Goal: Task Accomplishment & Management: Use online tool/utility

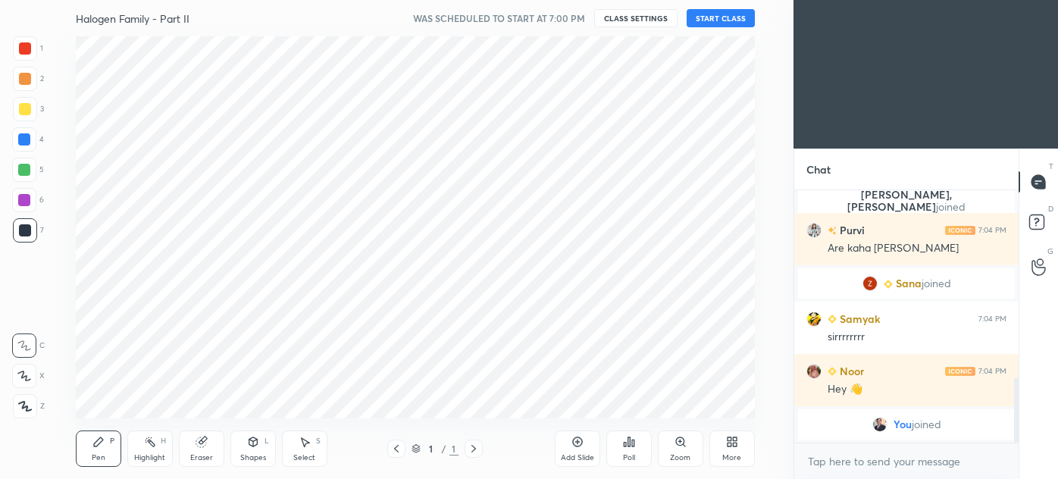
scroll to position [382, 733]
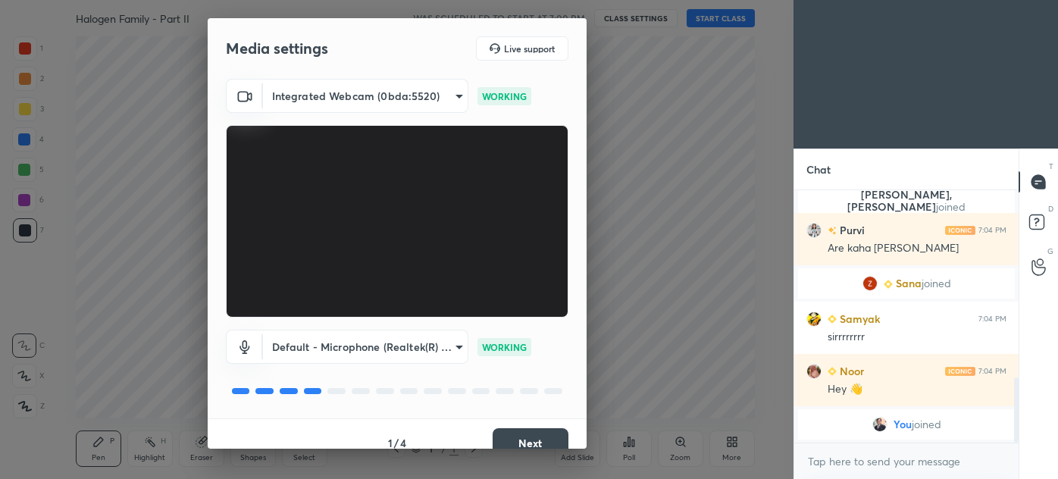
click at [532, 434] on button "Next" at bounding box center [531, 443] width 76 height 30
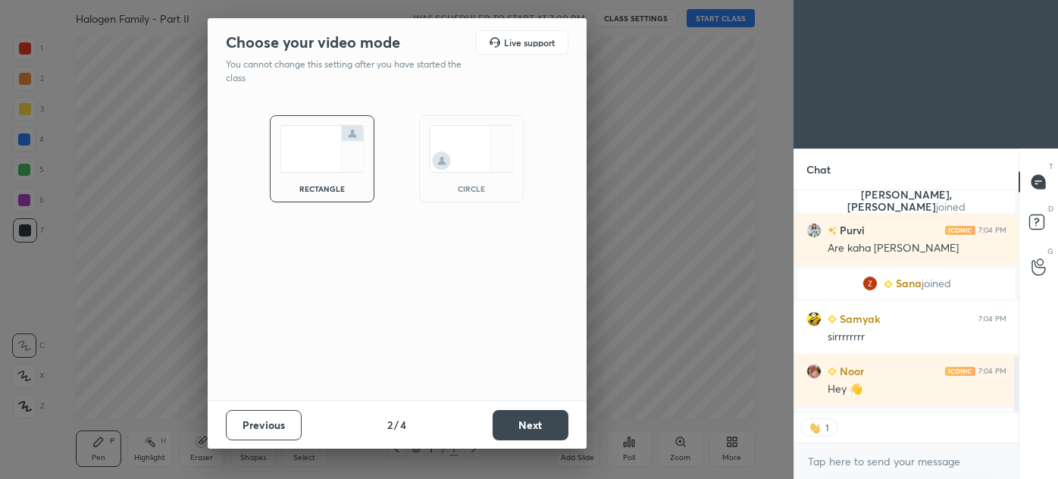
scroll to position [5, 4]
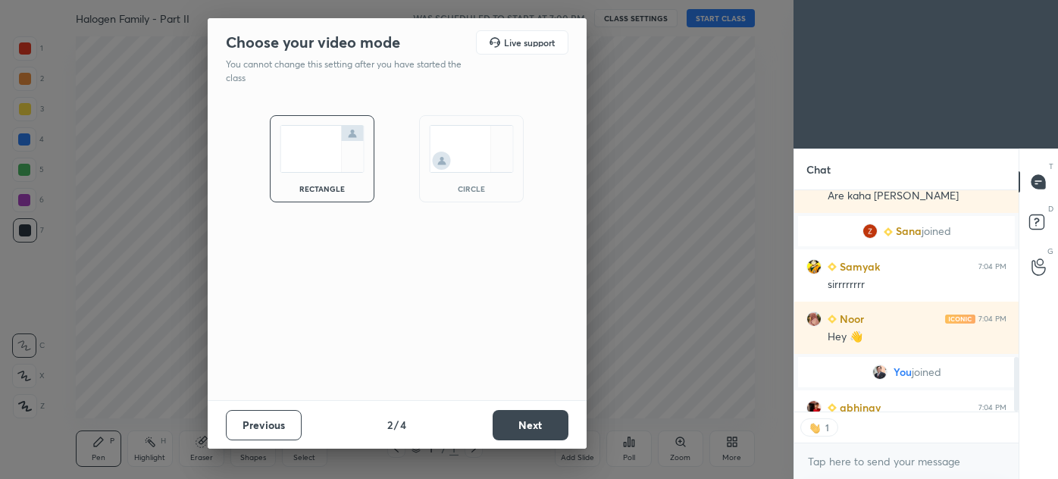
click at [532, 434] on button "Next" at bounding box center [531, 425] width 76 height 30
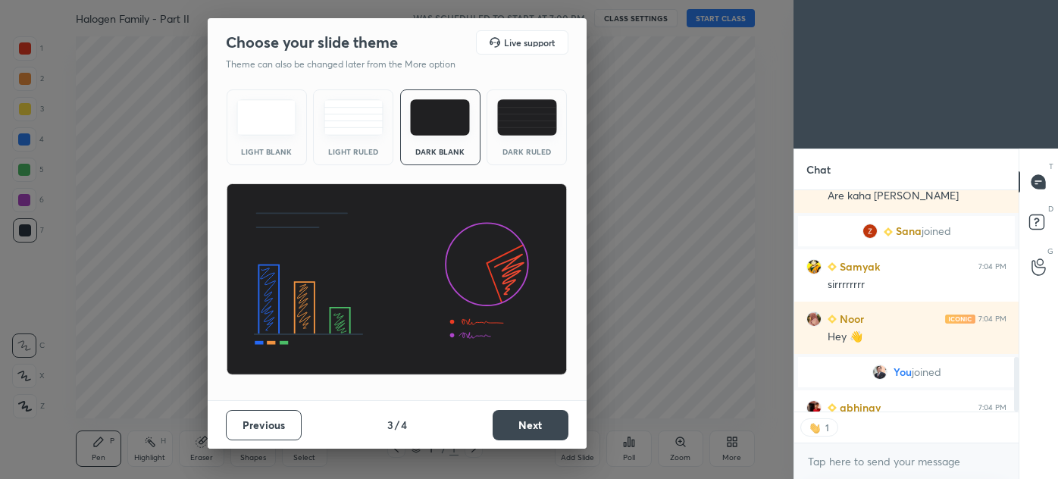
click at [558, 434] on button "Next" at bounding box center [531, 425] width 76 height 30
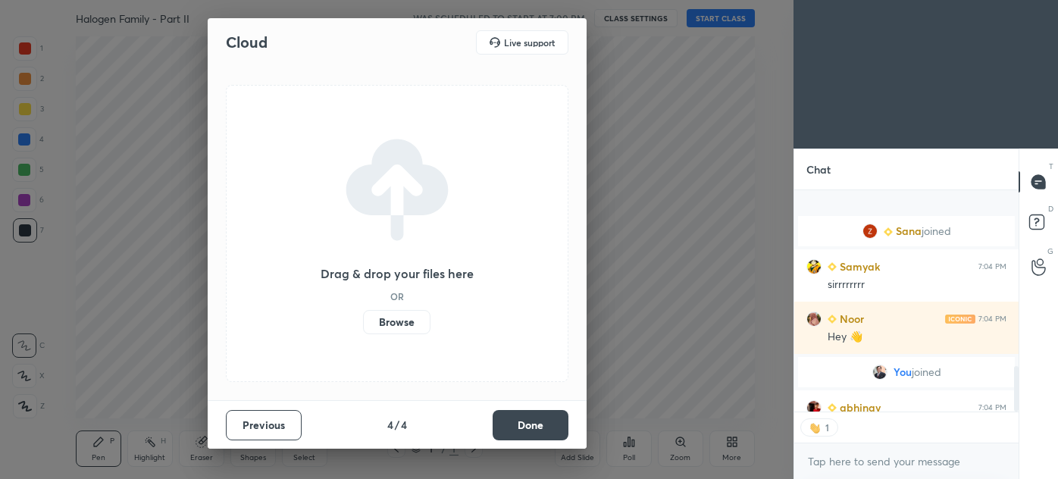
scroll to position [855, 0]
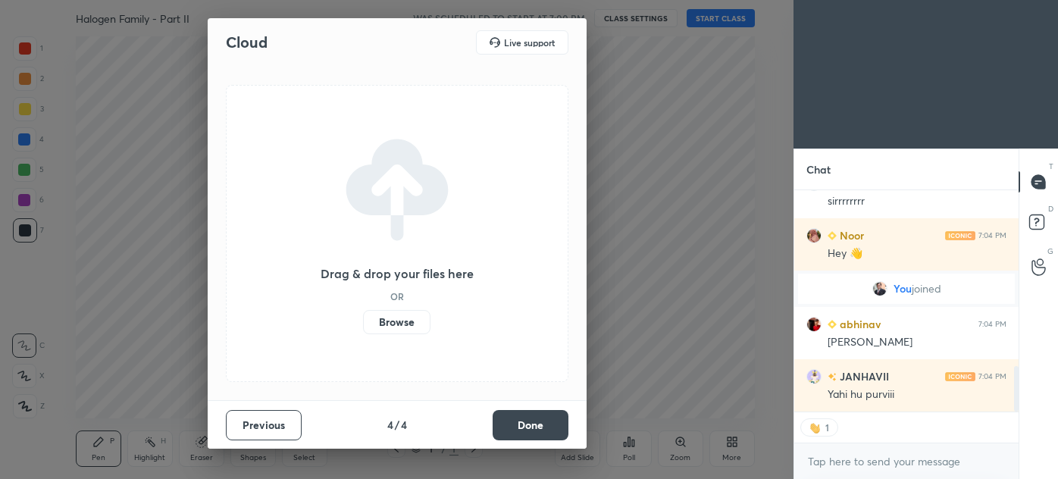
click at [556, 425] on button "Done" at bounding box center [531, 425] width 76 height 30
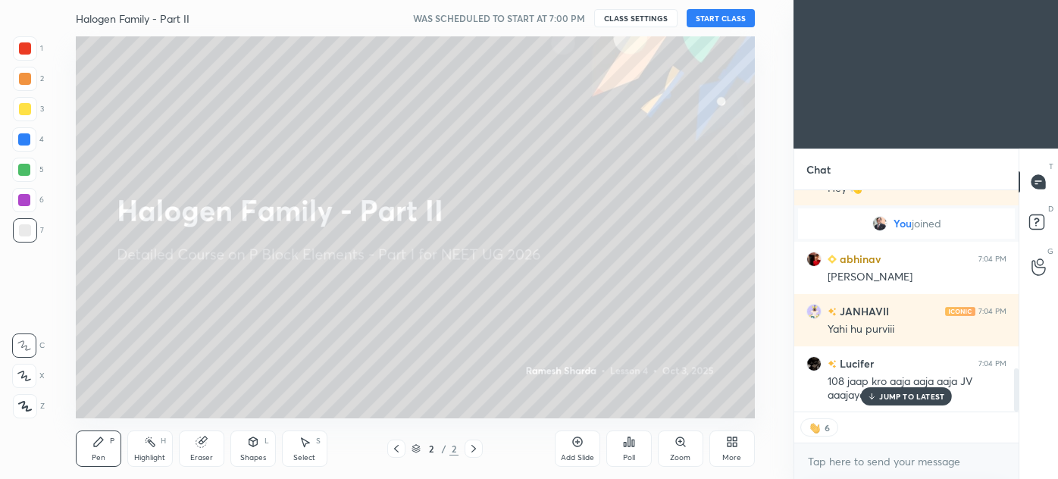
scroll to position [973, 0]
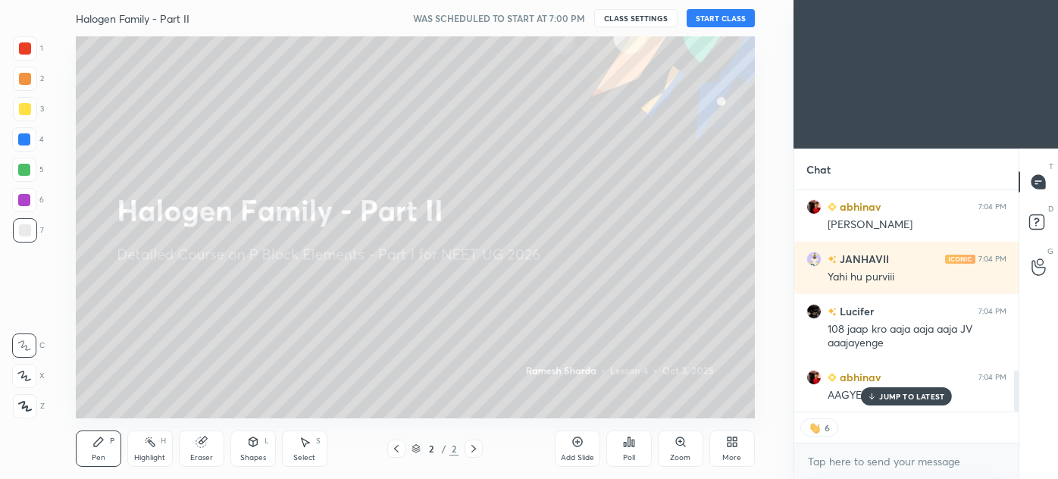
click at [706, 17] on button "START CLASS" at bounding box center [721, 18] width 68 height 18
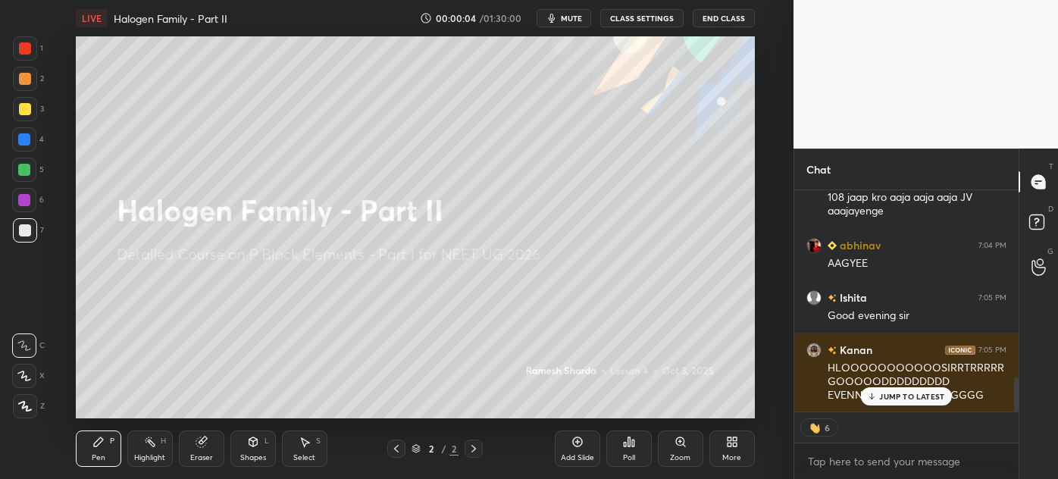
scroll to position [1209, 0]
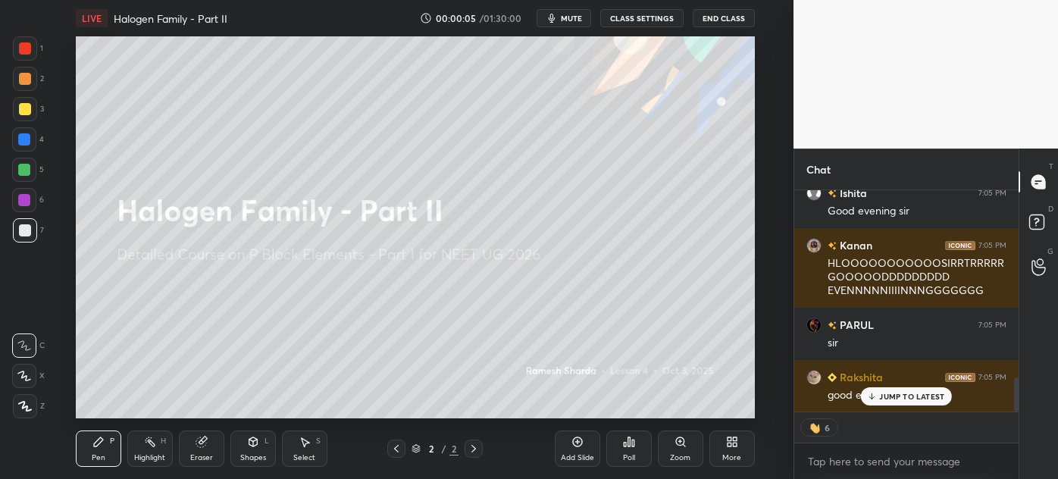
click at [735, 437] on div "More" at bounding box center [732, 449] width 45 height 36
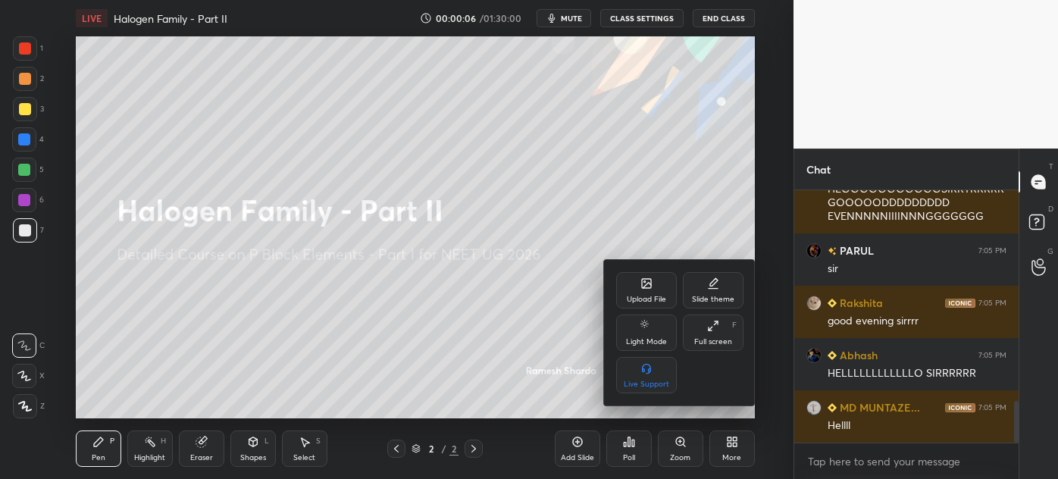
scroll to position [0, 0]
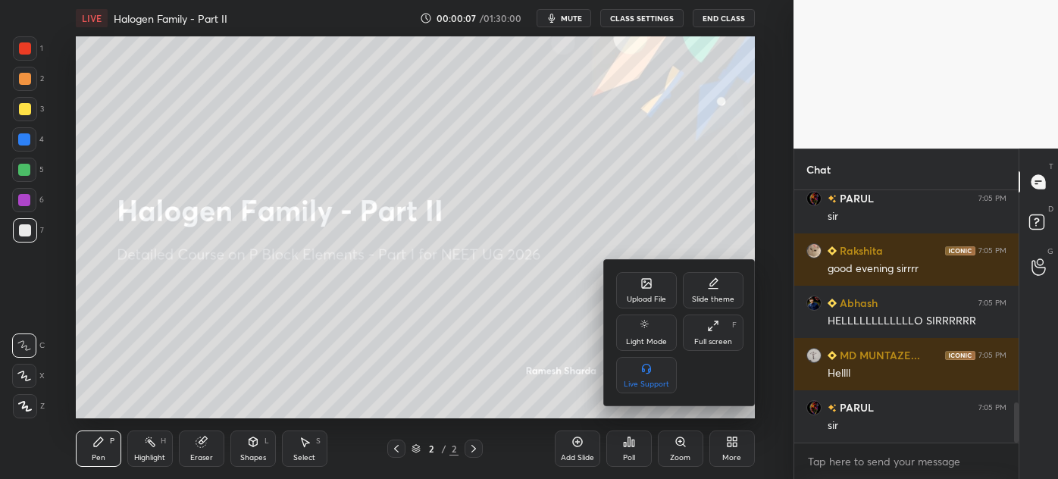
click at [723, 339] on div "Full screen" at bounding box center [713, 342] width 38 height 8
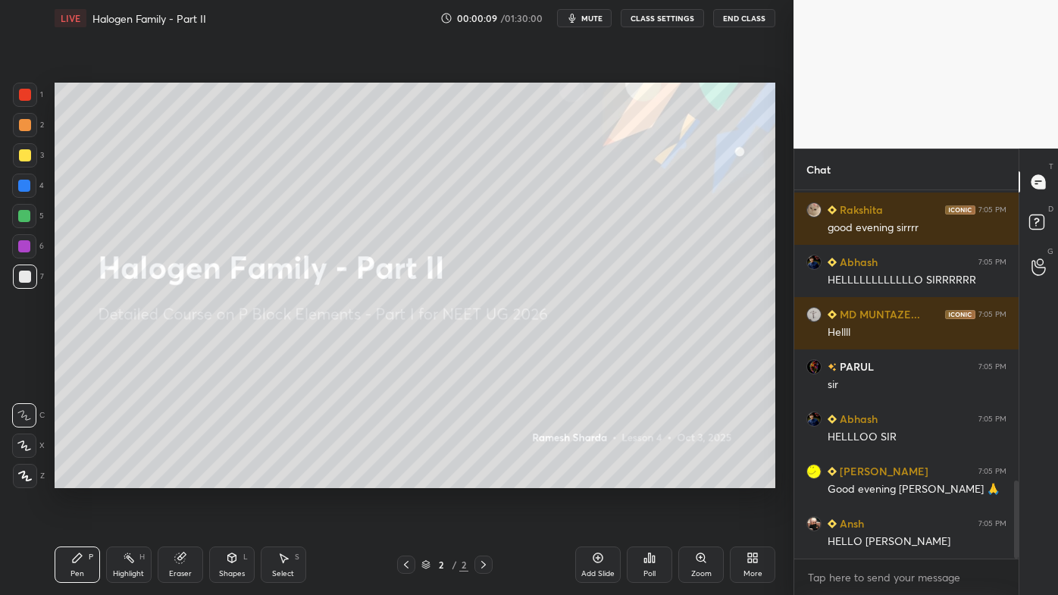
drag, startPoint x: 30, startPoint y: 89, endPoint x: 22, endPoint y: 102, distance: 15.0
click at [30, 89] on div at bounding box center [25, 95] width 24 height 24
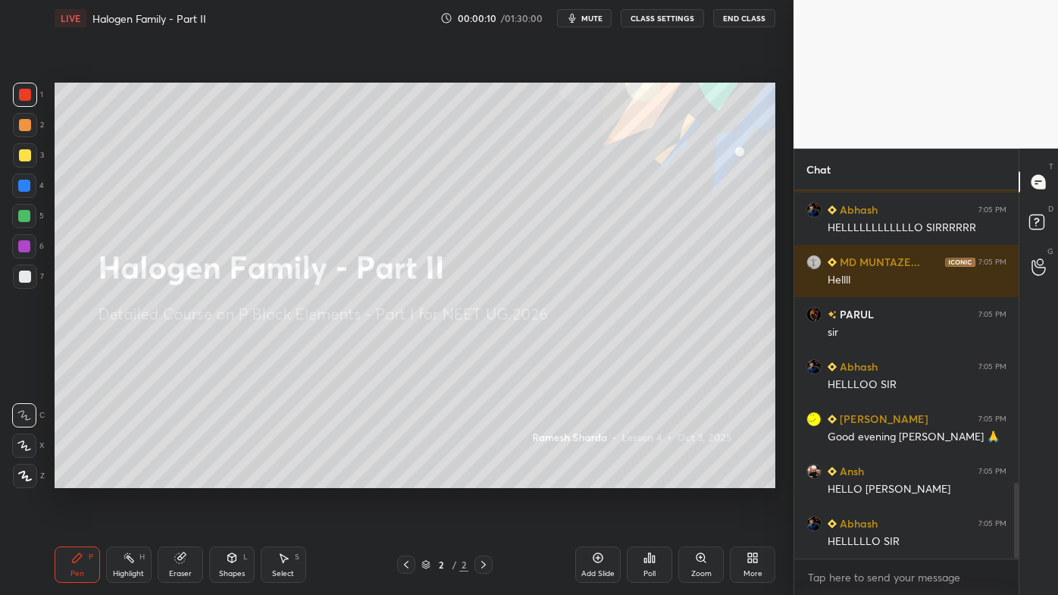
click at [30, 473] on icon at bounding box center [25, 476] width 14 height 11
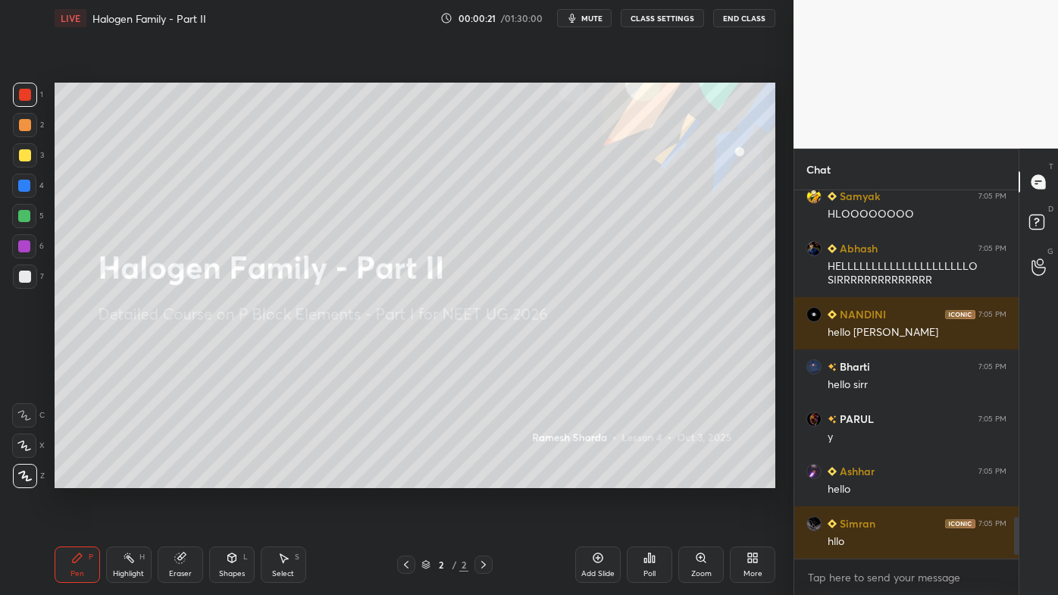
drag, startPoint x: 19, startPoint y: 97, endPoint x: 0, endPoint y: 203, distance: 107.8
click at [20, 97] on div at bounding box center [25, 95] width 12 height 12
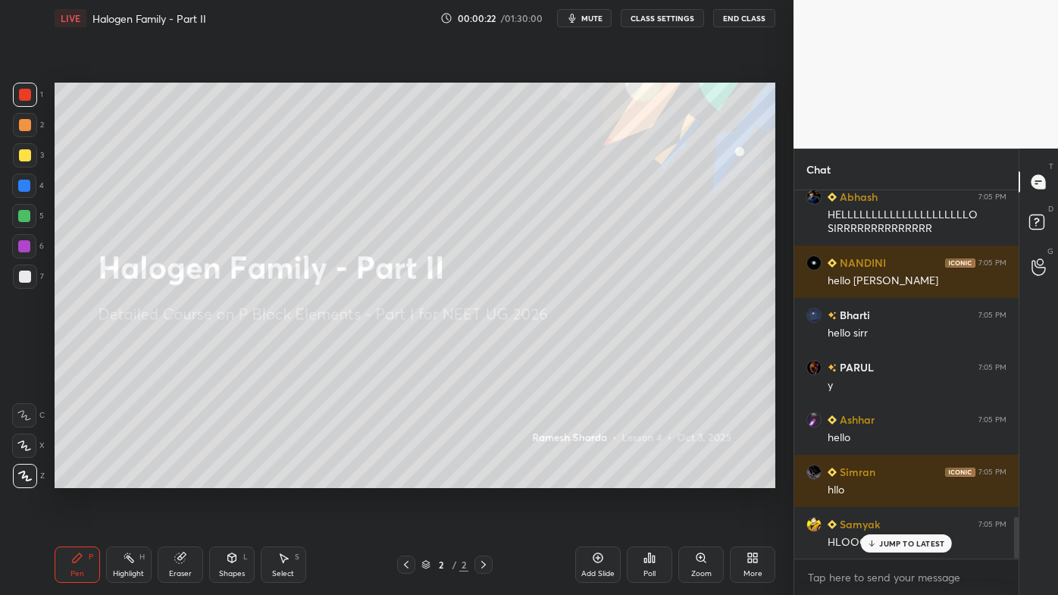
click at [26, 478] on div at bounding box center [25, 476] width 24 height 24
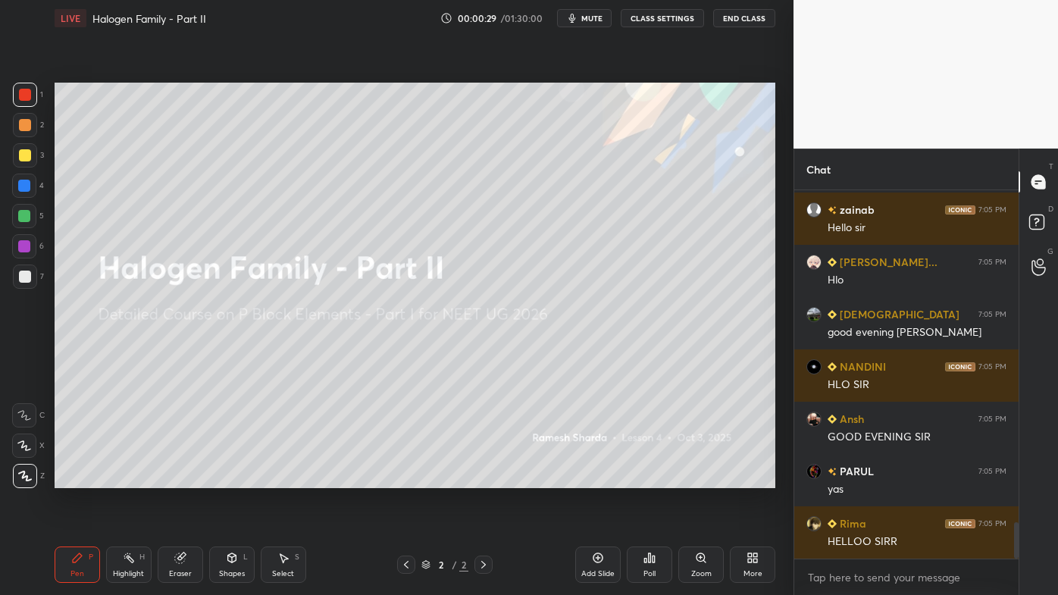
click at [480, 478] on icon at bounding box center [484, 565] width 12 height 12
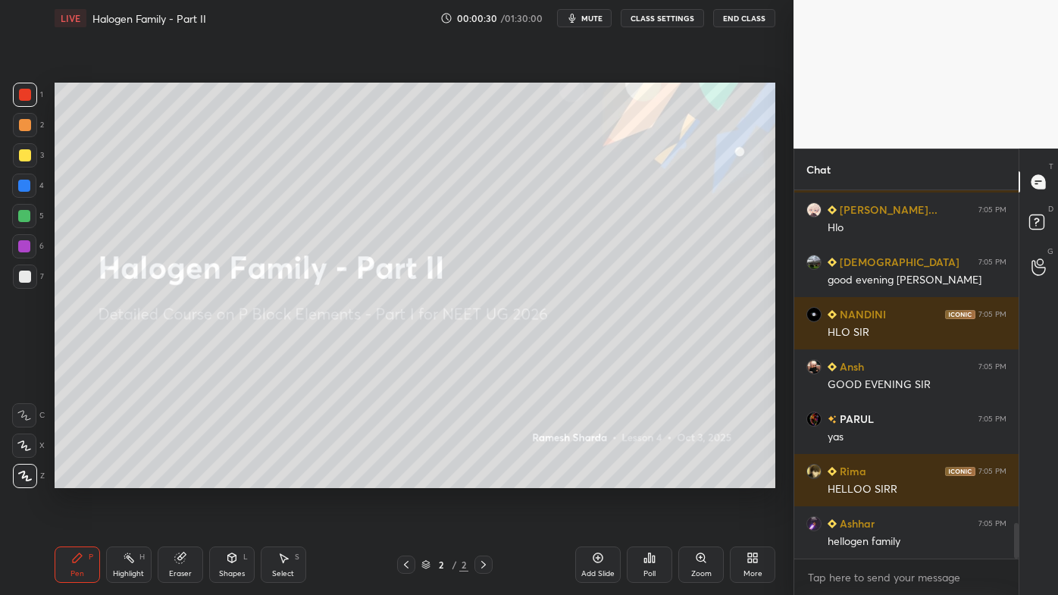
click at [606, 478] on div "Add Slide" at bounding box center [597, 565] width 45 height 36
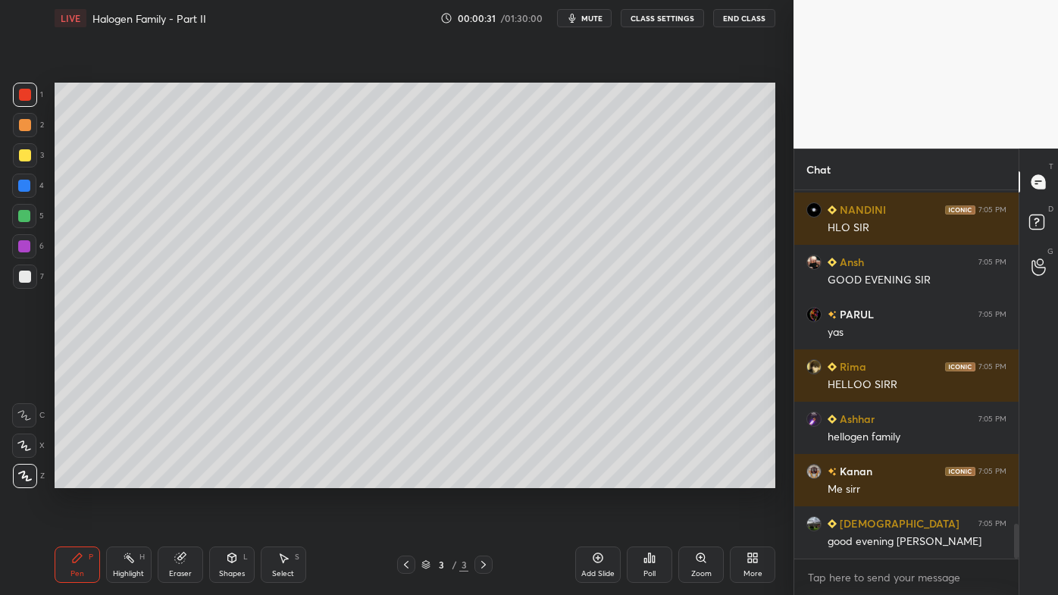
click at [67, 478] on div "Pen P" at bounding box center [77, 565] width 45 height 36
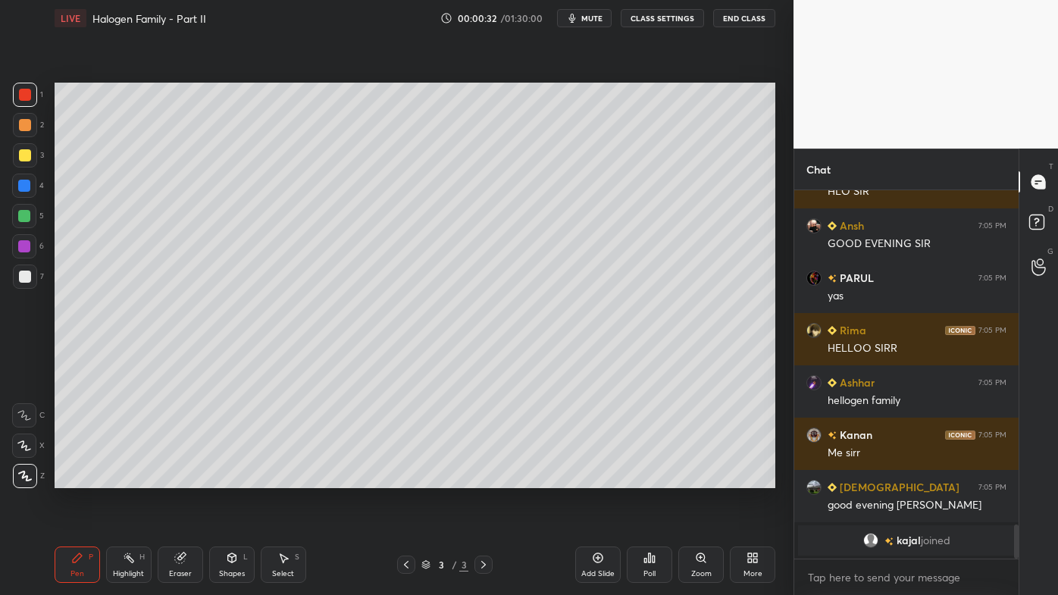
drag, startPoint x: 28, startPoint y: 127, endPoint x: 49, endPoint y: 122, distance: 21.9
click at [29, 127] on div at bounding box center [25, 125] width 12 height 12
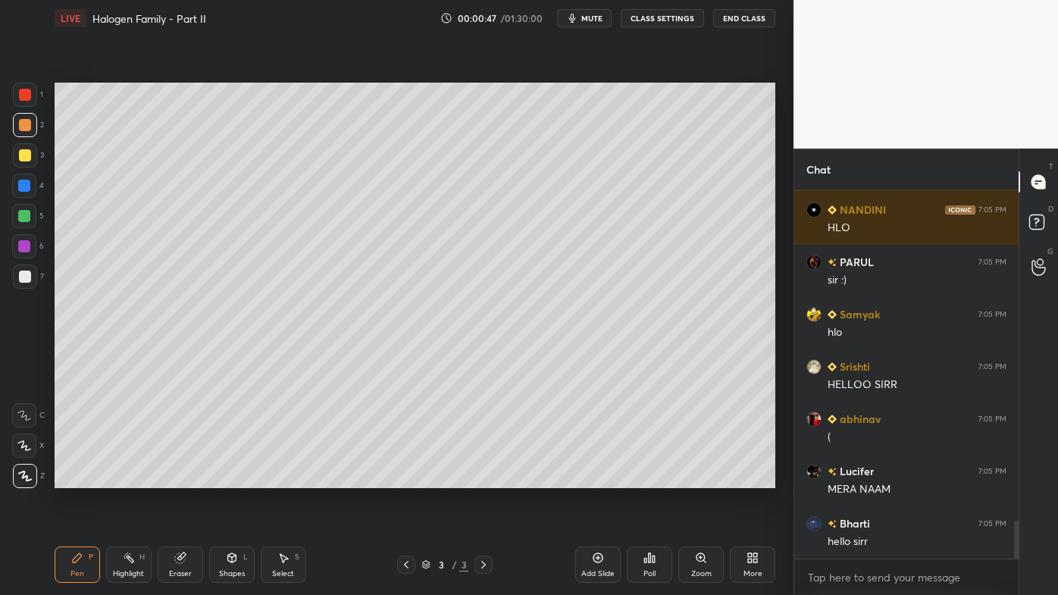
drag, startPoint x: 25, startPoint y: 147, endPoint x: 49, endPoint y: 153, distance: 24.3
click at [27, 148] on div at bounding box center [25, 155] width 24 height 24
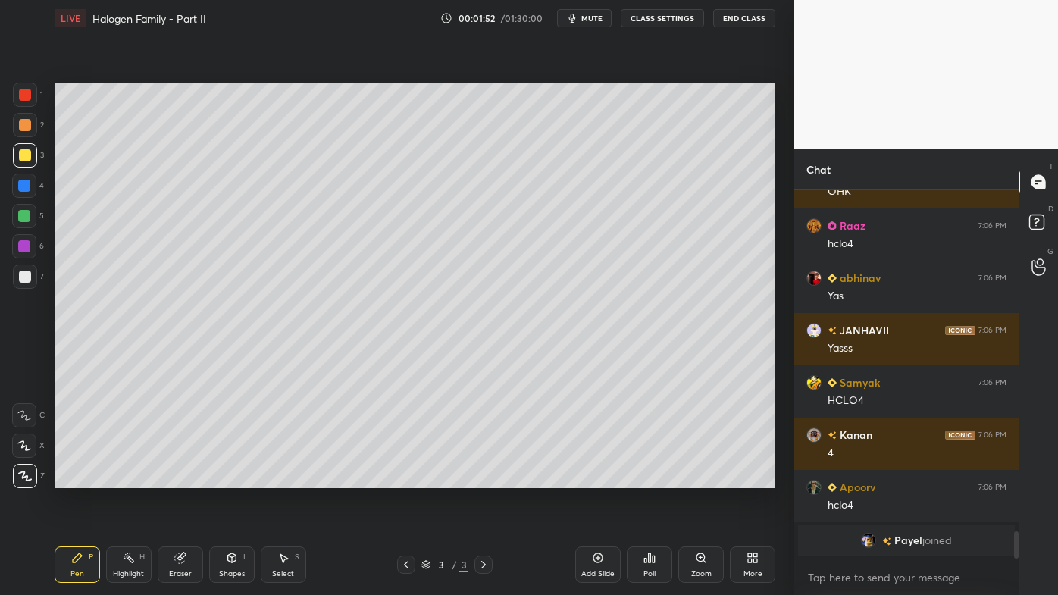
scroll to position [4148, 0]
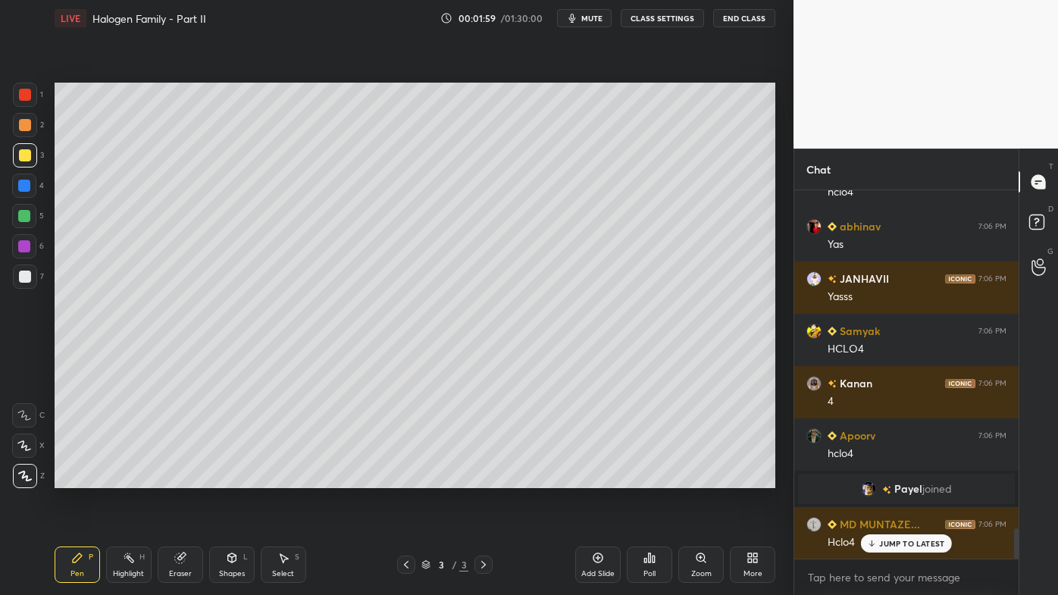
click at [182, 478] on icon at bounding box center [180, 558] width 10 height 10
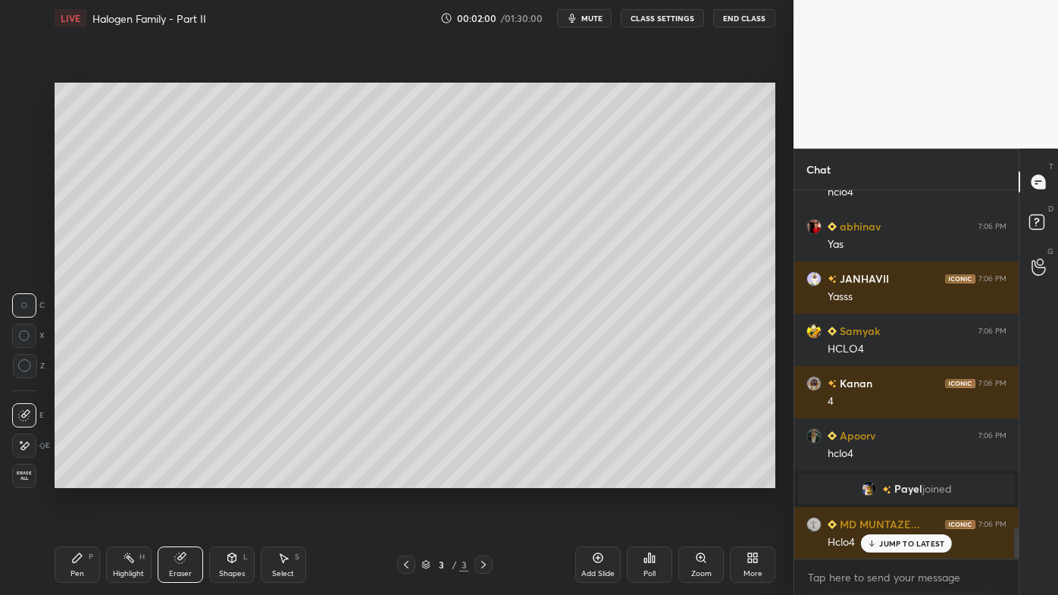
drag, startPoint x: 25, startPoint y: 450, endPoint x: 44, endPoint y: 438, distance: 22.1
click at [26, 450] on icon at bounding box center [24, 446] width 12 height 13
drag, startPoint x: 90, startPoint y: 553, endPoint x: 161, endPoint y: 490, distance: 95.0
click at [87, 478] on div "Pen P" at bounding box center [77, 565] width 45 height 36
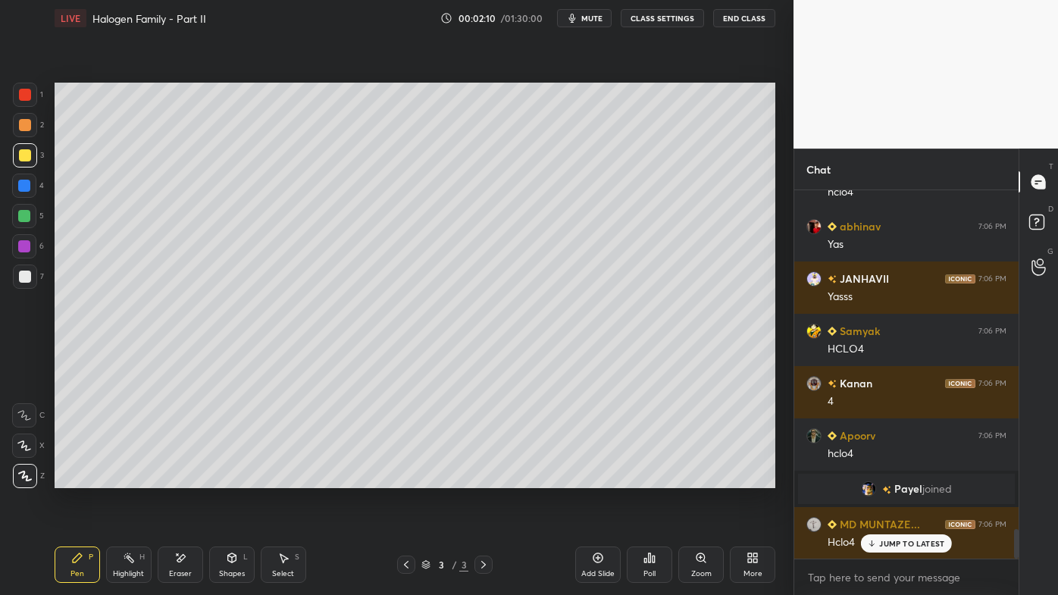
scroll to position [4201, 0]
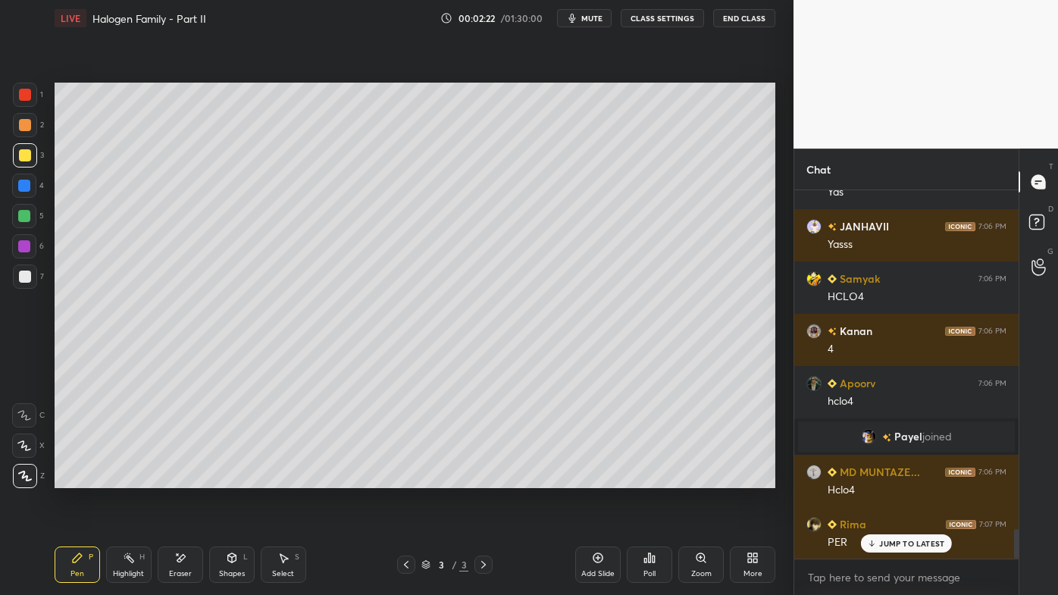
click at [588, 20] on span "mute" at bounding box center [591, 18] width 21 height 11
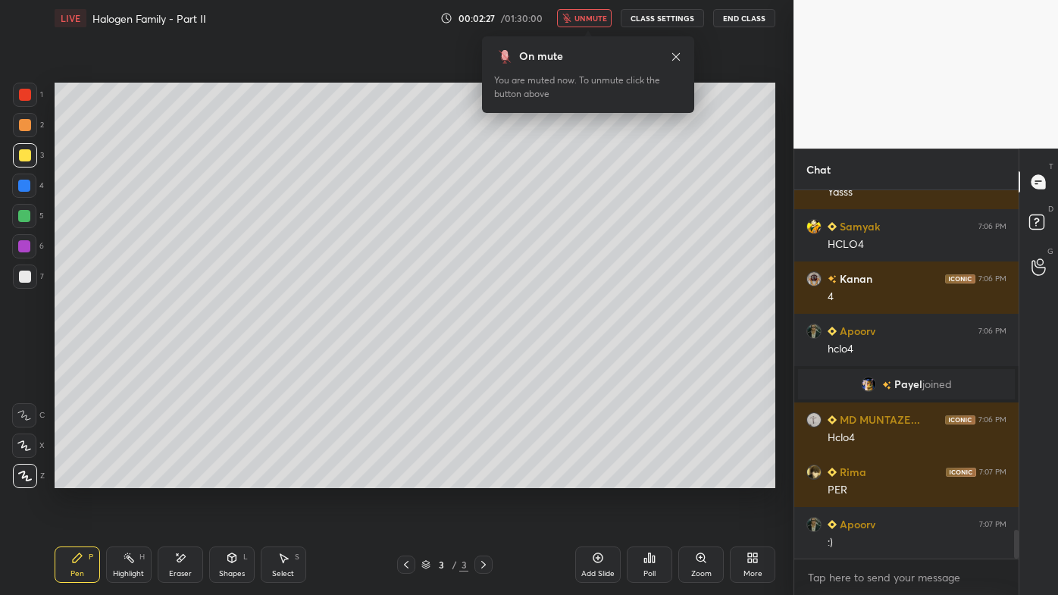
scroll to position [4306, 0]
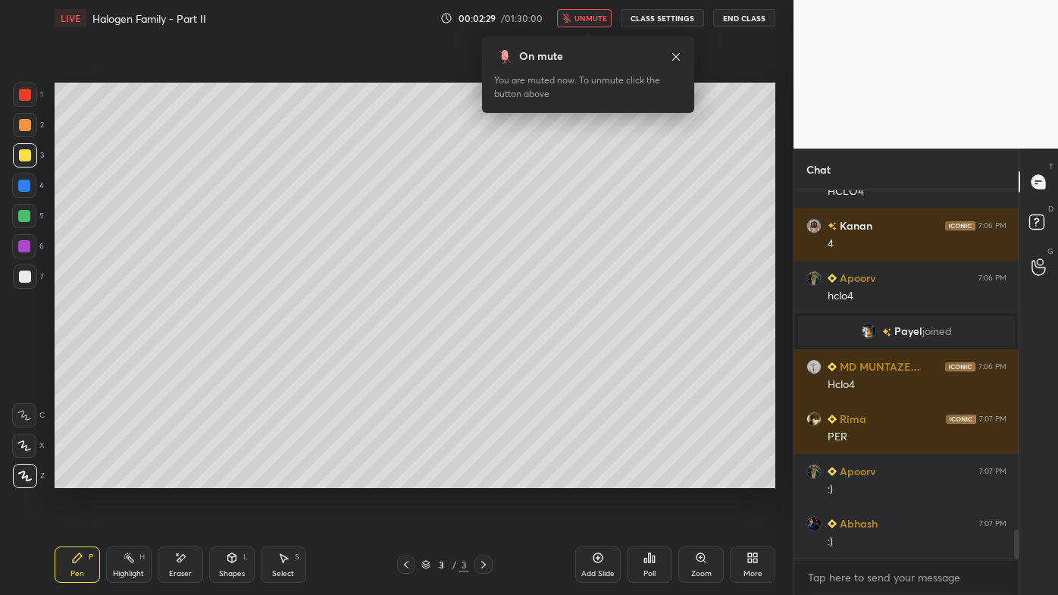
click at [25, 273] on div at bounding box center [25, 277] width 12 height 12
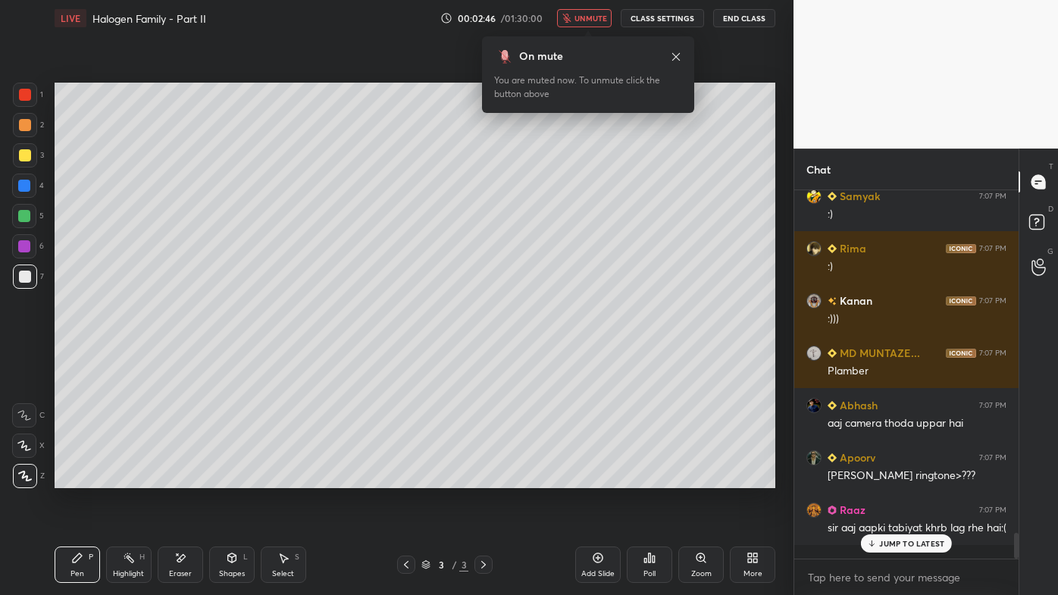
scroll to position [4894, 0]
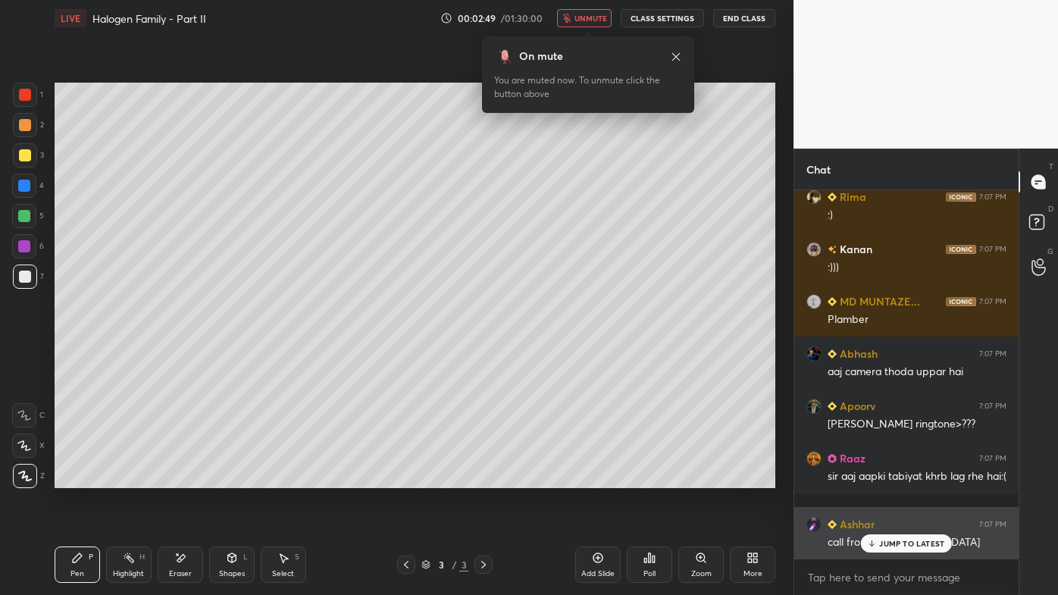
click at [892, 478] on p "JUMP TO LATEST" at bounding box center [911, 543] width 65 height 9
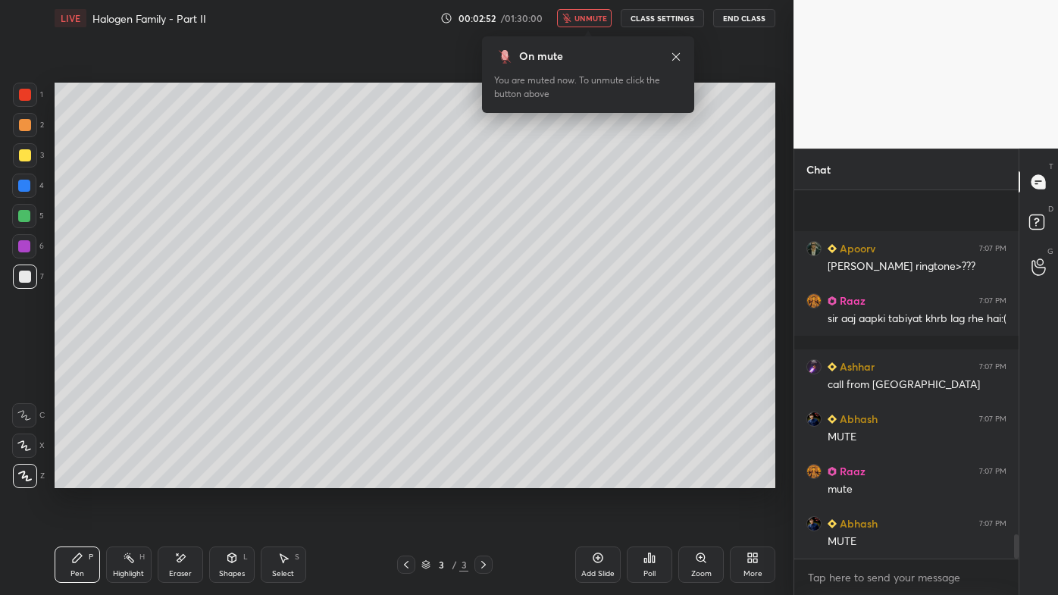
scroll to position [5157, 0]
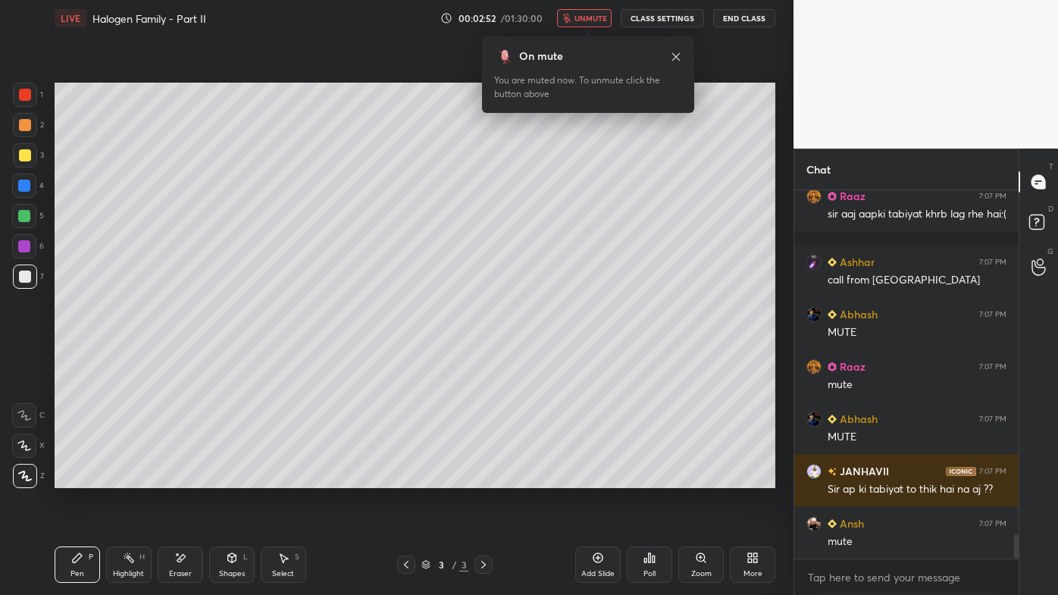
click at [602, 16] on span "unmute" at bounding box center [591, 18] width 33 height 11
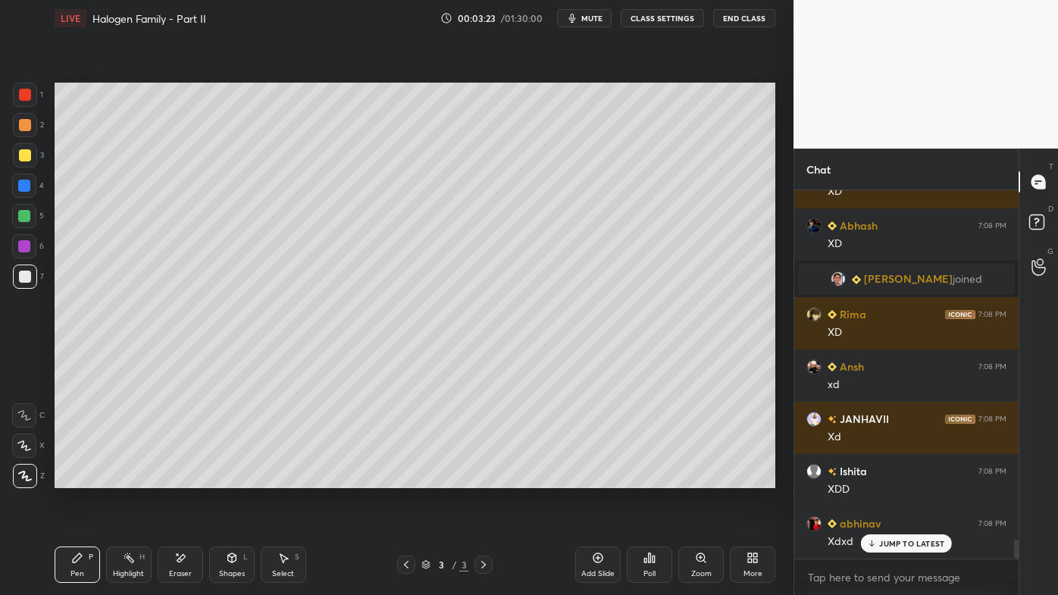
scroll to position [6681, 0]
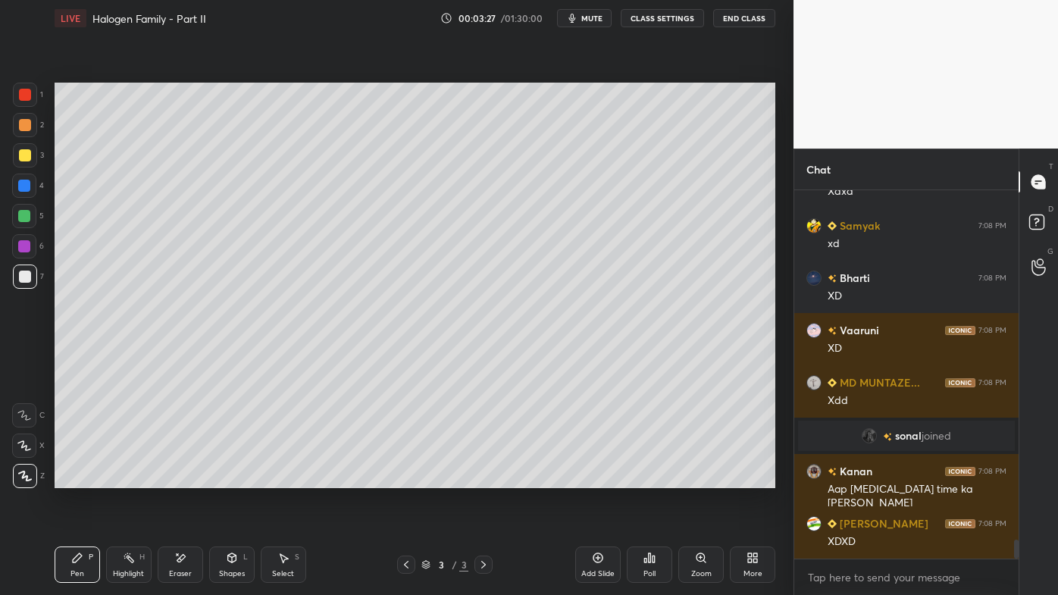
click at [138, 478] on div "Highlight H" at bounding box center [128, 565] width 45 height 36
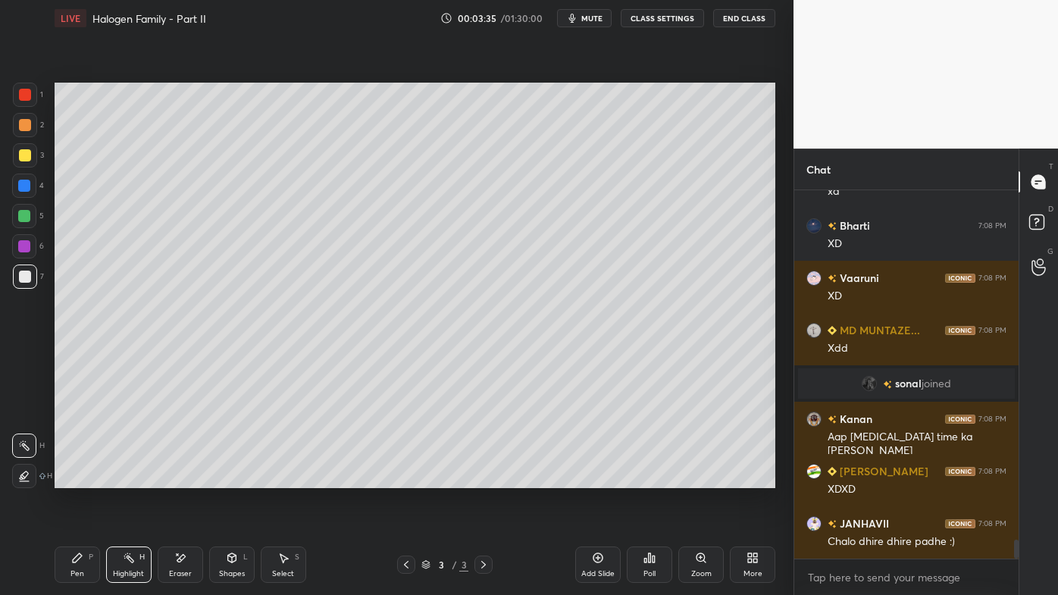
click at [600, 478] on icon at bounding box center [598, 558] width 12 height 12
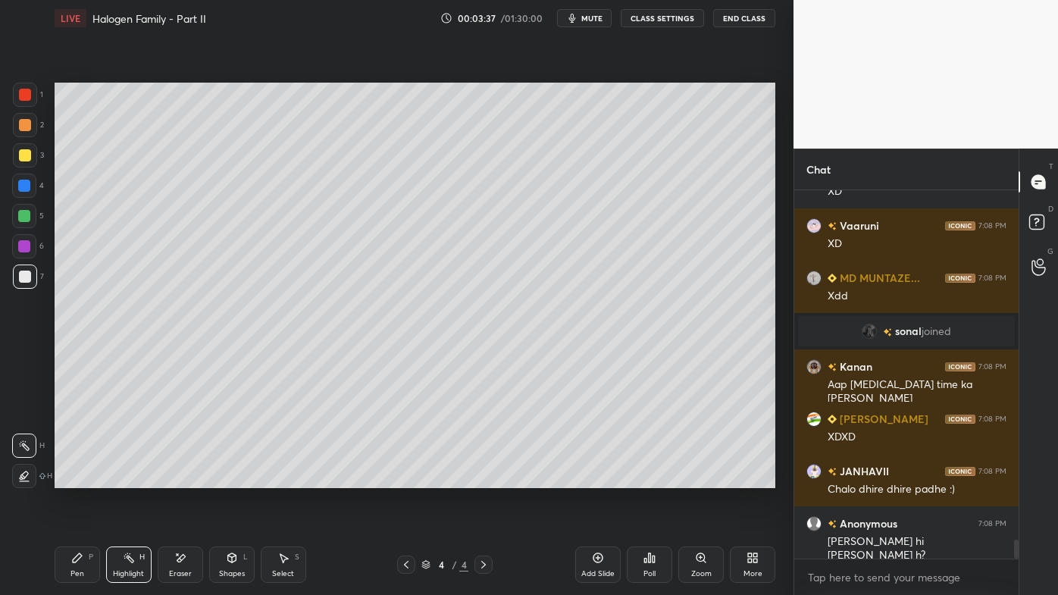
click at [82, 478] on icon at bounding box center [77, 558] width 12 height 12
drag, startPoint x: 21, startPoint y: 122, endPoint x: 42, endPoint y: 118, distance: 20.8
click at [22, 122] on div at bounding box center [25, 125] width 12 height 12
drag, startPoint x: 37, startPoint y: 155, endPoint x: 51, endPoint y: 158, distance: 13.8
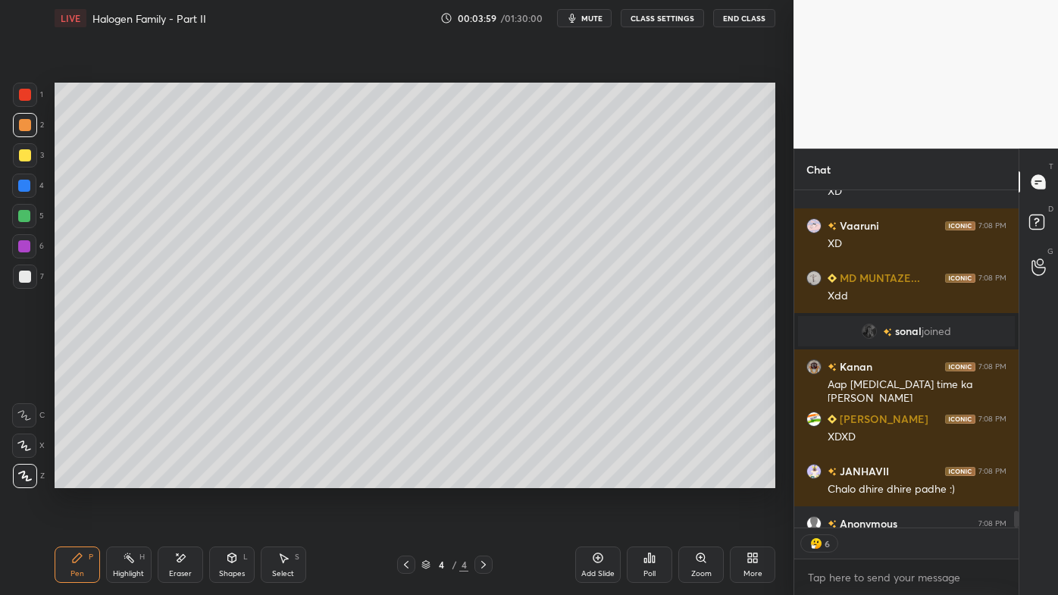
click at [36, 155] on div "3" at bounding box center [28, 155] width 31 height 24
type textarea "x"
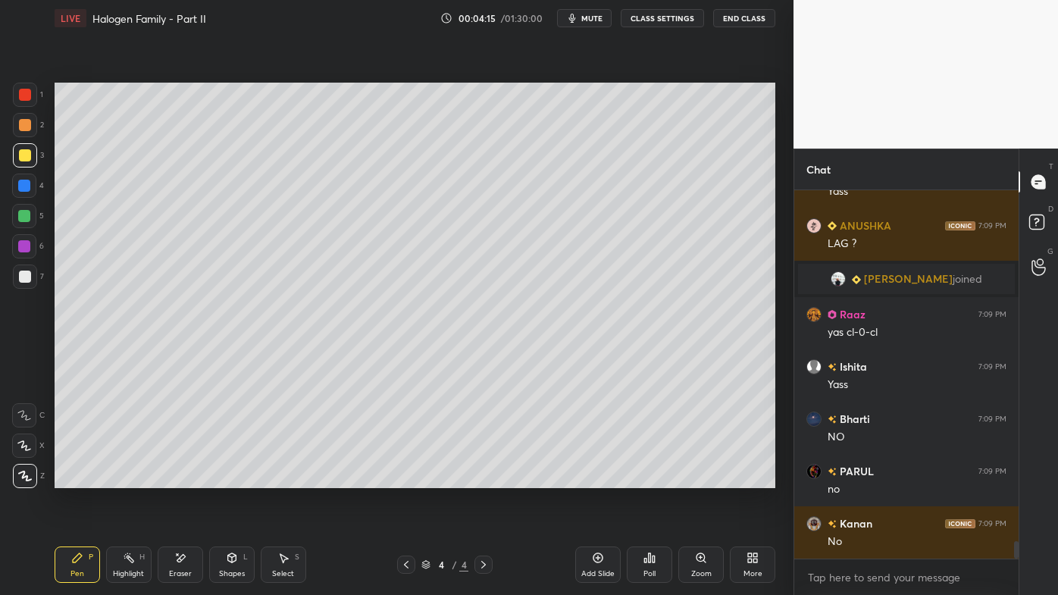
scroll to position [7487, 0]
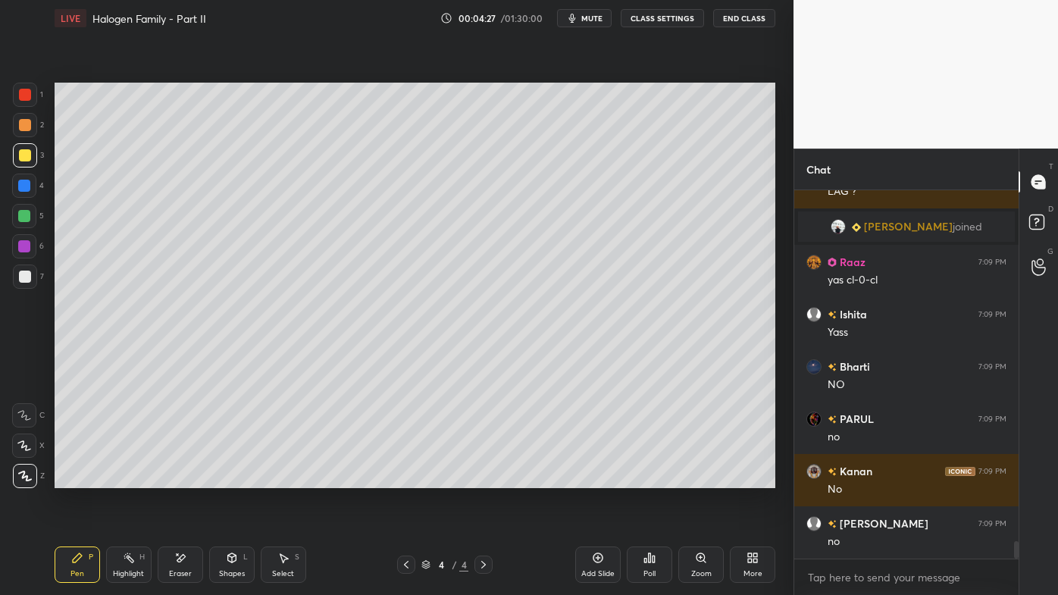
click at [136, 478] on div "Highlight H" at bounding box center [128, 565] width 45 height 36
click at [646, 478] on icon at bounding box center [645, 561] width 2 height 4
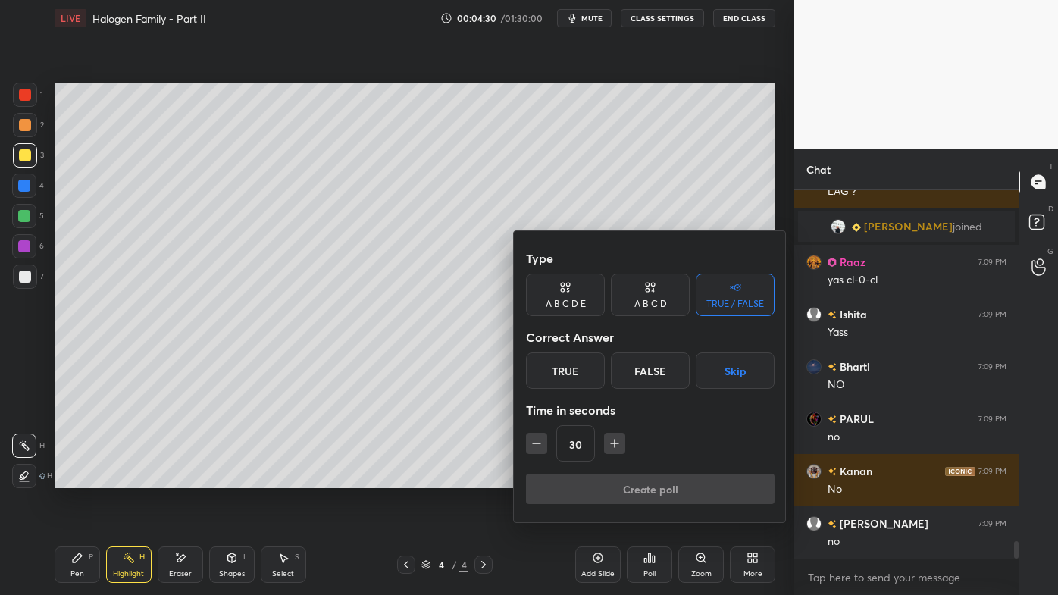
drag, startPoint x: 660, startPoint y: 297, endPoint x: 654, endPoint y: 329, distance: 32.3
click at [661, 297] on div "A B C D" at bounding box center [650, 295] width 79 height 42
click at [654, 373] on div "C" at bounding box center [650, 371] width 45 height 36
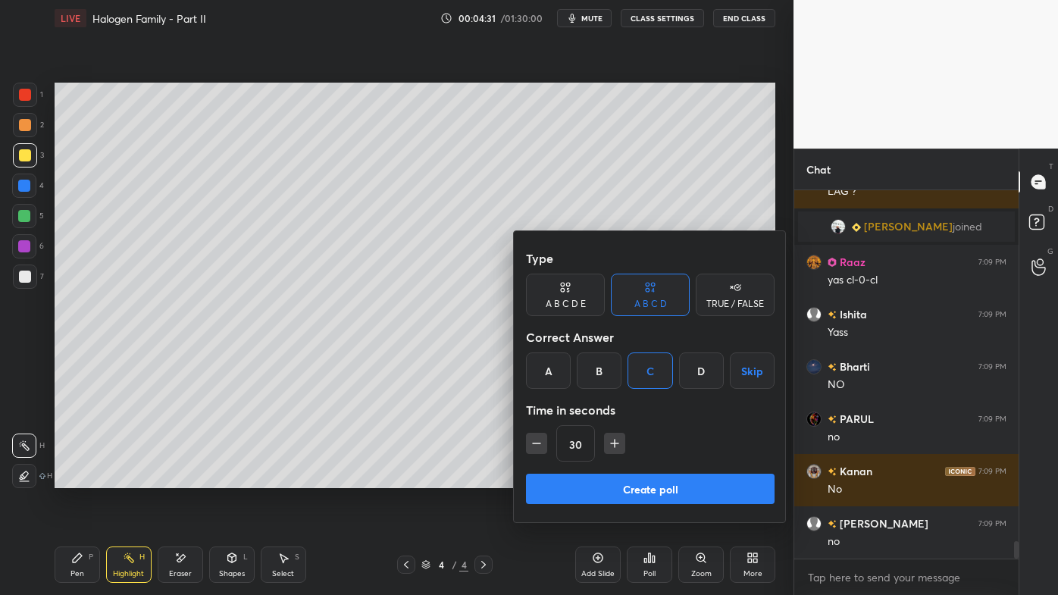
scroll to position [7524, 0]
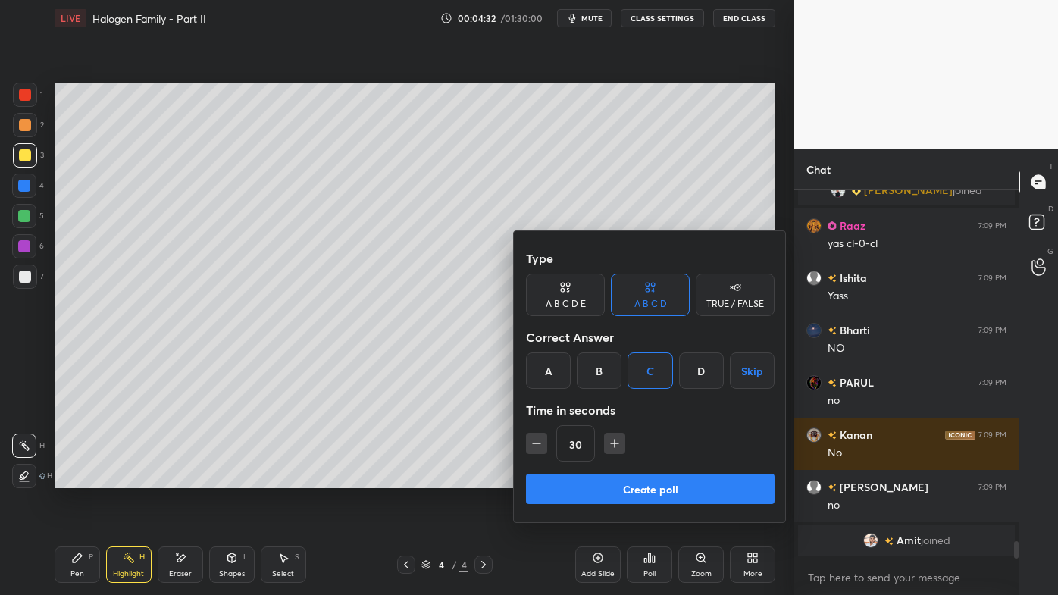
drag, startPoint x: 538, startPoint y: 441, endPoint x: 558, endPoint y: 459, distance: 26.9
click at [540, 440] on icon "button" at bounding box center [536, 443] width 15 height 15
type input "15"
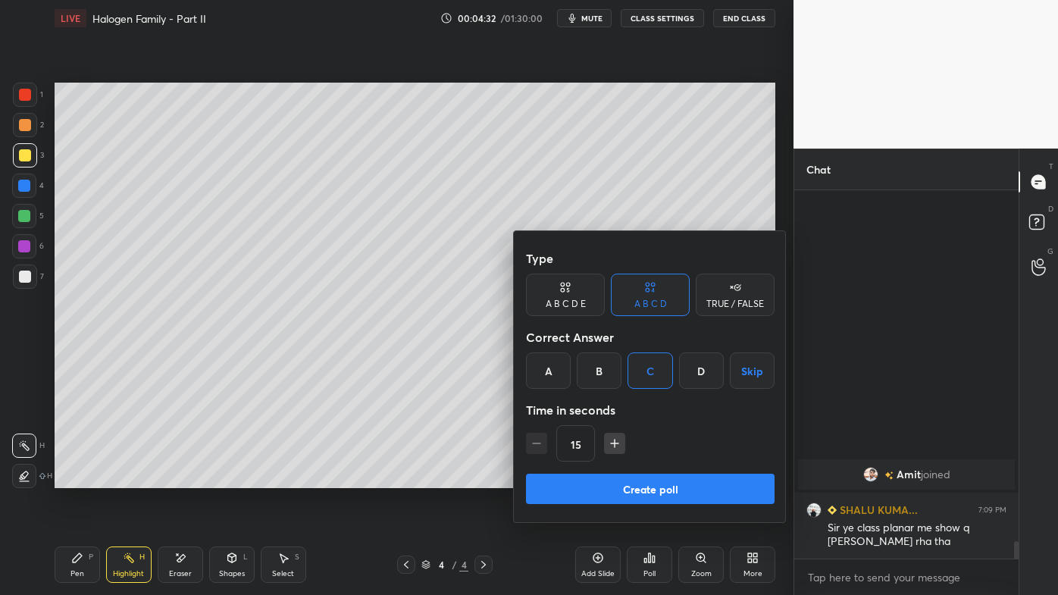
drag, startPoint x: 615, startPoint y: 486, endPoint x: 606, endPoint y: 485, distance: 8.4
click at [613, 478] on button "Create poll" at bounding box center [650, 489] width 249 height 30
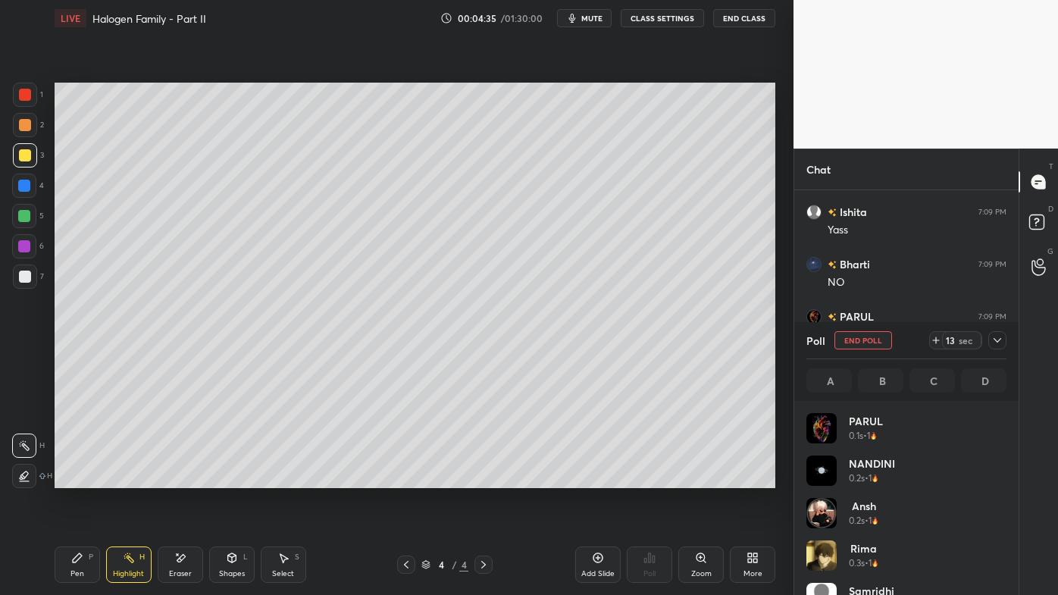
scroll to position [177, 196]
click at [79, 478] on icon at bounding box center [77, 558] width 12 height 12
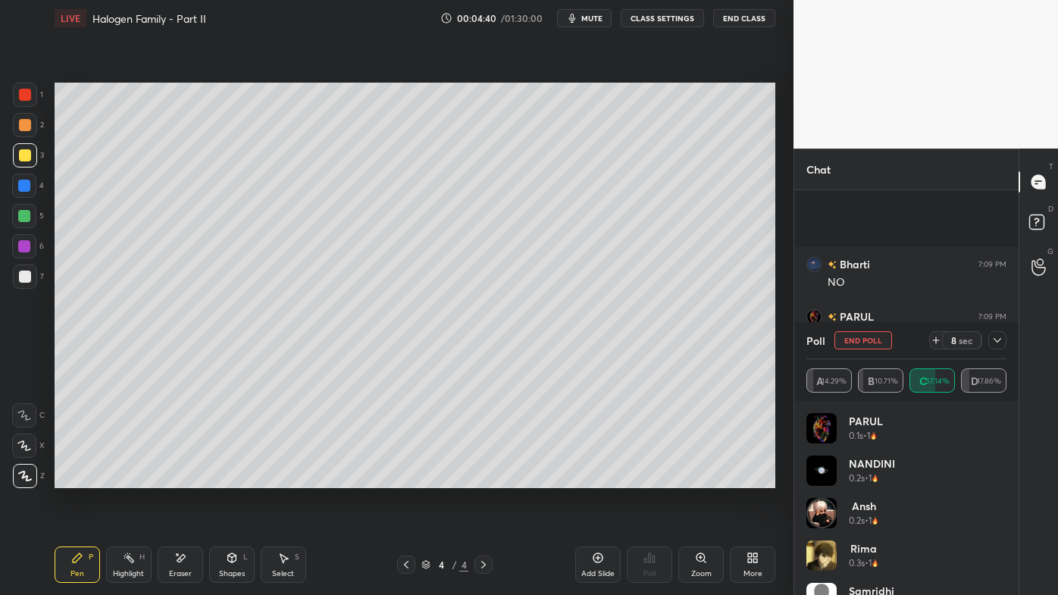
scroll to position [7120, 0]
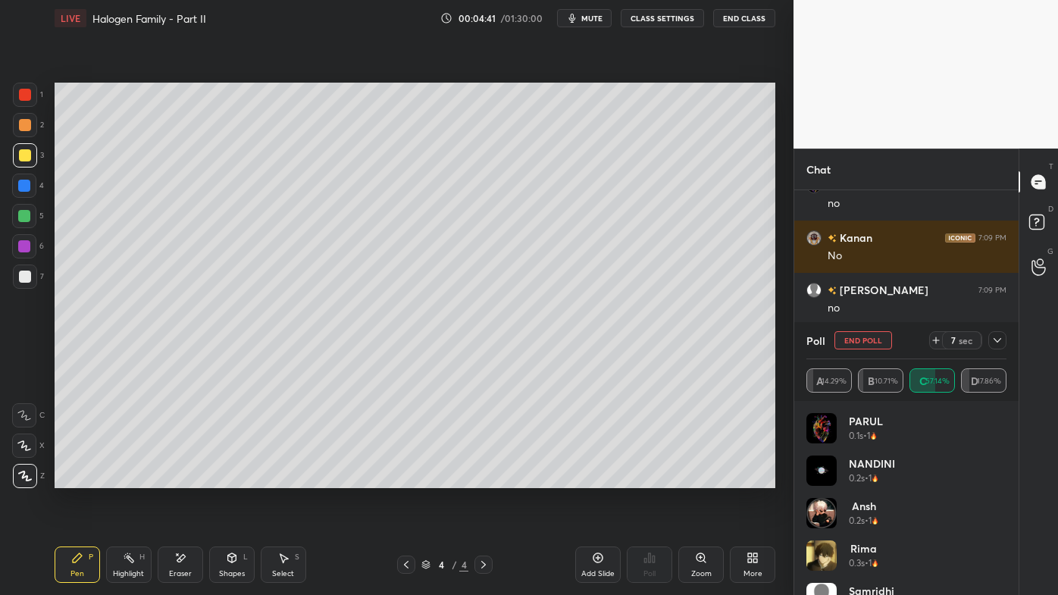
click at [29, 284] on div at bounding box center [25, 277] width 24 height 24
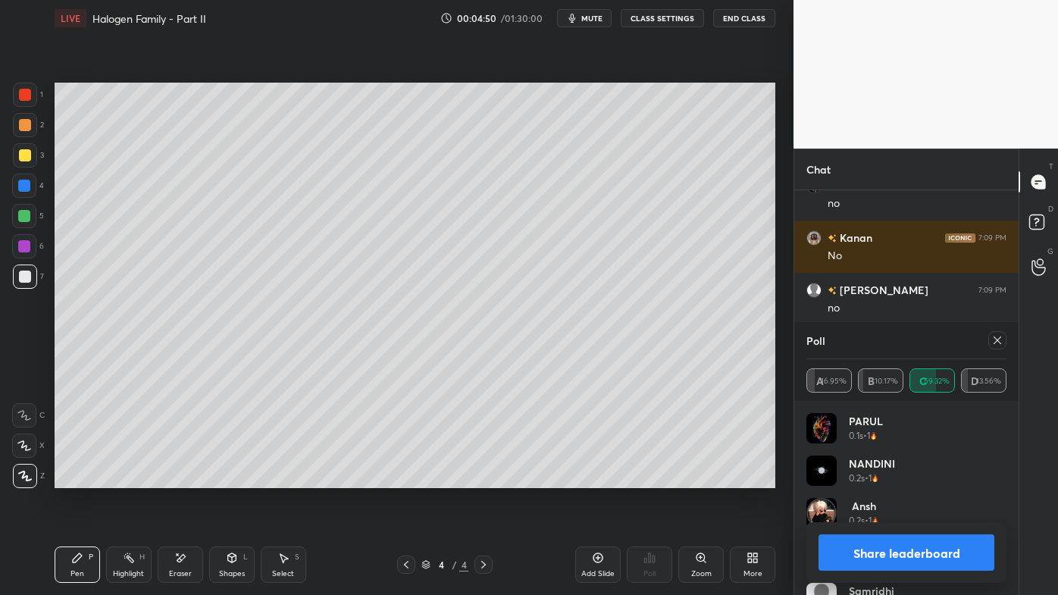
click at [1000, 337] on icon at bounding box center [998, 340] width 12 height 12
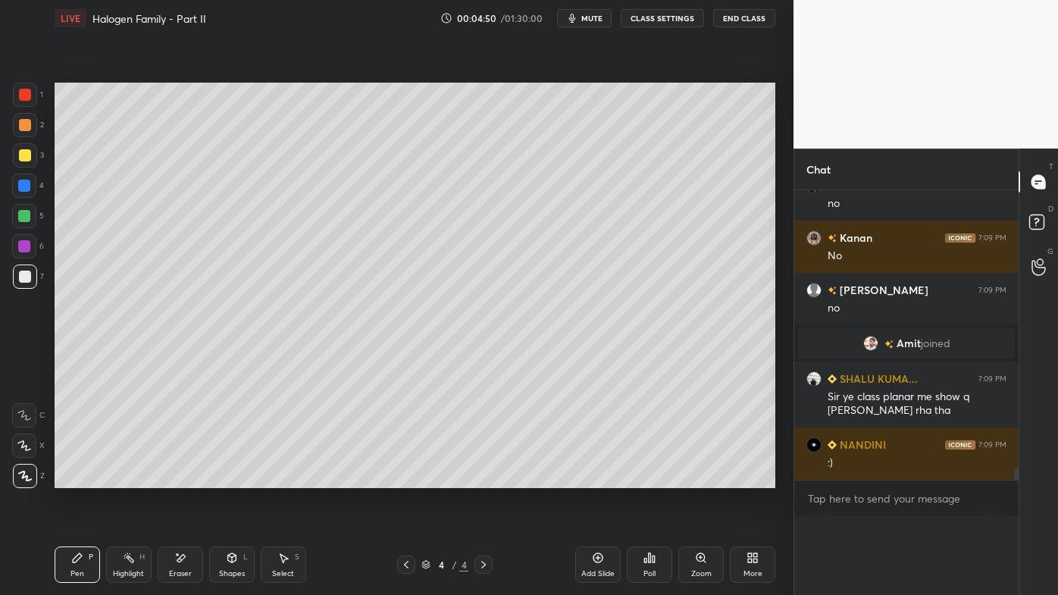
scroll to position [7094, 0]
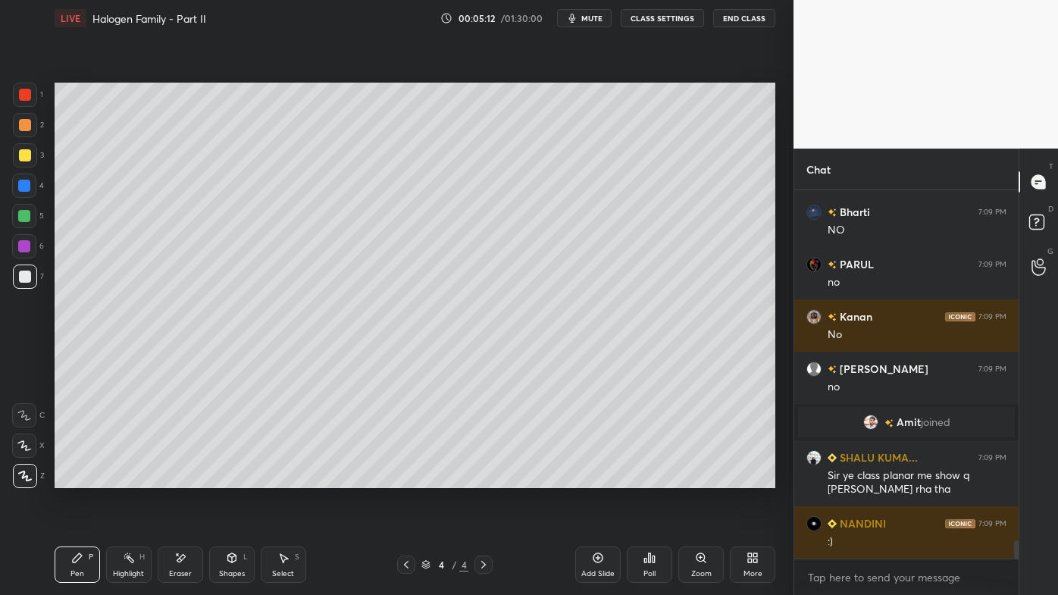
click at [599, 478] on icon at bounding box center [598, 558] width 12 height 12
click at [30, 122] on div at bounding box center [25, 125] width 12 height 12
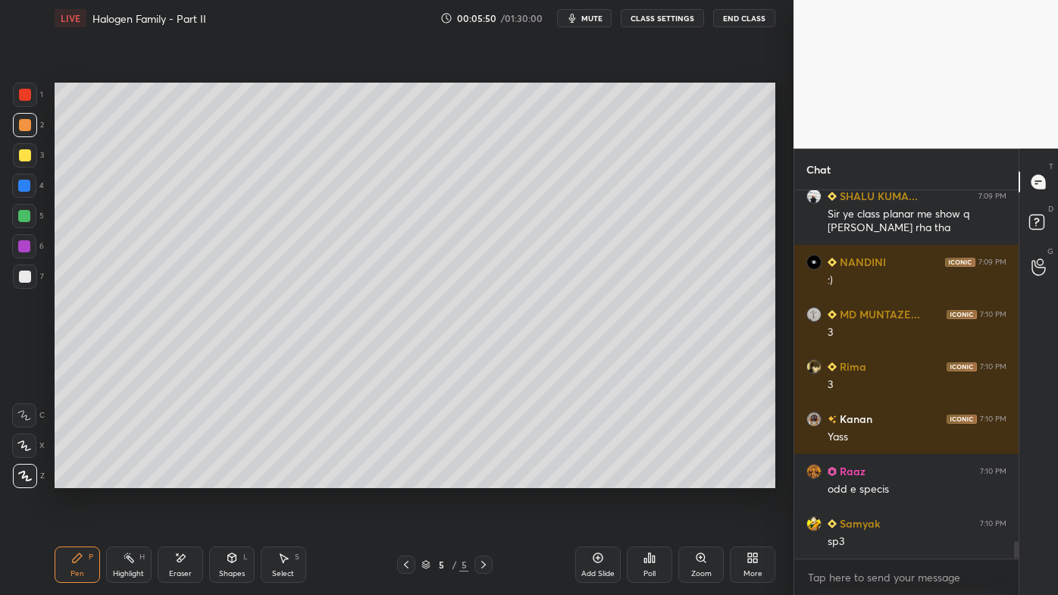
scroll to position [7355, 0]
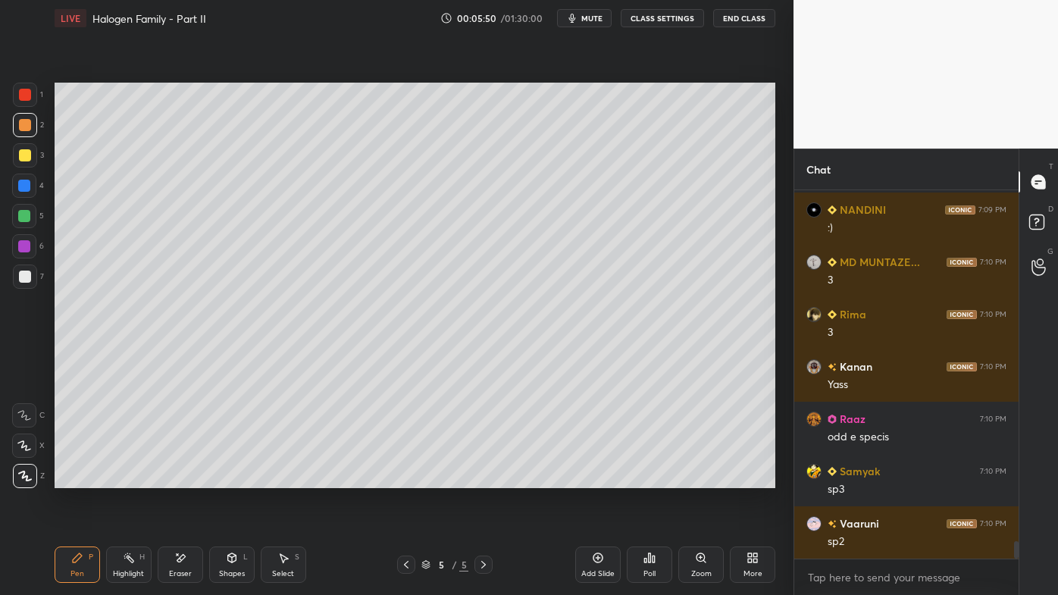
drag, startPoint x: 131, startPoint y: 550, endPoint x: 135, endPoint y: 538, distance: 13.4
click at [131, 478] on div "Highlight H" at bounding box center [128, 565] width 45 height 36
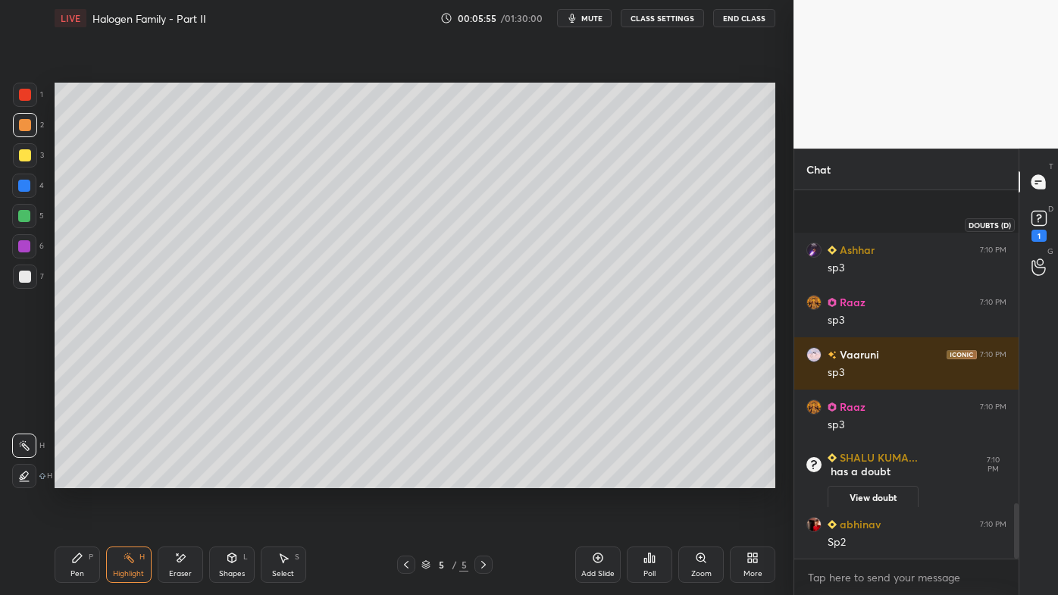
scroll to position [2096, 0]
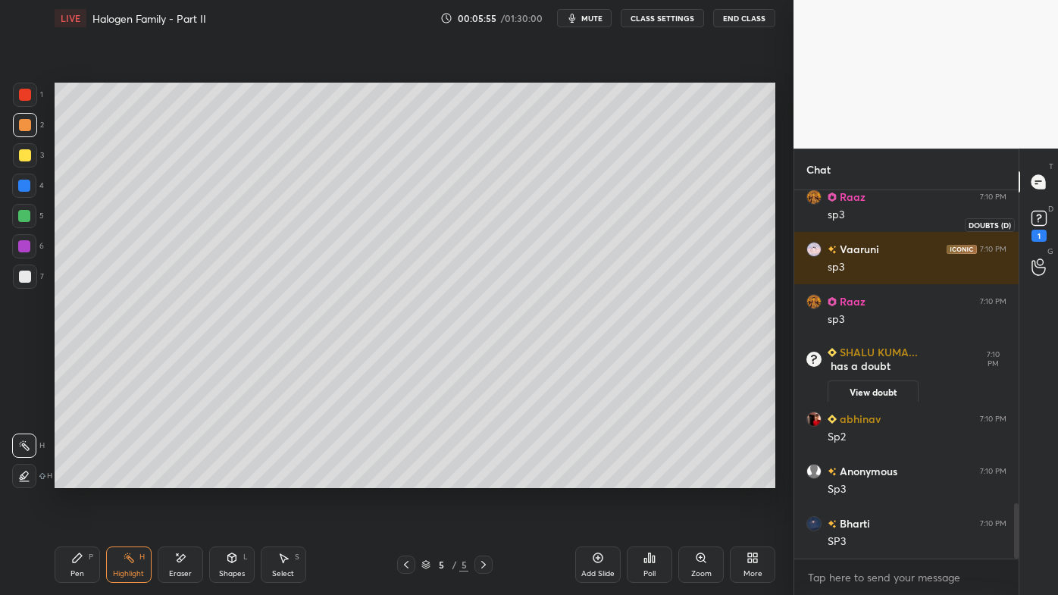
click at [1042, 226] on icon at bounding box center [1039, 218] width 23 height 23
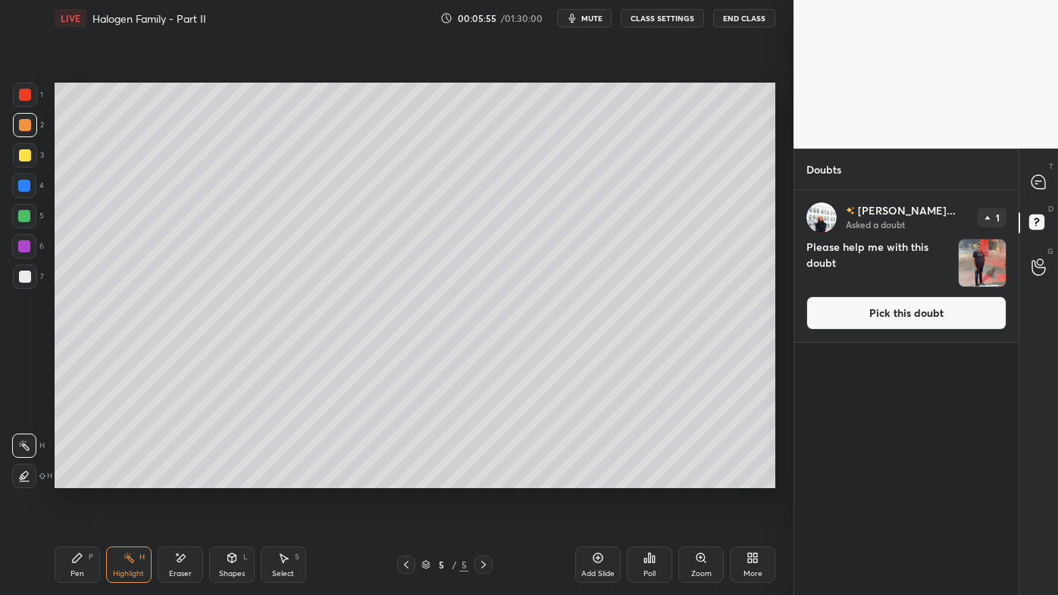
click at [1041, 198] on div "T Messages (T)" at bounding box center [1039, 182] width 39 height 42
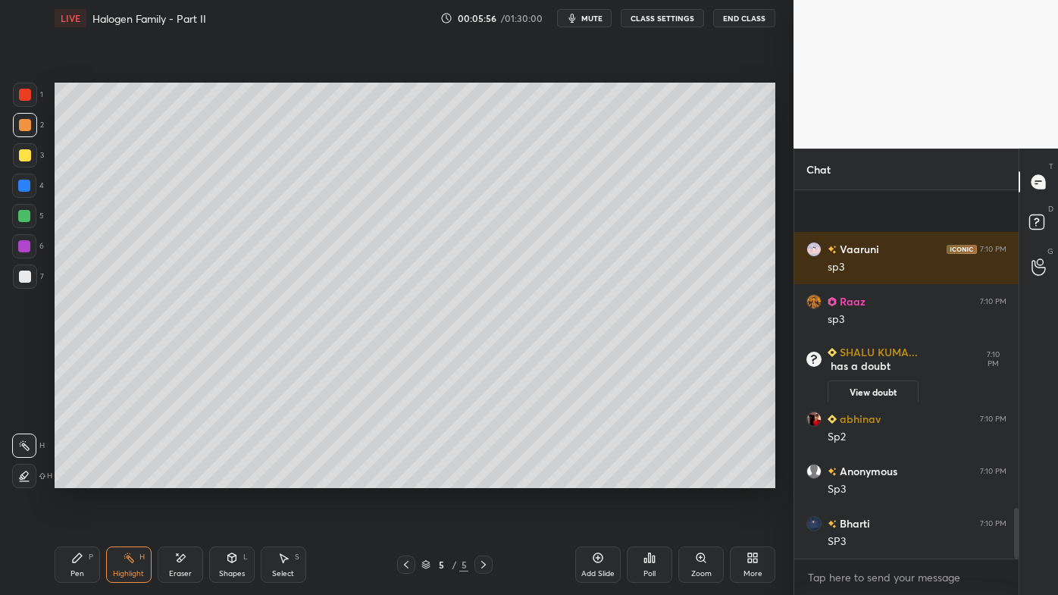
scroll to position [2302, 0]
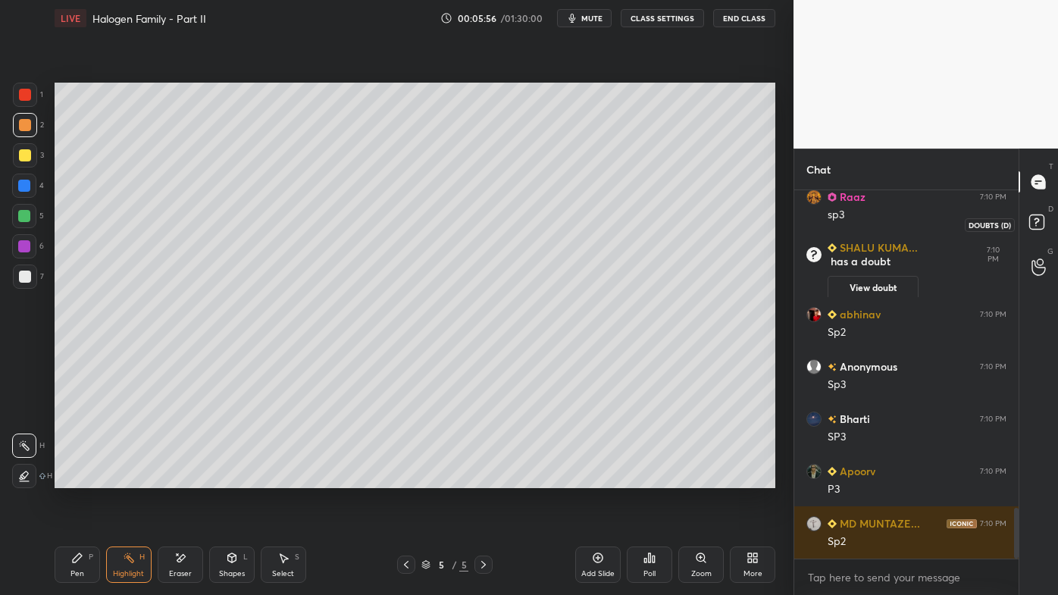
drag, startPoint x: 1035, startPoint y: 216, endPoint x: 1045, endPoint y: 212, distance: 10.6
click at [1036, 216] on rect at bounding box center [1037, 222] width 14 height 14
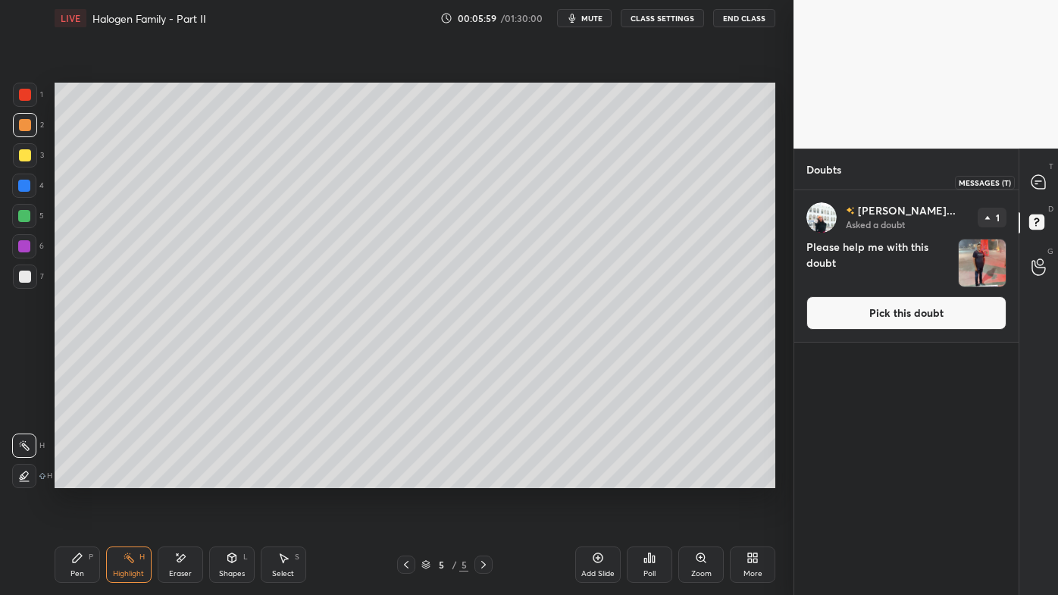
click at [1038, 186] on icon at bounding box center [1039, 182] width 14 height 14
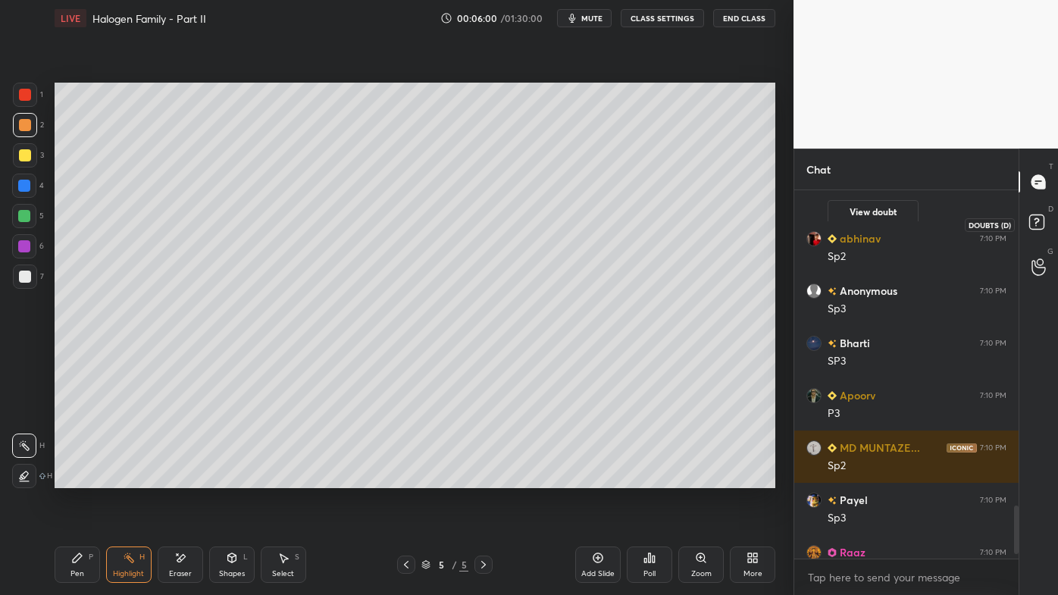
scroll to position [2458, 0]
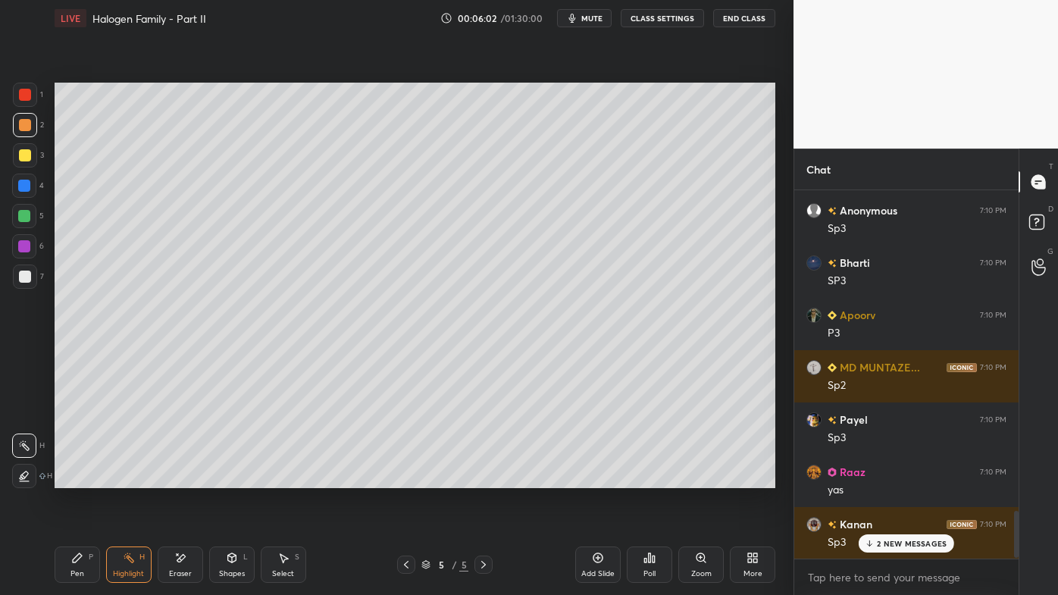
click at [889, 478] on div "MD MUNTAZE... 7:10 PM 3 Kanan 7:10 PM Yass Raaz 7:10 PM odd e specis [PERSON_NA…" at bounding box center [907, 374] width 224 height 368
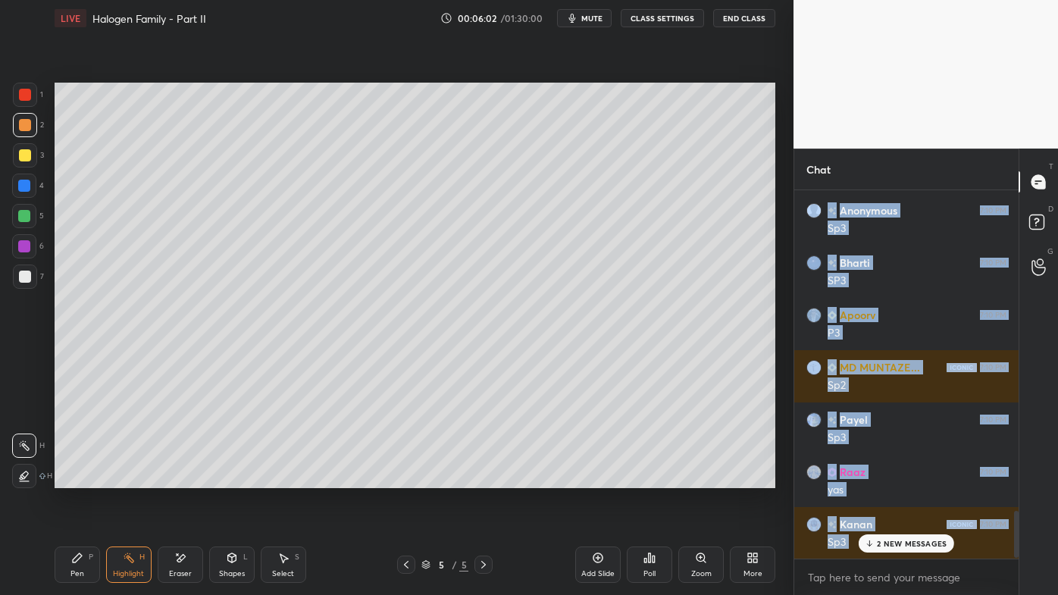
scroll to position [2563, 0]
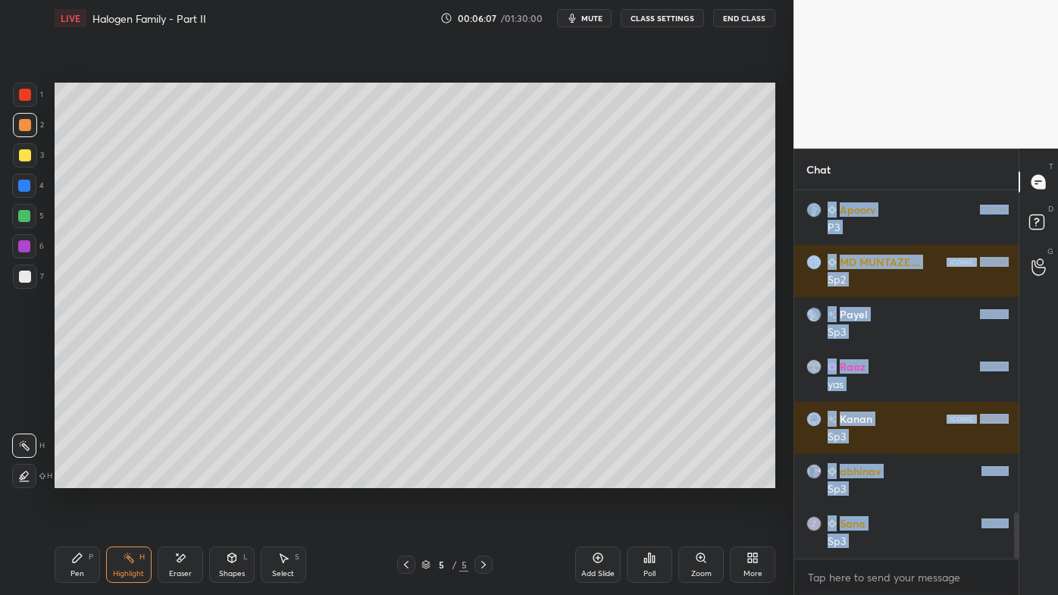
drag, startPoint x: 76, startPoint y: 555, endPoint x: 89, endPoint y: 508, distance: 48.9
click at [77, 478] on icon at bounding box center [77, 558] width 12 height 12
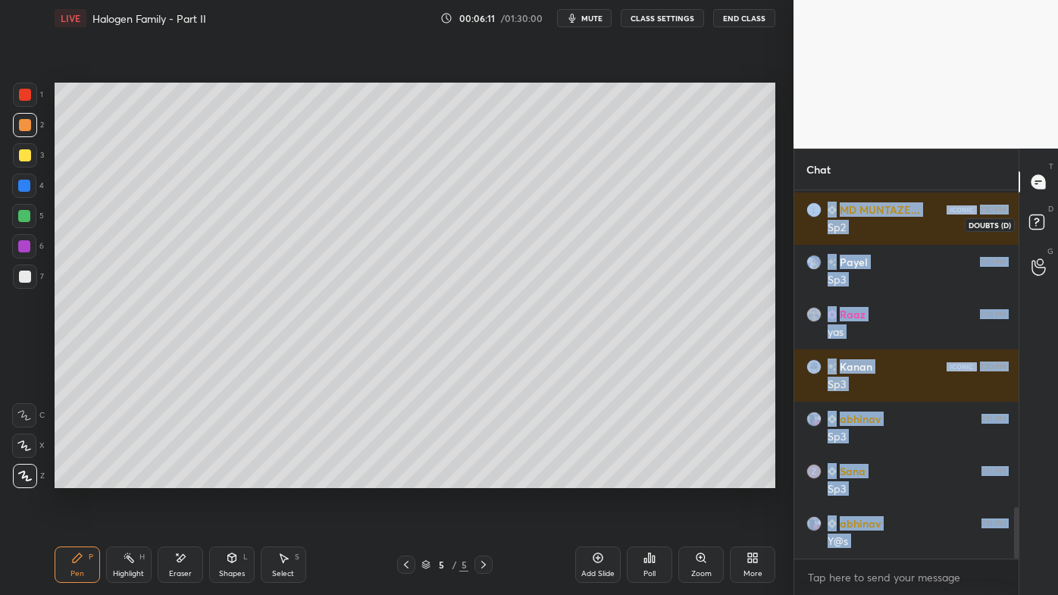
drag, startPoint x: 1044, startPoint y: 219, endPoint x: 1045, endPoint y: 199, distance: 19.7
click at [1043, 218] on rect at bounding box center [1037, 222] width 14 height 14
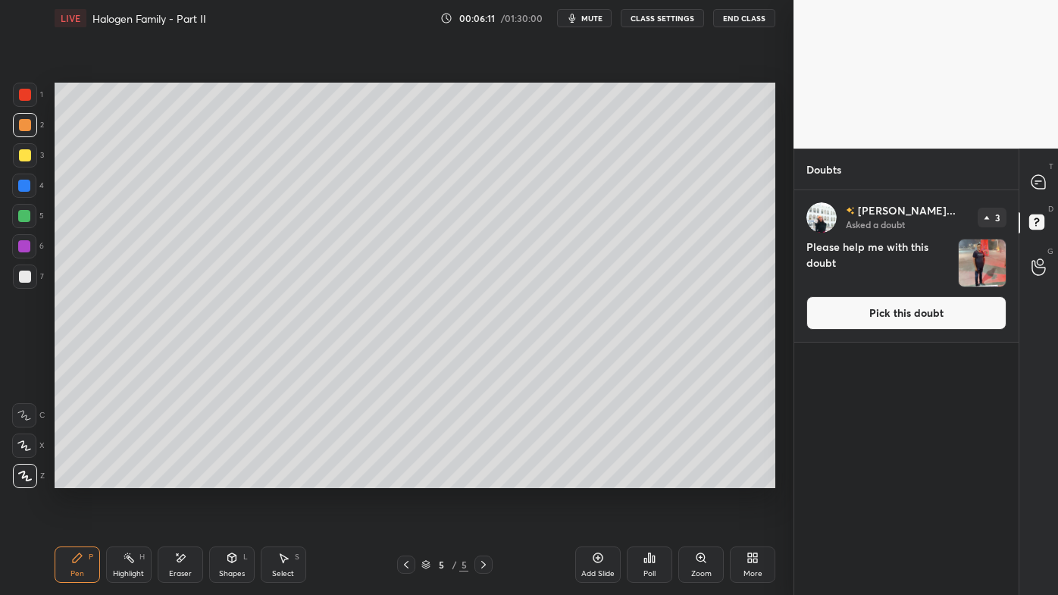
click at [1043, 187] on icon at bounding box center [1039, 182] width 14 height 14
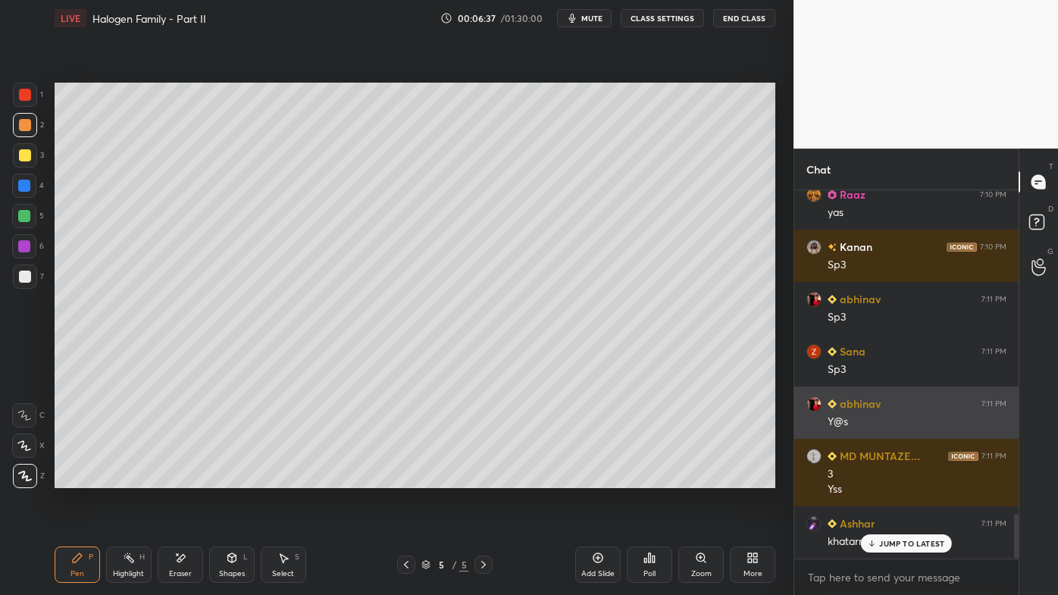
scroll to position [2687, 0]
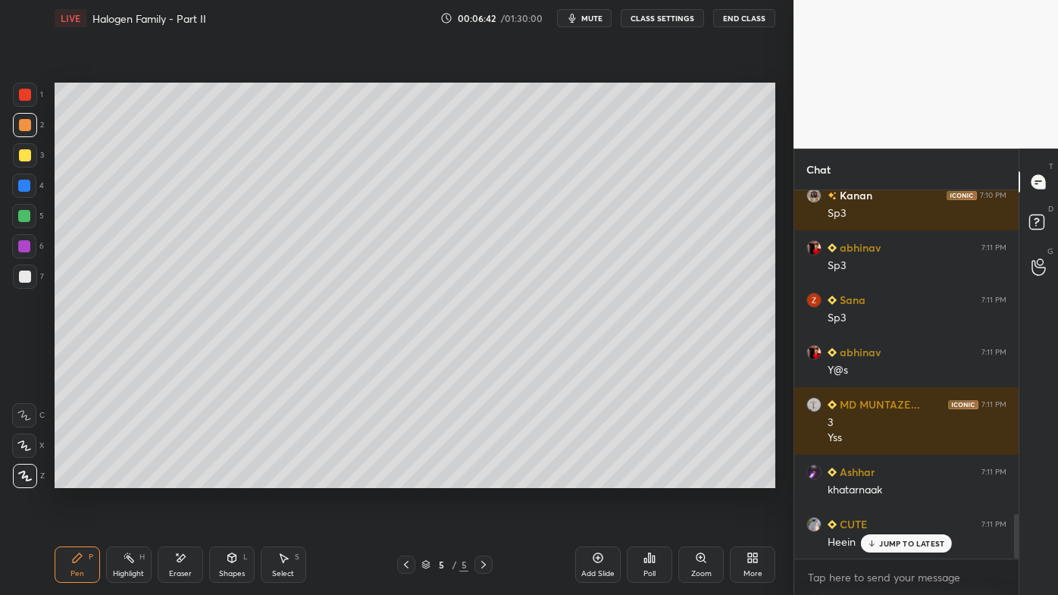
drag, startPoint x: 125, startPoint y: 552, endPoint x: 152, endPoint y: 504, distance: 54.6
click at [124, 478] on div "Highlight H" at bounding box center [128, 565] width 45 height 36
drag, startPoint x: 83, startPoint y: 550, endPoint x: 104, endPoint y: 517, distance: 38.9
click at [83, 478] on div "Pen P" at bounding box center [77, 565] width 45 height 36
drag, startPoint x: 122, startPoint y: 557, endPoint x: 144, endPoint y: 509, distance: 52.6
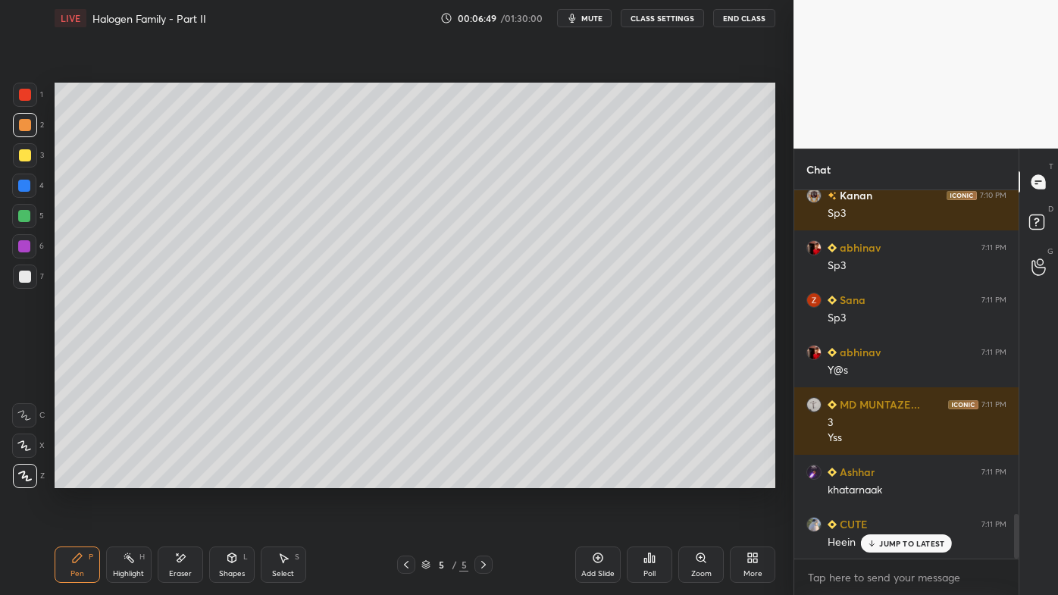
click at [121, 478] on div "Highlight H" at bounding box center [128, 565] width 45 height 36
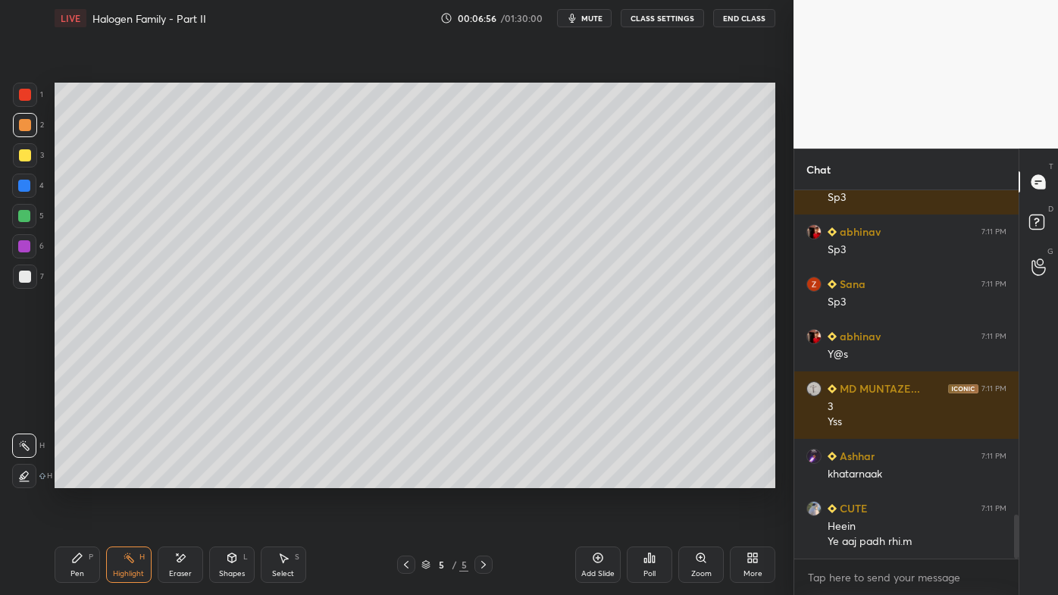
click at [653, 478] on icon at bounding box center [654, 559] width 2 height 7
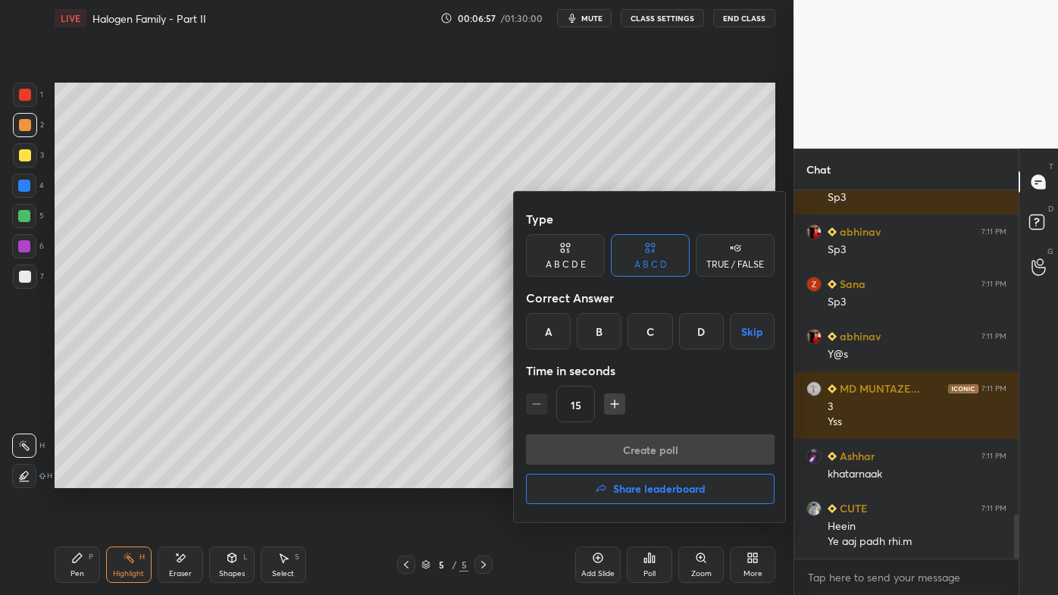
click at [602, 333] on div "B" at bounding box center [599, 331] width 45 height 36
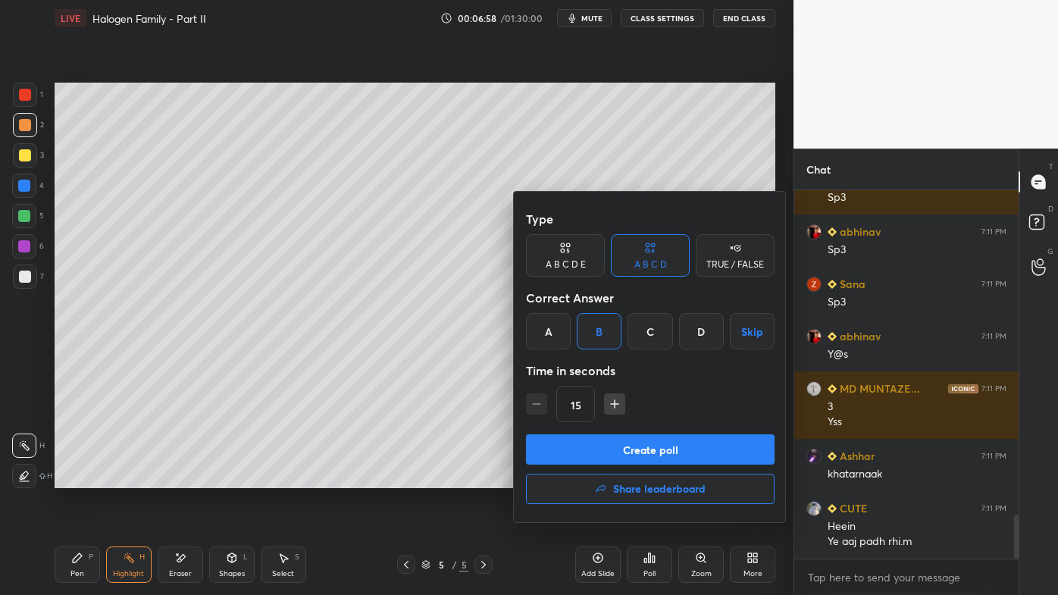
click at [600, 456] on button "Create poll" at bounding box center [650, 449] width 249 height 30
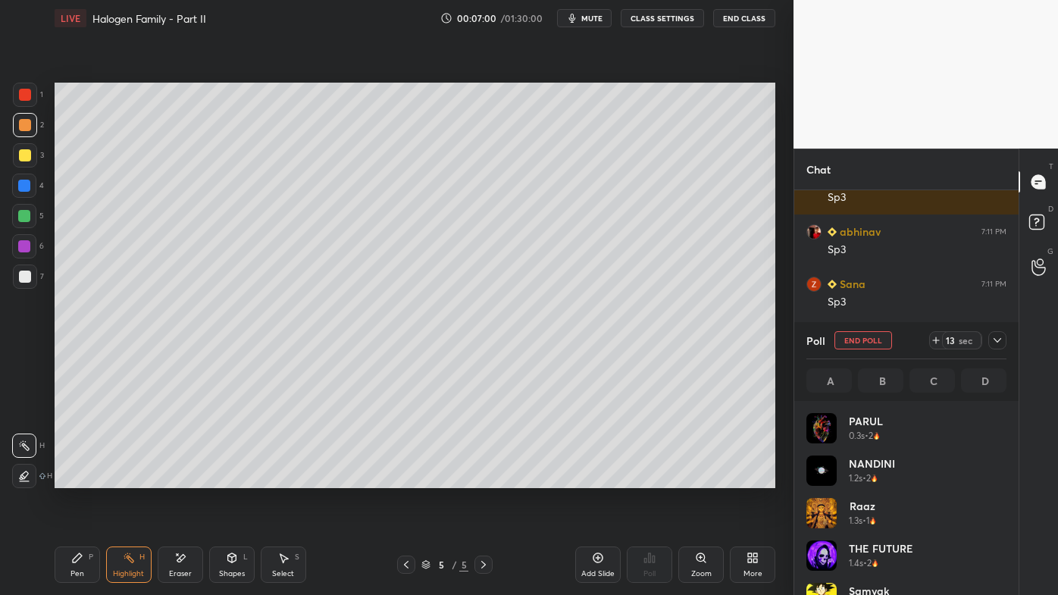
scroll to position [177, 196]
click at [996, 340] on icon at bounding box center [998, 340] width 12 height 12
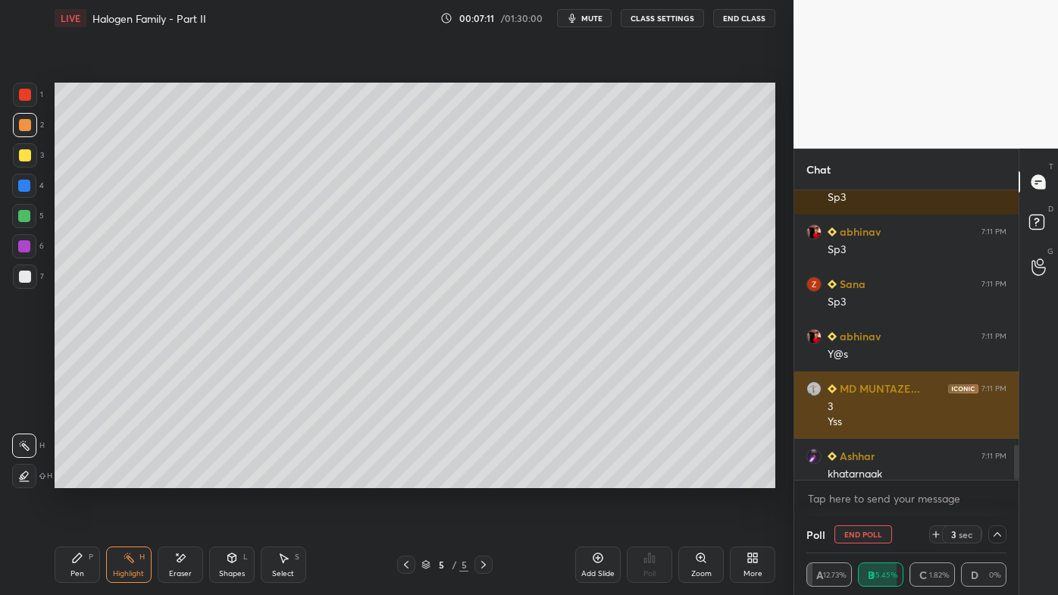
scroll to position [0, 0]
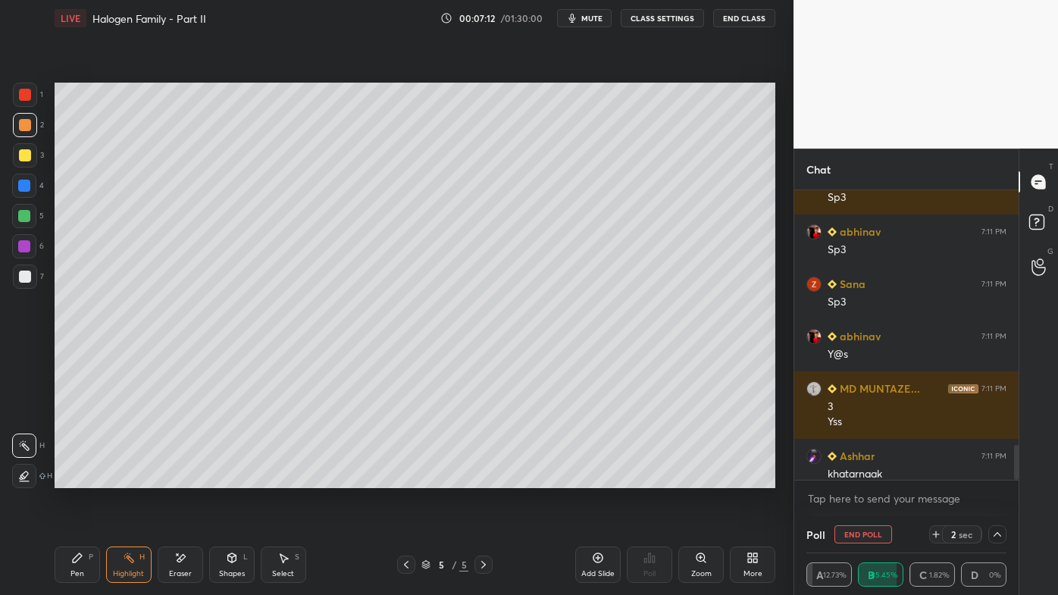
click at [73, 478] on icon at bounding box center [77, 558] width 12 height 12
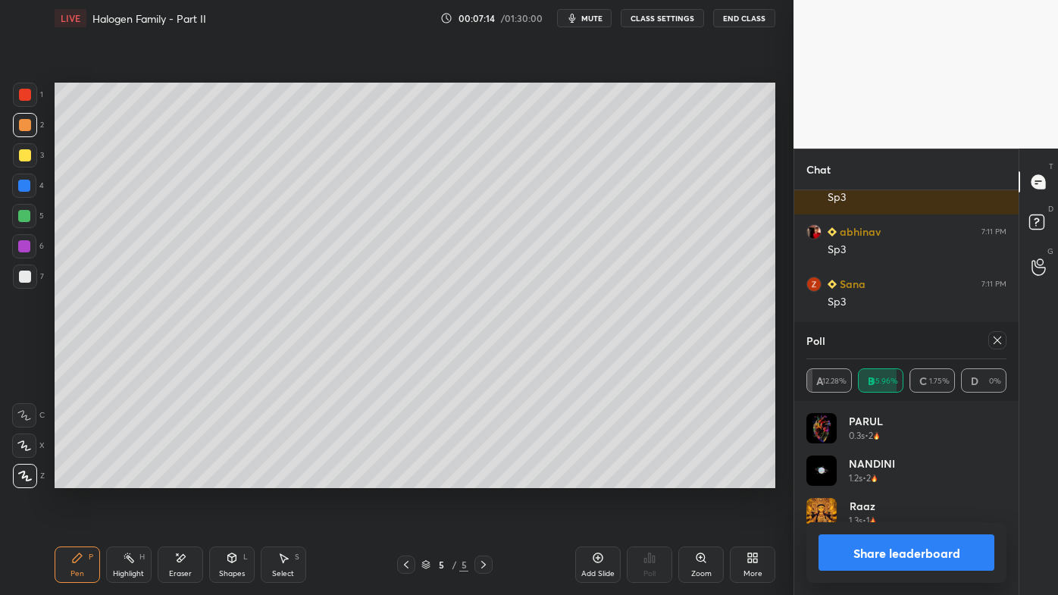
scroll to position [177, 196]
click at [997, 340] on icon at bounding box center [998, 340] width 12 height 12
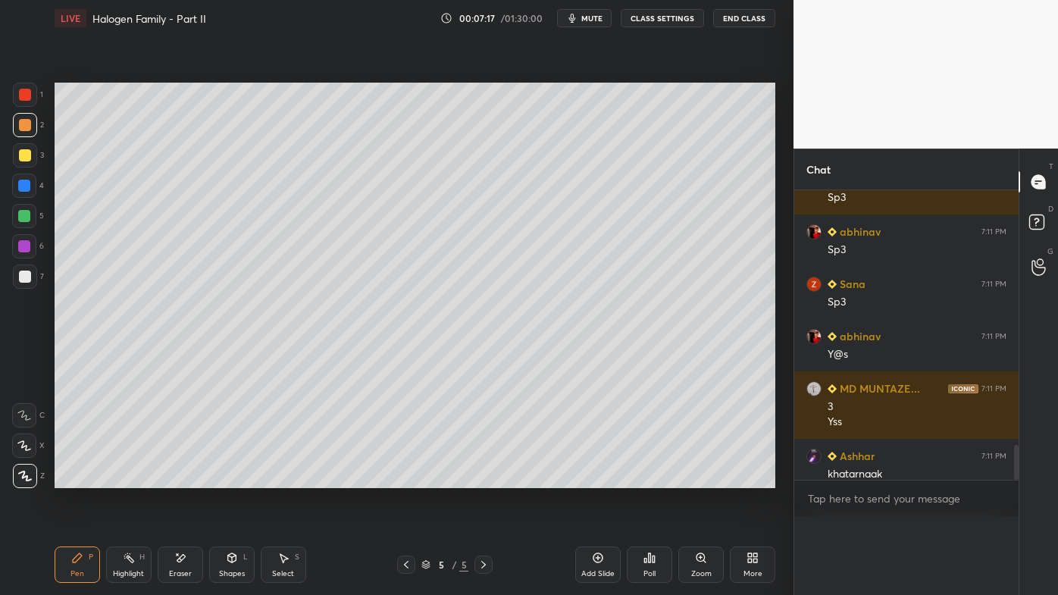
scroll to position [0, 4]
click at [650, 478] on icon at bounding box center [650, 558] width 12 height 12
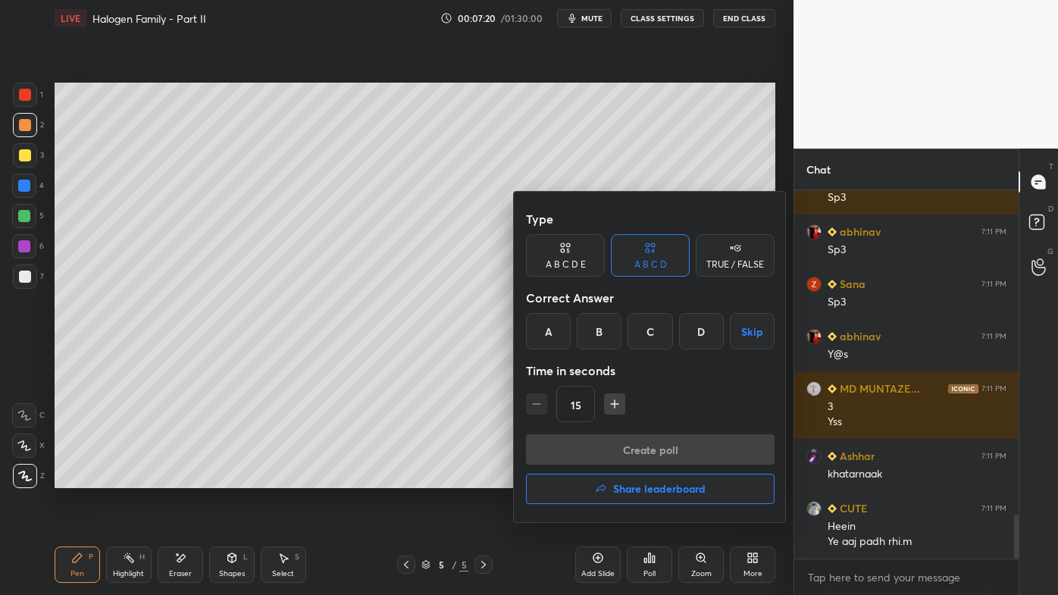
click at [599, 334] on div "B" at bounding box center [599, 331] width 45 height 36
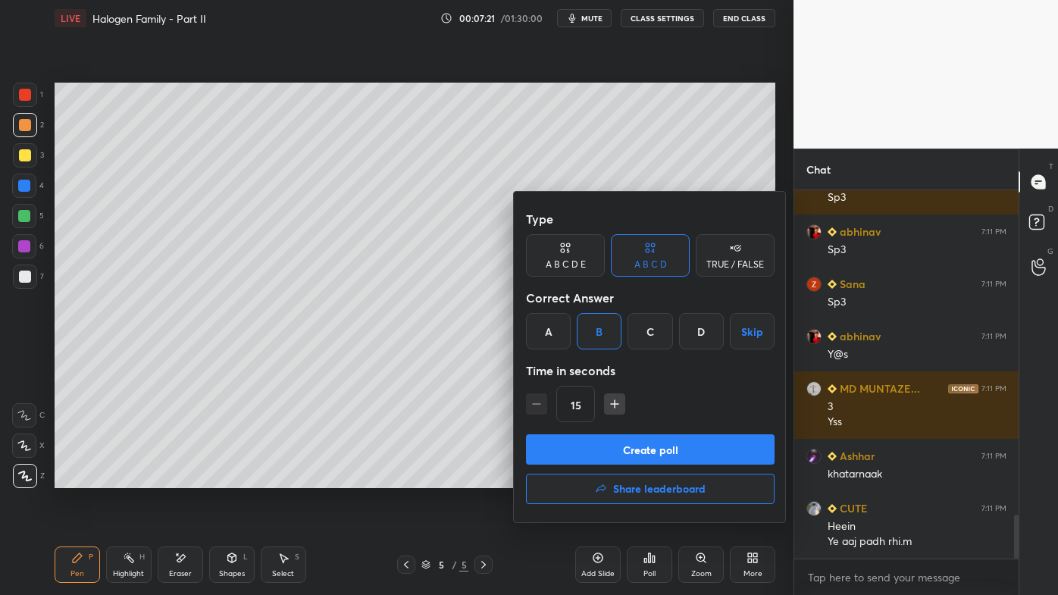
drag, startPoint x: 620, startPoint y: 451, endPoint x: 614, endPoint y: 462, distance: 12.9
click at [620, 453] on button "Create poll" at bounding box center [650, 449] width 249 height 30
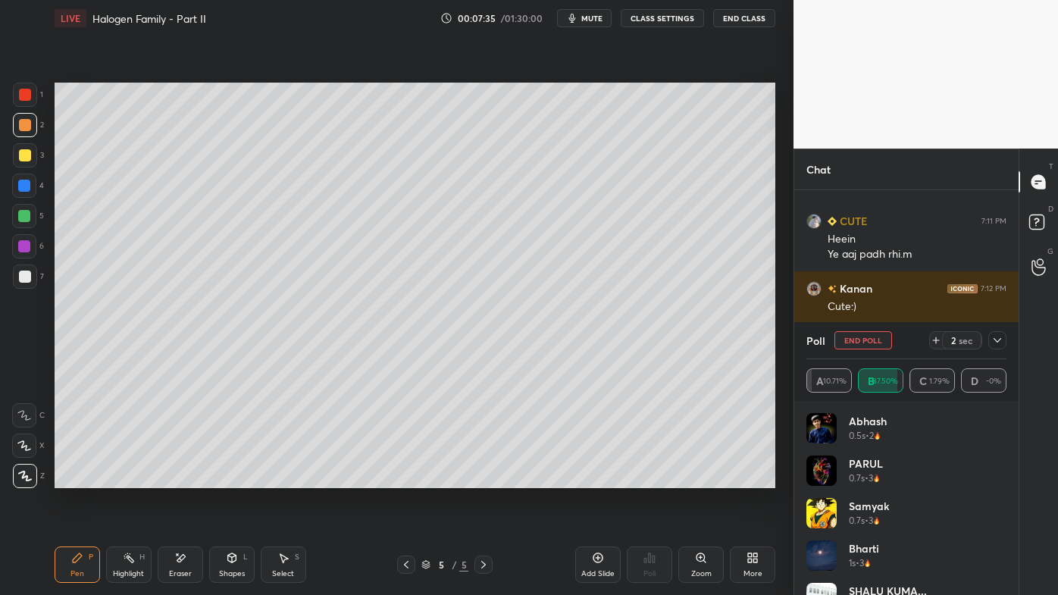
click at [1002, 341] on icon at bounding box center [998, 340] width 12 height 12
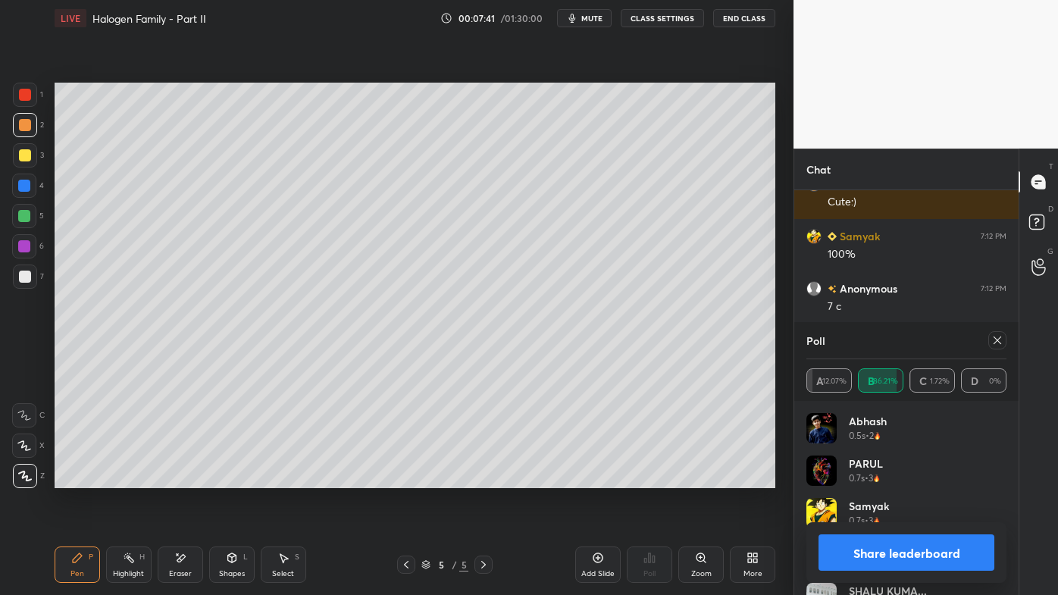
click at [998, 341] on icon at bounding box center [998, 340] width 12 height 12
type textarea "x"
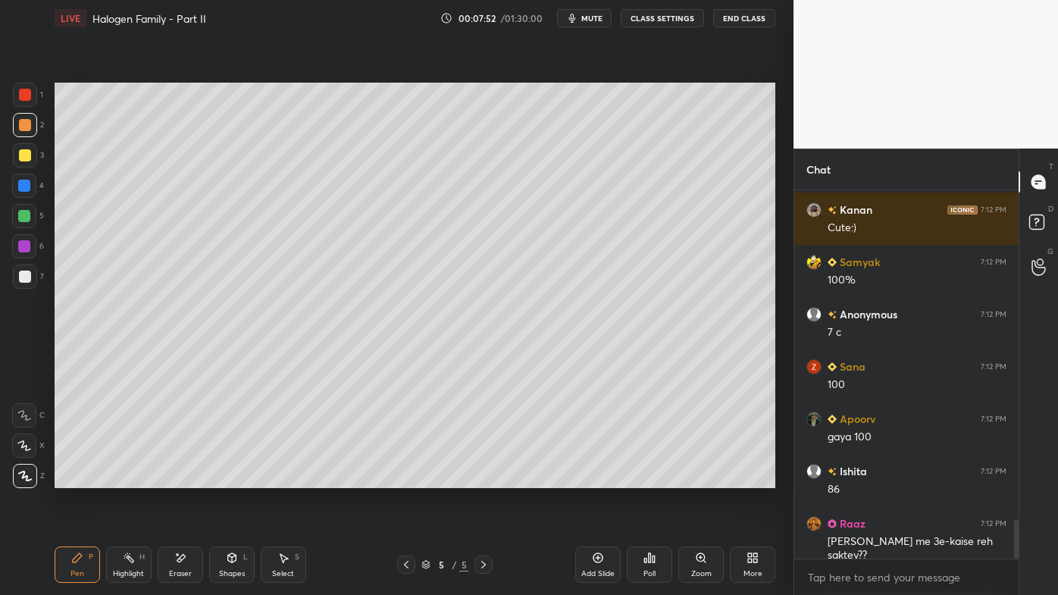
drag, startPoint x: 126, startPoint y: 559, endPoint x: 130, endPoint y: 552, distance: 8.8
click at [128, 478] on icon at bounding box center [129, 558] width 12 height 12
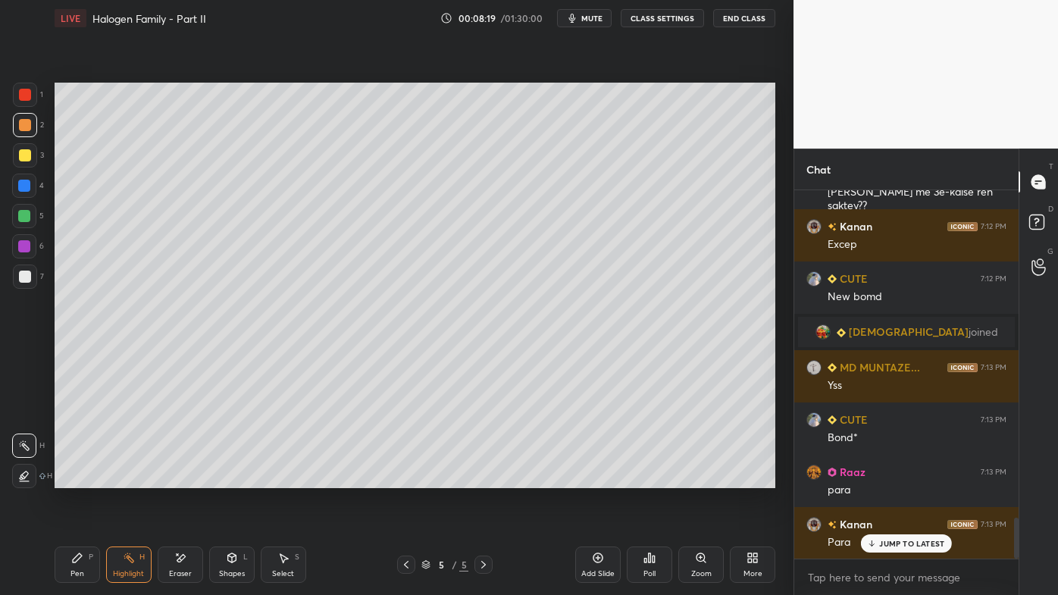
click at [77, 478] on icon at bounding box center [77, 558] width 12 height 12
drag, startPoint x: 27, startPoint y: 271, endPoint x: 54, endPoint y: 259, distance: 29.6
click at [28, 270] on div at bounding box center [25, 277] width 24 height 24
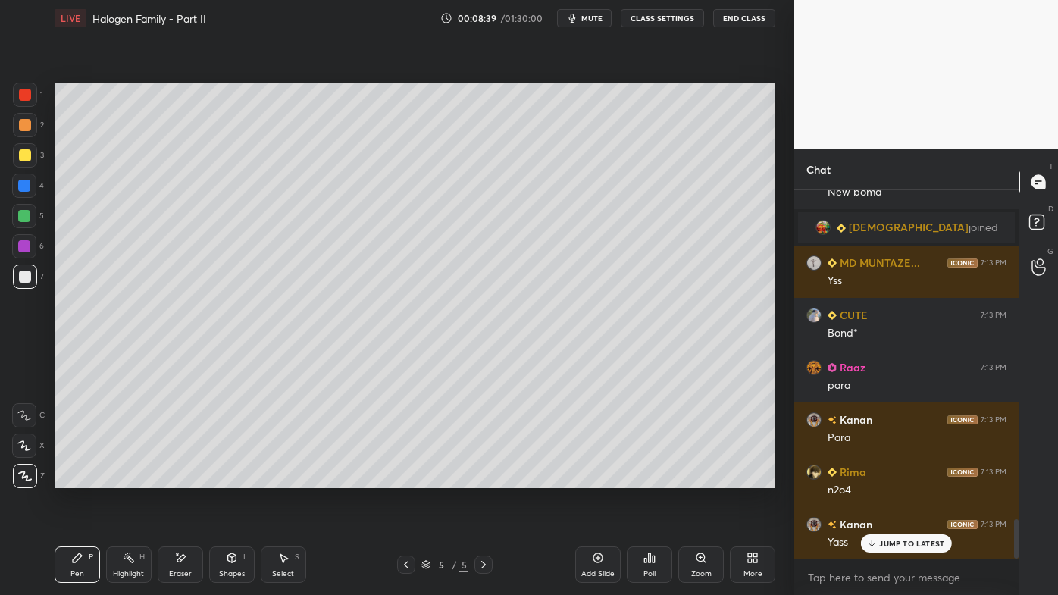
drag, startPoint x: 133, startPoint y: 560, endPoint x: 187, endPoint y: 495, distance: 85.0
click at [133, 478] on icon at bounding box center [129, 558] width 12 height 12
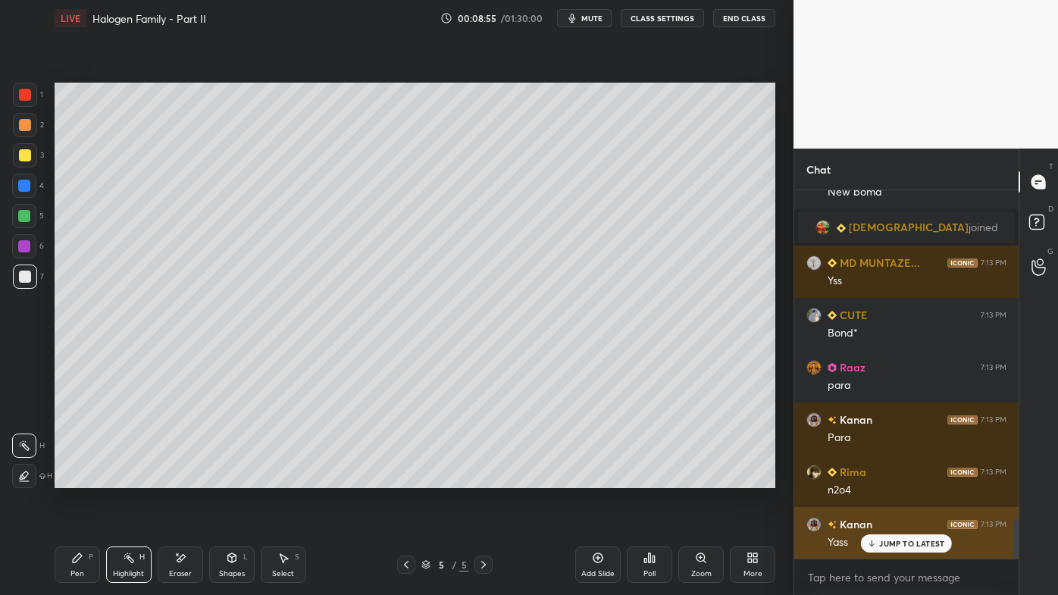
drag, startPoint x: 905, startPoint y: 545, endPoint x: 891, endPoint y: 552, distance: 15.9
click at [903, 478] on p "JUMP TO LATEST" at bounding box center [911, 543] width 65 height 9
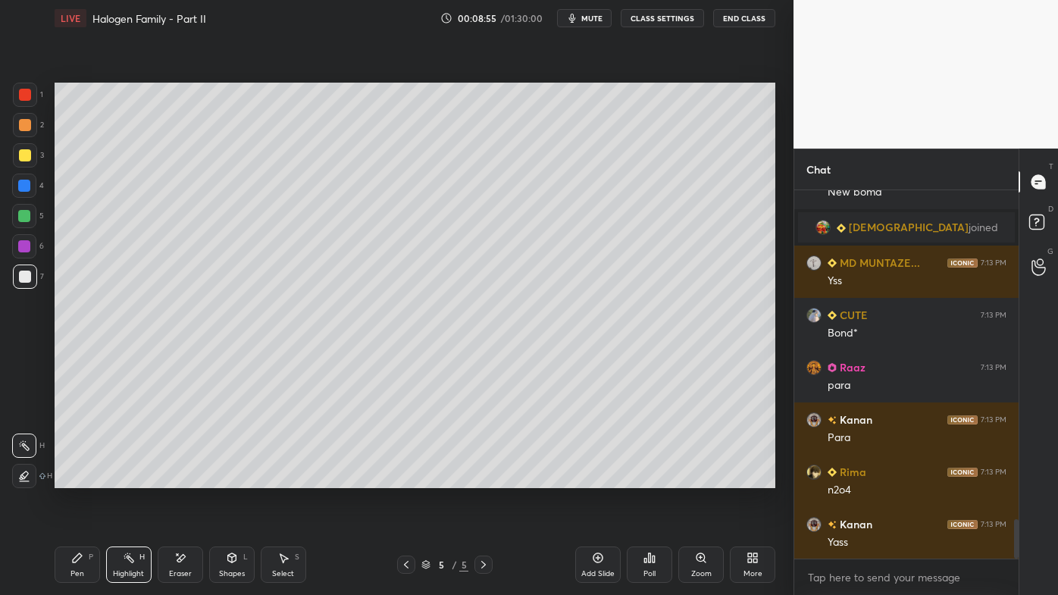
scroll to position [3105, 0]
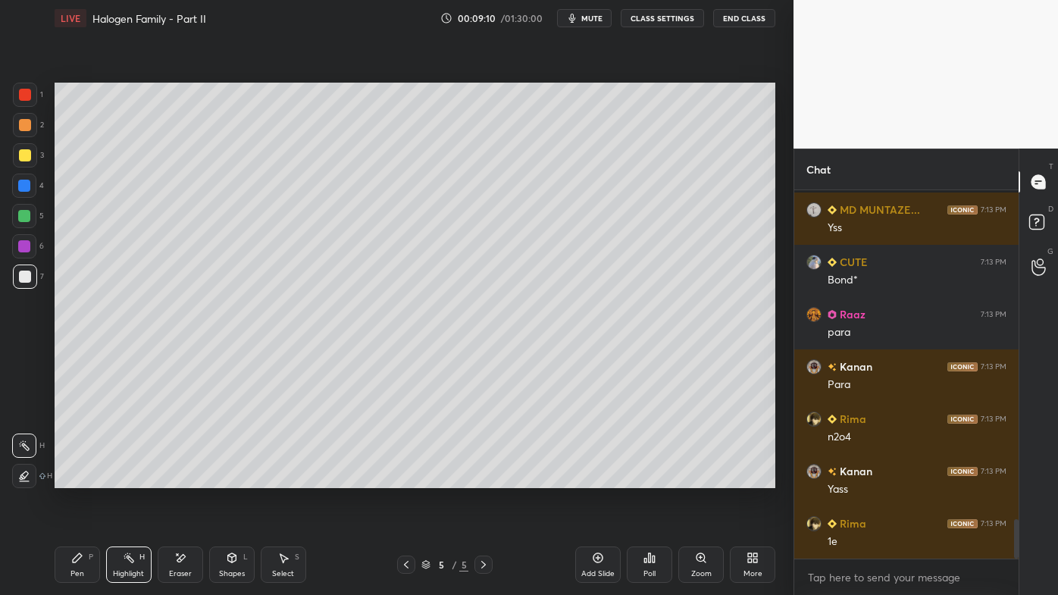
click at [598, 478] on icon at bounding box center [598, 558] width 5 height 5
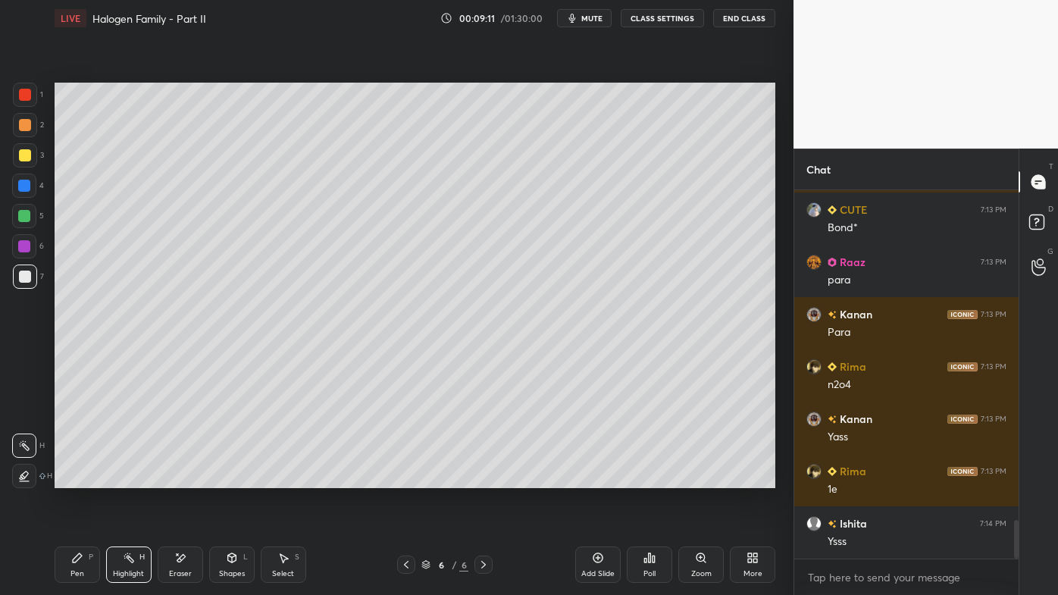
drag, startPoint x: 24, startPoint y: 124, endPoint x: 49, endPoint y: 124, distance: 25.0
click at [26, 124] on div at bounding box center [25, 125] width 12 height 12
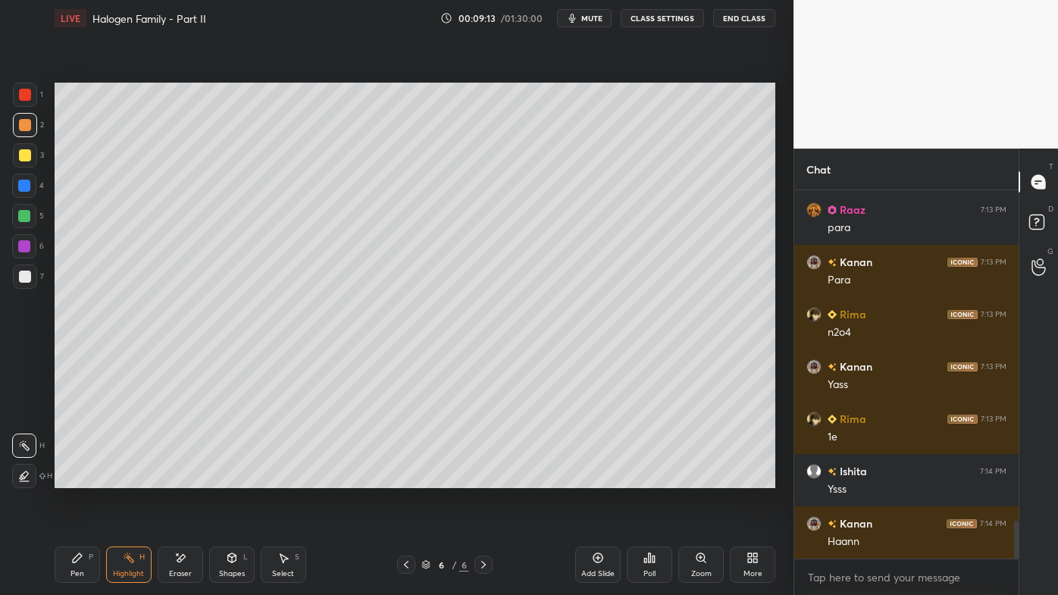
click at [77, 478] on icon at bounding box center [77, 558] width 12 height 12
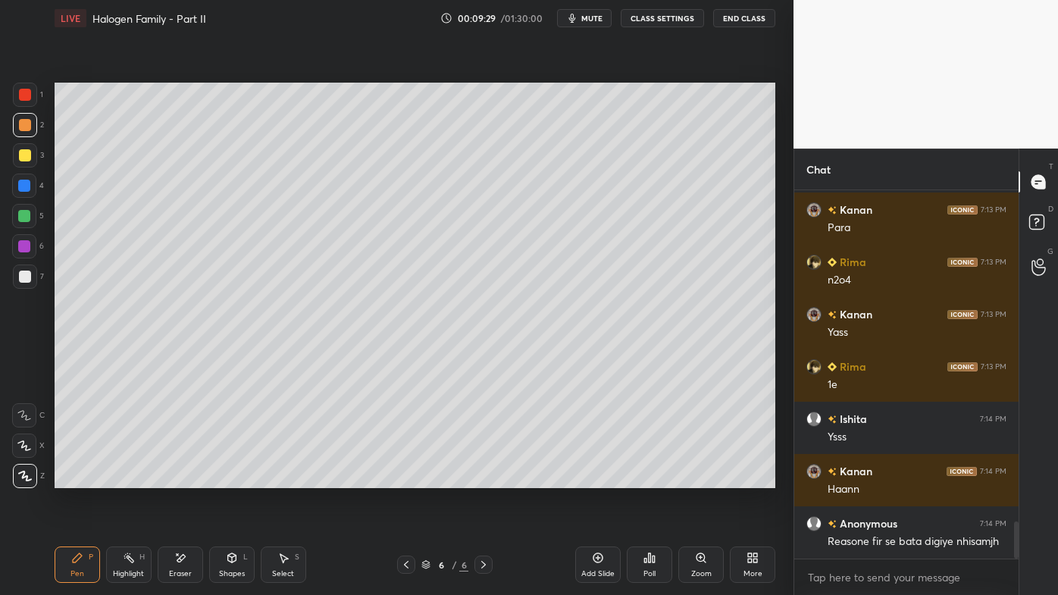
drag, startPoint x: 408, startPoint y: 563, endPoint x: 403, endPoint y: 554, distance: 9.9
click at [409, 478] on icon at bounding box center [406, 565] width 12 height 12
click at [123, 478] on icon at bounding box center [129, 558] width 12 height 12
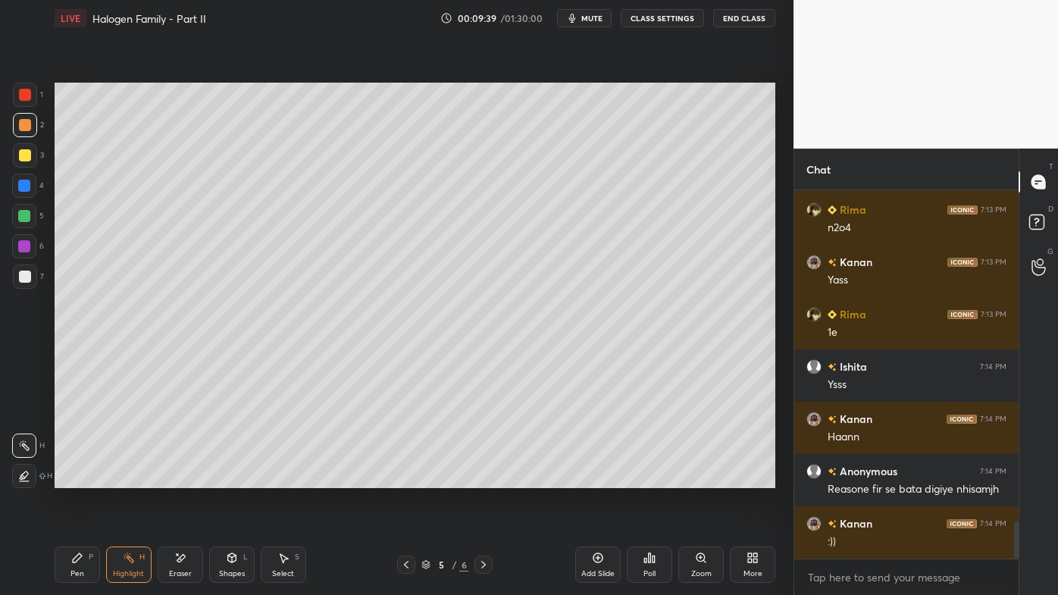
click at [485, 478] on icon at bounding box center [484, 565] width 12 height 12
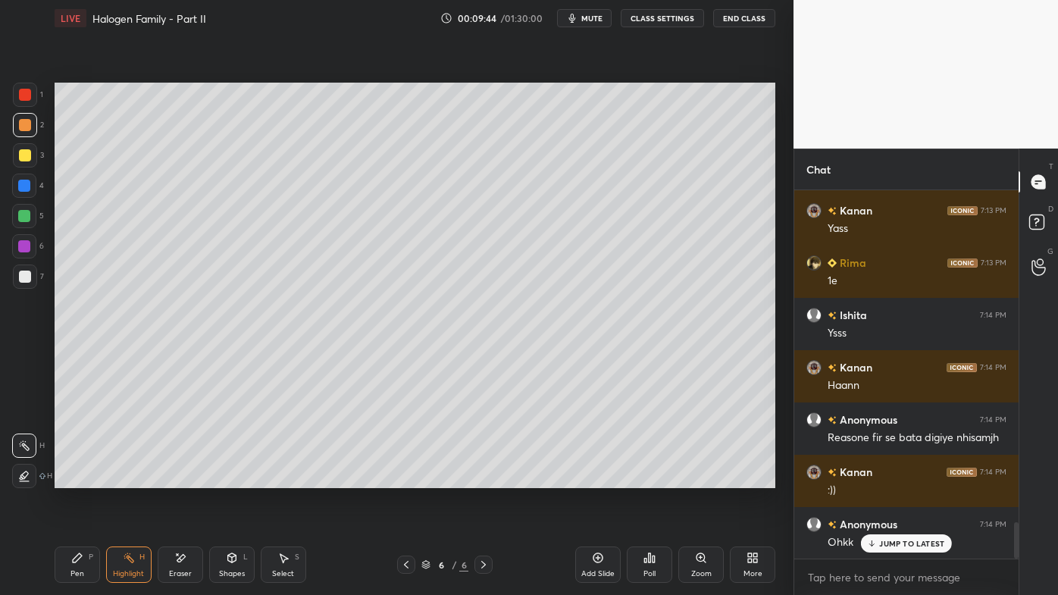
click at [653, 478] on icon at bounding box center [654, 559] width 2 height 7
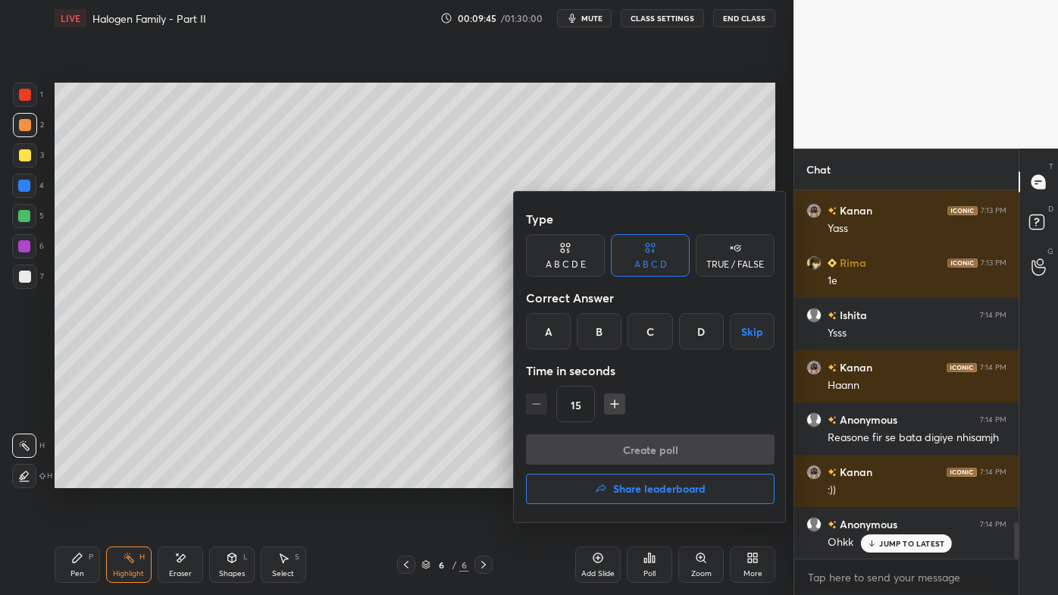
click at [653, 343] on div "C" at bounding box center [650, 331] width 45 height 36
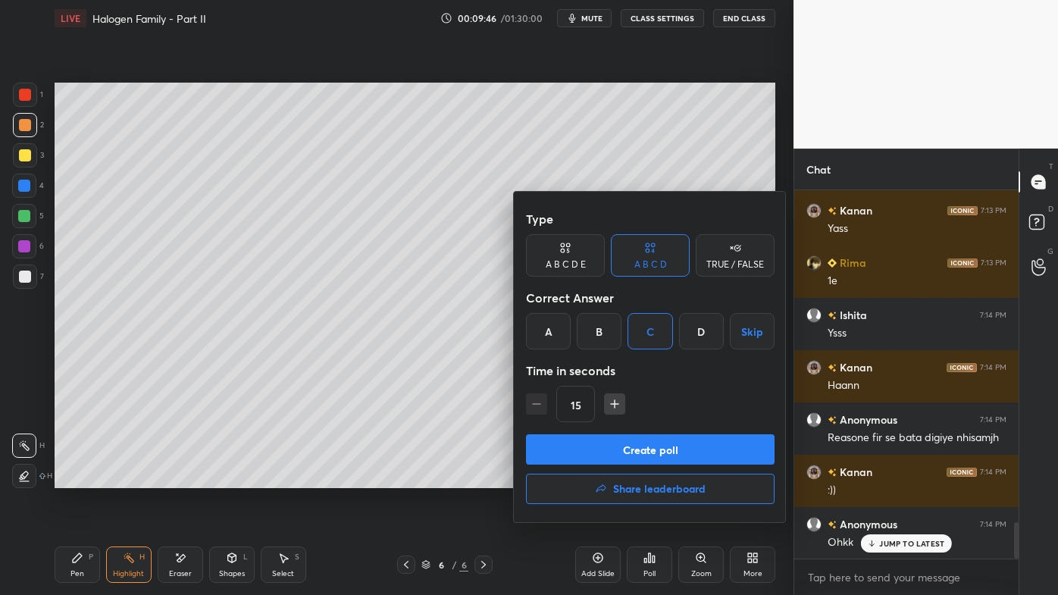
drag, startPoint x: 614, startPoint y: 403, endPoint x: 613, endPoint y: 410, distance: 7.6
click at [614, 405] on icon "button" at bounding box center [614, 403] width 15 height 15
type input "30"
click at [619, 449] on button "Create poll" at bounding box center [650, 449] width 249 height 30
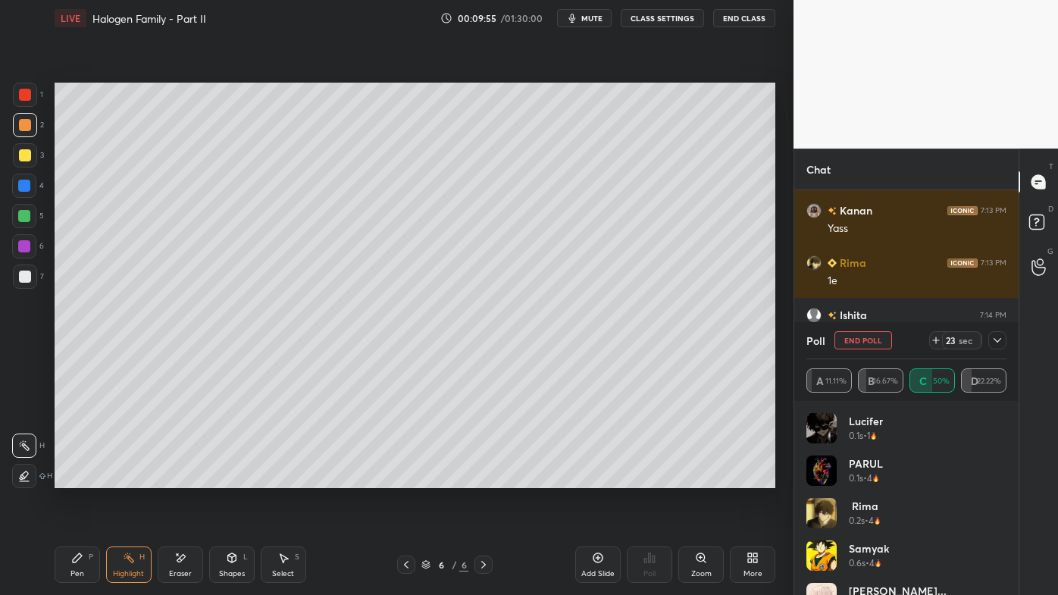
scroll to position [3497, 0]
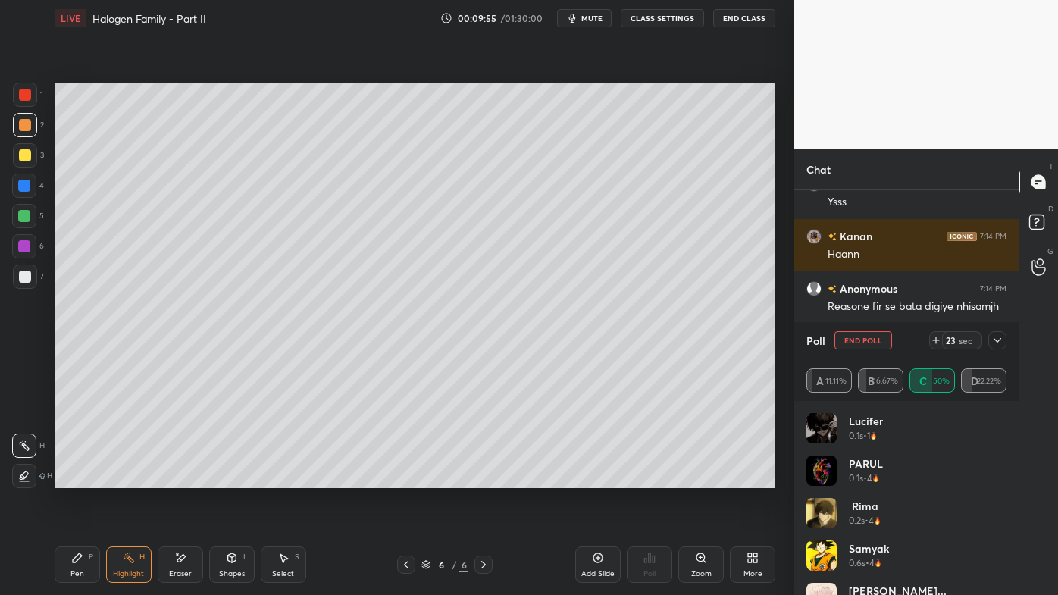
click at [997, 338] on icon at bounding box center [998, 340] width 12 height 12
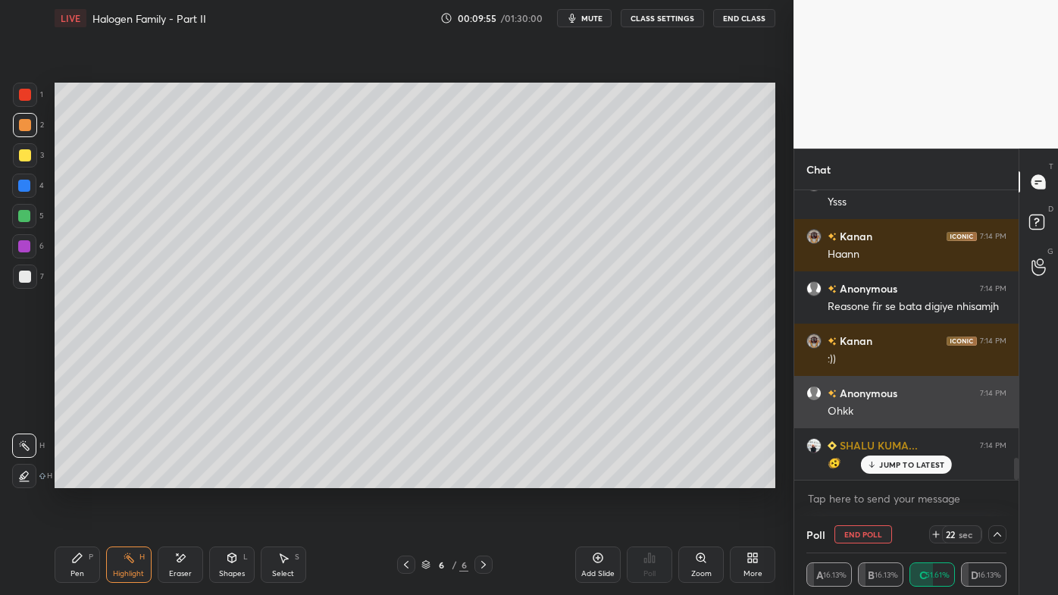
scroll to position [0, 0]
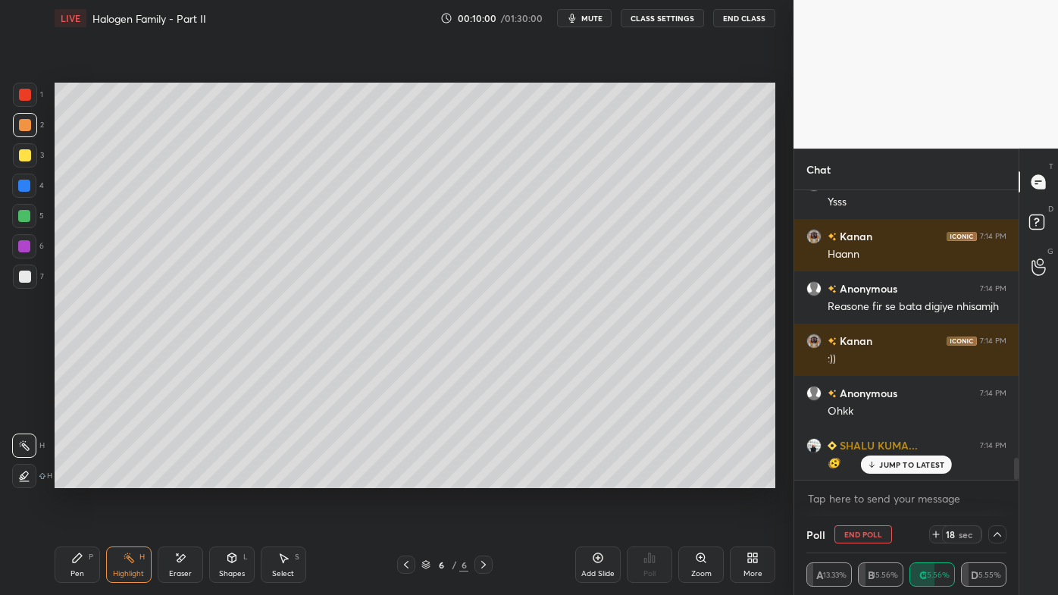
drag, startPoint x: 80, startPoint y: 553, endPoint x: 118, endPoint y: 490, distance: 73.9
click at [79, 478] on div "Pen P" at bounding box center [77, 565] width 45 height 36
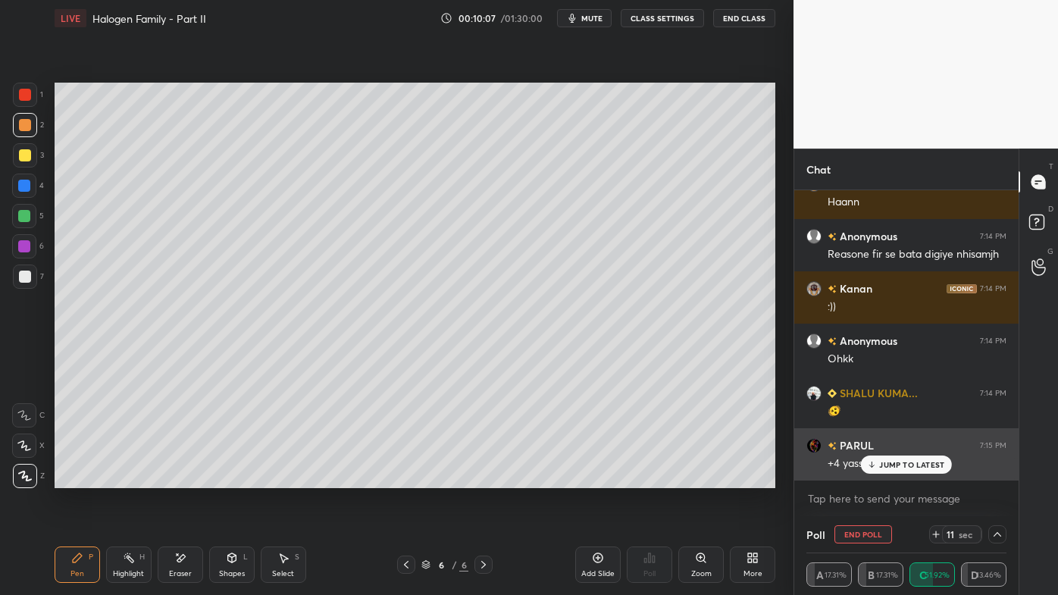
click at [907, 465] on p "JUMP TO LATEST" at bounding box center [911, 464] width 65 height 9
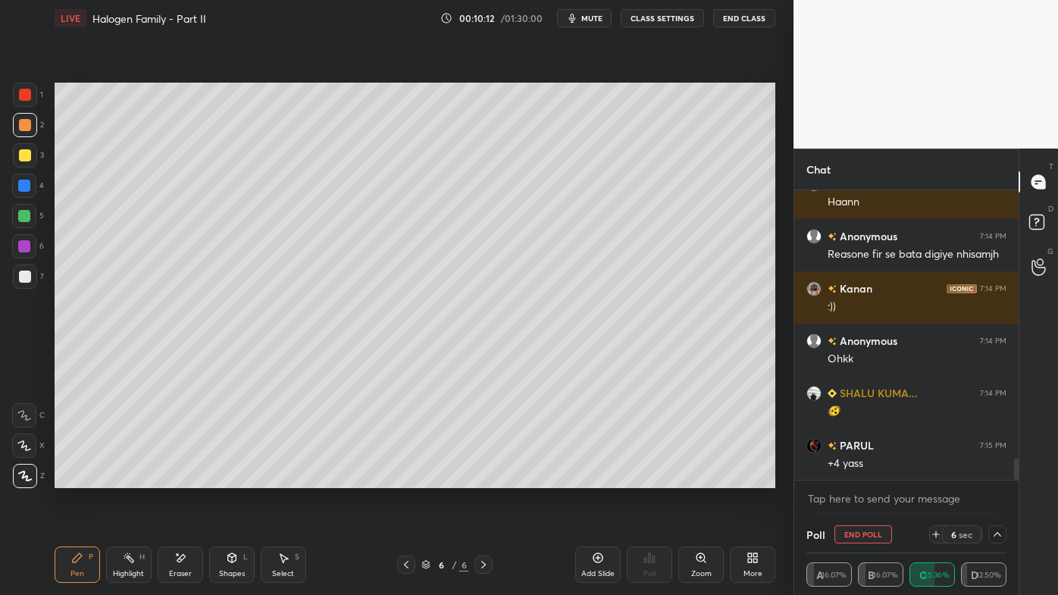
scroll to position [3603, 0]
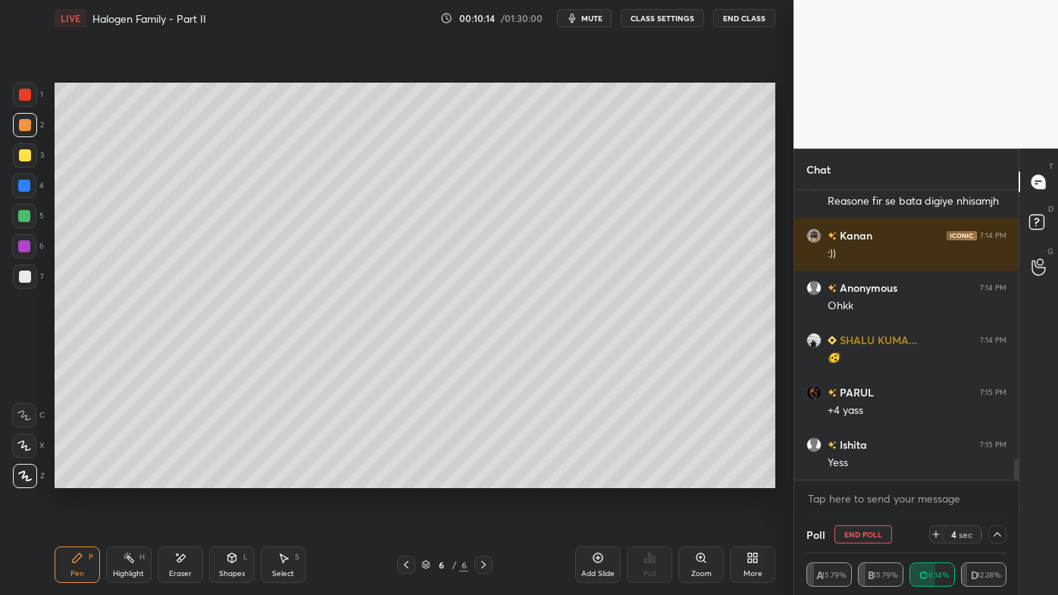
drag, startPoint x: 123, startPoint y: 556, endPoint x: 130, endPoint y: 519, distance: 37.0
click at [124, 478] on icon at bounding box center [129, 558] width 12 height 12
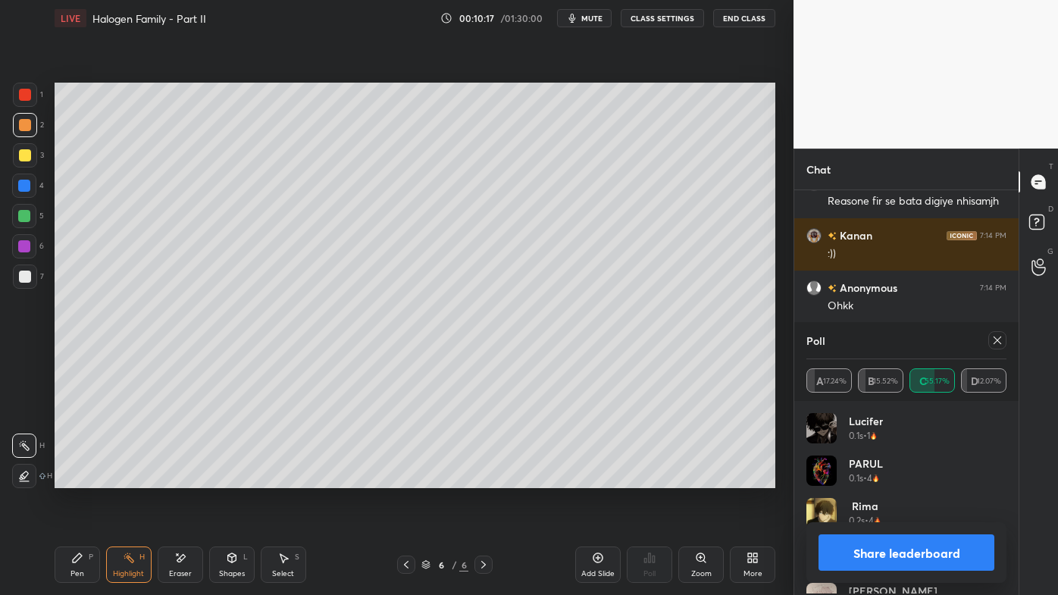
scroll to position [177, 196]
click at [1004, 341] on div at bounding box center [998, 340] width 18 height 18
type textarea "x"
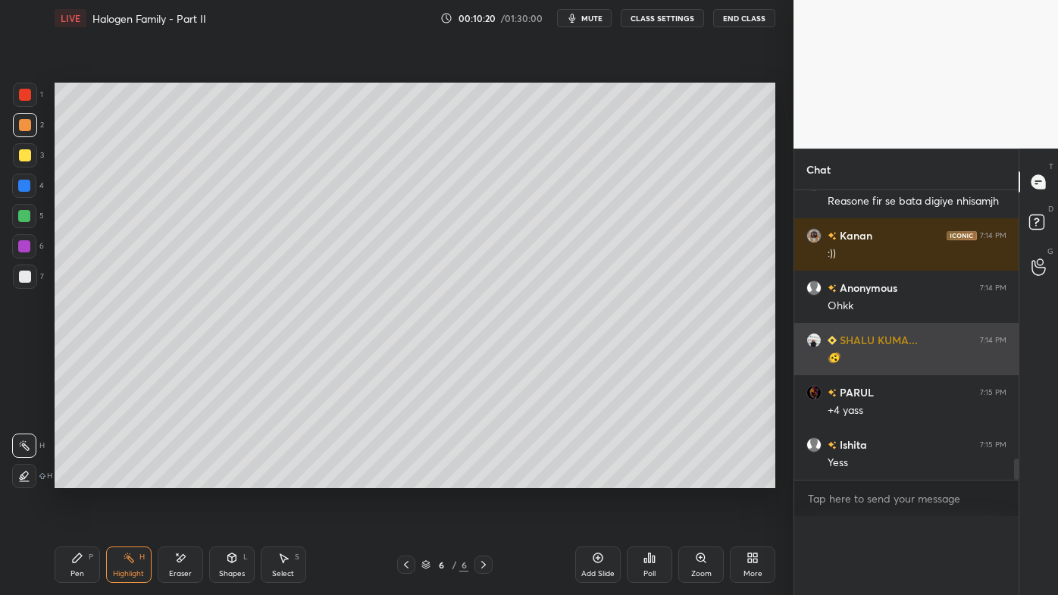
scroll to position [67, 196]
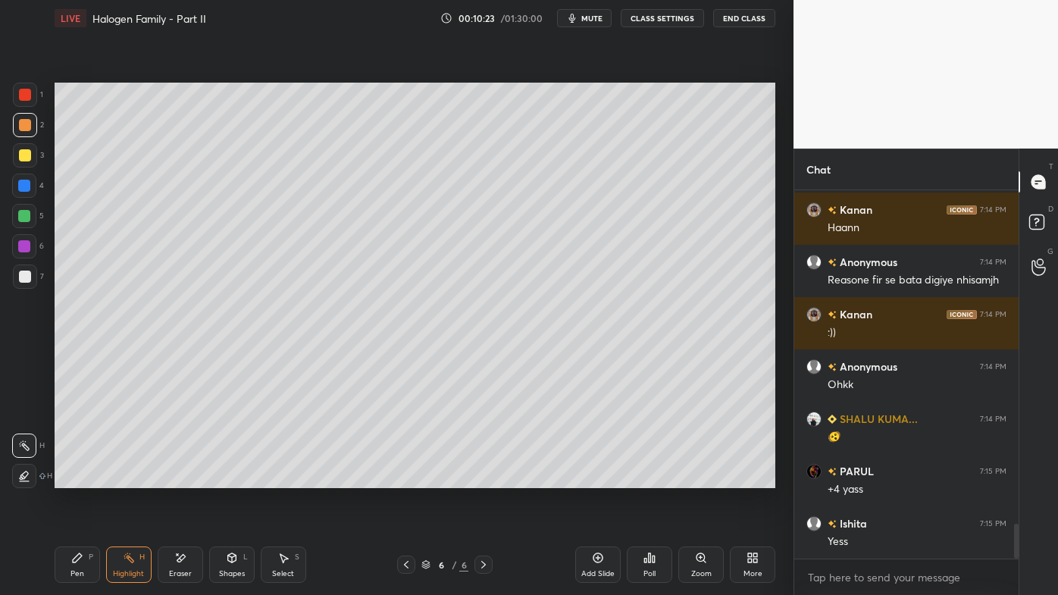
drag, startPoint x: 67, startPoint y: 570, endPoint x: 68, endPoint y: 556, distance: 14.4
click at [67, 478] on div "Pen P" at bounding box center [77, 565] width 45 height 36
click at [138, 478] on div "Highlight H" at bounding box center [128, 565] width 45 height 36
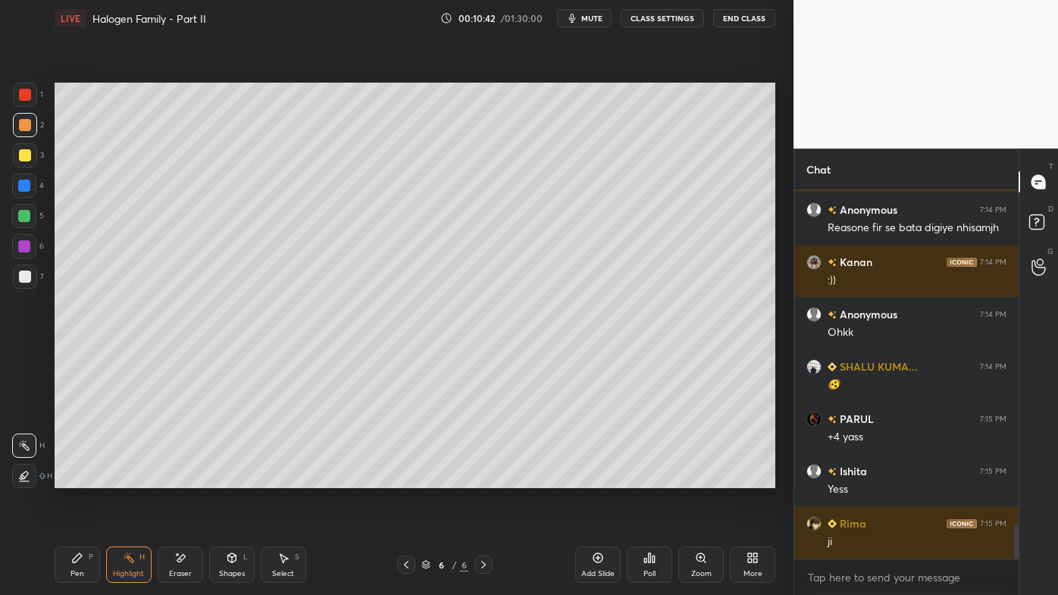
click at [599, 478] on icon at bounding box center [598, 558] width 12 height 12
click at [73, 478] on icon at bounding box center [77, 558] width 12 height 12
click at [26, 155] on div at bounding box center [25, 155] width 12 height 12
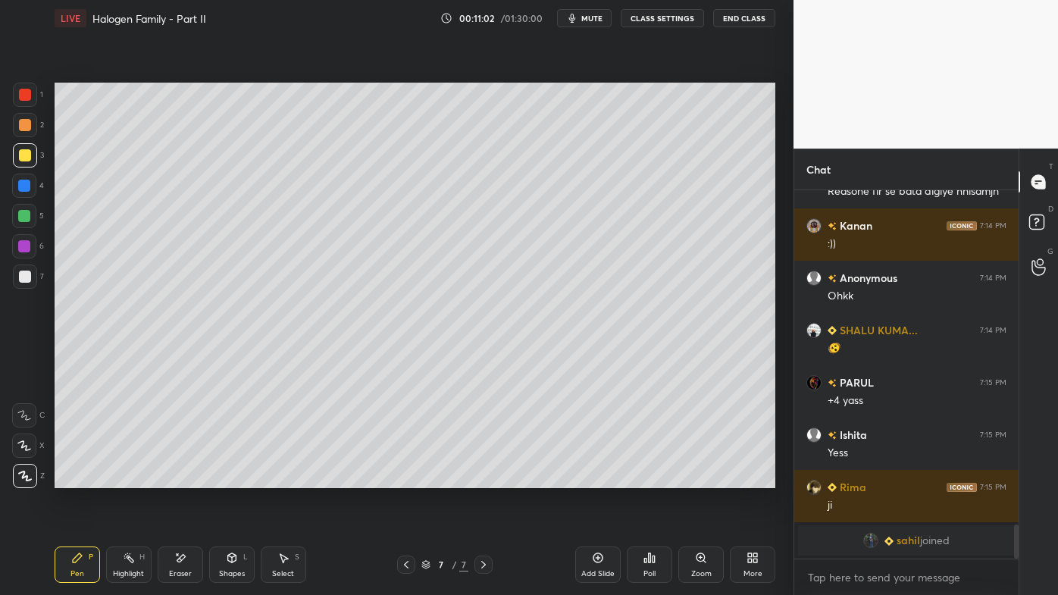
scroll to position [3375, 0]
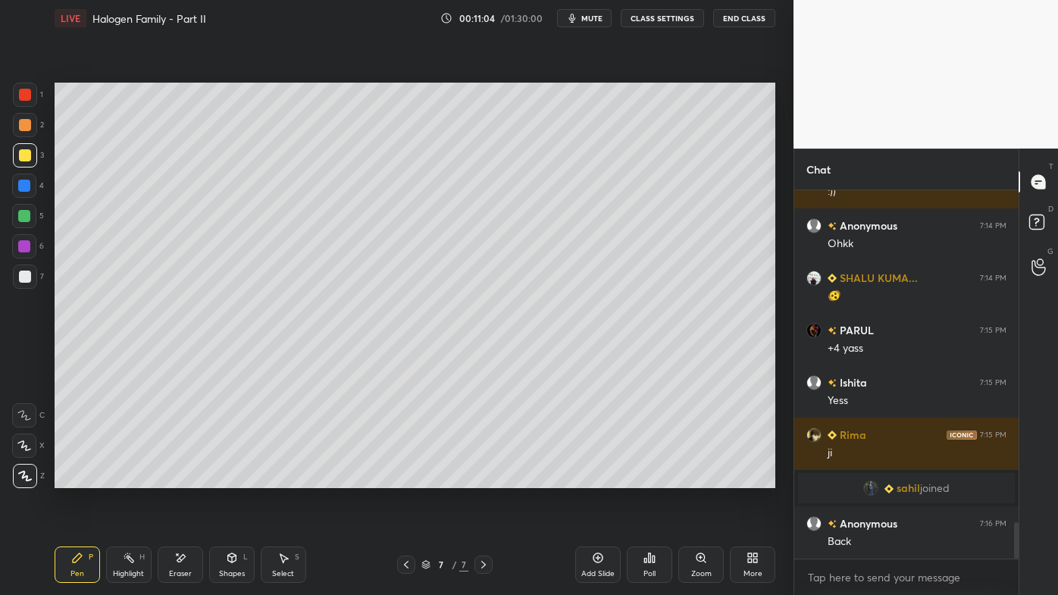
click at [408, 478] on icon at bounding box center [406, 565] width 5 height 8
drag, startPoint x: 484, startPoint y: 562, endPoint x: 483, endPoint y: 553, distance: 8.5
click at [483, 478] on icon at bounding box center [484, 565] width 12 height 12
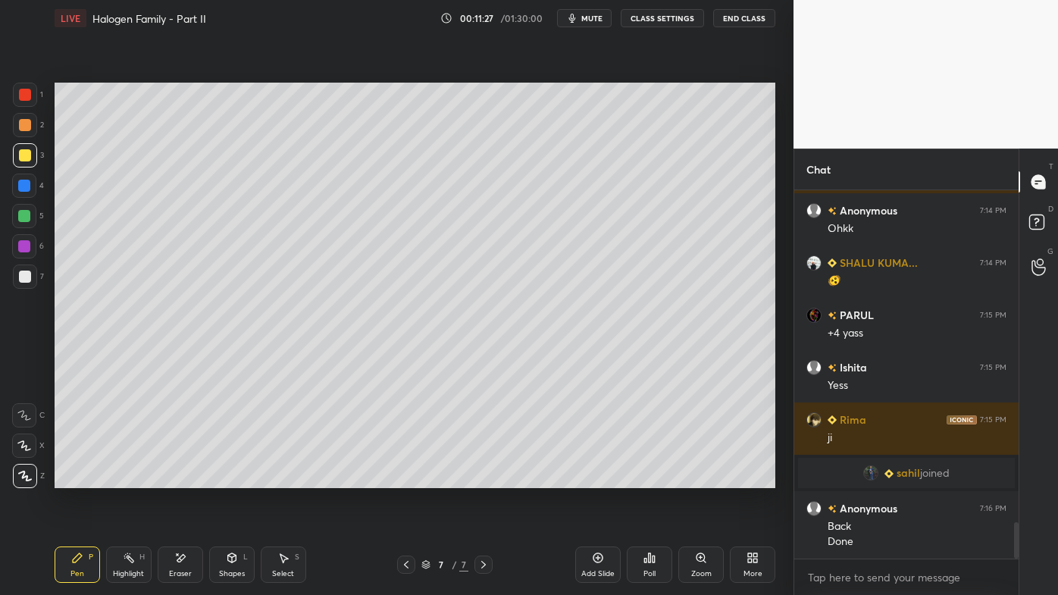
click at [778, 204] on div "Setting up your live class Poll for secs No correct answer Start poll" at bounding box center [415, 285] width 733 height 498
click at [22, 279] on div at bounding box center [25, 277] width 12 height 12
click at [203, 478] on div "Setting up your live class Poll for secs No correct answer Start poll" at bounding box center [415, 285] width 733 height 498
click at [232, 478] on div "Setting up your live class Poll for secs No correct answer Start poll" at bounding box center [415, 285] width 733 height 498
click at [371, 478] on div "Setting up your live class Poll for secs No correct answer Start poll" at bounding box center [415, 285] width 733 height 498
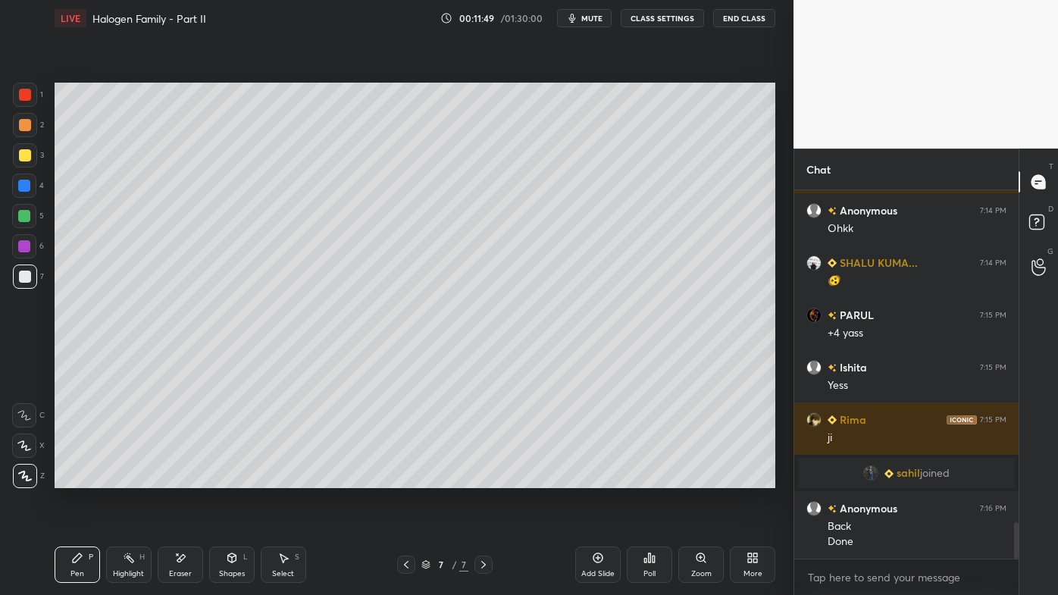
click at [403, 478] on div "Setting up your live class Poll for secs No correct answer Start poll" at bounding box center [415, 285] width 733 height 498
click at [600, 478] on icon at bounding box center [598, 558] width 12 height 12
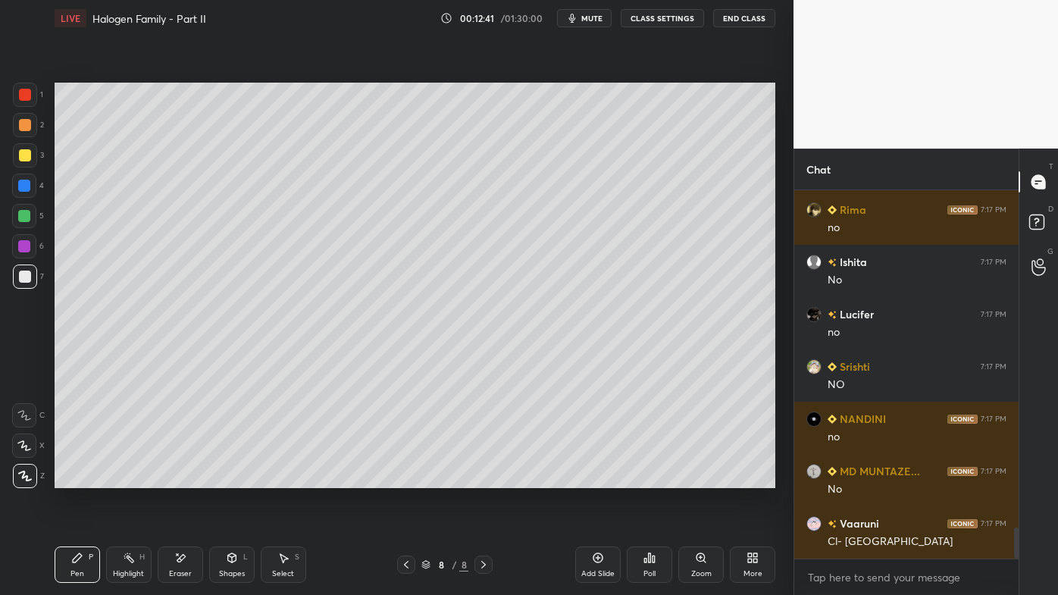
scroll to position [4070, 0]
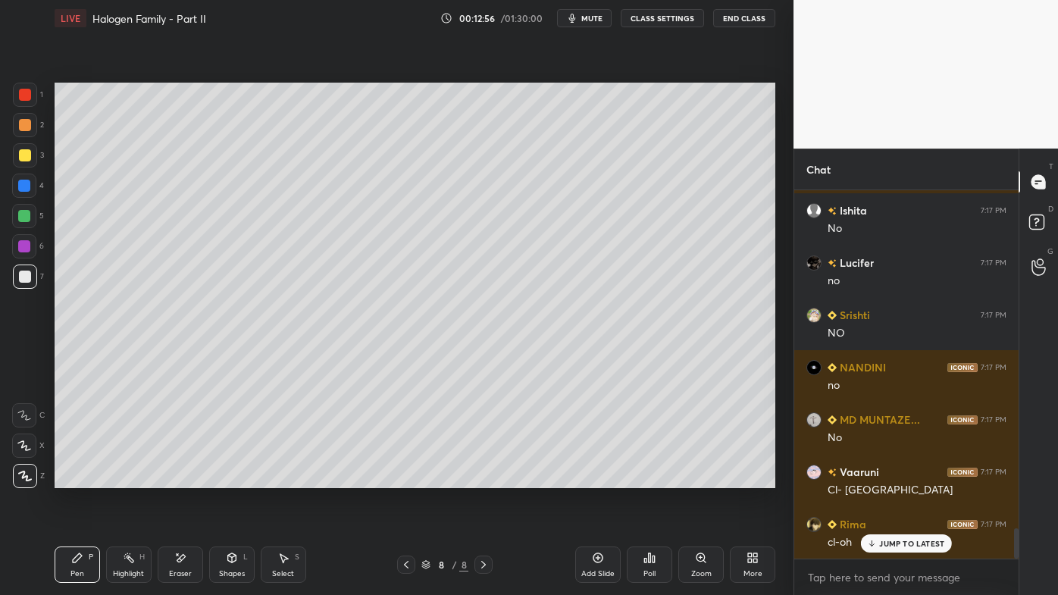
drag, startPoint x: 137, startPoint y: 558, endPoint x: 133, endPoint y: 547, distance: 11.3
click at [136, 478] on div "Highlight H" at bounding box center [128, 565] width 45 height 36
drag, startPoint x: 73, startPoint y: 555, endPoint x: 92, endPoint y: 531, distance: 30.7
click at [74, 478] on icon at bounding box center [77, 558] width 12 height 12
drag, startPoint x: 133, startPoint y: 562, endPoint x: 146, endPoint y: 534, distance: 30.6
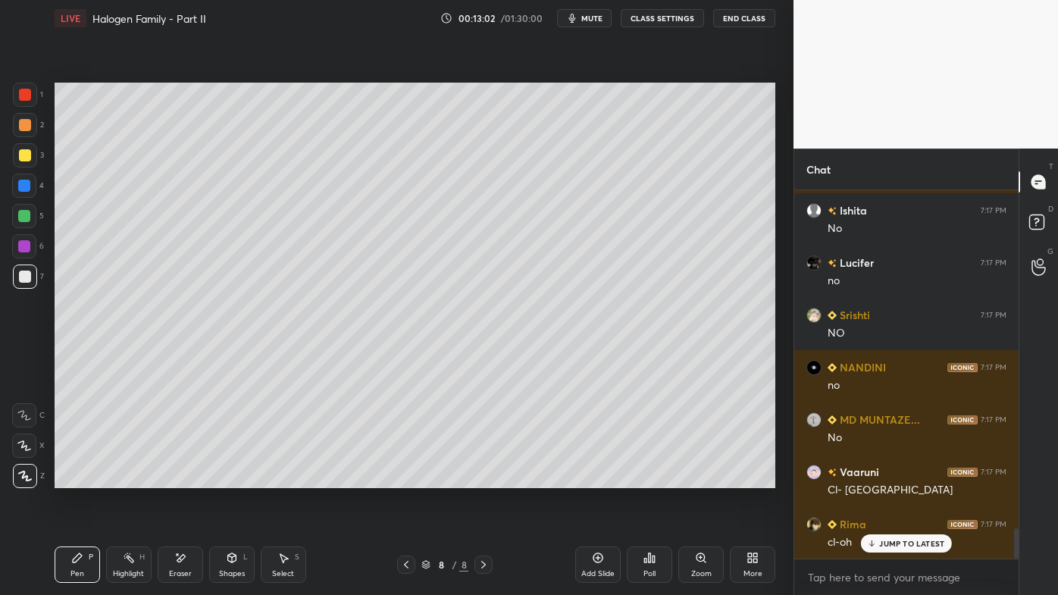
click at [130, 478] on rect at bounding box center [131, 560] width 8 height 8
drag, startPoint x: 21, startPoint y: 125, endPoint x: 34, endPoint y: 123, distance: 13.1
click at [24, 125] on div at bounding box center [25, 125] width 12 height 12
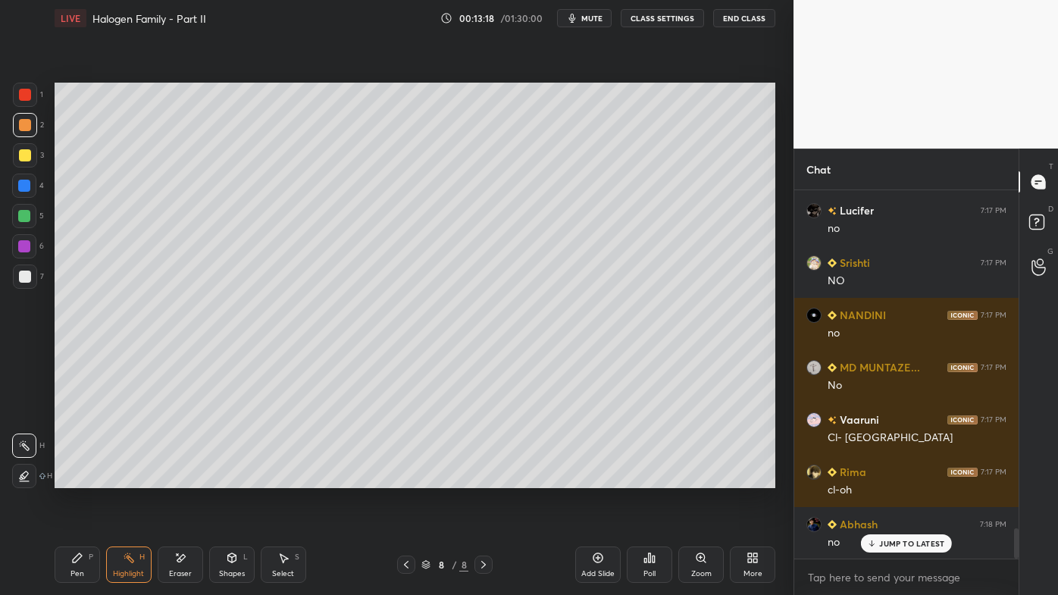
scroll to position [4174, 0]
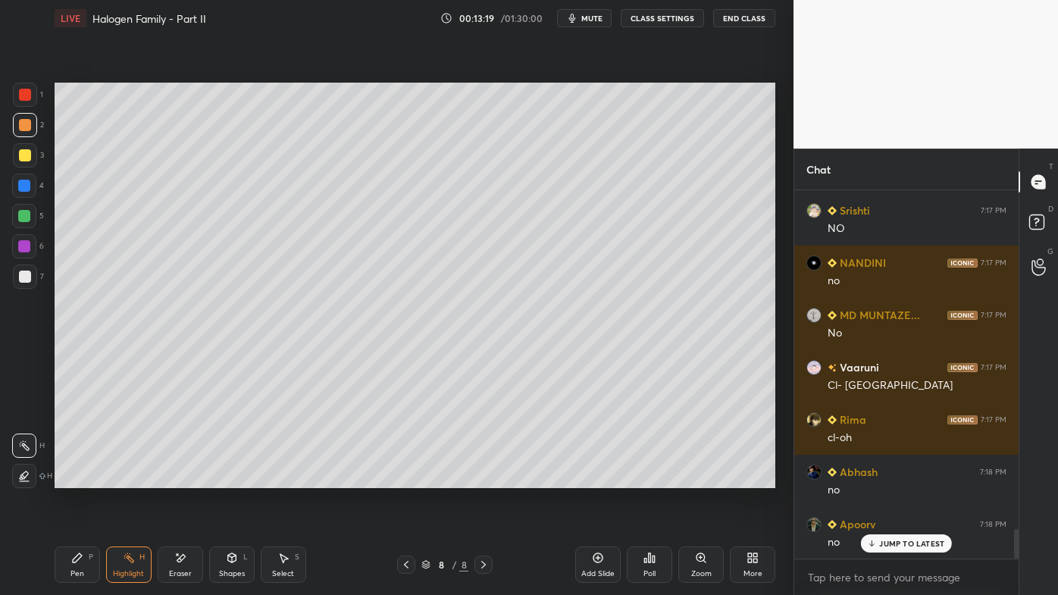
drag, startPoint x: 64, startPoint y: 559, endPoint x: 68, endPoint y: 552, distance: 8.5
click at [67, 478] on div "Pen P" at bounding box center [77, 565] width 45 height 36
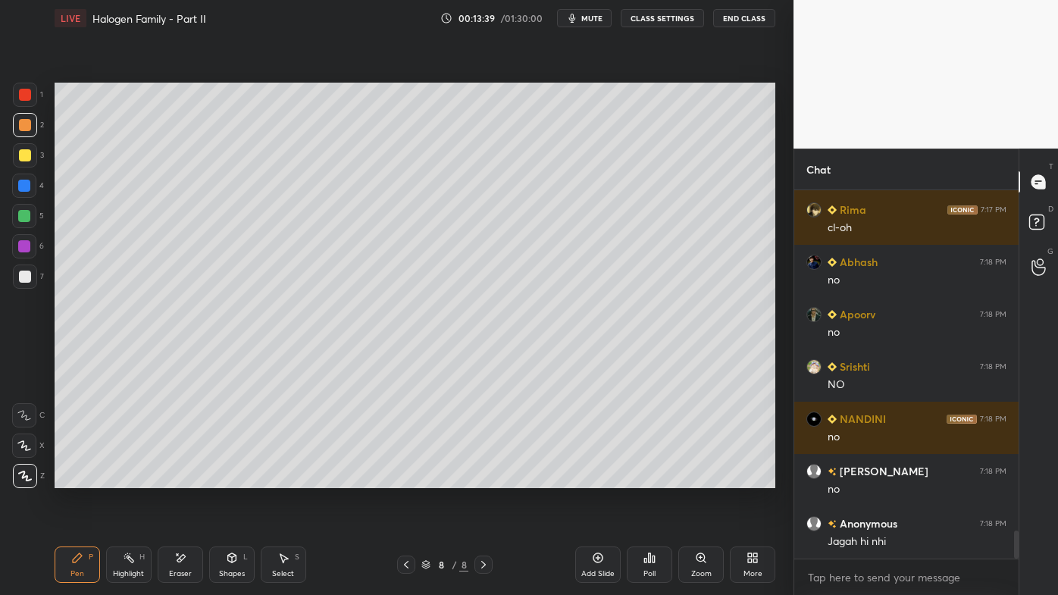
scroll to position [4437, 0]
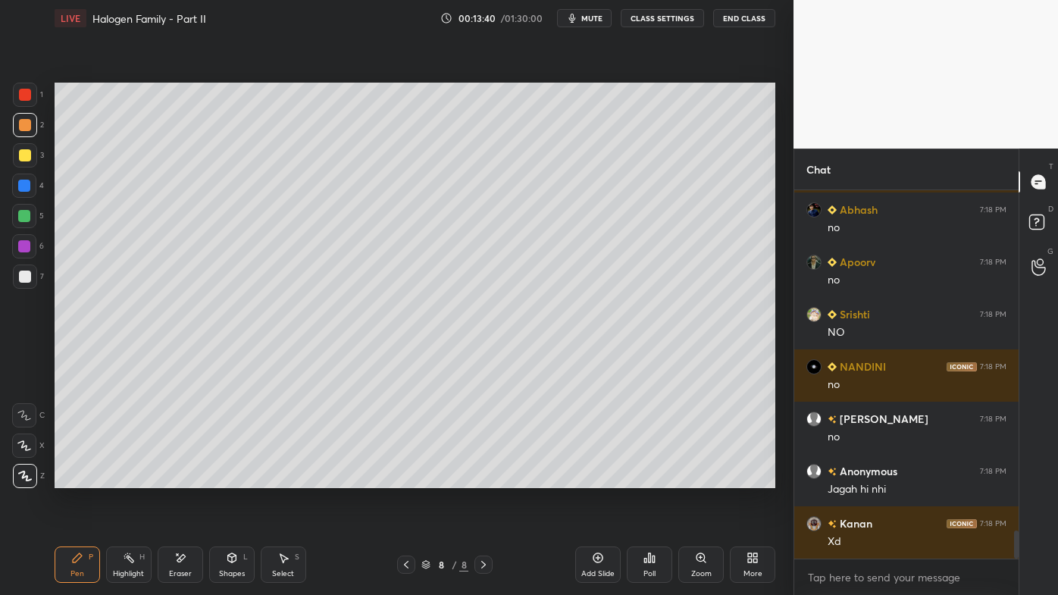
click at [408, 478] on icon at bounding box center [406, 565] width 12 height 12
click at [130, 478] on div "Highlight H" at bounding box center [128, 565] width 45 height 36
click at [408, 478] on div "Setting up your live class Poll for secs No correct answer Start poll" at bounding box center [415, 285] width 733 height 498
click at [418, 478] on div "Setting up your live class Poll for secs No correct answer Start poll" at bounding box center [415, 285] width 733 height 498
click at [485, 478] on icon at bounding box center [484, 565] width 12 height 12
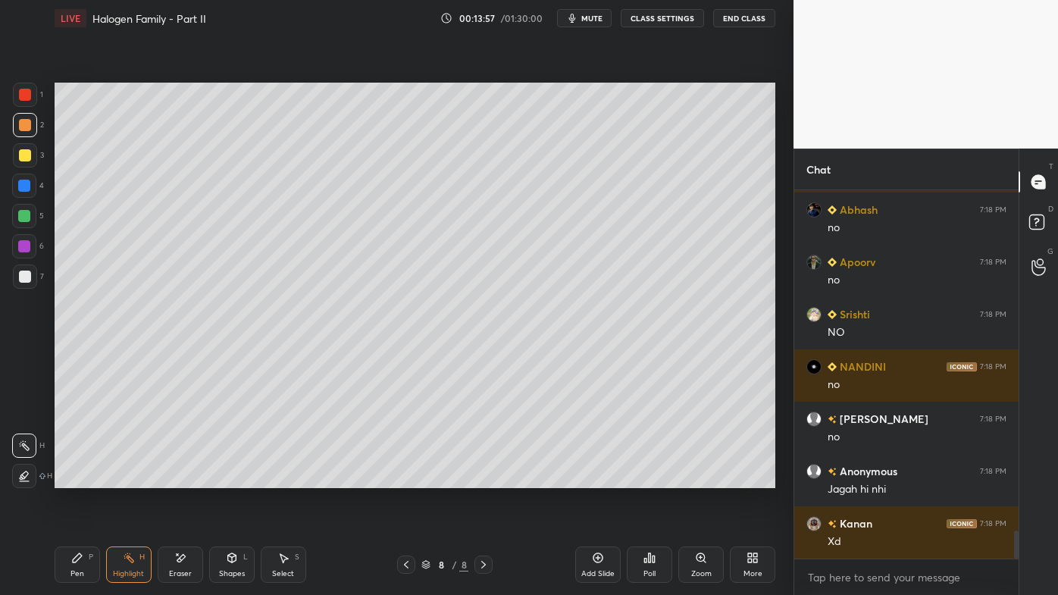
drag, startPoint x: 597, startPoint y: 556, endPoint x: 582, endPoint y: 554, distance: 15.2
click at [597, 478] on icon at bounding box center [598, 558] width 12 height 12
click at [74, 478] on icon at bounding box center [77, 558] width 12 height 12
click at [25, 152] on div at bounding box center [25, 155] width 12 height 12
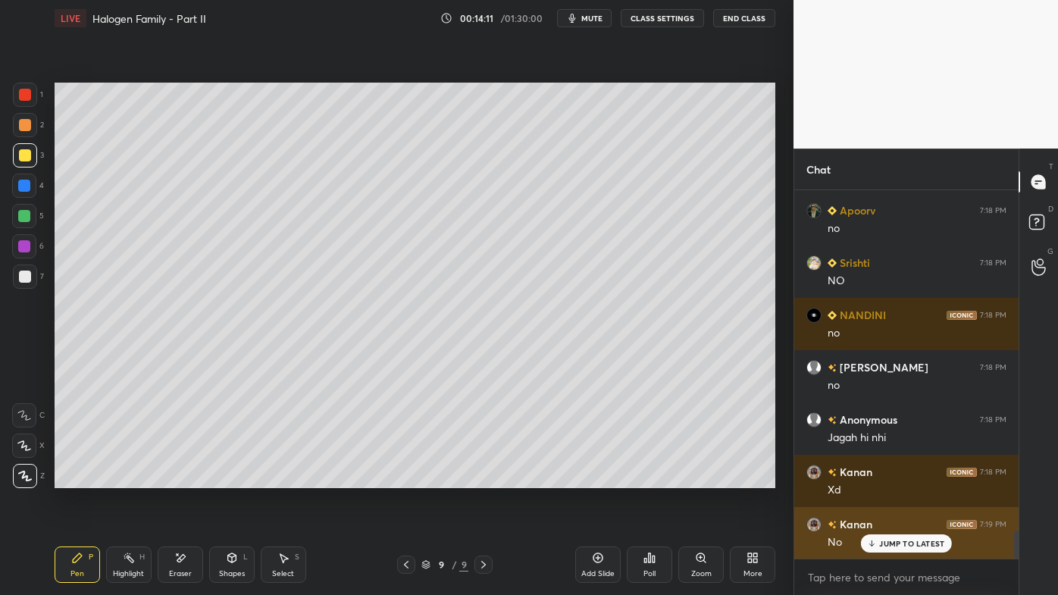
drag, startPoint x: 891, startPoint y: 540, endPoint x: 883, endPoint y: 541, distance: 7.7
click at [889, 478] on p "JUMP TO LATEST" at bounding box center [911, 543] width 65 height 9
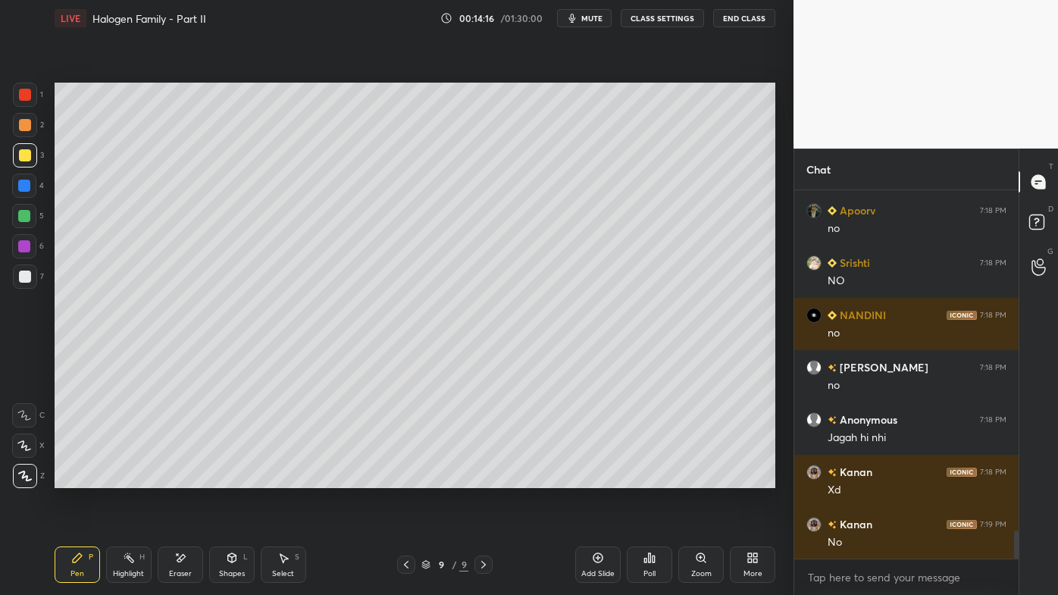
click at [27, 268] on div at bounding box center [25, 277] width 24 height 24
click at [776, 178] on div "Setting up your live class Poll for secs No correct answer Start poll" at bounding box center [415, 285] width 733 height 498
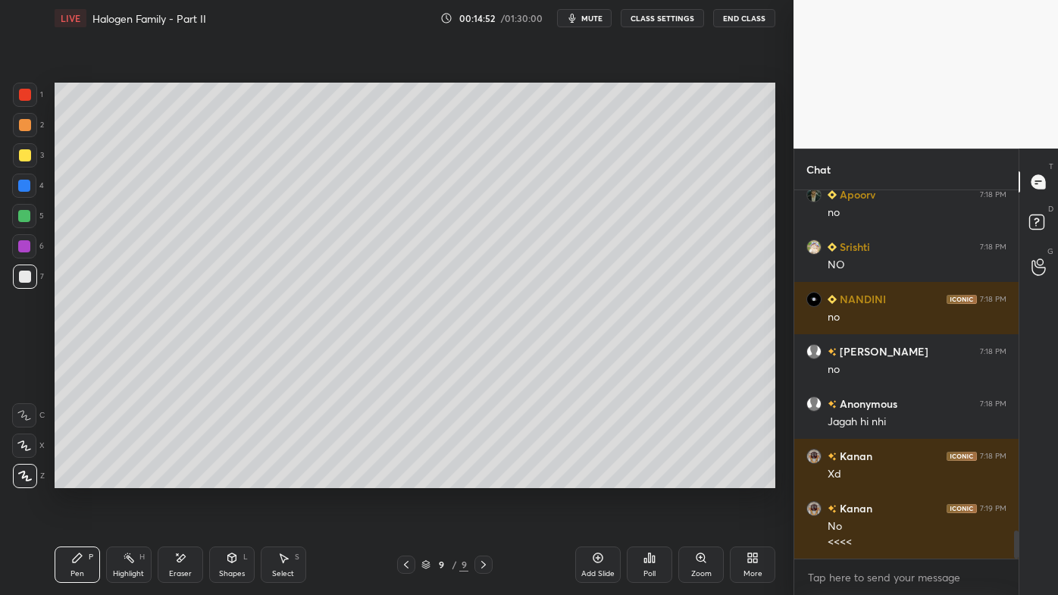
scroll to position [4540, 0]
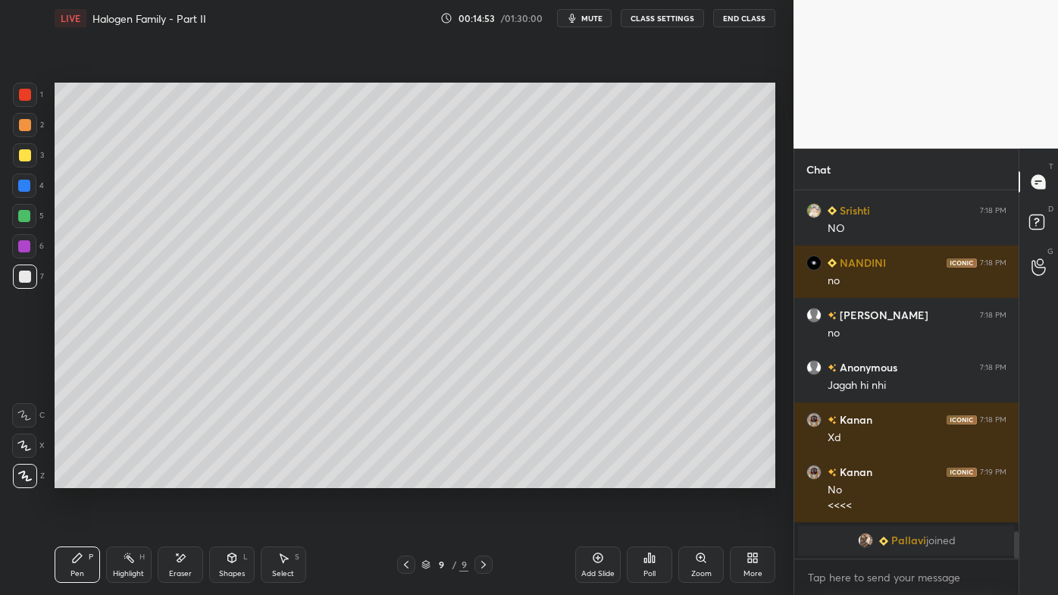
click at [600, 478] on icon at bounding box center [598, 558] width 12 height 12
drag, startPoint x: 18, startPoint y: 126, endPoint x: 48, endPoint y: 117, distance: 30.9
click at [20, 126] on div at bounding box center [25, 125] width 12 height 12
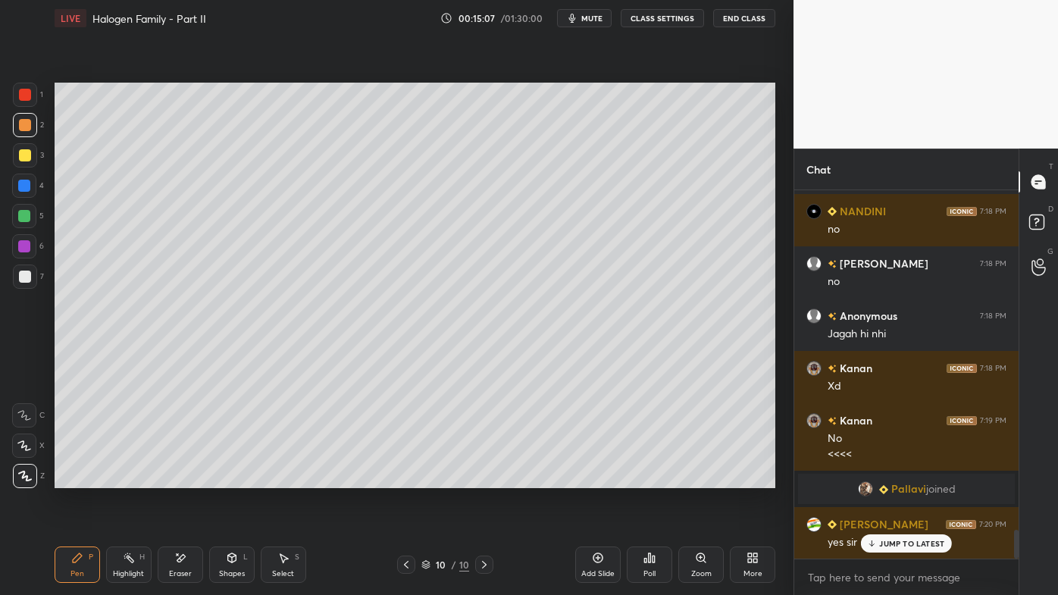
scroll to position [4344, 0]
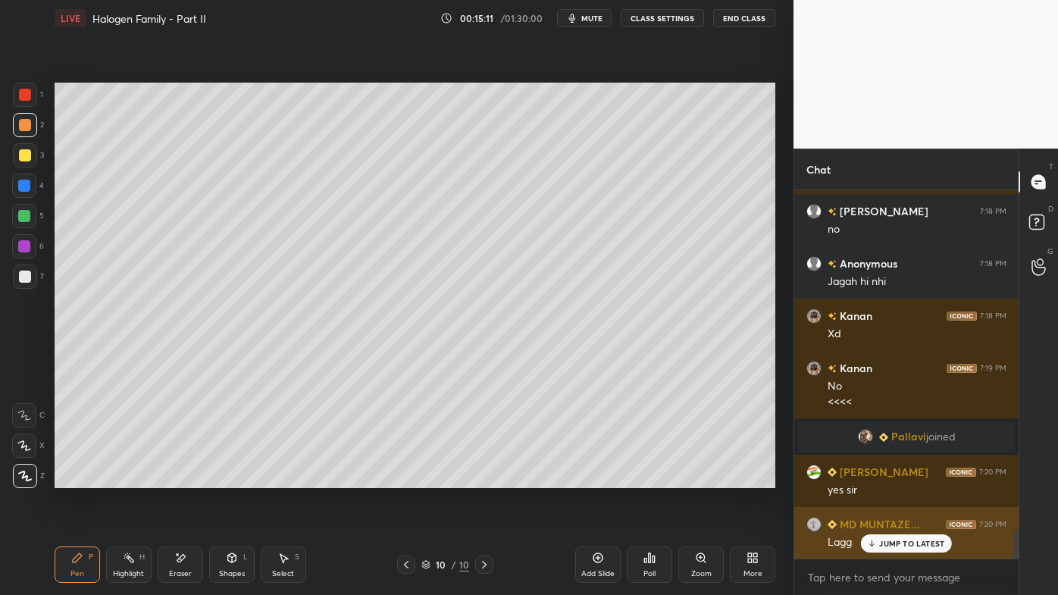
click at [892, 478] on p "JUMP TO LATEST" at bounding box center [911, 543] width 65 height 9
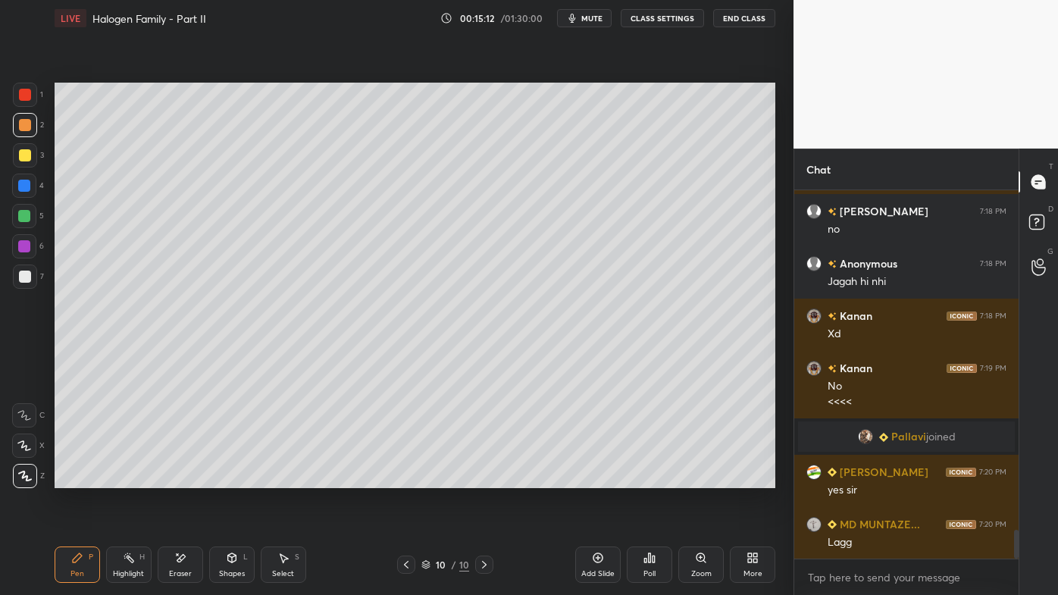
click at [407, 478] on icon at bounding box center [406, 565] width 12 height 12
drag, startPoint x: 124, startPoint y: 557, endPoint x: 135, endPoint y: 529, distance: 30.3
click at [124, 478] on icon at bounding box center [129, 558] width 12 height 12
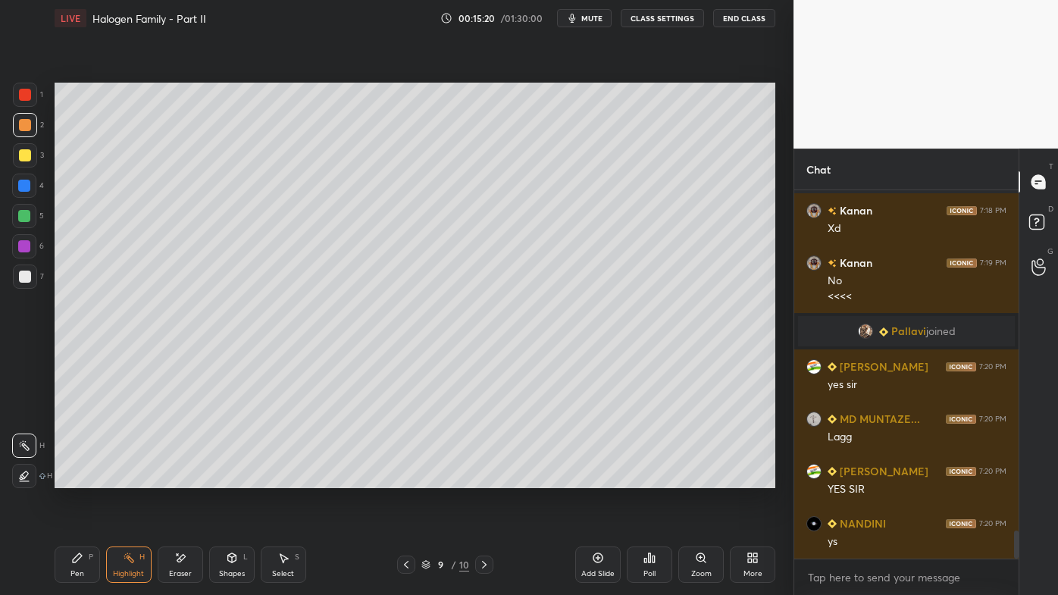
scroll to position [4502, 0]
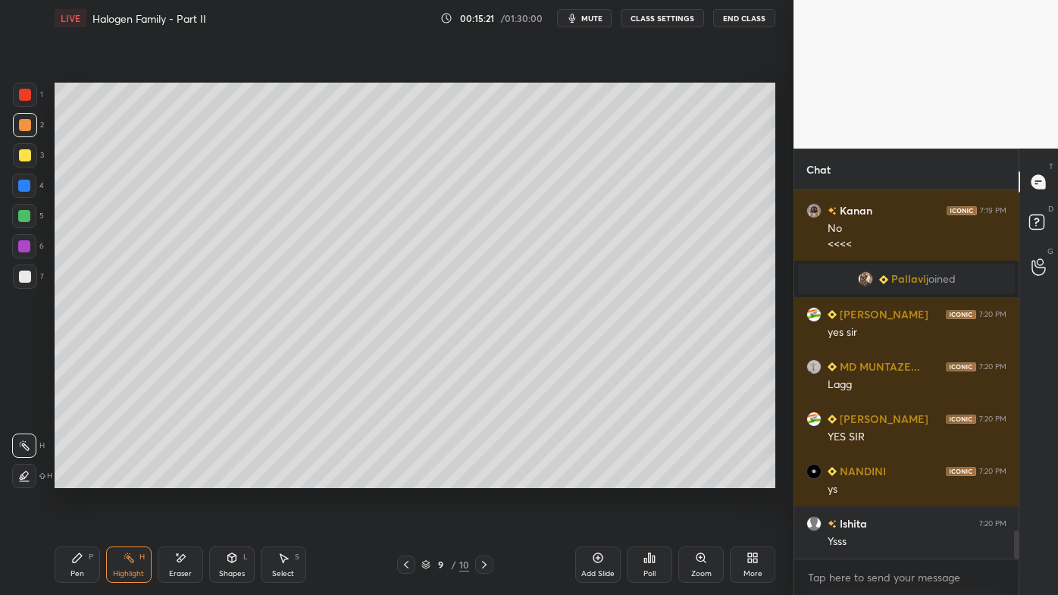
click at [83, 478] on div "Pen P" at bounding box center [77, 565] width 45 height 36
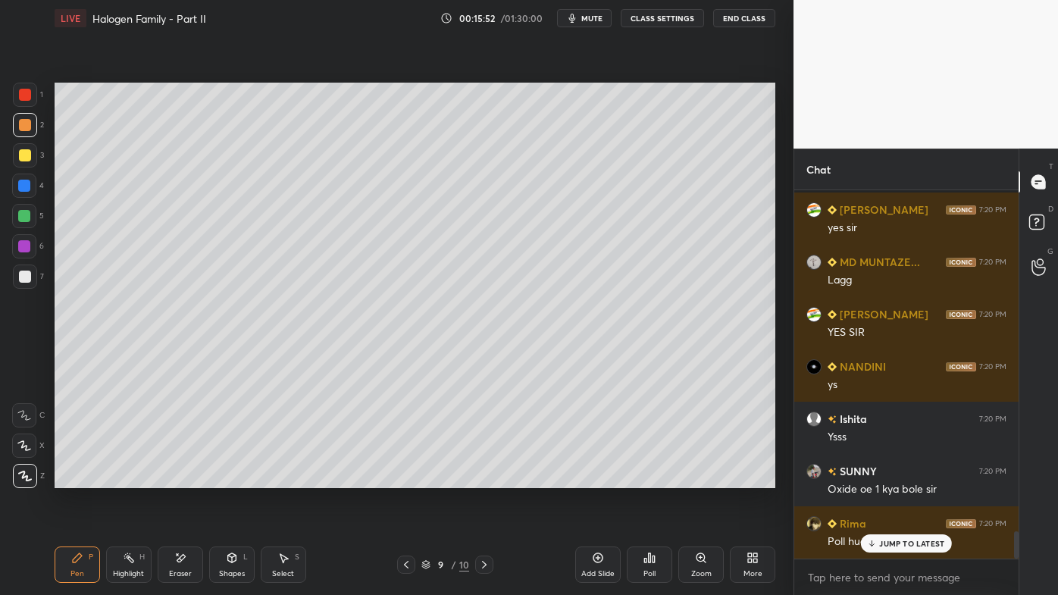
scroll to position [4658, 0]
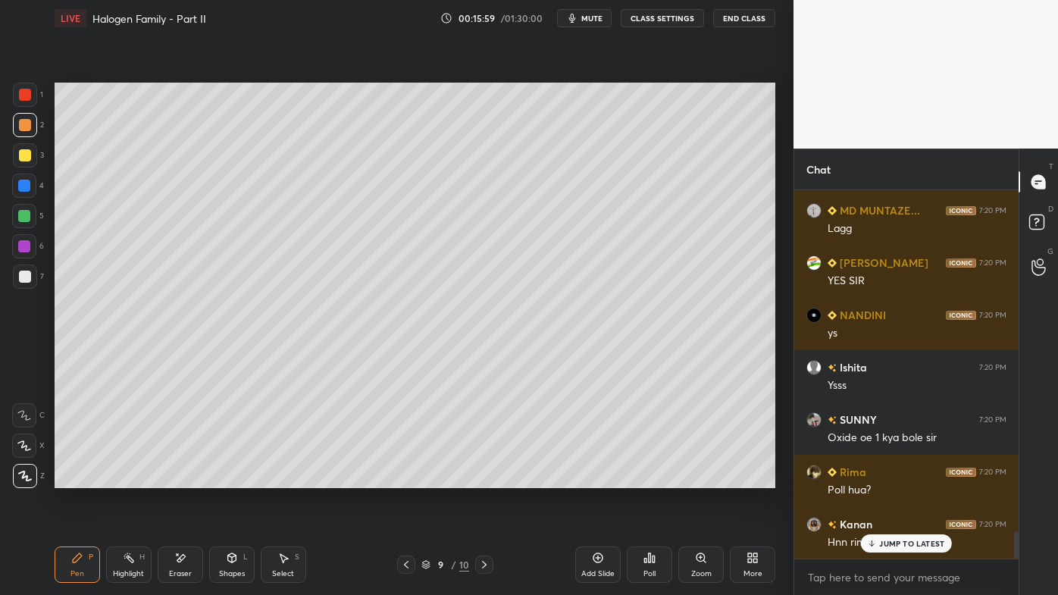
click at [776, 334] on div "Setting up your live class Poll for secs No correct answer Start poll" at bounding box center [415, 285] width 733 height 498
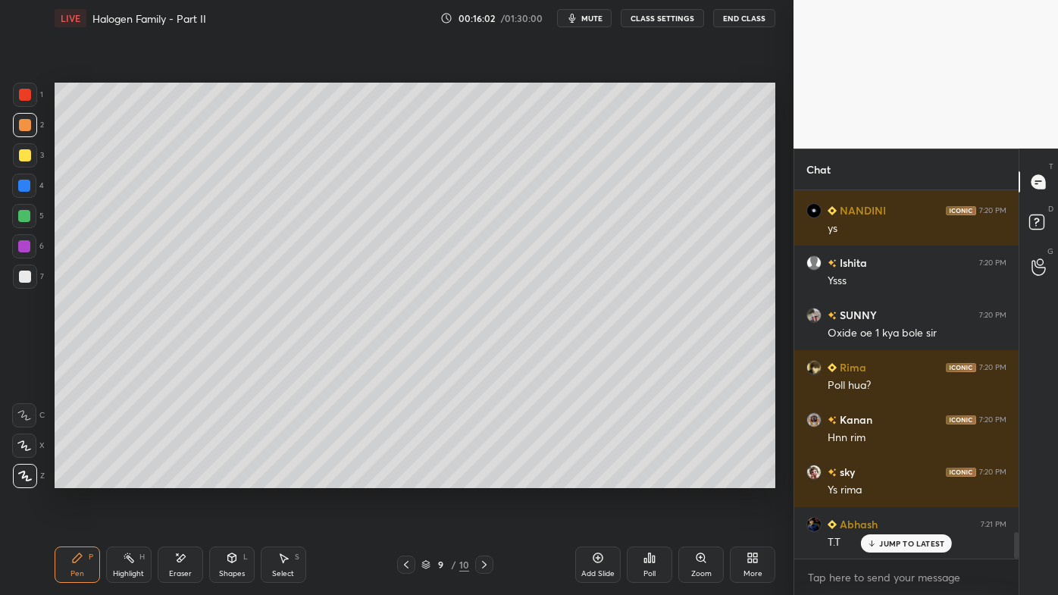
scroll to position [4816, 0]
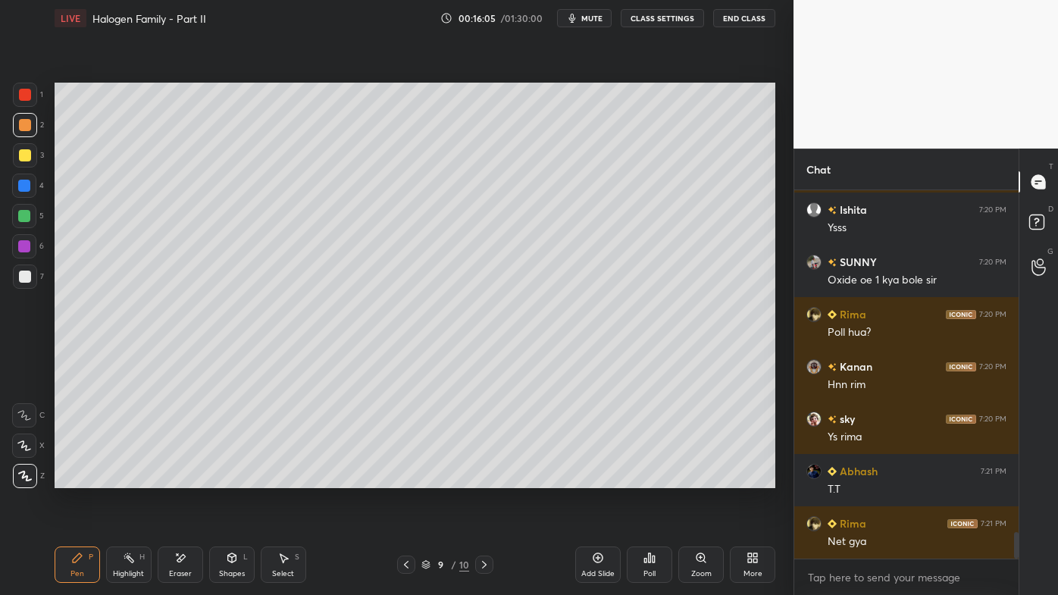
click at [481, 478] on icon at bounding box center [484, 565] width 12 height 12
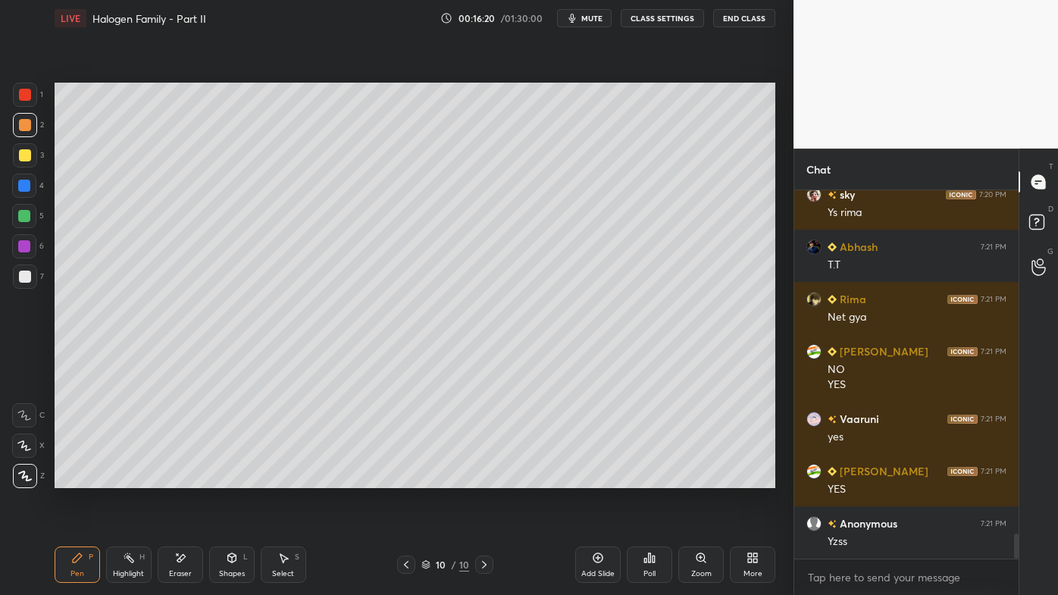
scroll to position [5092, 0]
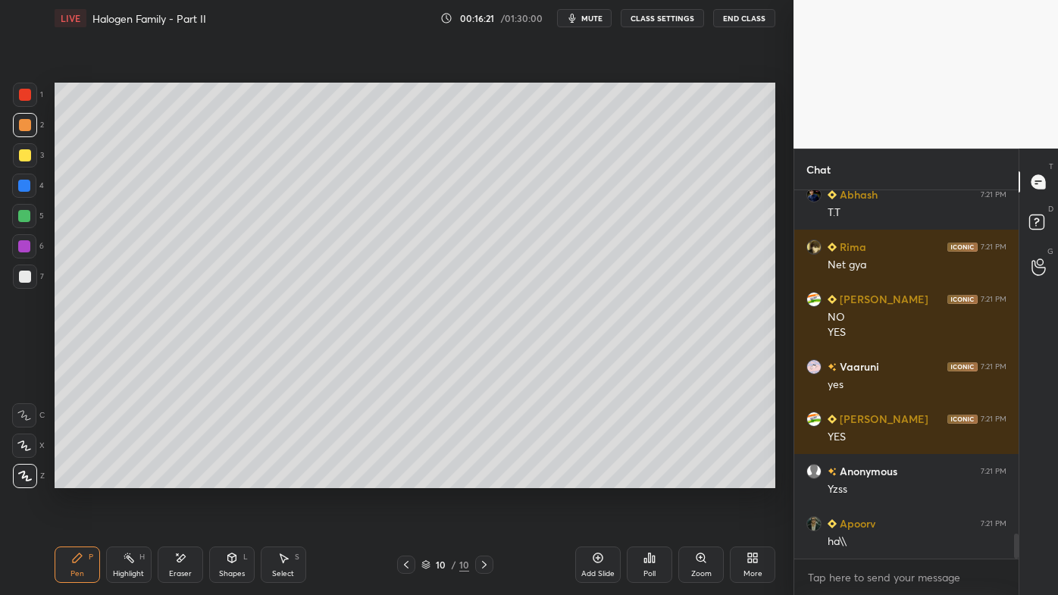
click at [406, 478] on icon at bounding box center [406, 565] width 5 height 8
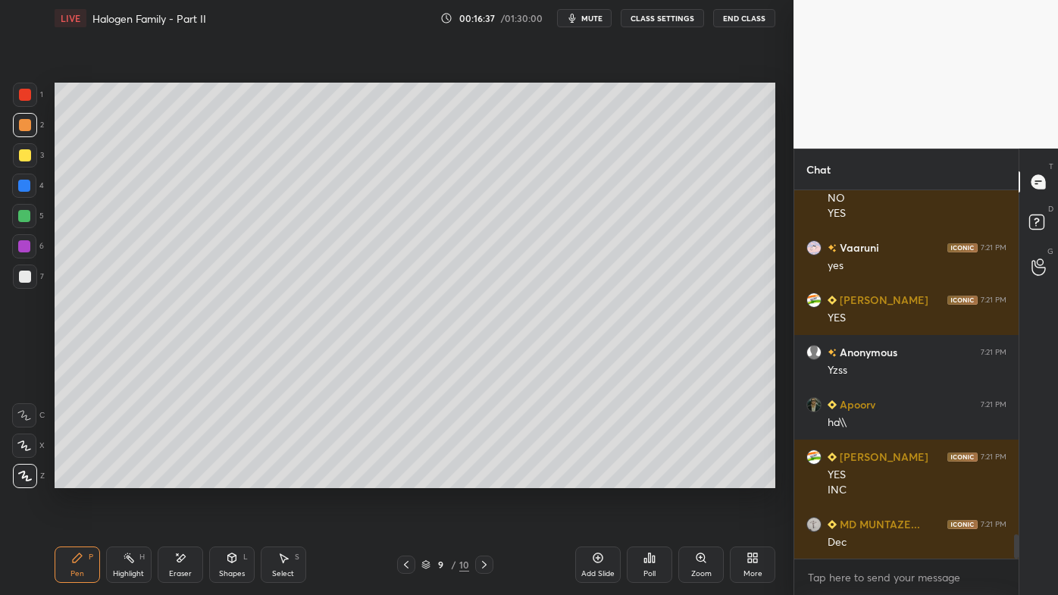
scroll to position [5264, 0]
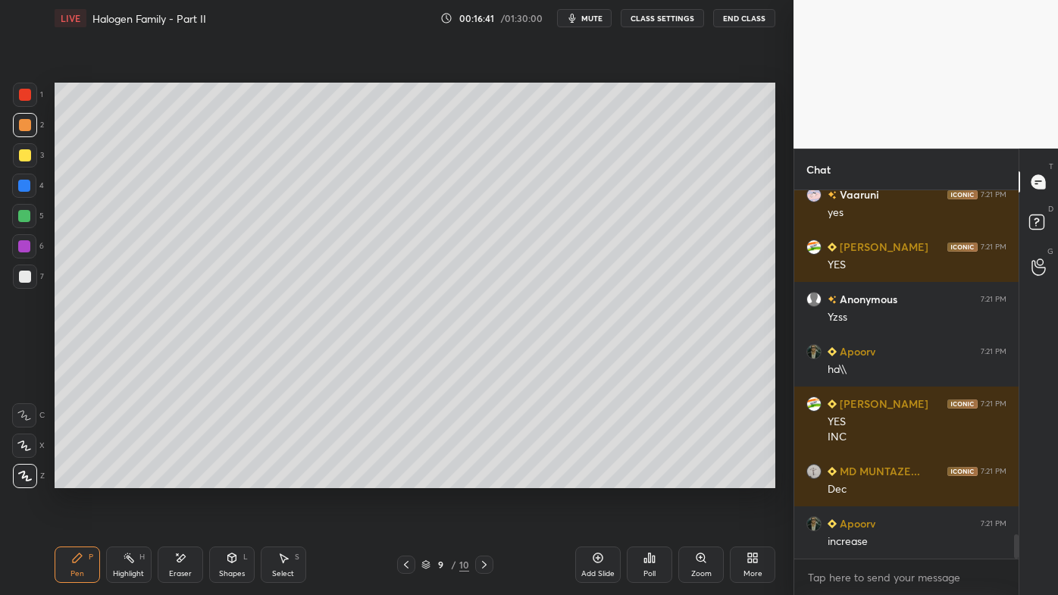
drag, startPoint x: 131, startPoint y: 552, endPoint x: 136, endPoint y: 531, distance: 21.1
click at [131, 478] on div "Highlight H" at bounding box center [128, 565] width 45 height 36
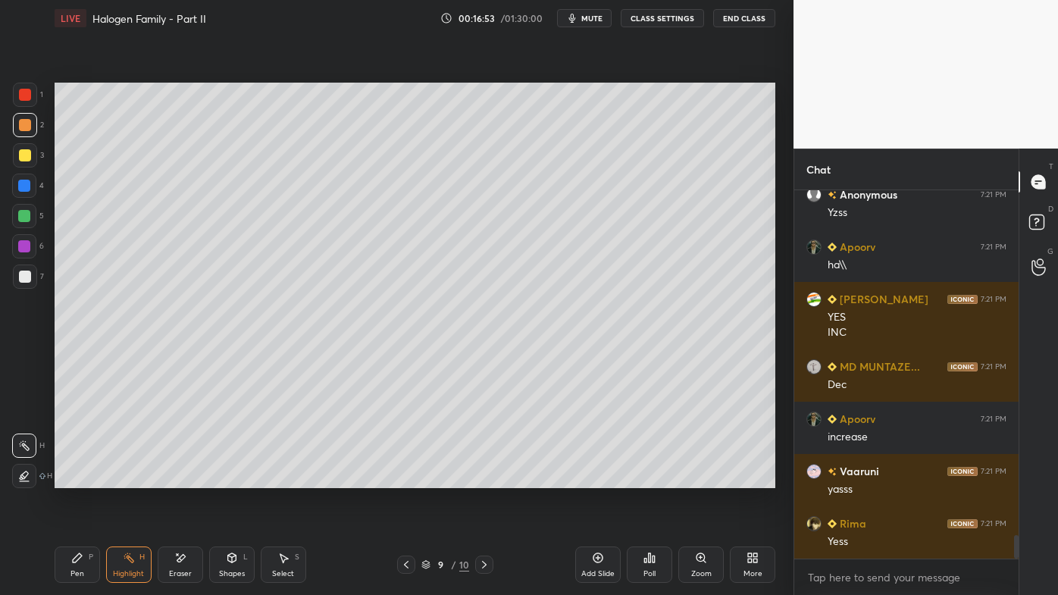
scroll to position [5421, 0]
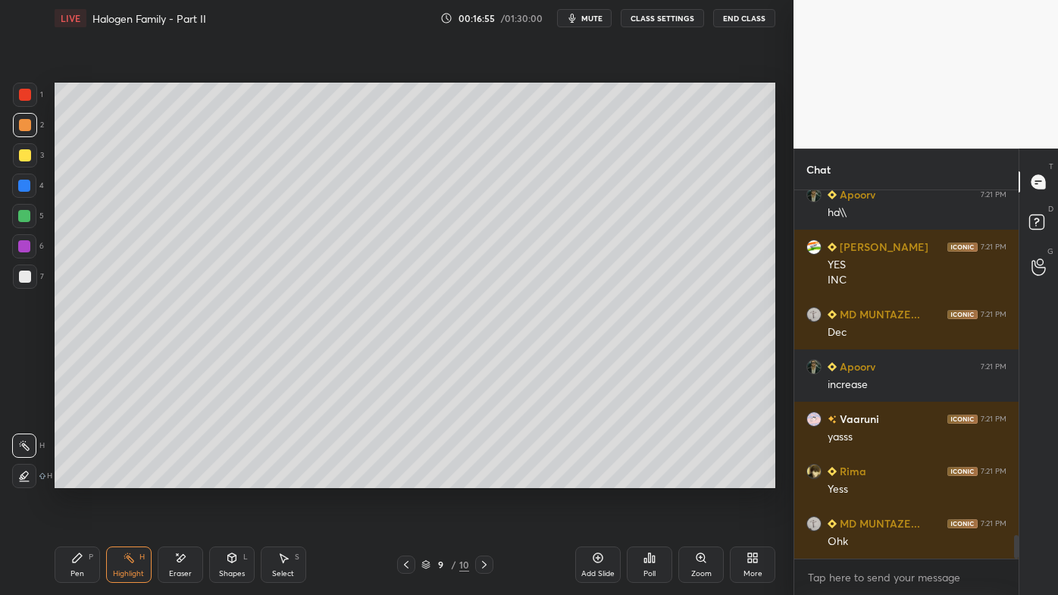
drag, startPoint x: 83, startPoint y: 559, endPoint x: 77, endPoint y: 535, distance: 25.2
click at [81, 478] on div "Pen P" at bounding box center [77, 565] width 45 height 36
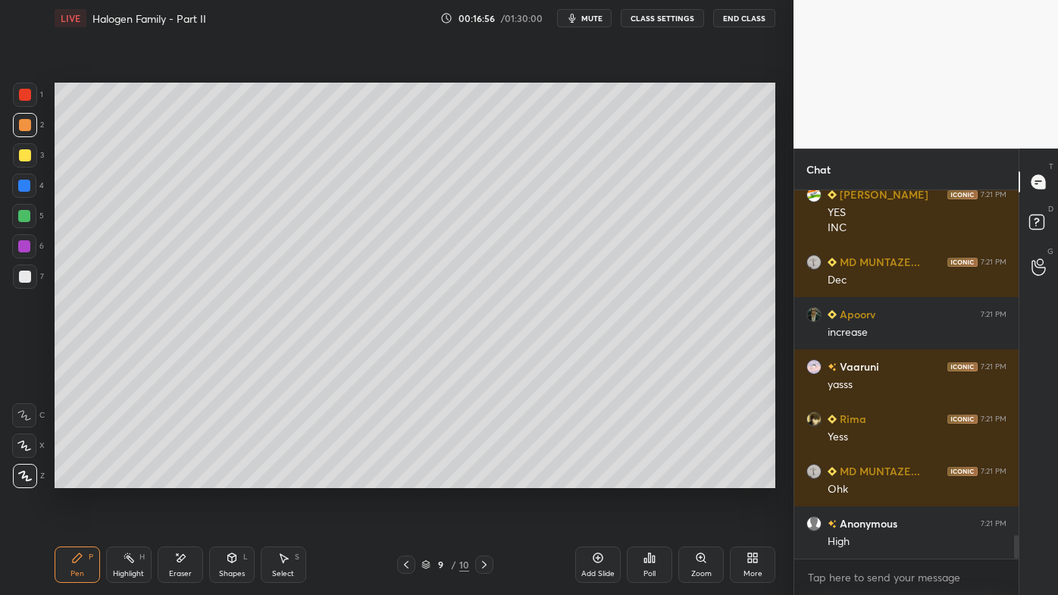
click at [43, 280] on div "1 2 3 4 5 6 7 C X Z E E Erase all H H" at bounding box center [24, 286] width 49 height 406
drag, startPoint x: 33, startPoint y: 271, endPoint x: 40, endPoint y: 287, distance: 18.0
click at [31, 271] on div at bounding box center [25, 277] width 24 height 24
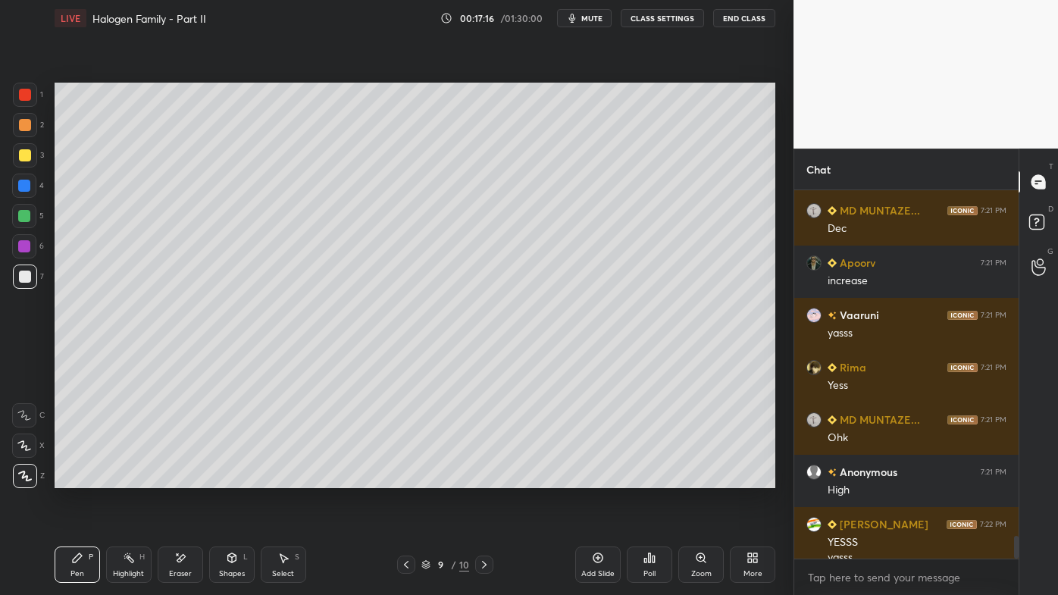
scroll to position [5541, 0]
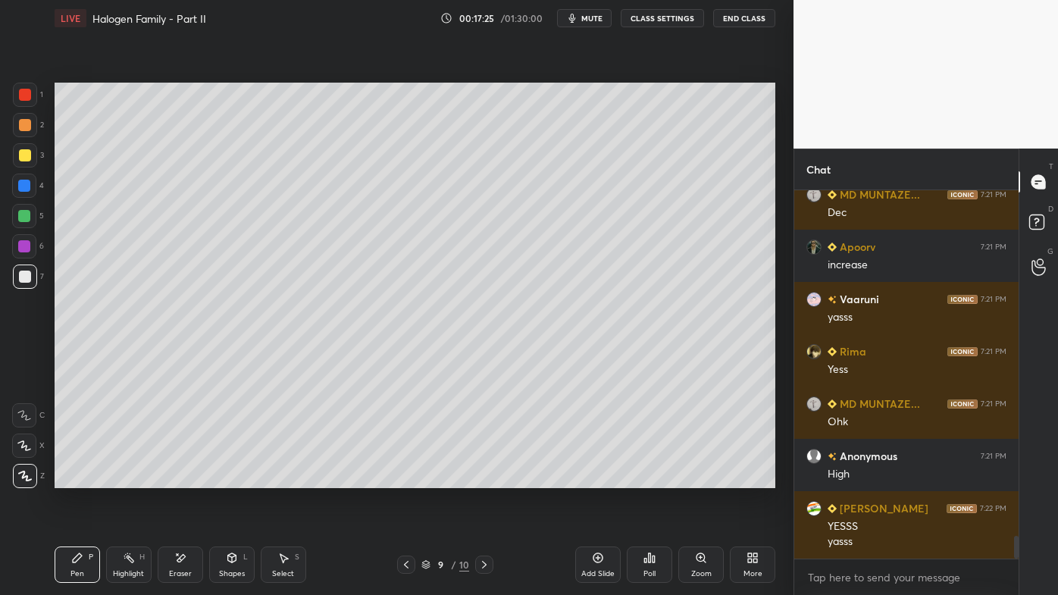
drag, startPoint x: 136, startPoint y: 553, endPoint x: 152, endPoint y: 532, distance: 26.1
click at [136, 478] on div "Highlight H" at bounding box center [128, 565] width 45 height 36
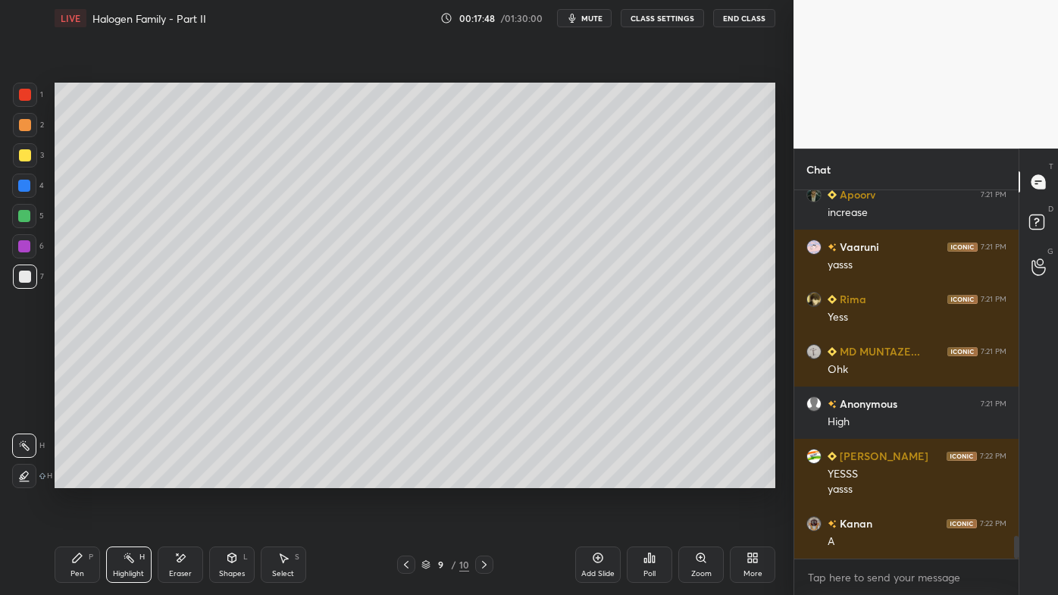
click at [473, 478] on div "Pen P Highlight H Eraser Shapes L Select S 9 / 10 Add Slide Poll Zoom More" at bounding box center [415, 564] width 721 height 61
click at [485, 478] on icon at bounding box center [484, 565] width 12 height 12
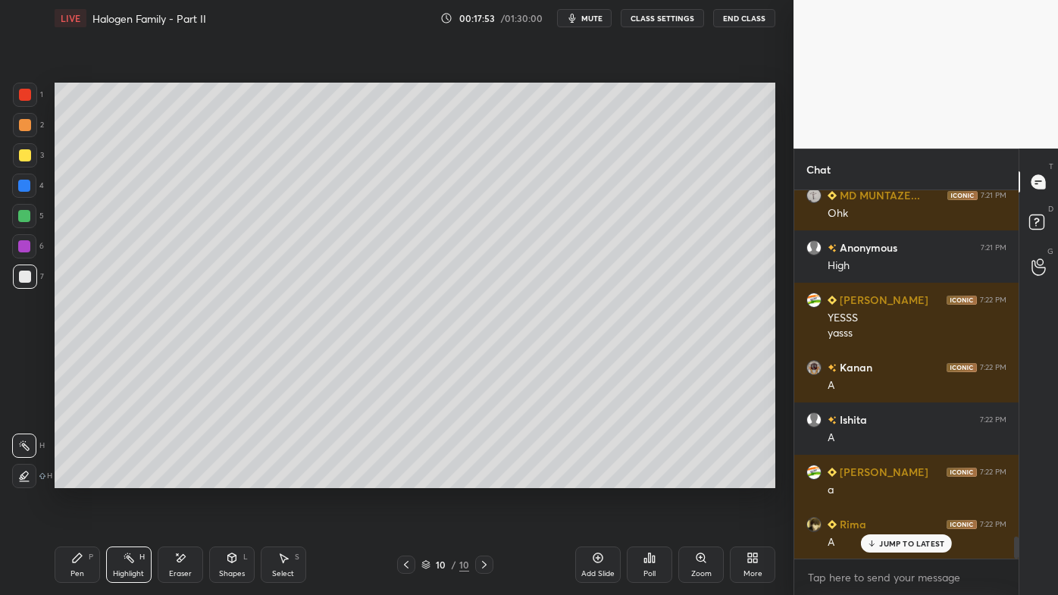
scroll to position [5802, 0]
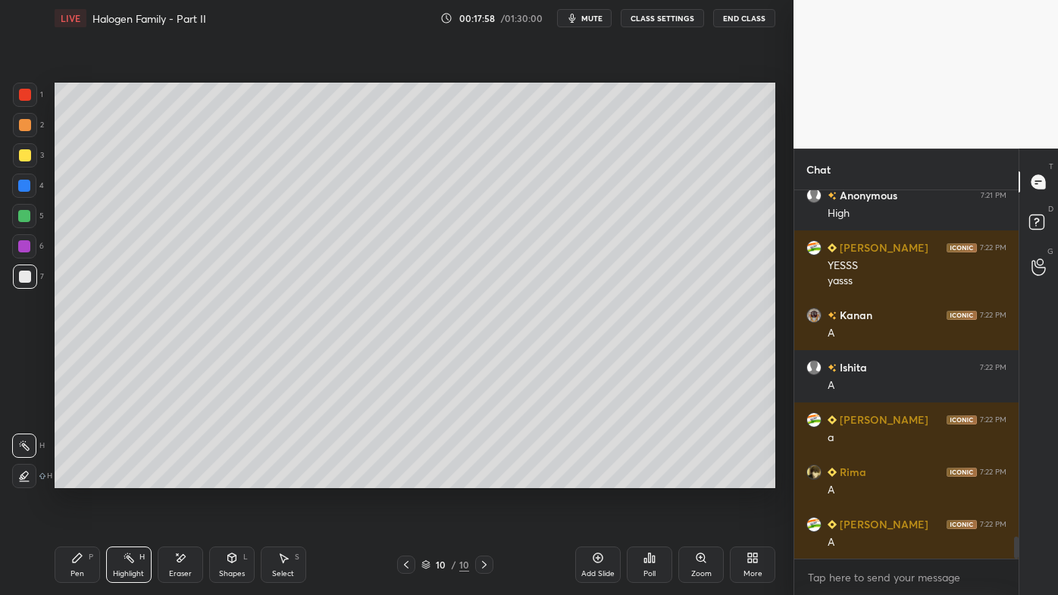
click at [407, 478] on icon at bounding box center [406, 565] width 12 height 12
click at [483, 478] on icon at bounding box center [484, 565] width 12 height 12
click at [134, 478] on div "Highlight H" at bounding box center [128, 565] width 45 height 36
drag, startPoint x: 82, startPoint y: 562, endPoint x: 107, endPoint y: 516, distance: 51.9
click at [80, 478] on icon at bounding box center [77, 558] width 12 height 12
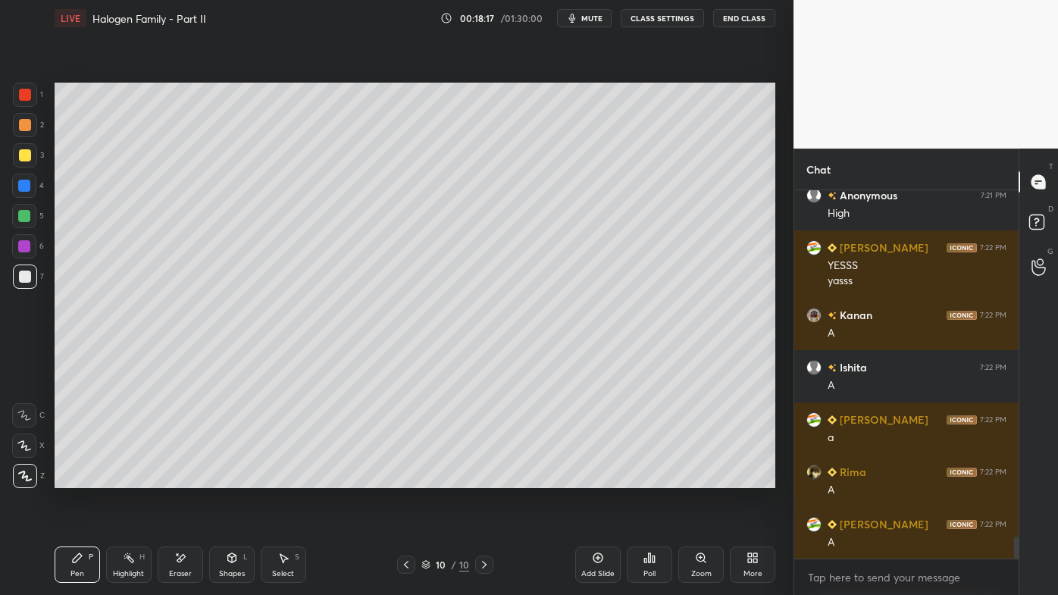
click at [408, 478] on icon at bounding box center [406, 565] width 12 height 12
click at [481, 478] on icon at bounding box center [484, 565] width 12 height 12
click at [483, 478] on icon at bounding box center [484, 565] width 12 height 12
click at [600, 478] on icon at bounding box center [598, 558] width 12 height 12
drag, startPoint x: 66, startPoint y: 568, endPoint x: 97, endPoint y: 507, distance: 68.2
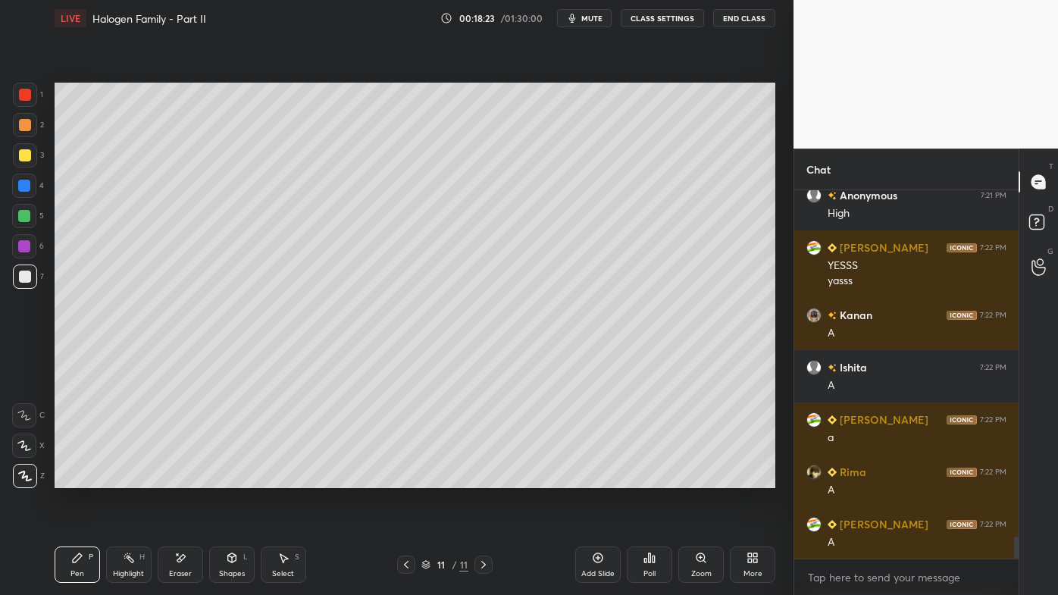
click at [67, 478] on div "Pen P" at bounding box center [77, 565] width 45 height 36
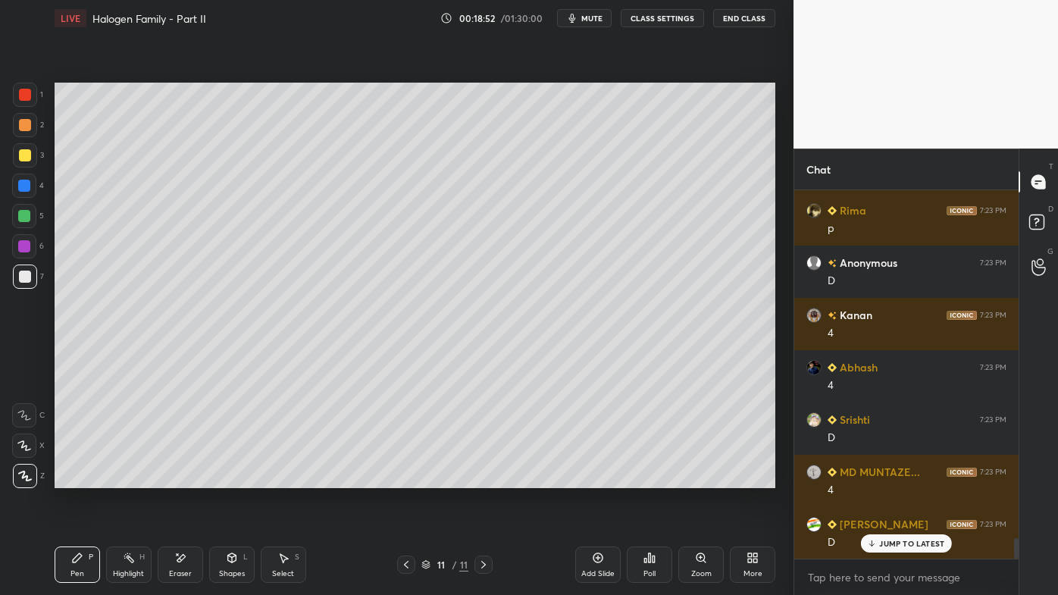
scroll to position [6220, 0]
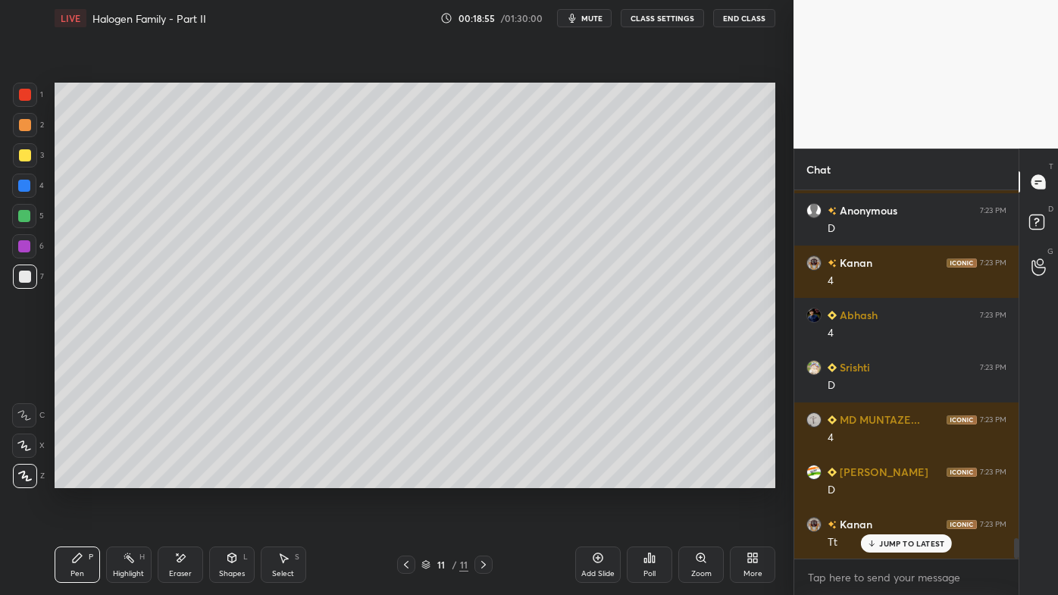
drag, startPoint x: 130, startPoint y: 560, endPoint x: 130, endPoint y: 552, distance: 8.4
click at [129, 478] on rect at bounding box center [131, 560] width 8 height 8
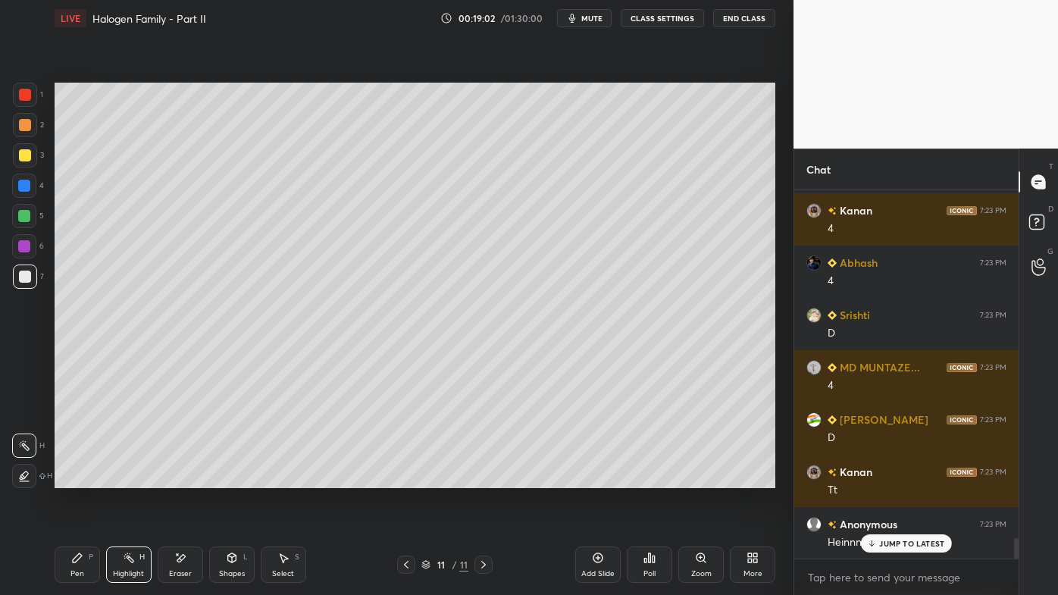
click at [64, 478] on div "Pen P" at bounding box center [77, 565] width 45 height 36
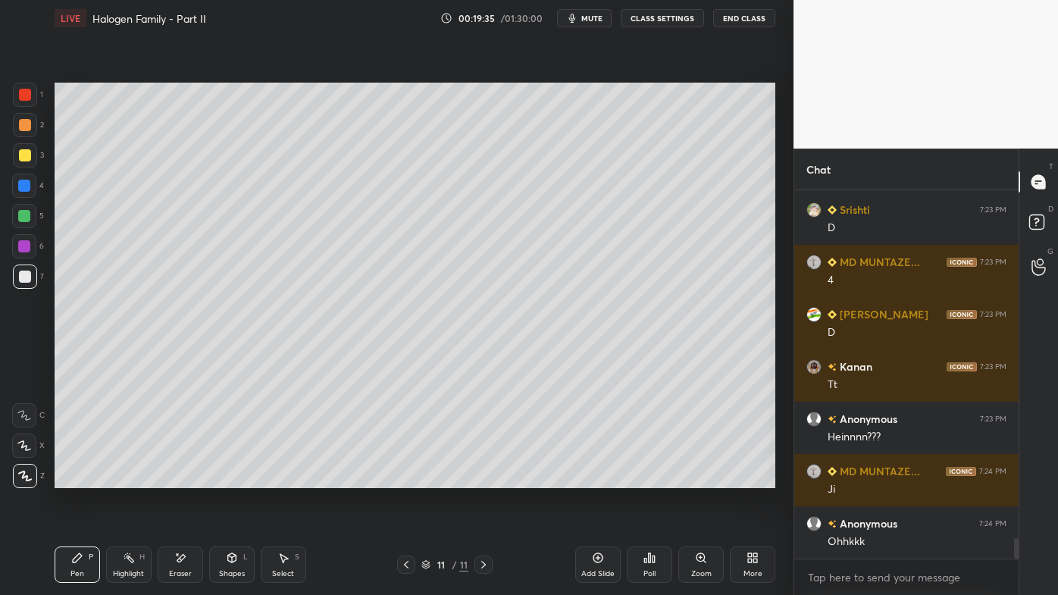
scroll to position [6430, 0]
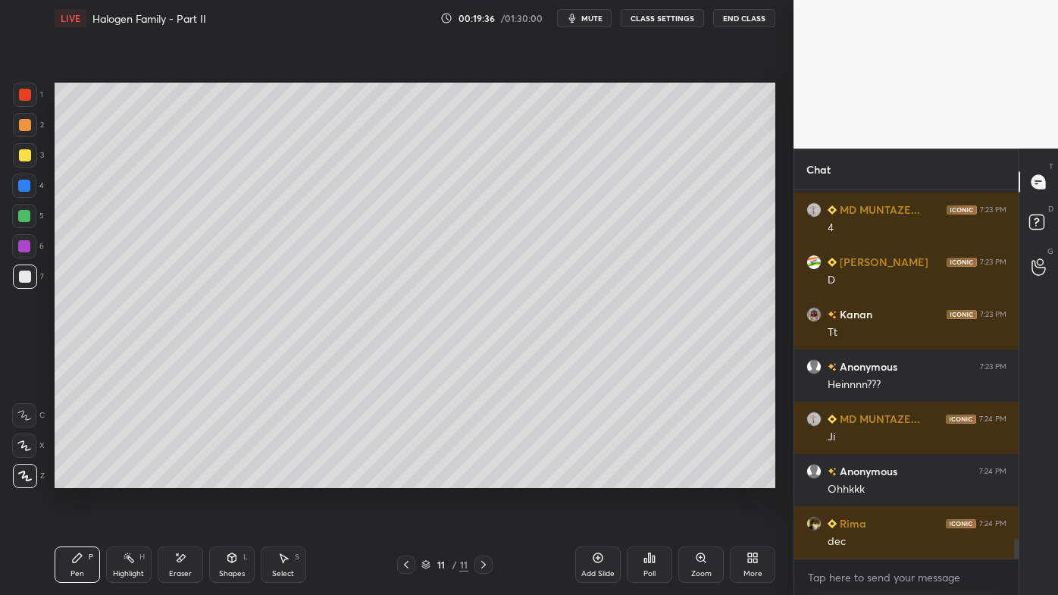
click at [137, 478] on div "Highlight H" at bounding box center [128, 565] width 45 height 36
click at [80, 478] on div "Pen P" at bounding box center [77, 565] width 45 height 36
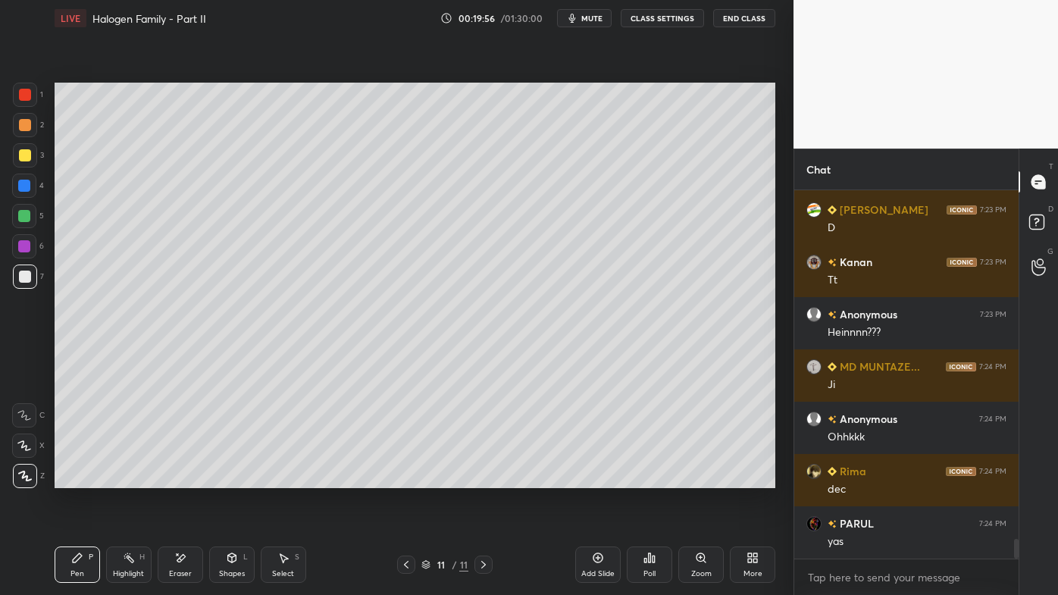
drag, startPoint x: 129, startPoint y: 544, endPoint x: 127, endPoint y: 534, distance: 10.9
click at [129, 478] on div "Pen P Highlight H Eraser Shapes L Select S 11 / 11 Add Slide Poll Zoom More" at bounding box center [415, 564] width 721 height 61
drag, startPoint x: 175, startPoint y: 563, endPoint x: 176, endPoint y: 555, distance: 7.6
click at [175, 478] on icon at bounding box center [180, 558] width 12 height 13
click at [74, 478] on div "Pen P" at bounding box center [77, 565] width 45 height 36
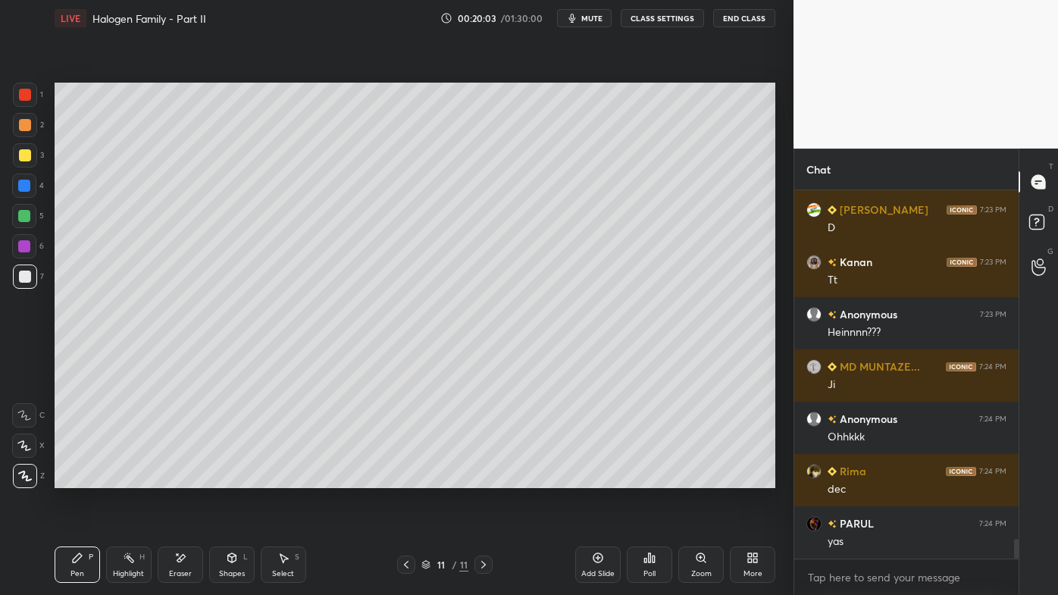
drag, startPoint x: 128, startPoint y: 555, endPoint x: 145, endPoint y: 503, distance: 54.2
click at [127, 478] on icon at bounding box center [129, 558] width 12 height 12
click at [77, 478] on icon at bounding box center [77, 557] width 9 height 9
click at [30, 153] on div at bounding box center [25, 155] width 12 height 12
click at [599, 478] on icon at bounding box center [598, 558] width 12 height 12
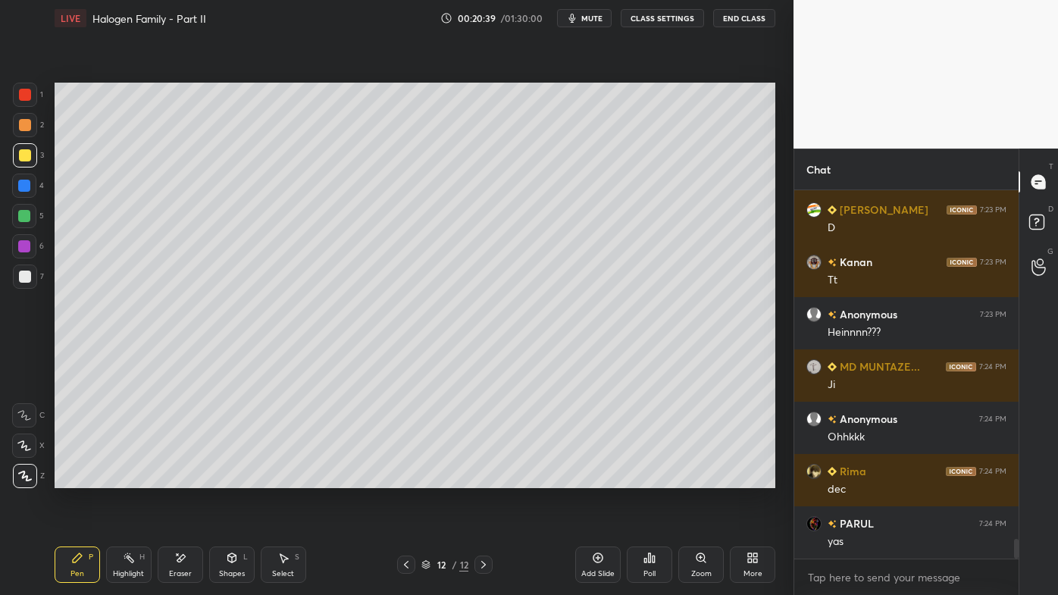
click at [29, 122] on div at bounding box center [25, 125] width 12 height 12
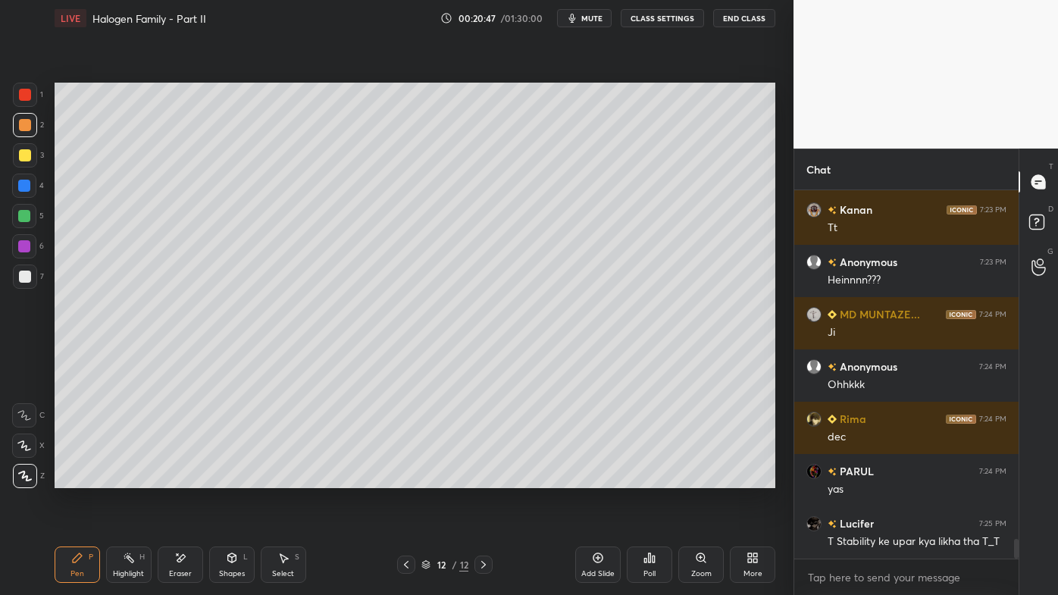
click at [410, 478] on icon at bounding box center [406, 565] width 12 height 12
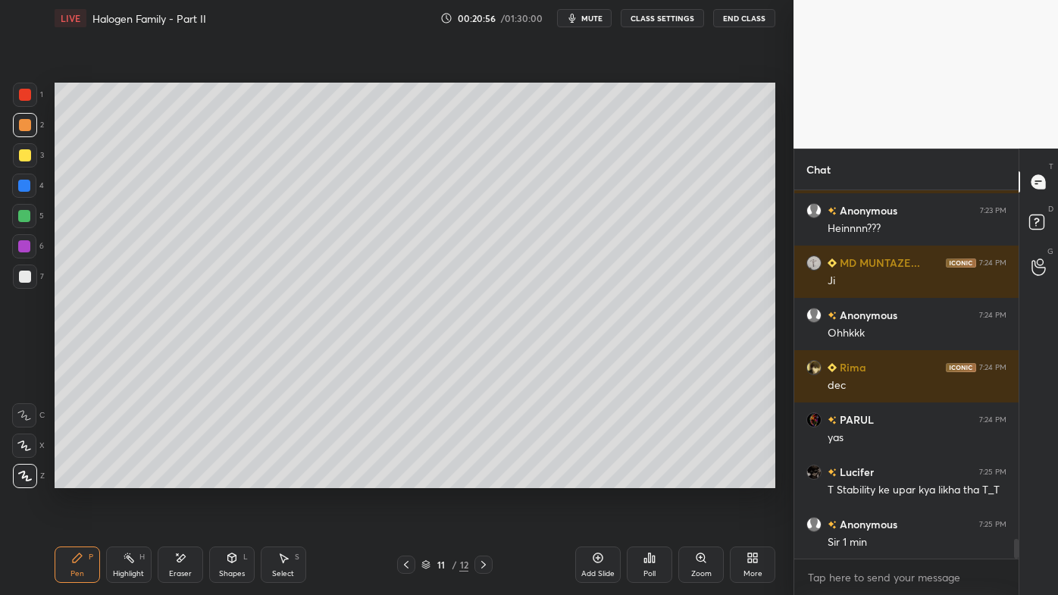
click at [484, 478] on icon at bounding box center [484, 565] width 12 height 12
click at [75, 478] on icon at bounding box center [77, 558] width 12 height 12
drag, startPoint x: 131, startPoint y: 563, endPoint x: 125, endPoint y: 540, distance: 23.5
click at [129, 478] on icon at bounding box center [129, 558] width 12 height 12
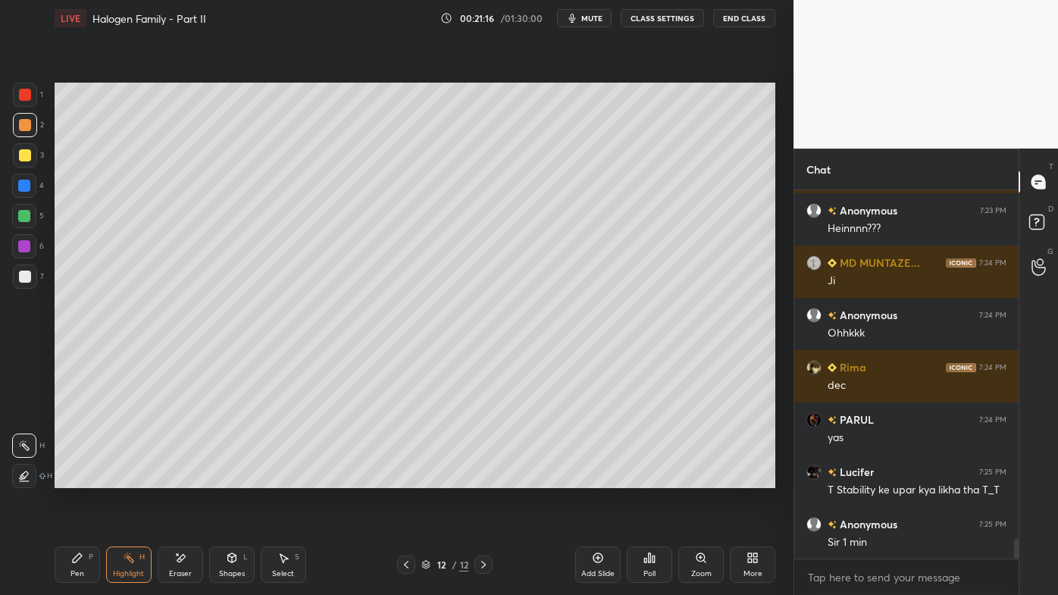
click at [77, 478] on icon at bounding box center [77, 558] width 12 height 12
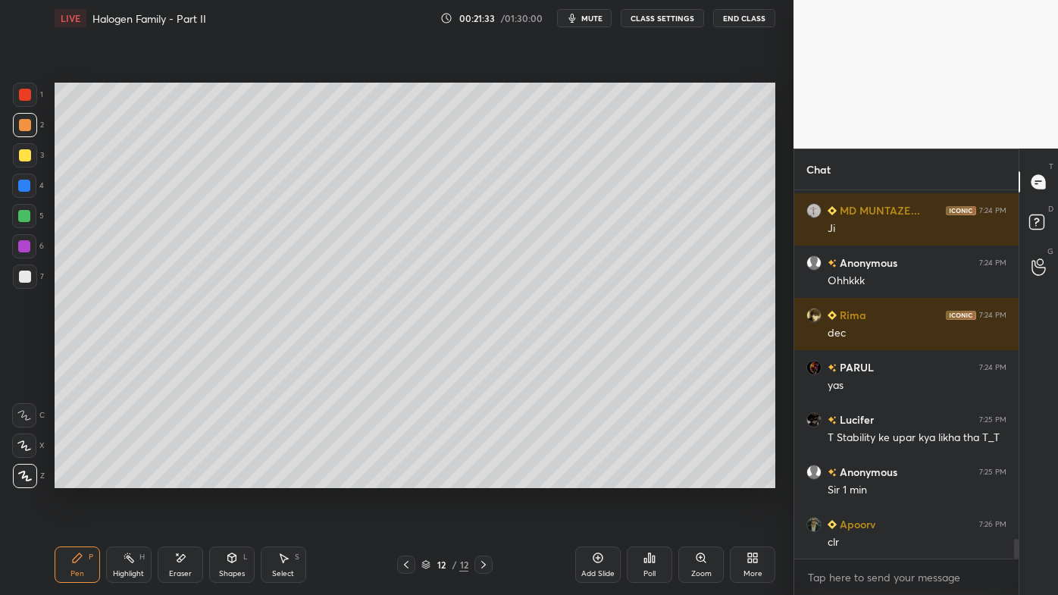
drag, startPoint x: 183, startPoint y: 558, endPoint x: 223, endPoint y: 490, distance: 78.8
click at [183, 478] on icon at bounding box center [181, 558] width 8 height 8
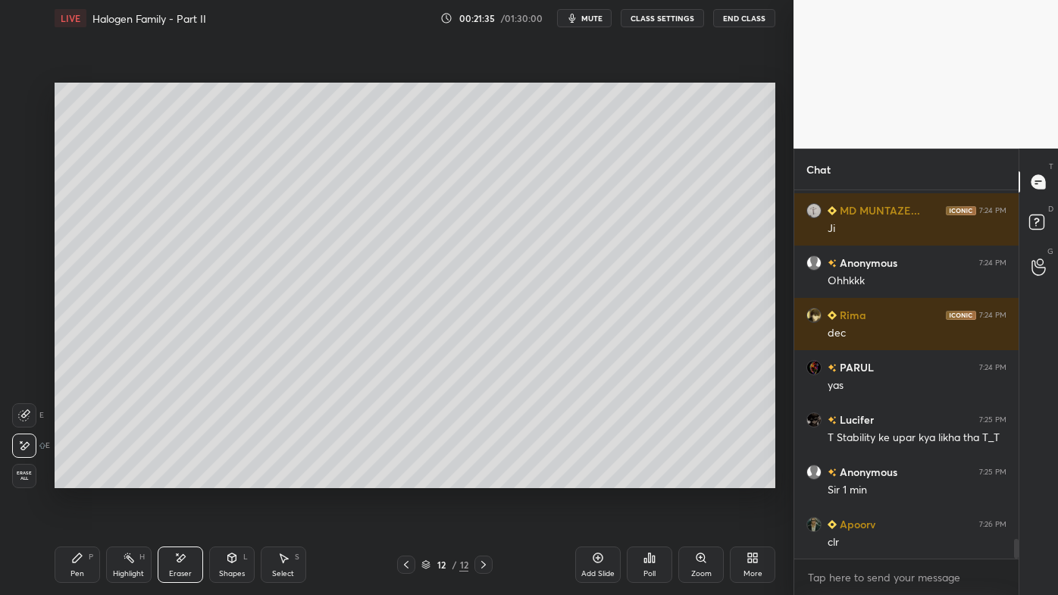
click at [74, 478] on icon at bounding box center [77, 558] width 12 height 12
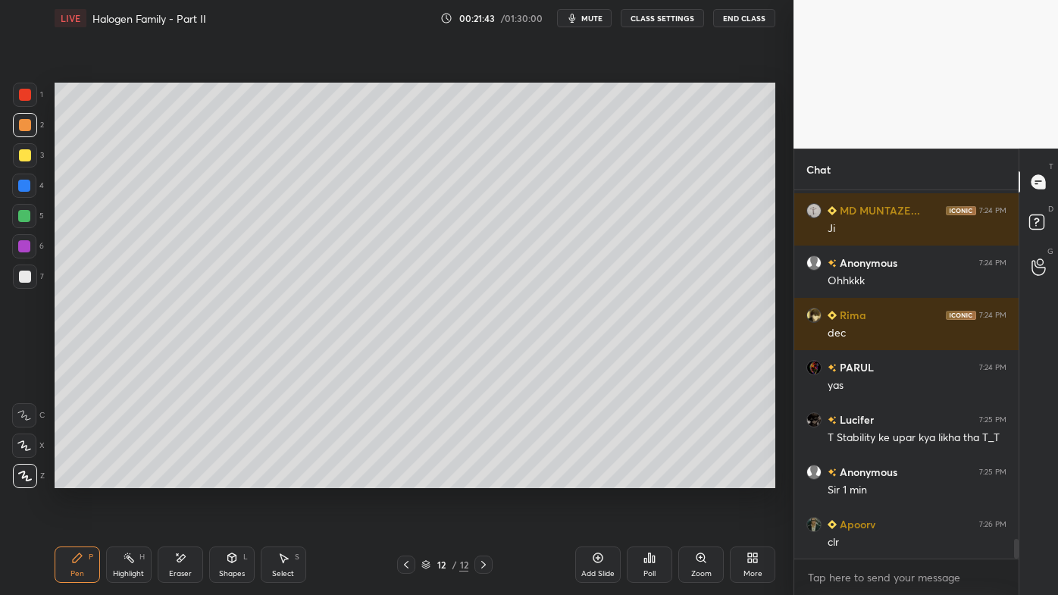
click at [125, 478] on icon at bounding box center [129, 558] width 12 height 12
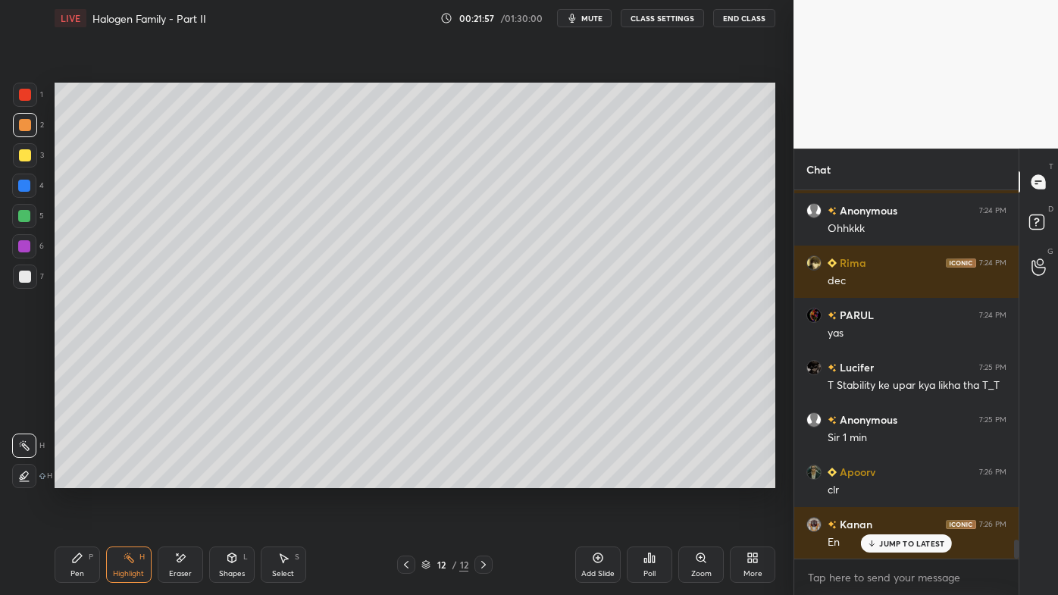
drag, startPoint x: 79, startPoint y: 562, endPoint x: 74, endPoint y: 546, distance: 16.8
click at [80, 478] on icon at bounding box center [77, 558] width 12 height 12
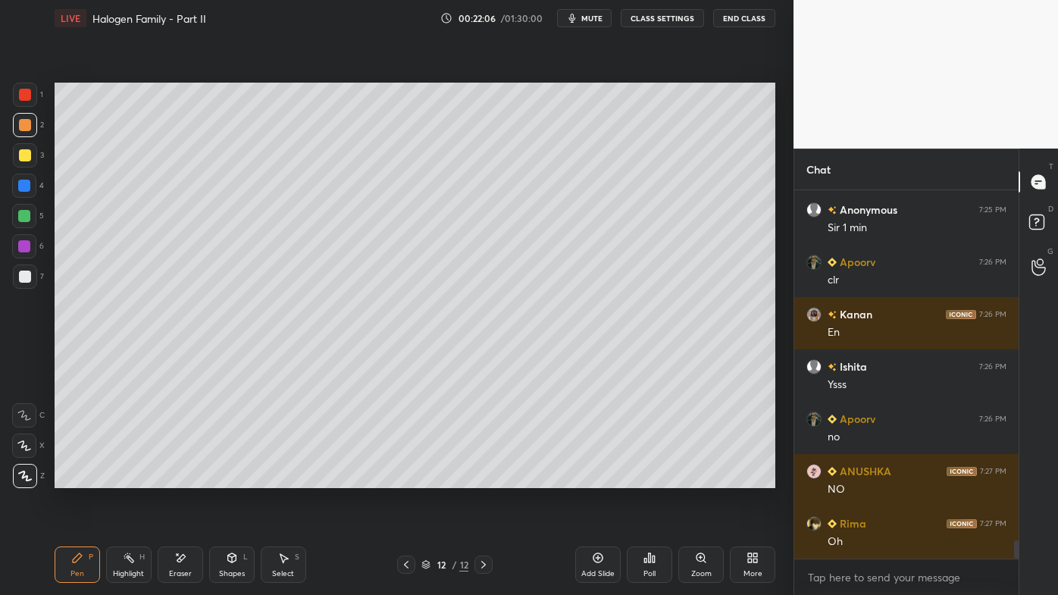
scroll to position [6953, 0]
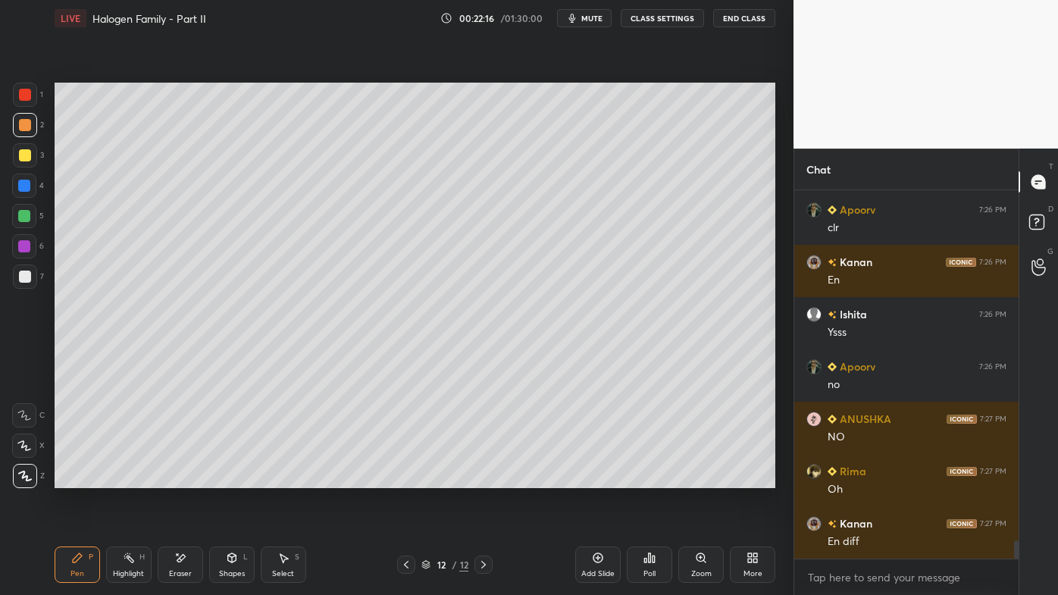
drag, startPoint x: 127, startPoint y: 559, endPoint x: 152, endPoint y: 502, distance: 62.5
click at [125, 478] on icon at bounding box center [129, 558] width 12 height 12
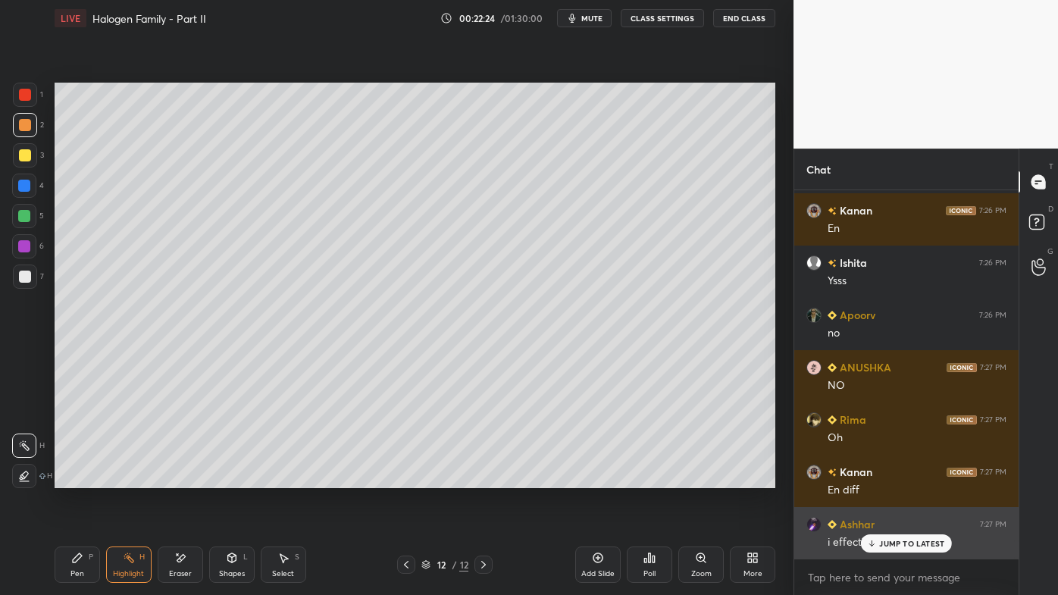
click at [901, 478] on p "JUMP TO LATEST" at bounding box center [911, 543] width 65 height 9
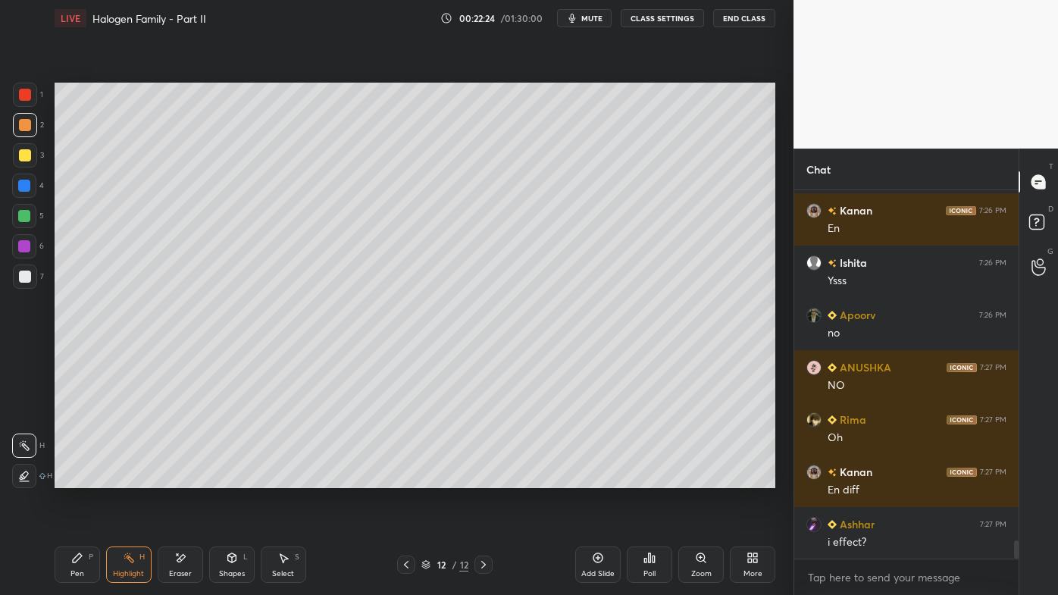
scroll to position [7041, 0]
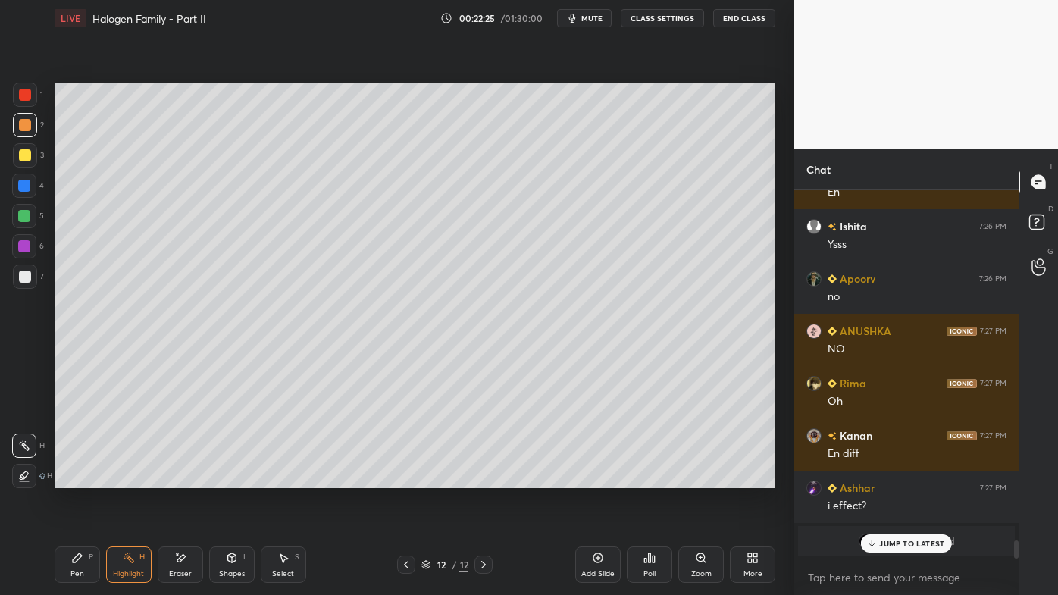
click at [86, 478] on div "Pen P" at bounding box center [77, 565] width 45 height 36
click at [64, 478] on div "Pen P" at bounding box center [77, 565] width 45 height 36
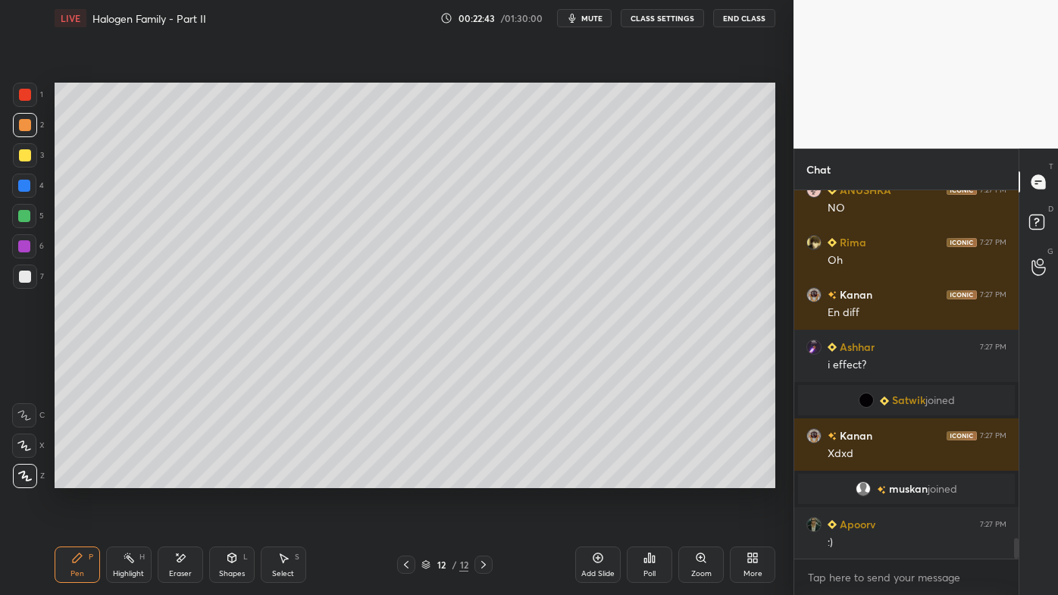
scroll to position [6399, 0]
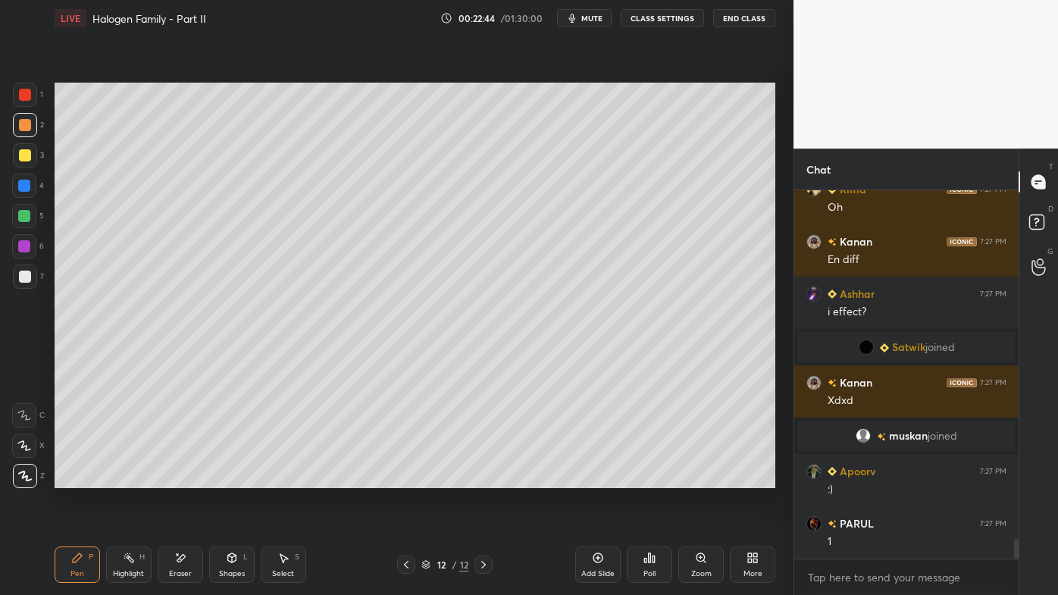
drag, startPoint x: 133, startPoint y: 567, endPoint x: 133, endPoint y: 559, distance: 7.6
click at [133, 478] on div "Highlight H" at bounding box center [128, 565] width 45 height 36
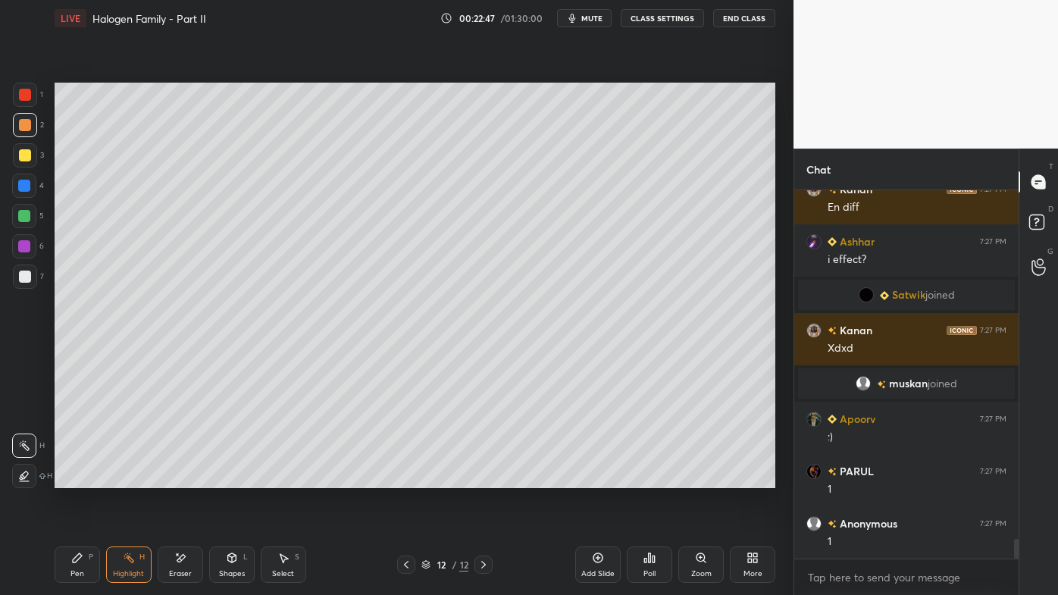
scroll to position [6503, 0]
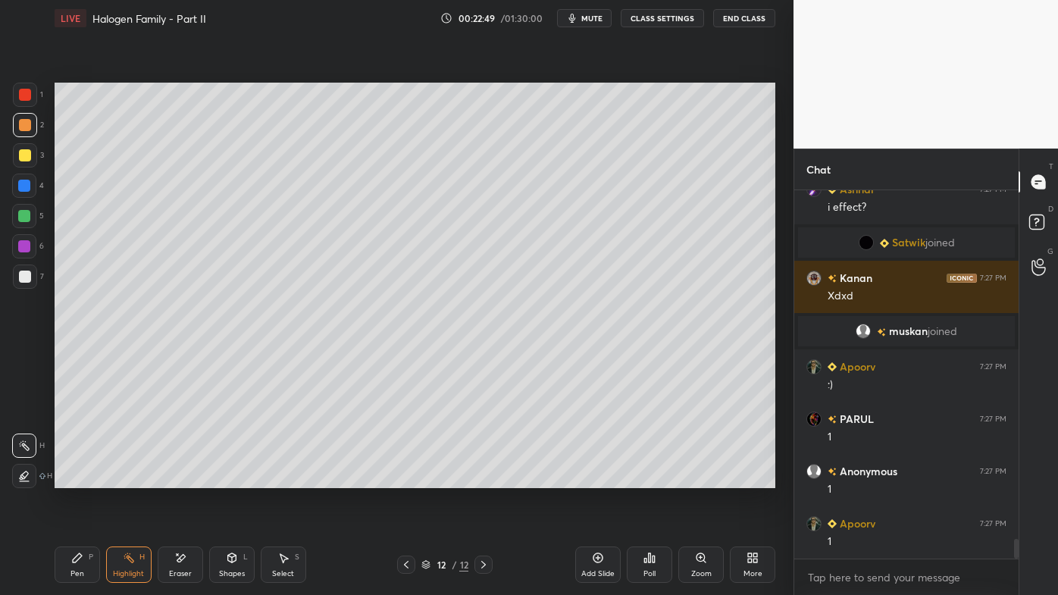
click at [402, 478] on icon at bounding box center [406, 565] width 12 height 12
click at [405, 478] on icon at bounding box center [406, 565] width 12 height 12
click at [400, 478] on icon at bounding box center [406, 565] width 12 height 12
click at [484, 478] on icon at bounding box center [484, 565] width 12 height 12
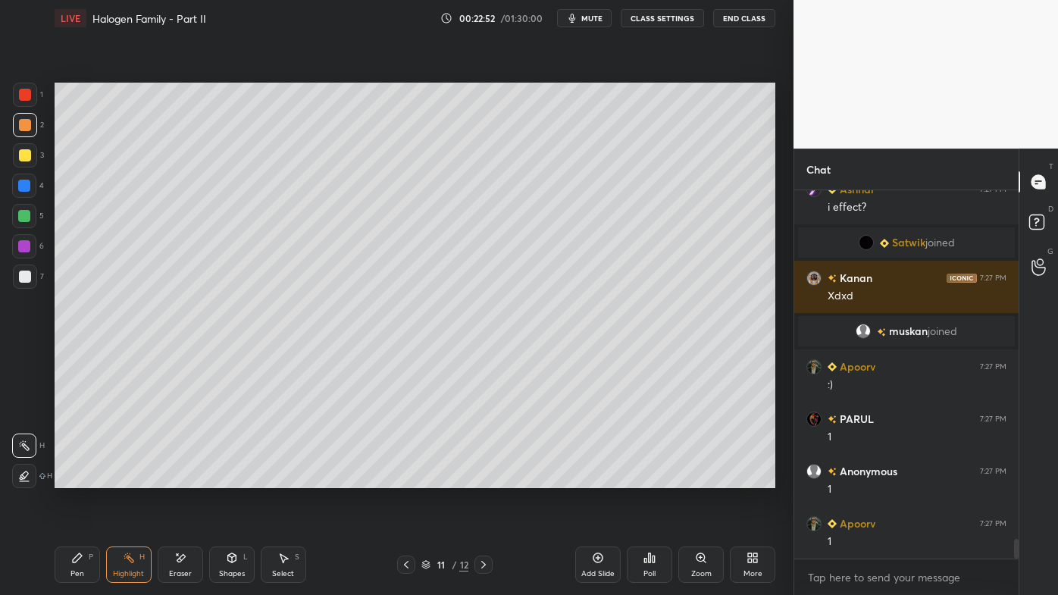
click at [406, 478] on icon at bounding box center [406, 565] width 5 height 8
drag, startPoint x: 482, startPoint y: 565, endPoint x: 498, endPoint y: 544, distance: 26.5
click at [483, 478] on icon at bounding box center [484, 565] width 12 height 12
click at [484, 478] on icon at bounding box center [484, 565] width 12 height 12
drag, startPoint x: 79, startPoint y: 559, endPoint x: 85, endPoint y: 531, distance: 28.7
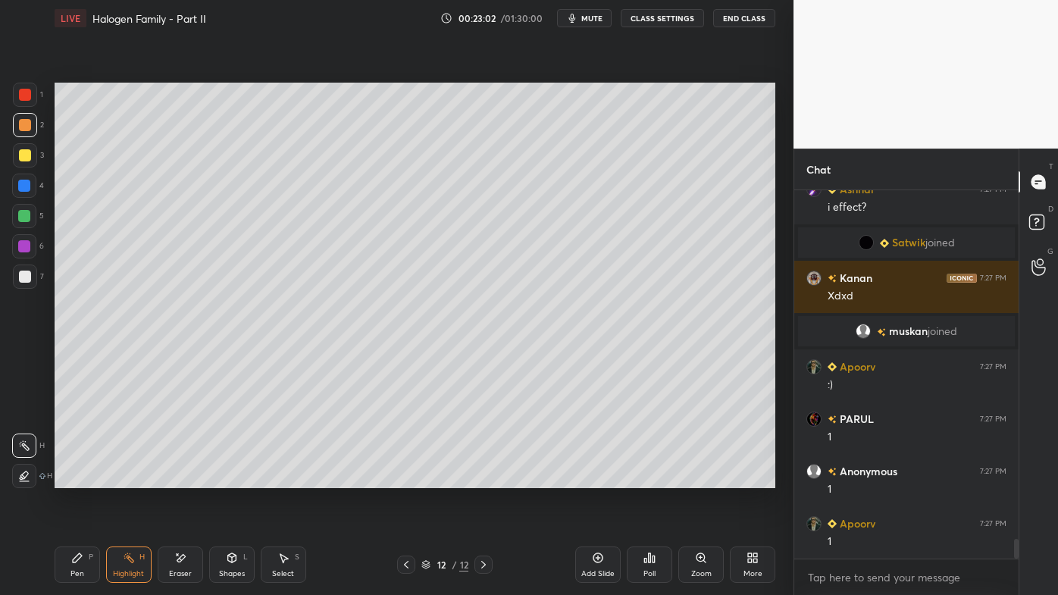
click at [76, 478] on icon at bounding box center [77, 557] width 9 height 9
click at [776, 287] on div "Setting up your live class Poll for secs No correct answer Start poll" at bounding box center [415, 285] width 733 height 498
drag, startPoint x: 130, startPoint y: 558, endPoint x: 158, endPoint y: 506, distance: 59.4
click at [130, 478] on icon at bounding box center [129, 558] width 12 height 12
drag, startPoint x: 77, startPoint y: 555, endPoint x: 83, endPoint y: 489, distance: 66.3
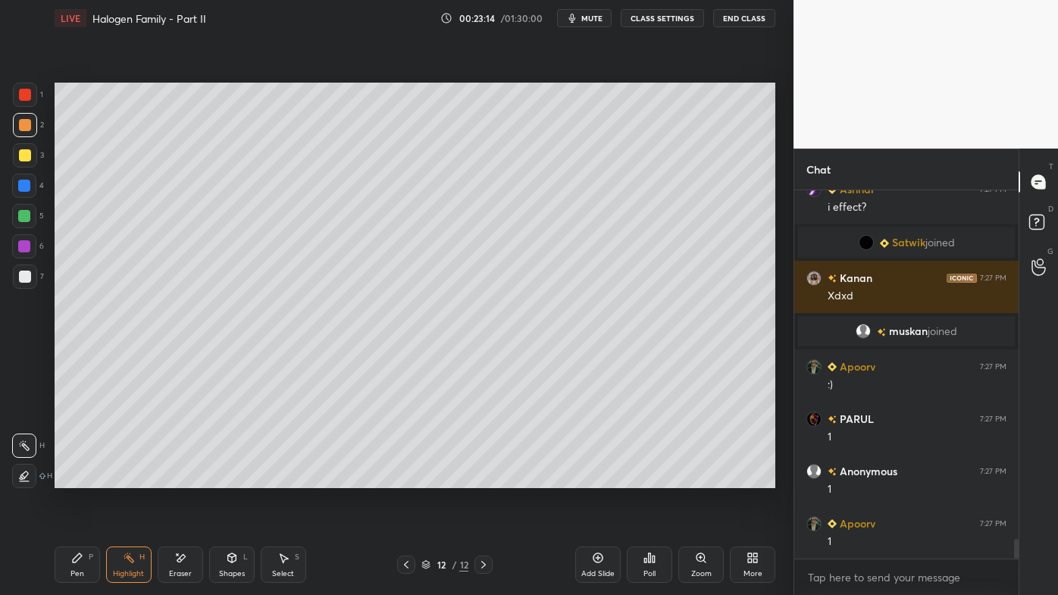
click at [77, 478] on icon at bounding box center [77, 558] width 12 height 12
click at [31, 278] on div at bounding box center [25, 277] width 24 height 24
click at [181, 478] on icon at bounding box center [181, 558] width 8 height 8
click at [70, 478] on div "Pen P" at bounding box center [77, 565] width 45 height 36
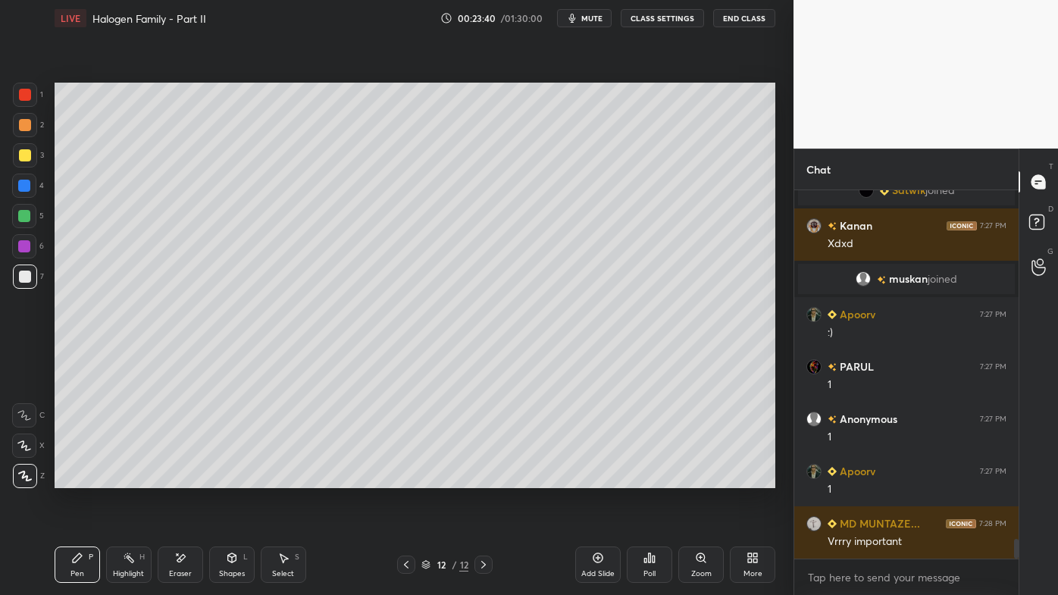
scroll to position [6608, 0]
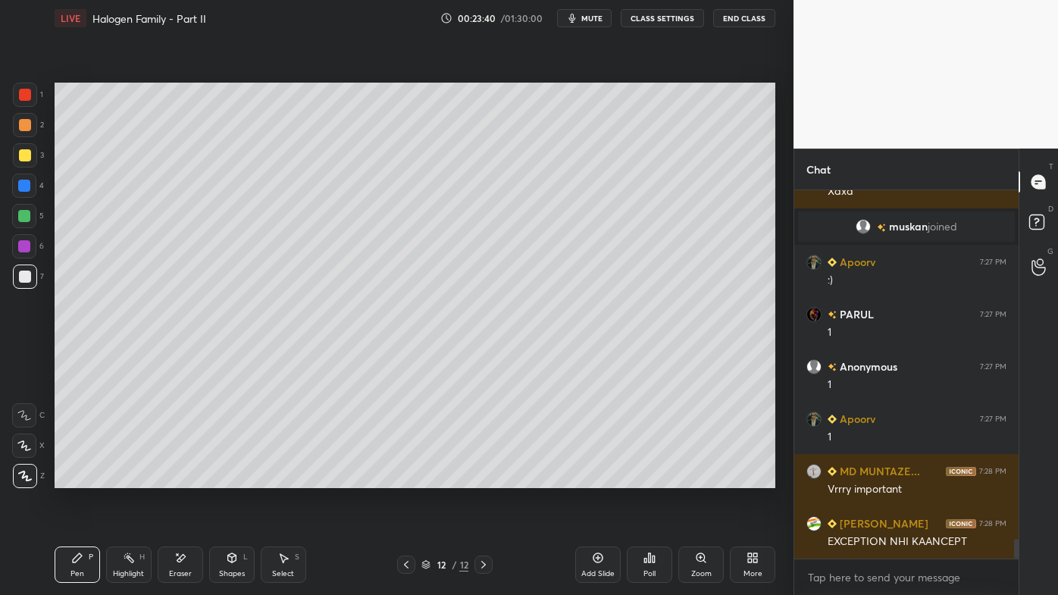
drag, startPoint x: 183, startPoint y: 556, endPoint x: 194, endPoint y: 492, distance: 65.3
click at [184, 478] on div "Eraser" at bounding box center [180, 565] width 45 height 36
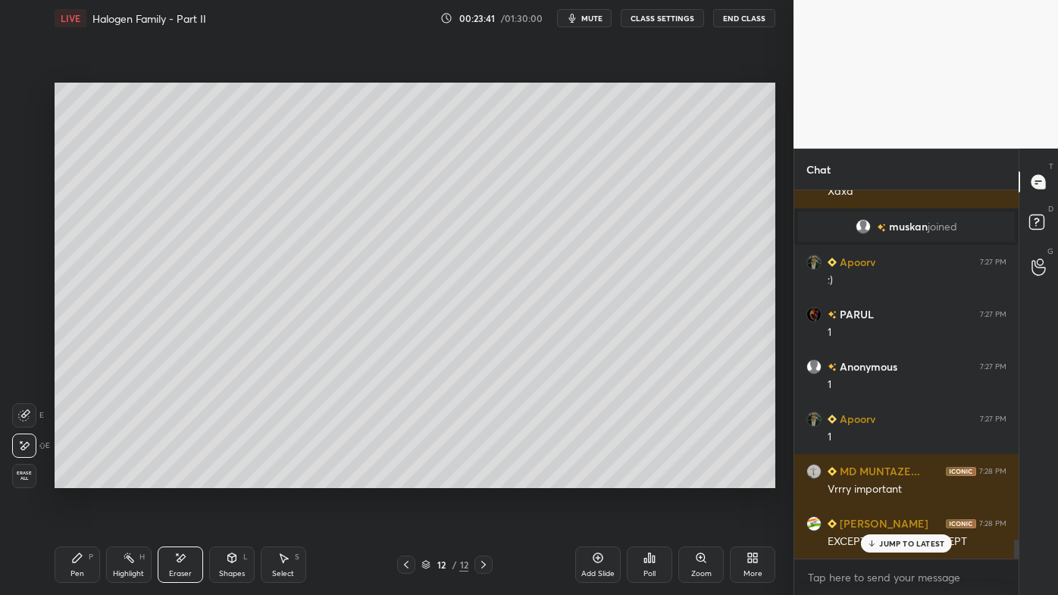
scroll to position [6659, 0]
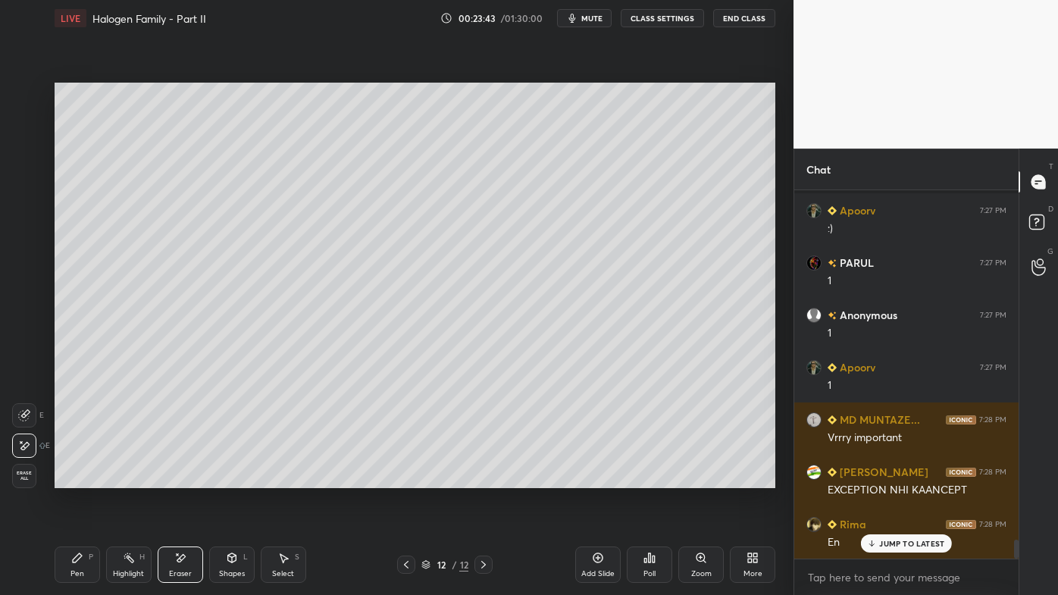
click at [74, 478] on icon at bounding box center [77, 557] width 9 height 9
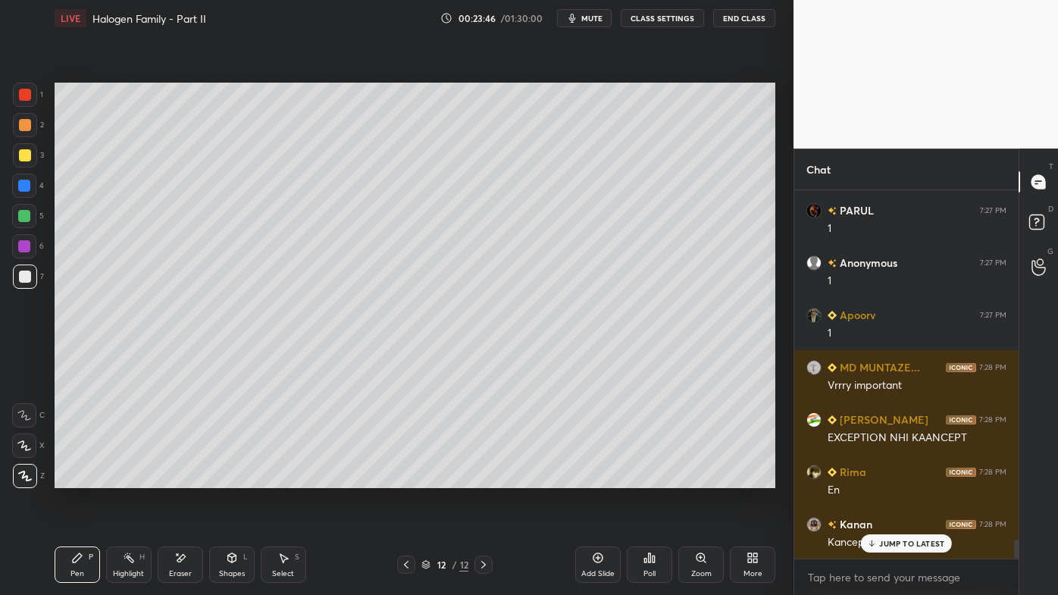
click at [29, 150] on div at bounding box center [25, 155] width 12 height 12
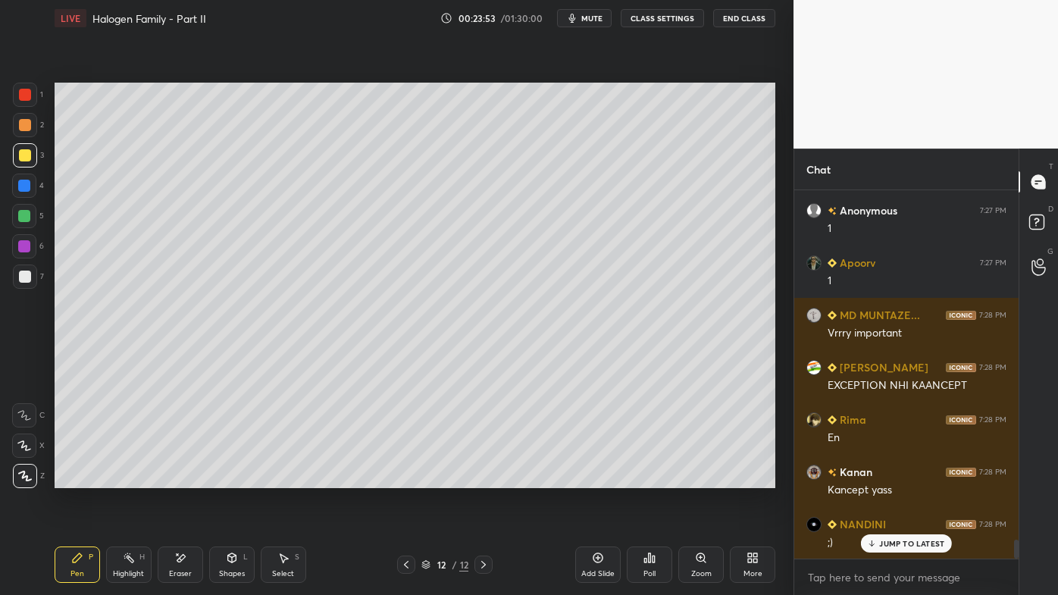
scroll to position [6817, 0]
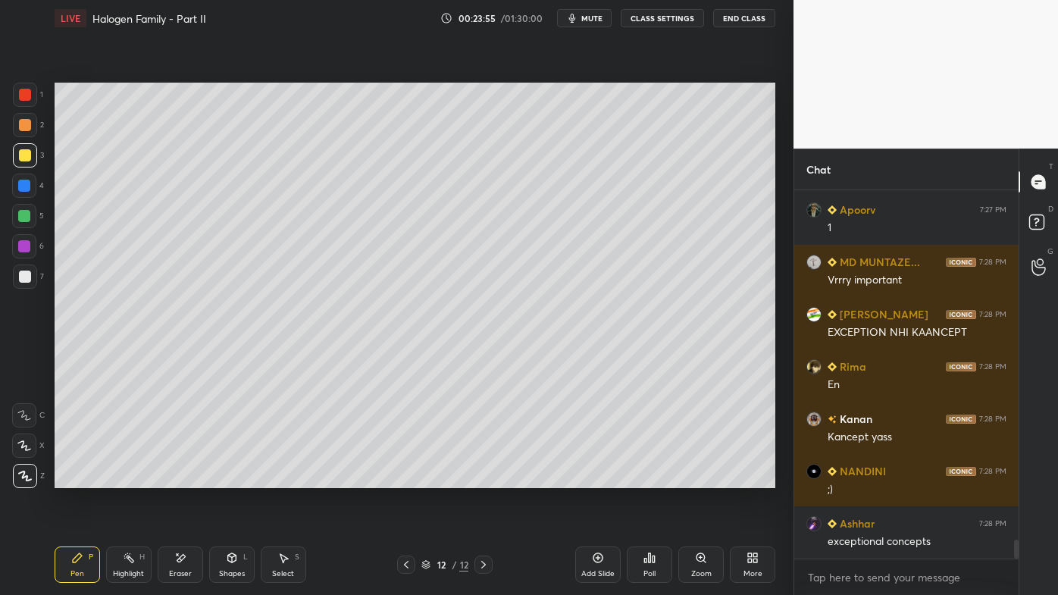
drag, startPoint x: 132, startPoint y: 553, endPoint x: 141, endPoint y: 537, distance: 19.0
click at [135, 478] on div "Highlight H" at bounding box center [128, 565] width 45 height 36
drag, startPoint x: 30, startPoint y: 274, endPoint x: 22, endPoint y: 274, distance: 8.4
click at [28, 274] on div at bounding box center [25, 277] width 24 height 24
click at [80, 478] on div "Pen" at bounding box center [78, 574] width 14 height 8
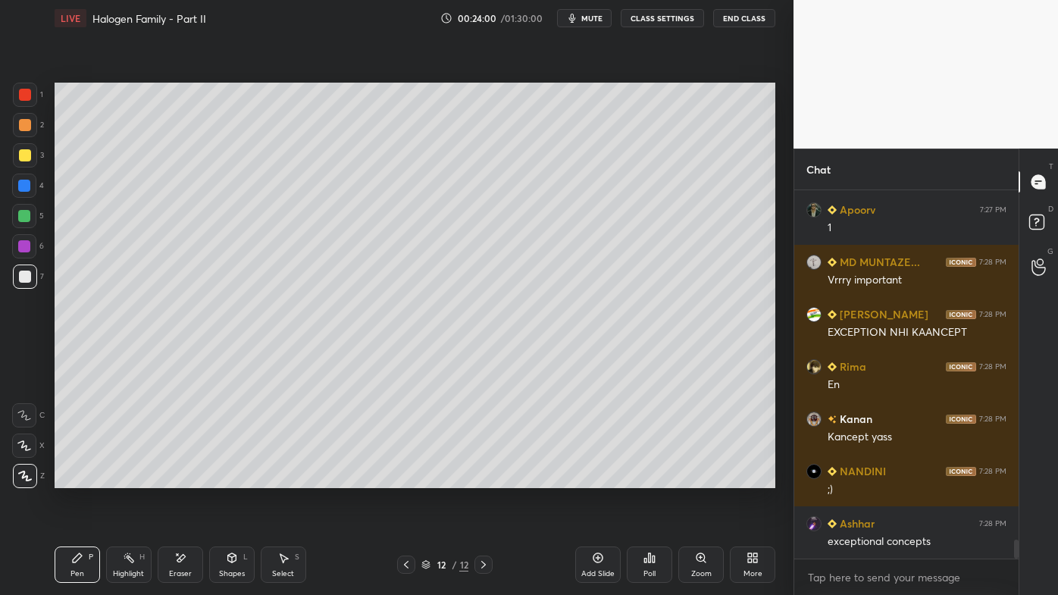
click at [32, 153] on div at bounding box center [25, 155] width 24 height 24
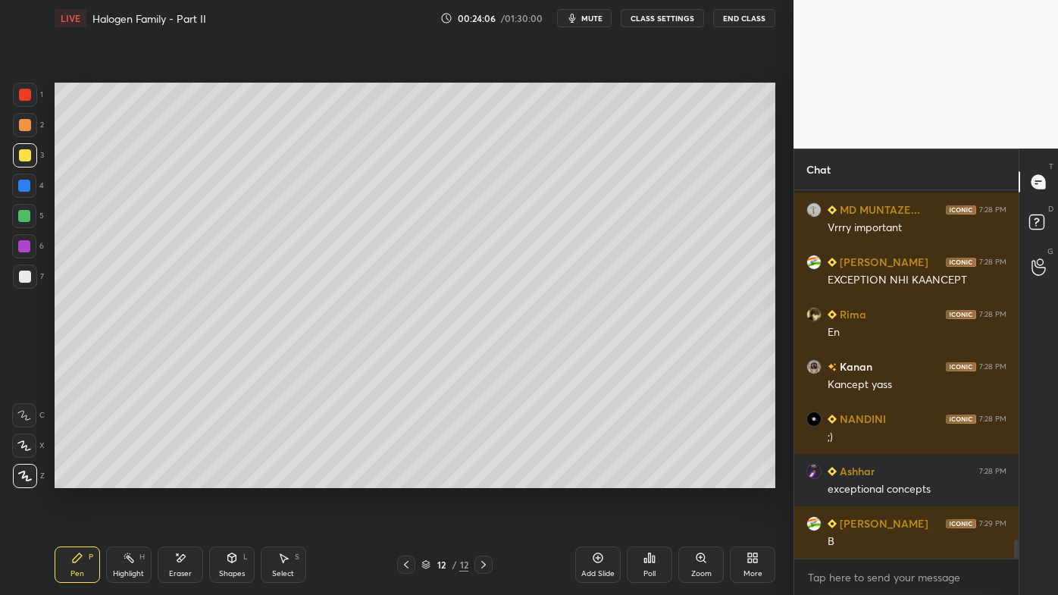
drag, startPoint x: 130, startPoint y: 562, endPoint x: 127, endPoint y: 554, distance: 7.9
click at [127, 478] on rect at bounding box center [131, 560] width 8 height 8
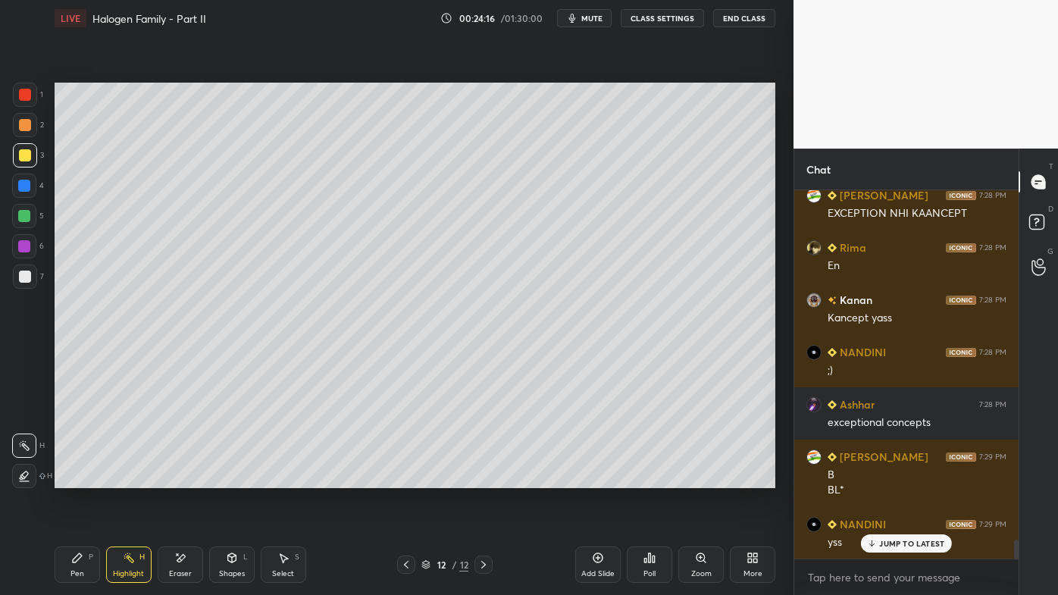
scroll to position [6988, 0]
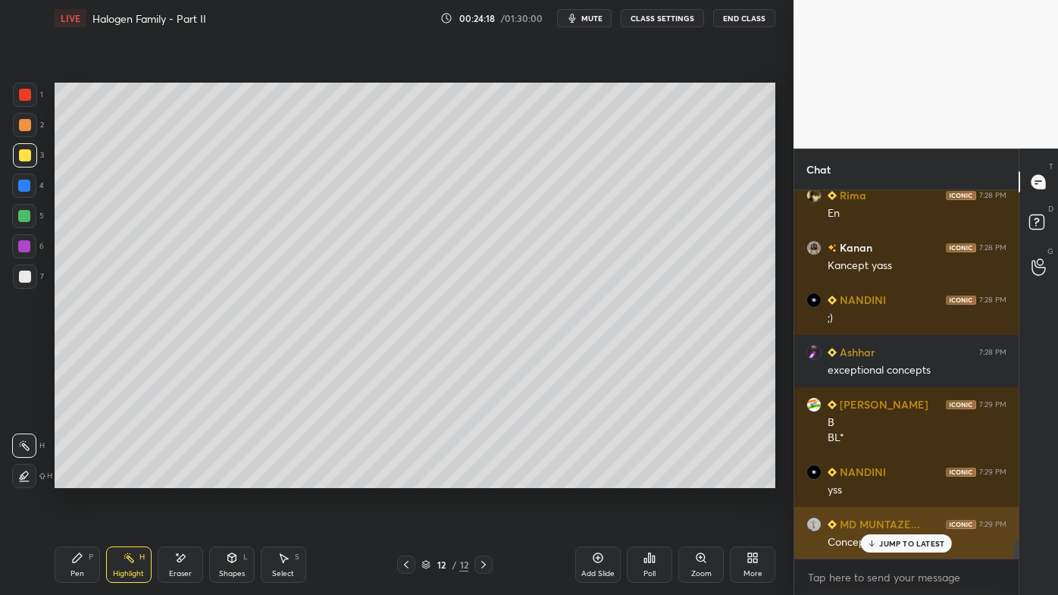
drag, startPoint x: 882, startPoint y: 550, endPoint x: 873, endPoint y: 547, distance: 9.4
click at [882, 478] on div "JUMP TO LATEST" at bounding box center [906, 543] width 91 height 18
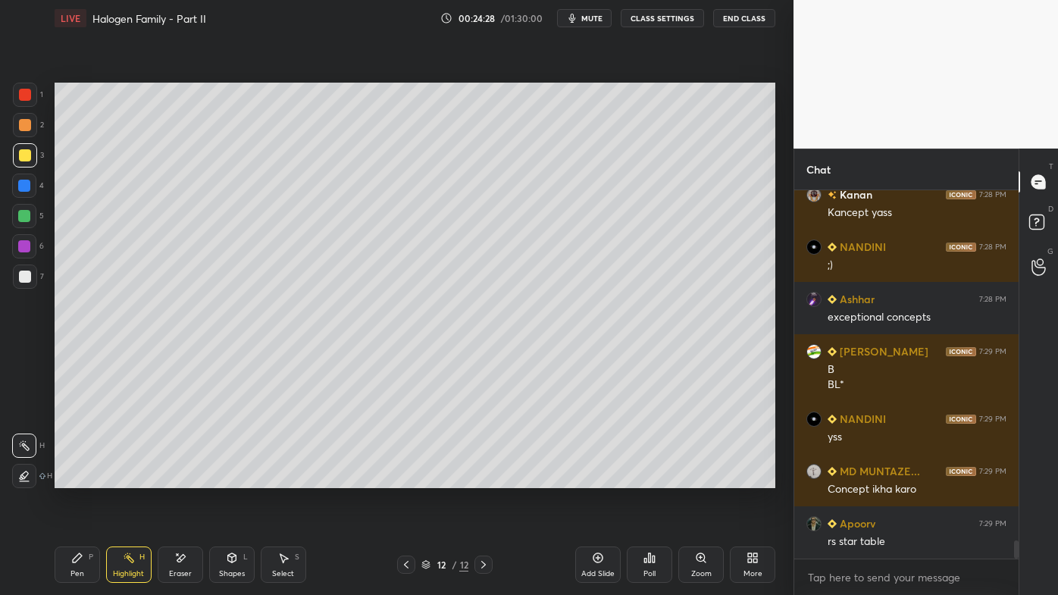
scroll to position [7094, 0]
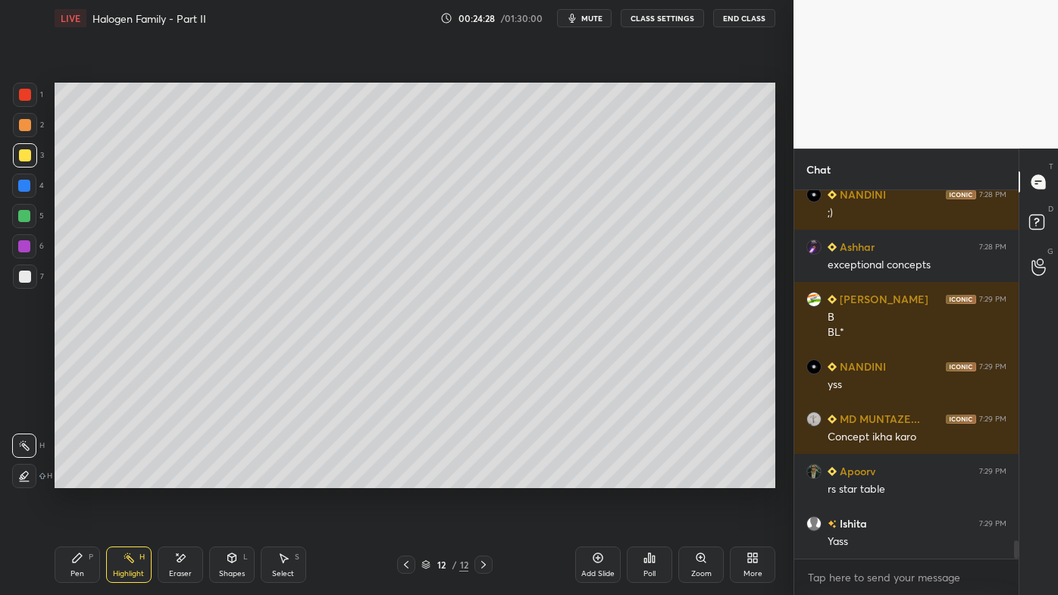
click at [542, 133] on div "1 2 3 4 5 6 7 C X Z E E Erase all H H LIVE Halogen Family - Part II 00:24:28 / …" at bounding box center [397, 297] width 794 height 595
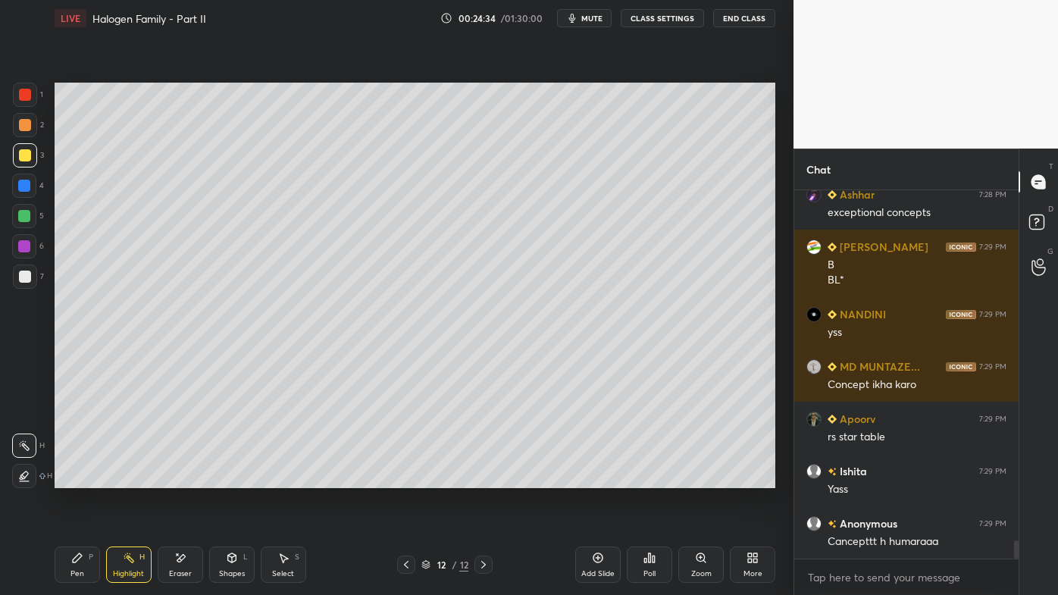
click at [600, 478] on icon at bounding box center [598, 558] width 12 height 12
click at [83, 478] on div "Pen P" at bounding box center [77, 565] width 45 height 36
drag, startPoint x: 25, startPoint y: 126, endPoint x: 49, endPoint y: 119, distance: 25.2
click at [26, 125] on div at bounding box center [25, 125] width 12 height 12
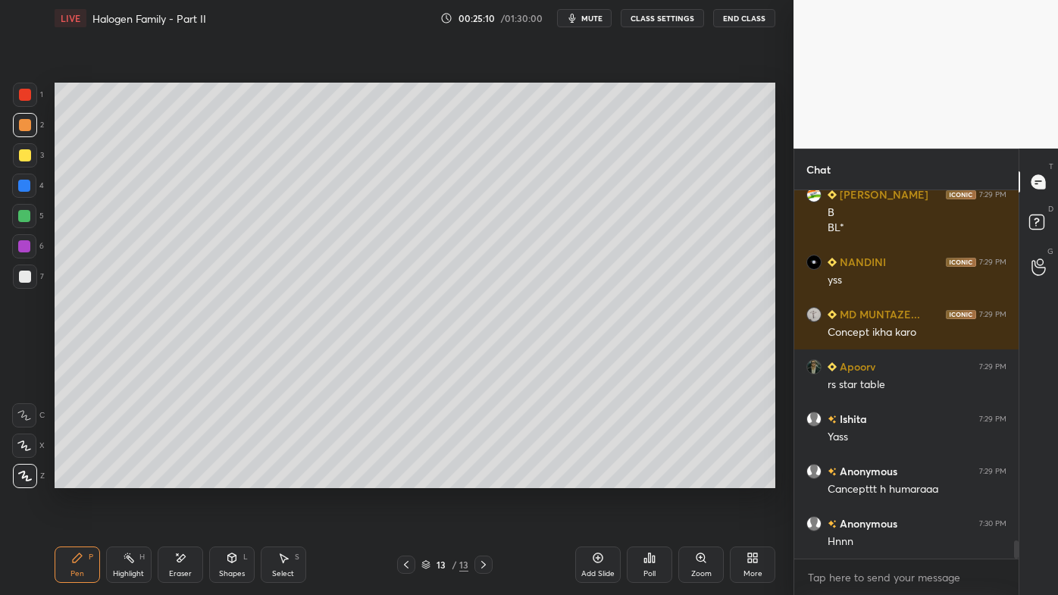
drag, startPoint x: 70, startPoint y: 552, endPoint x: 84, endPoint y: 524, distance: 31.5
click at [69, 478] on div "Pen P" at bounding box center [77, 565] width 45 height 36
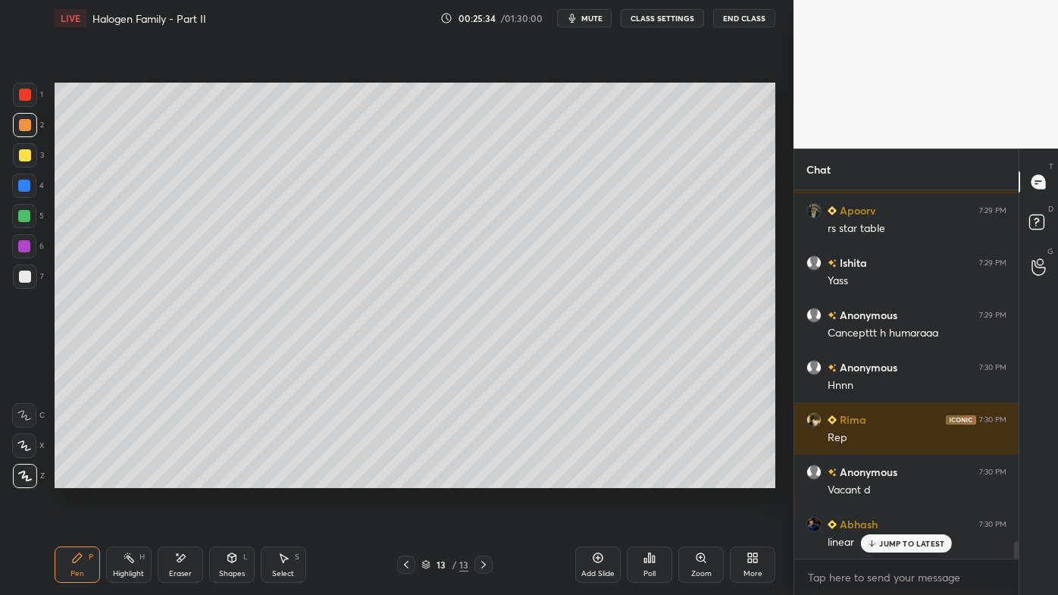
scroll to position [7407, 0]
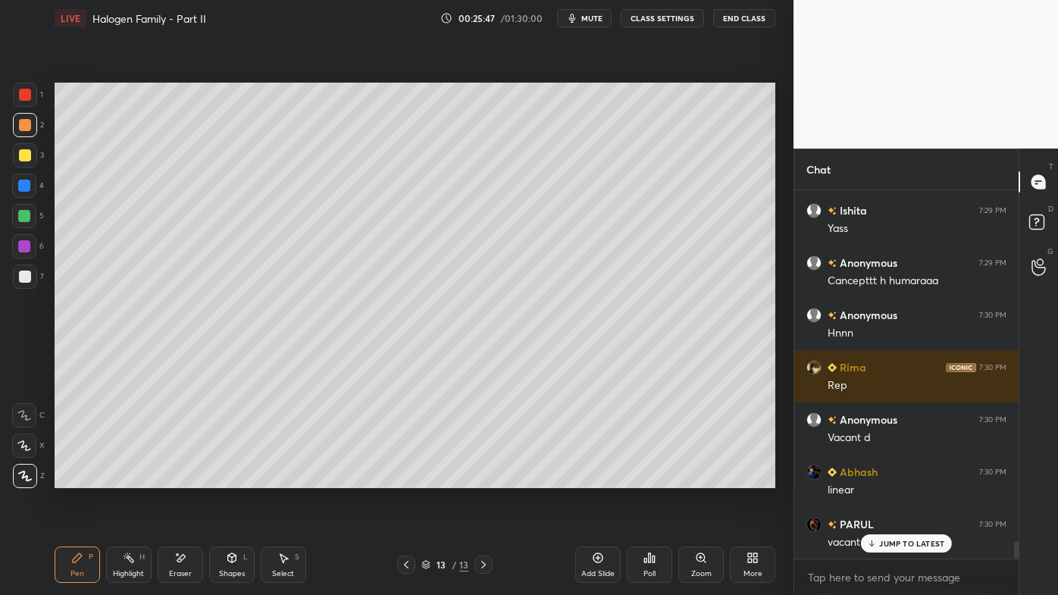
drag, startPoint x: 133, startPoint y: 552, endPoint x: 136, endPoint y: 536, distance: 16.2
click at [132, 478] on div "Highlight H" at bounding box center [128, 565] width 45 height 36
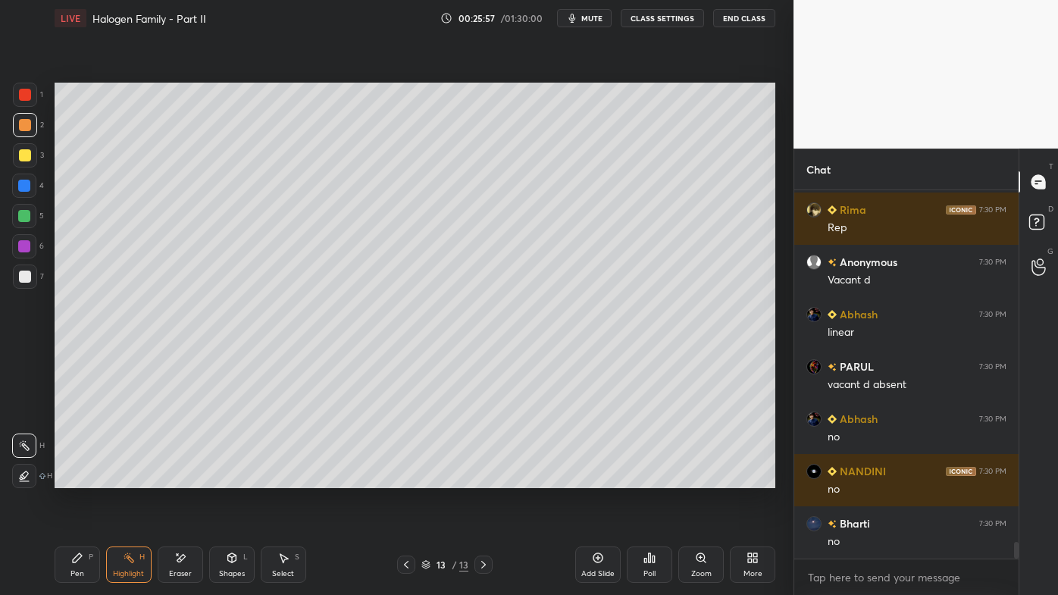
click at [182, 478] on icon at bounding box center [181, 558] width 8 height 8
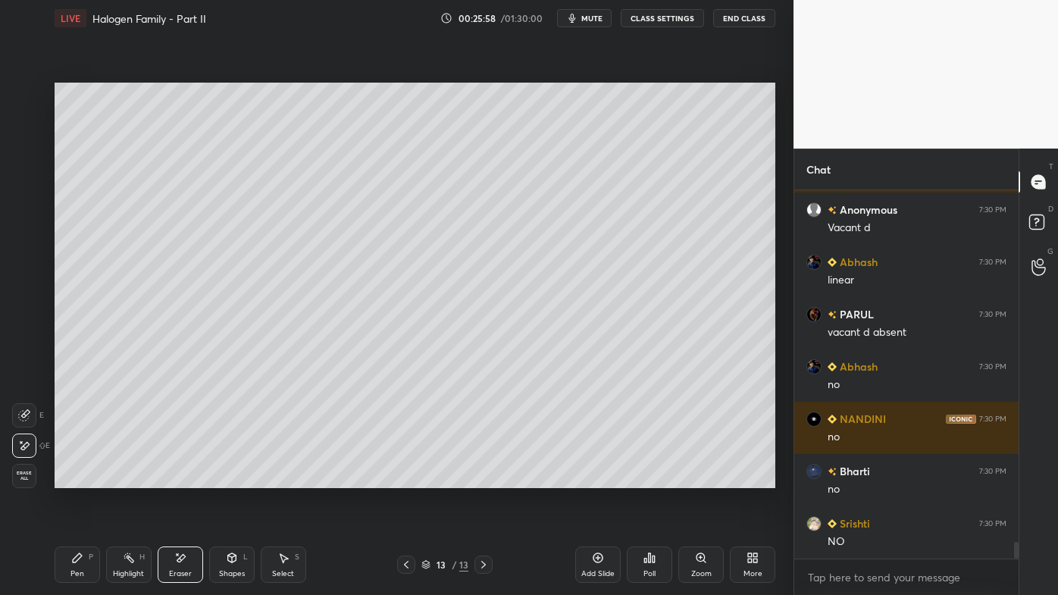
scroll to position [7669, 0]
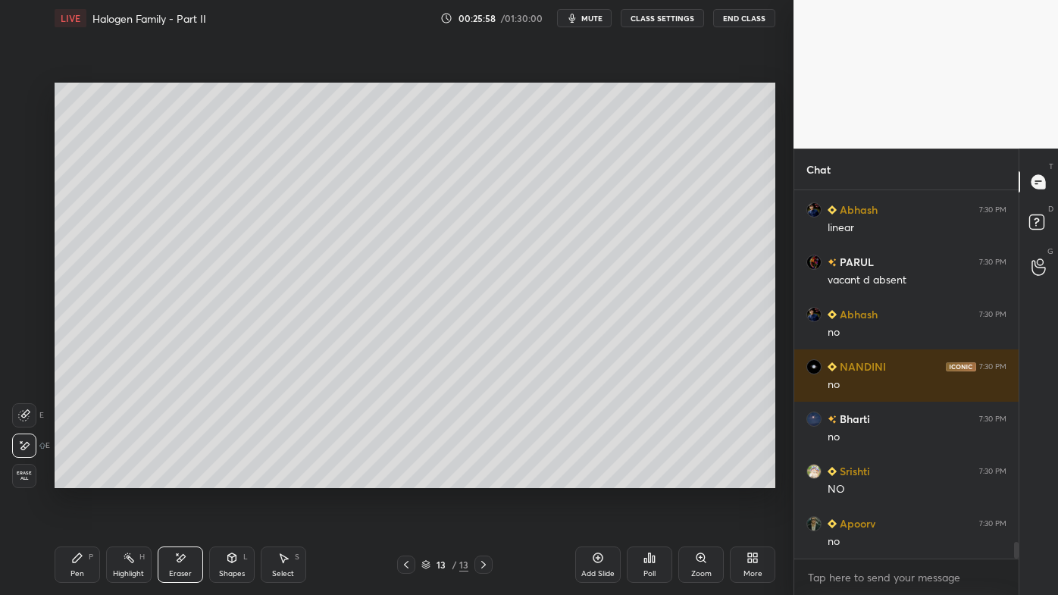
drag, startPoint x: 62, startPoint y: 562, endPoint x: 82, endPoint y: 498, distance: 66.7
click at [63, 478] on div "Pen P" at bounding box center [77, 565] width 45 height 36
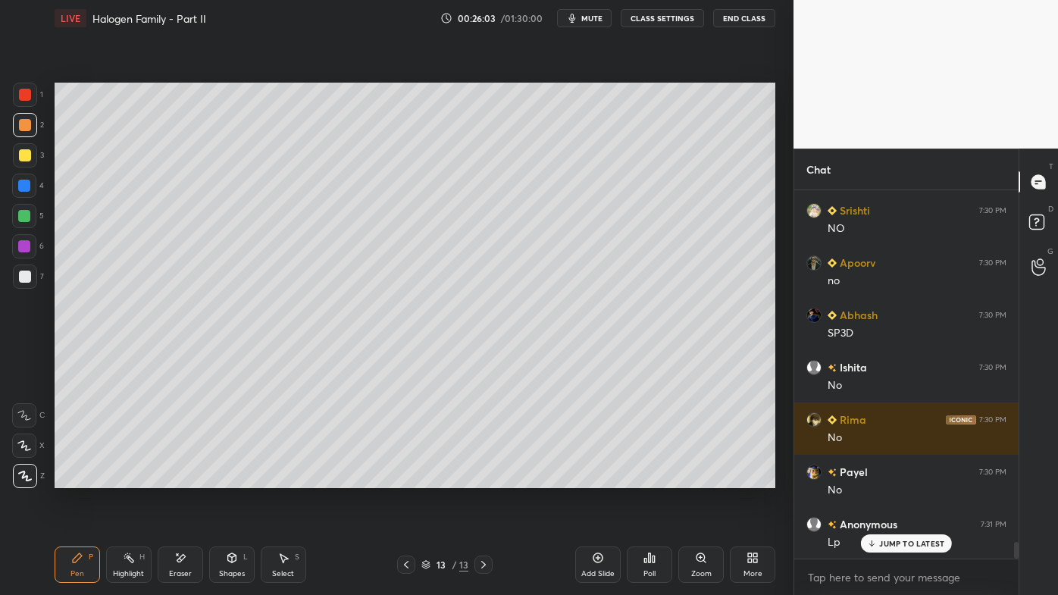
scroll to position [7625, 0]
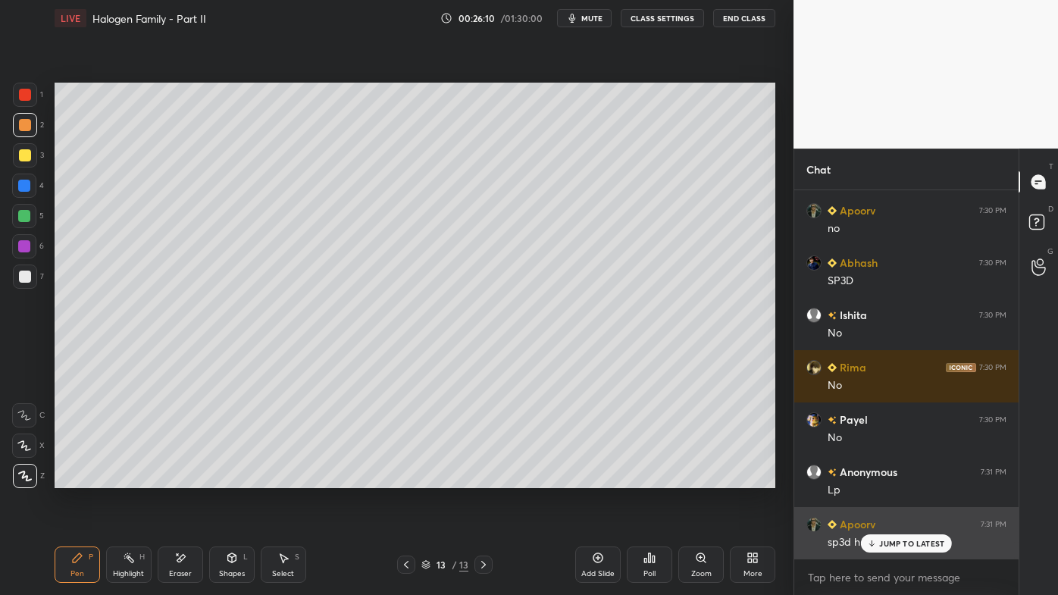
drag, startPoint x: 885, startPoint y: 544, endPoint x: 850, endPoint y: 556, distance: 37.9
click at [886, 478] on p "JUMP TO LATEST" at bounding box center [911, 543] width 65 height 9
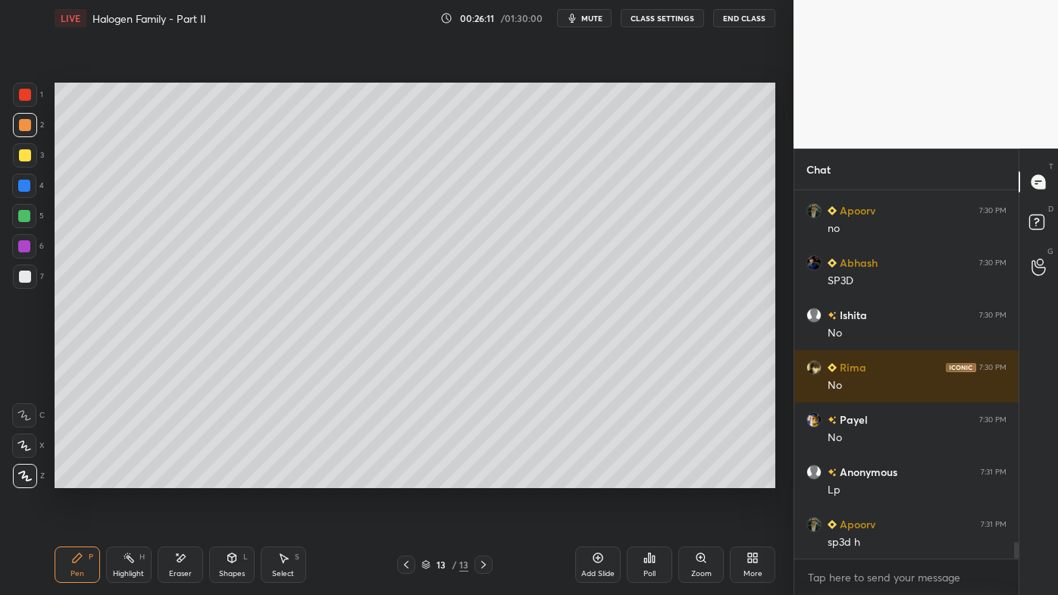
click at [483, 478] on icon at bounding box center [483, 565] width 5 height 8
click at [599, 478] on icon at bounding box center [598, 558] width 12 height 12
drag, startPoint x: 30, startPoint y: 154, endPoint x: 52, endPoint y: 149, distance: 23.2
click at [30, 153] on div at bounding box center [25, 155] width 12 height 12
click at [110, 478] on div "Highlight H" at bounding box center [128, 565] width 45 height 36
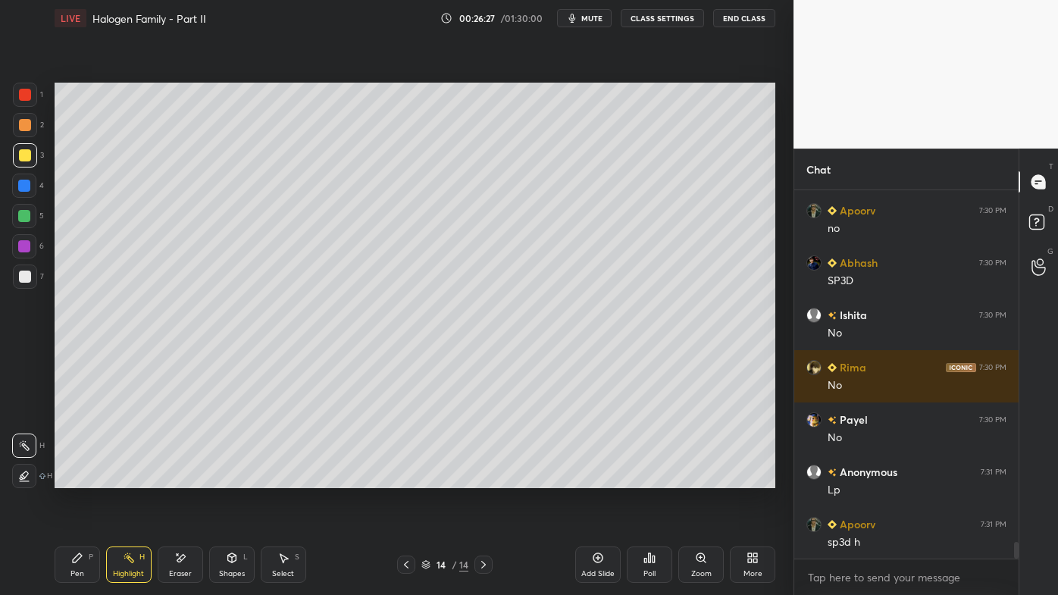
click at [648, 478] on icon at bounding box center [650, 558] width 12 height 12
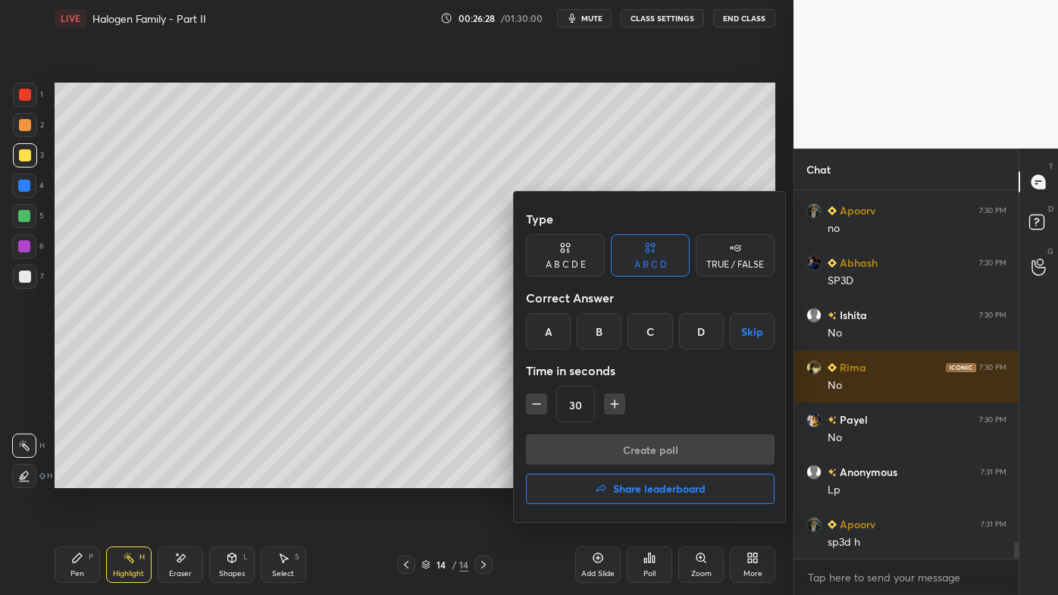
click at [597, 335] on div "B" at bounding box center [599, 331] width 45 height 36
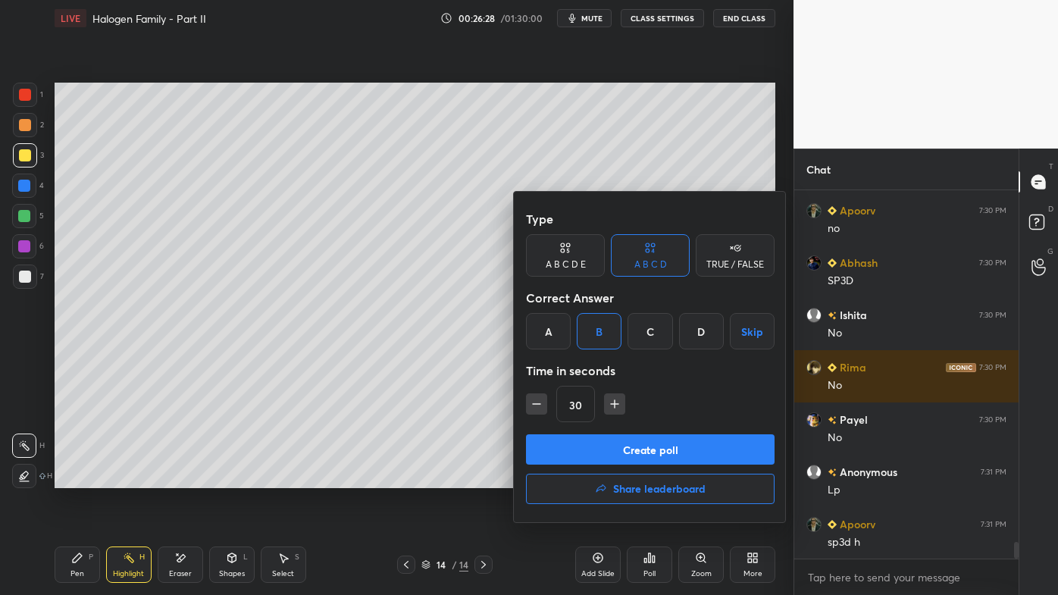
drag, startPoint x: 539, startPoint y: 406, endPoint x: 547, endPoint y: 409, distance: 8.2
click at [541, 408] on icon "button" at bounding box center [536, 403] width 15 height 15
type input "15"
click at [599, 448] on button "Create poll" at bounding box center [650, 449] width 249 height 30
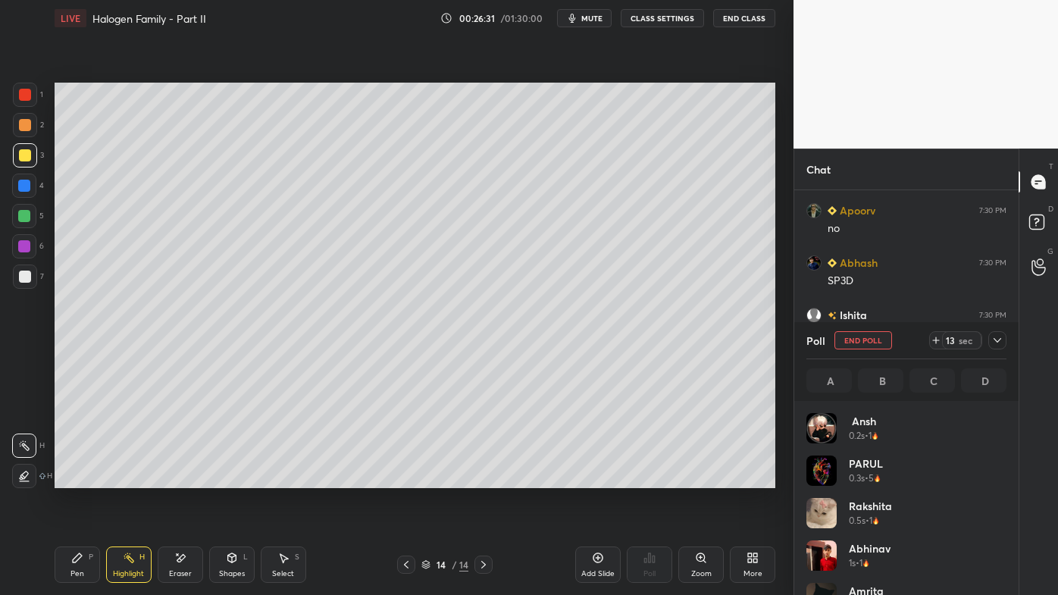
scroll to position [177, 196]
drag, startPoint x: 73, startPoint y: 558, endPoint x: 71, endPoint y: 531, distance: 26.6
click at [73, 478] on icon at bounding box center [77, 558] width 12 height 12
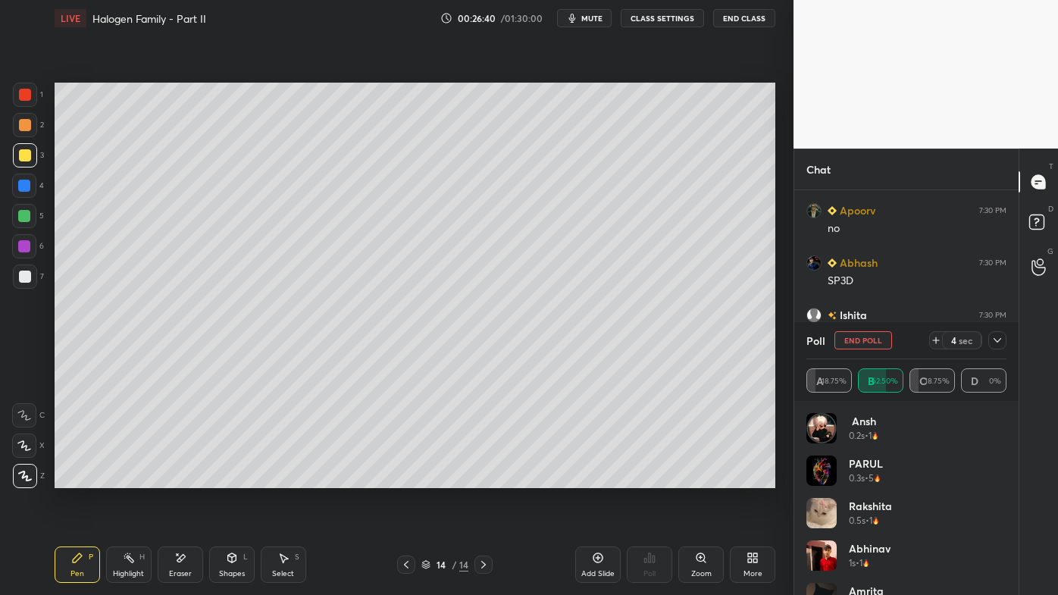
click at [35, 125] on div at bounding box center [25, 125] width 24 height 24
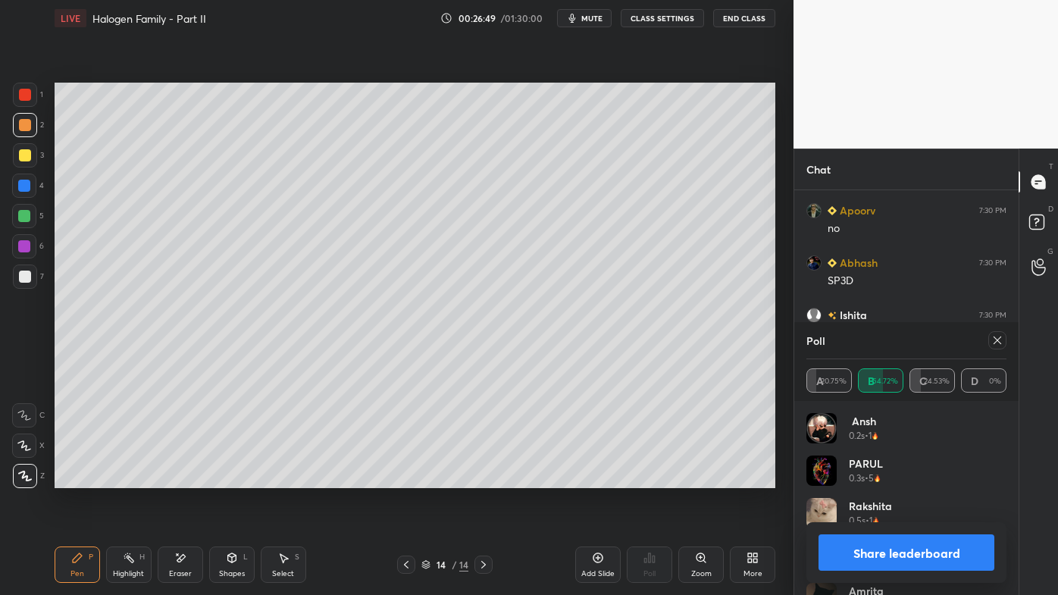
click at [996, 341] on icon at bounding box center [998, 340] width 12 height 12
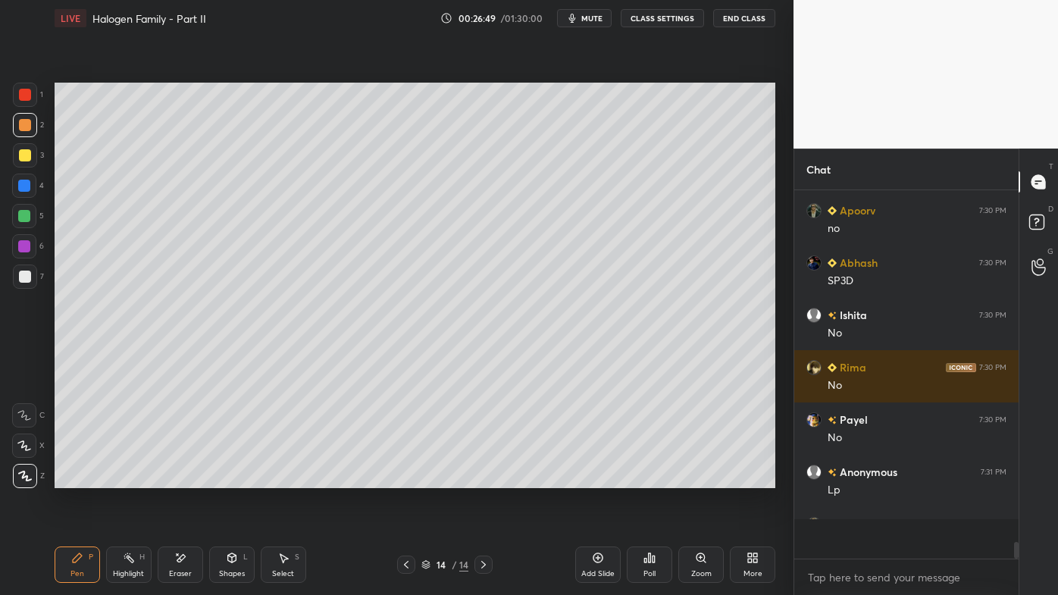
scroll to position [0, 0]
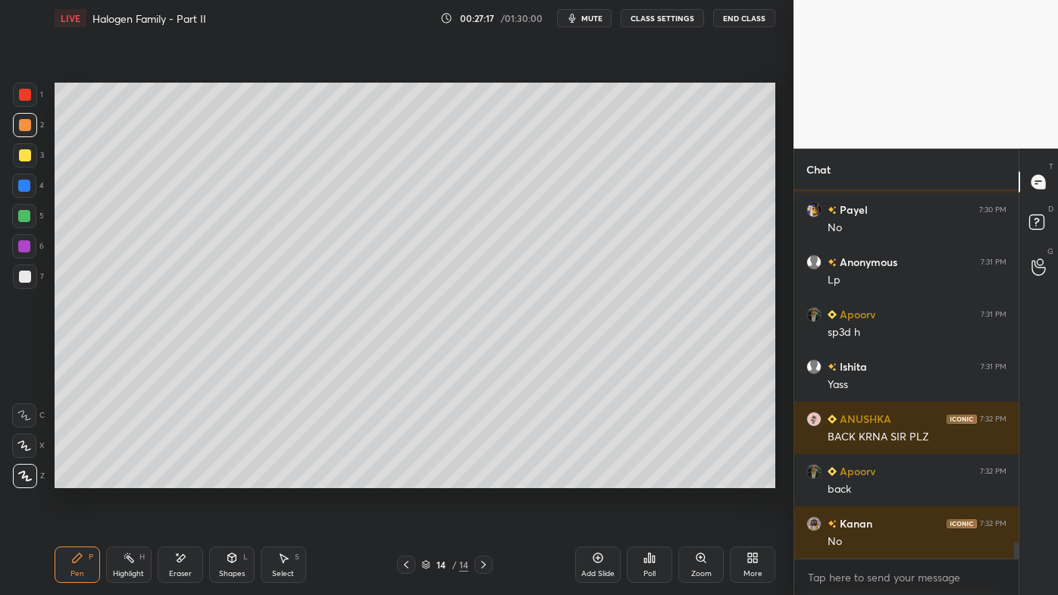
click at [410, 478] on icon at bounding box center [406, 565] width 12 height 12
click at [483, 478] on icon at bounding box center [484, 565] width 12 height 12
drag, startPoint x: 600, startPoint y: 556, endPoint x: 593, endPoint y: 541, distance: 17.0
click at [600, 478] on icon at bounding box center [598, 558] width 12 height 12
drag, startPoint x: 74, startPoint y: 563, endPoint x: 75, endPoint y: 542, distance: 20.5
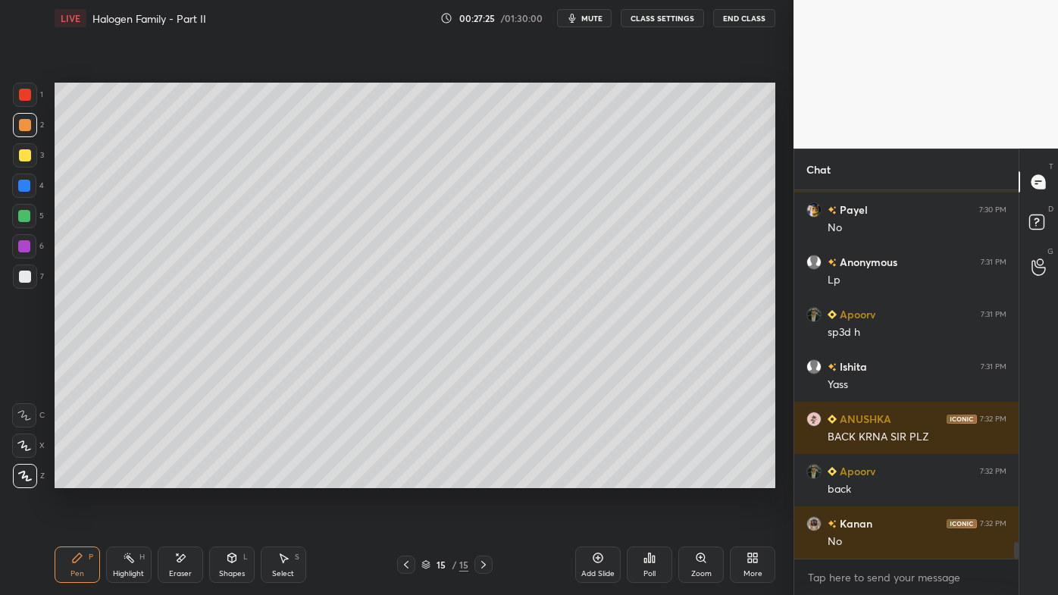
click at [74, 478] on icon at bounding box center [77, 557] width 9 height 9
click at [649, 478] on icon at bounding box center [650, 558] width 12 height 12
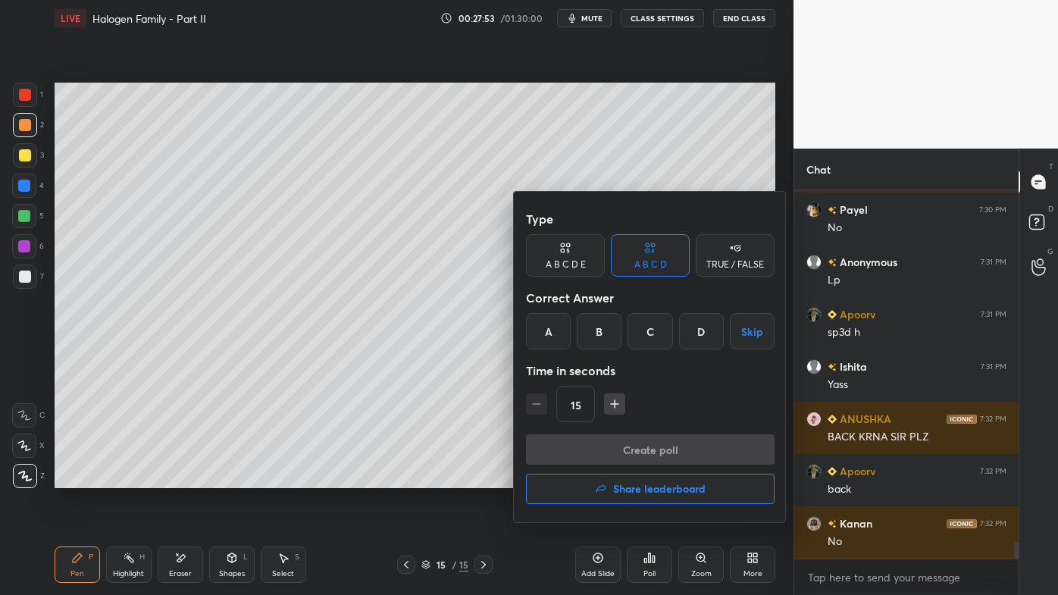
drag, startPoint x: 569, startPoint y: 257, endPoint x: 613, endPoint y: 262, distance: 43.5
click at [570, 258] on div "A B C D E" at bounding box center [565, 255] width 79 height 42
drag, startPoint x: 716, startPoint y: 331, endPoint x: 710, endPoint y: 340, distance: 10.9
click at [716, 331] on div "E" at bounding box center [714, 331] width 36 height 36
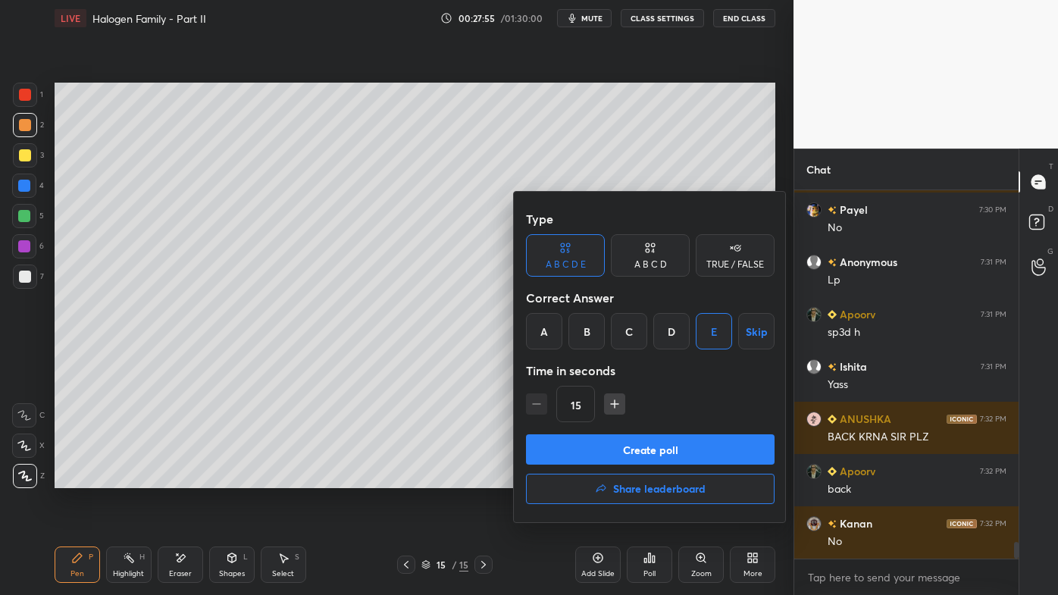
drag, startPoint x: 595, startPoint y: 447, endPoint x: 585, endPoint y: 458, distance: 15.6
click at [594, 450] on button "Create poll" at bounding box center [650, 449] width 249 height 30
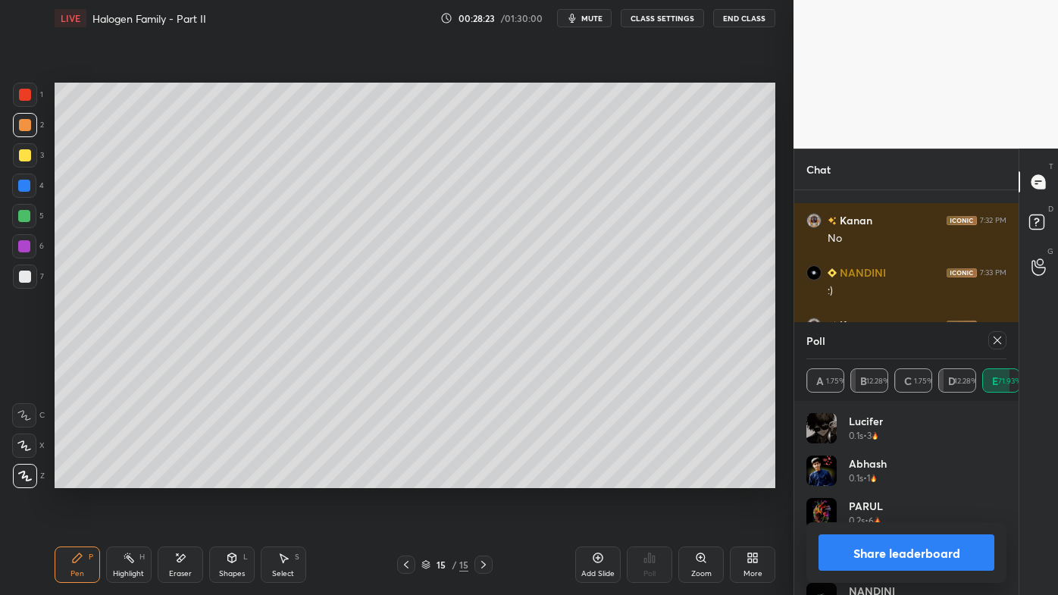
scroll to position [8191, 0]
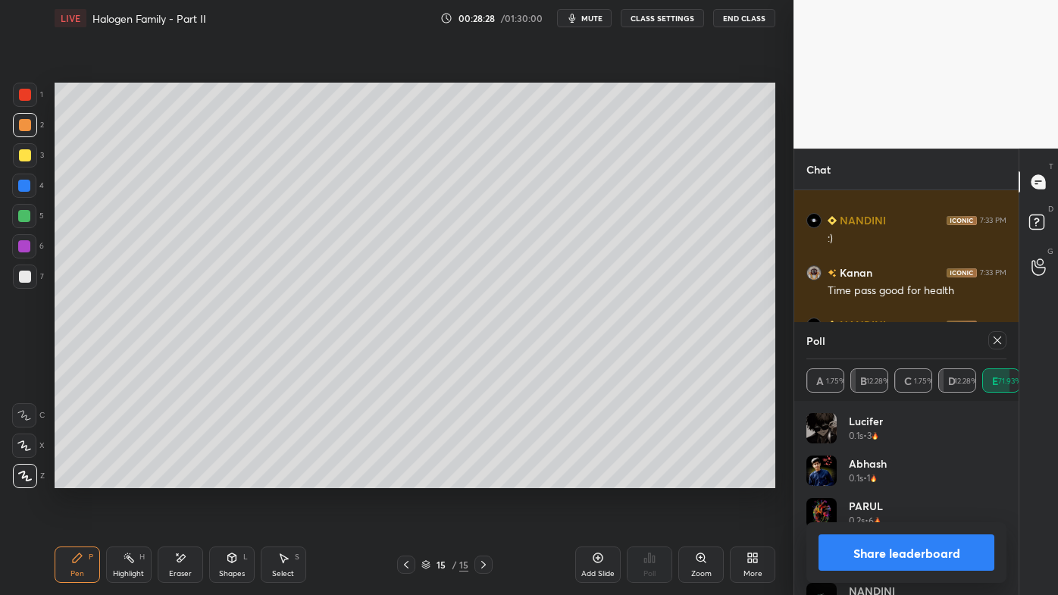
drag, startPoint x: 999, startPoint y: 342, endPoint x: 989, endPoint y: 347, distance: 11.9
click at [1000, 343] on icon at bounding box center [998, 341] width 8 height 8
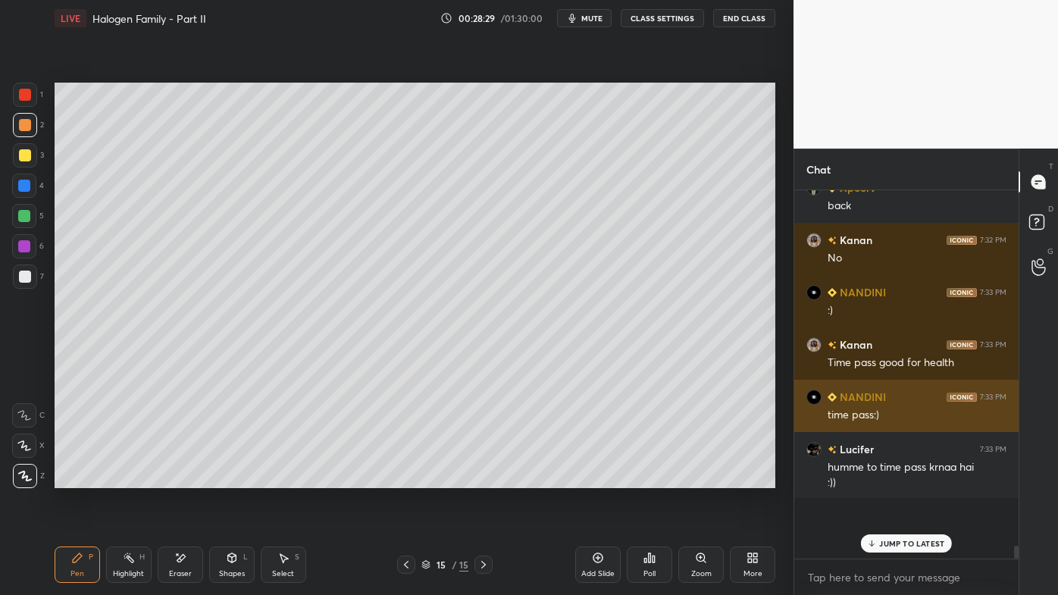
scroll to position [364, 220]
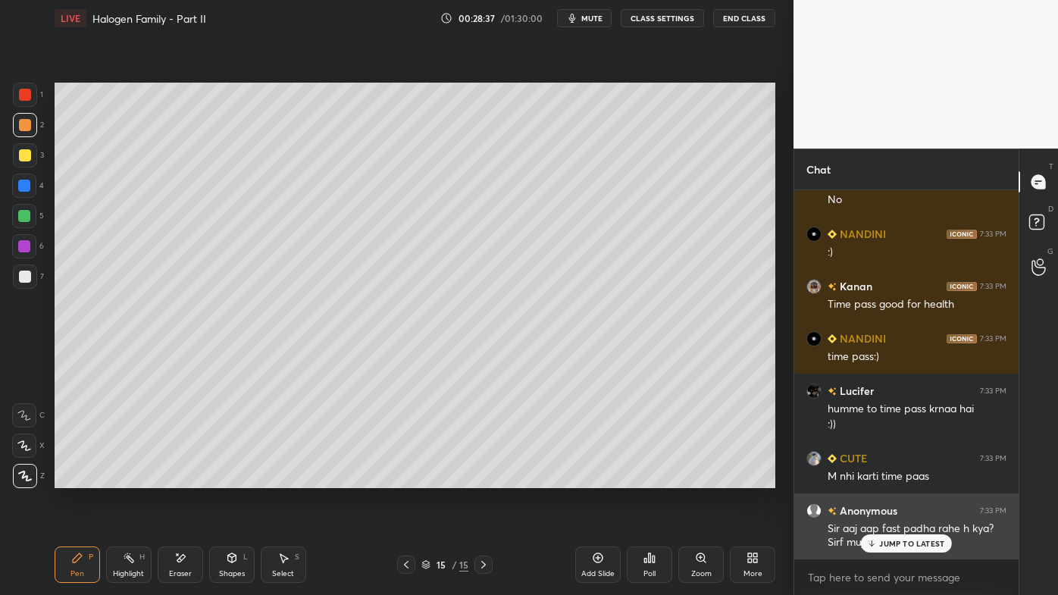
drag, startPoint x: 895, startPoint y: 550, endPoint x: 878, endPoint y: 553, distance: 17.7
click at [892, 478] on div "JUMP TO LATEST" at bounding box center [906, 543] width 91 height 18
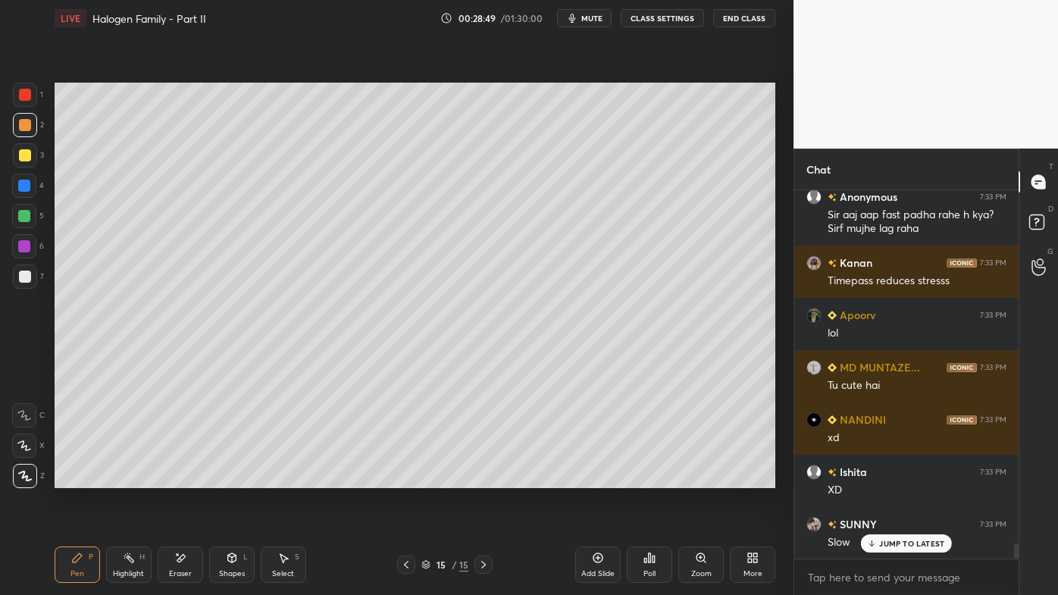
drag, startPoint x: 31, startPoint y: 153, endPoint x: 19, endPoint y: 161, distance: 14.7
click at [32, 157] on div at bounding box center [25, 155] width 24 height 24
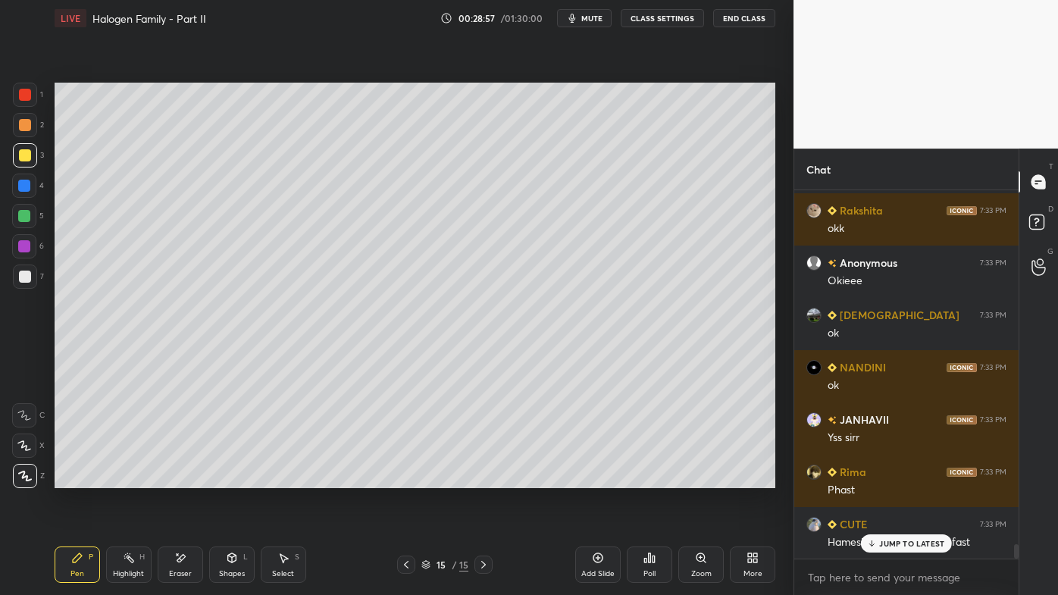
click at [138, 478] on div "Highlight H" at bounding box center [128, 565] width 45 height 36
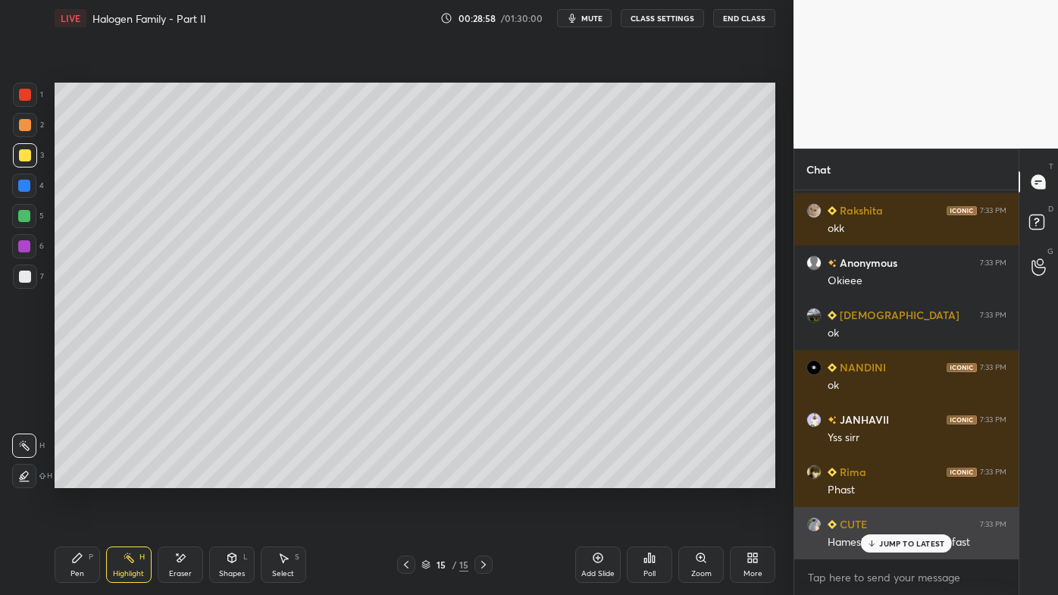
click at [883, 478] on p "JUMP TO LATEST" at bounding box center [911, 543] width 65 height 9
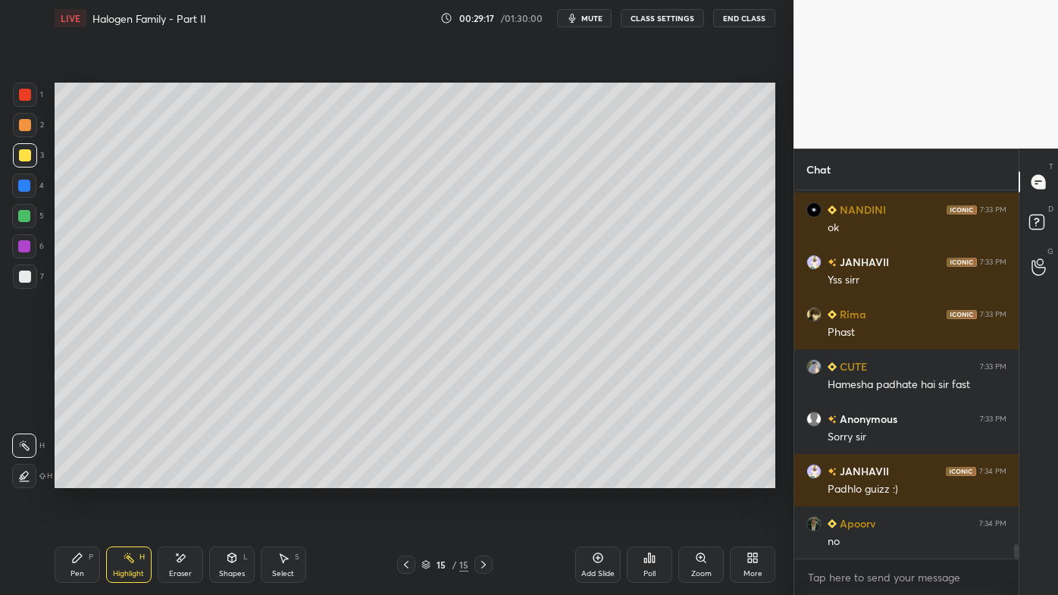
scroll to position [9224, 0]
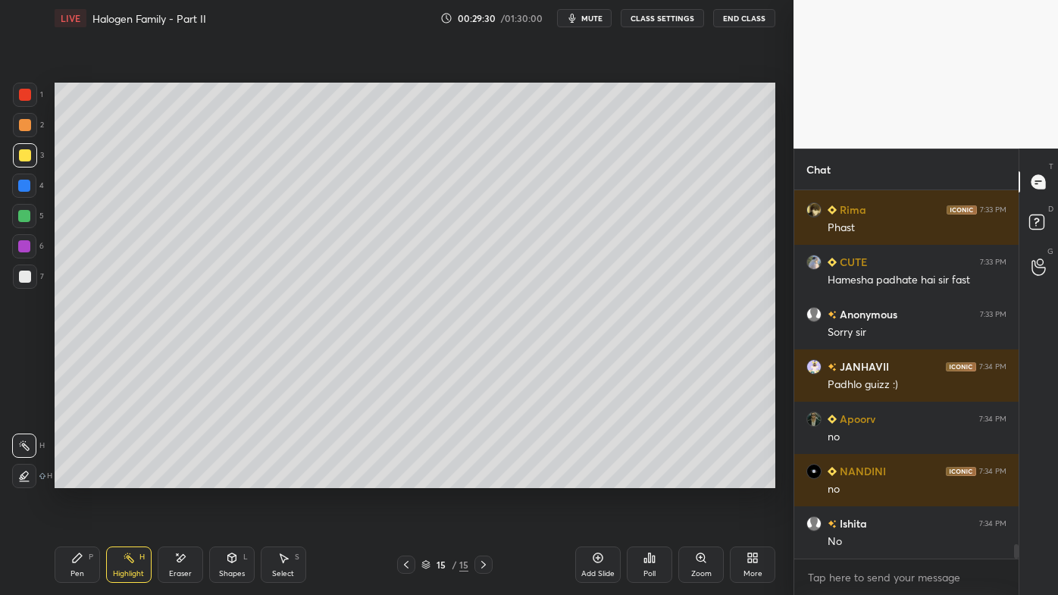
drag, startPoint x: 80, startPoint y: 566, endPoint x: 115, endPoint y: 534, distance: 47.2
click at [80, 478] on div "Pen P" at bounding box center [77, 565] width 45 height 36
drag, startPoint x: 133, startPoint y: 556, endPoint x: 141, endPoint y: 491, distance: 65.7
click at [131, 478] on icon at bounding box center [129, 558] width 12 height 12
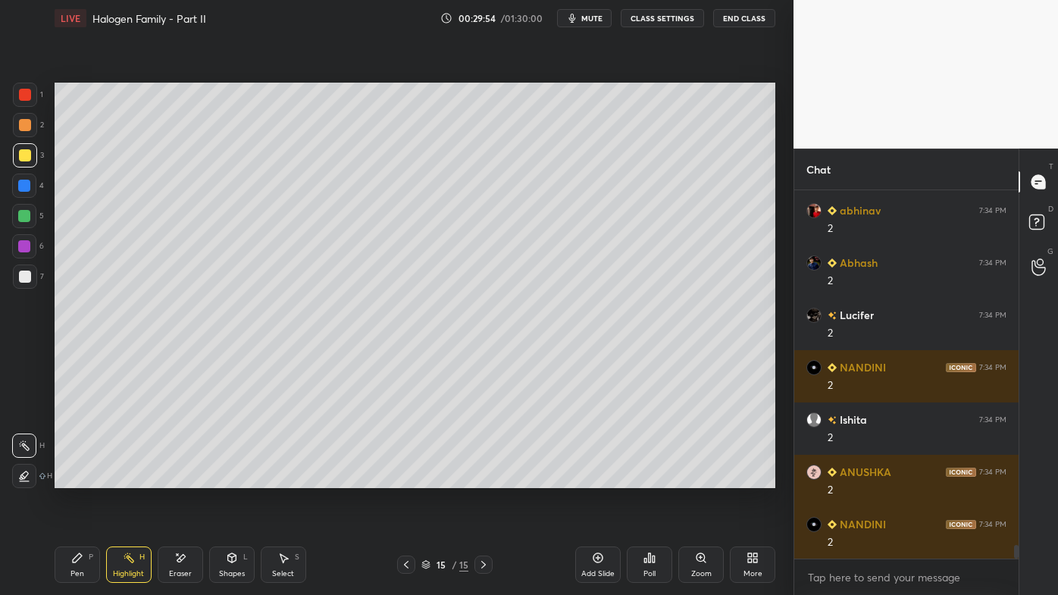
scroll to position [9904, 0]
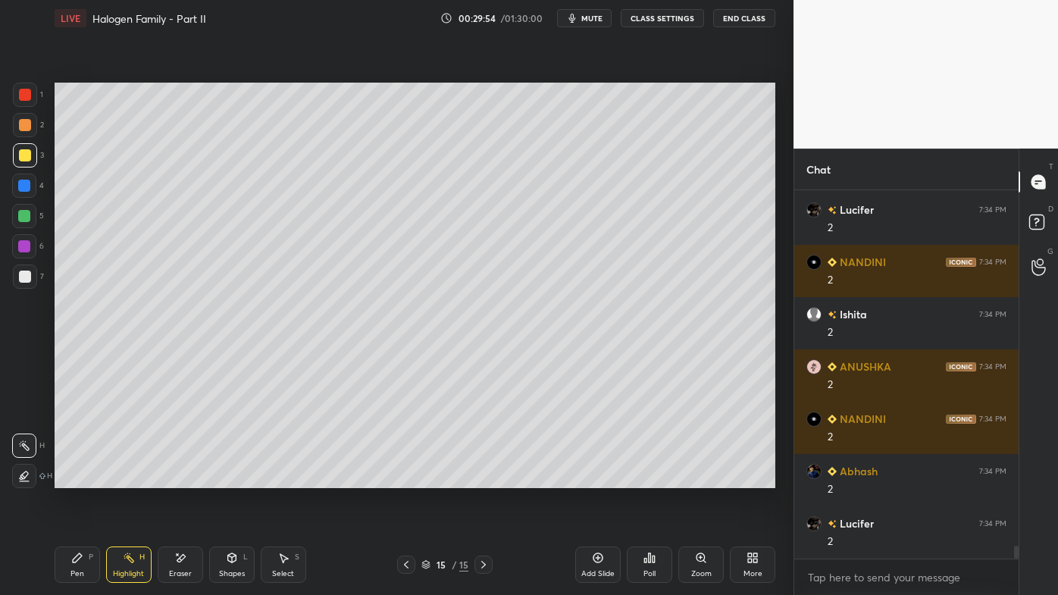
drag, startPoint x: 75, startPoint y: 563, endPoint x: 71, endPoint y: 548, distance: 15.8
click at [76, 478] on icon at bounding box center [77, 558] width 12 height 12
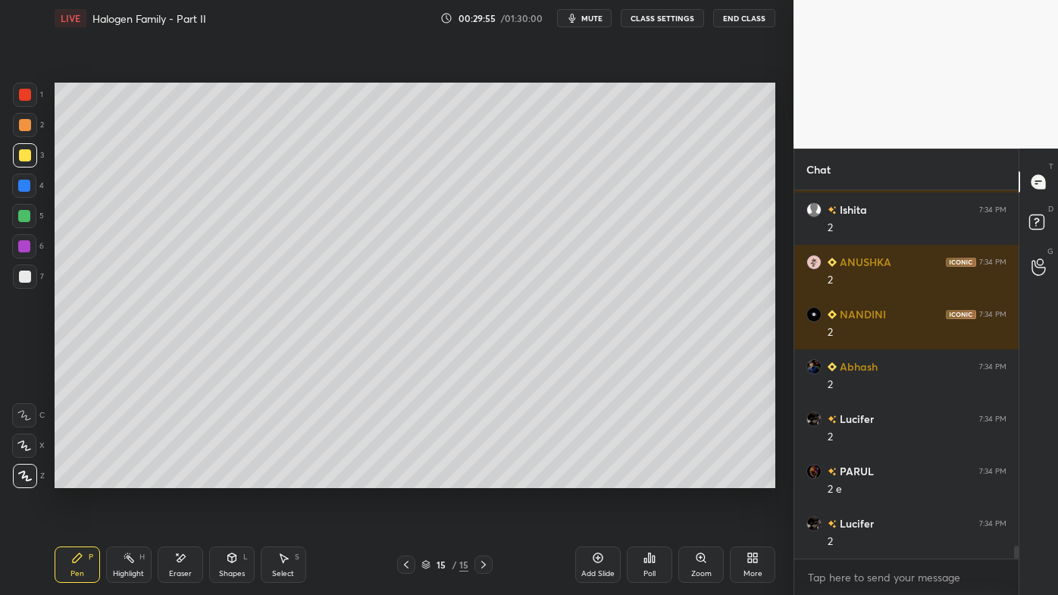
click at [602, 478] on div "Add Slide" at bounding box center [597, 565] width 45 height 36
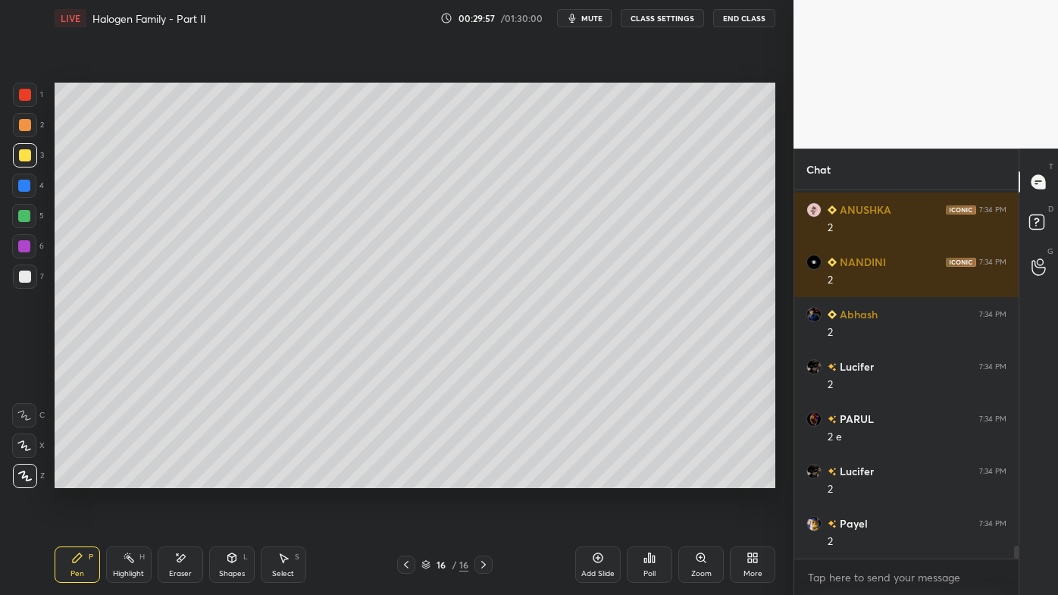
click at [20, 126] on div at bounding box center [25, 125] width 12 height 12
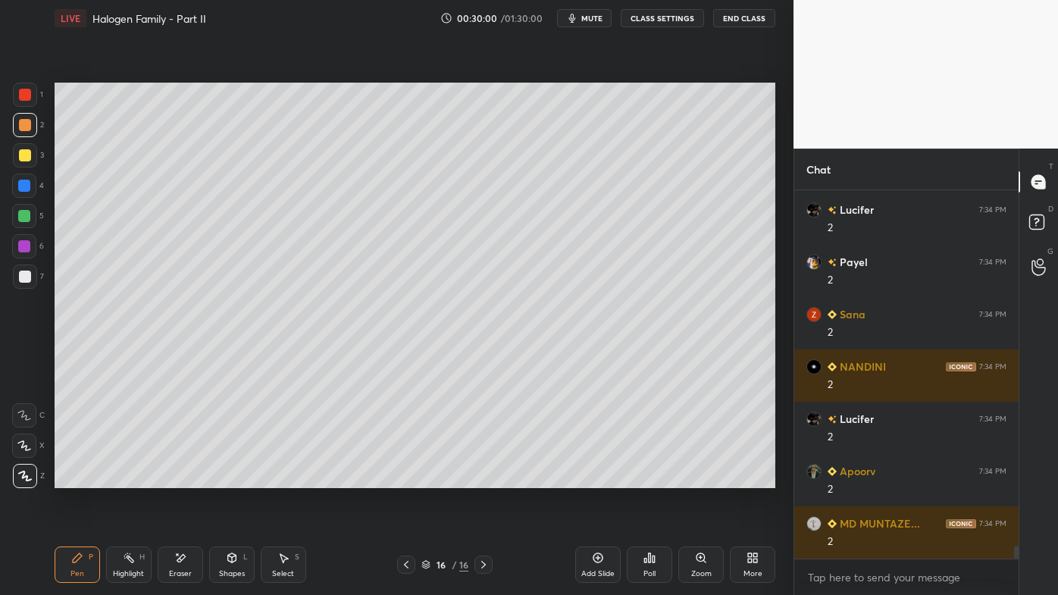
scroll to position [10375, 0]
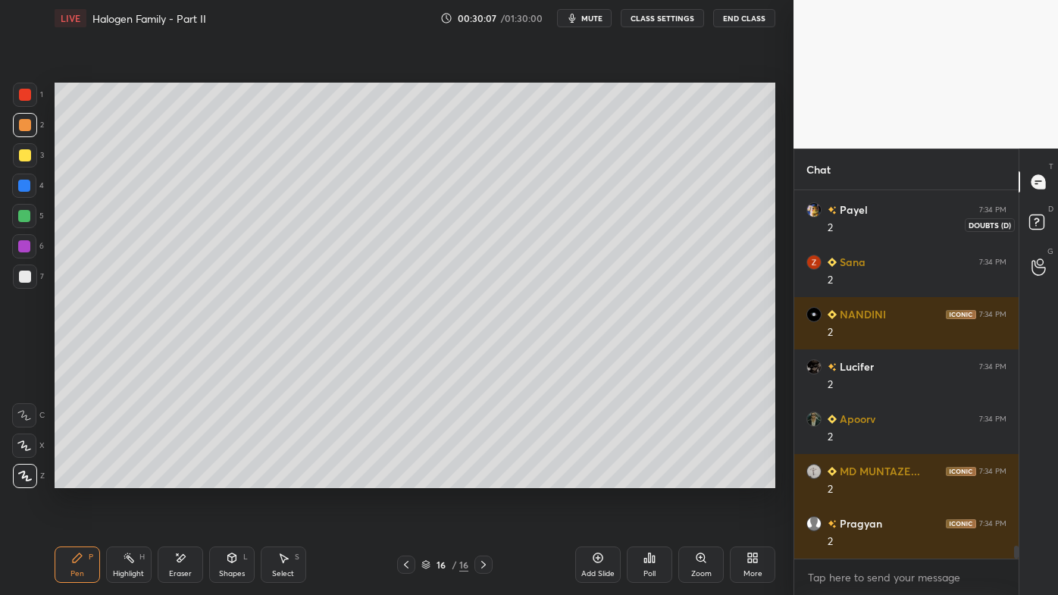
click at [1036, 220] on icon at bounding box center [1039, 224] width 27 height 27
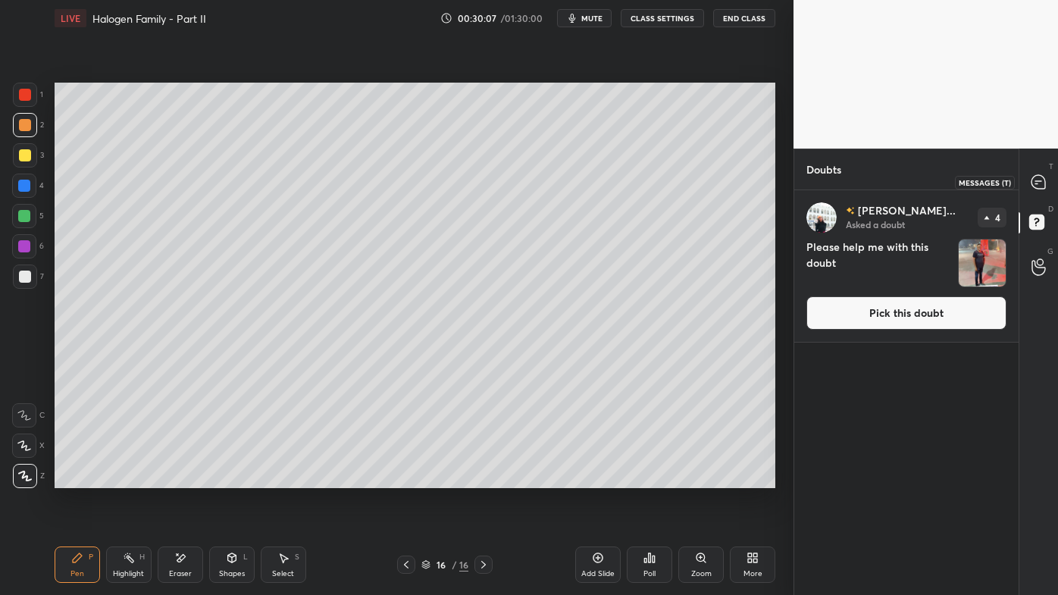
drag, startPoint x: 1039, startPoint y: 186, endPoint x: 1040, endPoint y: 199, distance: 13.7
click at [1039, 186] on icon at bounding box center [1039, 182] width 14 height 14
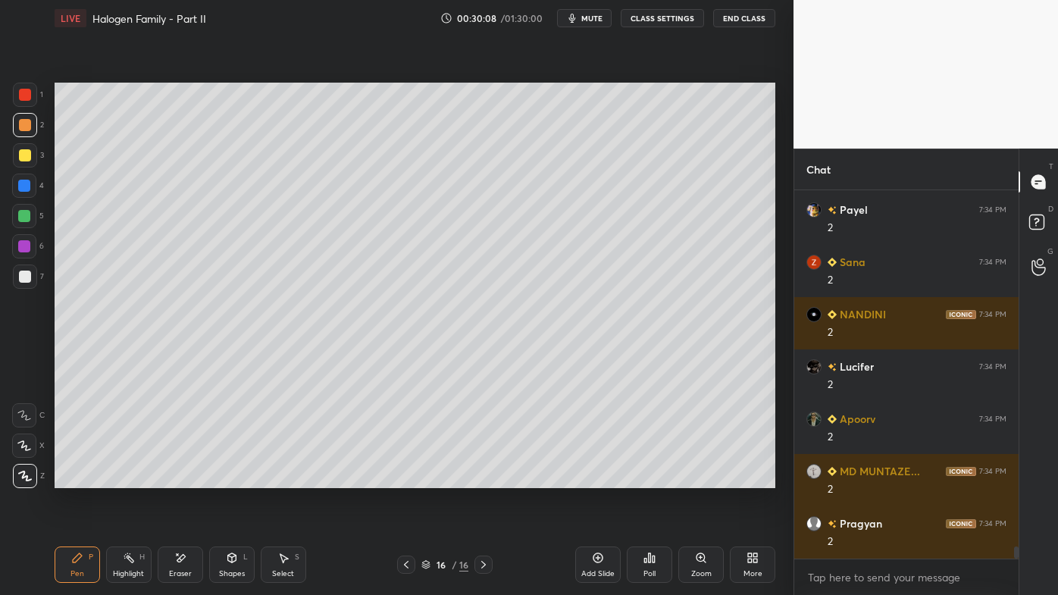
scroll to position [364, 220]
drag, startPoint x: 183, startPoint y: 564, endPoint x: 191, endPoint y: 535, distance: 30.0
click at [183, 478] on icon at bounding box center [180, 558] width 12 height 13
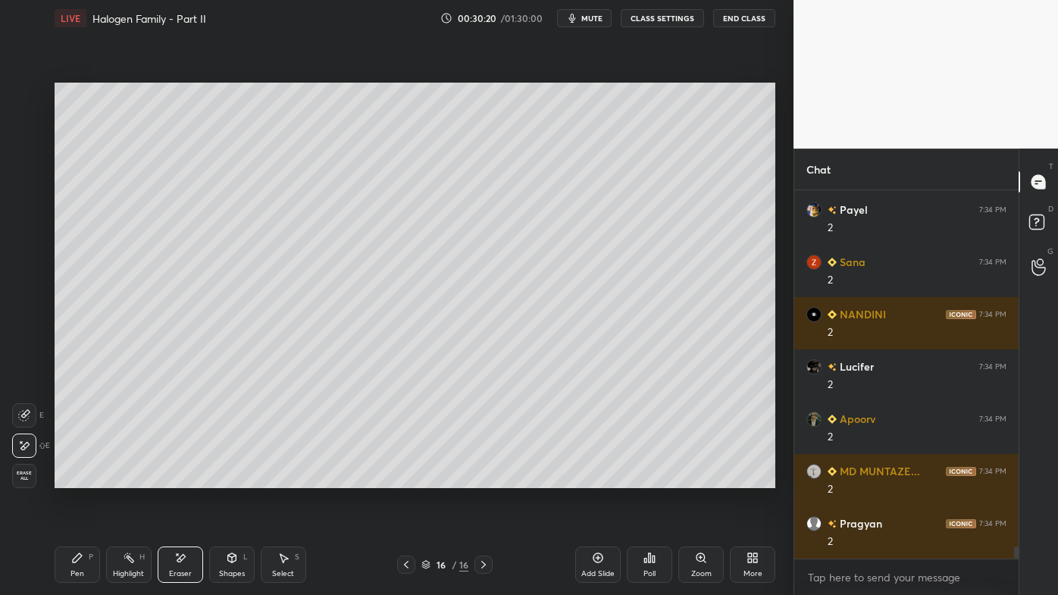
click at [71, 478] on div "Pen" at bounding box center [78, 574] width 14 height 8
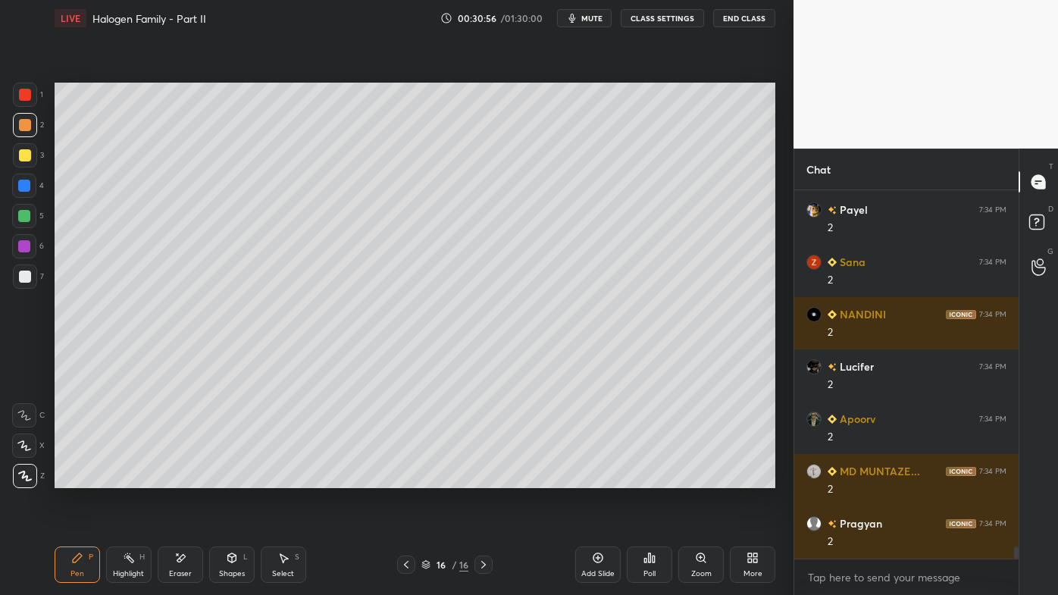
drag, startPoint x: 130, startPoint y: 553, endPoint x: 128, endPoint y: 540, distance: 13.1
click at [127, 478] on icon at bounding box center [129, 558] width 12 height 12
click at [484, 478] on icon at bounding box center [484, 565] width 12 height 12
click at [602, 478] on icon at bounding box center [598, 558] width 12 height 12
drag, startPoint x: 79, startPoint y: 558, endPoint x: 116, endPoint y: 505, distance: 64.8
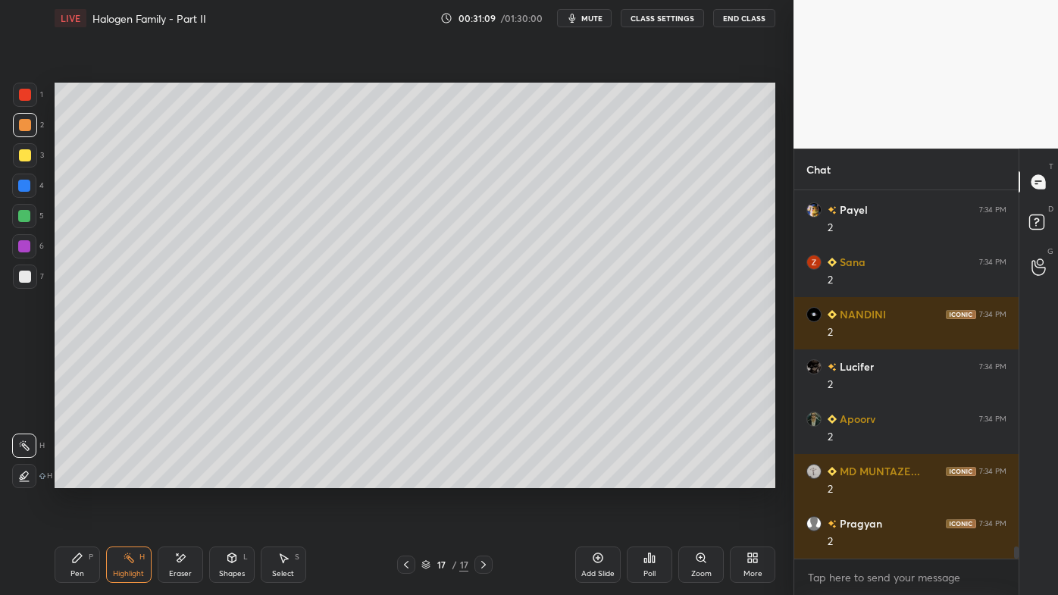
click at [76, 478] on icon at bounding box center [77, 557] width 9 height 9
click at [779, 133] on div "Setting up your live class Poll for secs No correct answer Start poll" at bounding box center [415, 285] width 733 height 498
click at [183, 478] on icon at bounding box center [180, 558] width 12 height 13
click at [65, 478] on div "Pen P" at bounding box center [77, 565] width 45 height 36
click at [130, 478] on div "Highlight" at bounding box center [128, 574] width 31 height 8
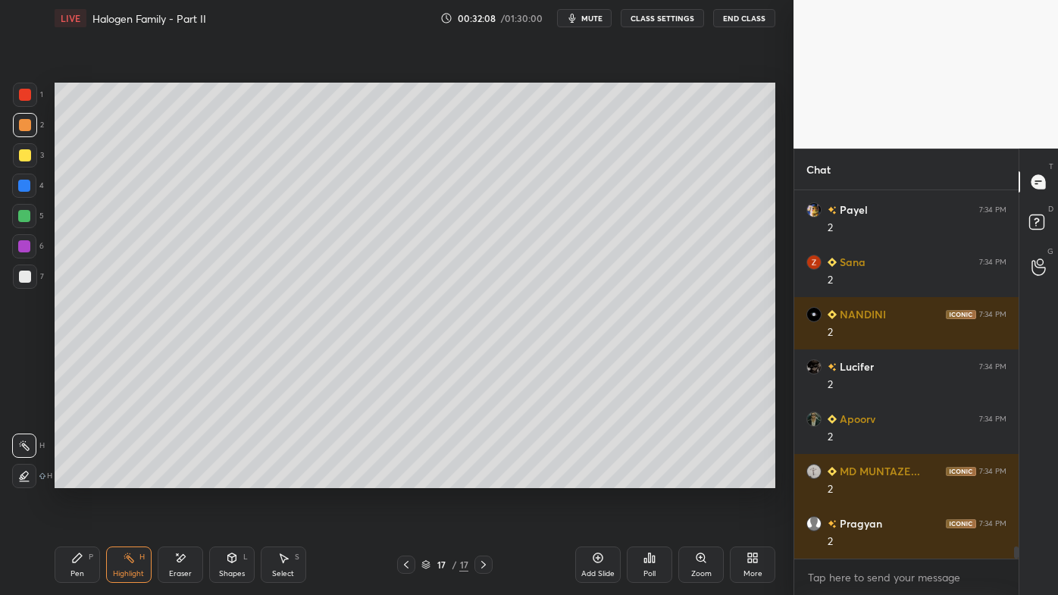
scroll to position [10683, 0]
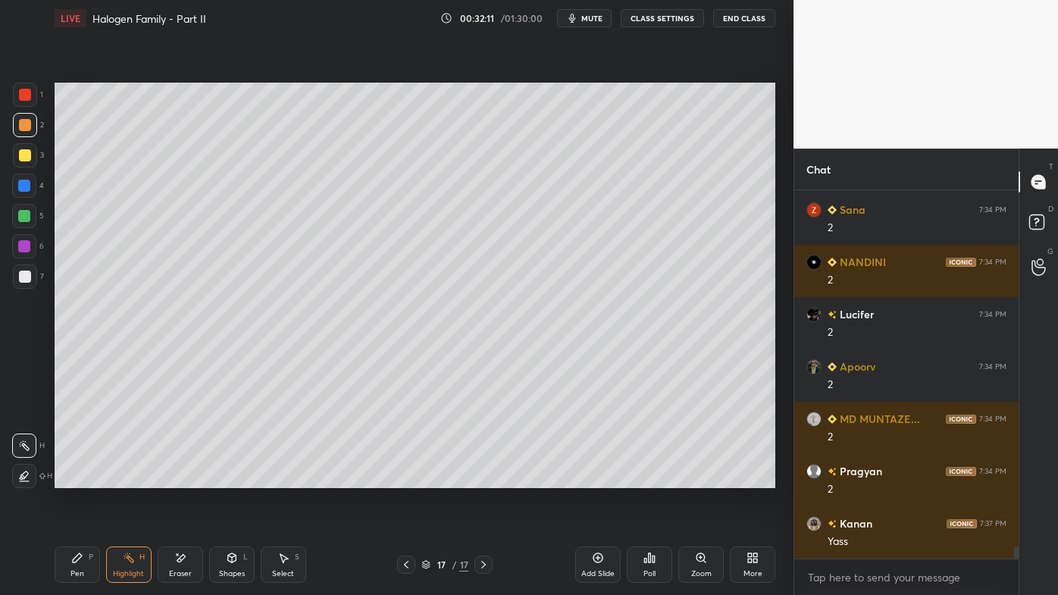
click at [83, 478] on div "Pen P" at bounding box center [77, 565] width 45 height 36
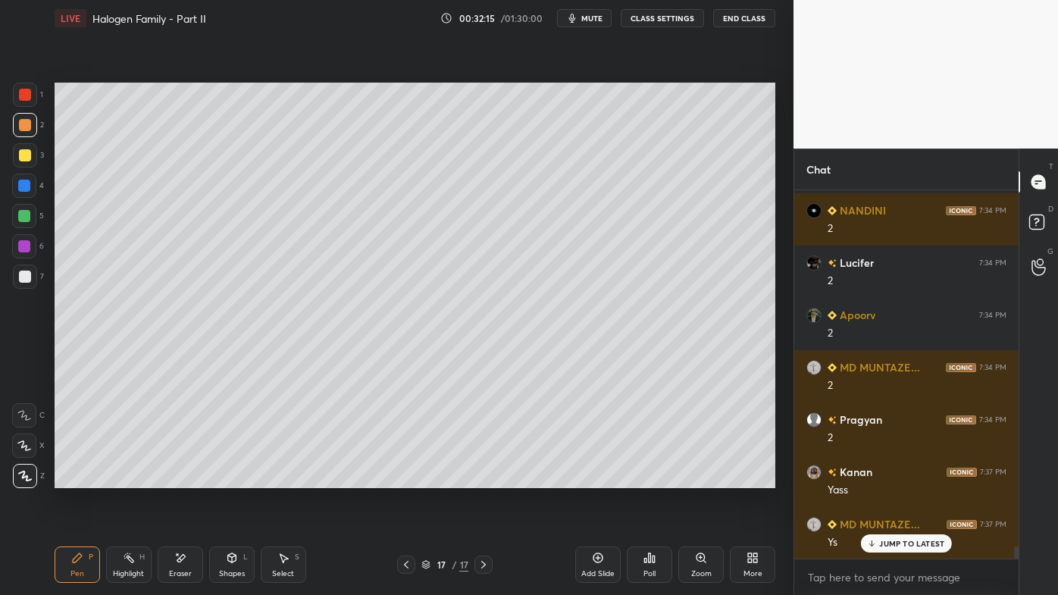
click at [405, 478] on icon at bounding box center [406, 565] width 12 height 12
click at [123, 478] on div "Highlight H" at bounding box center [128, 565] width 45 height 36
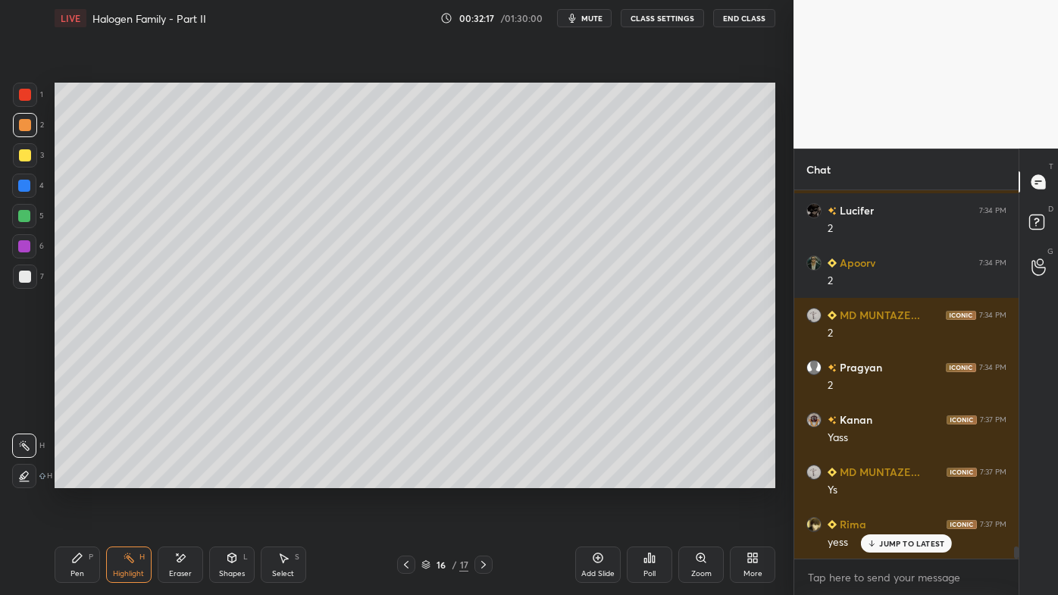
scroll to position [10840, 0]
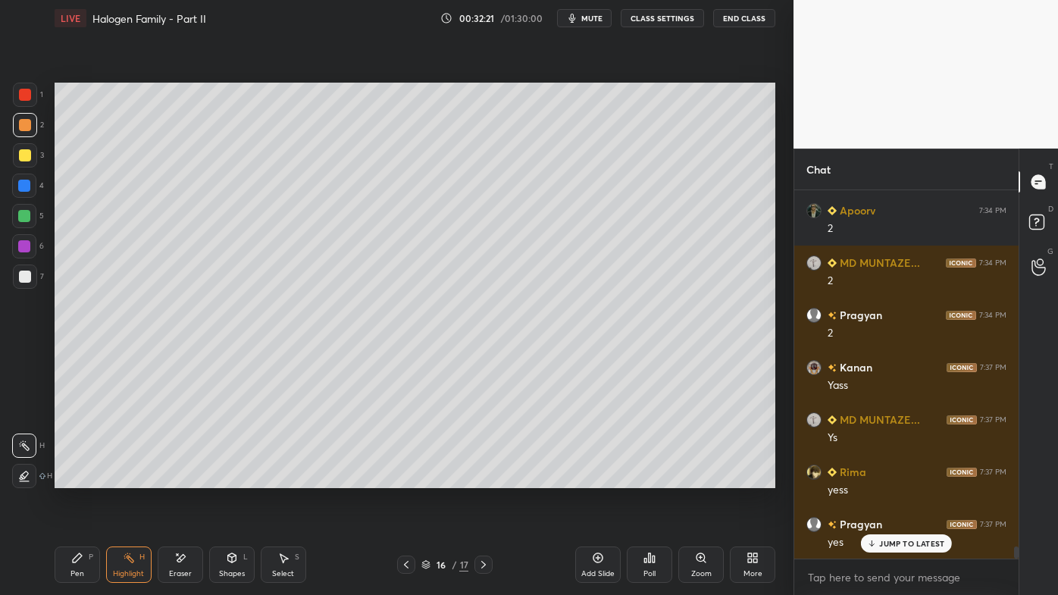
drag, startPoint x: 485, startPoint y: 564, endPoint x: 473, endPoint y: 563, distance: 12.2
click at [483, 478] on icon at bounding box center [484, 565] width 12 height 12
click at [77, 478] on icon at bounding box center [77, 558] width 12 height 12
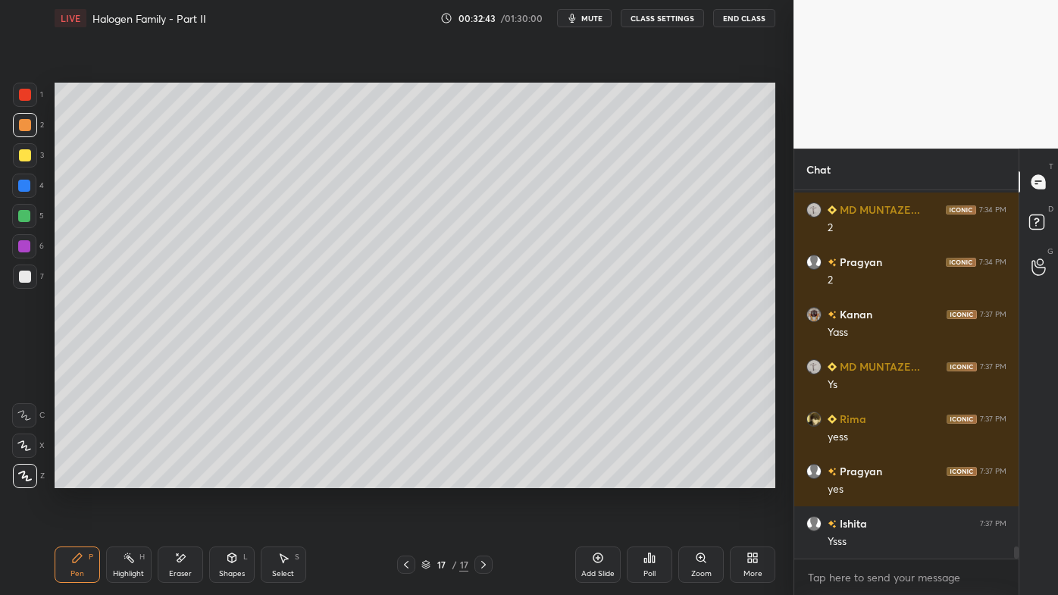
scroll to position [10945, 0]
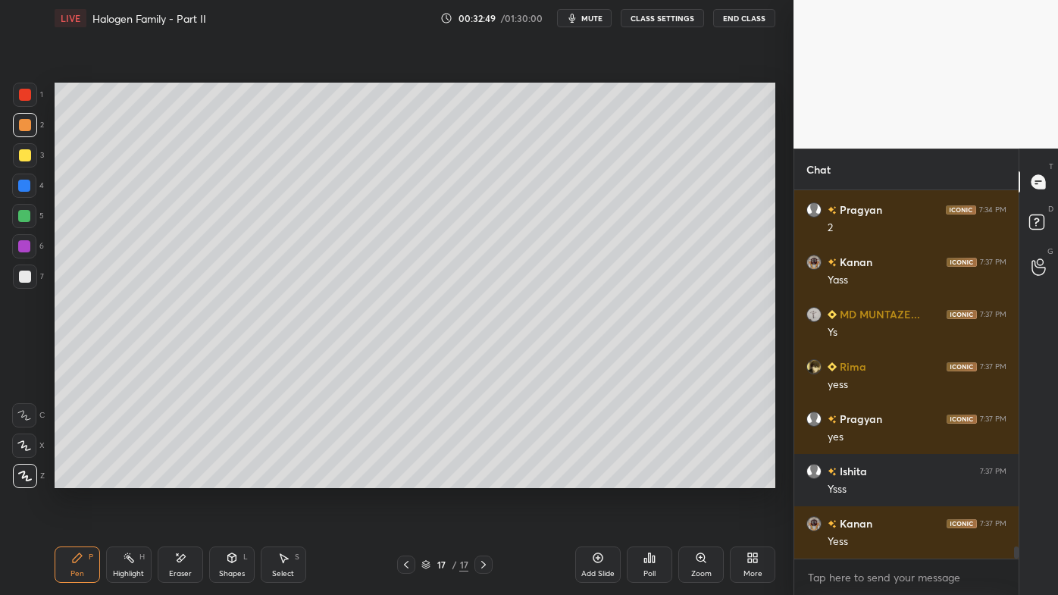
drag, startPoint x: 136, startPoint y: 557, endPoint x: 146, endPoint y: 544, distance: 16.8
click at [135, 478] on div "Highlight H" at bounding box center [128, 565] width 45 height 36
click at [596, 478] on icon at bounding box center [598, 558] width 12 height 12
click at [70, 478] on div "Pen P" at bounding box center [77, 565] width 45 height 36
drag, startPoint x: 20, startPoint y: 155, endPoint x: 52, endPoint y: 144, distance: 34.5
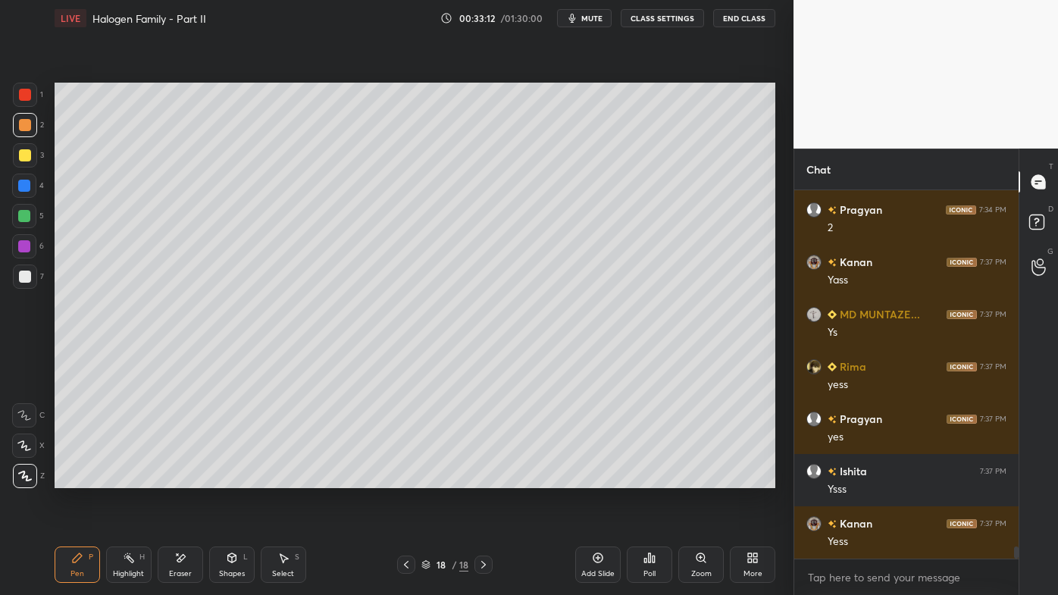
click at [20, 155] on div at bounding box center [25, 155] width 12 height 12
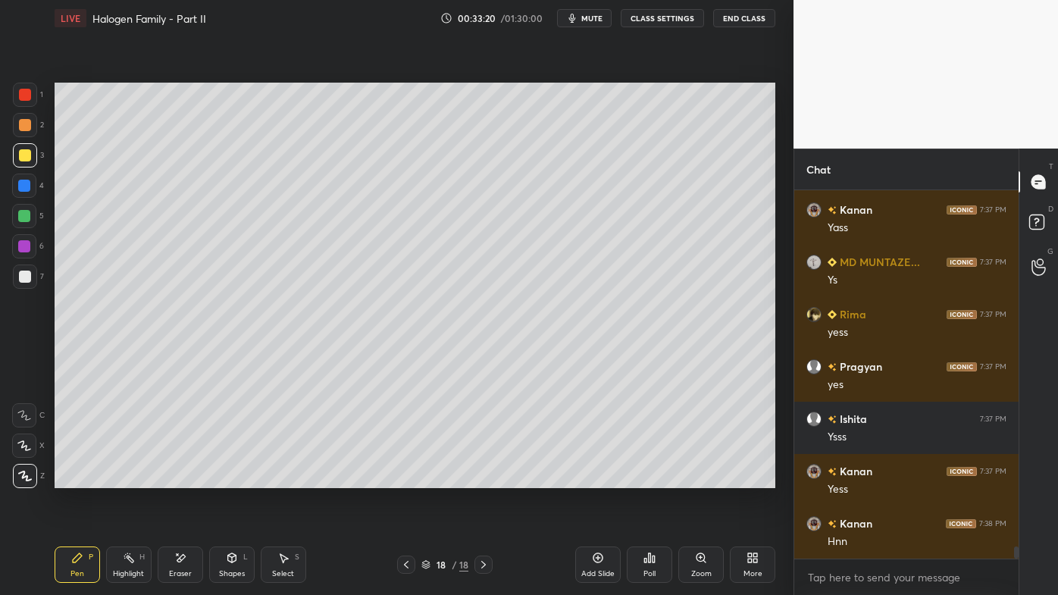
scroll to position [11050, 0]
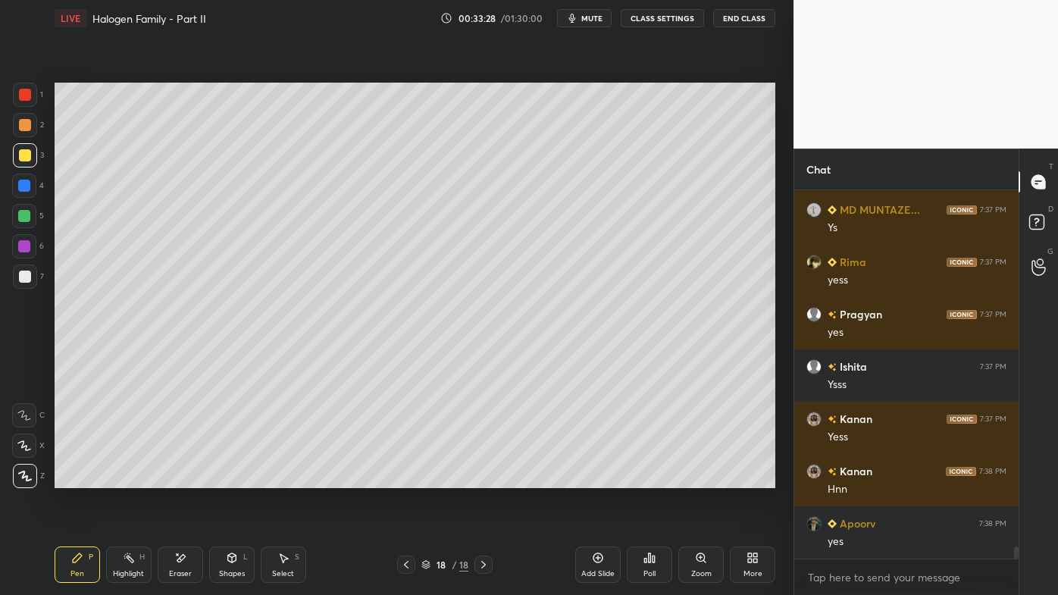
click at [133, 478] on div "Highlight H" at bounding box center [128, 565] width 45 height 36
click at [650, 478] on div "Poll" at bounding box center [649, 565] width 45 height 36
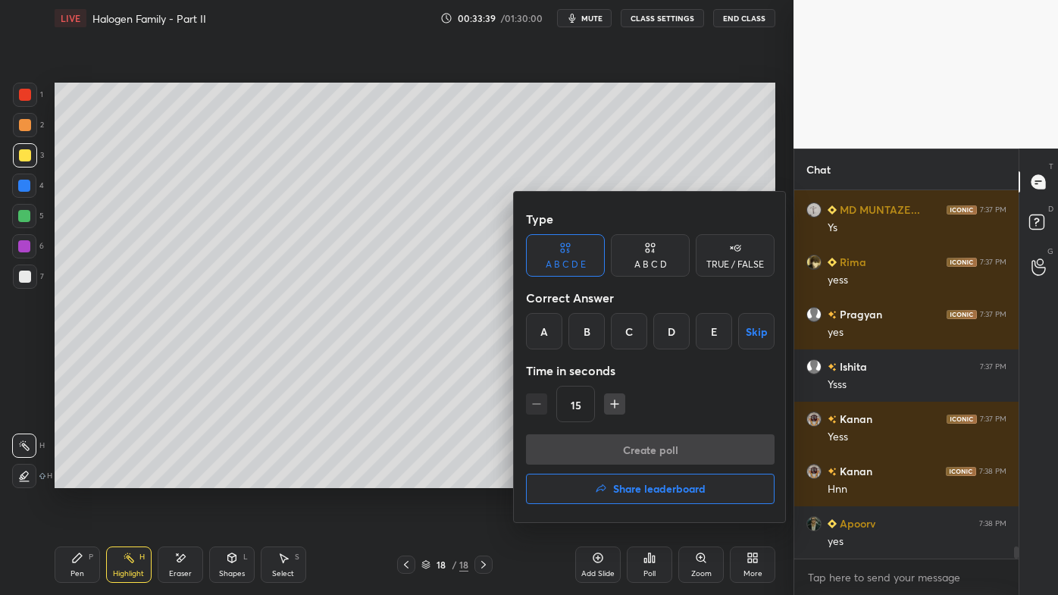
click at [548, 326] on div "A" at bounding box center [544, 331] width 36 height 36
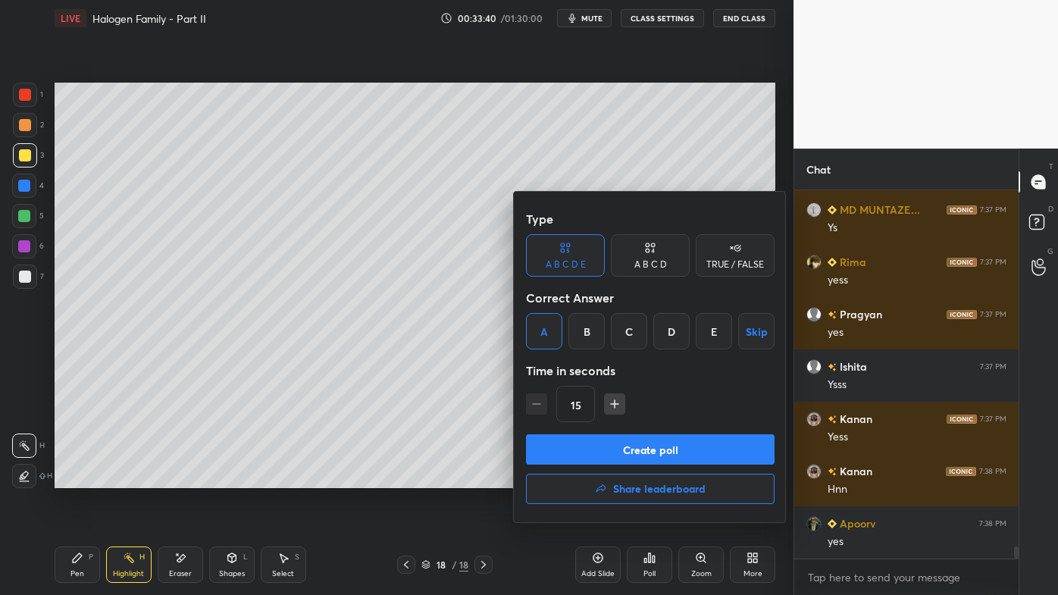
click at [646, 269] on div "A B C D" at bounding box center [651, 264] width 33 height 9
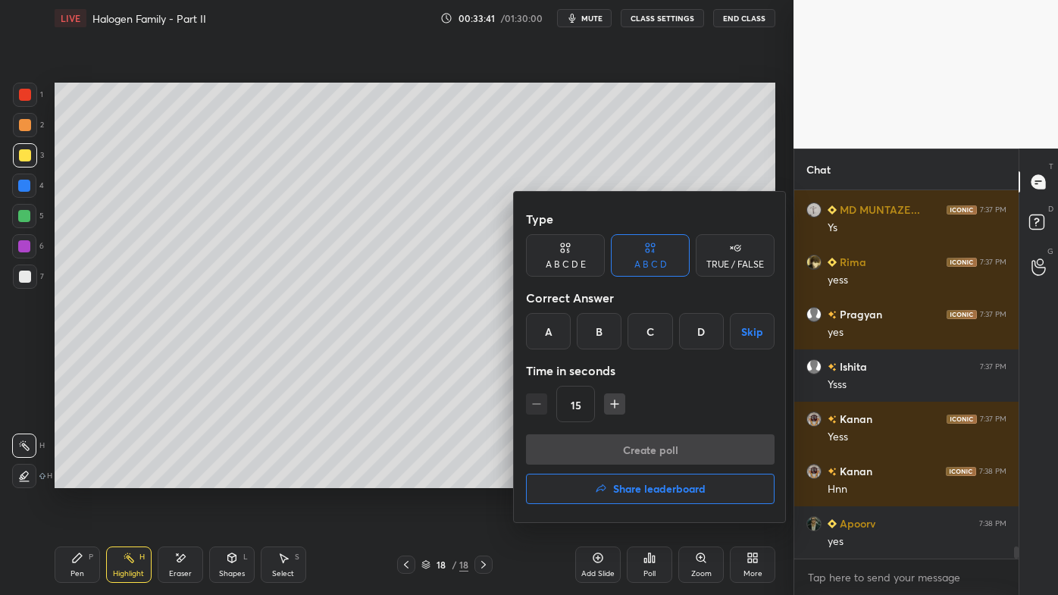
click at [553, 334] on div "A" at bounding box center [548, 331] width 45 height 36
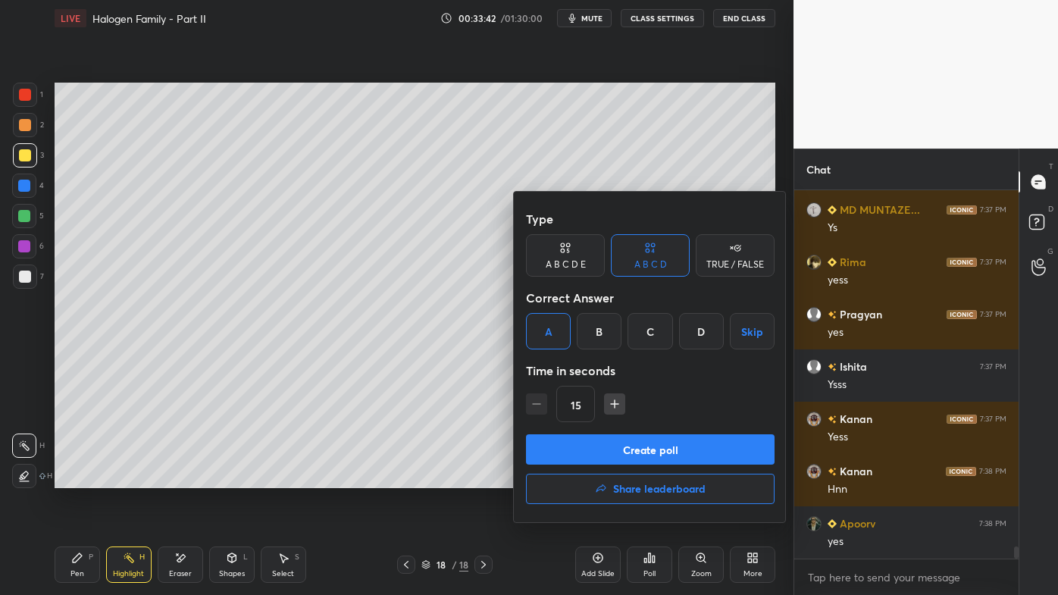
click at [619, 455] on button "Create poll" at bounding box center [650, 449] width 249 height 30
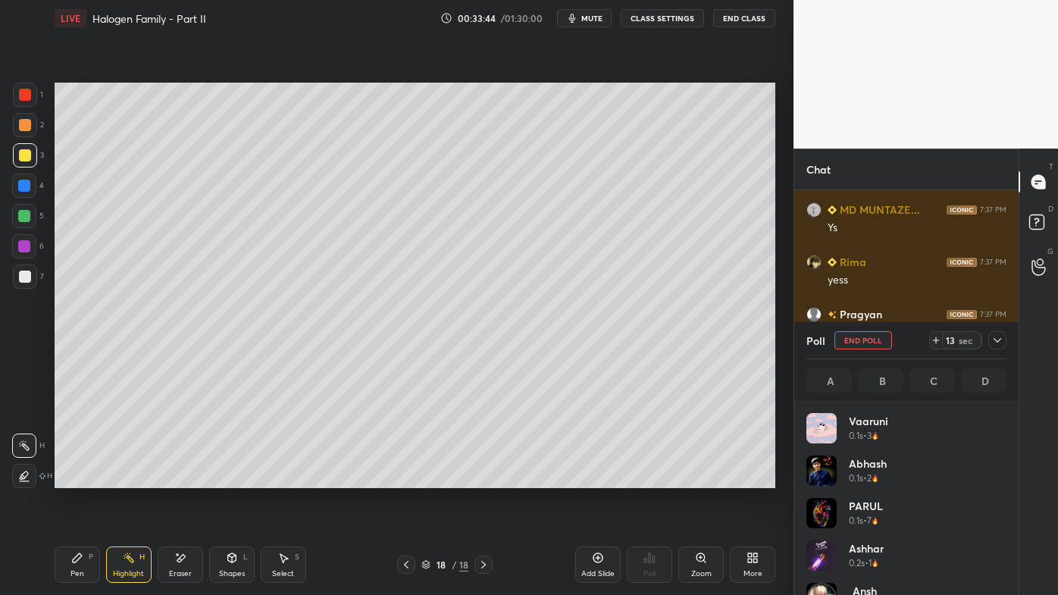
scroll to position [177, 196]
click at [73, 478] on div "Pen P" at bounding box center [77, 565] width 45 height 36
drag, startPoint x: 21, startPoint y: 126, endPoint x: 14, endPoint y: 124, distance: 7.7
click at [20, 125] on div at bounding box center [25, 125] width 12 height 12
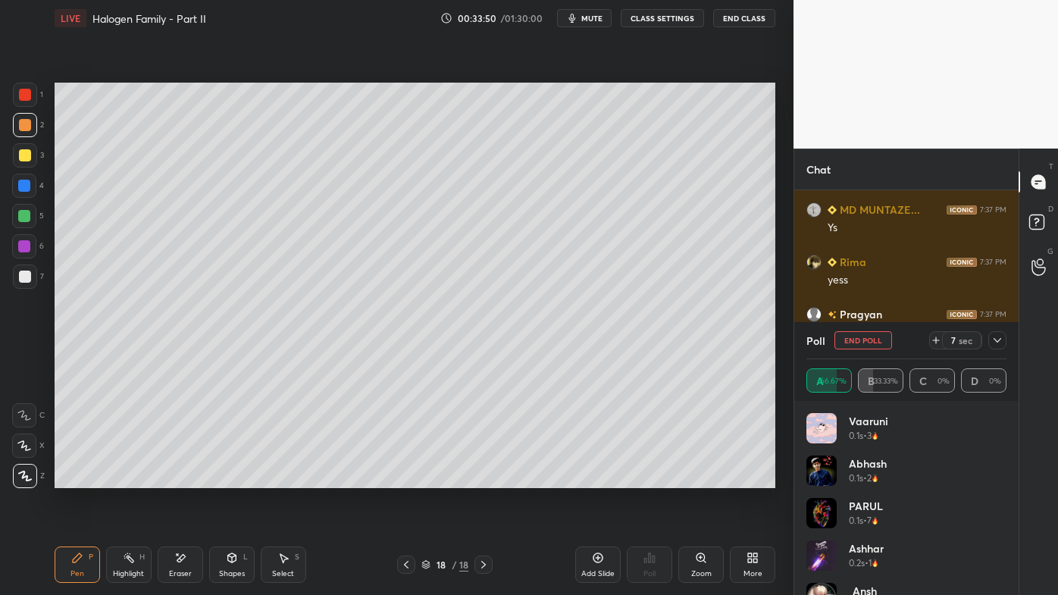
click at [1001, 341] on icon at bounding box center [998, 340] width 12 height 12
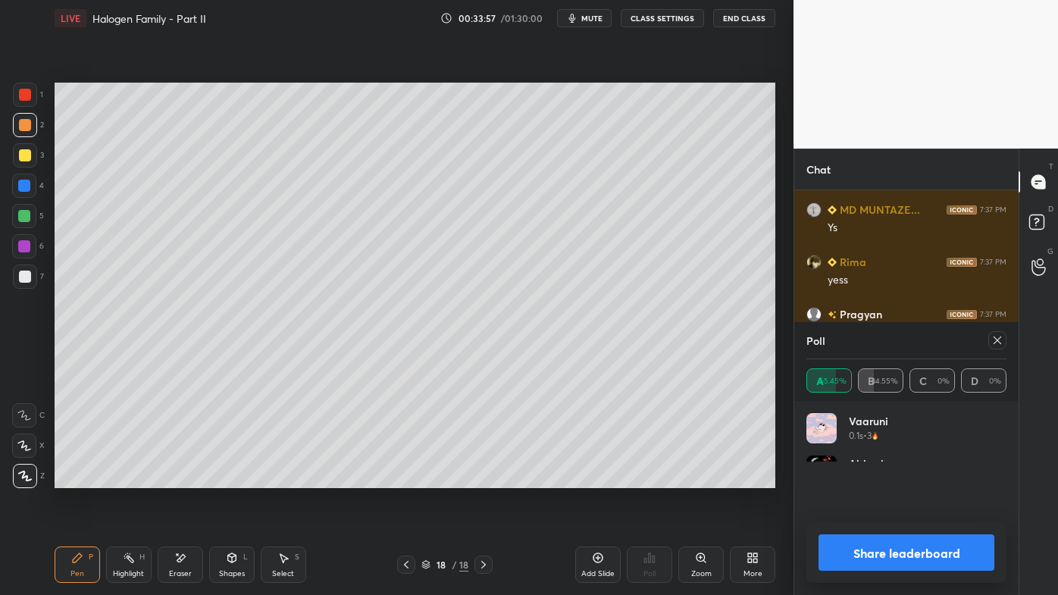
scroll to position [44, 196]
click at [1002, 346] on icon at bounding box center [998, 340] width 12 height 12
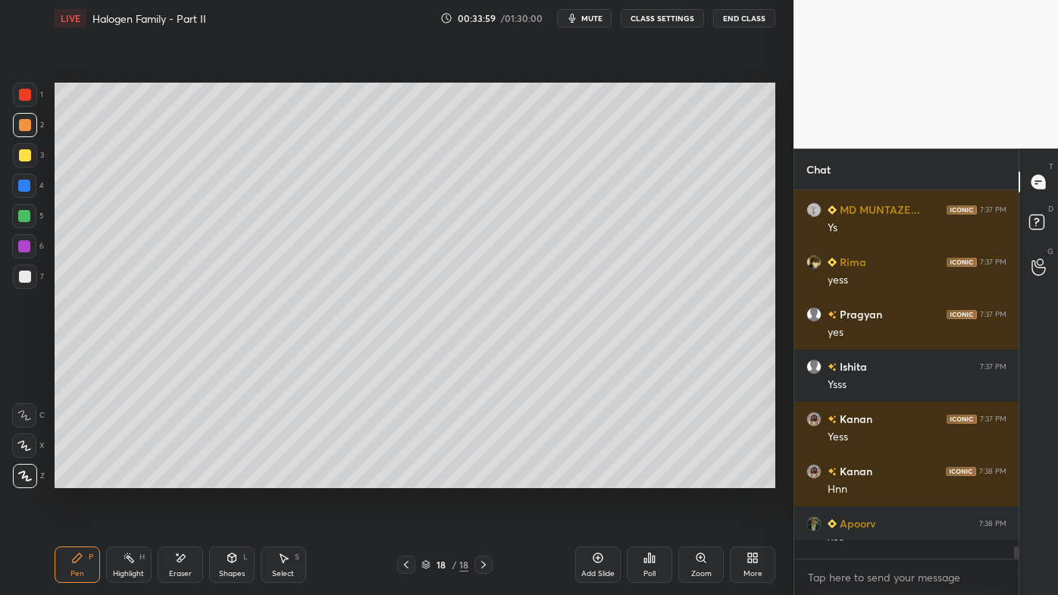
scroll to position [392, 220]
drag, startPoint x: 129, startPoint y: 558, endPoint x: 140, endPoint y: 497, distance: 61.7
click at [132, 478] on div "Highlight H" at bounding box center [128, 565] width 45 height 36
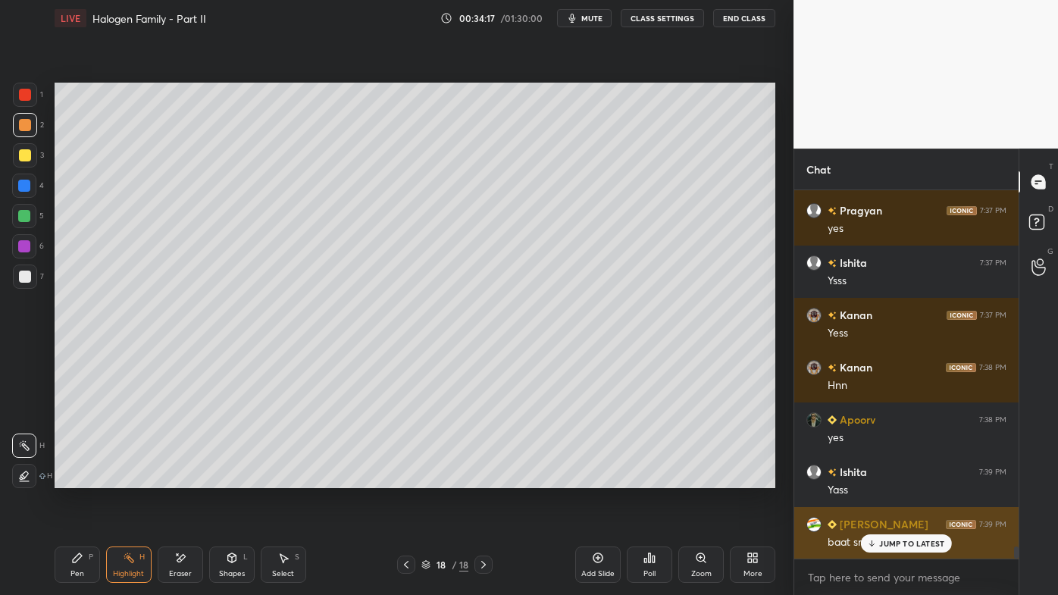
click at [892, 478] on p "JUMP TO LATEST" at bounding box center [911, 543] width 65 height 9
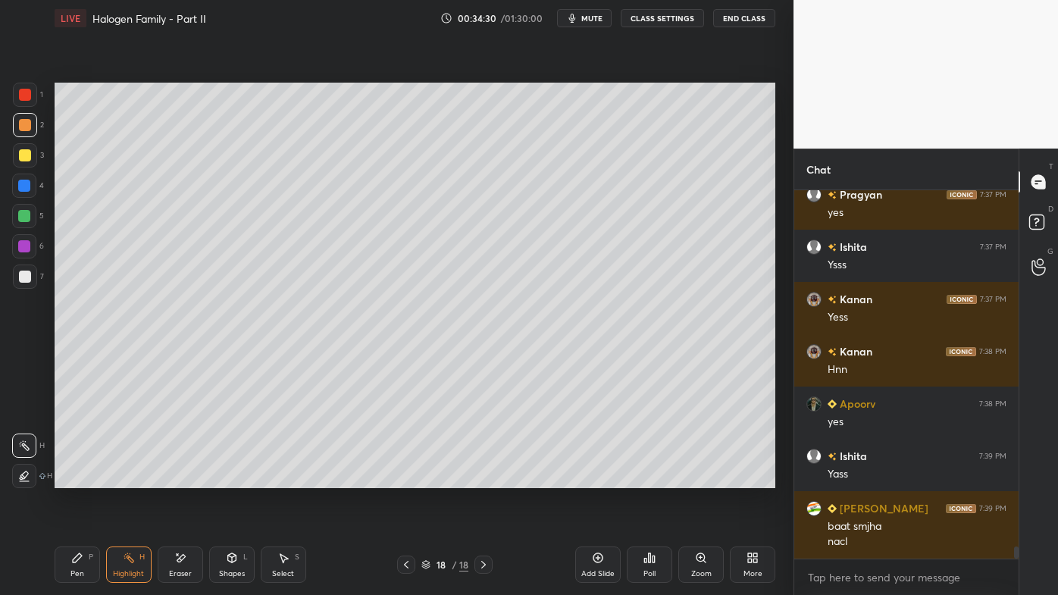
drag, startPoint x: 74, startPoint y: 564, endPoint x: 80, endPoint y: 514, distance: 50.4
click at [74, 478] on div "Pen P" at bounding box center [77, 565] width 45 height 36
drag, startPoint x: 130, startPoint y: 550, endPoint x: 144, endPoint y: 490, distance: 61.6
click at [131, 478] on div "Pen P Highlight H Eraser Shapes L Select S 18 / 18 Add Slide Poll Zoom More" at bounding box center [415, 564] width 721 height 61
drag, startPoint x: 178, startPoint y: 552, endPoint x: 255, endPoint y: 500, distance: 92.3
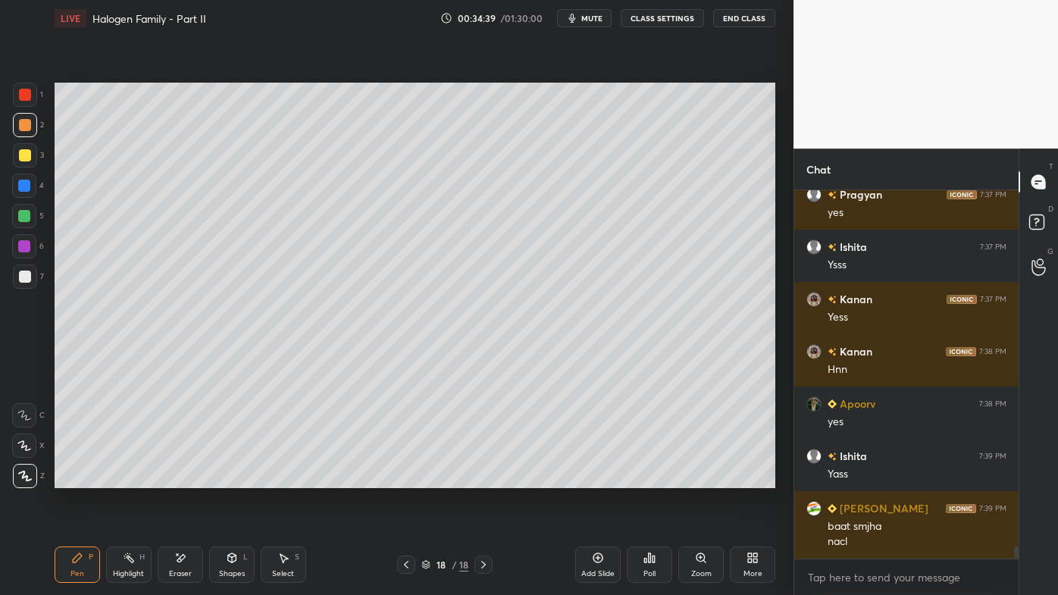
click at [180, 478] on div "Eraser" at bounding box center [180, 565] width 45 height 36
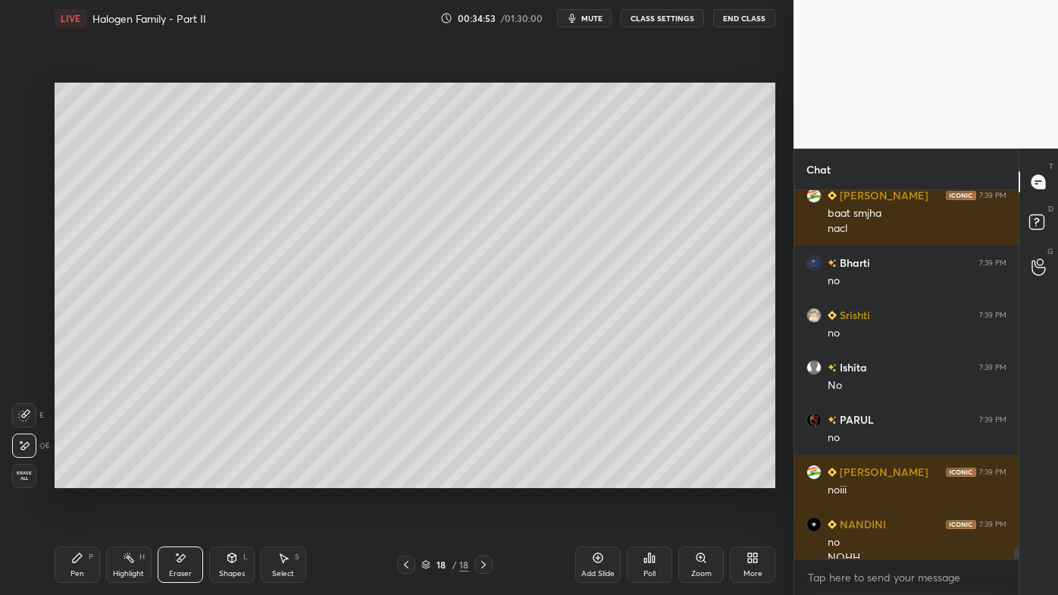
scroll to position [11498, 0]
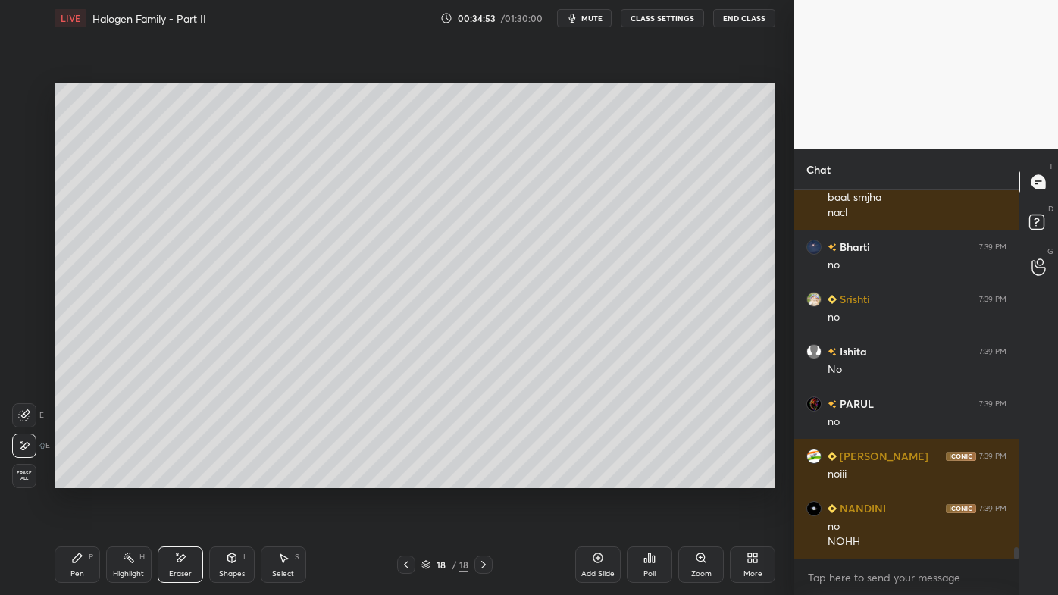
click at [601, 478] on div "Add Slide" at bounding box center [597, 565] width 45 height 36
click at [73, 478] on icon at bounding box center [77, 558] width 12 height 12
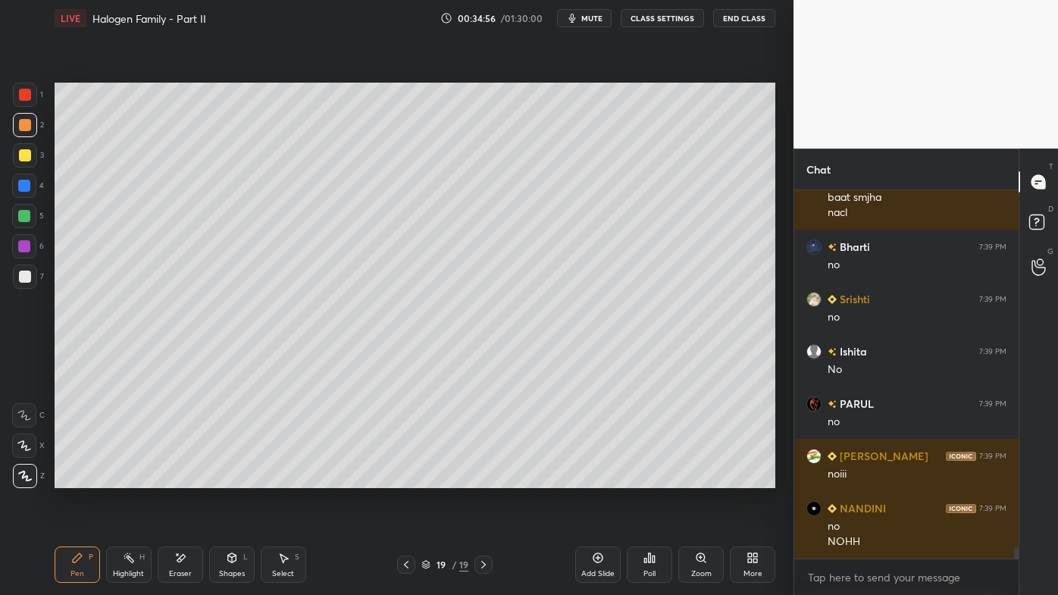
drag, startPoint x: 24, startPoint y: 130, endPoint x: 26, endPoint y: 145, distance: 15.2
click at [24, 127] on div at bounding box center [25, 125] width 12 height 12
click at [24, 155] on div at bounding box center [25, 155] width 12 height 12
click at [647, 478] on icon at bounding box center [650, 558] width 12 height 12
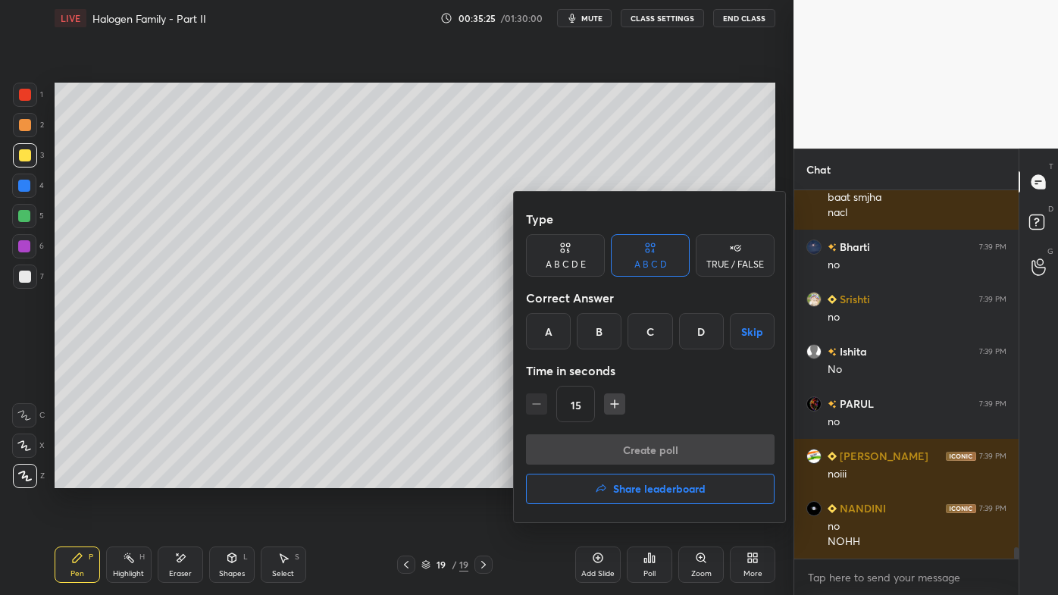
click at [699, 331] on div "D" at bounding box center [701, 331] width 45 height 36
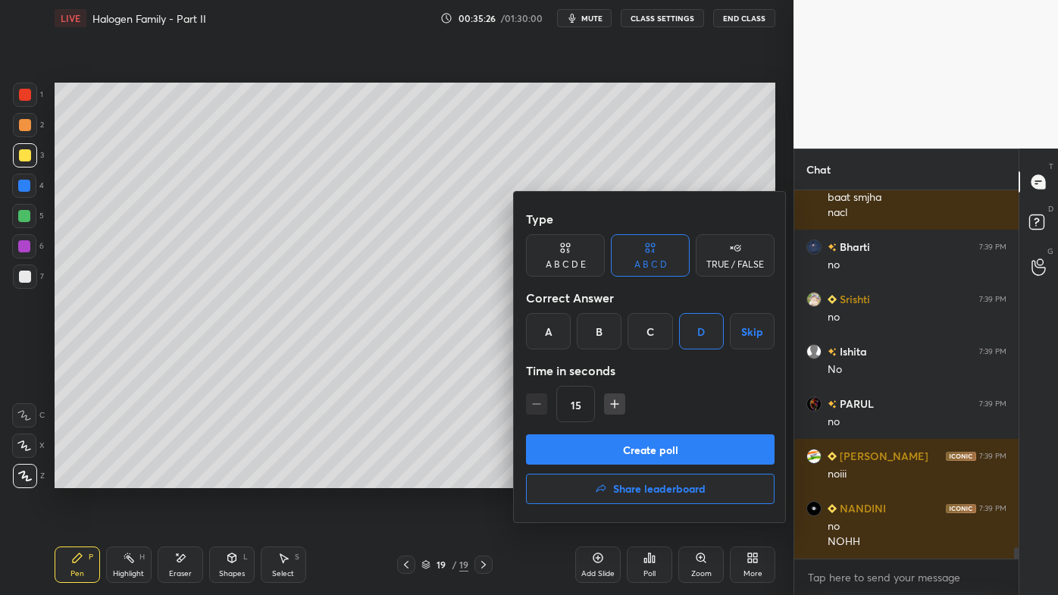
click at [608, 459] on button "Create poll" at bounding box center [650, 449] width 249 height 30
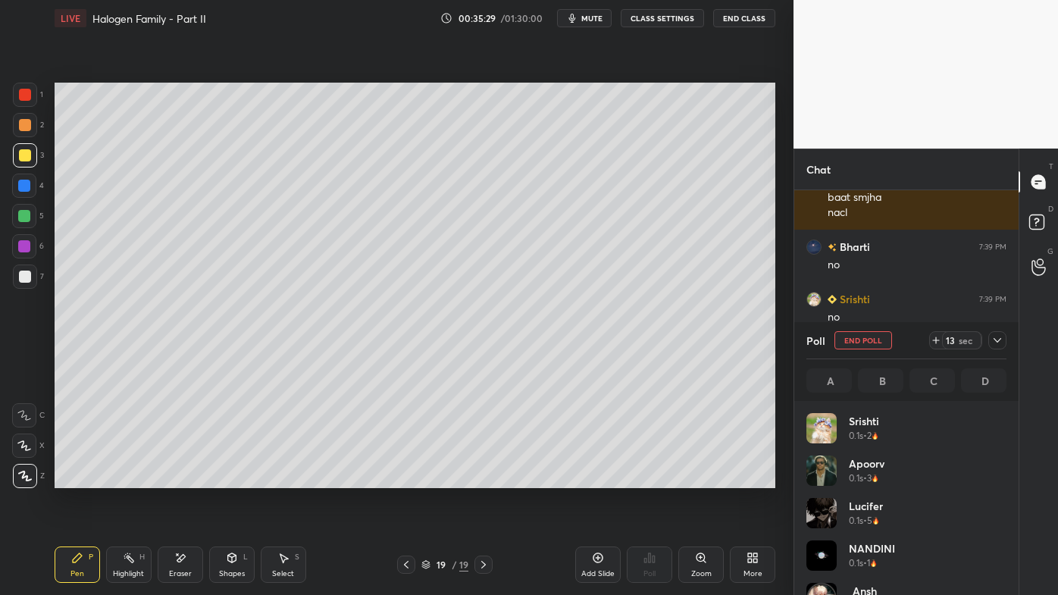
scroll to position [177, 196]
click at [1004, 336] on div at bounding box center [998, 340] width 18 height 18
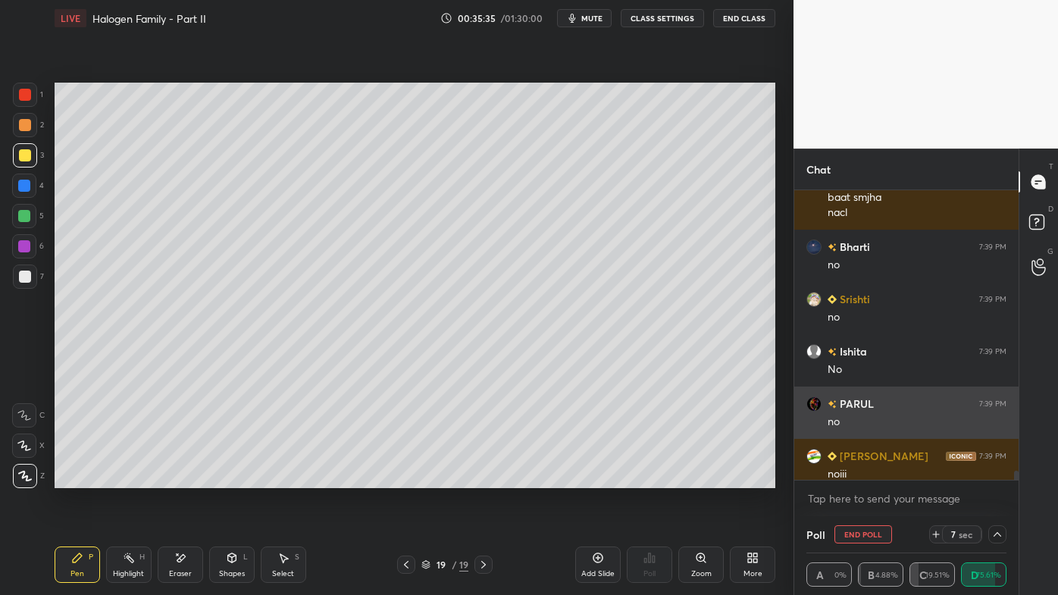
scroll to position [0, 4]
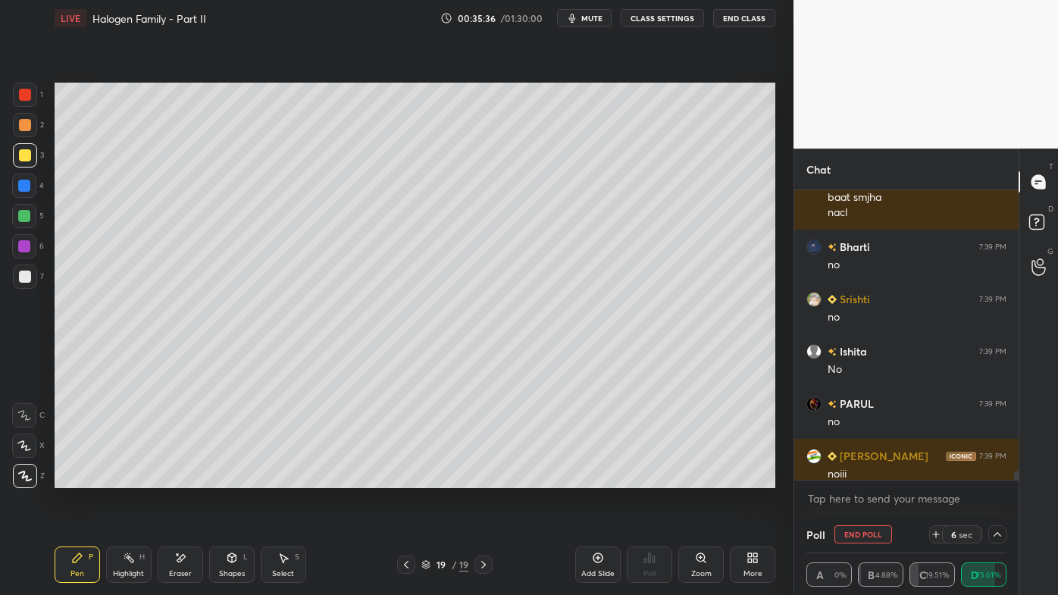
drag, startPoint x: 126, startPoint y: 557, endPoint x: 171, endPoint y: 499, distance: 74.0
click at [127, 478] on icon at bounding box center [129, 558] width 12 height 12
drag, startPoint x: 74, startPoint y: 558, endPoint x: 103, endPoint y: 512, distance: 53.8
click at [77, 478] on icon at bounding box center [77, 558] width 12 height 12
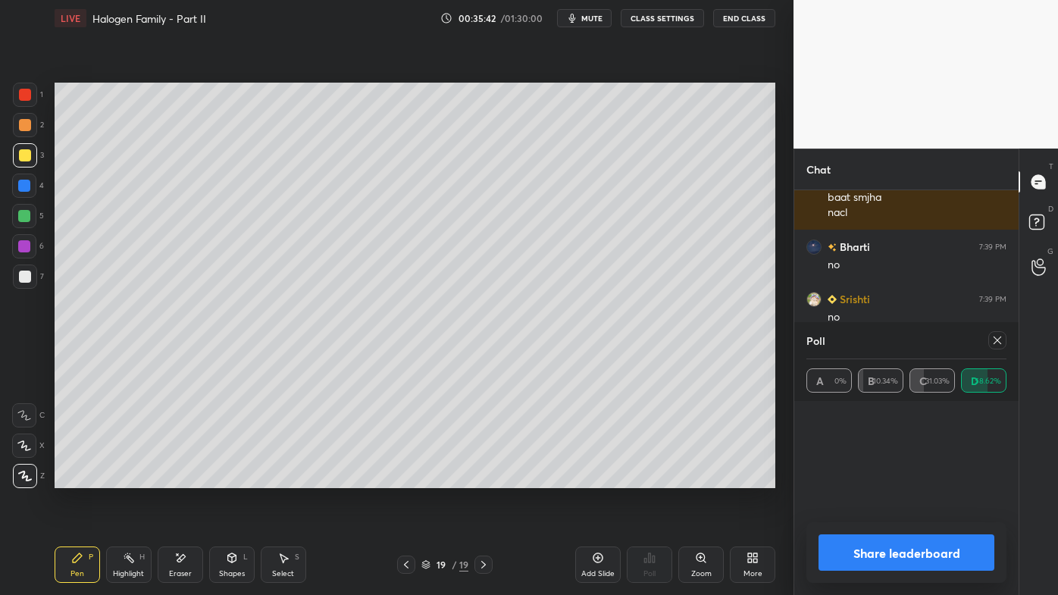
scroll to position [99, 196]
click at [995, 336] on icon at bounding box center [998, 340] width 12 height 12
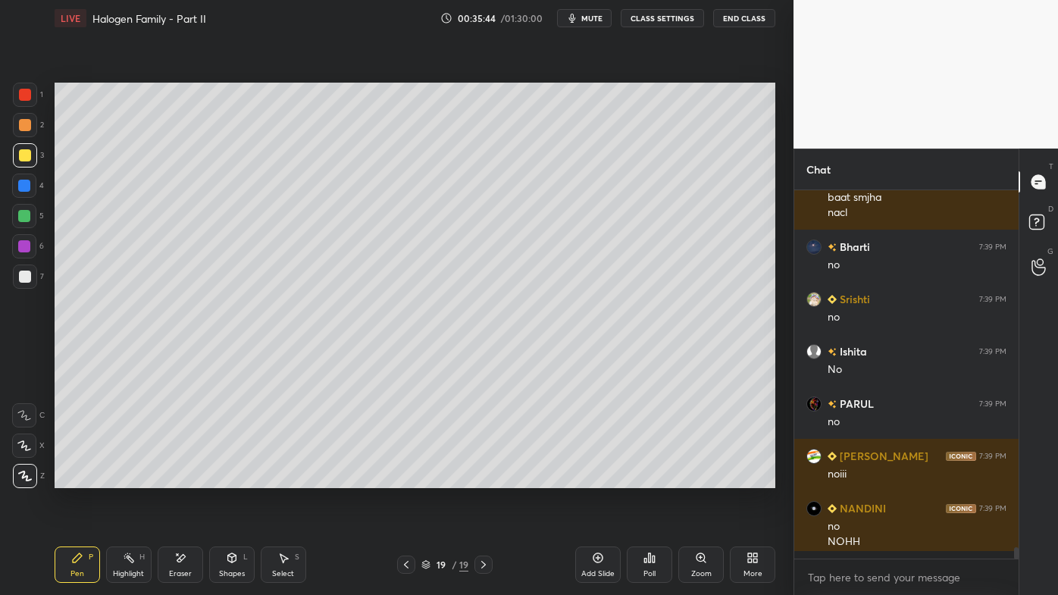
scroll to position [5, 4]
drag, startPoint x: 121, startPoint y: 557, endPoint x: 126, endPoint y: 550, distance: 8.8
click at [123, 478] on icon at bounding box center [129, 558] width 12 height 12
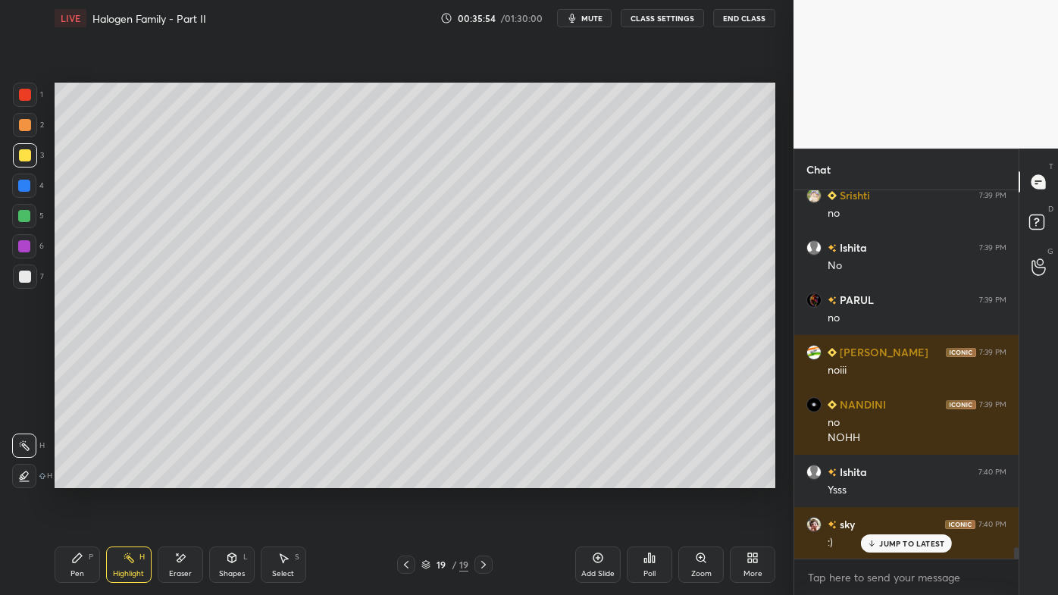
drag, startPoint x: 70, startPoint y: 556, endPoint x: 91, endPoint y: 503, distance: 56.5
click at [70, 478] on div "Pen P" at bounding box center [77, 565] width 45 height 36
click at [28, 277] on div at bounding box center [25, 277] width 12 height 12
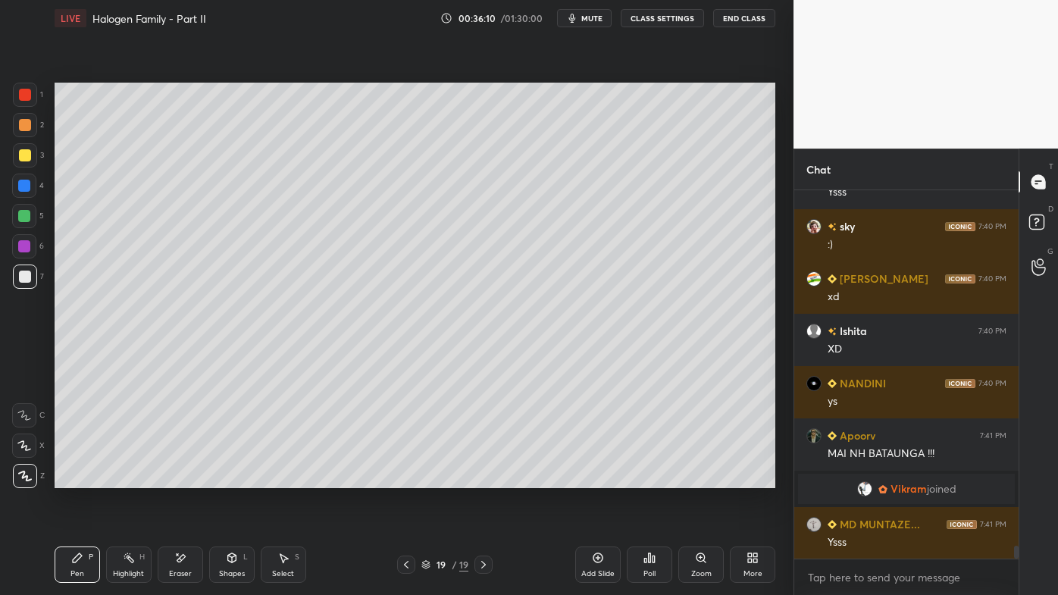
drag, startPoint x: 126, startPoint y: 553, endPoint x: 185, endPoint y: 506, distance: 76.0
click at [122, 478] on div "Highlight H" at bounding box center [128, 565] width 45 height 36
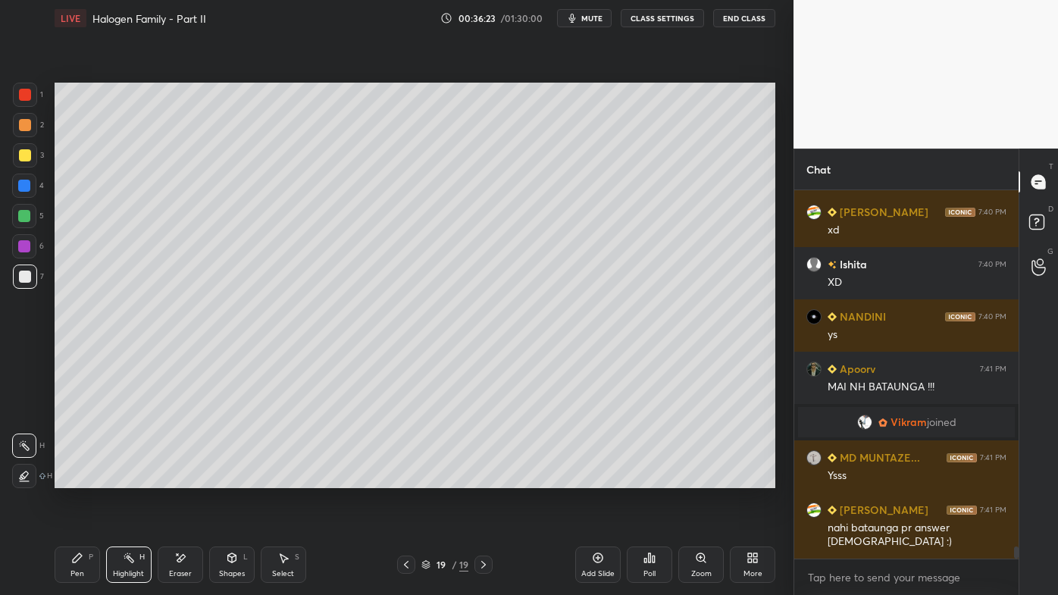
click at [399, 478] on div at bounding box center [406, 565] width 18 height 18
click at [403, 478] on icon at bounding box center [406, 565] width 12 height 12
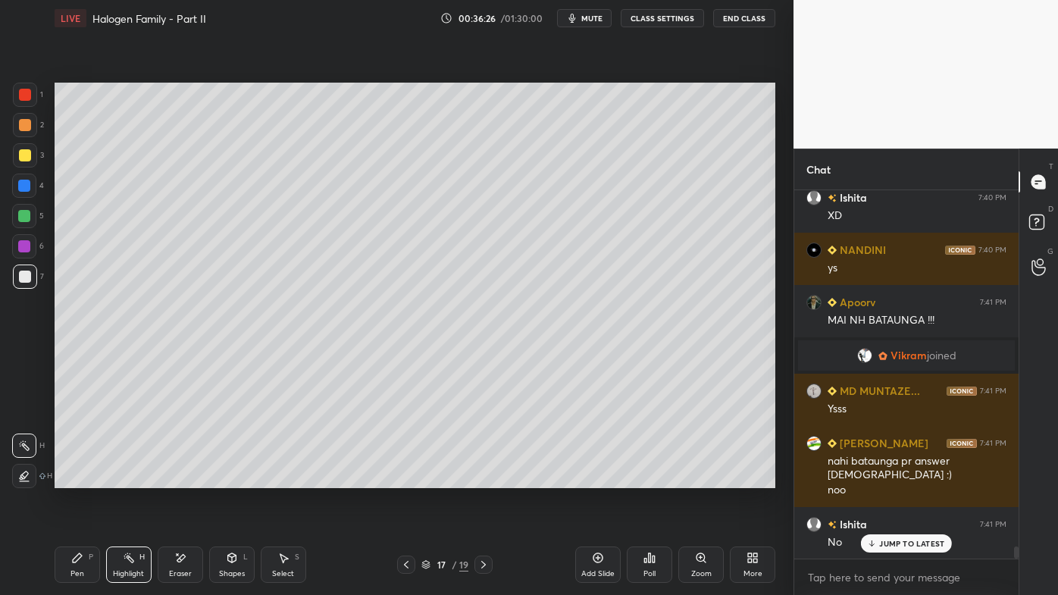
click at [411, 478] on icon at bounding box center [406, 565] width 12 height 12
click at [409, 478] on icon at bounding box center [406, 565] width 12 height 12
click at [479, 478] on icon at bounding box center [484, 565] width 12 height 12
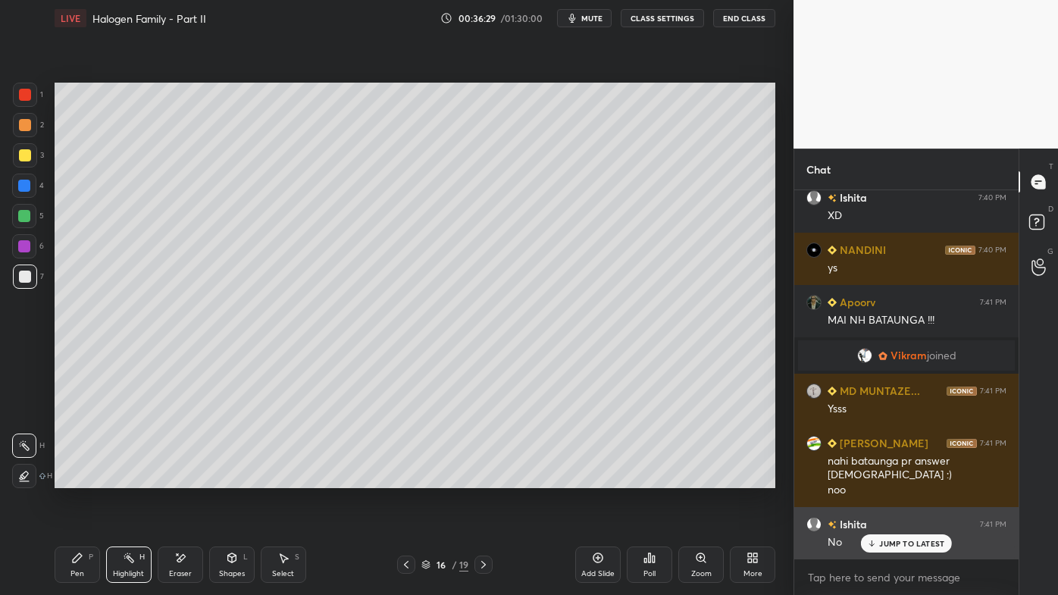
drag, startPoint x: 879, startPoint y: 550, endPoint x: 854, endPoint y: 542, distance: 27.1
click at [877, 478] on div "JUMP TO LATEST" at bounding box center [906, 543] width 91 height 18
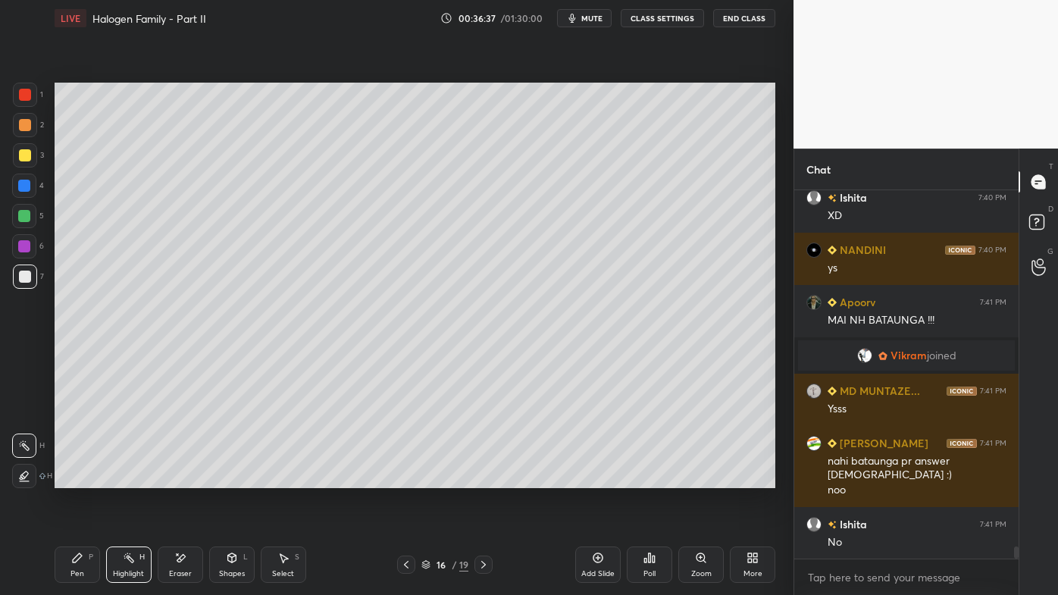
click at [406, 478] on icon at bounding box center [406, 565] width 12 height 12
click at [484, 478] on icon at bounding box center [484, 565] width 12 height 12
click at [484, 478] on icon at bounding box center [483, 565] width 5 height 8
click at [483, 478] on icon at bounding box center [484, 565] width 12 height 12
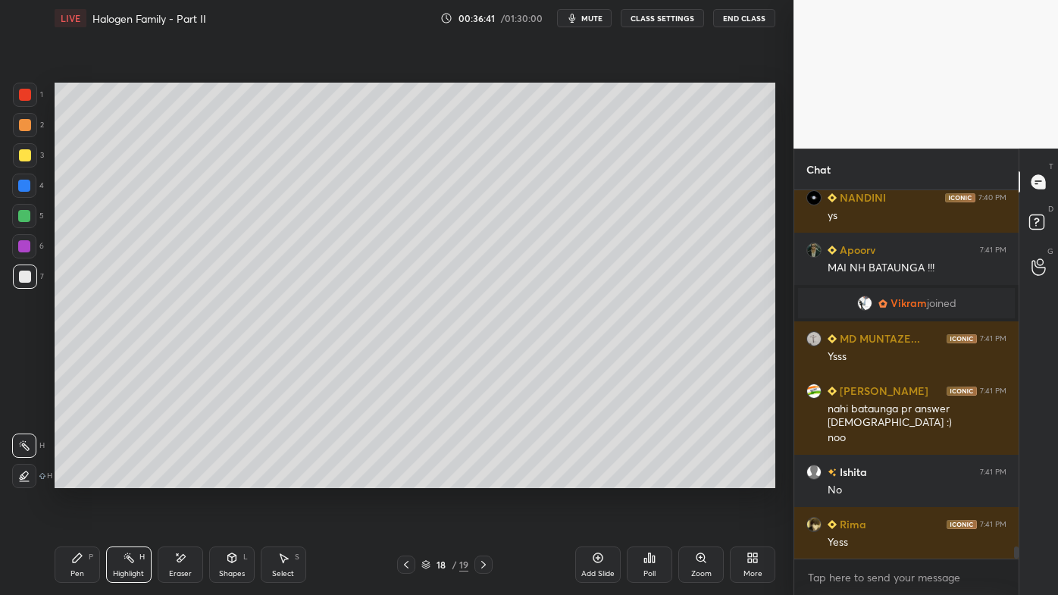
scroll to position [10686, 0]
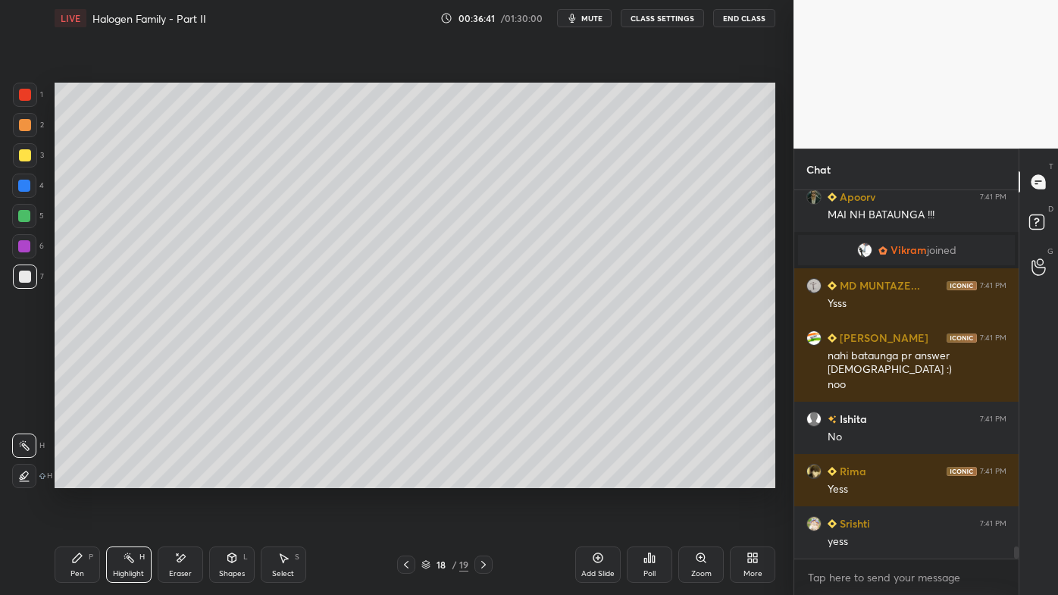
click at [485, 478] on icon at bounding box center [484, 565] width 12 height 12
click at [481, 478] on icon at bounding box center [484, 565] width 12 height 12
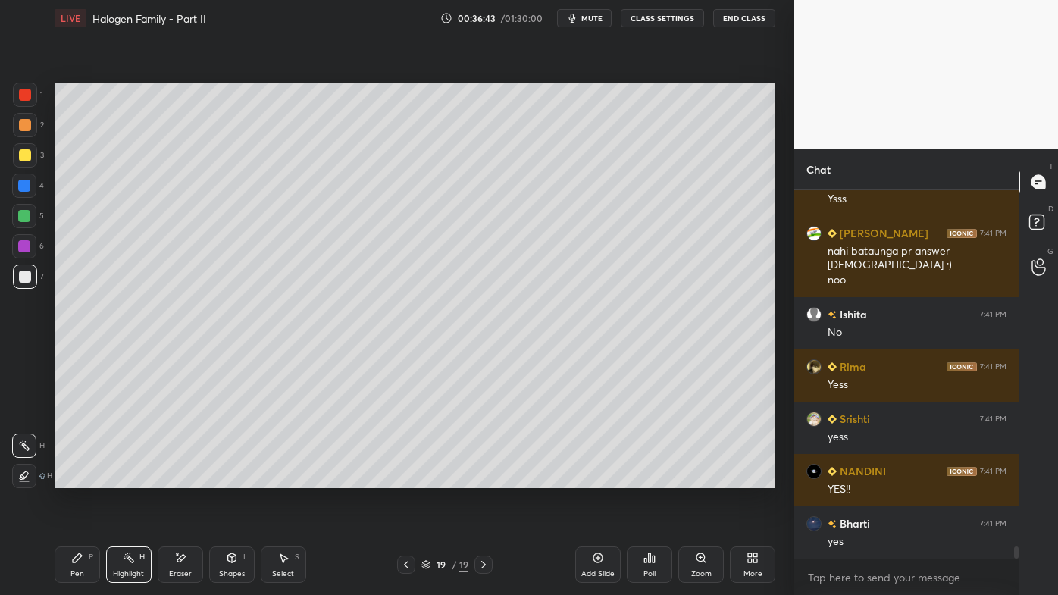
drag, startPoint x: 600, startPoint y: 551, endPoint x: 591, endPoint y: 531, distance: 22.4
click at [599, 478] on div "Add Slide" at bounding box center [597, 565] width 45 height 36
click at [77, 478] on icon at bounding box center [77, 557] width 9 height 9
drag, startPoint x: 24, startPoint y: 123, endPoint x: 44, endPoint y: 114, distance: 22.1
click at [28, 122] on div at bounding box center [25, 125] width 12 height 12
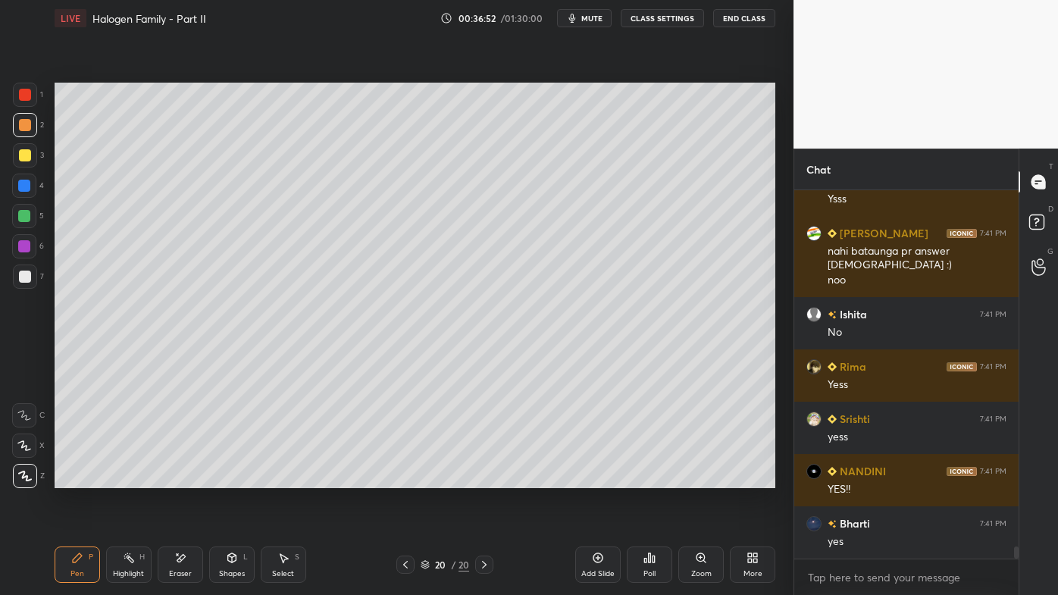
drag, startPoint x: 26, startPoint y: 154, endPoint x: 33, endPoint y: 150, distance: 8.5
click at [28, 154] on div at bounding box center [25, 155] width 12 height 12
click at [22, 125] on div at bounding box center [25, 125] width 12 height 12
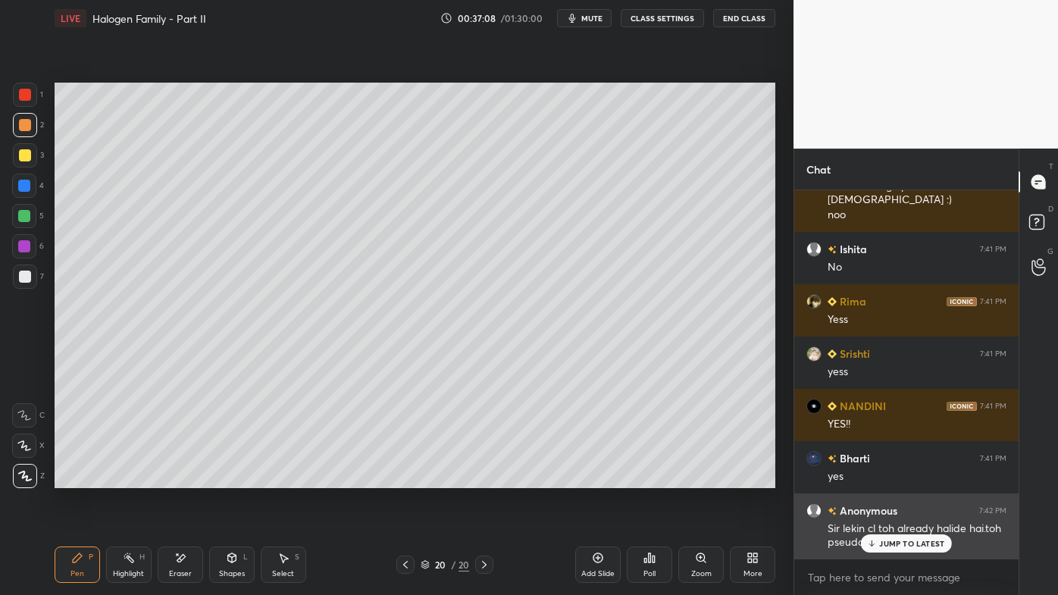
click at [887, 478] on p "JUMP TO LATEST" at bounding box center [911, 543] width 65 height 9
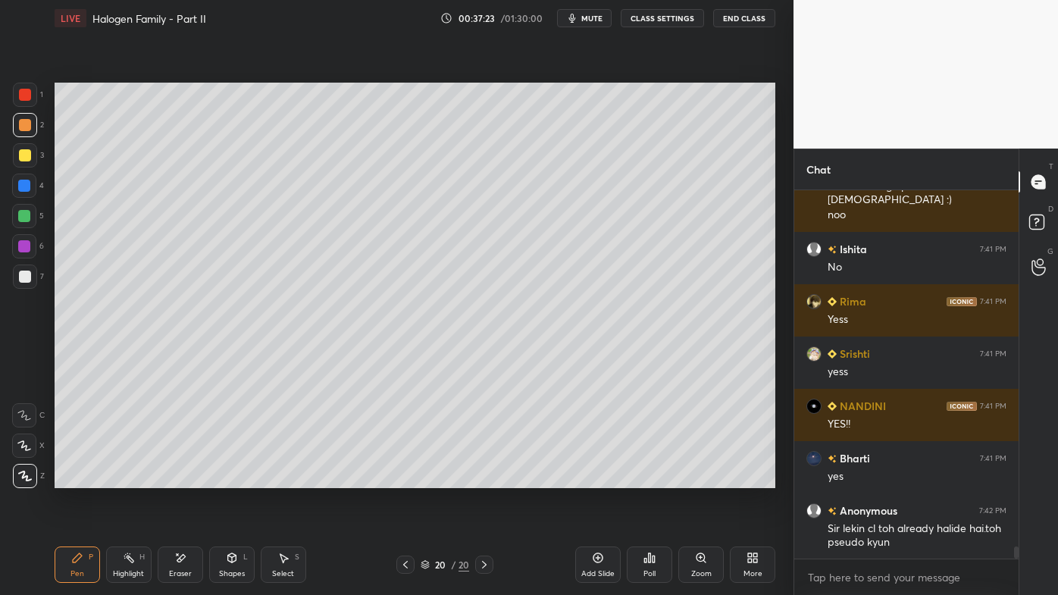
drag, startPoint x: 411, startPoint y: 559, endPoint x: 403, endPoint y: 559, distance: 8.3
click at [410, 478] on icon at bounding box center [406, 565] width 12 height 12
click at [404, 478] on div at bounding box center [405, 565] width 18 height 18
click at [406, 478] on div "Pen P Highlight H Eraser Shapes L Select S 18 / 20 Add Slide Poll Zoom More" at bounding box center [415, 564] width 721 height 61
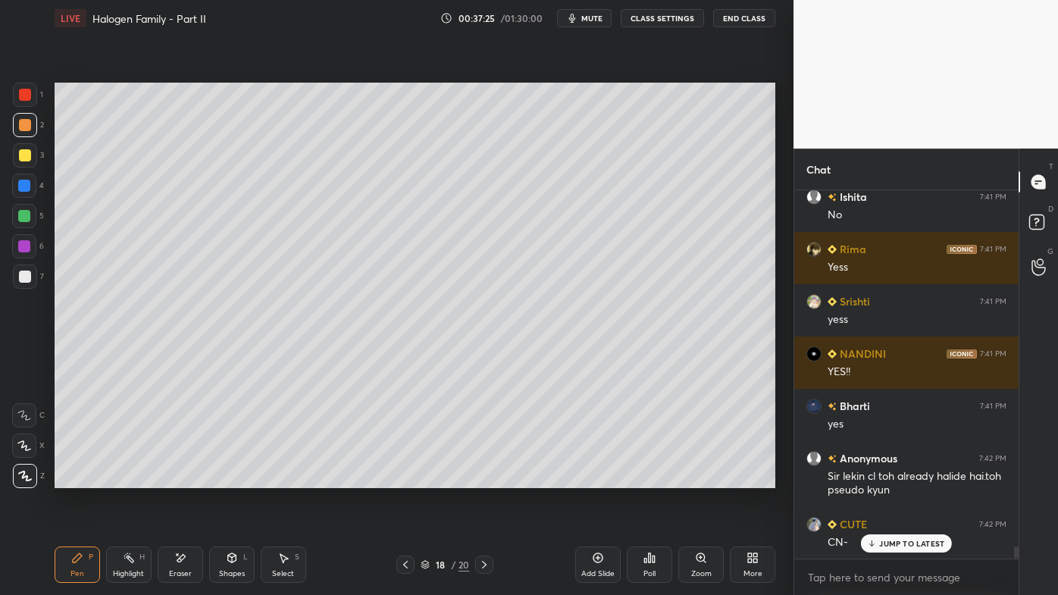
click at [405, 478] on div at bounding box center [405, 565] width 18 height 18
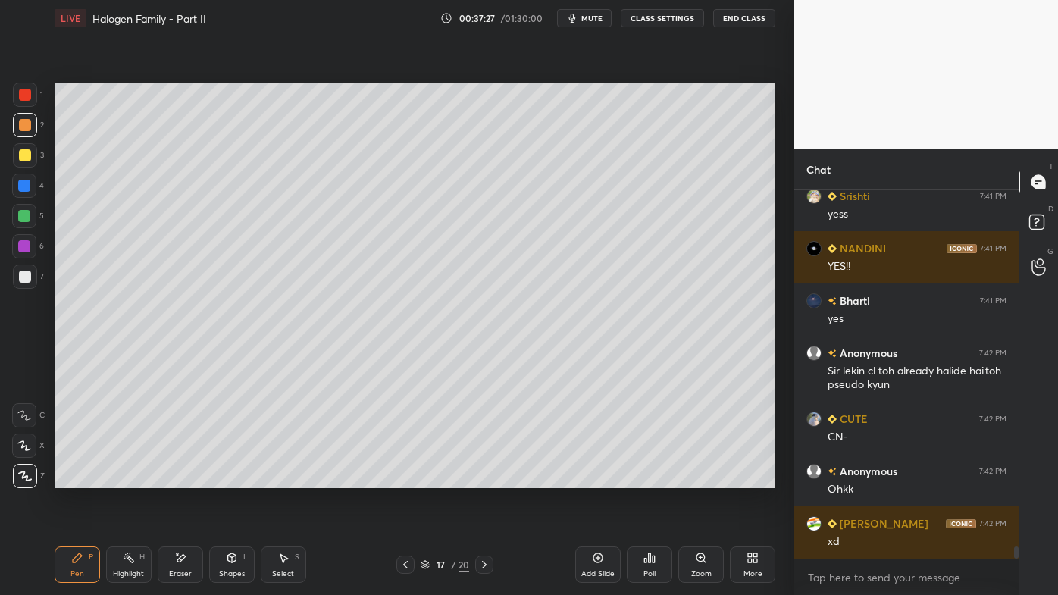
drag, startPoint x: 129, startPoint y: 559, endPoint x: 212, endPoint y: 501, distance: 101.8
click at [127, 478] on rect at bounding box center [131, 560] width 8 height 8
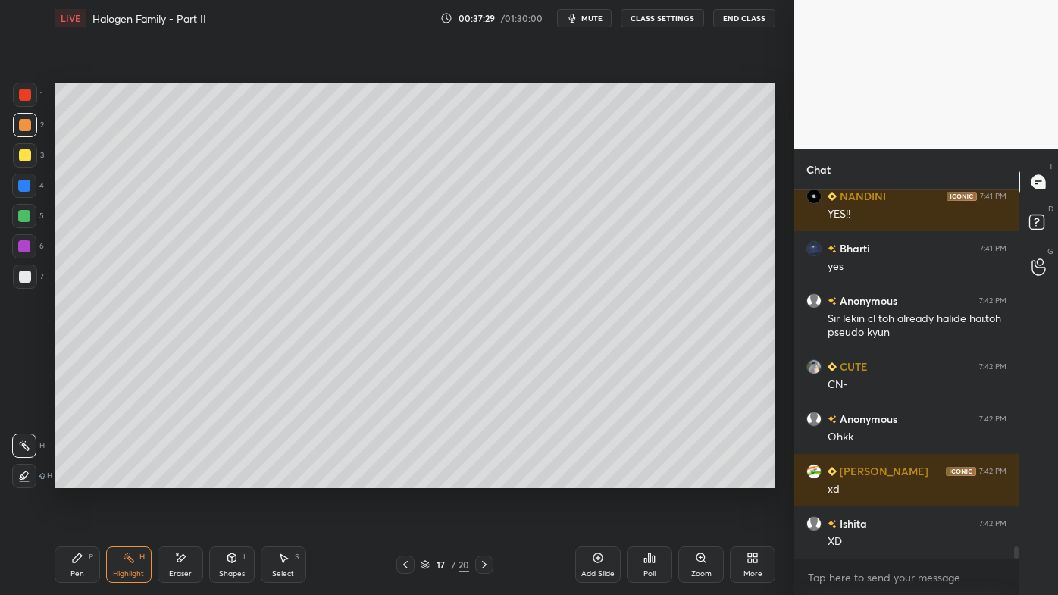
scroll to position [11119, 0]
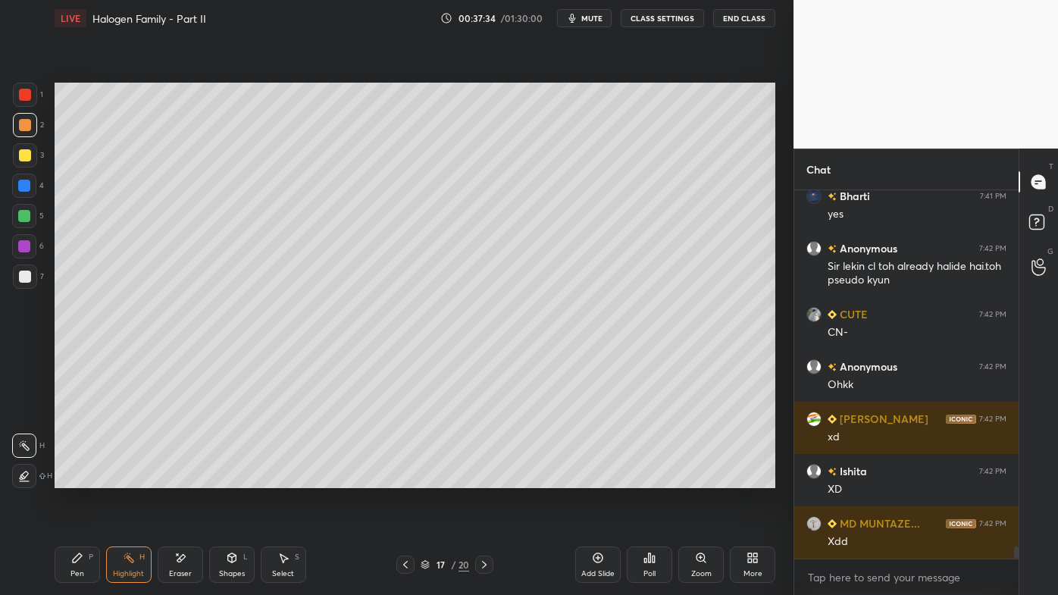
click at [481, 478] on icon at bounding box center [484, 565] width 12 height 12
click at [482, 478] on icon at bounding box center [484, 565] width 12 height 12
click at [478, 478] on icon at bounding box center [484, 565] width 12 height 12
click at [76, 478] on div "Pen P" at bounding box center [77, 565] width 45 height 36
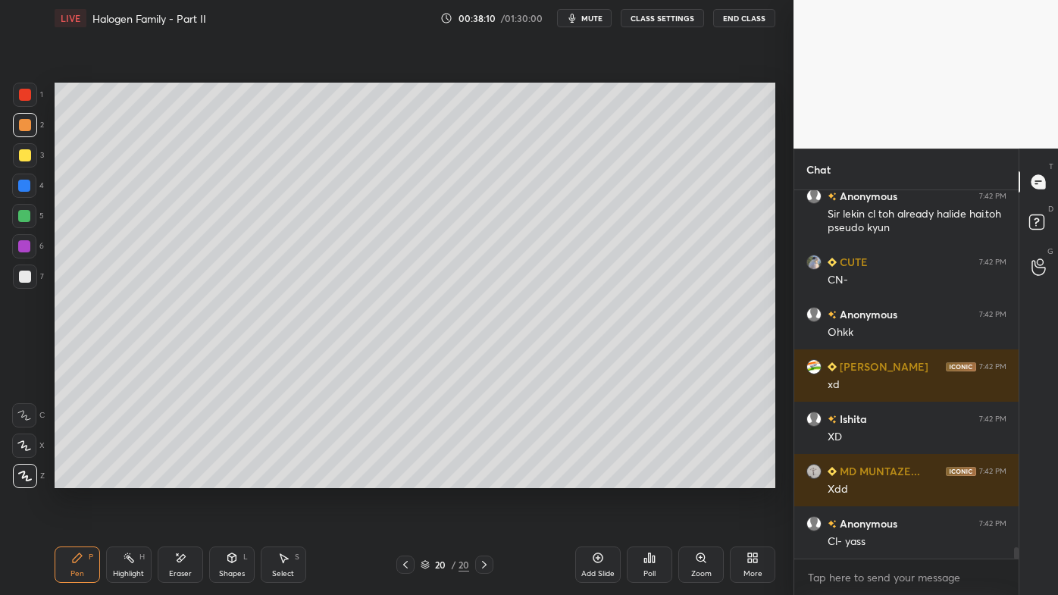
drag, startPoint x: 127, startPoint y: 556, endPoint x: 187, endPoint y: 516, distance: 73.2
click at [127, 478] on icon at bounding box center [129, 558] width 12 height 12
click at [129, 478] on div "Pen P Highlight H Eraser Shapes L Select S 20 / 20 Add Slide Poll Zoom More" at bounding box center [415, 564] width 721 height 61
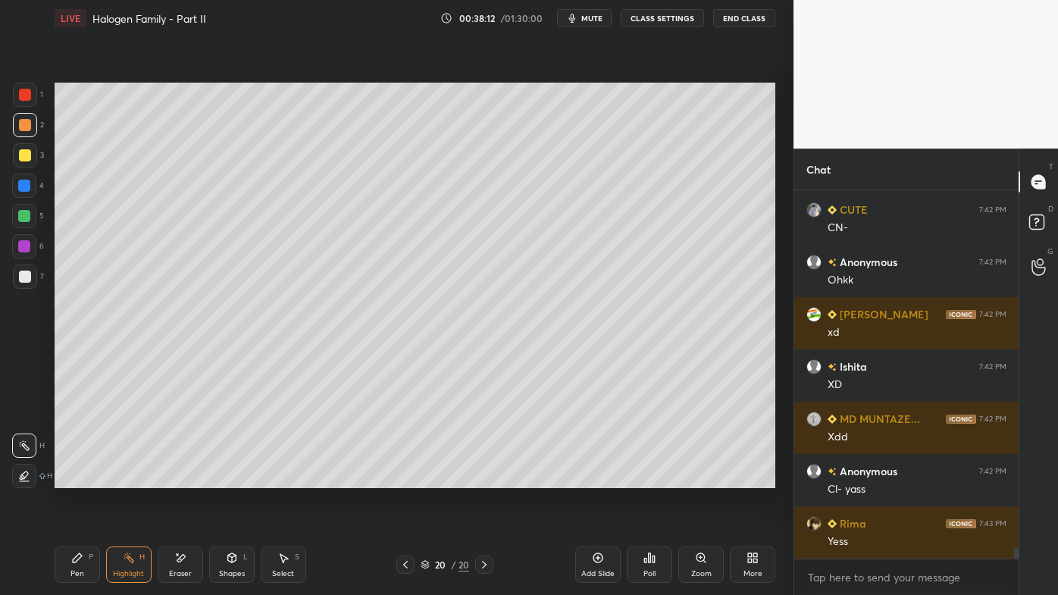
click at [726, 478] on div "Setting up your live class Poll for secs No correct answer Start poll" at bounding box center [415, 285] width 733 height 498
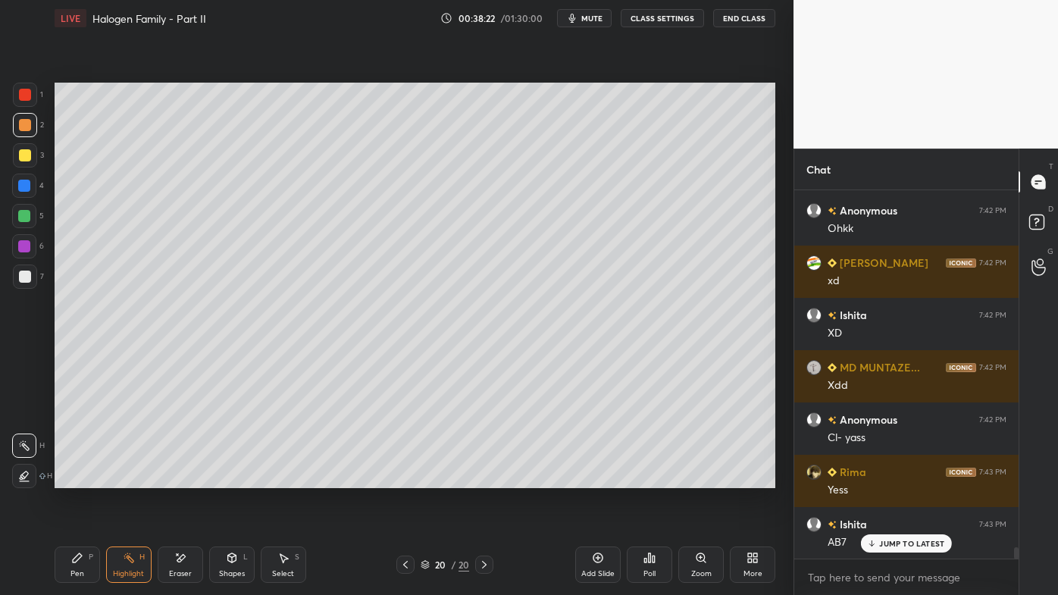
click at [76, 478] on icon at bounding box center [77, 557] width 9 height 9
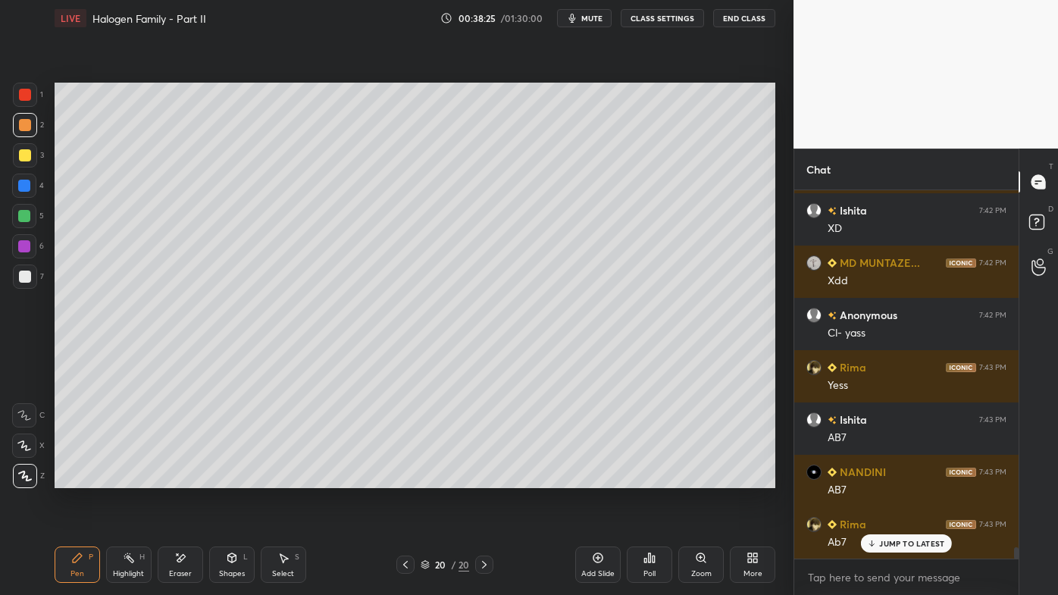
click at [127, 478] on rect at bounding box center [131, 560] width 8 height 8
click at [598, 478] on icon at bounding box center [598, 558] width 12 height 12
click at [67, 478] on div "Pen P" at bounding box center [77, 565] width 45 height 36
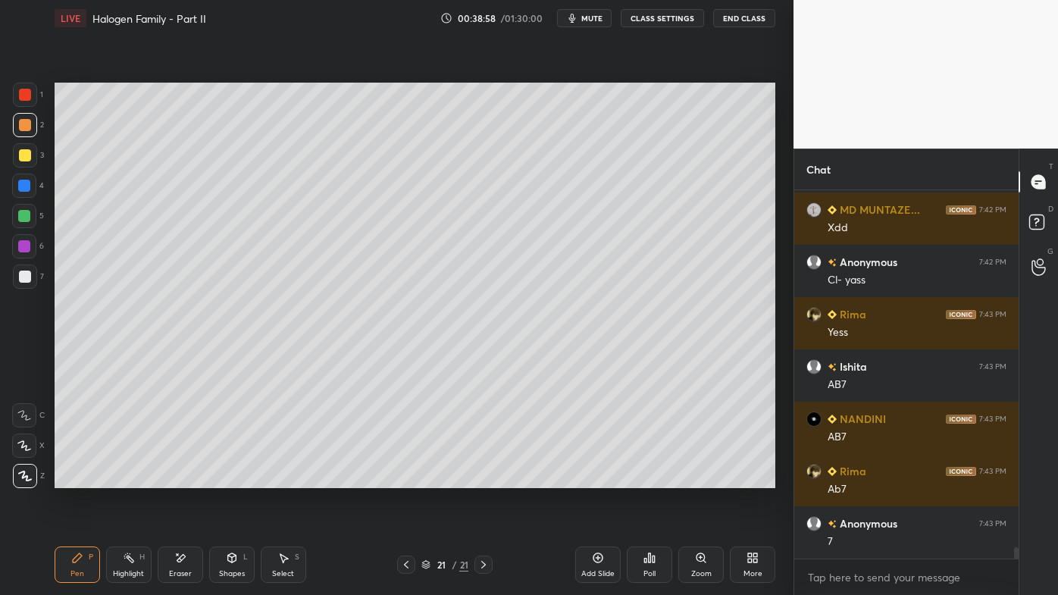
click at [407, 478] on div at bounding box center [406, 565] width 18 height 18
drag, startPoint x: 125, startPoint y: 553, endPoint x: 123, endPoint y: 525, distance: 28.1
click at [125, 478] on icon at bounding box center [129, 558] width 12 height 12
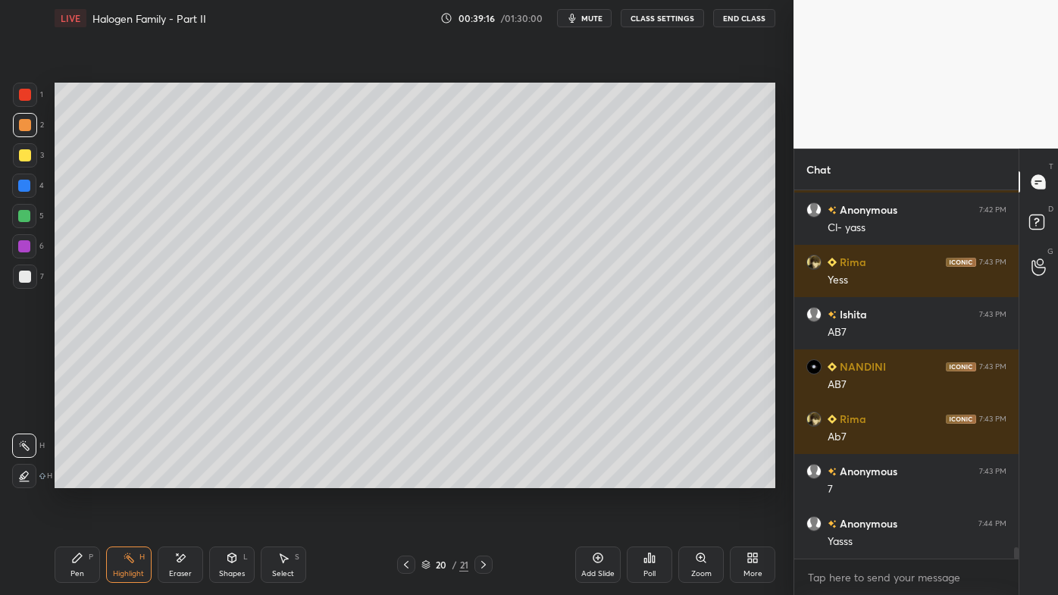
click at [127, 478] on icon at bounding box center [129, 558] width 12 height 12
click at [649, 478] on div "Poll" at bounding box center [649, 565] width 45 height 36
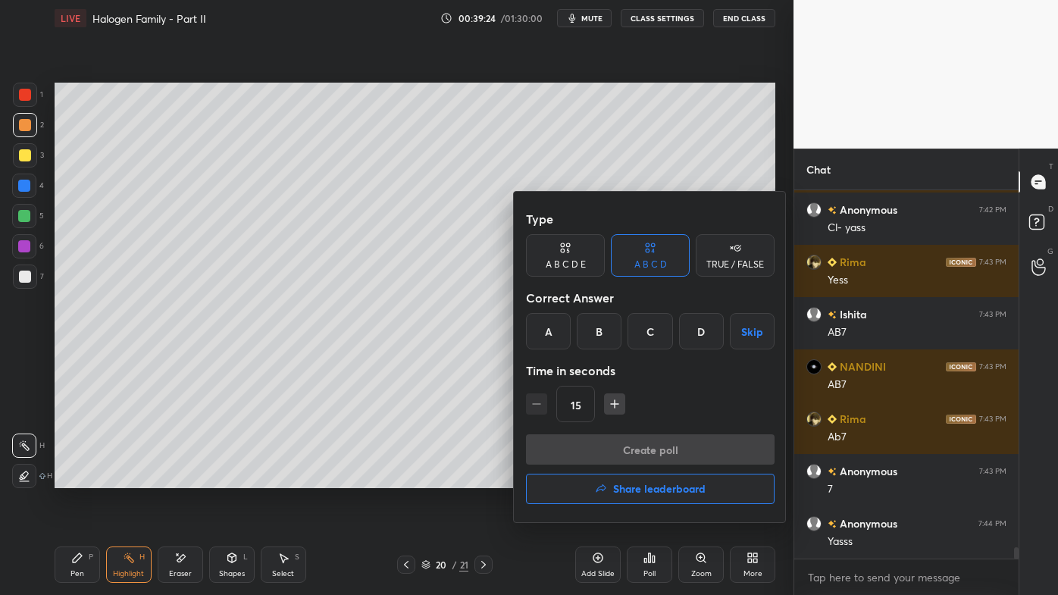
drag, startPoint x: 646, startPoint y: 328, endPoint x: 646, endPoint y: 337, distance: 9.1
click at [647, 331] on div "C" at bounding box center [650, 331] width 45 height 36
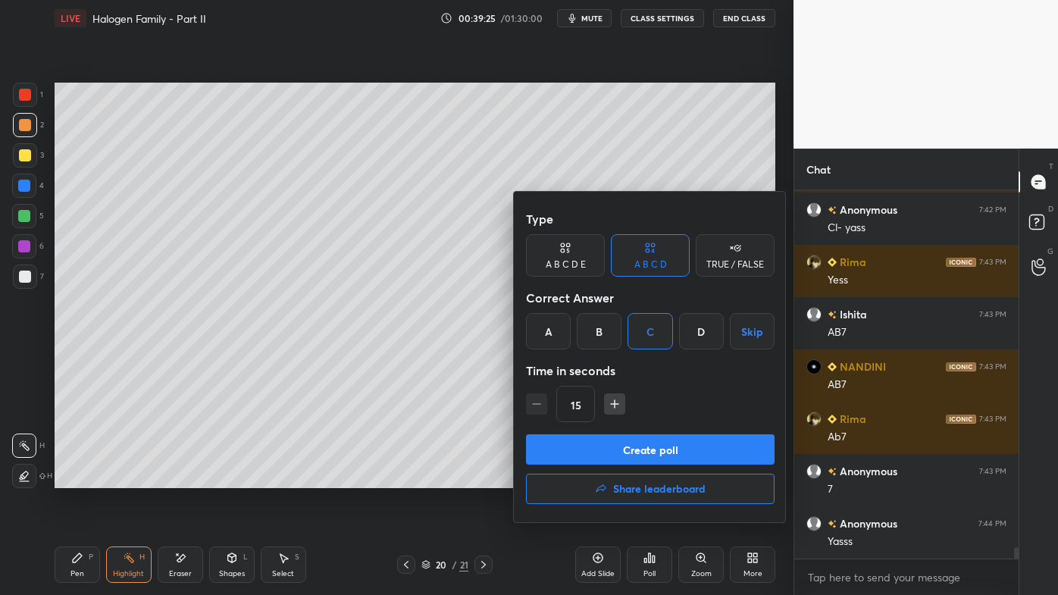
click at [597, 444] on button "Create poll" at bounding box center [650, 449] width 249 height 30
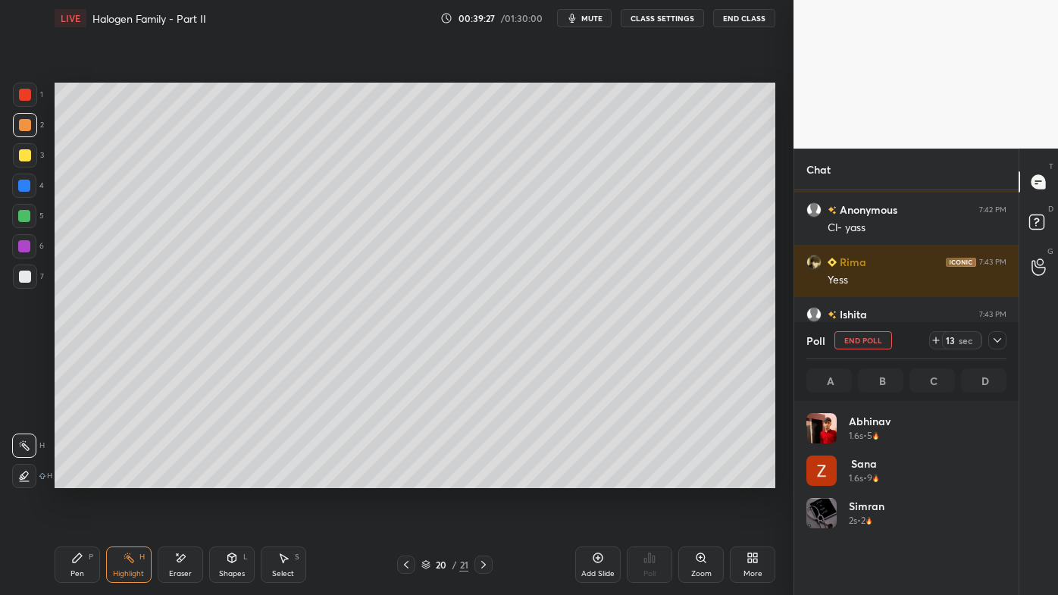
scroll to position [177, 196]
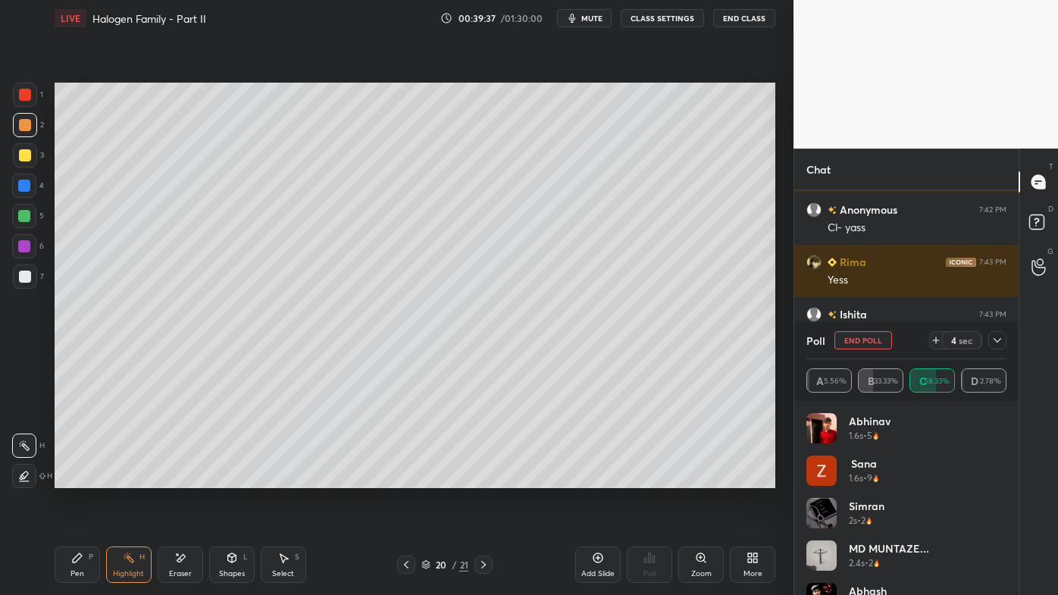
drag, startPoint x: 80, startPoint y: 574, endPoint x: 99, endPoint y: 509, distance: 67.2
click at [77, 478] on div "Pen" at bounding box center [78, 574] width 14 height 8
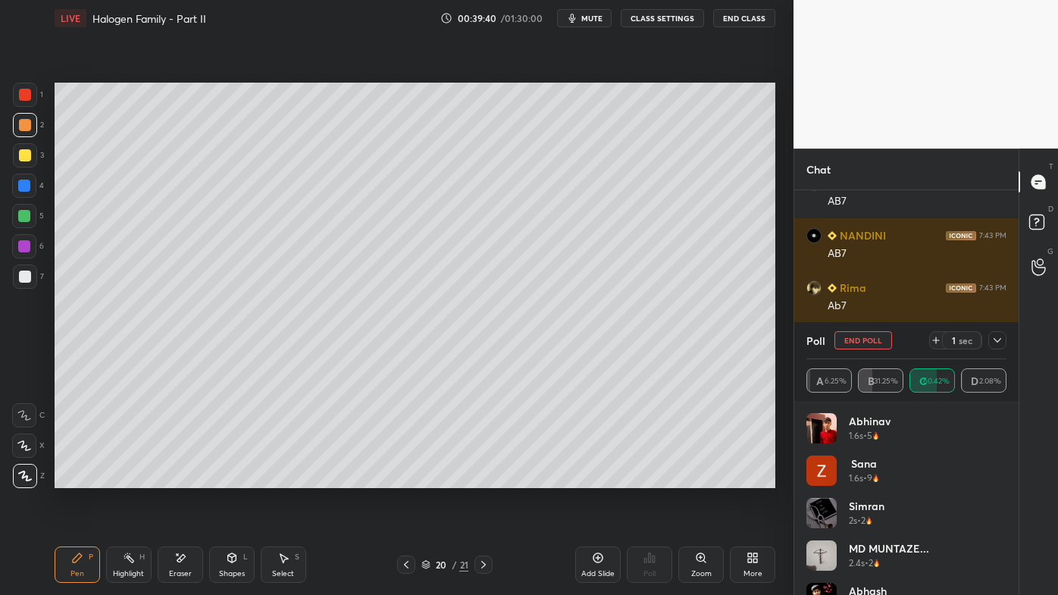
click at [998, 340] on icon at bounding box center [998, 340] width 12 height 12
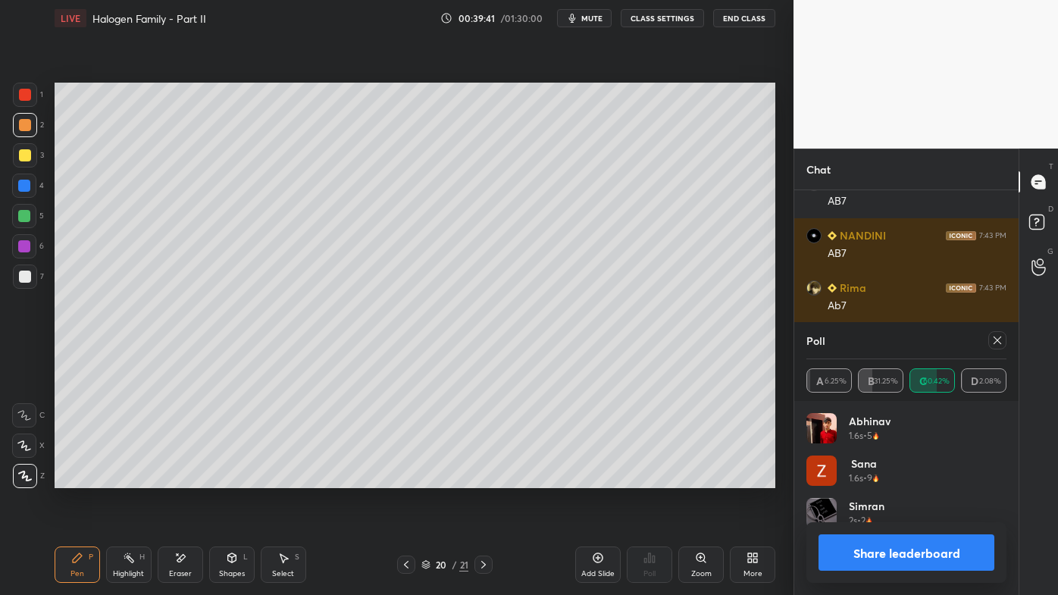
scroll to position [166, 196]
click at [999, 341] on icon at bounding box center [998, 340] width 12 height 12
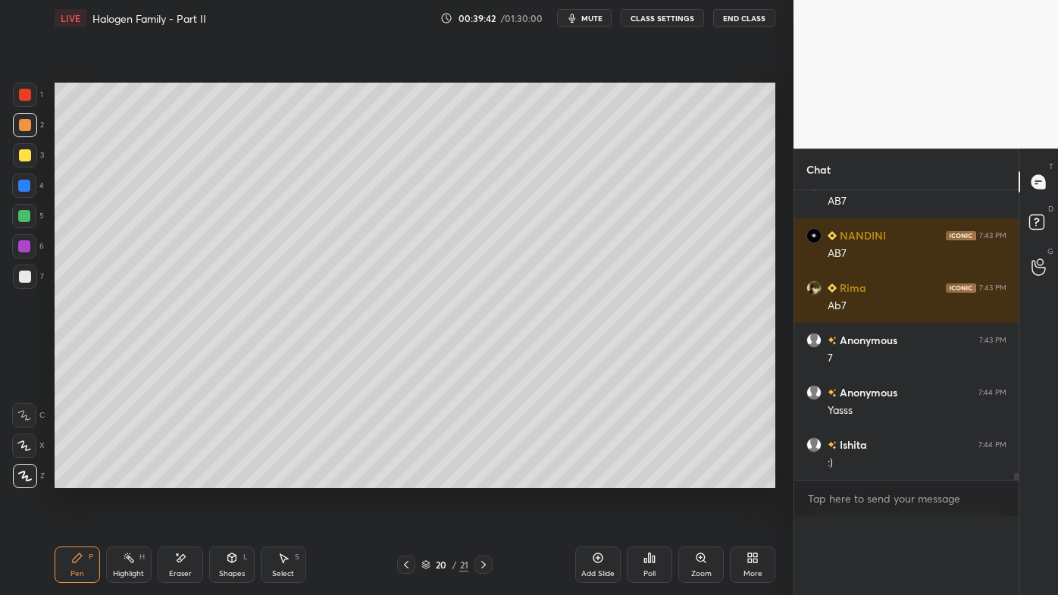
scroll to position [5, 4]
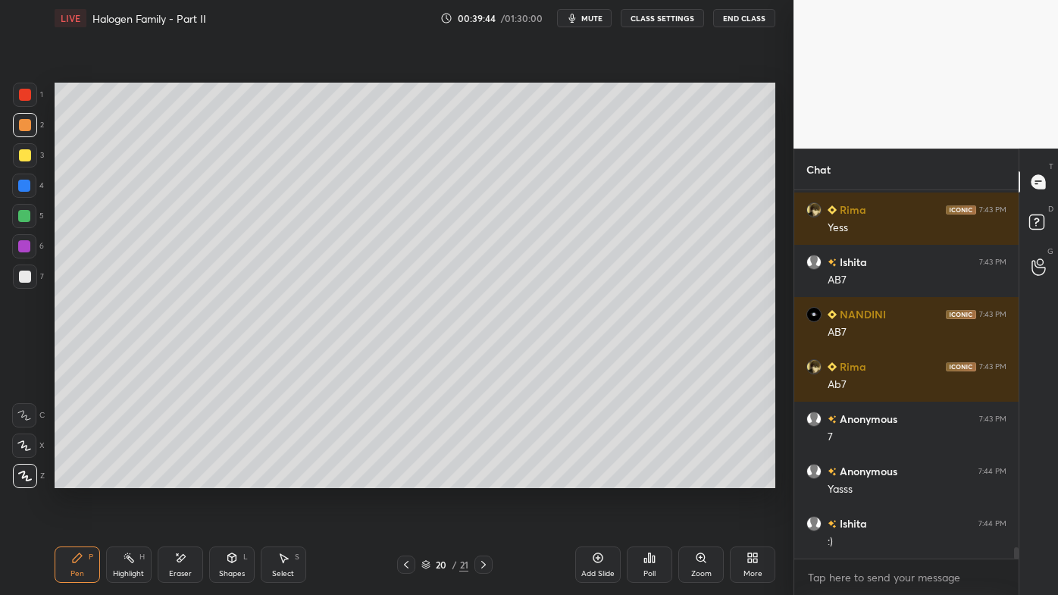
drag, startPoint x: 83, startPoint y: 552, endPoint x: 119, endPoint y: 512, distance: 53.7
click at [83, 478] on div "Pen P" at bounding box center [77, 565] width 45 height 36
drag, startPoint x: 21, startPoint y: 273, endPoint x: 40, endPoint y: 255, distance: 25.8
click at [24, 273] on div at bounding box center [25, 277] width 12 height 12
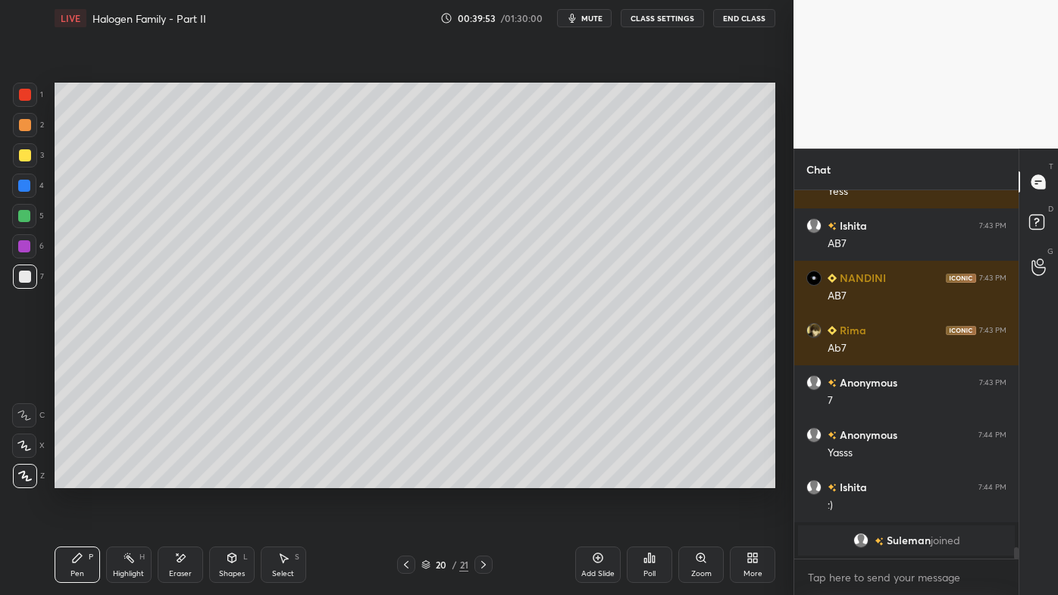
drag, startPoint x: 175, startPoint y: 556, endPoint x: 195, endPoint y: 521, distance: 40.7
click at [177, 478] on icon at bounding box center [180, 558] width 12 height 13
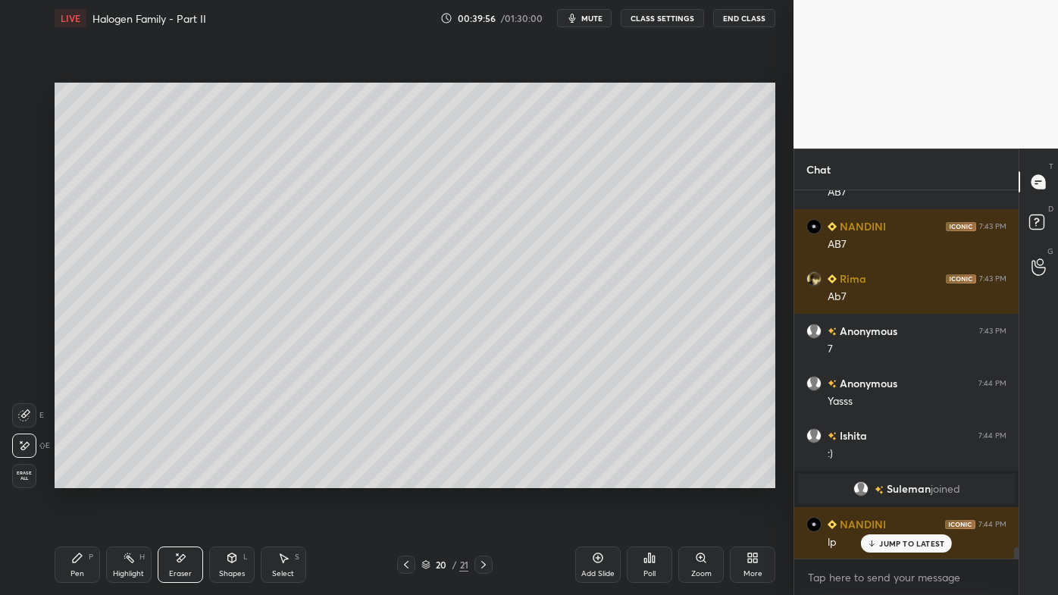
click at [80, 478] on div "Pen P" at bounding box center [77, 565] width 45 height 36
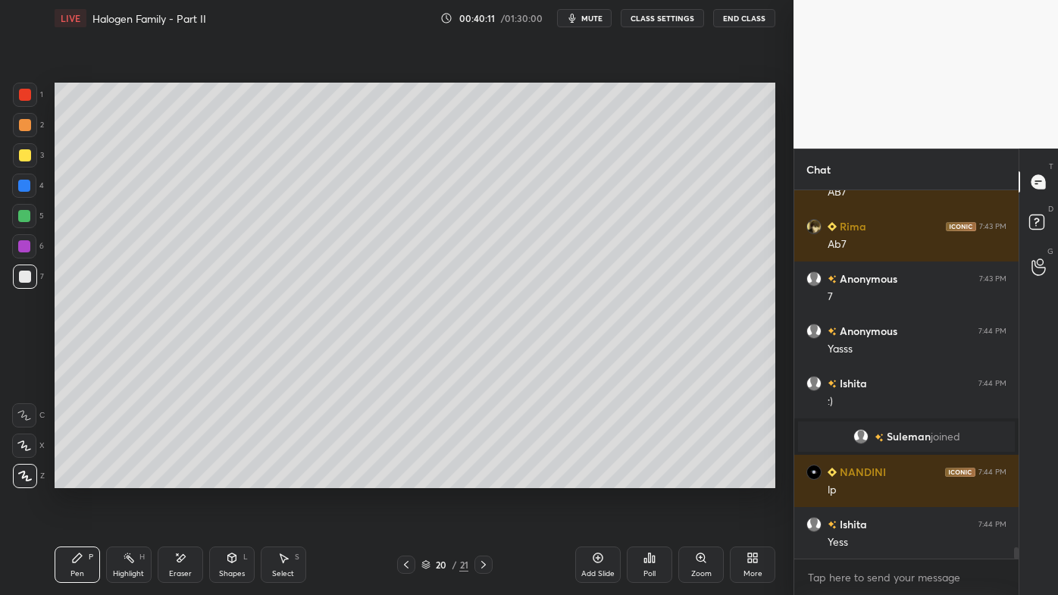
drag, startPoint x: 120, startPoint y: 547, endPoint x: 158, endPoint y: 506, distance: 56.9
click at [121, 478] on div "Highlight H" at bounding box center [128, 565] width 45 height 36
click at [649, 478] on icon at bounding box center [650, 557] width 2 height 9
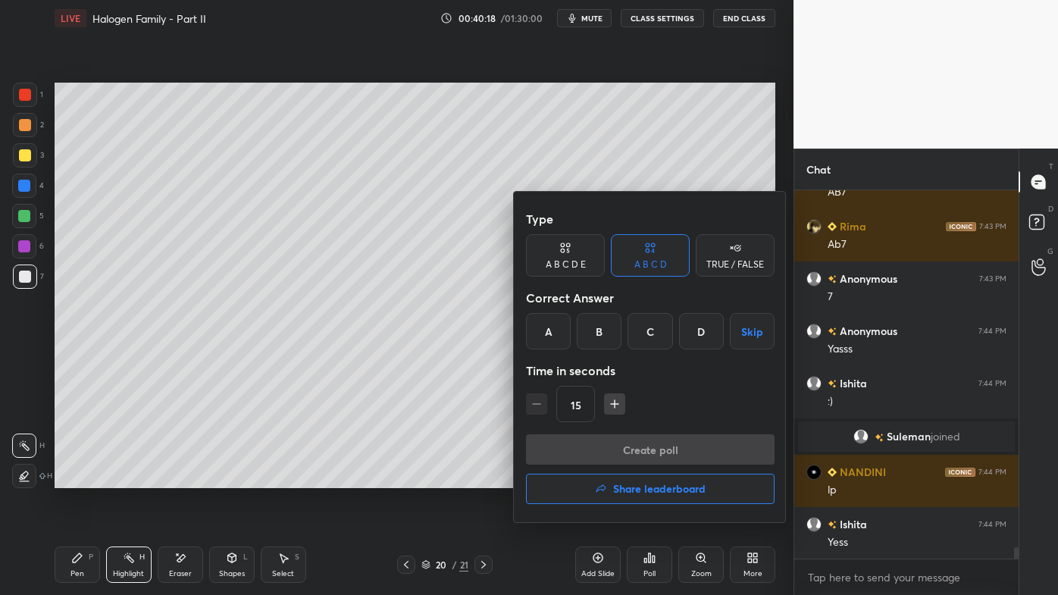
click at [597, 334] on div "B" at bounding box center [599, 331] width 45 height 36
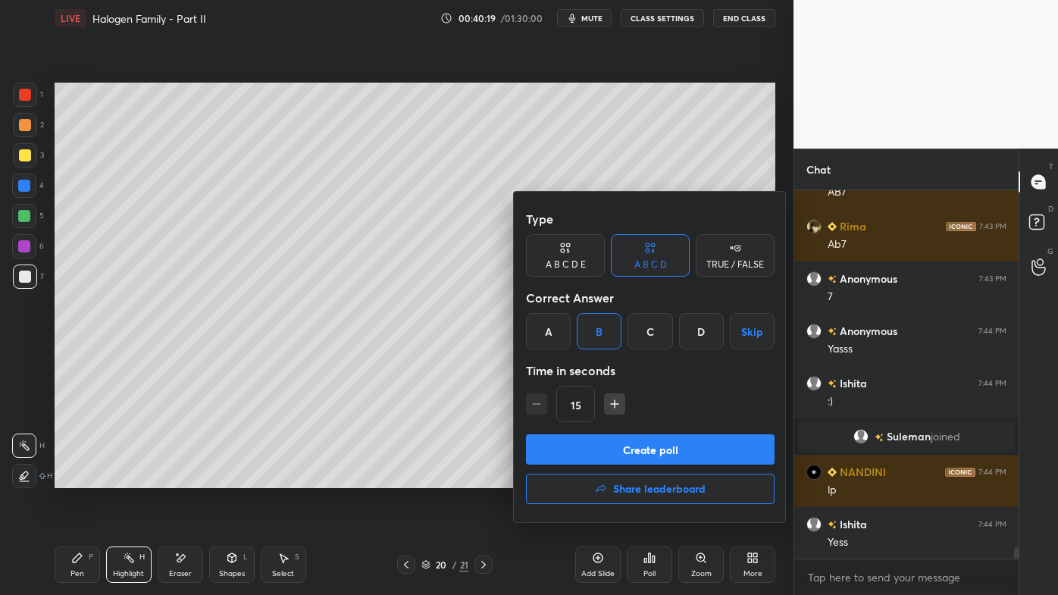
click at [598, 449] on button "Create poll" at bounding box center [650, 449] width 249 height 30
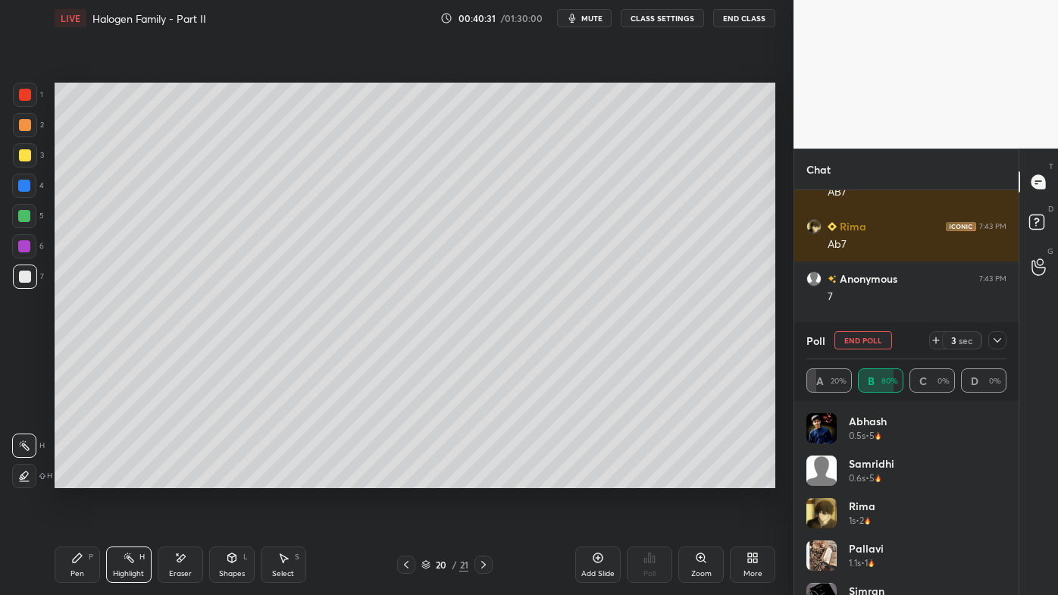
click at [998, 337] on icon at bounding box center [998, 340] width 12 height 12
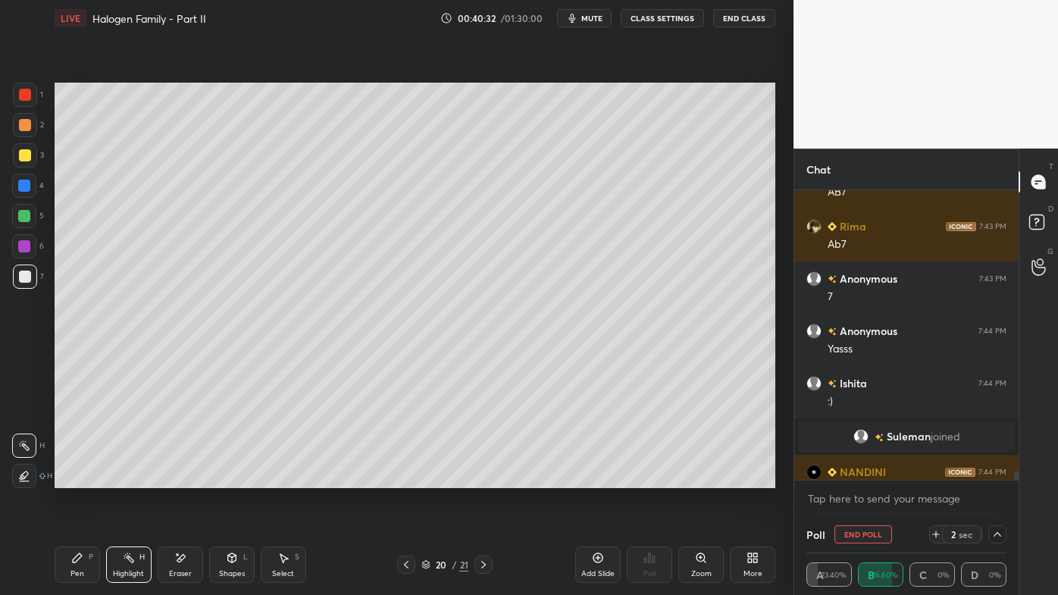
drag, startPoint x: 77, startPoint y: 553, endPoint x: 99, endPoint y: 503, distance: 54.4
click at [76, 478] on icon at bounding box center [77, 558] width 12 height 12
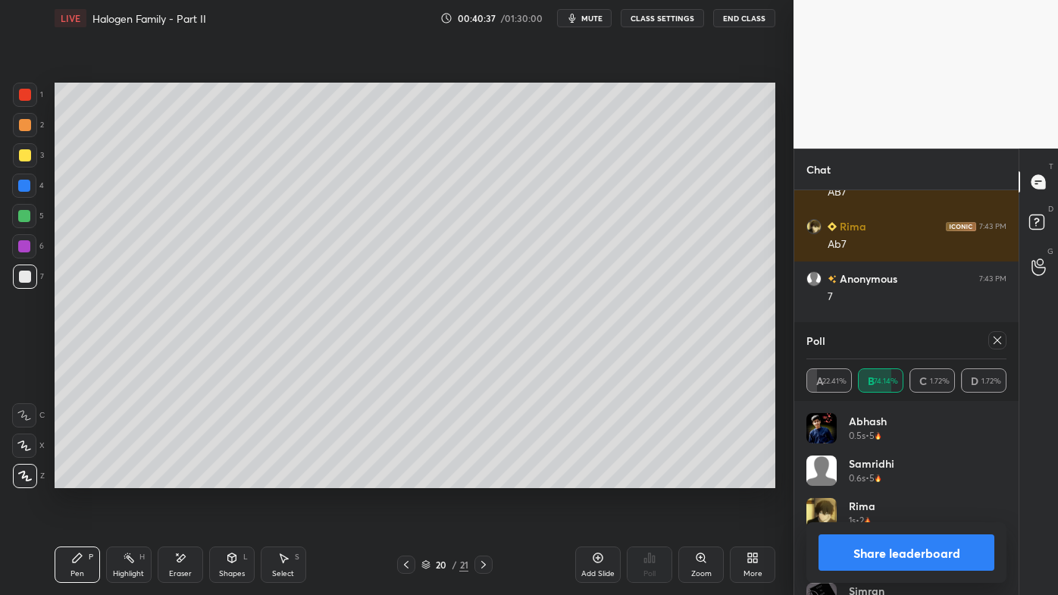
click at [990, 337] on div at bounding box center [998, 340] width 18 height 18
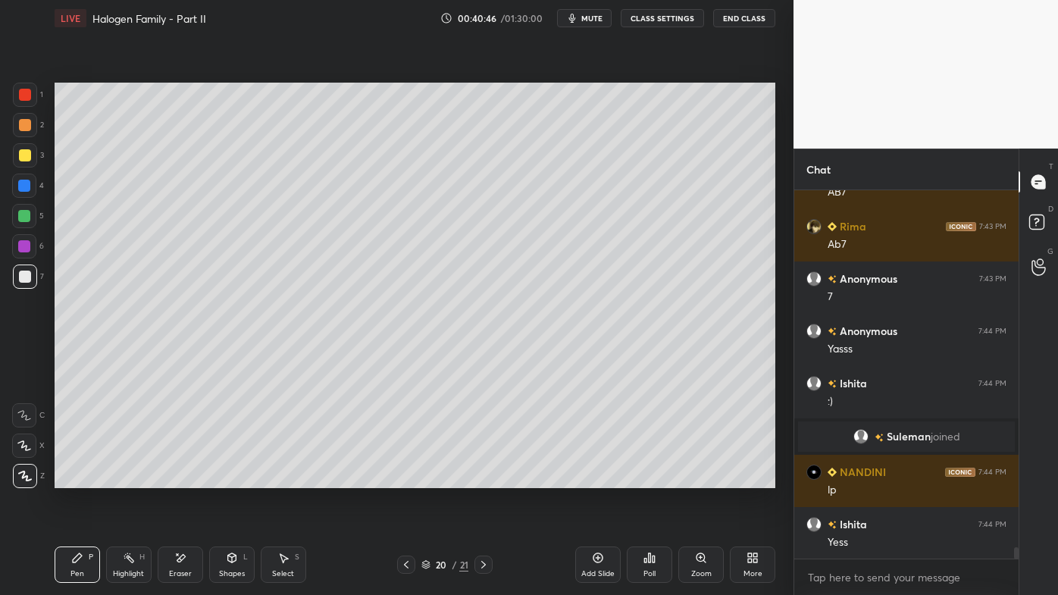
drag, startPoint x: 126, startPoint y: 552, endPoint x: 130, endPoint y: 540, distance: 13.0
click at [128, 478] on div "Highlight H" at bounding box center [128, 565] width 45 height 36
click at [650, 478] on icon at bounding box center [650, 558] width 12 height 12
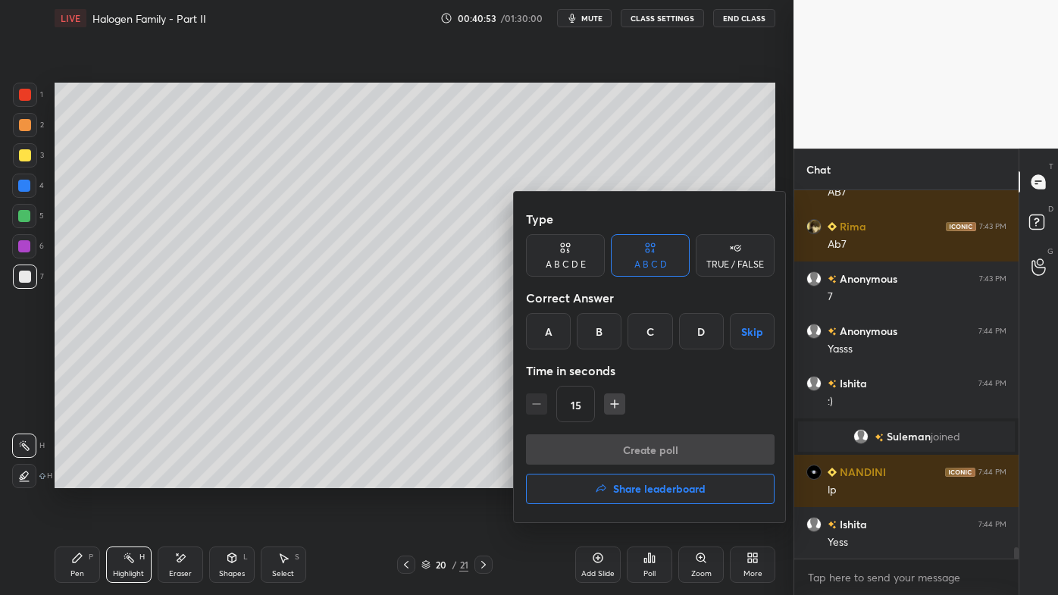
click at [655, 337] on div "C" at bounding box center [650, 331] width 45 height 36
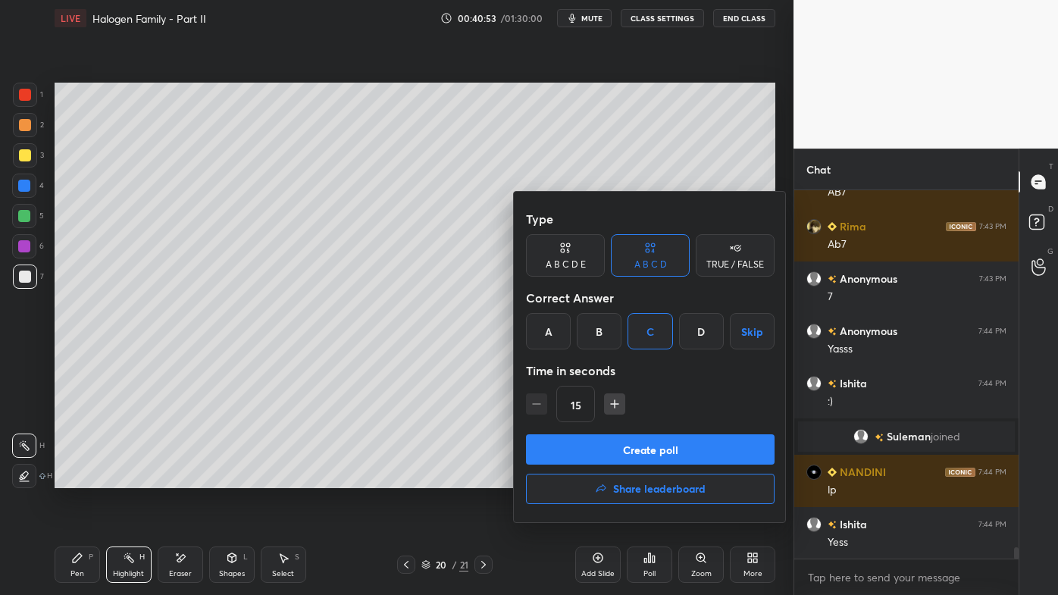
click at [620, 451] on button "Create poll" at bounding box center [650, 449] width 249 height 30
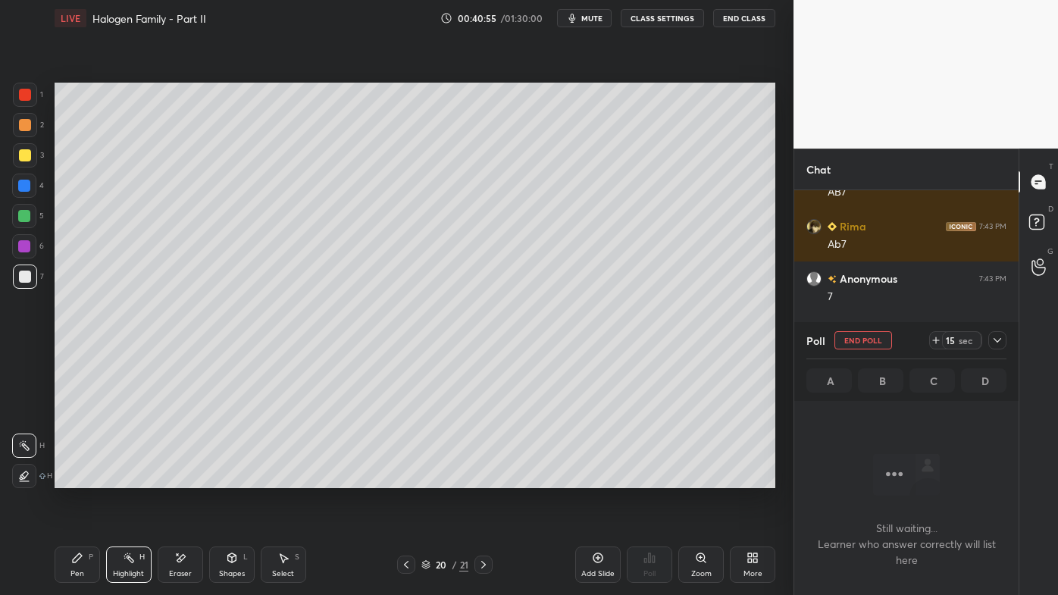
click at [77, 478] on icon at bounding box center [77, 557] width 9 height 9
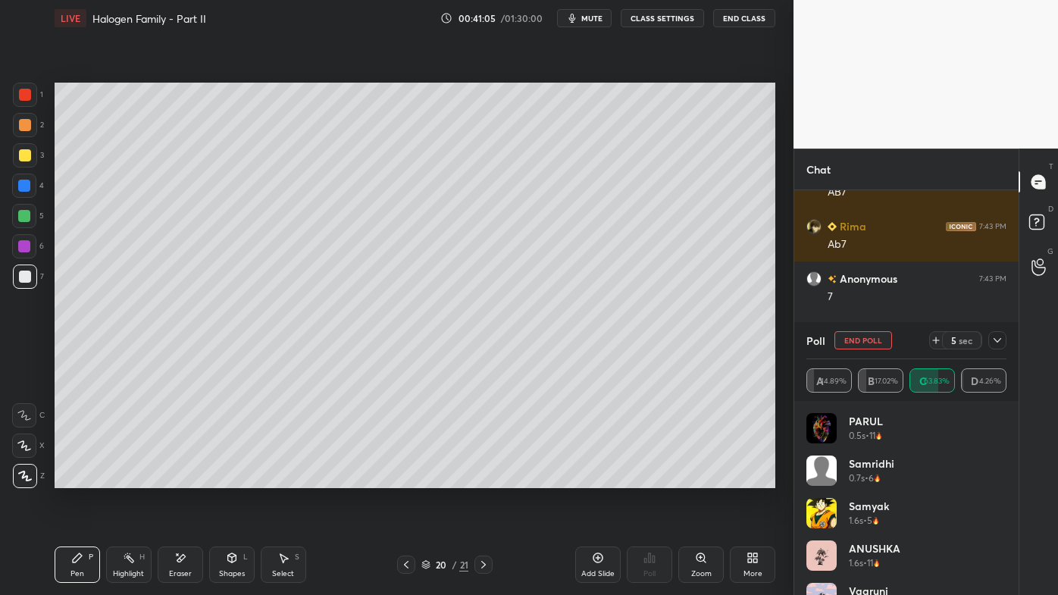
click at [1001, 338] on icon at bounding box center [998, 340] width 12 height 12
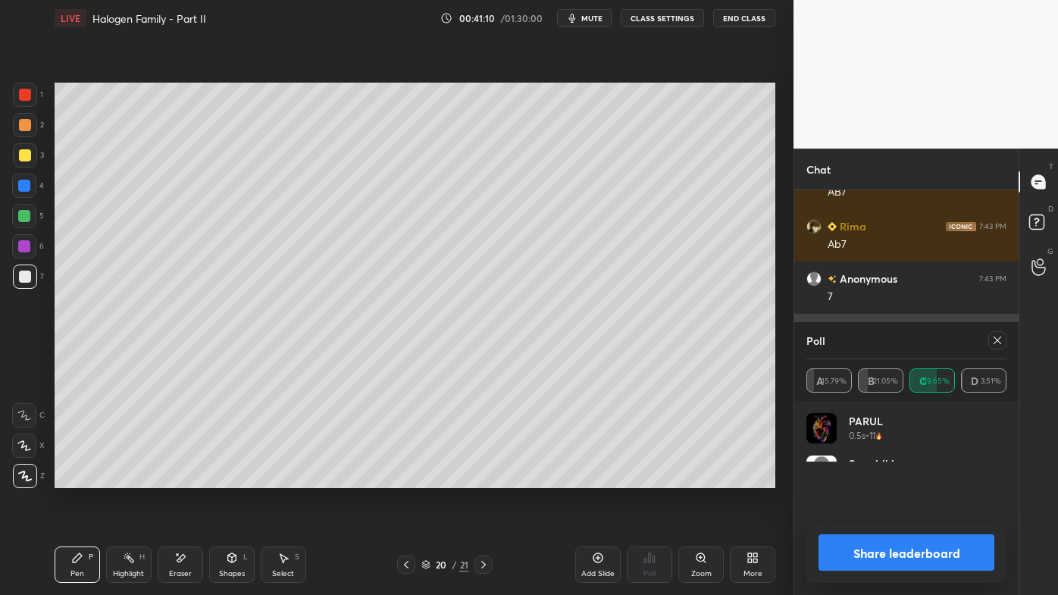
drag, startPoint x: 1001, startPoint y: 340, endPoint x: 995, endPoint y: 336, distance: 7.8
click at [1001, 342] on icon at bounding box center [998, 340] width 12 height 12
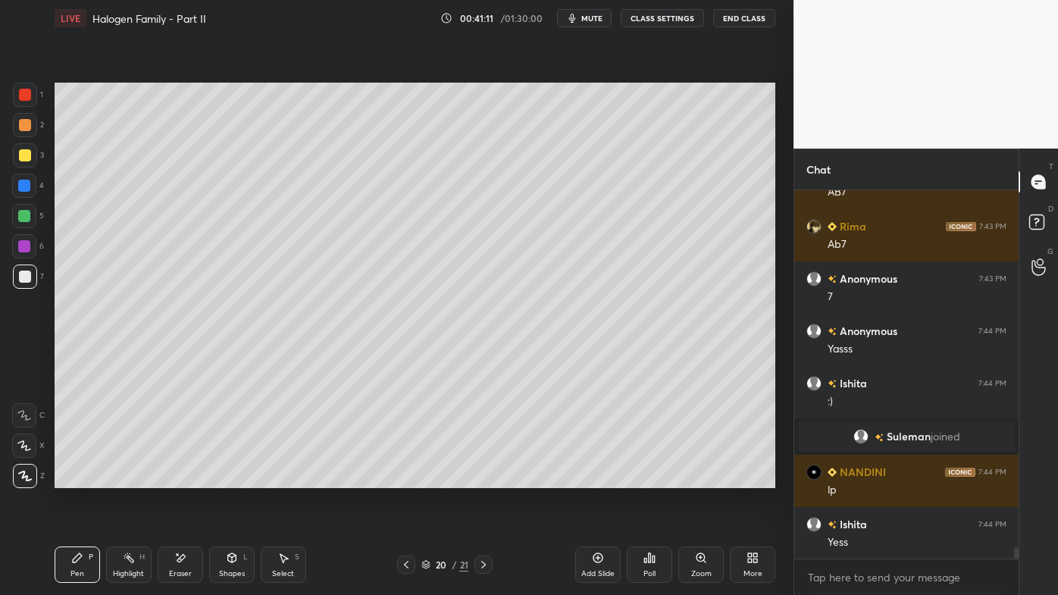
click at [71, 478] on icon at bounding box center [77, 558] width 12 height 12
drag, startPoint x: 123, startPoint y: 561, endPoint x: 137, endPoint y: 489, distance: 73.4
click at [123, 478] on icon at bounding box center [129, 558] width 12 height 12
click at [650, 478] on icon at bounding box center [650, 557] width 2 height 9
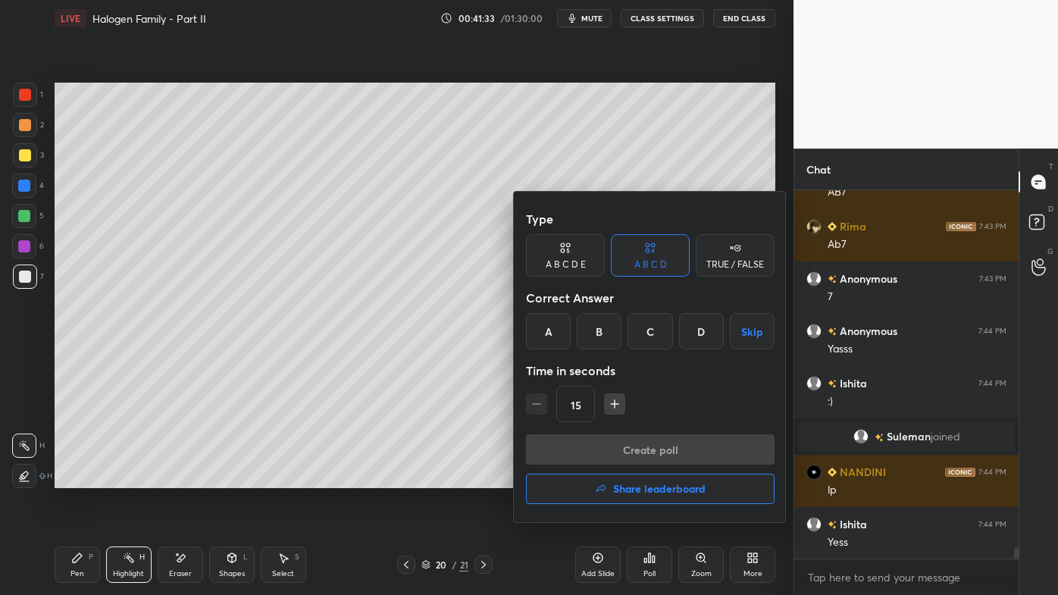
drag, startPoint x: 553, startPoint y: 330, endPoint x: 571, endPoint y: 365, distance: 40.0
click at [556, 333] on div "A" at bounding box center [548, 331] width 45 height 36
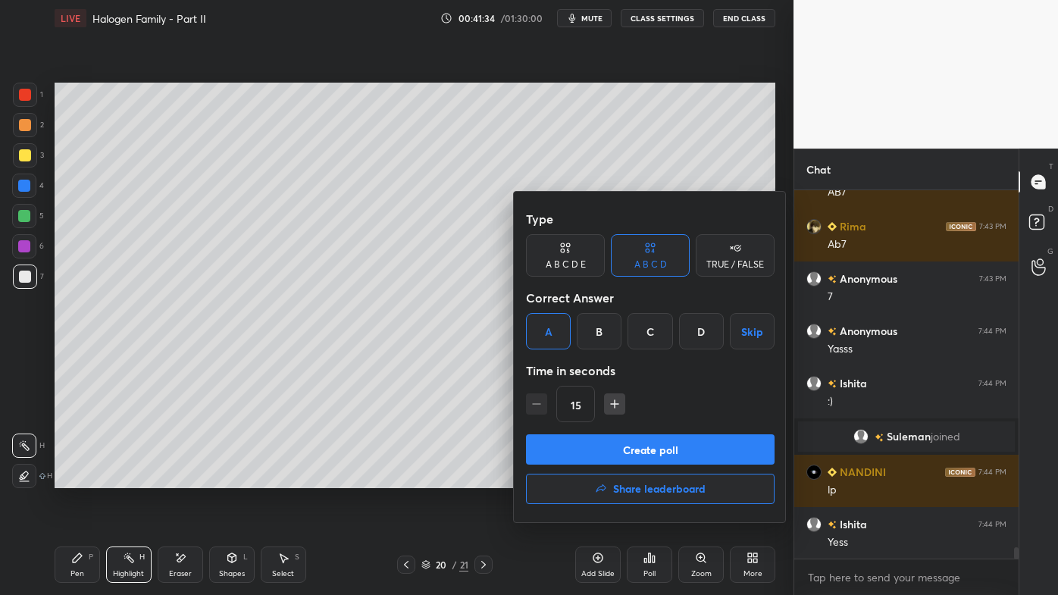
drag, startPoint x: 583, startPoint y: 450, endPoint x: 564, endPoint y: 448, distance: 19.1
click at [582, 450] on button "Create poll" at bounding box center [650, 449] width 249 height 30
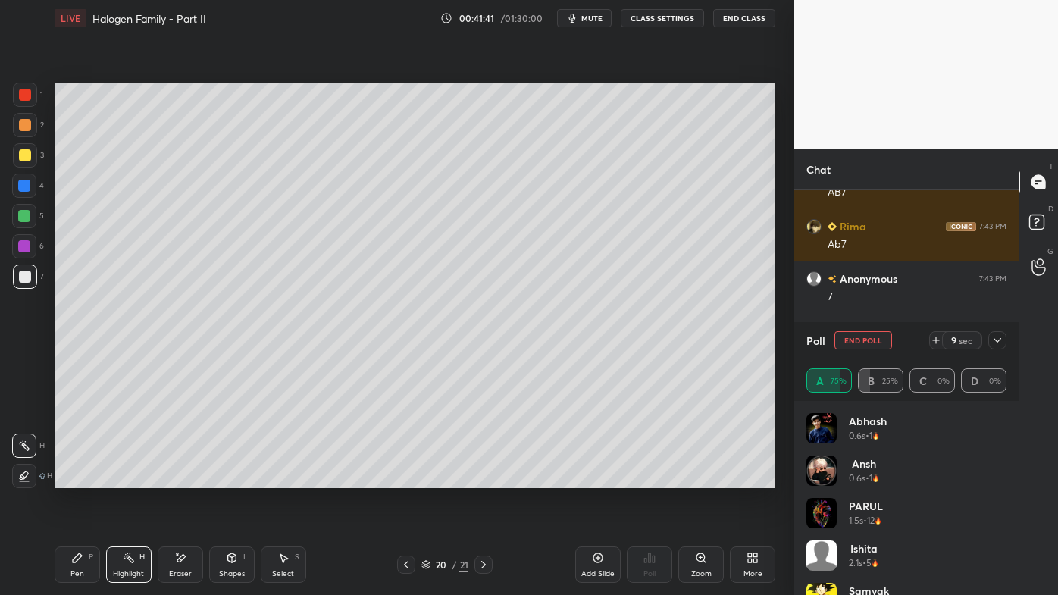
drag, startPoint x: 78, startPoint y: 558, endPoint x: 73, endPoint y: 543, distance: 16.1
click at [77, 478] on icon at bounding box center [77, 557] width 9 height 9
click at [996, 337] on icon at bounding box center [998, 340] width 12 height 12
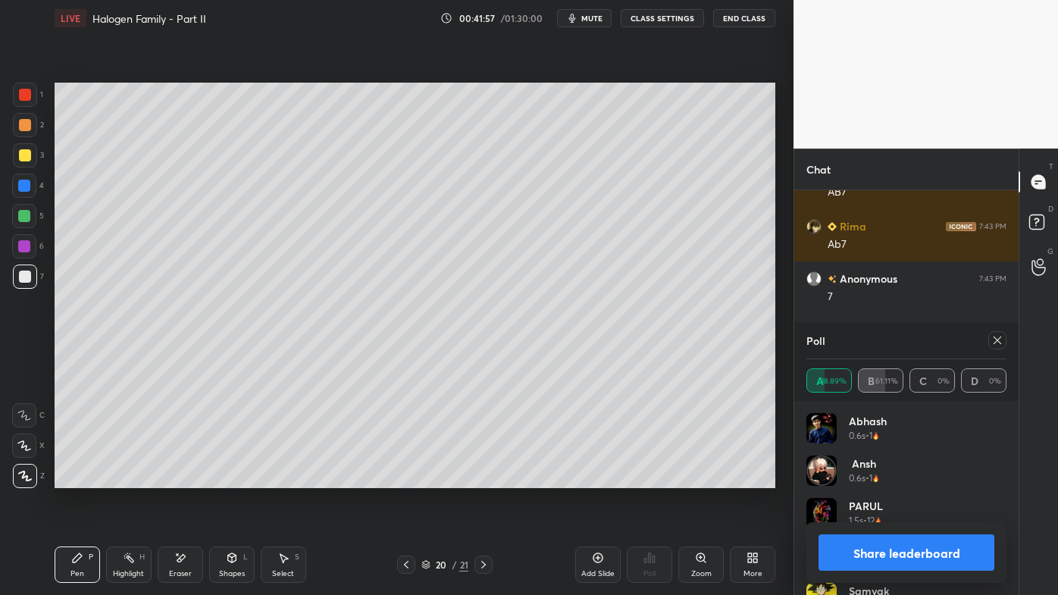
click at [1002, 337] on icon at bounding box center [998, 340] width 12 height 12
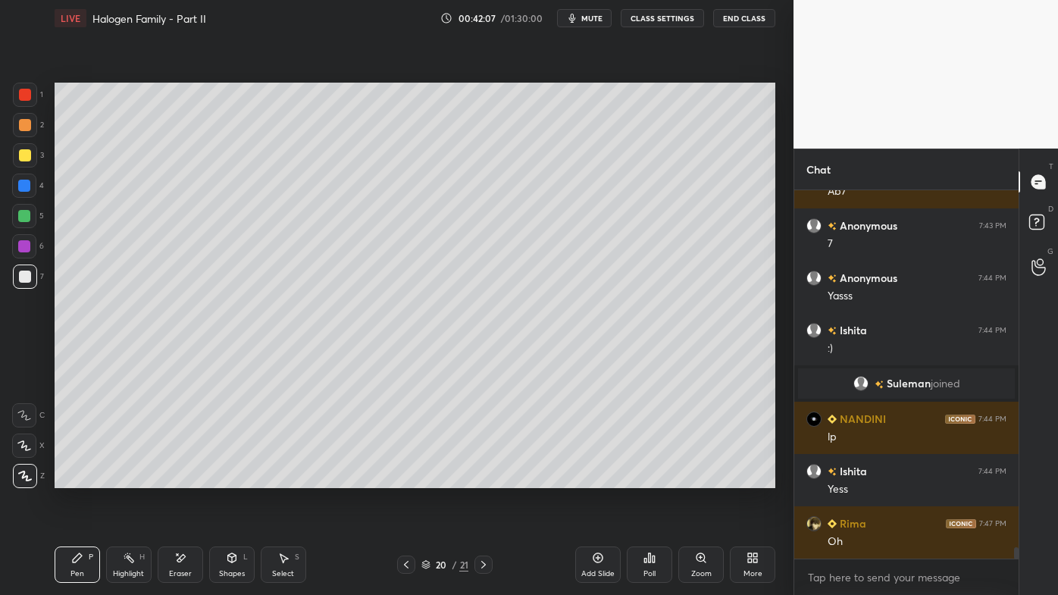
click at [130, 478] on div "Pen P Highlight H Eraser Shapes L Select S 20 / 21 Add Slide Poll Zoom More" at bounding box center [415, 564] width 721 height 61
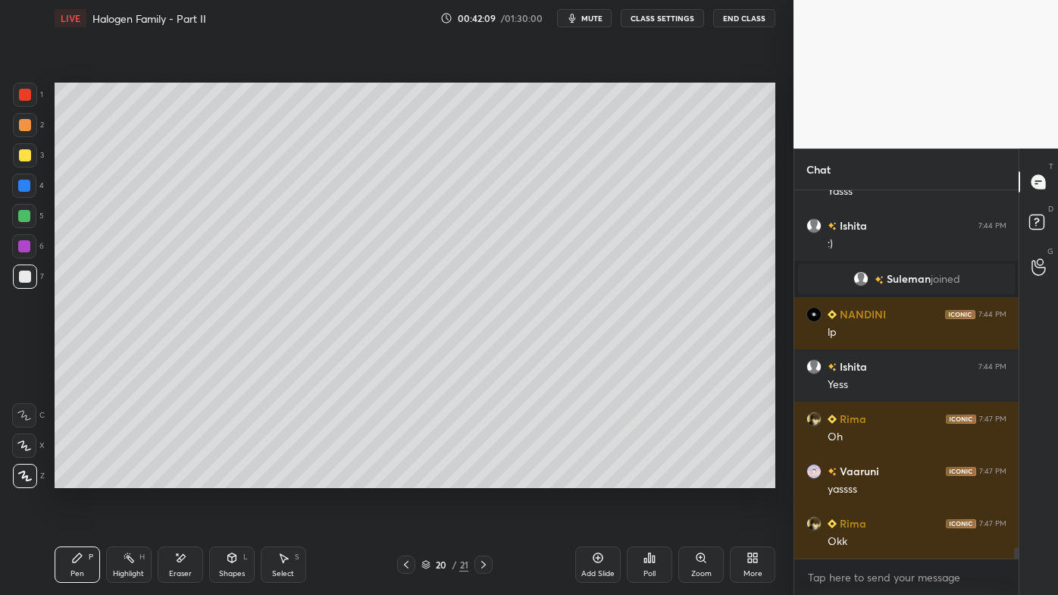
click at [165, 478] on div "Eraser" at bounding box center [180, 565] width 45 height 36
click at [123, 478] on icon at bounding box center [129, 558] width 12 height 12
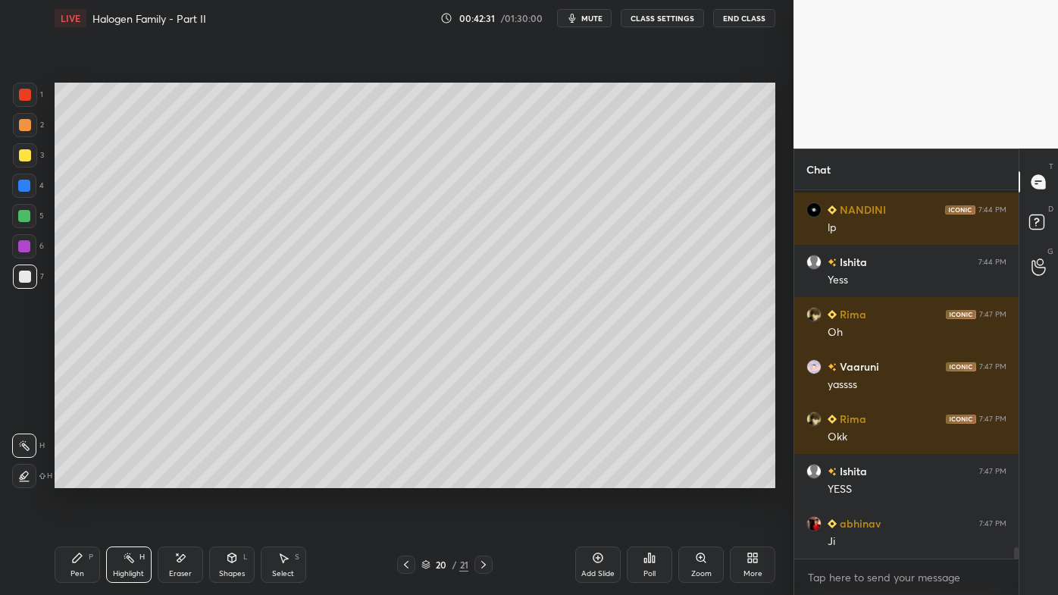
drag, startPoint x: 68, startPoint y: 554, endPoint x: 64, endPoint y: 546, distance: 9.5
click at [66, 478] on div "Pen P" at bounding box center [77, 565] width 45 height 36
click at [594, 478] on icon at bounding box center [598, 558] width 12 height 12
click at [20, 120] on div at bounding box center [25, 125] width 24 height 24
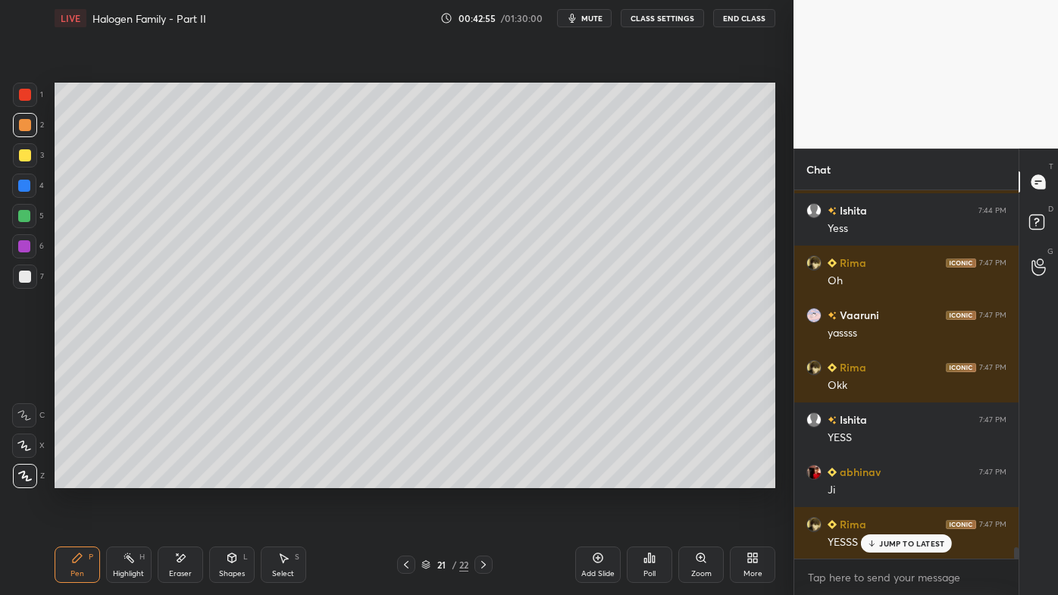
click at [643, 478] on div "Poll" at bounding box center [649, 565] width 45 height 36
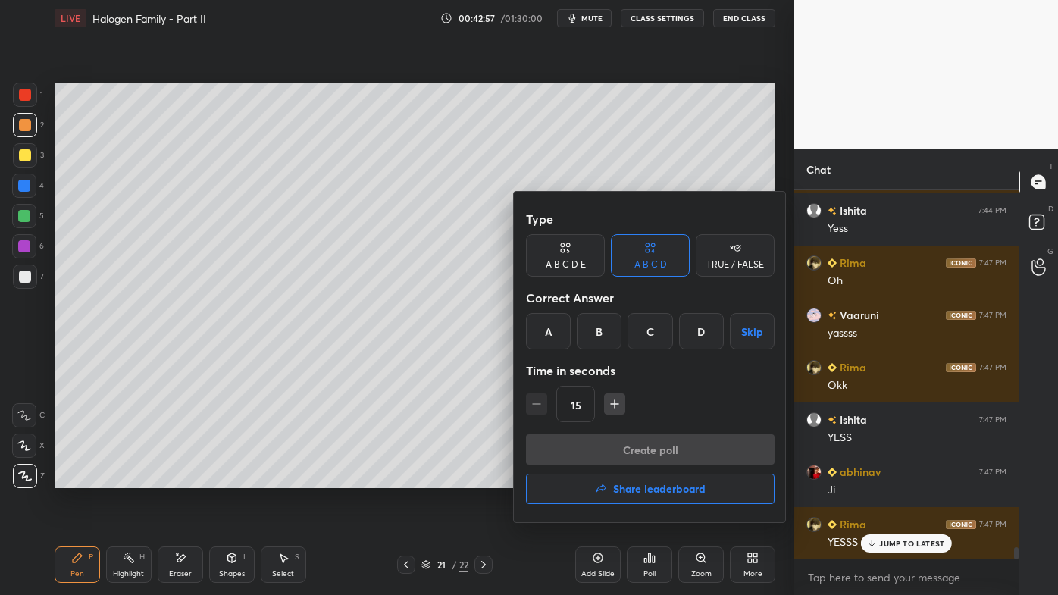
drag, startPoint x: 568, startPoint y: 259, endPoint x: 578, endPoint y: 261, distance: 10.1
click at [576, 260] on div "A B C D E" at bounding box center [566, 264] width 40 height 9
click at [544, 340] on div "A" at bounding box center [544, 331] width 36 height 36
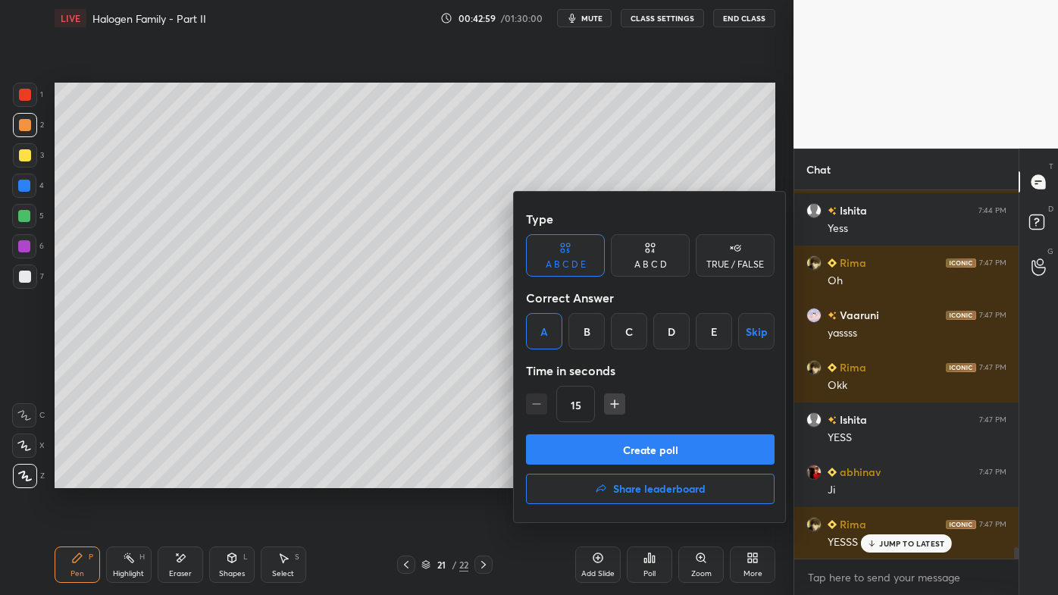
click at [606, 455] on button "Create poll" at bounding box center [650, 449] width 249 height 30
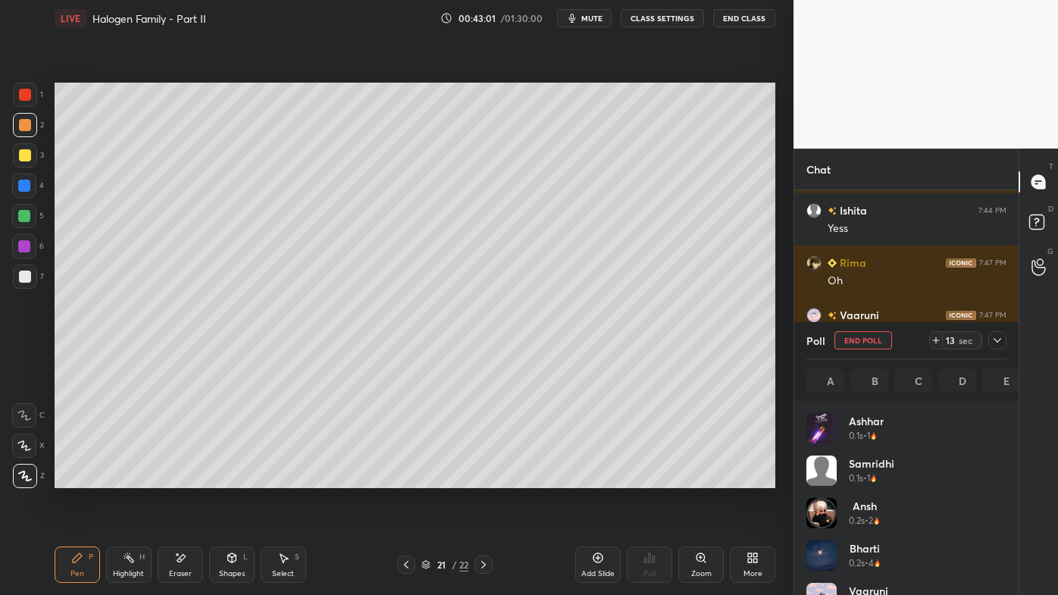
scroll to position [177, 196]
drag, startPoint x: 1000, startPoint y: 335, endPoint x: 983, endPoint y: 348, distance: 21.1
click at [999, 340] on icon at bounding box center [998, 340] width 12 height 12
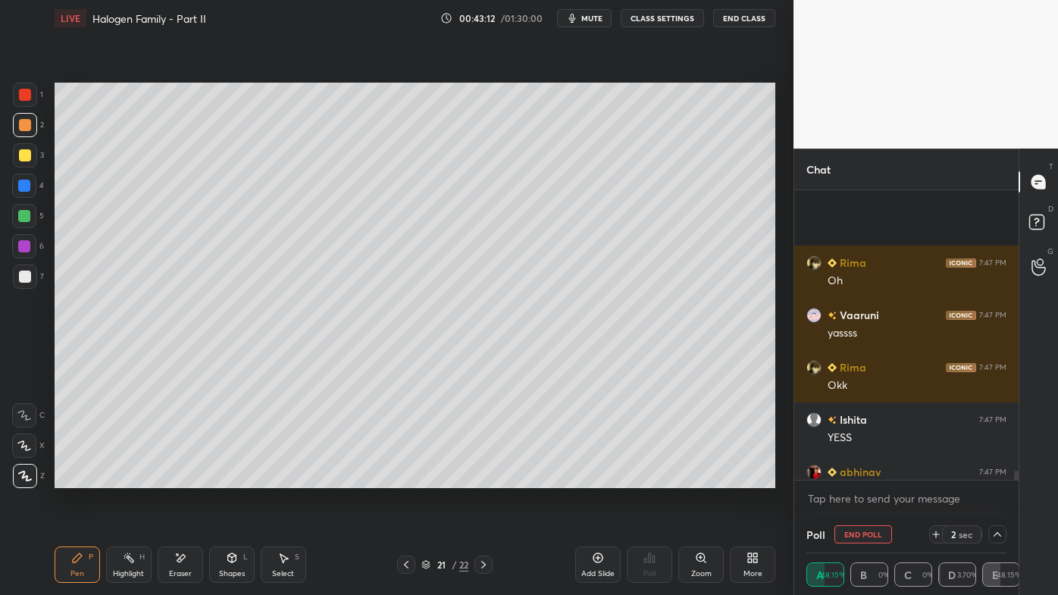
scroll to position [11733, 0]
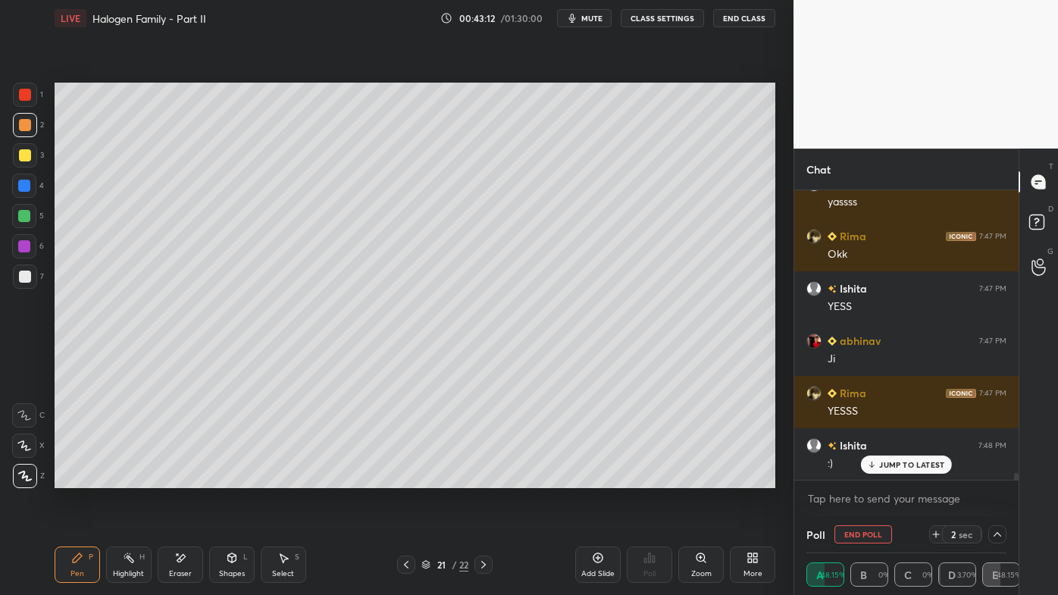
click at [918, 472] on div "JUMP TO LATEST" at bounding box center [906, 465] width 91 height 18
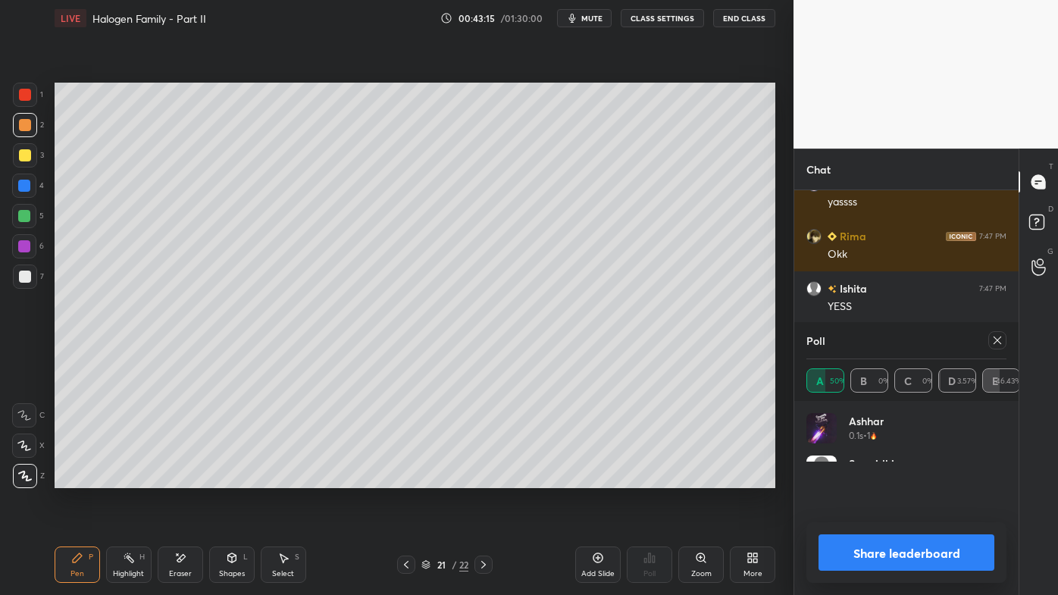
scroll to position [11786, 0]
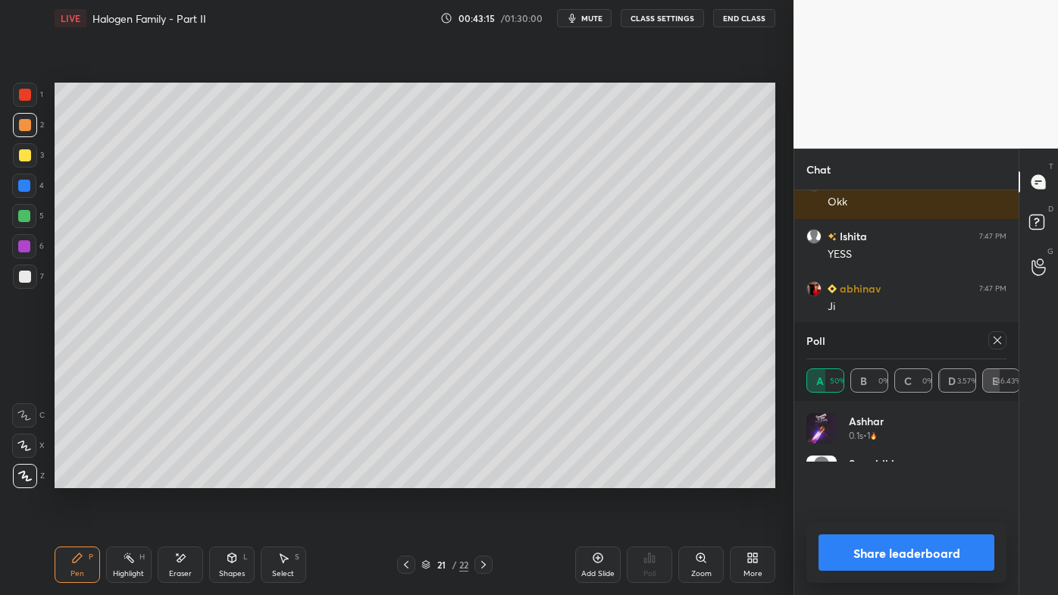
click at [998, 341] on icon at bounding box center [998, 340] width 12 height 12
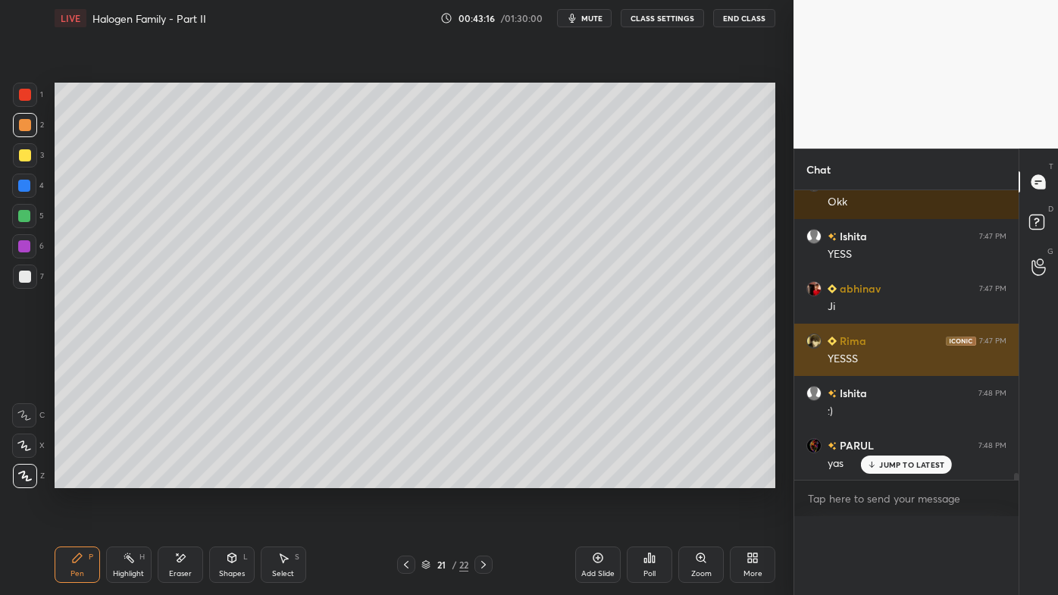
scroll to position [11761, 0]
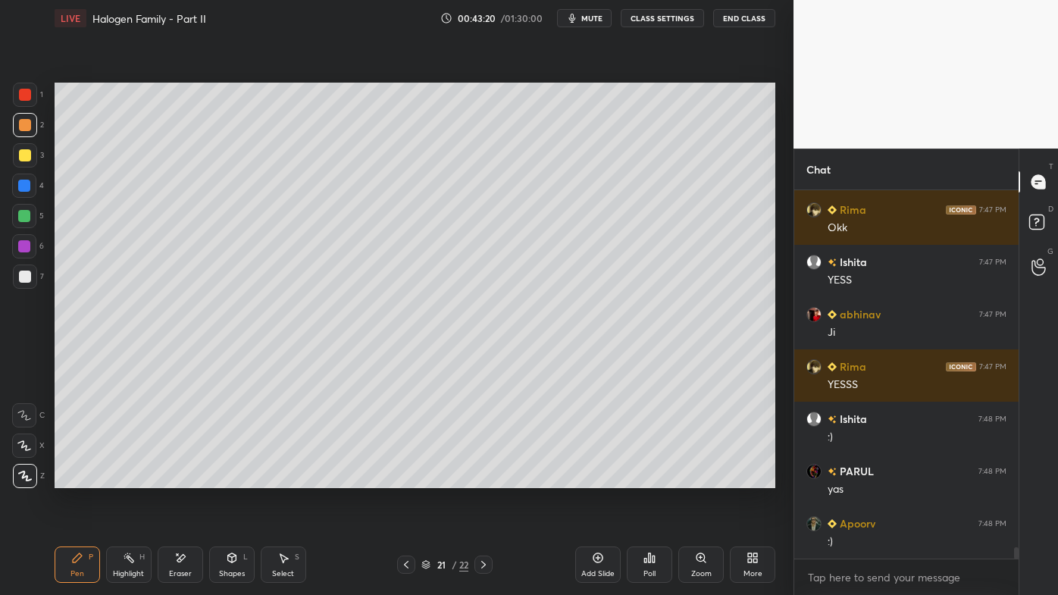
click at [127, 478] on div "Highlight H" at bounding box center [128, 565] width 45 height 36
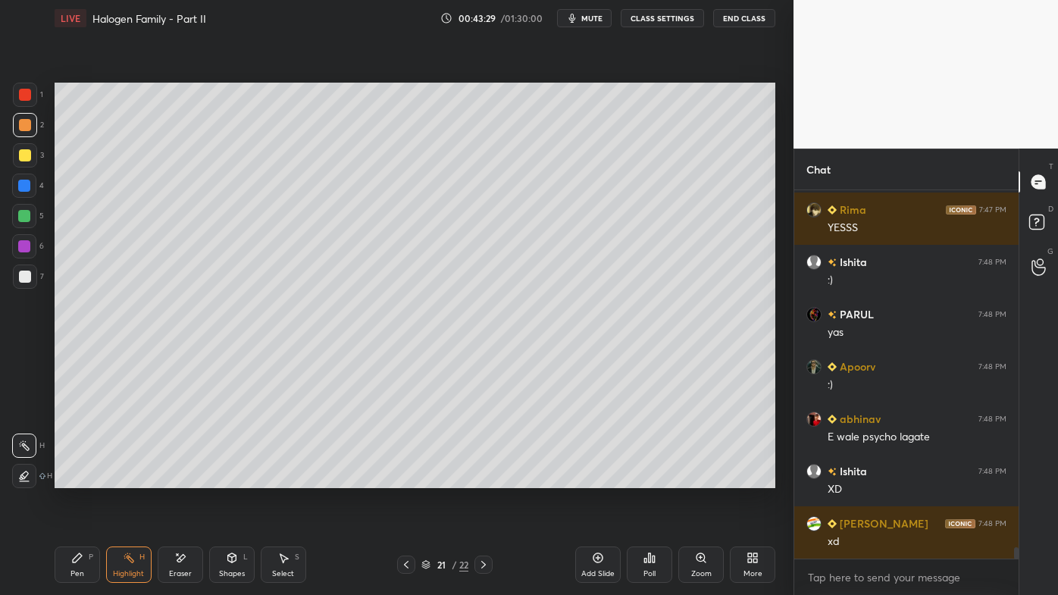
drag, startPoint x: 174, startPoint y: 554, endPoint x: 206, endPoint y: 503, distance: 61.0
click at [174, 478] on div "Eraser" at bounding box center [180, 565] width 45 height 36
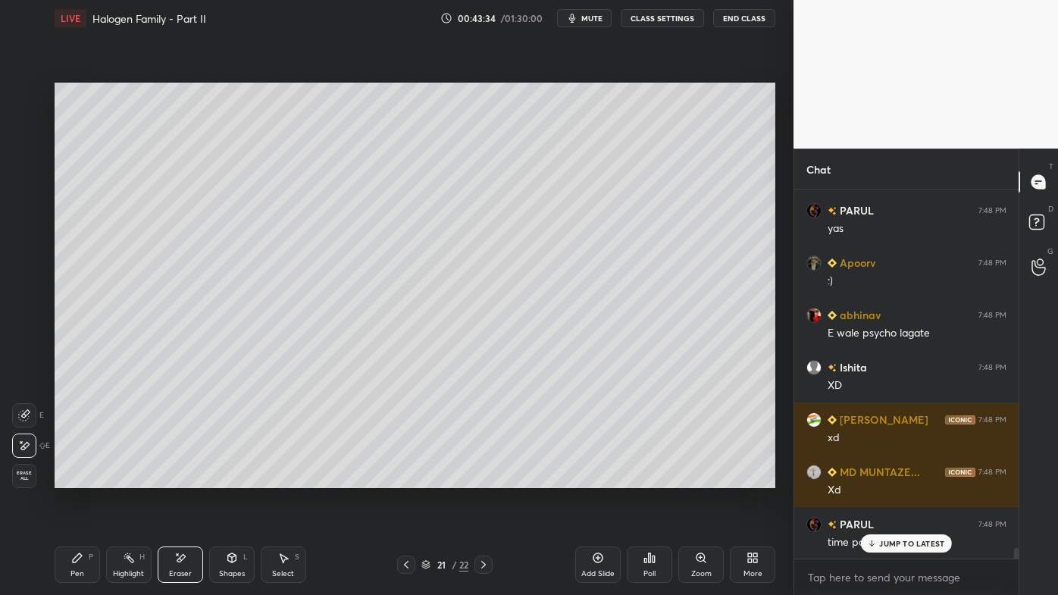
click at [129, 478] on div "Highlight H" at bounding box center [128, 565] width 45 height 36
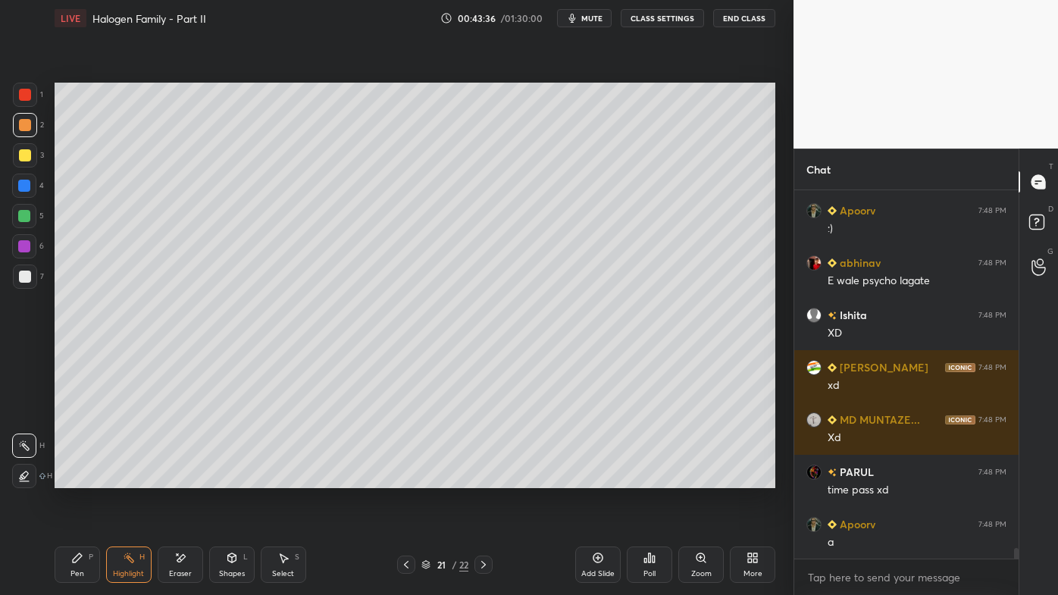
click at [898, 478] on p "JUMP TO LATEST" at bounding box center [911, 592] width 65 height 9
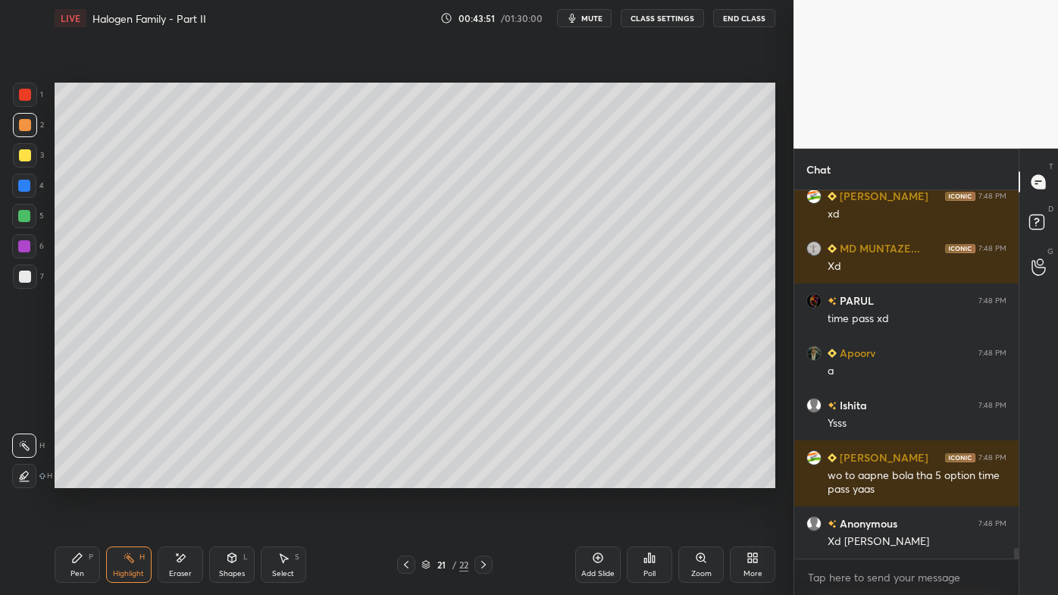
drag, startPoint x: 403, startPoint y: 563, endPoint x: 396, endPoint y: 569, distance: 9.1
click at [406, 478] on icon at bounding box center [406, 565] width 12 height 12
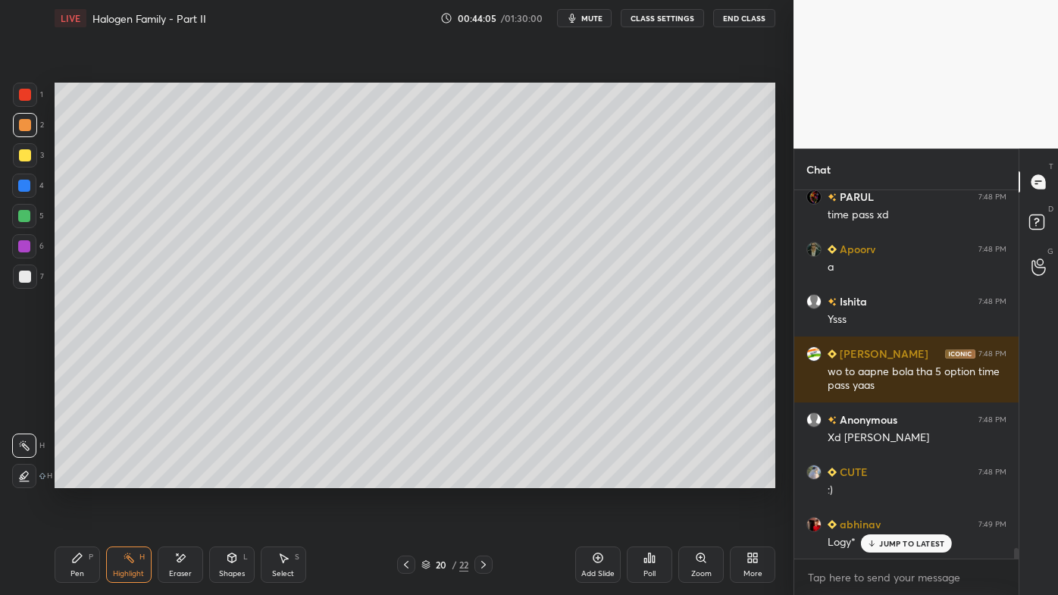
click at [887, 478] on p "JUMP TO LATEST" at bounding box center [911, 543] width 65 height 9
click at [482, 478] on icon at bounding box center [484, 565] width 12 height 12
drag, startPoint x: 73, startPoint y: 559, endPoint x: 71, endPoint y: 550, distance: 8.6
click at [71, 478] on icon at bounding box center [77, 558] width 12 height 12
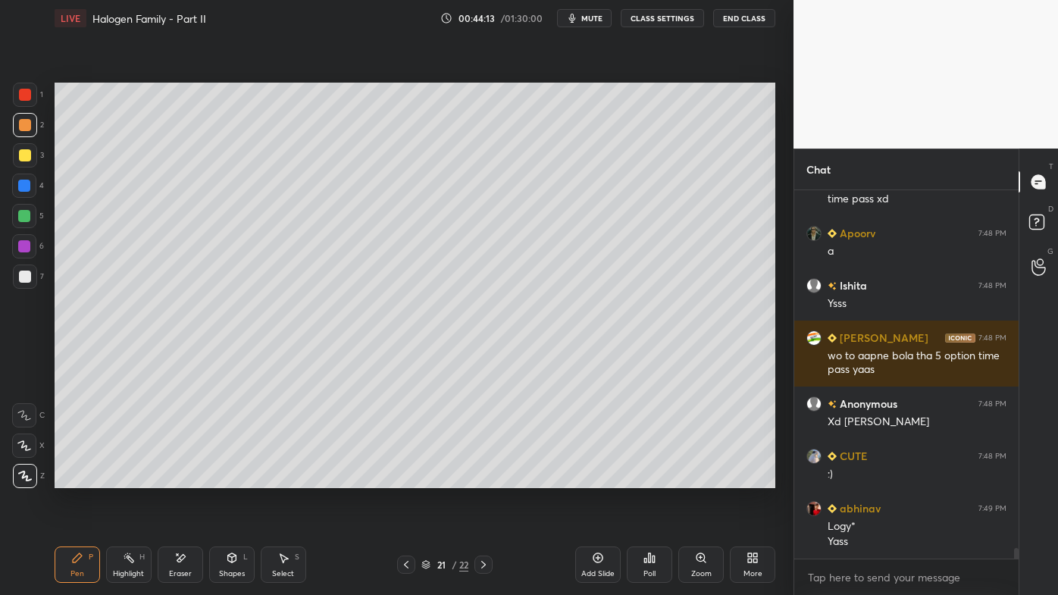
click at [133, 478] on icon at bounding box center [129, 558] width 12 height 12
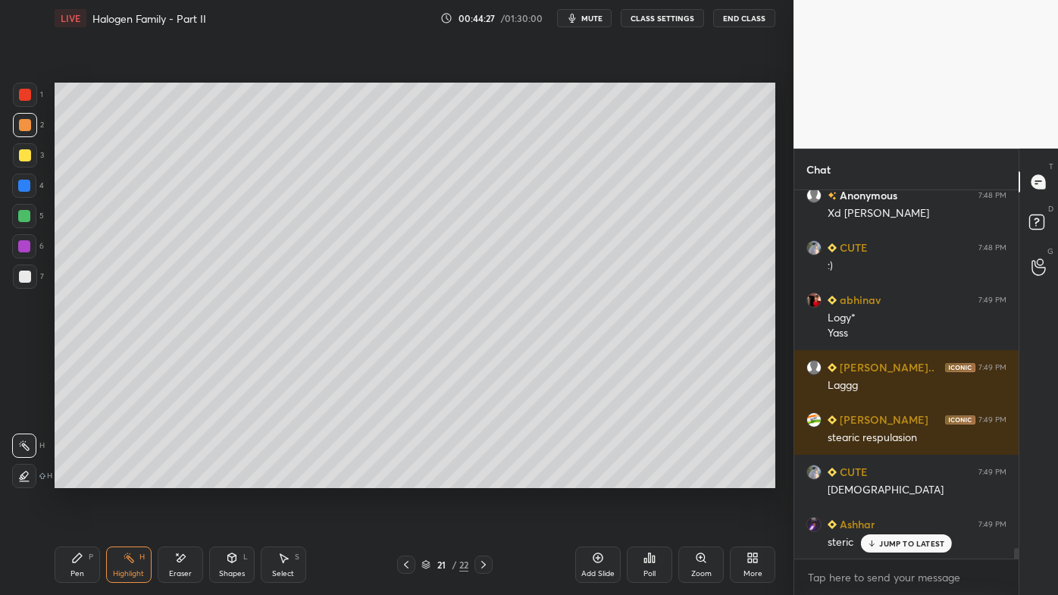
scroll to position [12625, 0]
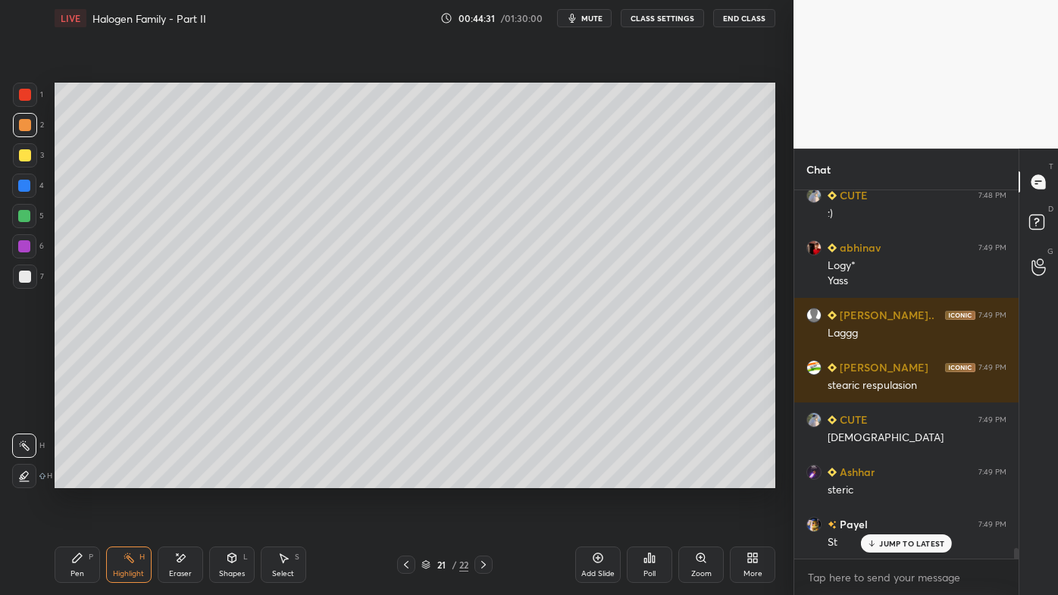
click at [651, 478] on icon at bounding box center [650, 558] width 12 height 12
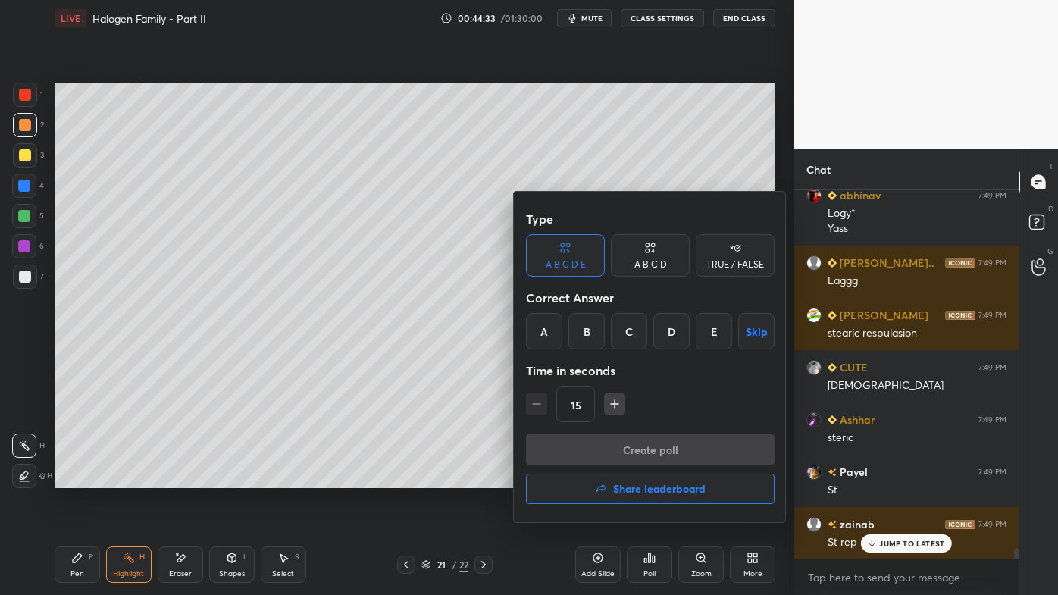
scroll to position [12730, 0]
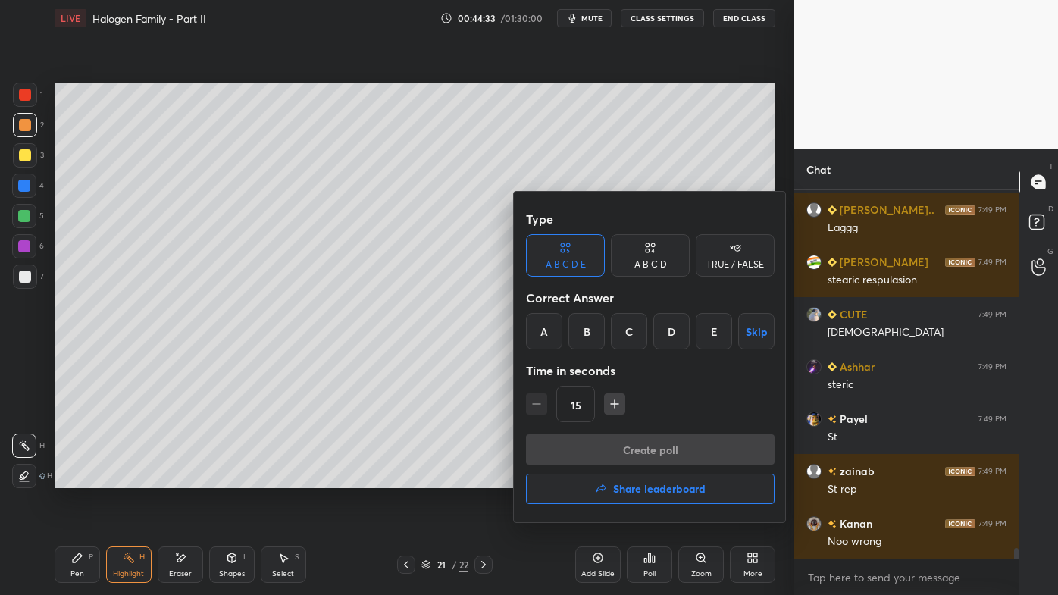
drag, startPoint x: 639, startPoint y: 271, endPoint x: 635, endPoint y: 291, distance: 20.1
click at [641, 274] on div "A B C D" at bounding box center [650, 255] width 79 height 42
drag, startPoint x: 596, startPoint y: 334, endPoint x: 588, endPoint y: 352, distance: 20.0
click at [594, 335] on div "B" at bounding box center [599, 331] width 45 height 36
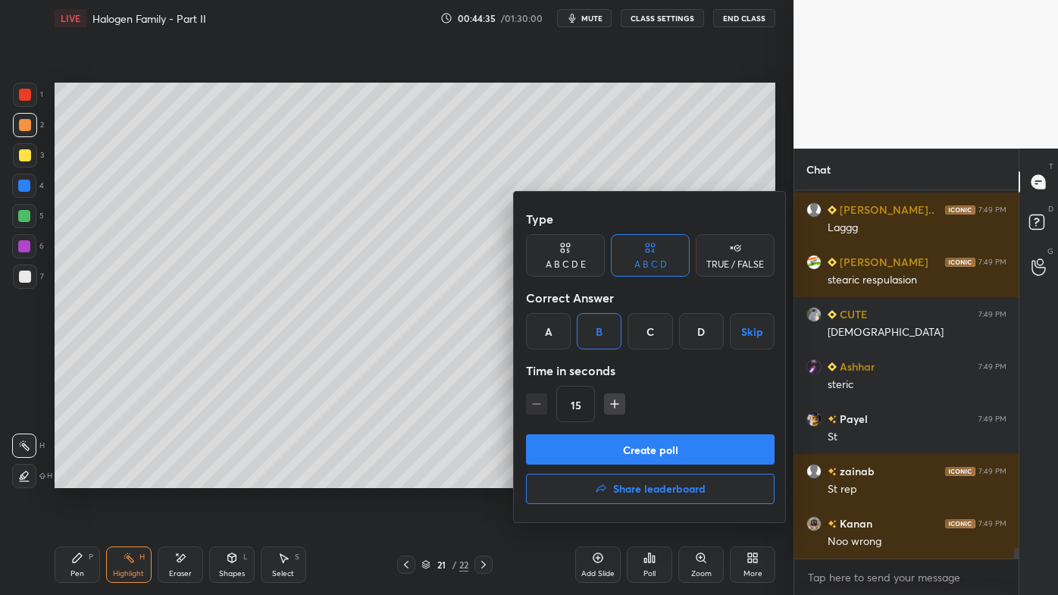
click at [594, 442] on button "Create poll" at bounding box center [650, 449] width 249 height 30
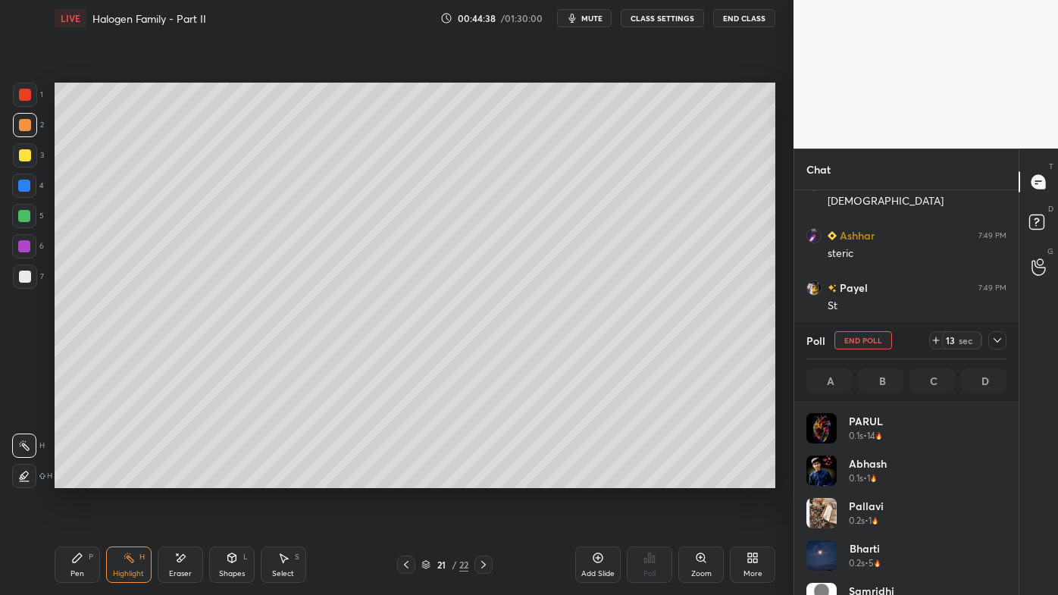
scroll to position [177, 196]
drag, startPoint x: 995, startPoint y: 337, endPoint x: 977, endPoint y: 359, distance: 29.1
click at [995, 338] on icon at bounding box center [998, 340] width 12 height 12
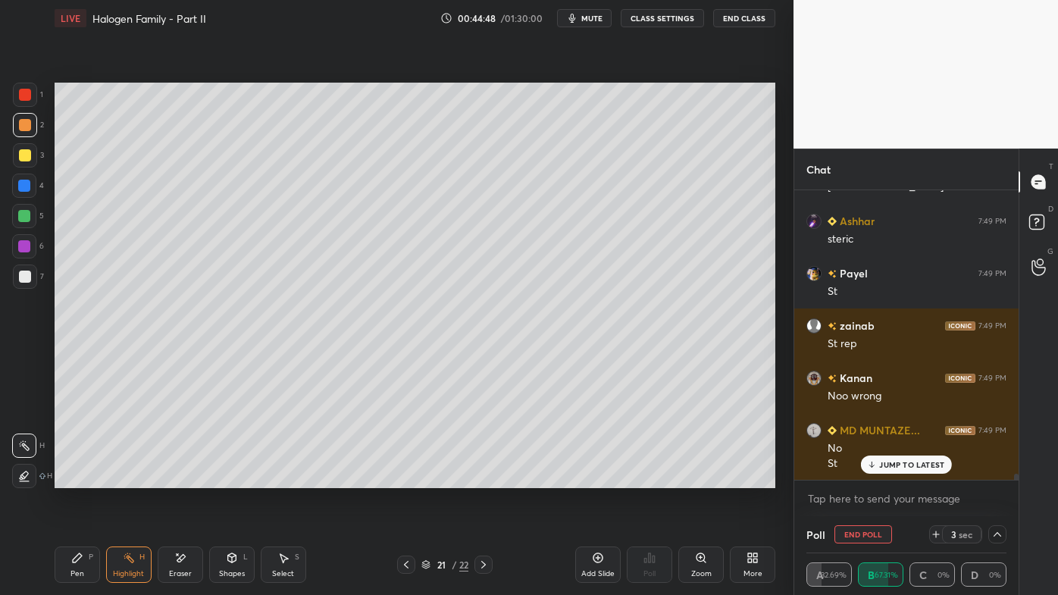
scroll to position [12928, 0]
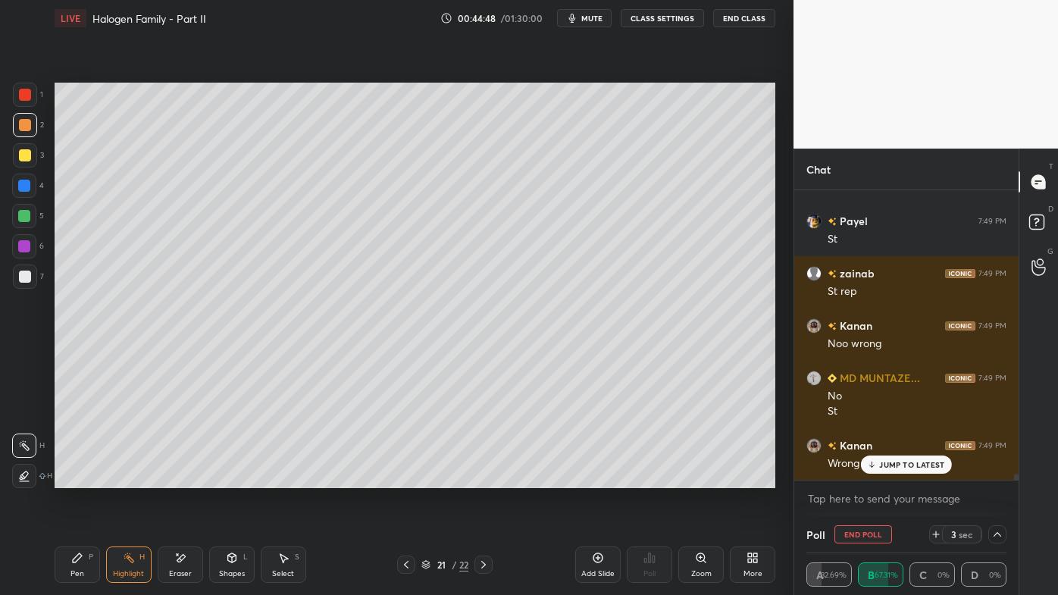
click at [895, 467] on p "JUMP TO LATEST" at bounding box center [911, 464] width 65 height 9
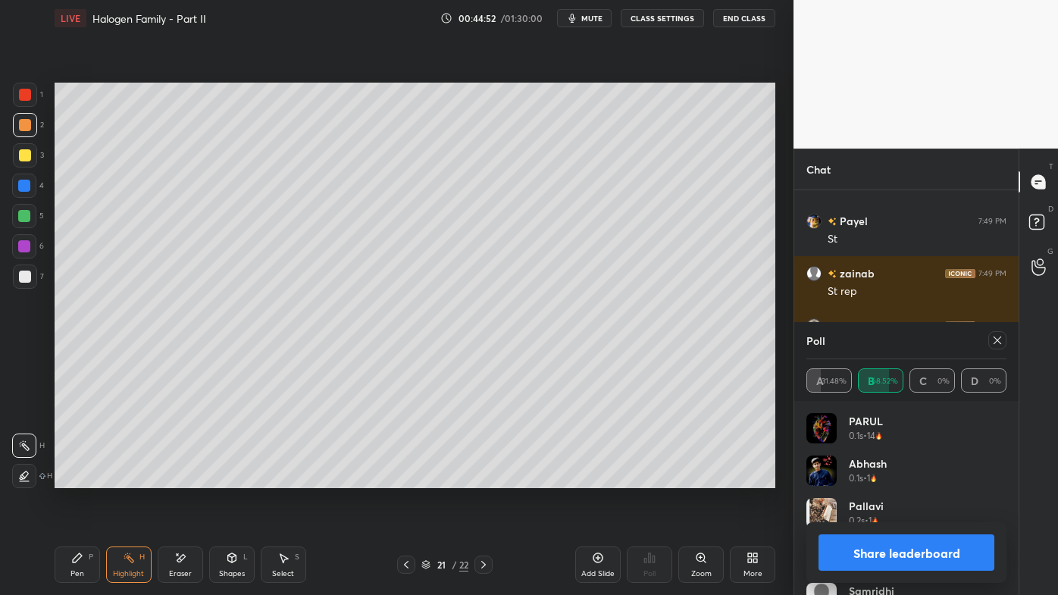
click at [1002, 339] on div at bounding box center [998, 340] width 18 height 18
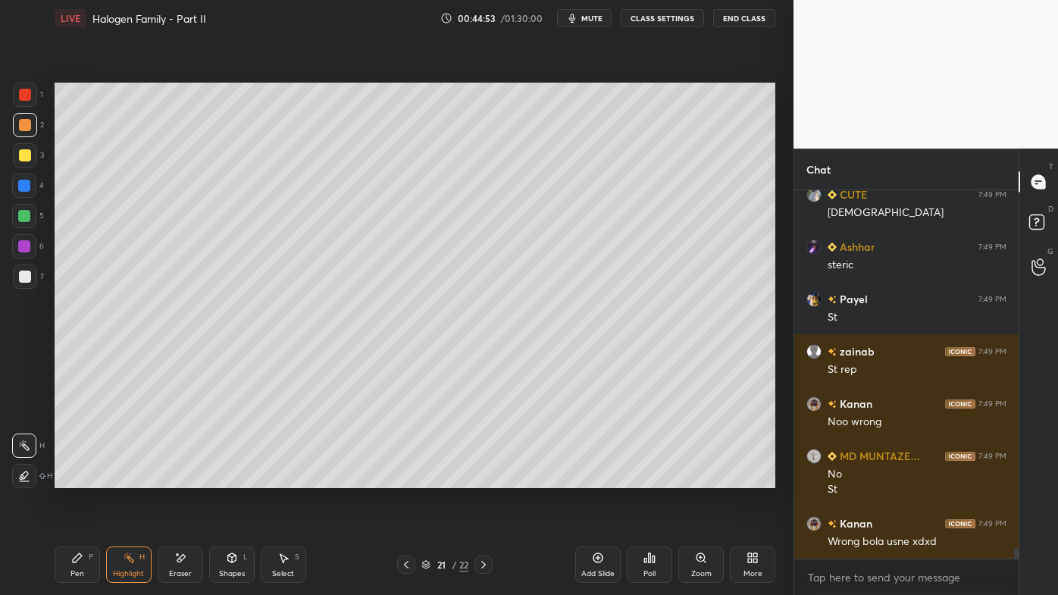
click at [123, 478] on div "Highlight H" at bounding box center [128, 565] width 45 height 36
click at [646, 478] on div "Poll" at bounding box center [649, 565] width 45 height 36
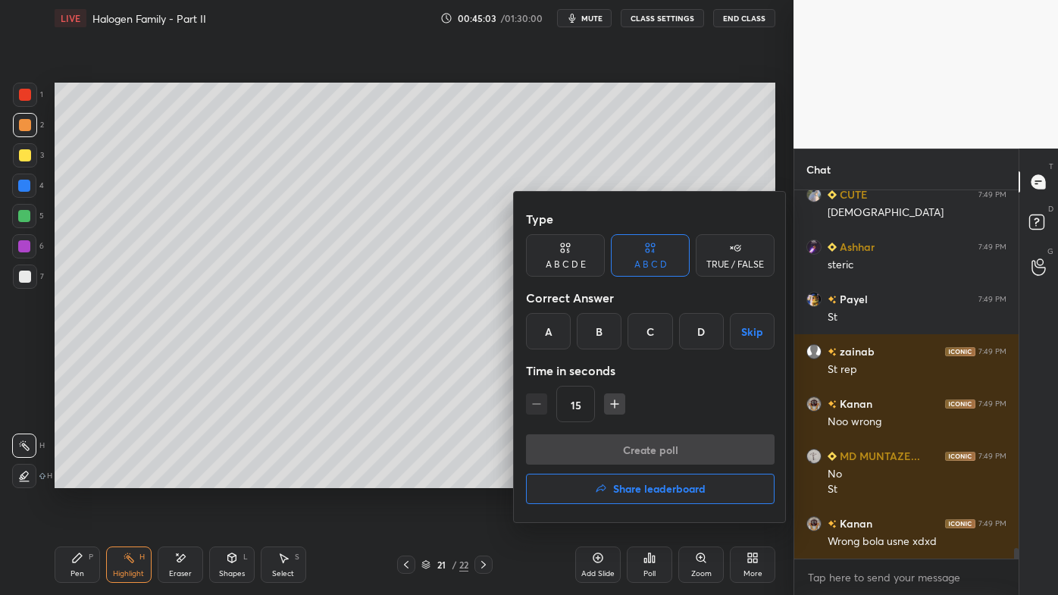
drag, startPoint x: 556, startPoint y: 334, endPoint x: 562, endPoint y: 349, distance: 16.3
click at [556, 336] on div "A" at bounding box center [548, 331] width 45 height 36
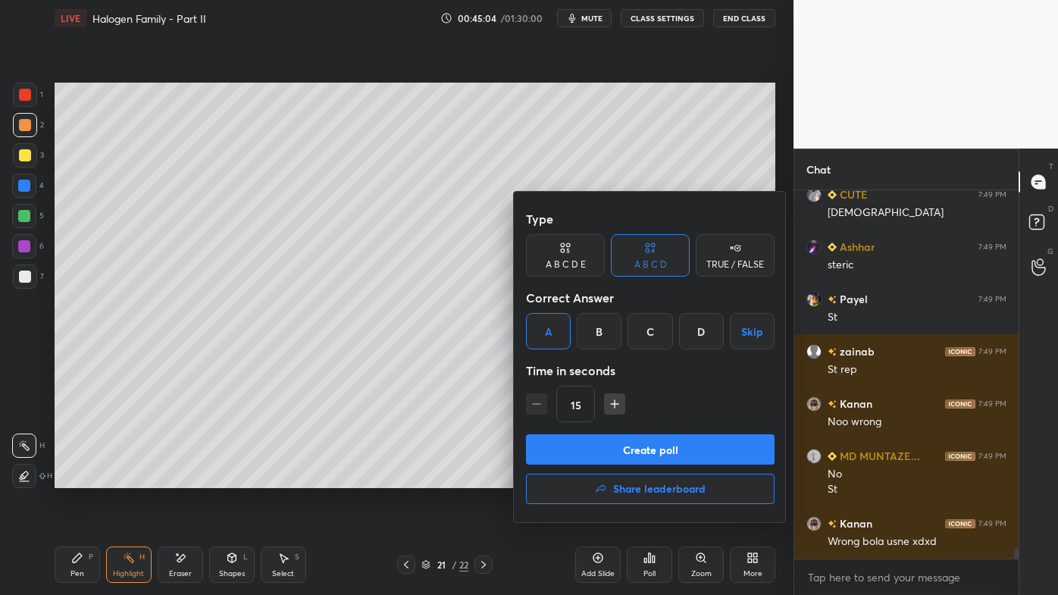
click at [606, 456] on button "Create poll" at bounding box center [650, 449] width 249 height 30
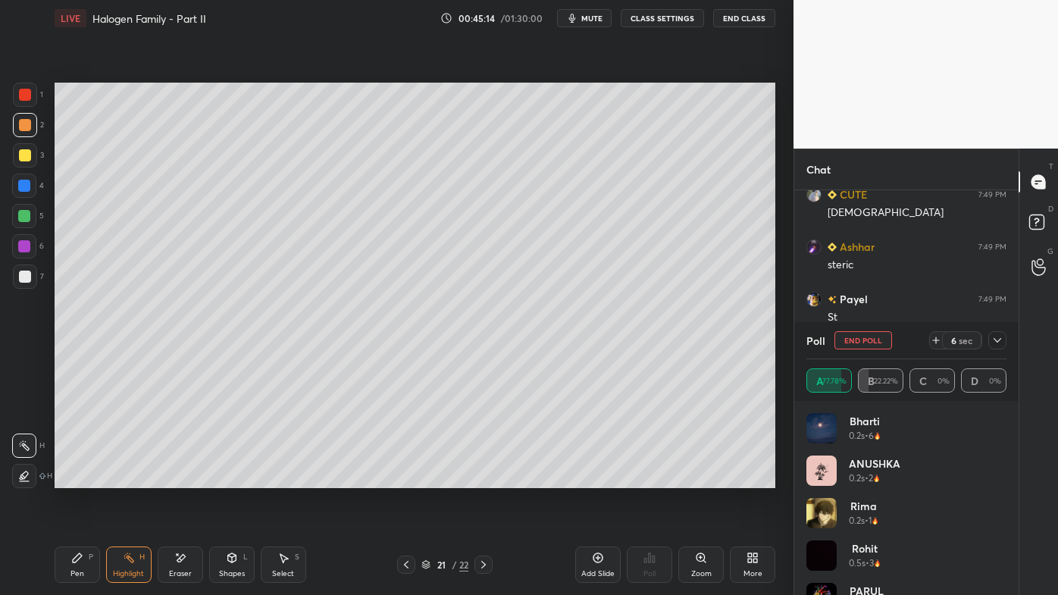
drag, startPoint x: 89, startPoint y: 559, endPoint x: 86, endPoint y: 497, distance: 62.2
click at [86, 478] on div "Pen P" at bounding box center [77, 565] width 45 height 36
click at [28, 277] on div at bounding box center [25, 277] width 12 height 12
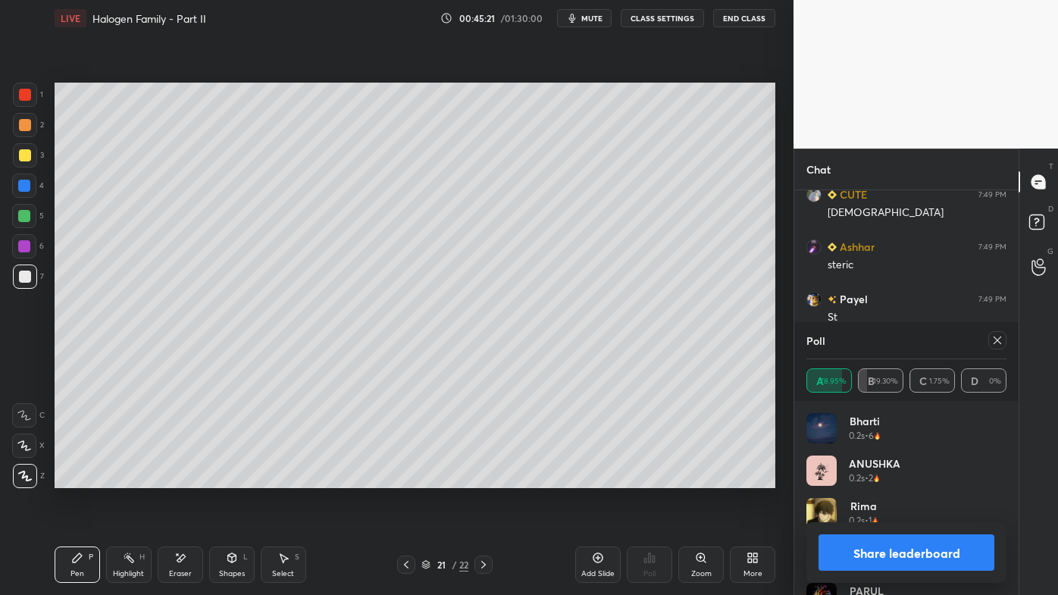
click at [1012, 321] on div at bounding box center [1014, 335] width 9 height 290
click at [998, 346] on icon at bounding box center [998, 340] width 12 height 12
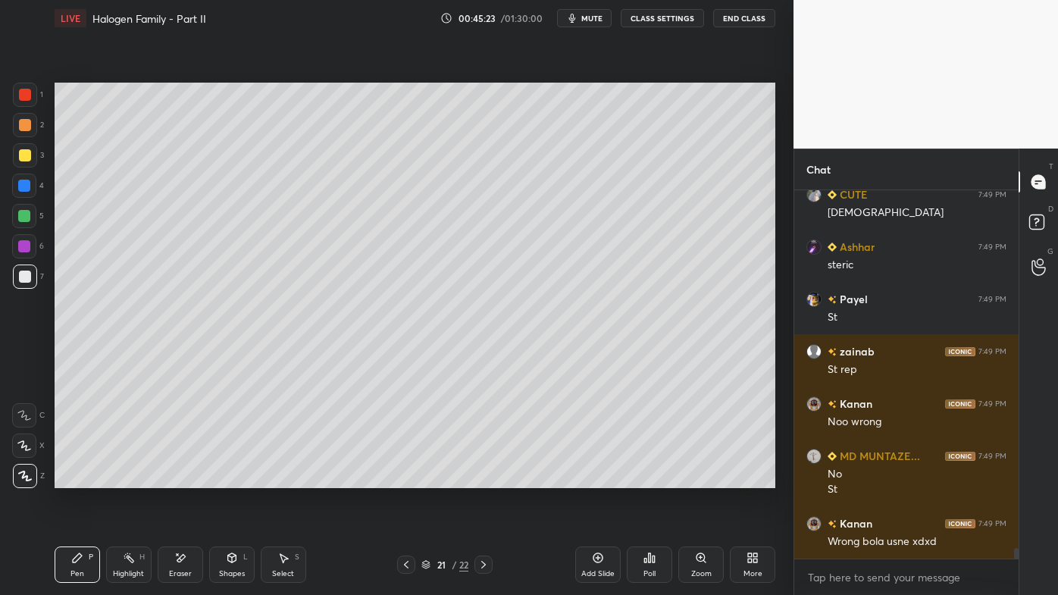
click at [71, 478] on icon at bounding box center [77, 558] width 12 height 12
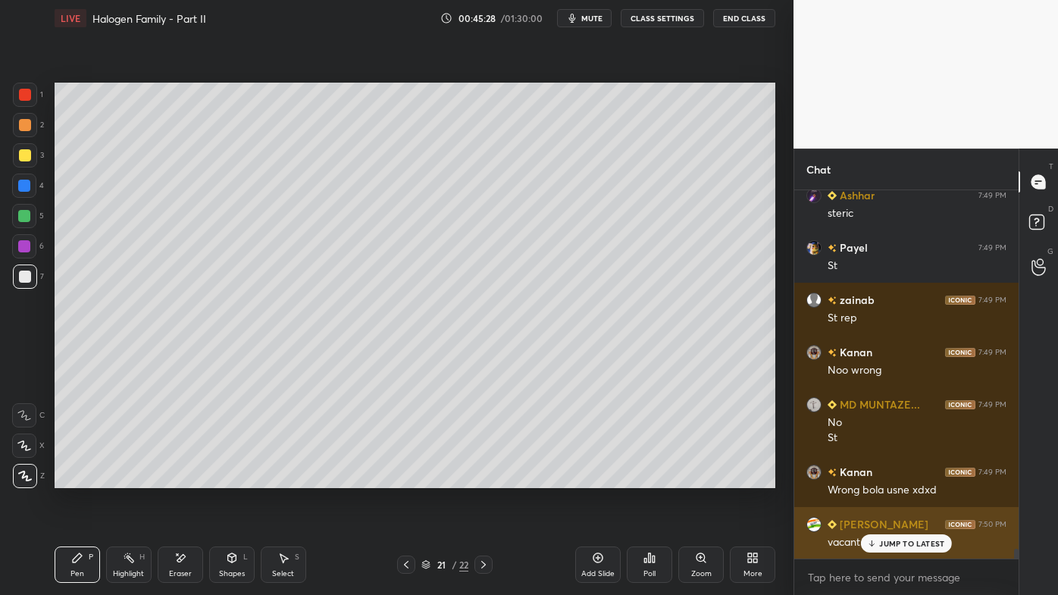
click at [891, 478] on p "JUMP TO LATEST" at bounding box center [911, 543] width 65 height 9
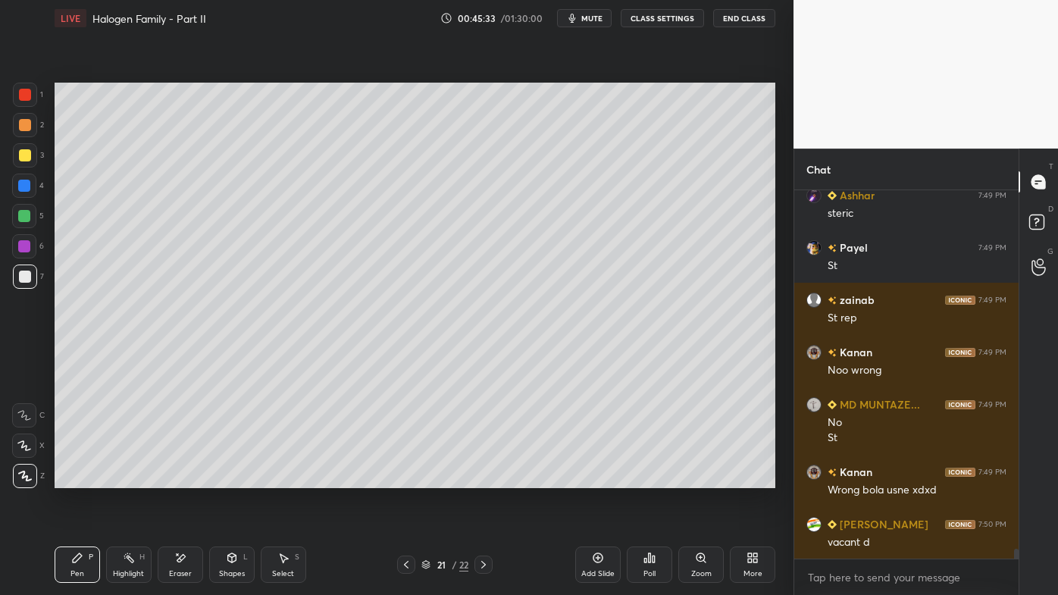
click at [129, 478] on icon at bounding box center [129, 558] width 12 height 12
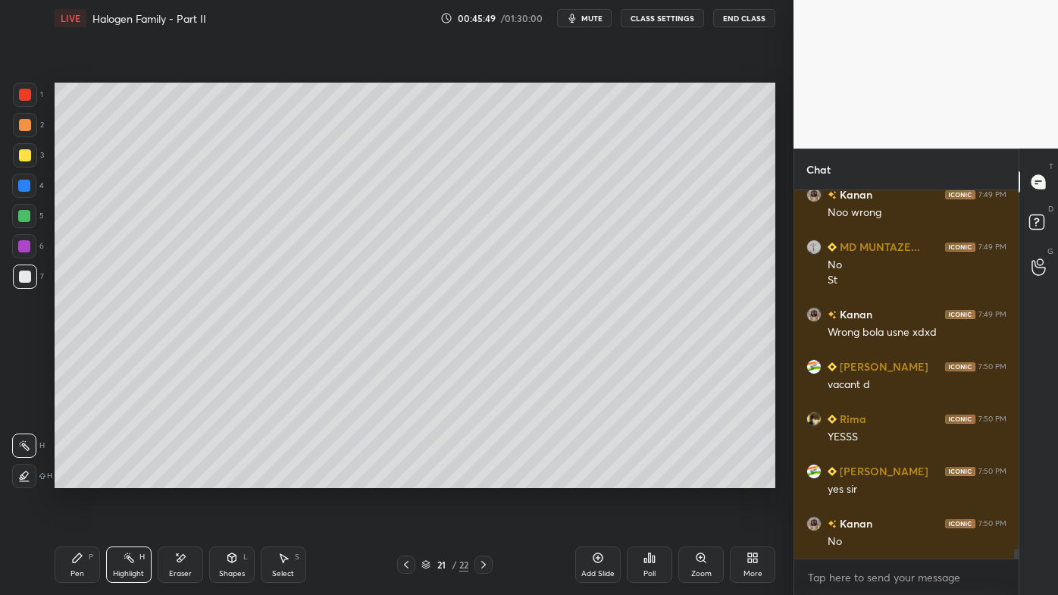
click at [409, 478] on icon at bounding box center [406, 565] width 12 height 12
click at [406, 478] on icon at bounding box center [406, 565] width 12 height 12
click at [404, 478] on icon at bounding box center [406, 565] width 12 height 12
click at [402, 478] on icon at bounding box center [406, 565] width 12 height 12
click at [400, 478] on icon at bounding box center [406, 565] width 12 height 12
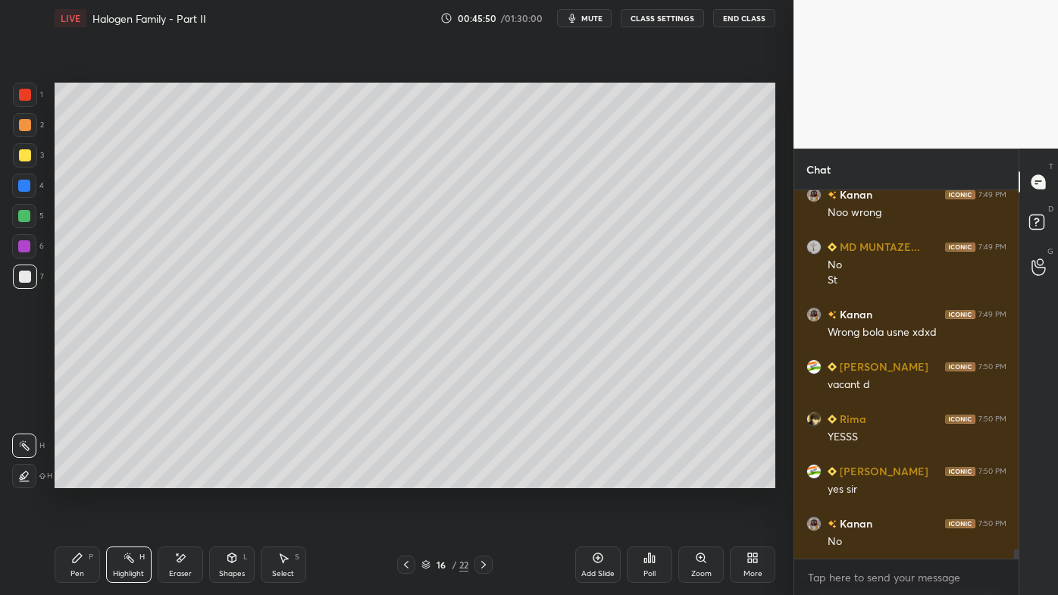
click at [398, 478] on div at bounding box center [406, 565] width 18 height 18
click at [400, 478] on div at bounding box center [406, 565] width 18 height 18
click at [400, 478] on icon at bounding box center [406, 565] width 12 height 12
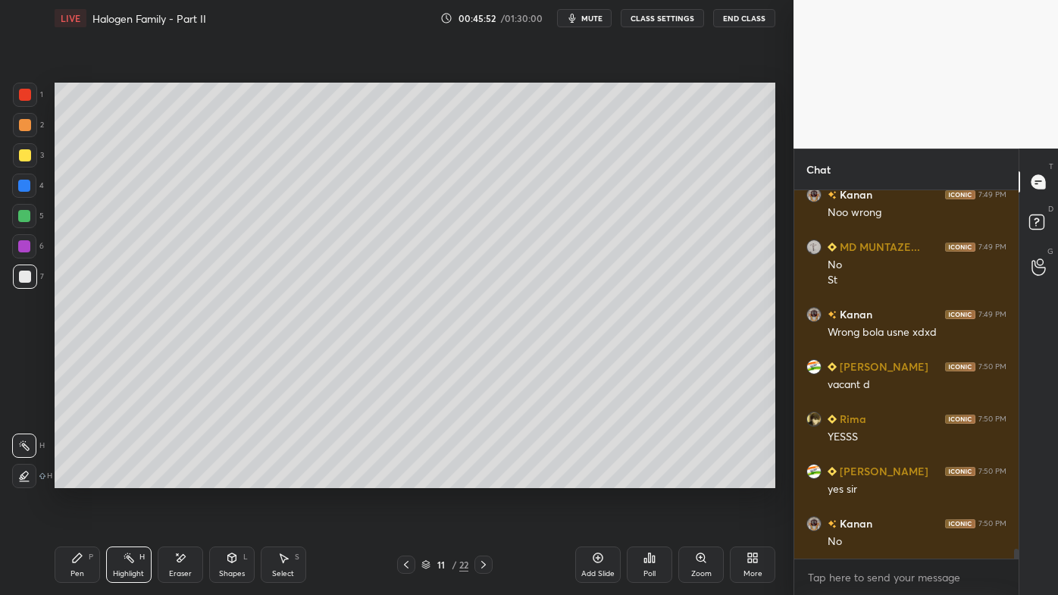
click at [400, 478] on icon at bounding box center [406, 565] width 12 height 12
click at [412, 478] on div at bounding box center [406, 565] width 18 height 18
click at [488, 478] on icon at bounding box center [484, 565] width 12 height 12
click at [479, 478] on icon at bounding box center [484, 565] width 12 height 12
click at [478, 478] on icon at bounding box center [484, 565] width 12 height 12
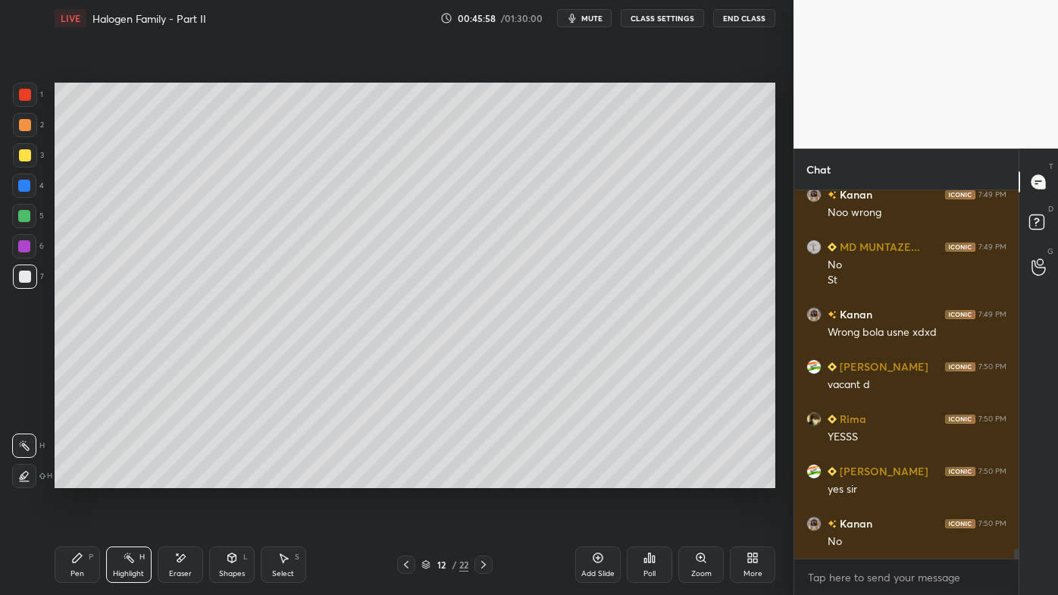
click at [478, 478] on icon at bounding box center [484, 565] width 12 height 12
click at [477, 478] on div at bounding box center [484, 565] width 18 height 18
click at [478, 478] on icon at bounding box center [484, 565] width 12 height 12
click at [481, 478] on icon at bounding box center [484, 565] width 12 height 12
click at [484, 478] on icon at bounding box center [484, 565] width 12 height 12
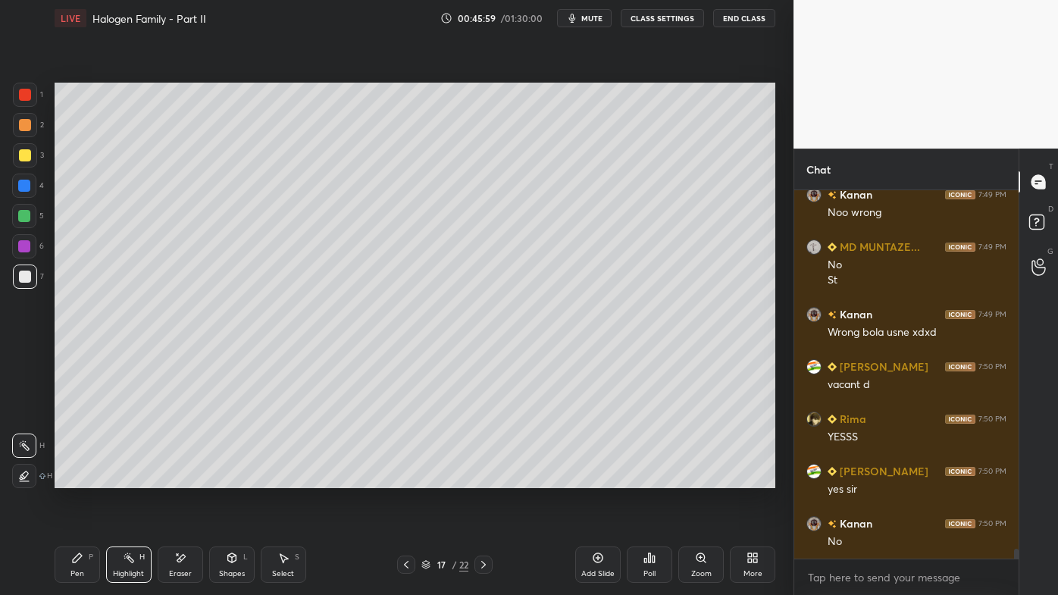
click at [485, 478] on icon at bounding box center [484, 565] width 12 height 12
click at [487, 478] on icon at bounding box center [484, 565] width 12 height 12
click at [484, 478] on icon at bounding box center [484, 565] width 12 height 12
click at [483, 478] on icon at bounding box center [484, 565] width 12 height 12
click at [487, 478] on icon at bounding box center [484, 565] width 12 height 12
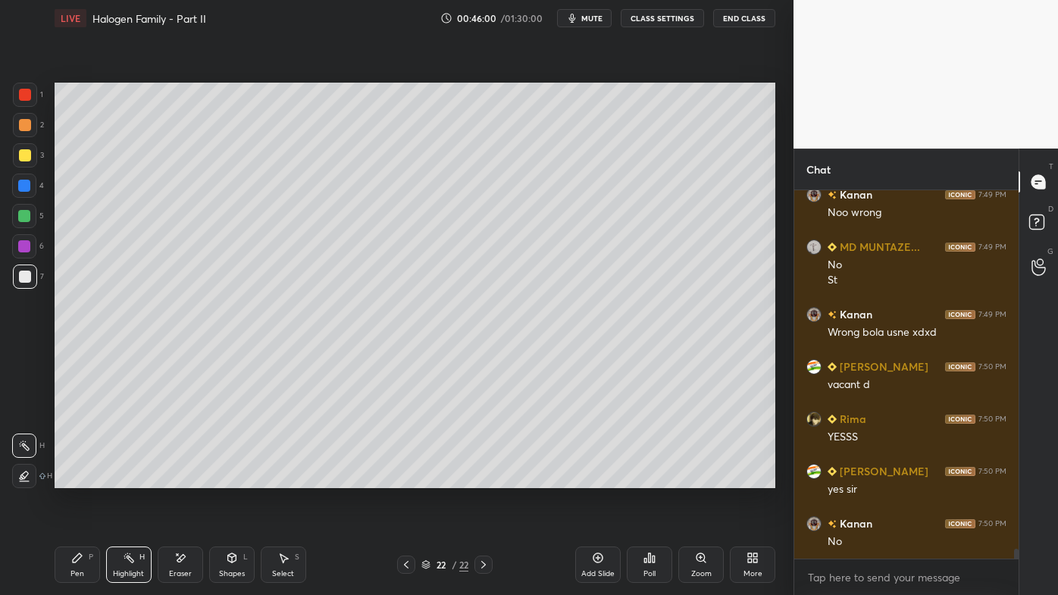
click at [484, 478] on icon at bounding box center [483, 565] width 5 height 8
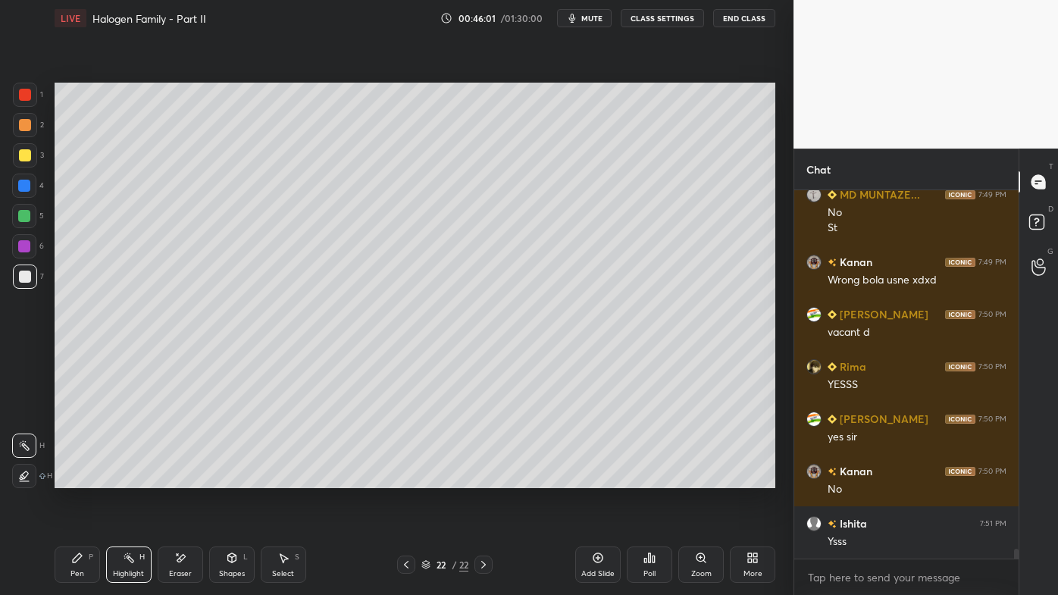
click at [403, 478] on icon at bounding box center [406, 565] width 12 height 12
click at [601, 478] on icon at bounding box center [598, 558] width 12 height 12
drag, startPoint x: 24, startPoint y: 126, endPoint x: 50, endPoint y: 117, distance: 27.3
click at [27, 122] on div at bounding box center [25, 125] width 12 height 12
click at [77, 478] on icon at bounding box center [77, 557] width 9 height 9
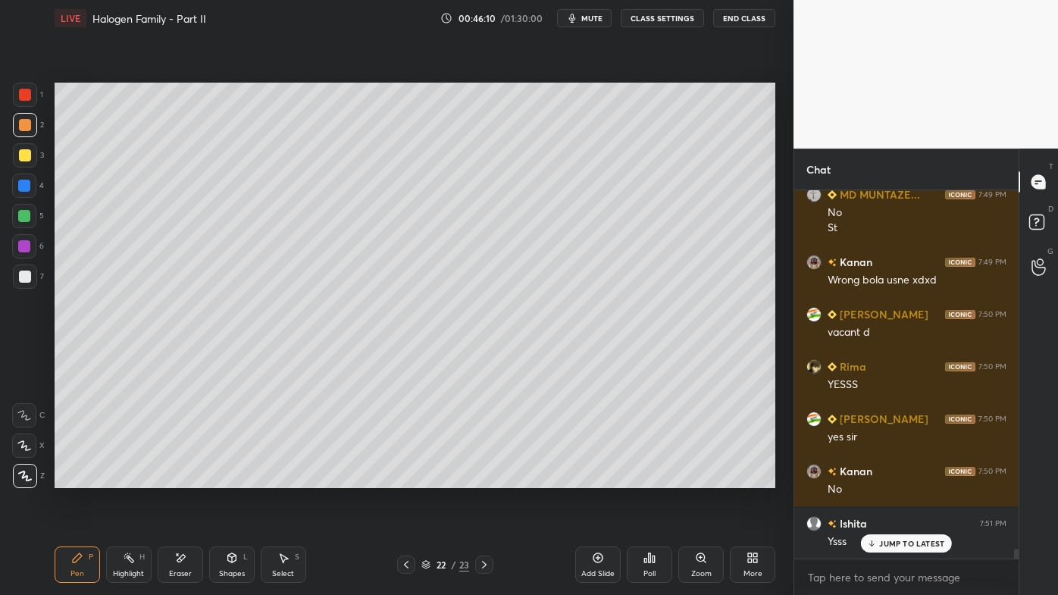
scroll to position [13177, 0]
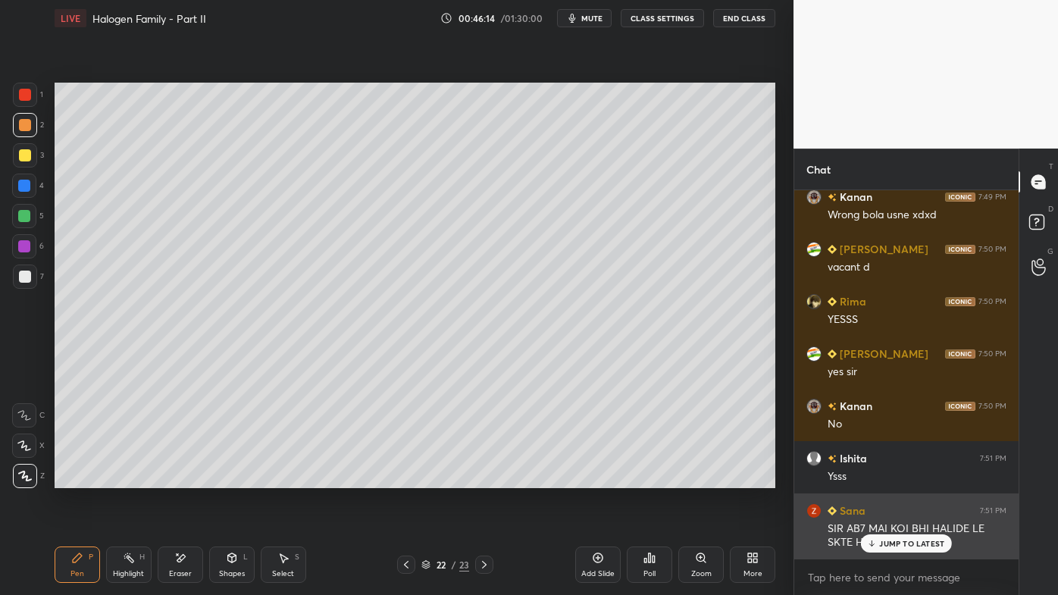
click at [896, 478] on div "Sana 7:51 PM SIR AB7 MAI KOI BHI HALIDE LE SKTE H NA" at bounding box center [907, 527] width 224 height 66
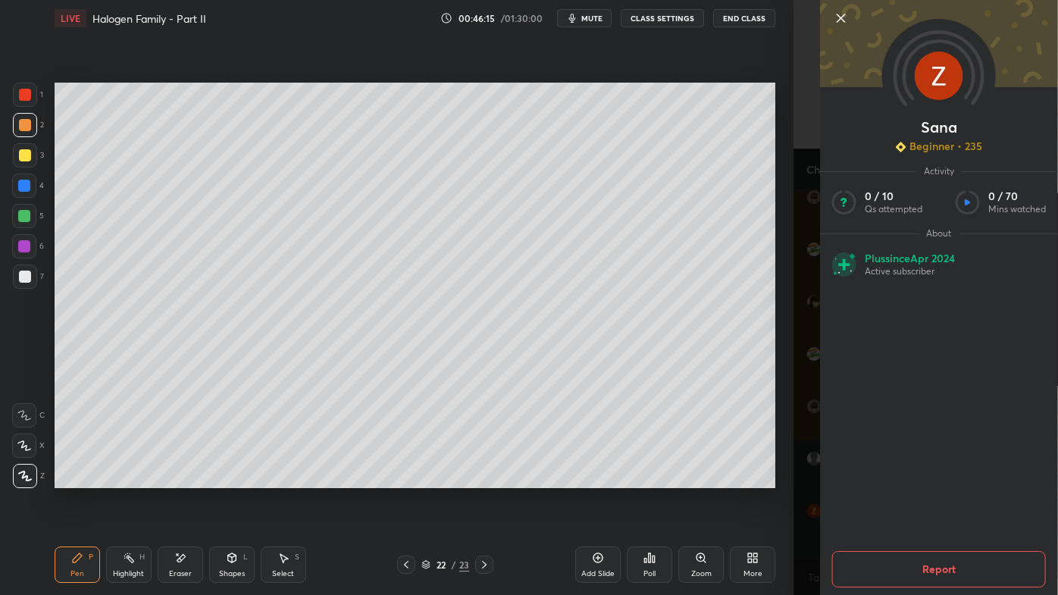
click at [621, 478] on div "Setting up your live class Poll for secs No correct answer Start poll" at bounding box center [415, 285] width 733 height 498
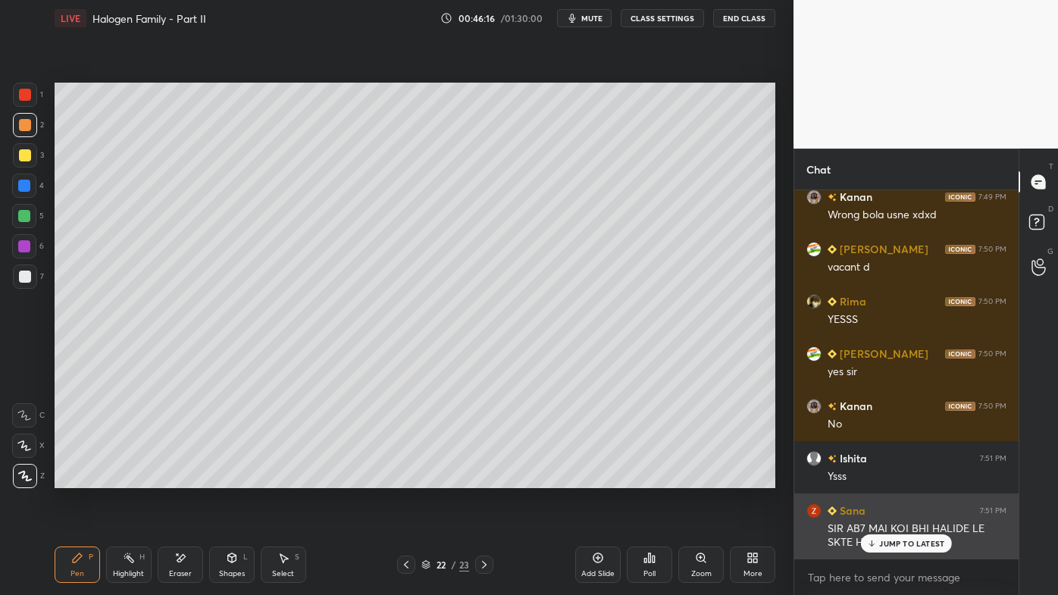
click at [916, 478] on div "JUMP TO LATEST" at bounding box center [906, 543] width 91 height 18
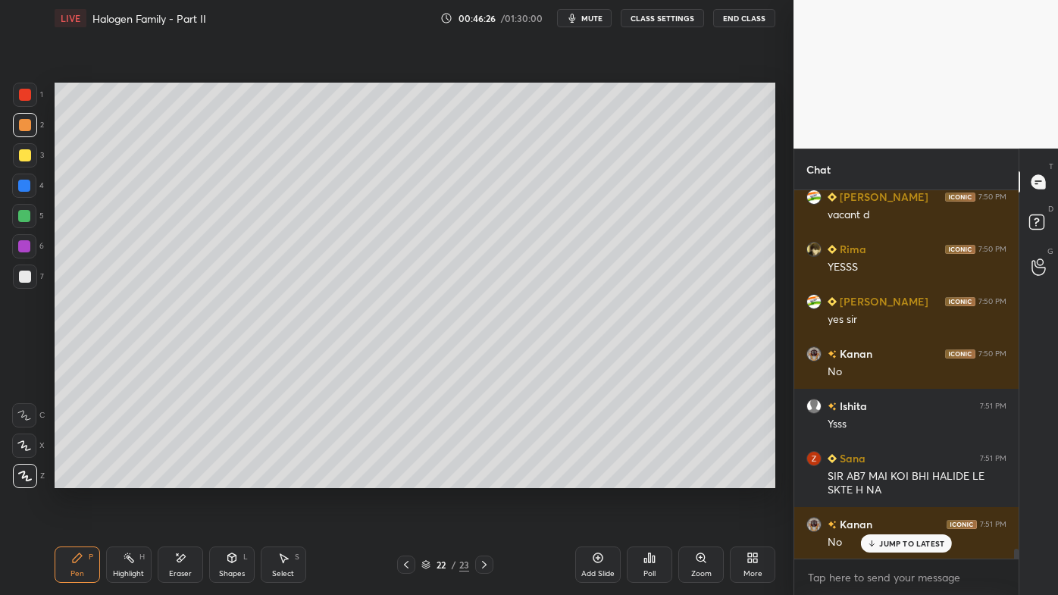
scroll to position [13282, 0]
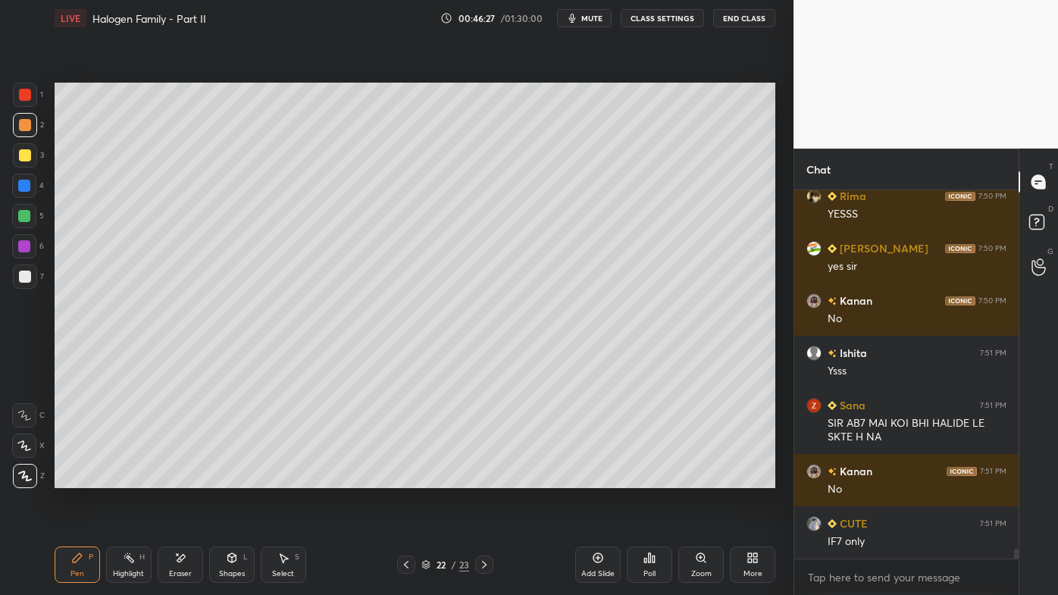
drag, startPoint x: 30, startPoint y: 156, endPoint x: 54, endPoint y: 165, distance: 25.9
click at [30, 157] on div at bounding box center [25, 155] width 24 height 24
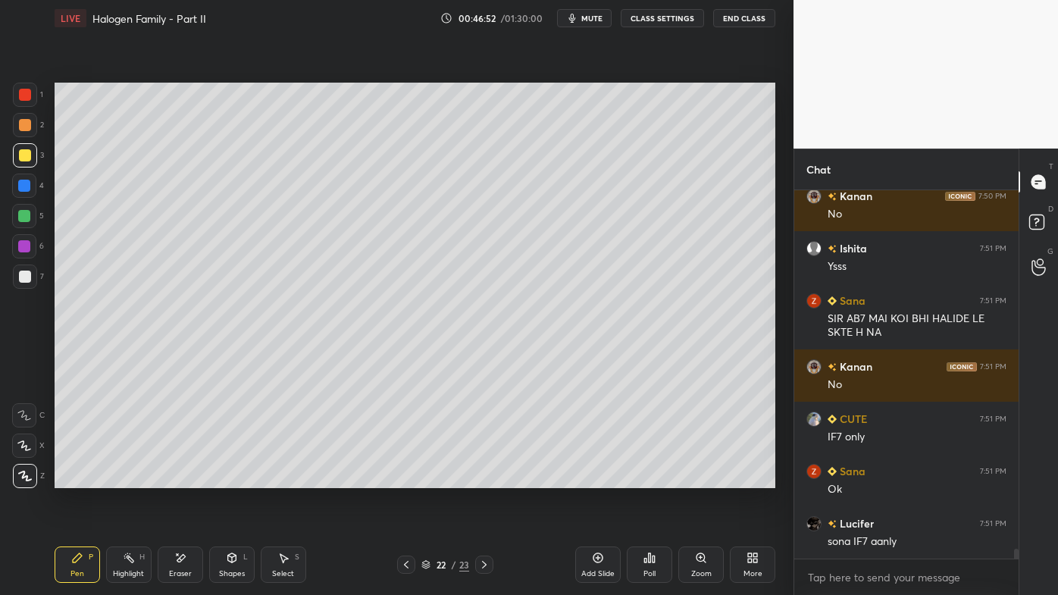
scroll to position [13452, 0]
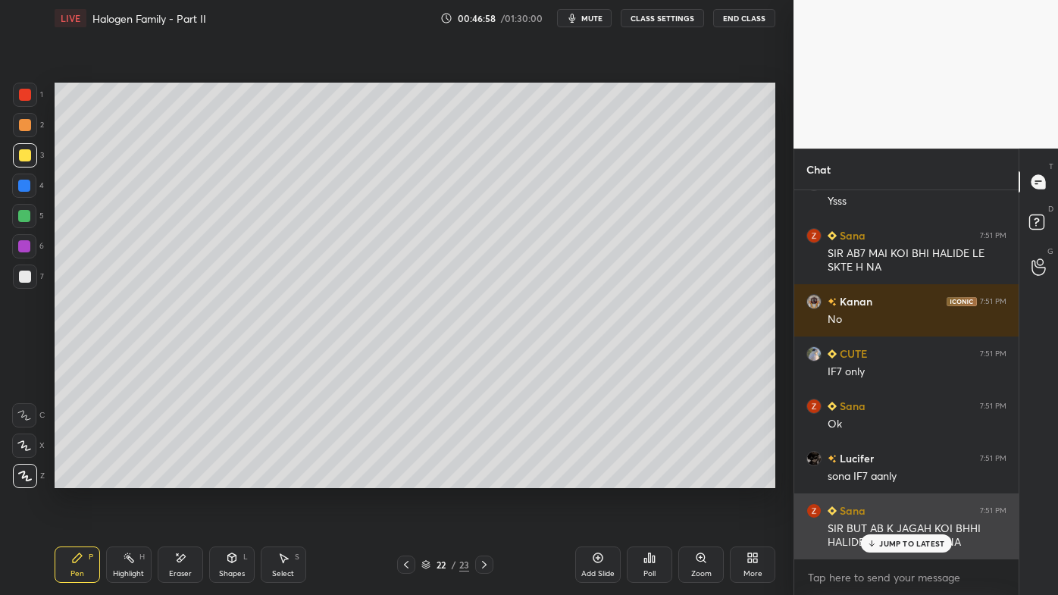
drag, startPoint x: 893, startPoint y: 547, endPoint x: 883, endPoint y: 545, distance: 10.0
click at [891, 478] on p "JUMP TO LATEST" at bounding box center [911, 543] width 65 height 9
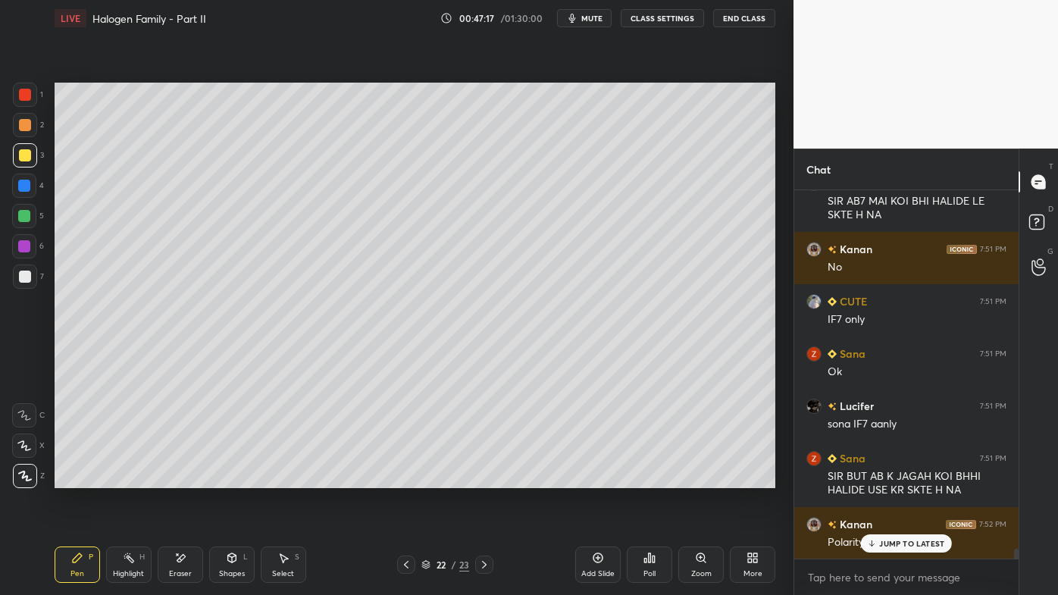
click at [177, 478] on div "Eraser" at bounding box center [180, 565] width 45 height 36
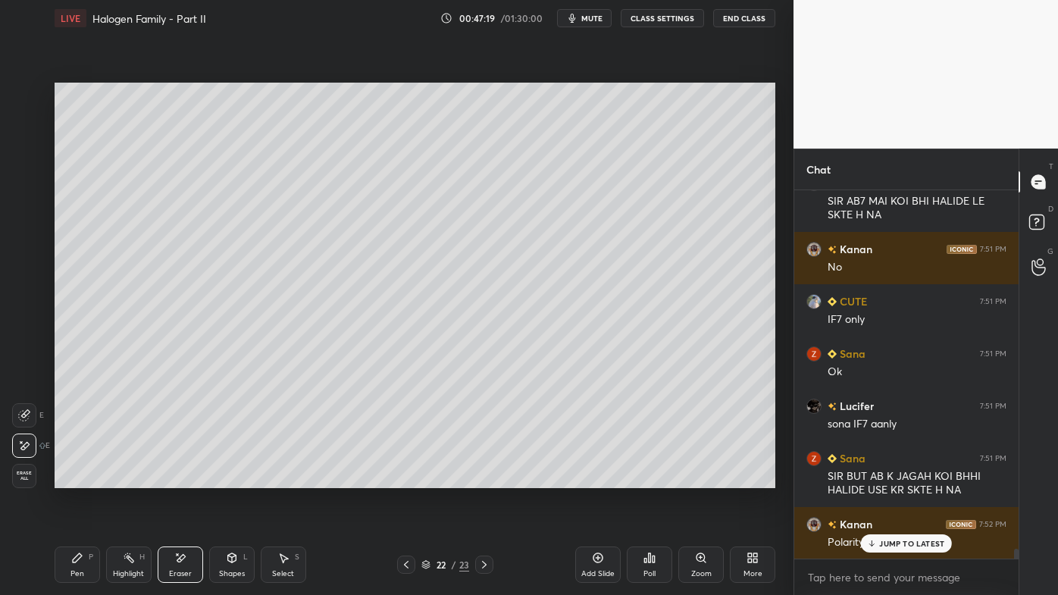
drag, startPoint x: 73, startPoint y: 571, endPoint x: 109, endPoint y: 530, distance: 54.8
click at [73, 478] on div "Pen" at bounding box center [78, 574] width 14 height 8
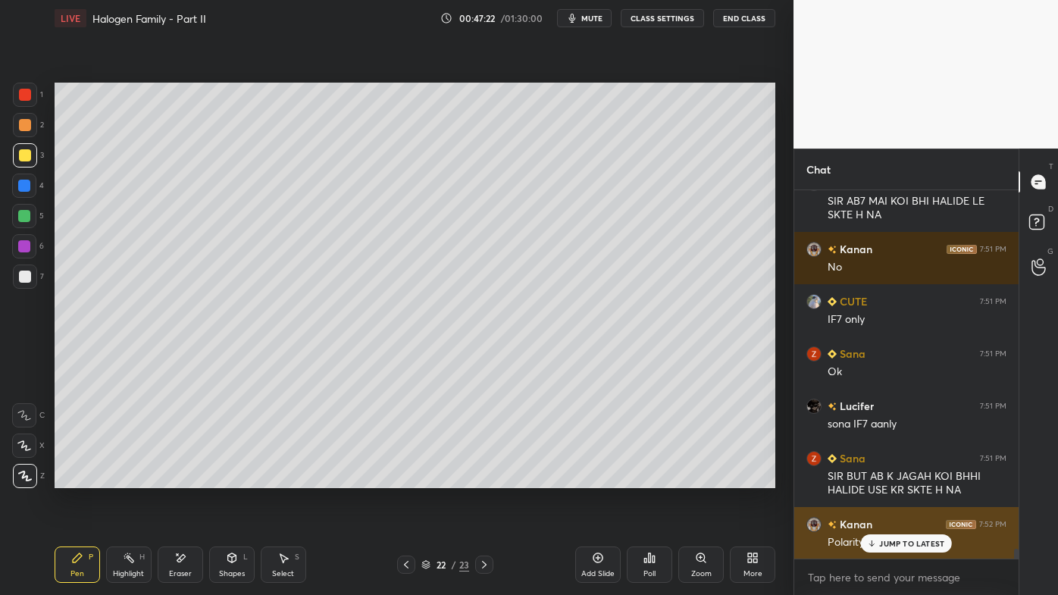
drag, startPoint x: 882, startPoint y: 546, endPoint x: 867, endPoint y: 545, distance: 15.2
click at [881, 478] on p "JUMP TO LATEST" at bounding box center [911, 543] width 65 height 9
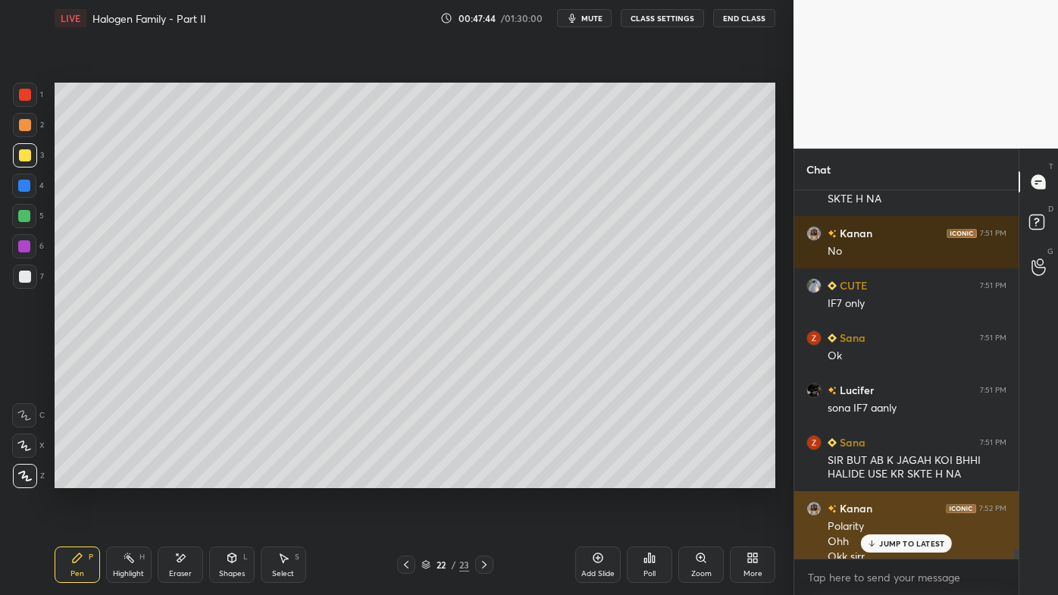
scroll to position [13535, 0]
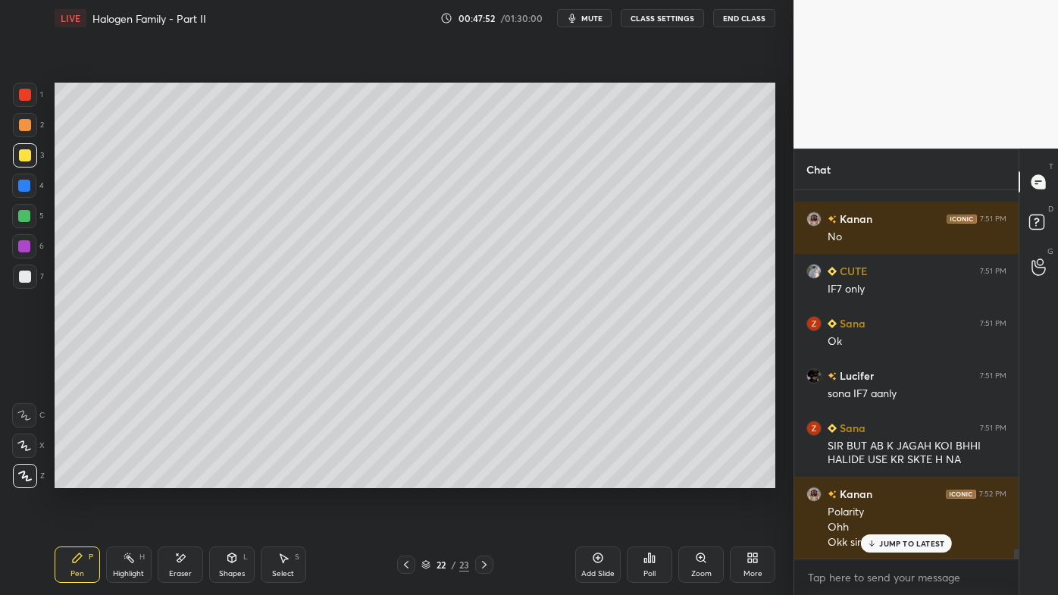
drag, startPoint x: 28, startPoint y: 121, endPoint x: 30, endPoint y: 130, distance: 8.6
click at [30, 121] on div at bounding box center [25, 125] width 12 height 12
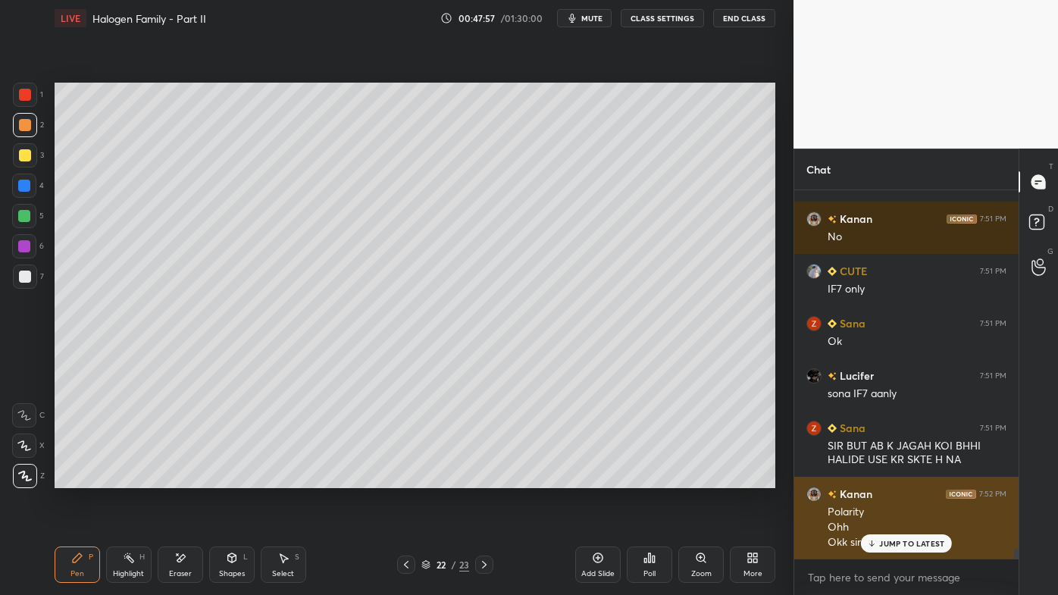
click at [881, 478] on p "JUMP TO LATEST" at bounding box center [911, 543] width 65 height 9
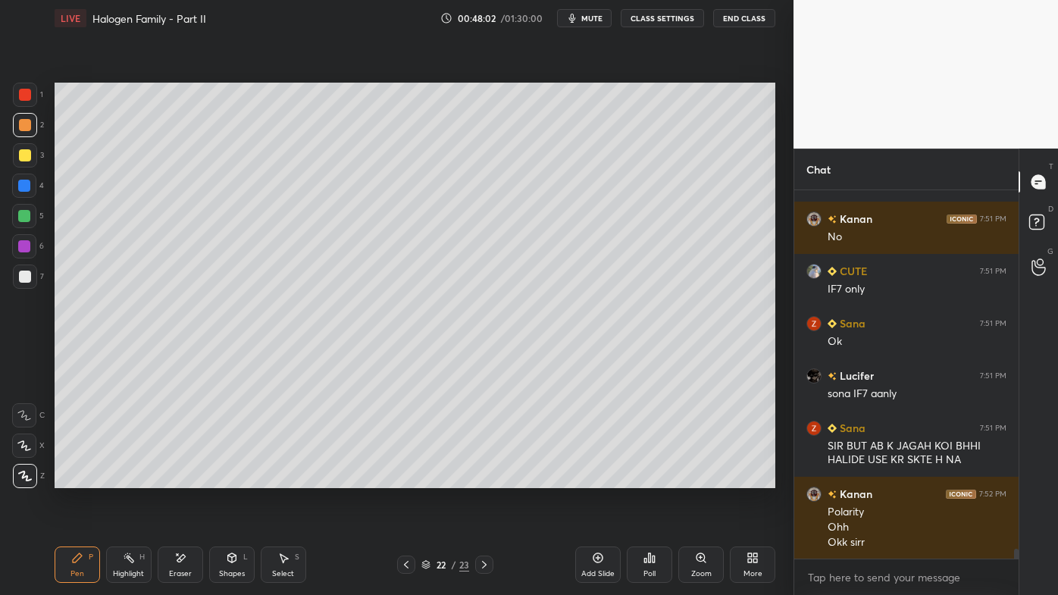
click at [596, 478] on icon at bounding box center [598, 558] width 12 height 12
drag, startPoint x: 73, startPoint y: 559, endPoint x: 70, endPoint y: 548, distance: 11.8
click at [72, 478] on icon at bounding box center [77, 558] width 12 height 12
drag, startPoint x: 27, startPoint y: 155, endPoint x: 46, endPoint y: 147, distance: 20.7
click at [30, 155] on div at bounding box center [25, 155] width 12 height 12
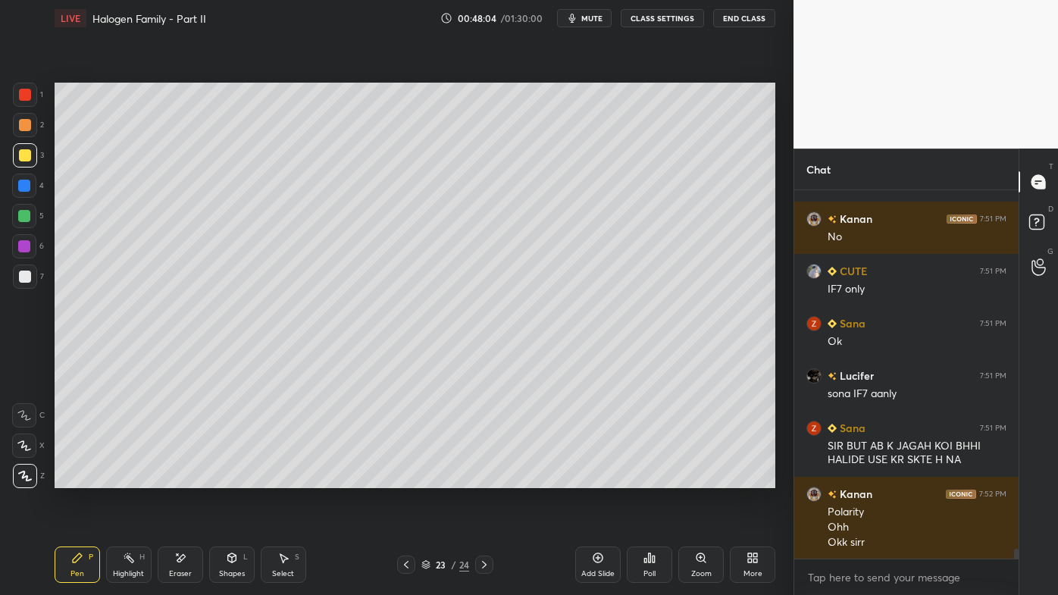
scroll to position [13601, 0]
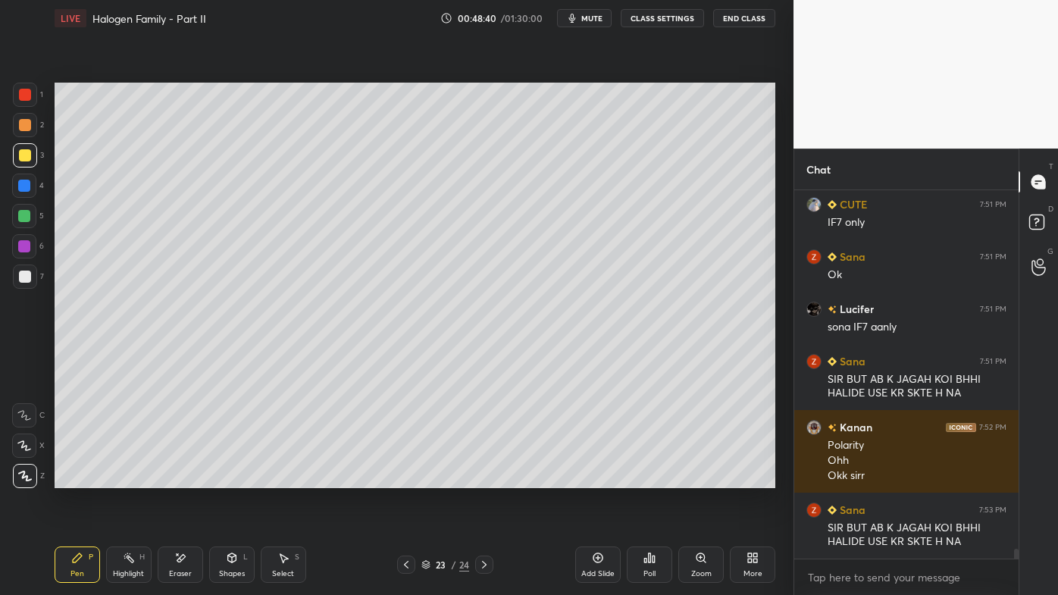
click at [23, 196] on div "1 2 3 4 5 6 7" at bounding box center [28, 189] width 32 height 212
drag, startPoint x: 25, startPoint y: 277, endPoint x: 35, endPoint y: 267, distance: 13.9
click at [27, 276] on div at bounding box center [25, 277] width 12 height 12
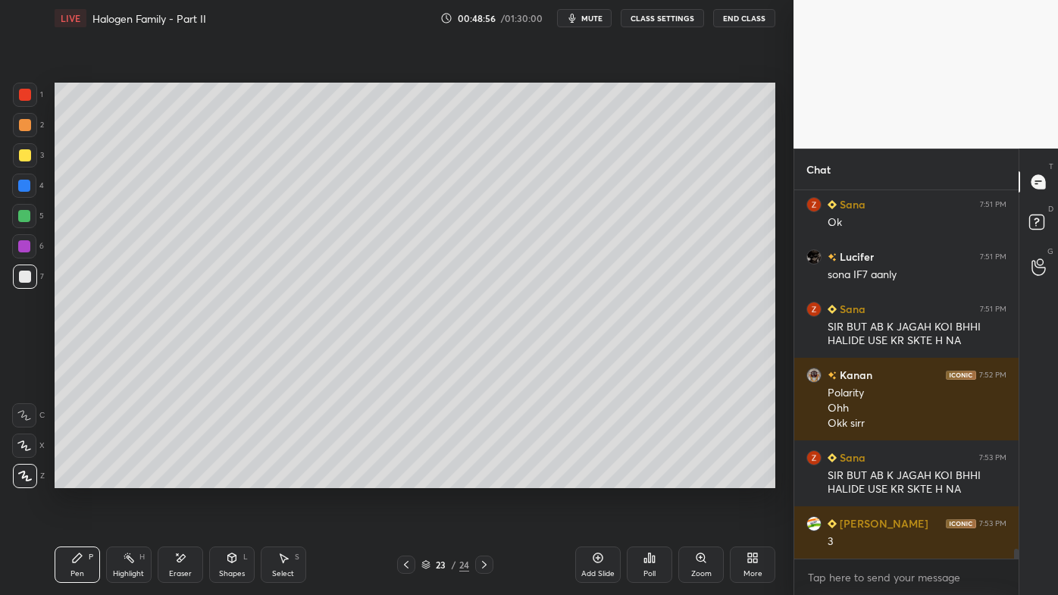
click at [639, 478] on div "Poll" at bounding box center [649, 565] width 45 height 36
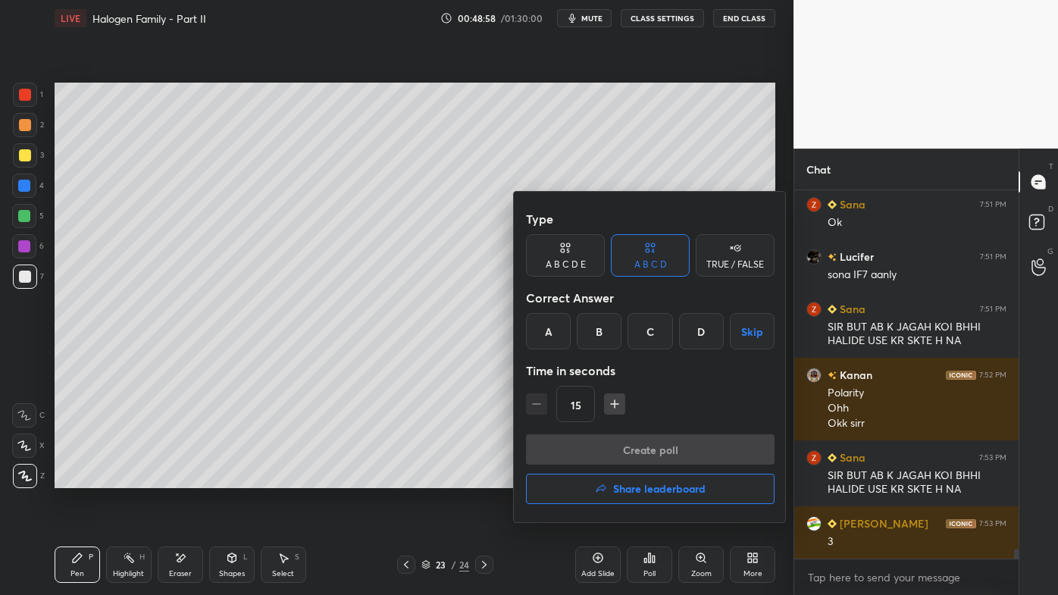
drag, startPoint x: 603, startPoint y: 332, endPoint x: 600, endPoint y: 371, distance: 38.8
click at [603, 334] on div "B" at bounding box center [599, 331] width 45 height 36
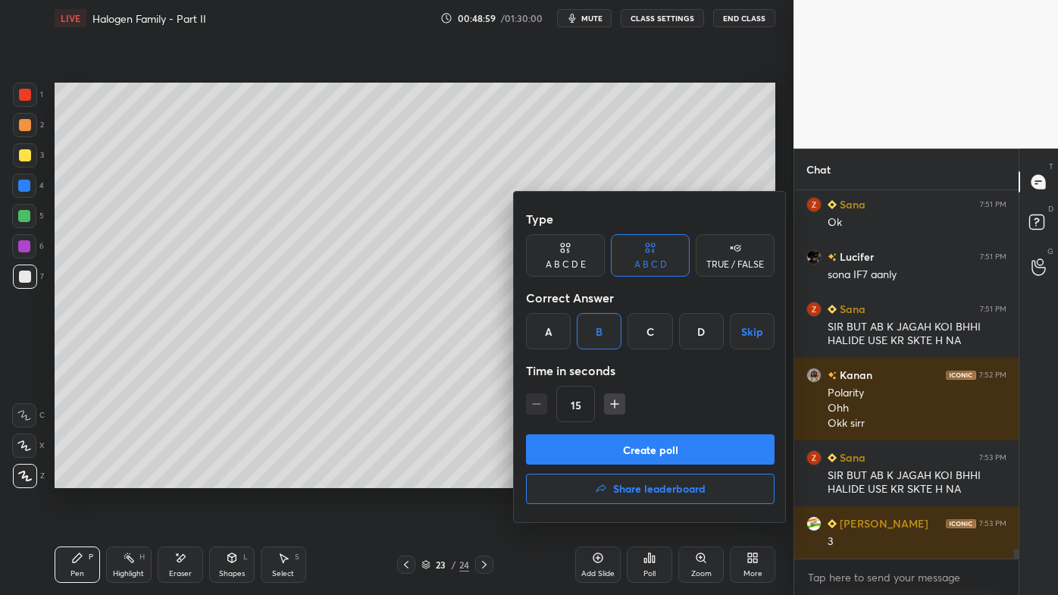
click at [597, 447] on button "Create poll" at bounding box center [650, 449] width 249 height 30
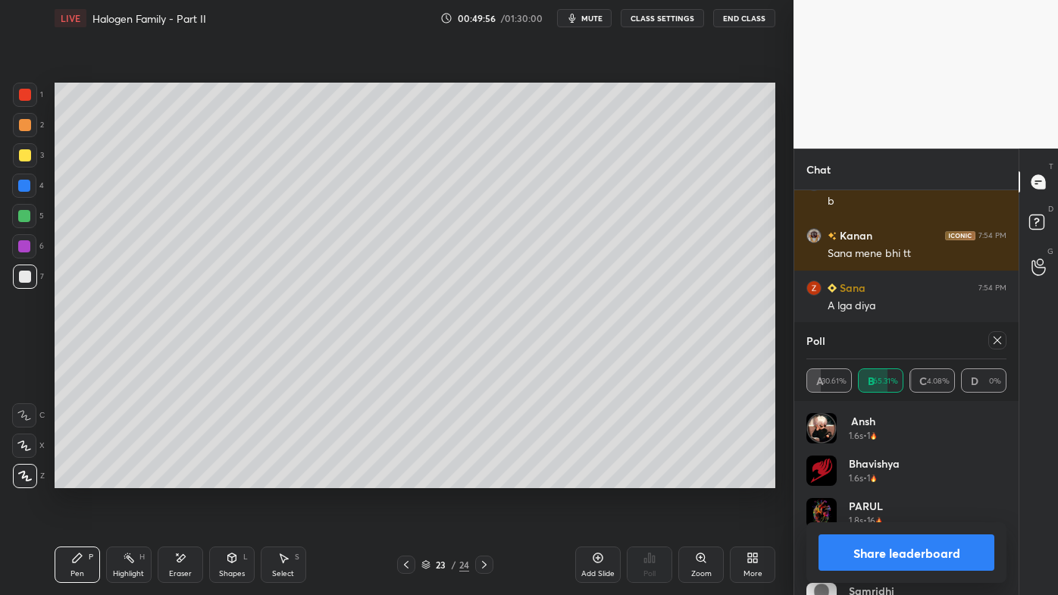
scroll to position [5, 4]
click at [992, 337] on div at bounding box center [998, 340] width 18 height 18
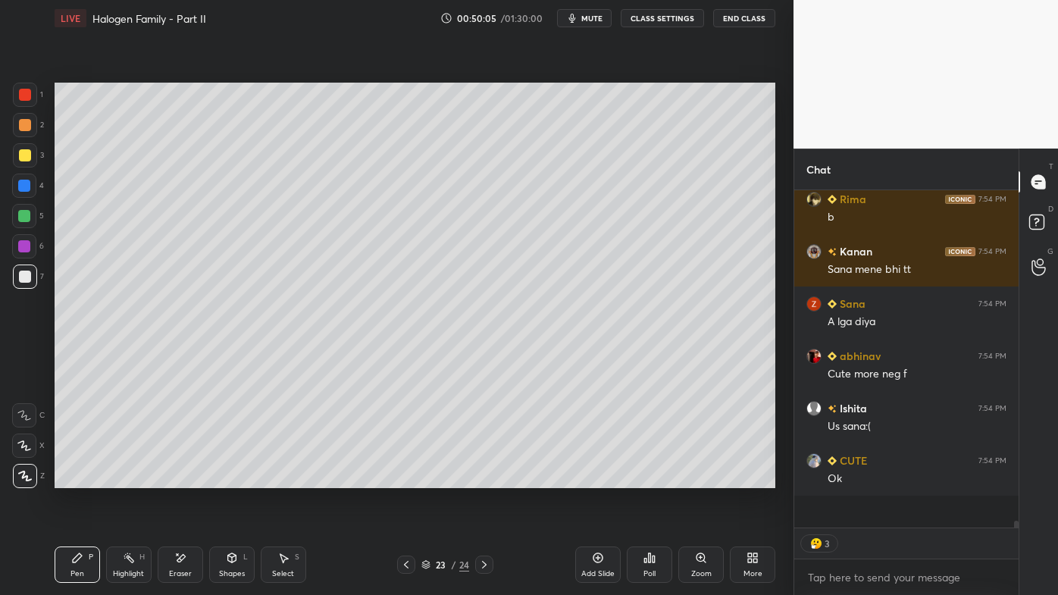
scroll to position [5, 4]
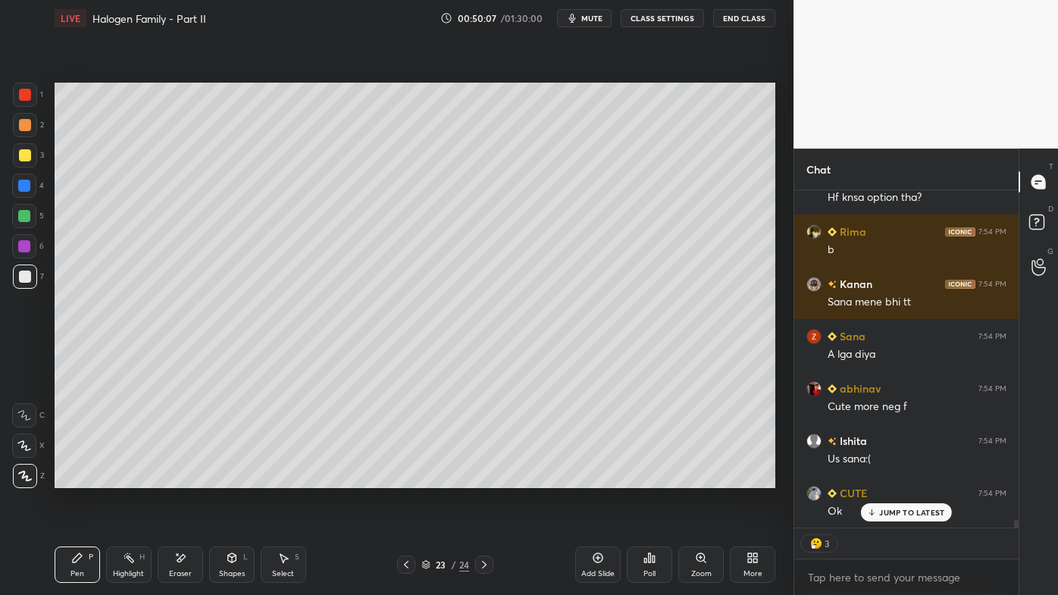
click at [68, 478] on div "Pen P" at bounding box center [77, 565] width 45 height 36
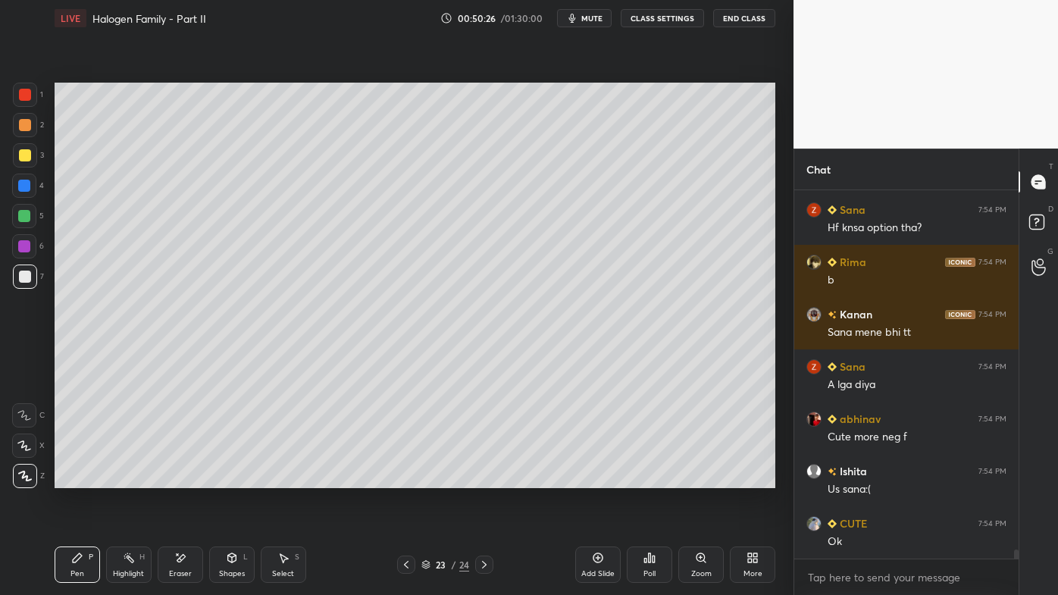
drag, startPoint x: 124, startPoint y: 554, endPoint x: 153, endPoint y: 497, distance: 64.1
click at [125, 478] on icon at bounding box center [129, 558] width 12 height 12
click at [601, 478] on icon at bounding box center [598, 558] width 12 height 12
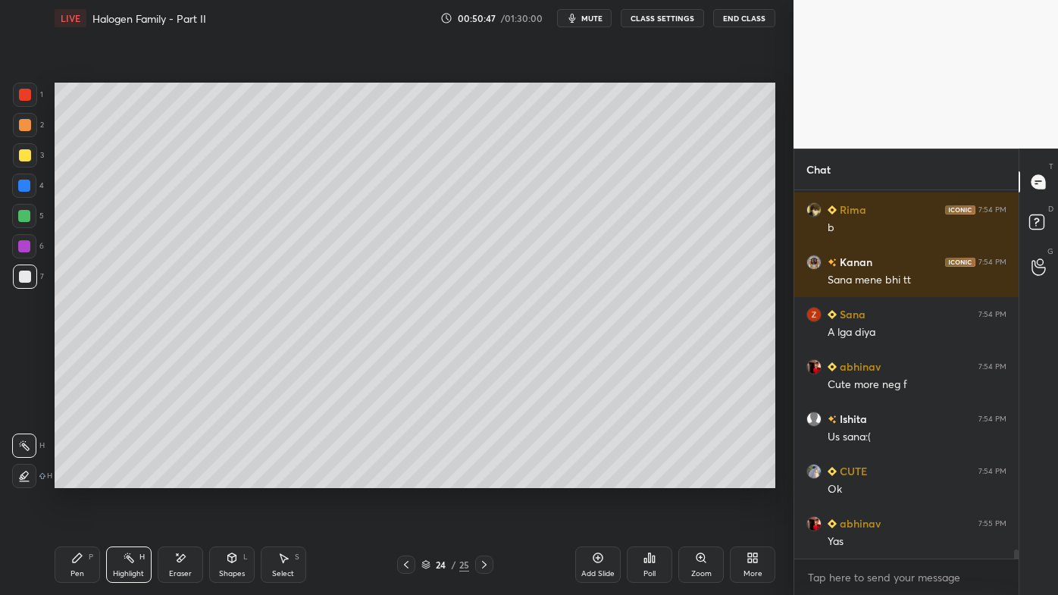
drag, startPoint x: 21, startPoint y: 123, endPoint x: 44, endPoint y: 117, distance: 23.5
click at [24, 124] on div at bounding box center [25, 125] width 12 height 12
drag, startPoint x: 77, startPoint y: 563, endPoint x: 69, endPoint y: 563, distance: 7.6
click at [71, 478] on icon at bounding box center [77, 558] width 12 height 12
drag, startPoint x: 27, startPoint y: 155, endPoint x: 36, endPoint y: 157, distance: 9.4
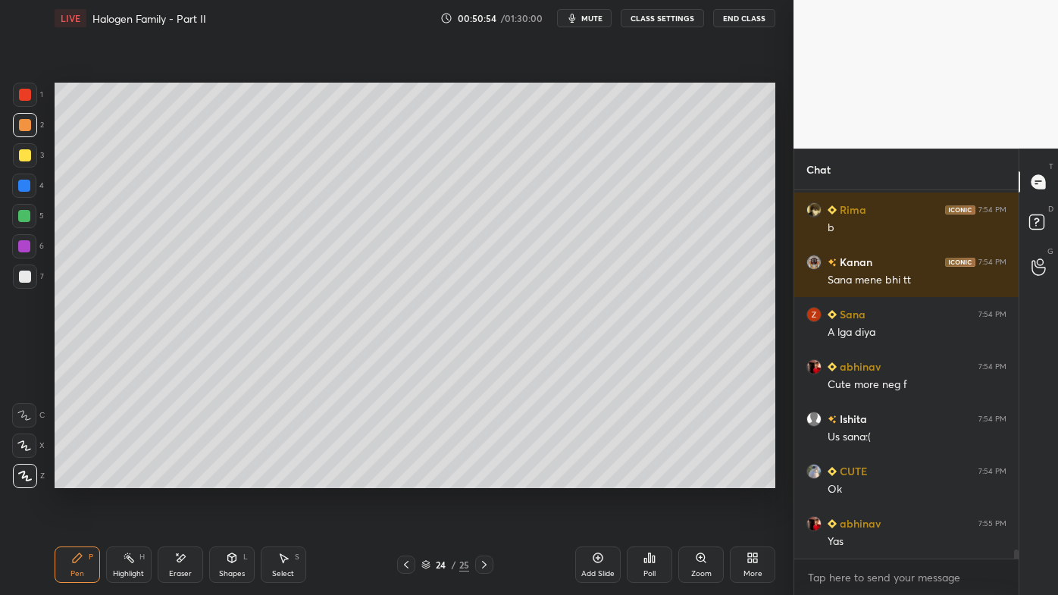
click at [30, 155] on div at bounding box center [25, 155] width 12 height 12
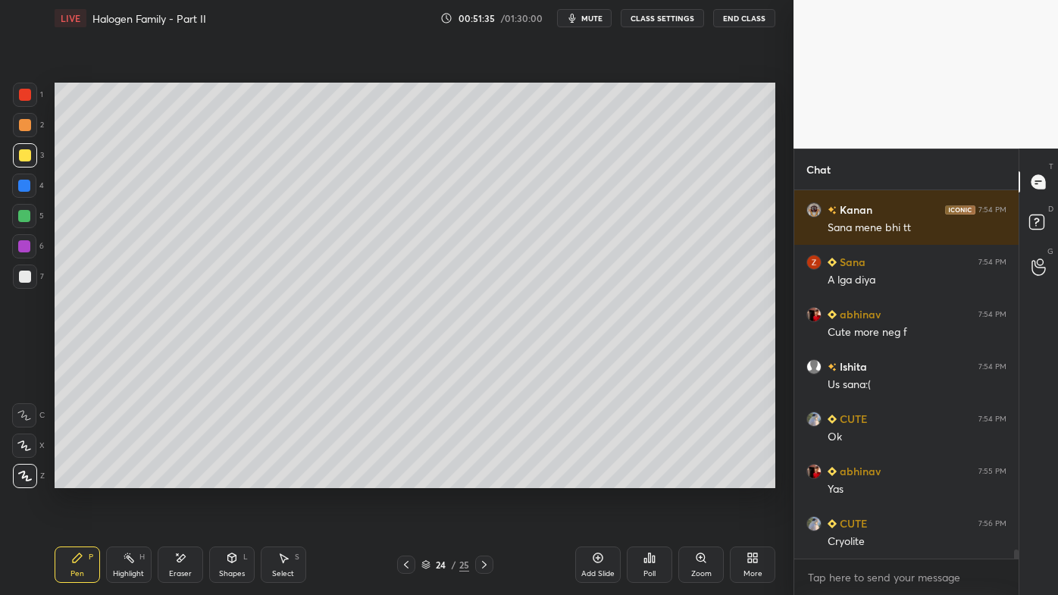
scroll to position [14228, 0]
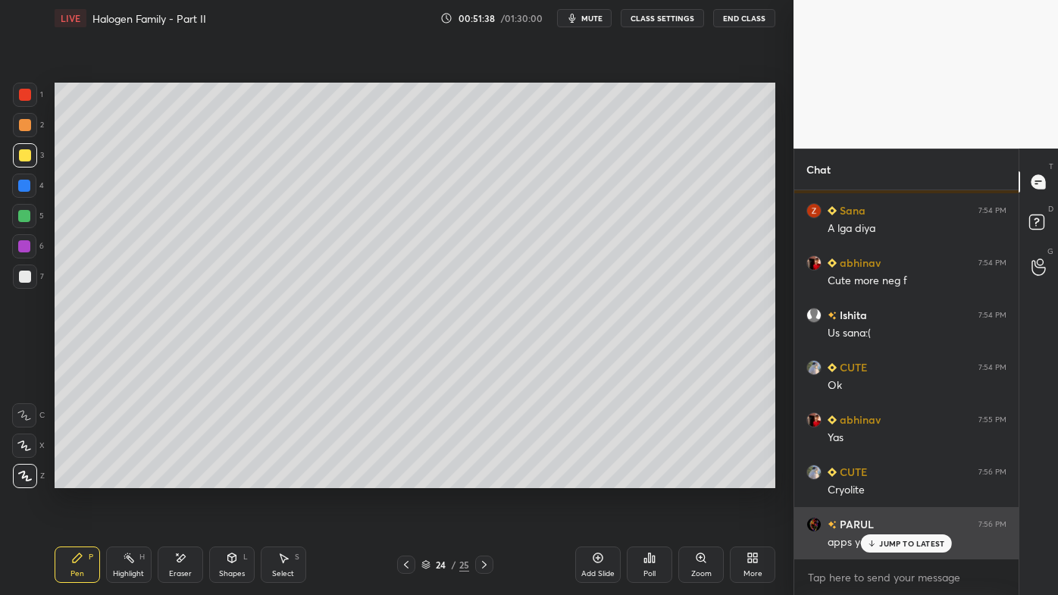
click at [885, 478] on p "JUMP TO LATEST" at bounding box center [911, 543] width 65 height 9
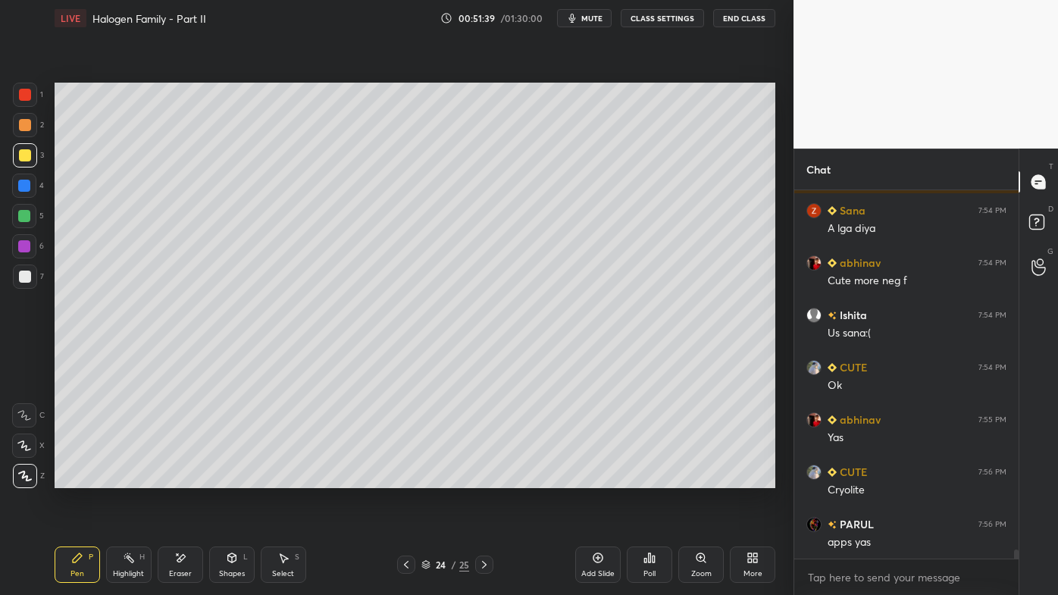
click at [73, 478] on icon at bounding box center [77, 558] width 12 height 12
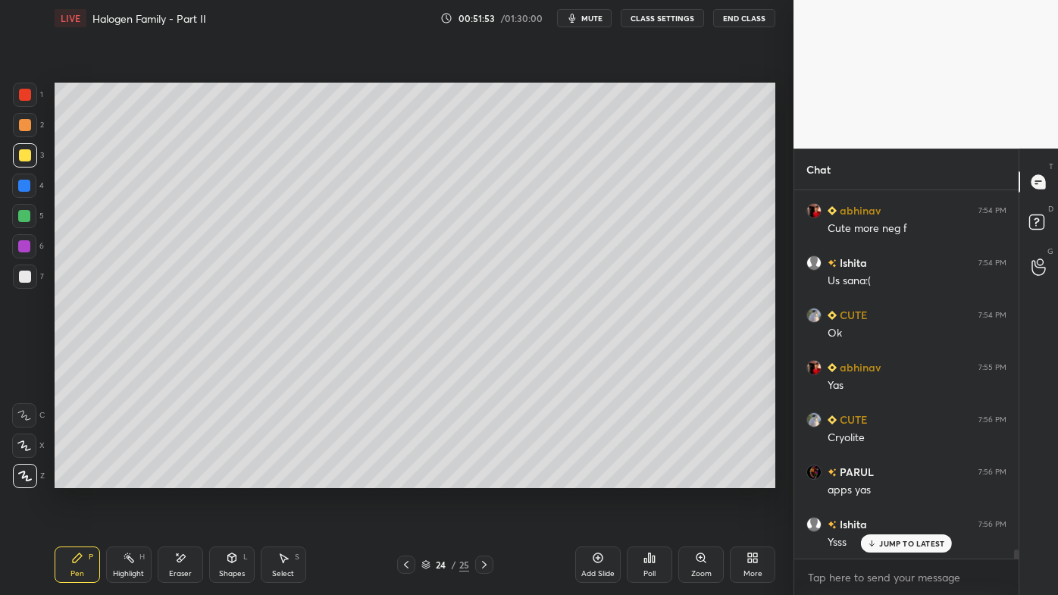
click at [887, 478] on p "JUMP TO LATEST" at bounding box center [911, 543] width 65 height 9
drag, startPoint x: 86, startPoint y: 561, endPoint x: 101, endPoint y: 531, distance: 32.9
click at [86, 478] on div "Pen P" at bounding box center [77, 565] width 45 height 36
drag, startPoint x: 127, startPoint y: 562, endPoint x: 203, endPoint y: 500, distance: 98.0
click at [128, 478] on icon at bounding box center [129, 558] width 12 height 12
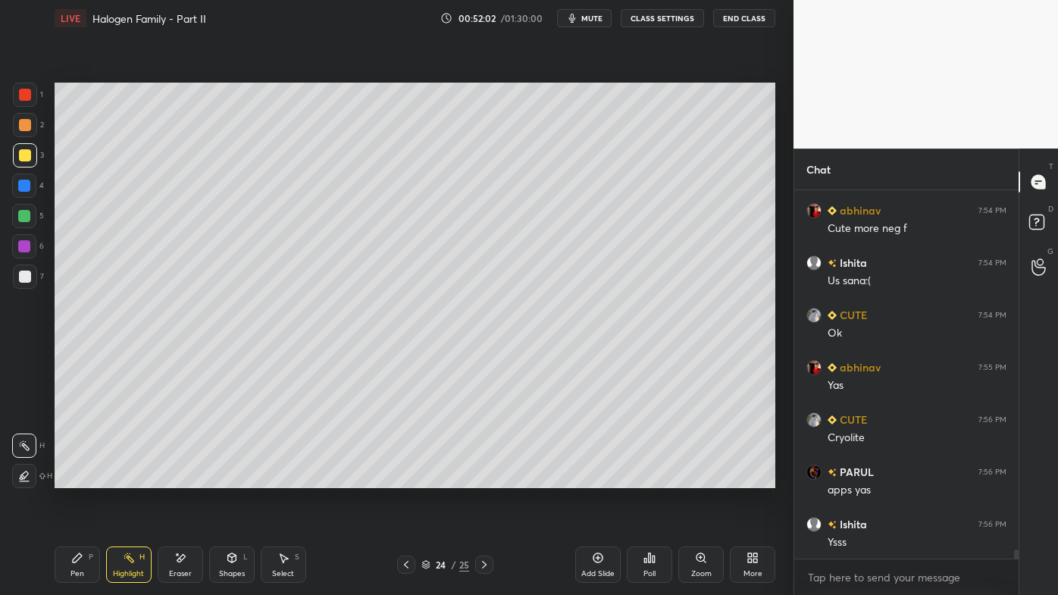
scroll to position [14333, 0]
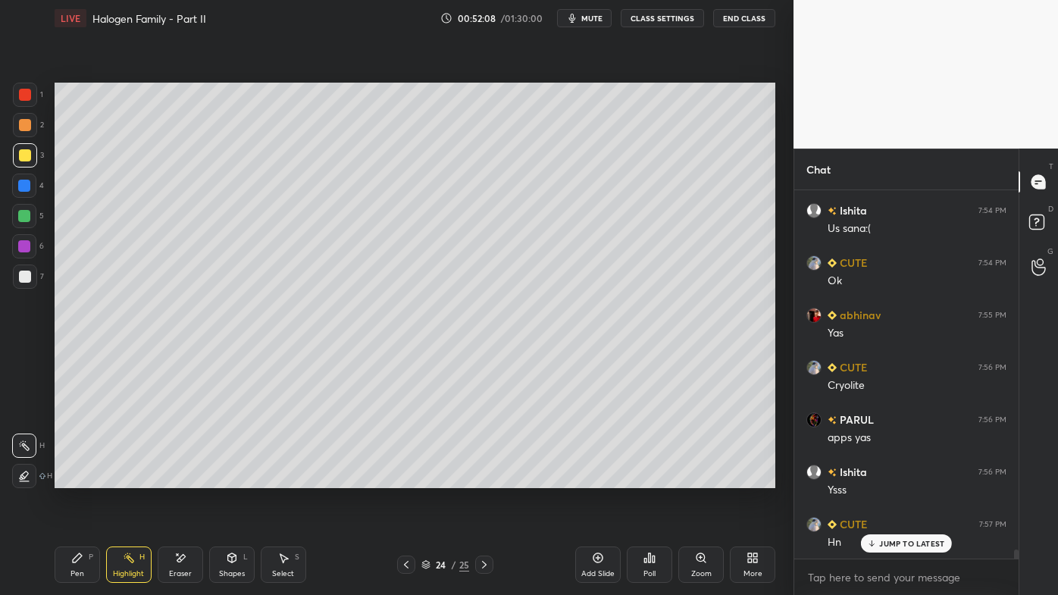
click at [176, 478] on icon at bounding box center [180, 558] width 12 height 13
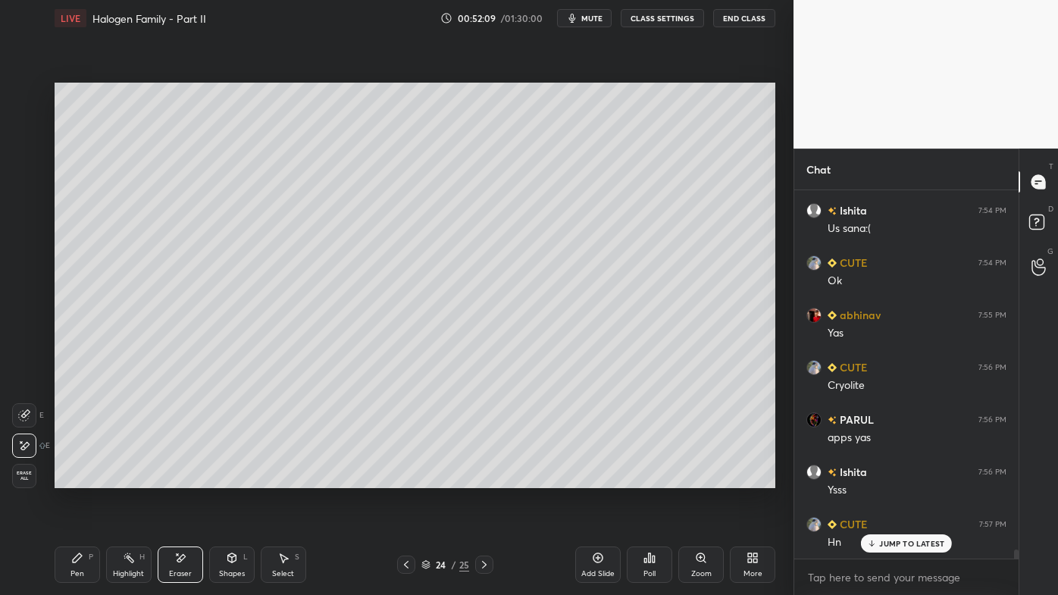
click at [600, 478] on icon at bounding box center [598, 558] width 12 height 12
drag, startPoint x: 80, startPoint y: 554, endPoint x: 90, endPoint y: 525, distance: 31.4
click at [79, 478] on icon at bounding box center [77, 557] width 9 height 9
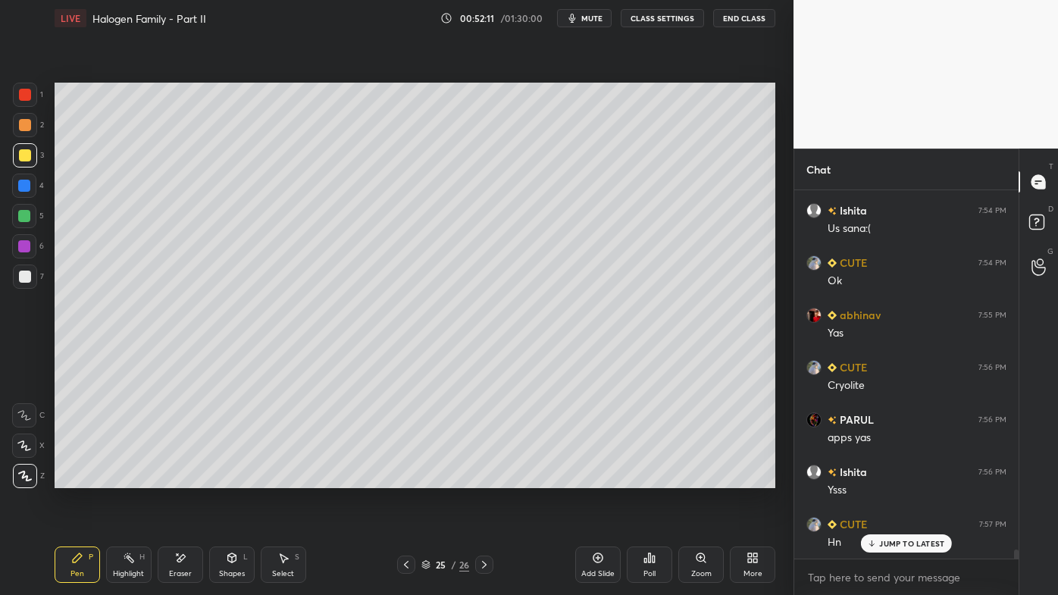
drag, startPoint x: 24, startPoint y: 122, endPoint x: 40, endPoint y: 118, distance: 16.6
click at [26, 122] on div at bounding box center [25, 125] width 12 height 12
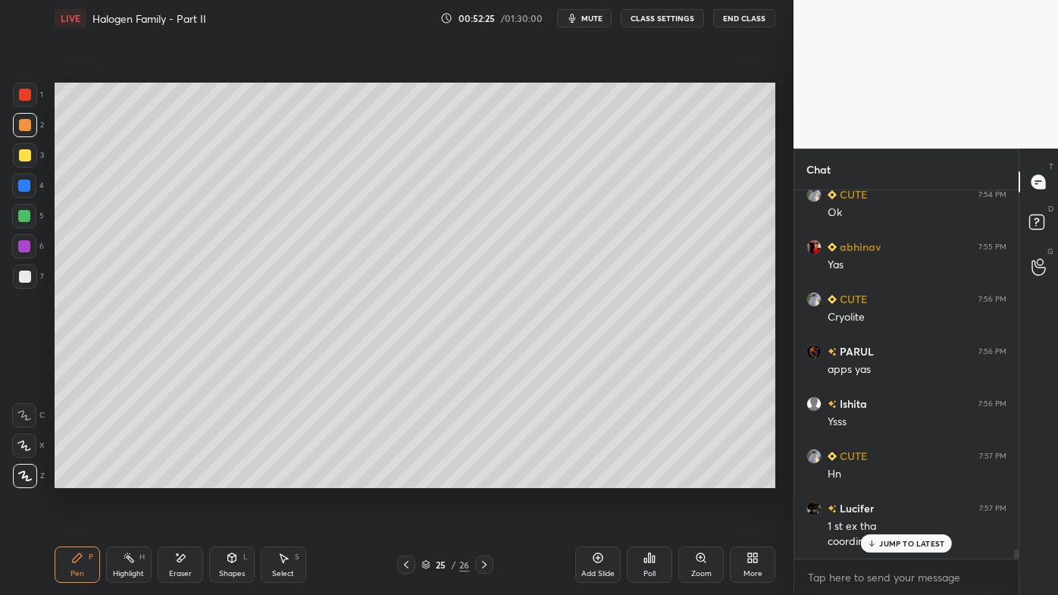
scroll to position [14453, 0]
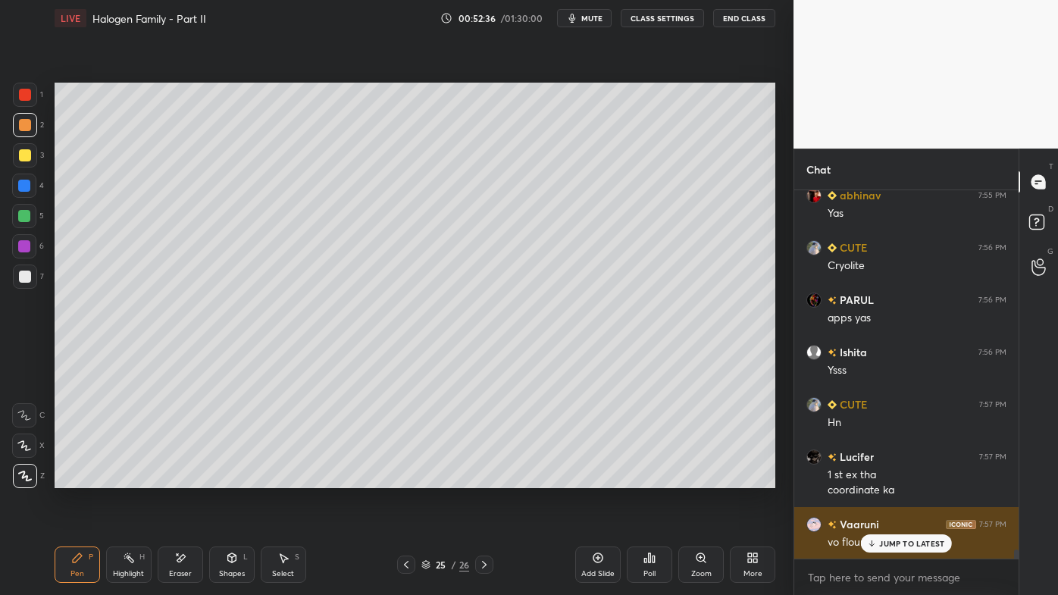
click at [904, 478] on p "JUMP TO LATEST" at bounding box center [911, 543] width 65 height 9
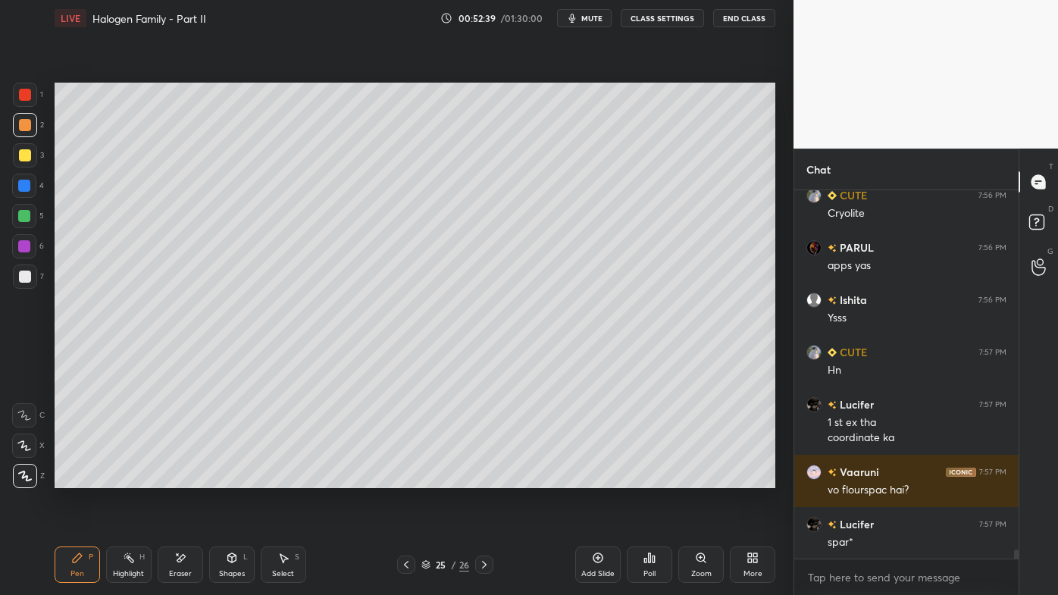
scroll to position [14557, 0]
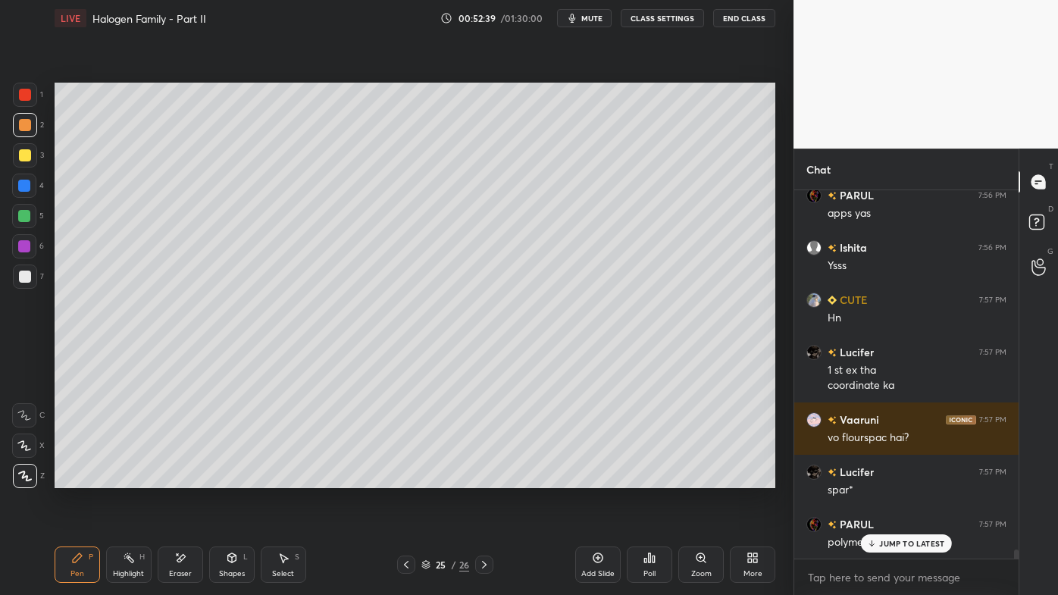
click at [406, 478] on icon at bounding box center [406, 565] width 12 height 12
click at [172, 478] on div "Eraser" at bounding box center [180, 565] width 45 height 36
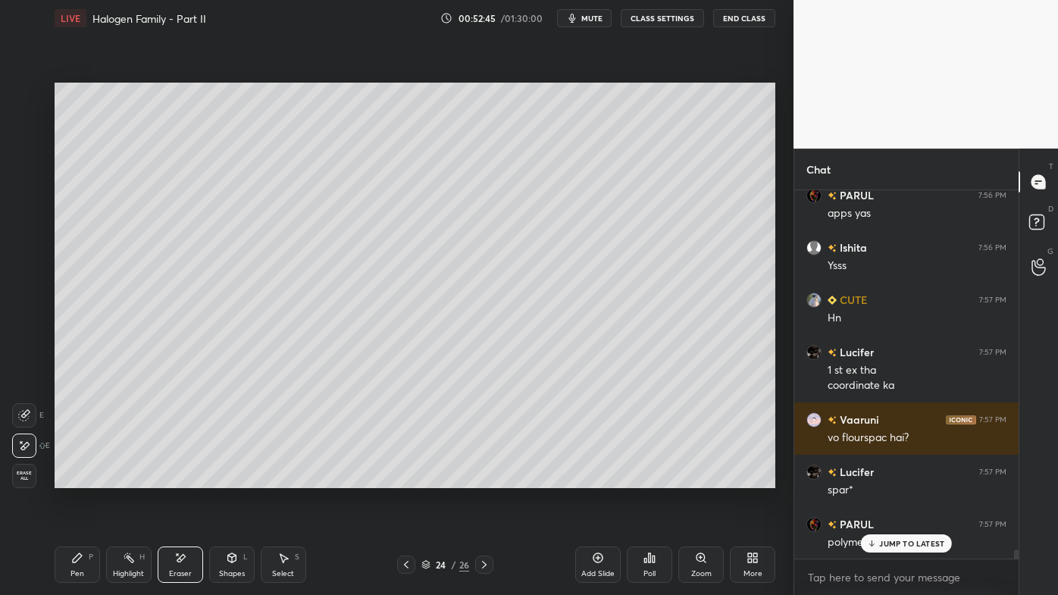
drag, startPoint x: 66, startPoint y: 566, endPoint x: 139, endPoint y: 499, distance: 98.7
click at [68, 478] on div "Pen P" at bounding box center [77, 565] width 45 height 36
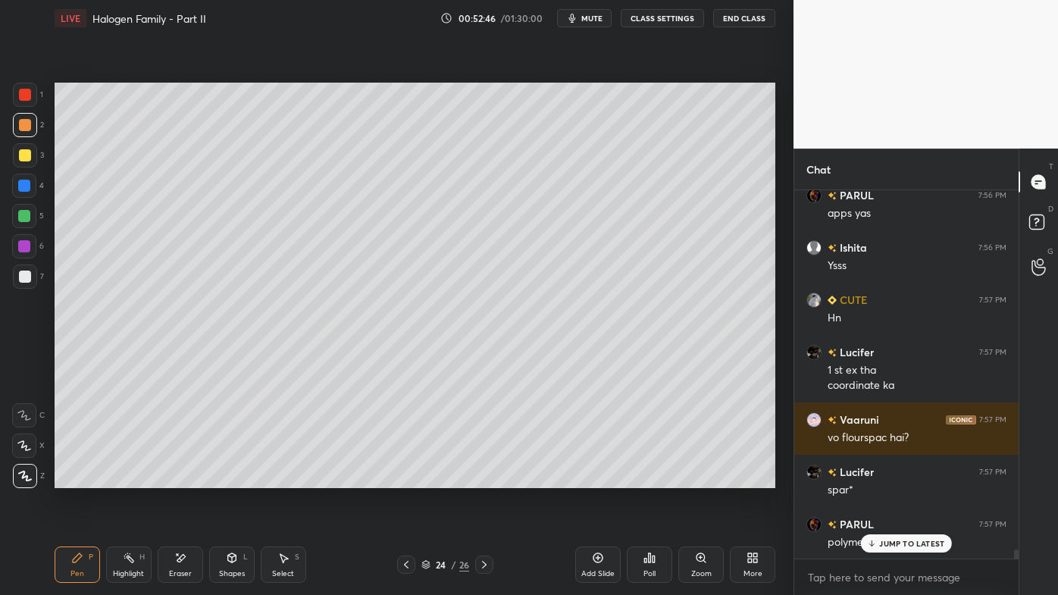
scroll to position [14610, 0]
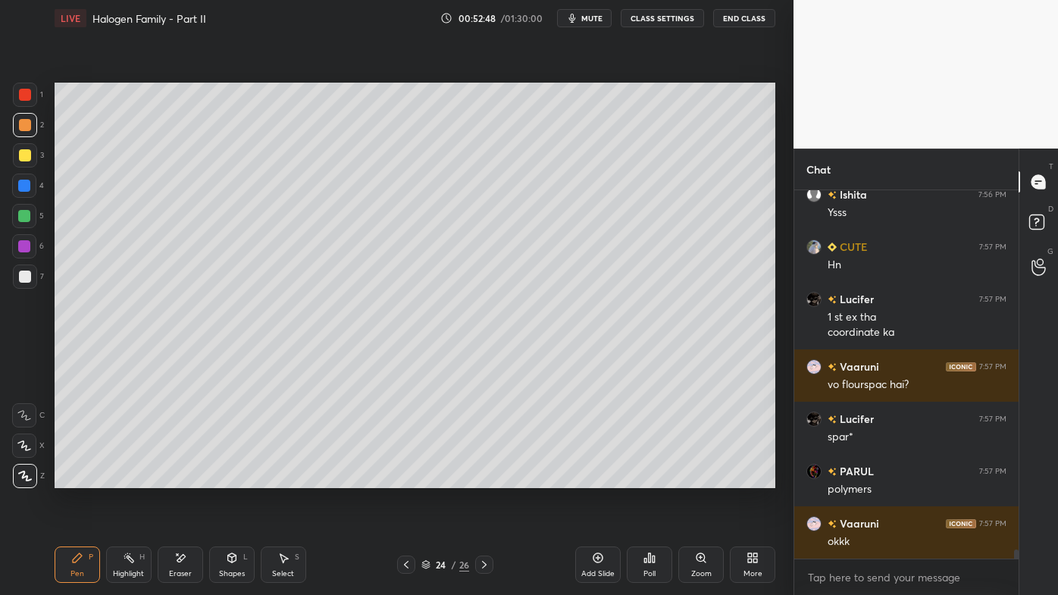
click at [481, 478] on icon at bounding box center [484, 565] width 12 height 12
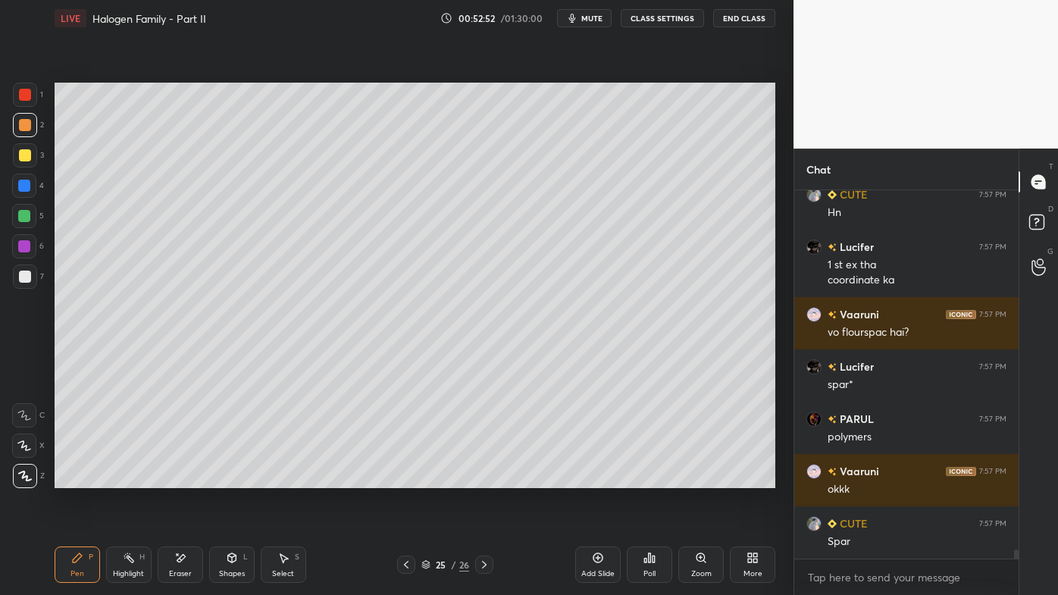
drag, startPoint x: 181, startPoint y: 556, endPoint x: 190, endPoint y: 532, distance: 24.9
click at [178, 478] on icon at bounding box center [180, 558] width 12 height 13
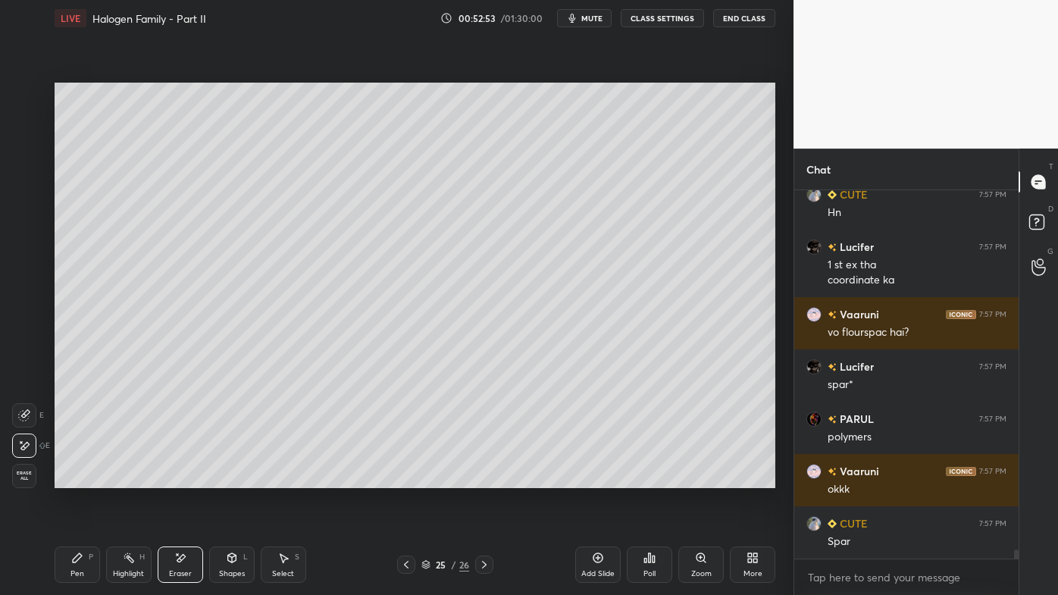
scroll to position [14715, 0]
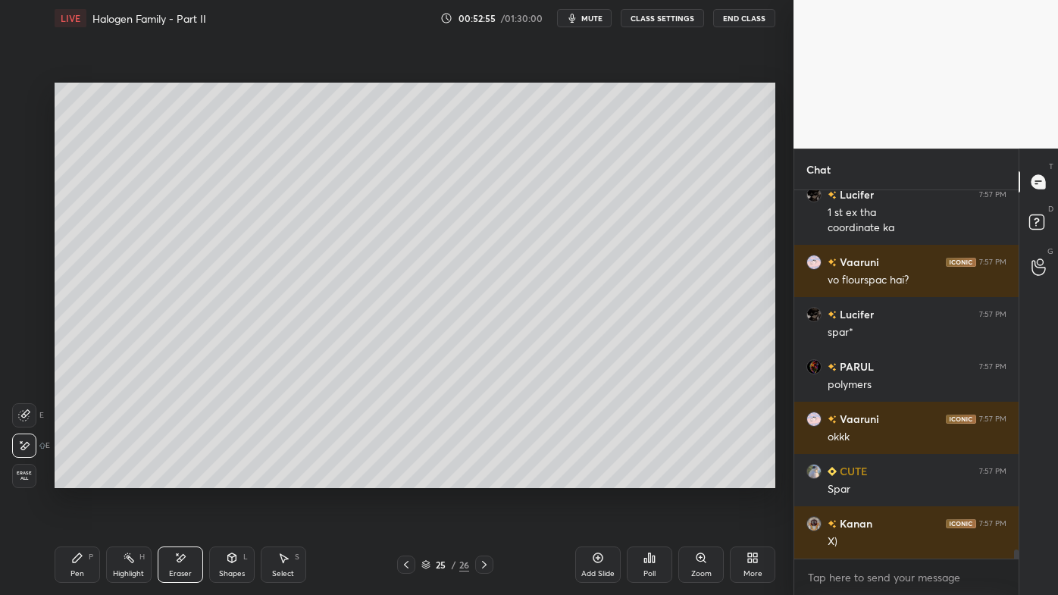
click at [77, 478] on icon at bounding box center [77, 558] width 12 height 12
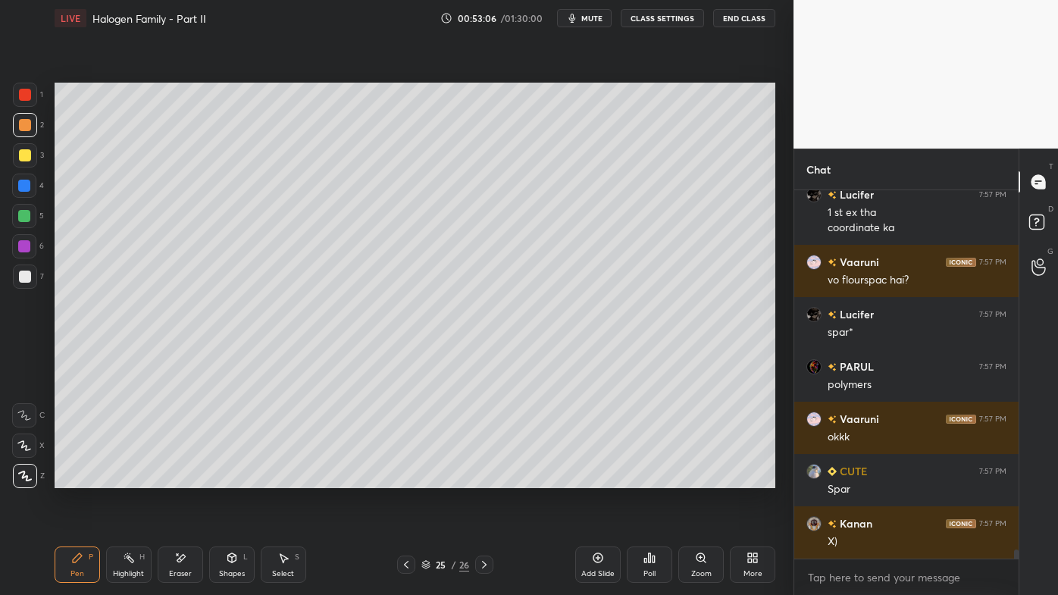
drag, startPoint x: 31, startPoint y: 158, endPoint x: 26, endPoint y: 165, distance: 8.6
click at [30, 158] on div at bounding box center [25, 155] width 24 height 24
drag, startPoint x: 82, startPoint y: 556, endPoint x: 64, endPoint y: 568, distance: 20.8
click at [79, 478] on icon at bounding box center [77, 558] width 12 height 12
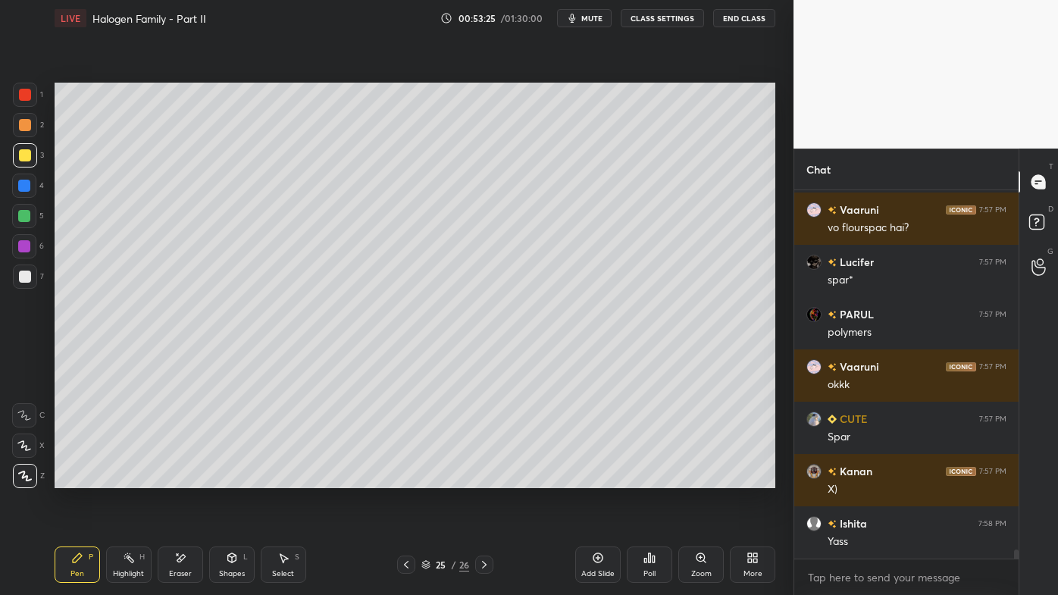
click at [597, 478] on icon at bounding box center [598, 558] width 12 height 12
click at [40, 119] on div "2" at bounding box center [28, 125] width 31 height 24
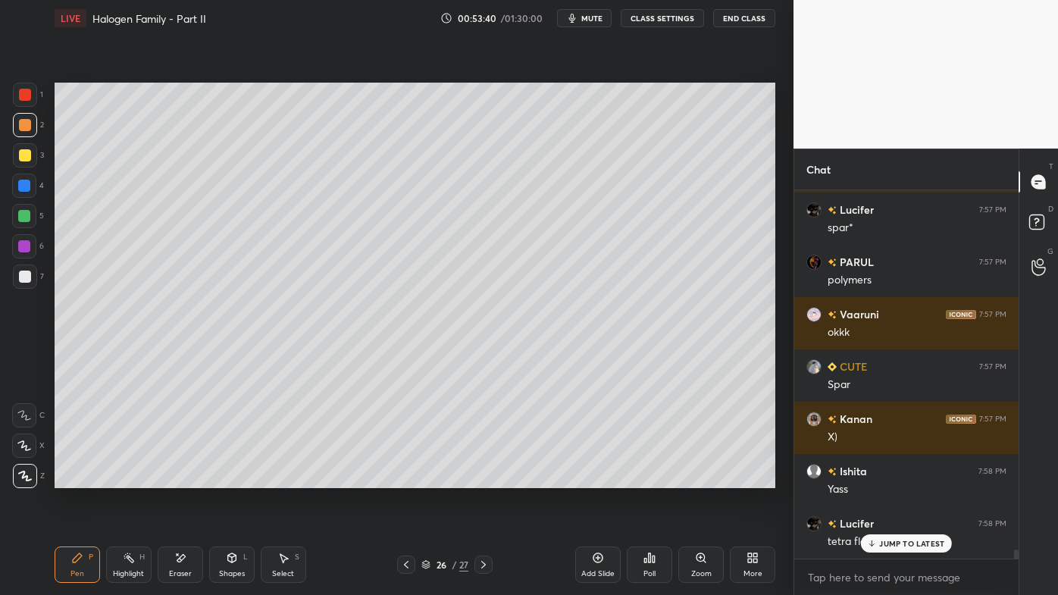
scroll to position [14871, 0]
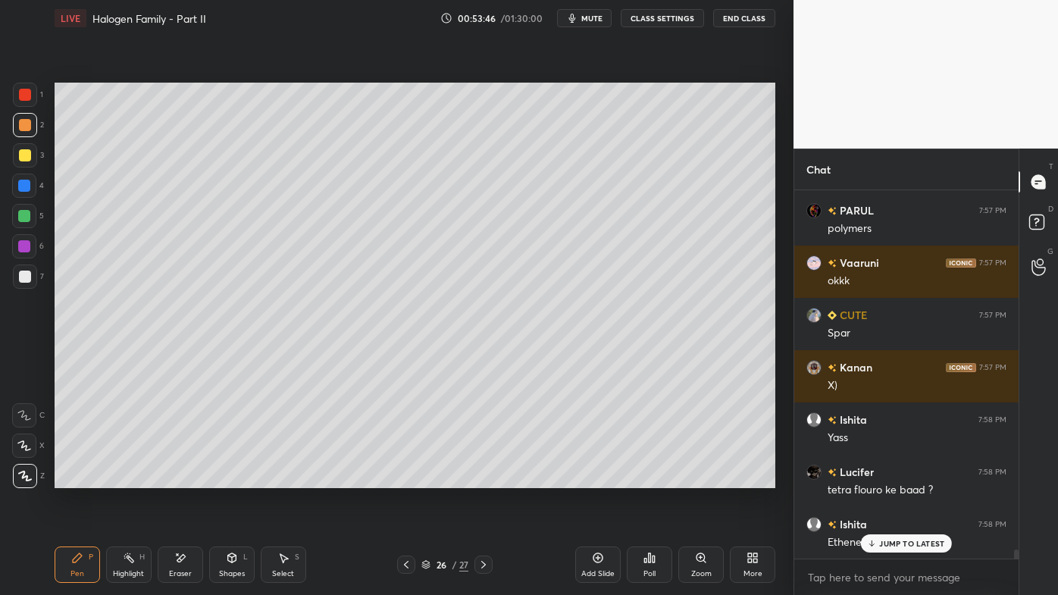
drag, startPoint x: 881, startPoint y: 546, endPoint x: 865, endPoint y: 541, distance: 16.8
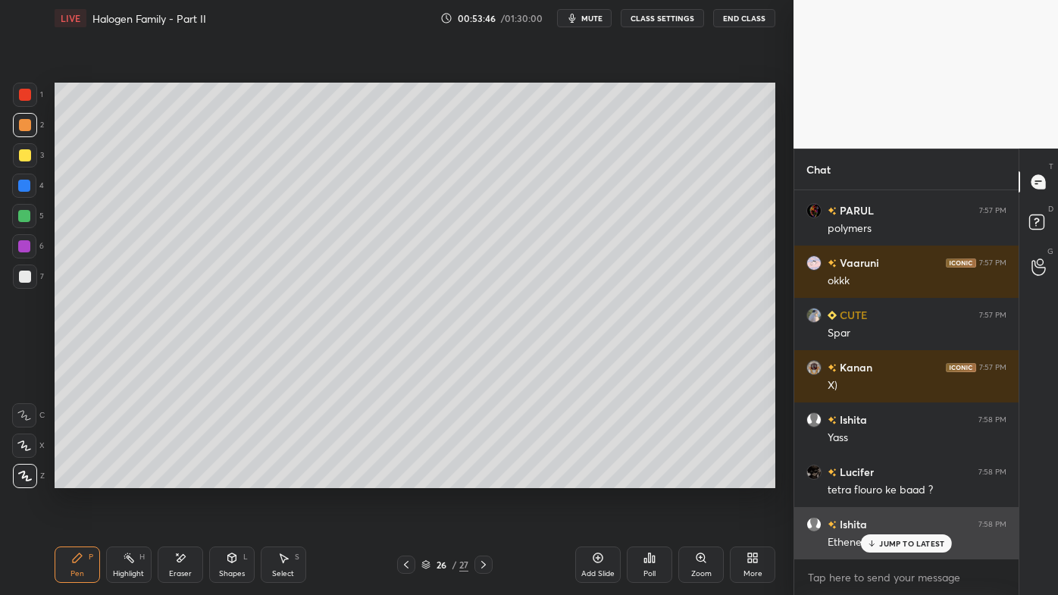
click at [879, 478] on div "JUMP TO LATEST" at bounding box center [906, 543] width 91 height 18
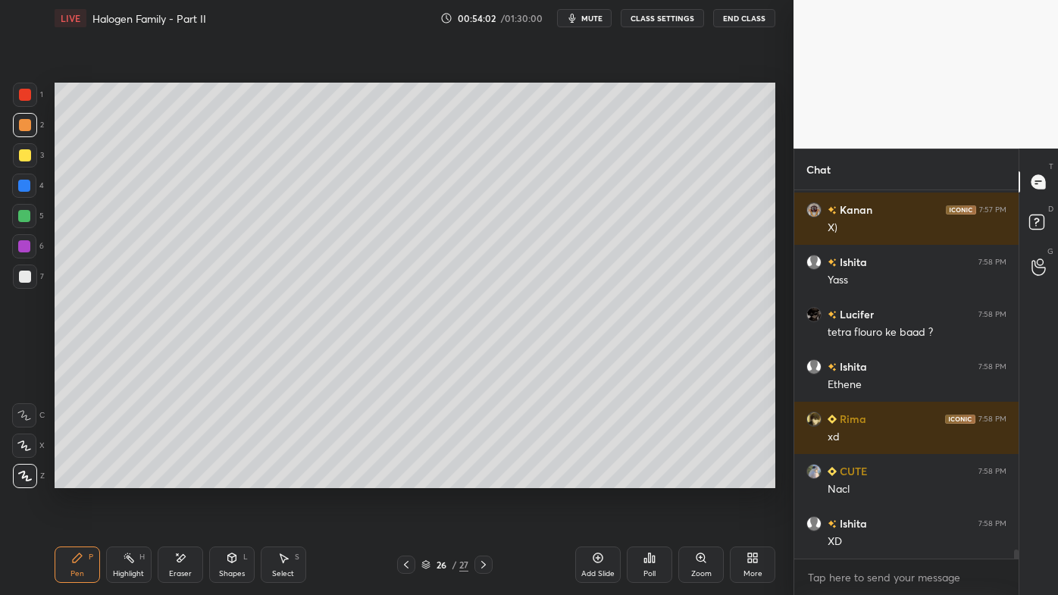
scroll to position [15081, 0]
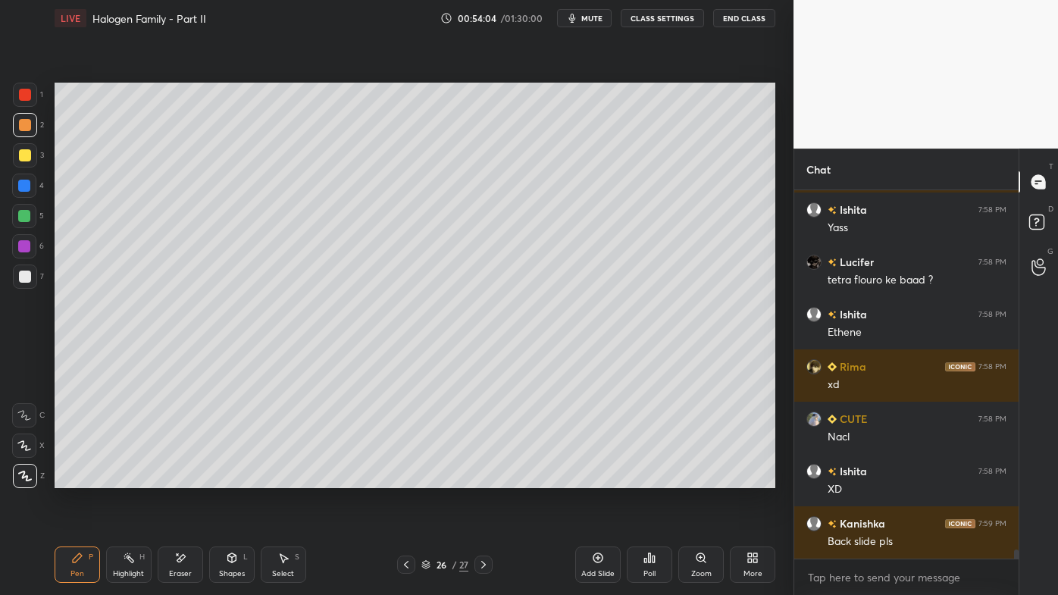
click at [409, 478] on icon at bounding box center [406, 565] width 12 height 12
click at [485, 478] on icon at bounding box center [484, 565] width 12 height 12
drag, startPoint x: 28, startPoint y: 152, endPoint x: 34, endPoint y: 159, distance: 9.7
click at [29, 153] on div at bounding box center [25, 155] width 12 height 12
drag, startPoint x: 30, startPoint y: 277, endPoint x: 49, endPoint y: 273, distance: 19.3
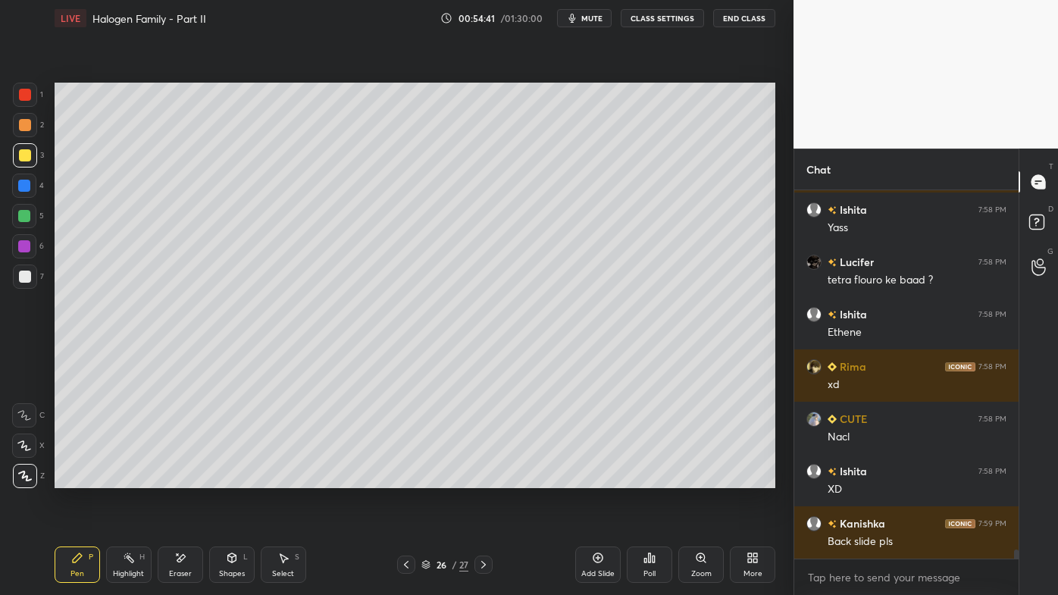
click at [29, 277] on div at bounding box center [25, 277] width 24 height 24
click at [404, 478] on icon at bounding box center [406, 565] width 12 height 12
click at [485, 478] on icon at bounding box center [483, 565] width 5 height 8
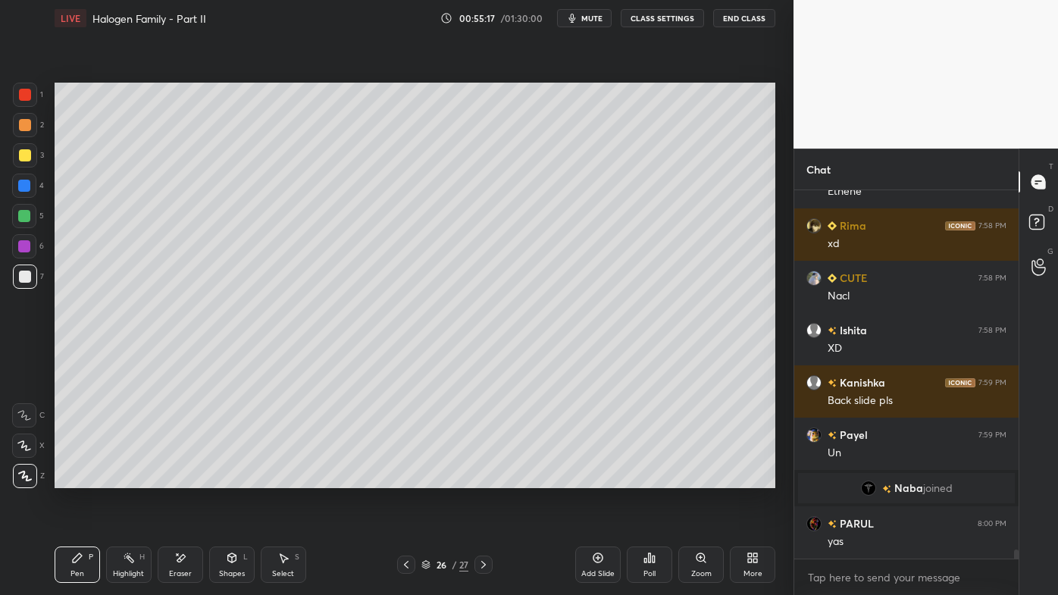
scroll to position [14125, 0]
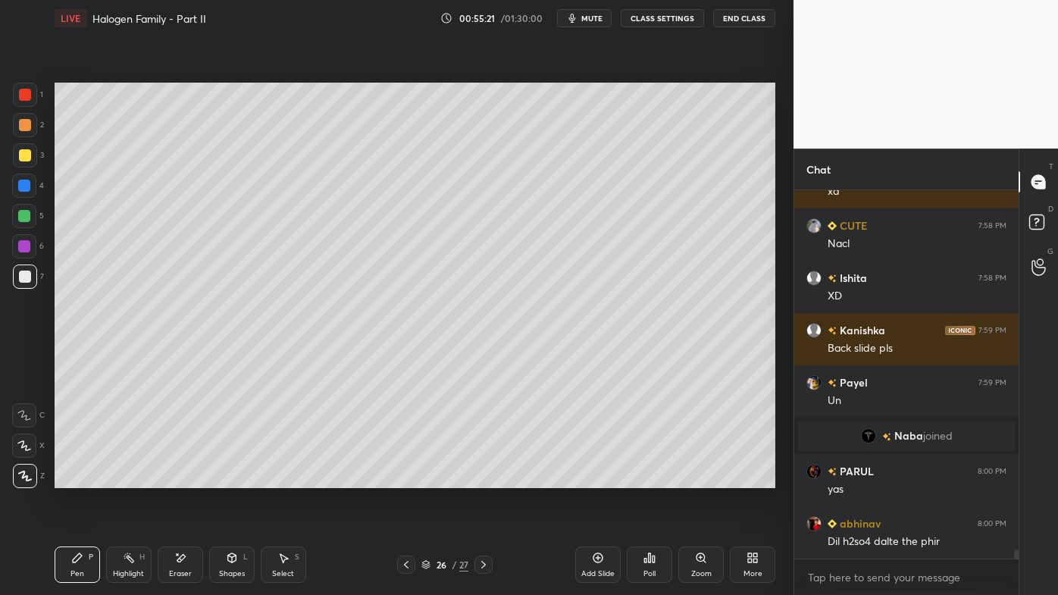
click at [600, 478] on icon at bounding box center [598, 558] width 12 height 12
drag, startPoint x: 27, startPoint y: 123, endPoint x: 48, endPoint y: 109, distance: 25.2
click at [28, 123] on div at bounding box center [25, 125] width 12 height 12
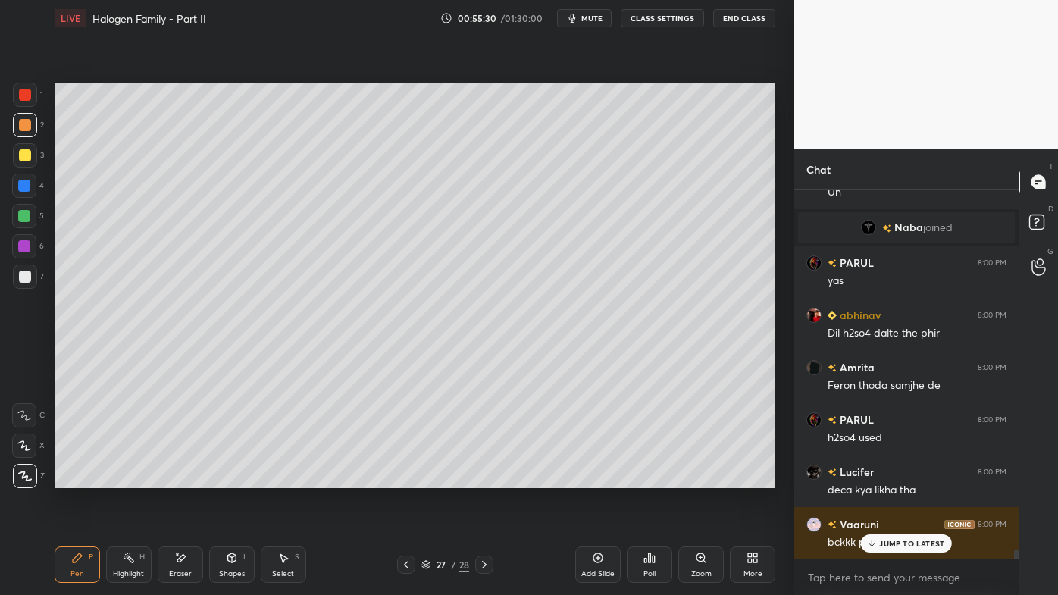
scroll to position [14386, 0]
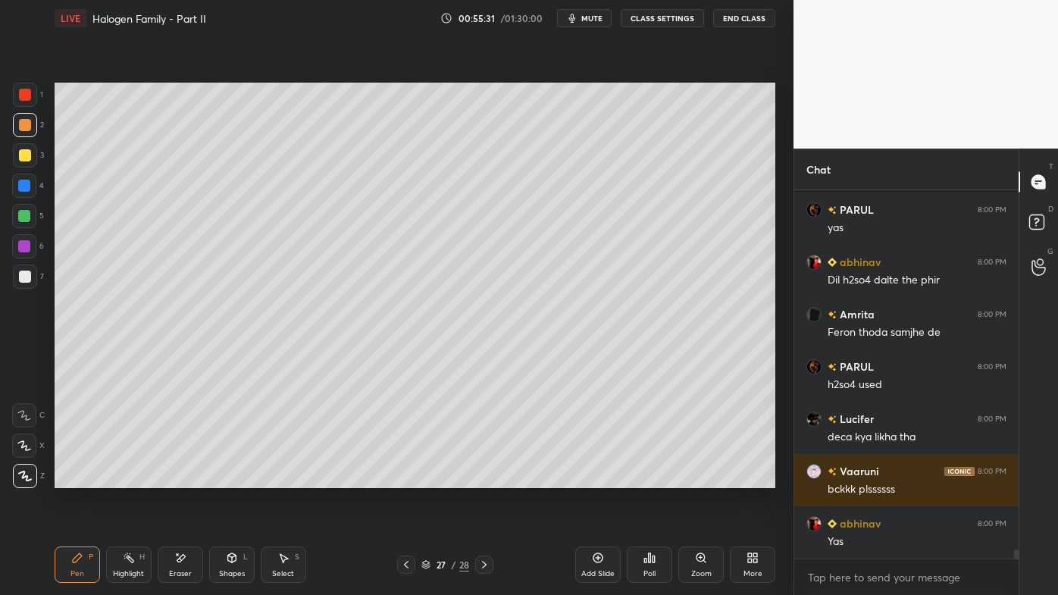
click at [24, 153] on div at bounding box center [25, 155] width 12 height 12
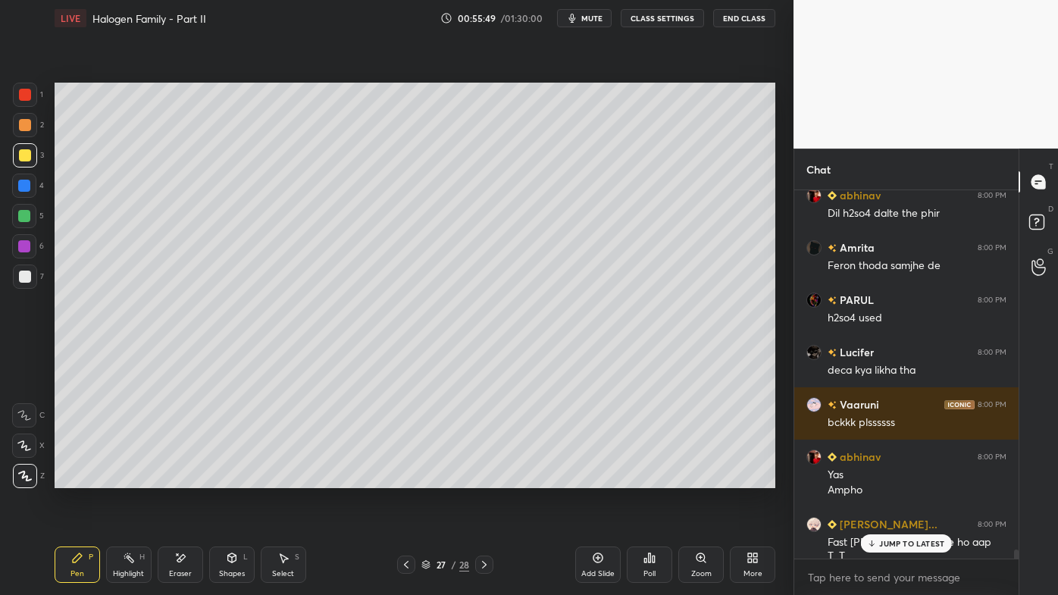
scroll to position [14505, 0]
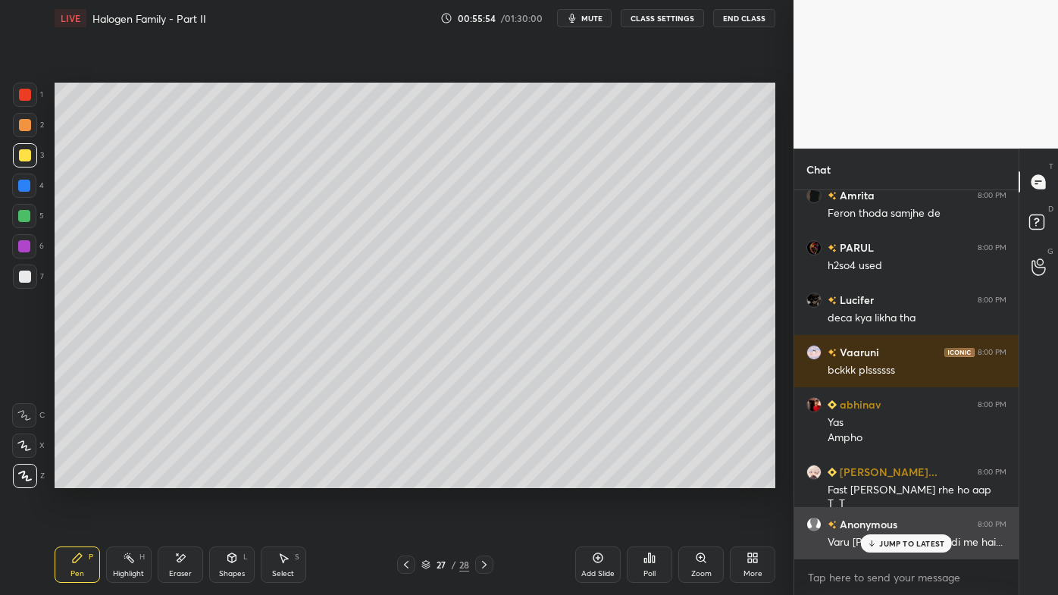
click at [882, 478] on p "JUMP TO LATEST" at bounding box center [911, 543] width 65 height 9
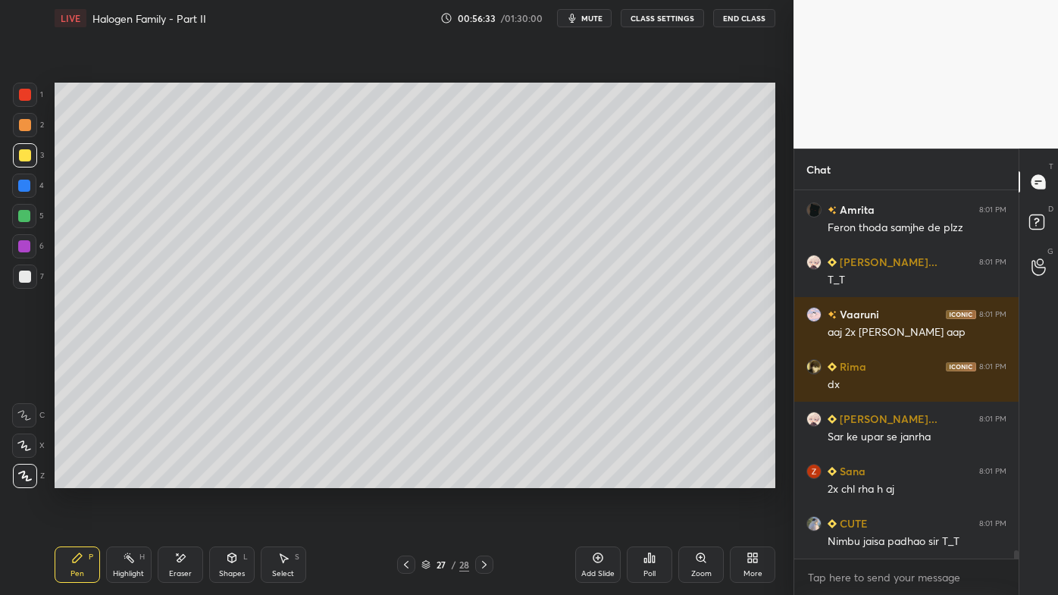
scroll to position [15657, 0]
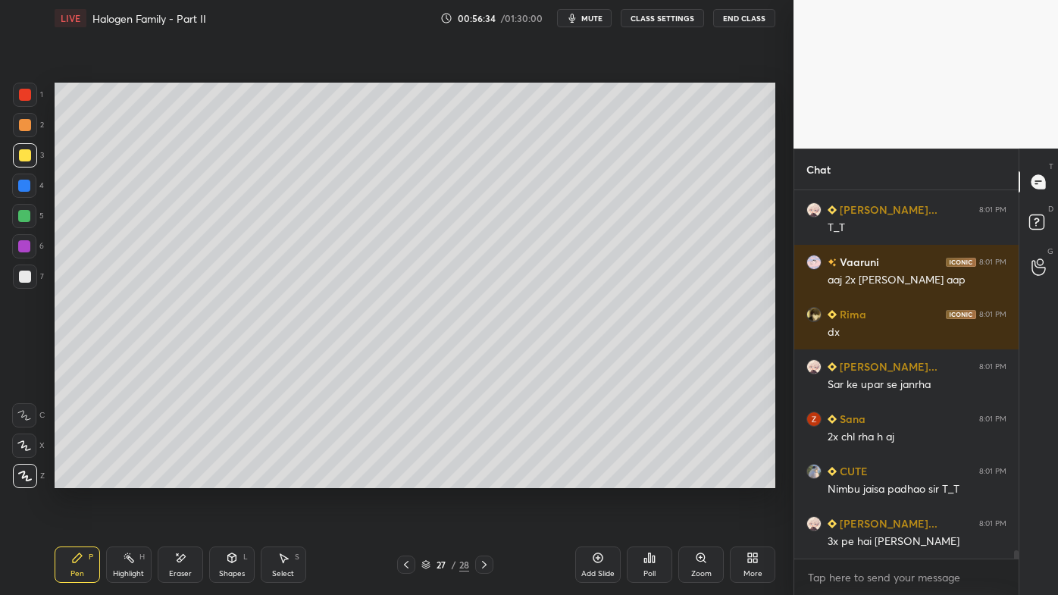
click at [136, 478] on div "Highlight H" at bounding box center [128, 565] width 45 height 36
drag, startPoint x: 190, startPoint y: 559, endPoint x: 210, endPoint y: 528, distance: 36.6
click at [190, 478] on div "Eraser" at bounding box center [180, 565] width 45 height 36
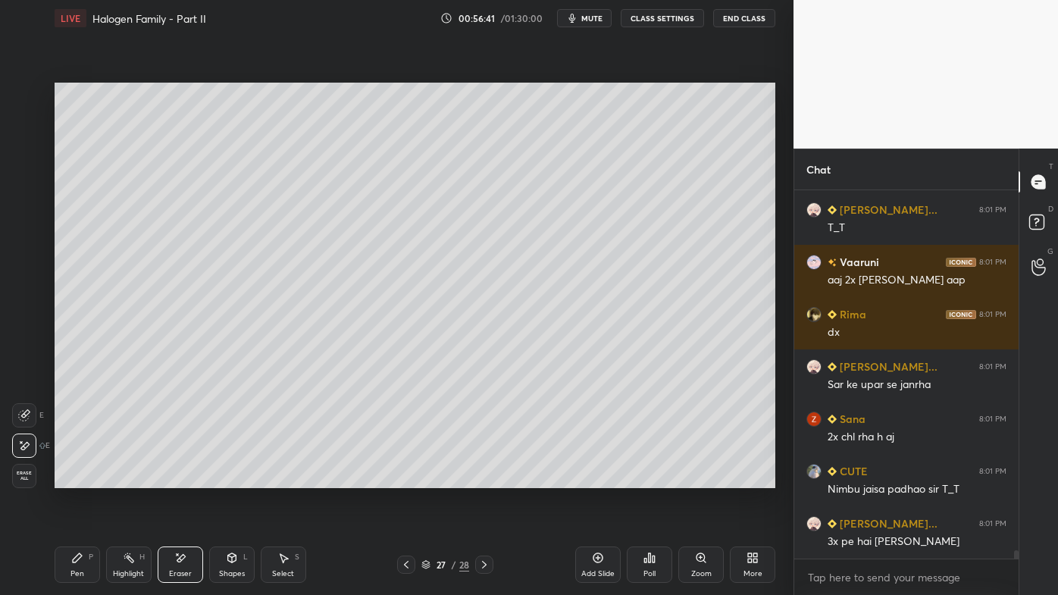
scroll to position [15708, 0]
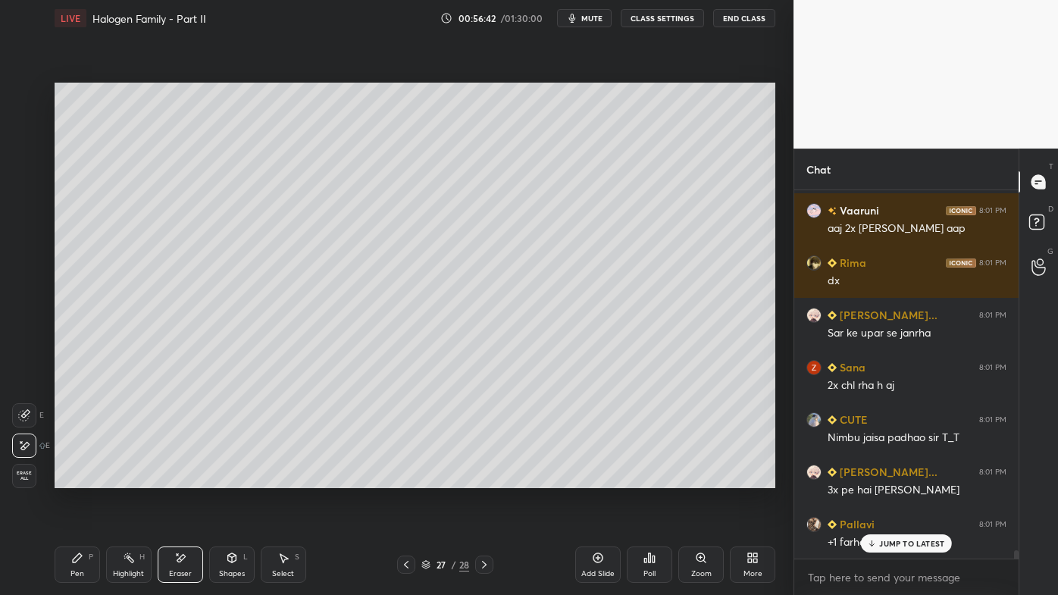
drag, startPoint x: 71, startPoint y: 566, endPoint x: 118, endPoint y: 491, distance: 88.6
click at [72, 478] on div "Pen P" at bounding box center [77, 565] width 45 height 36
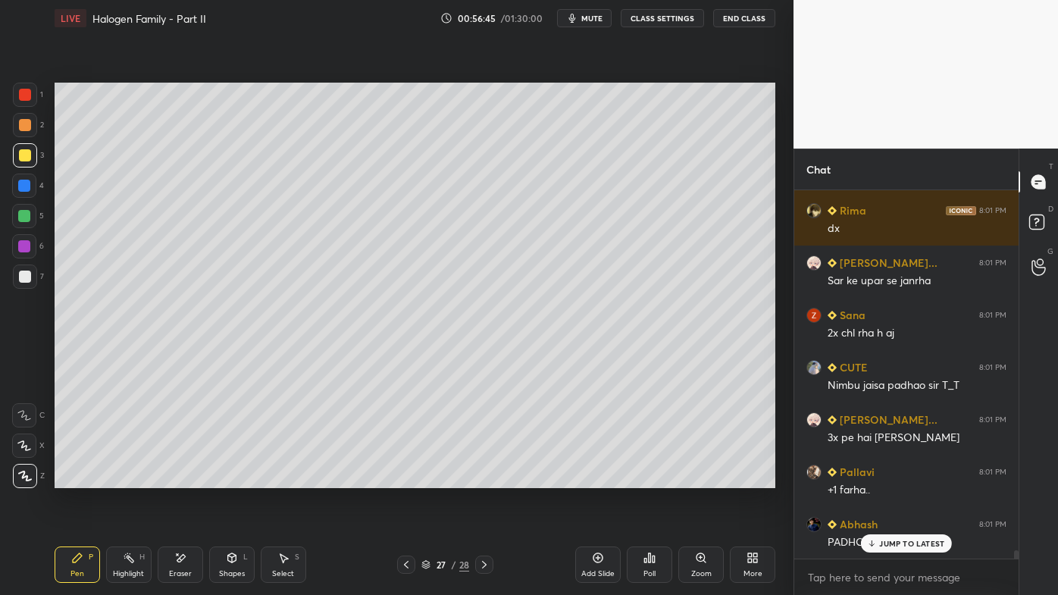
scroll to position [15813, 0]
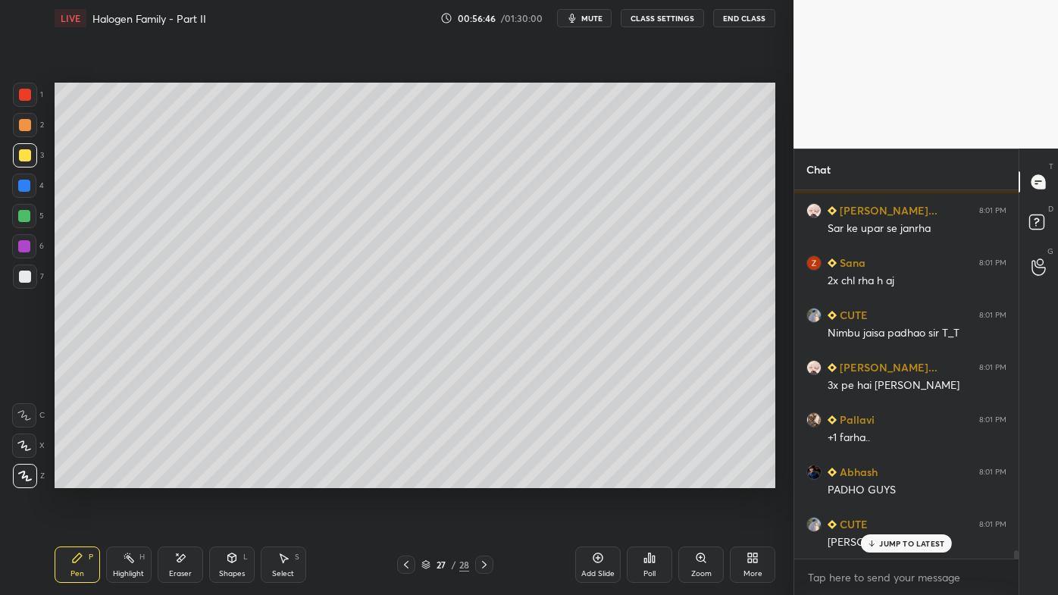
click at [186, 478] on icon at bounding box center [180, 558] width 12 height 13
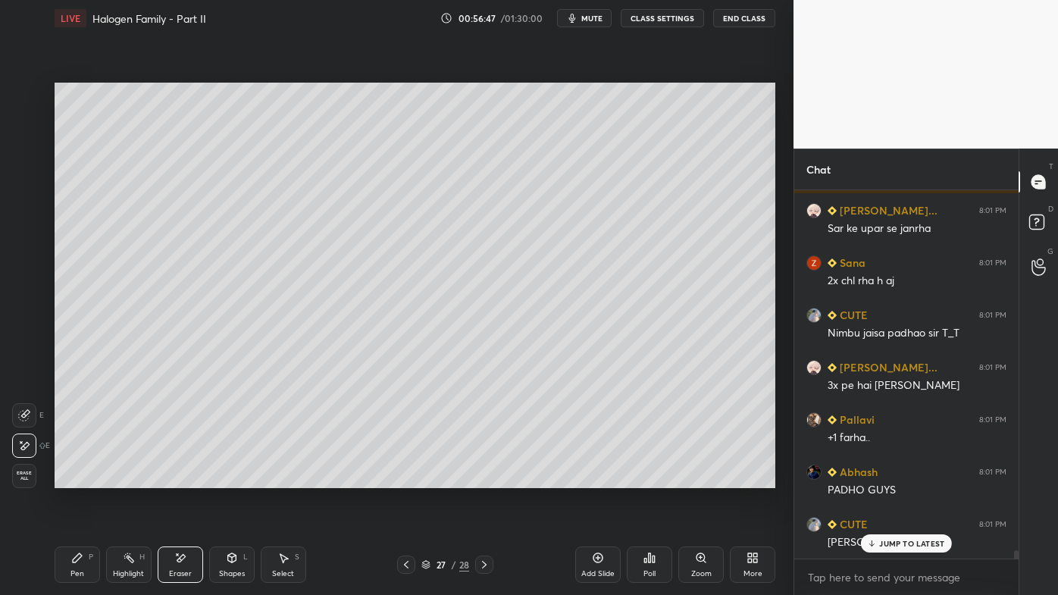
drag, startPoint x: 73, startPoint y: 568, endPoint x: 88, endPoint y: 547, distance: 25.5
click at [74, 478] on div "Pen P" at bounding box center [77, 565] width 45 height 36
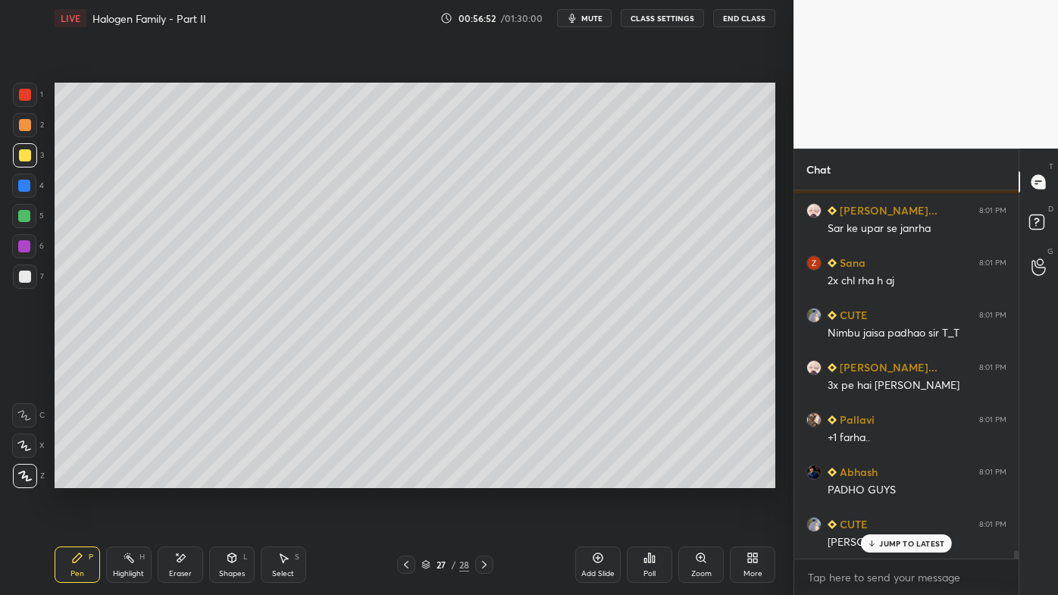
drag, startPoint x: 122, startPoint y: 563, endPoint x: 123, endPoint y: 555, distance: 8.4
click at [123, 478] on icon at bounding box center [129, 558] width 12 height 12
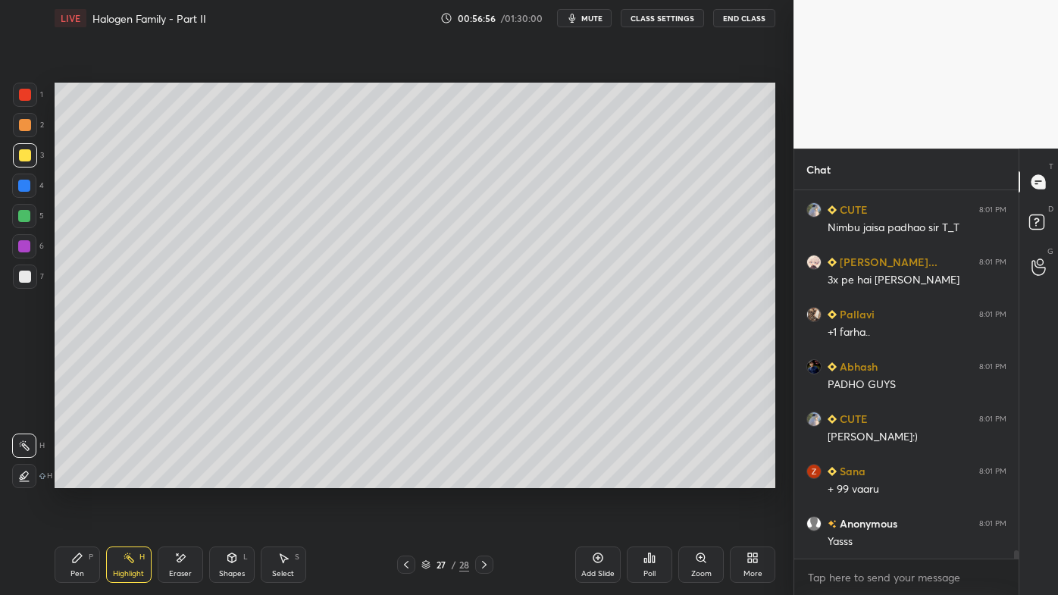
scroll to position [15971, 0]
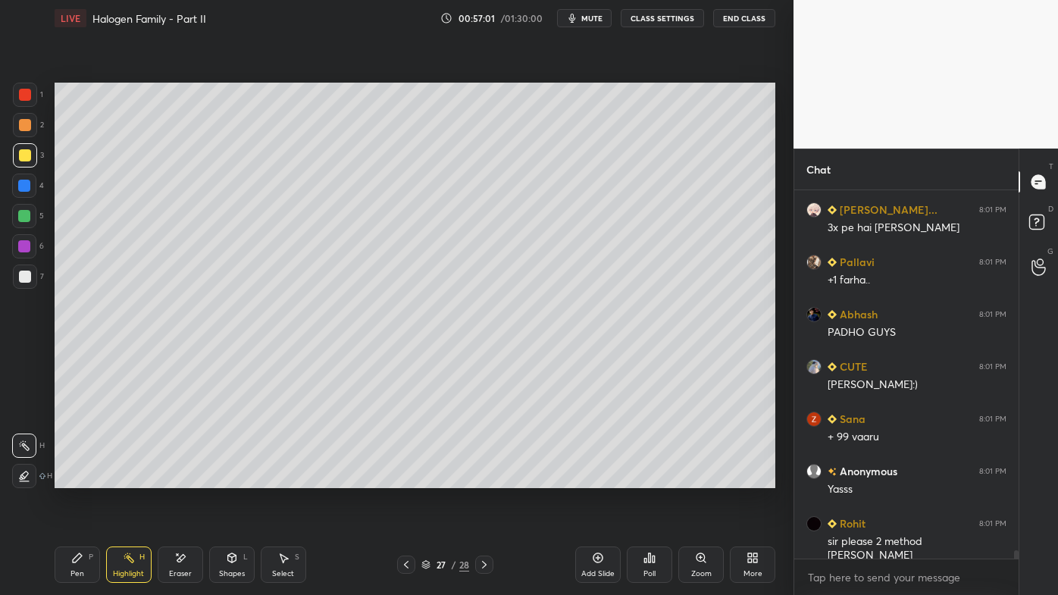
click at [411, 478] on icon at bounding box center [406, 565] width 12 height 12
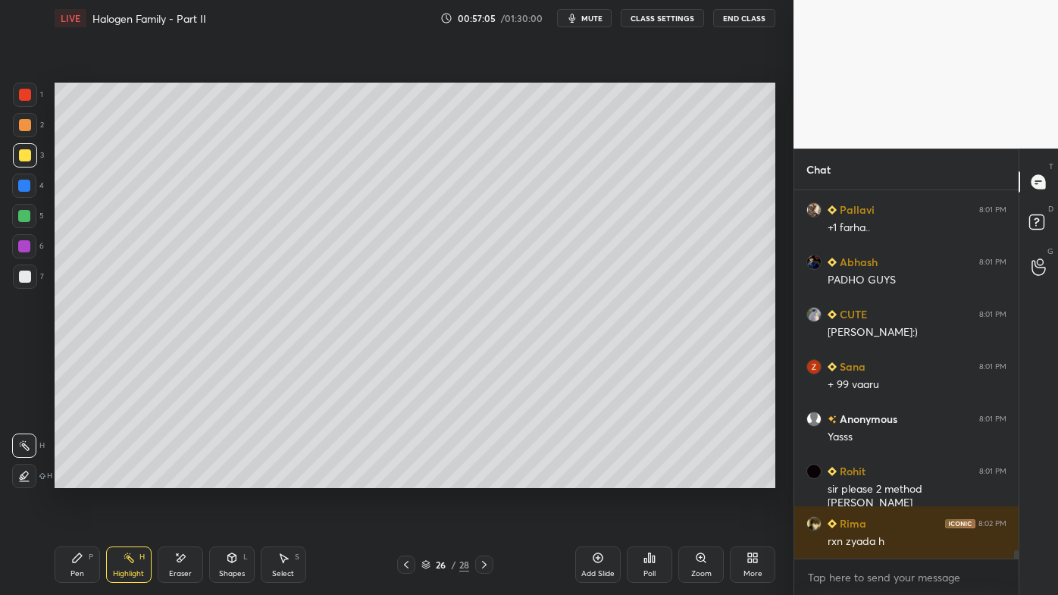
scroll to position [16075, 0]
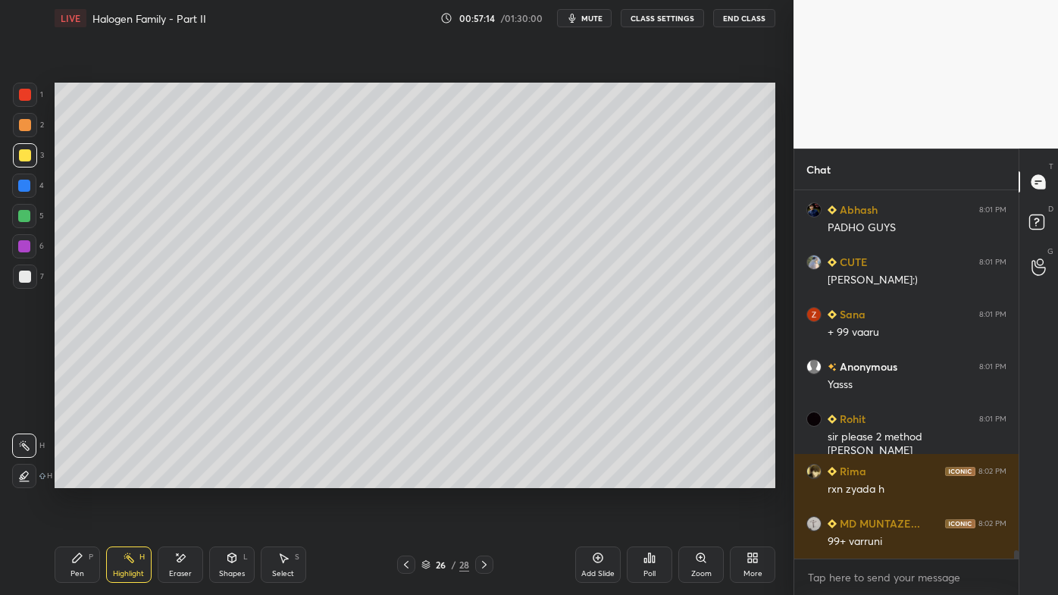
click at [217, 478] on div "Setting up your live class Poll for secs No correct answer Start poll" at bounding box center [415, 285] width 733 height 498
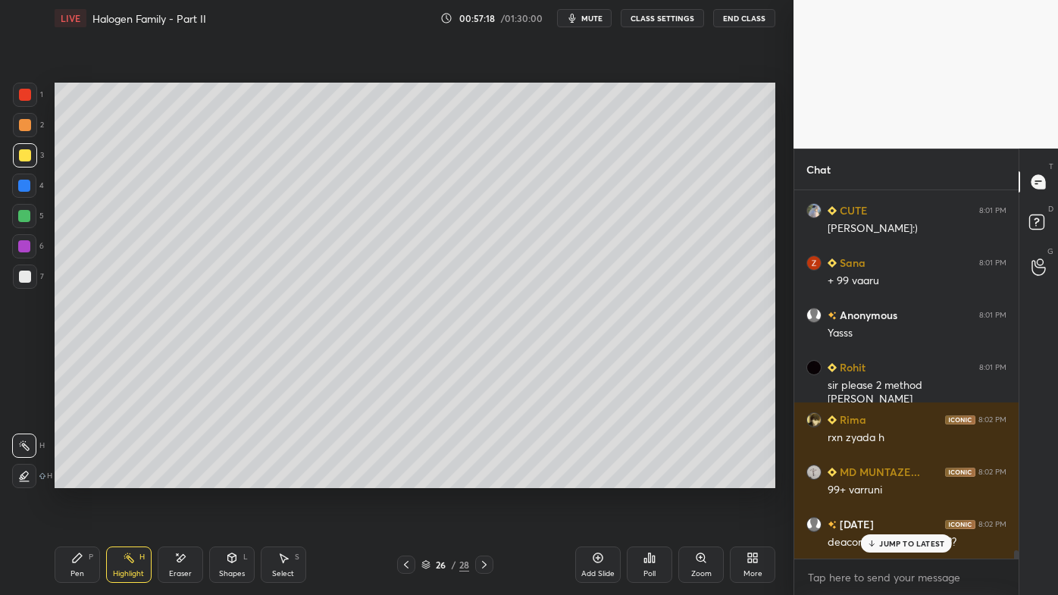
scroll to position [16179, 0]
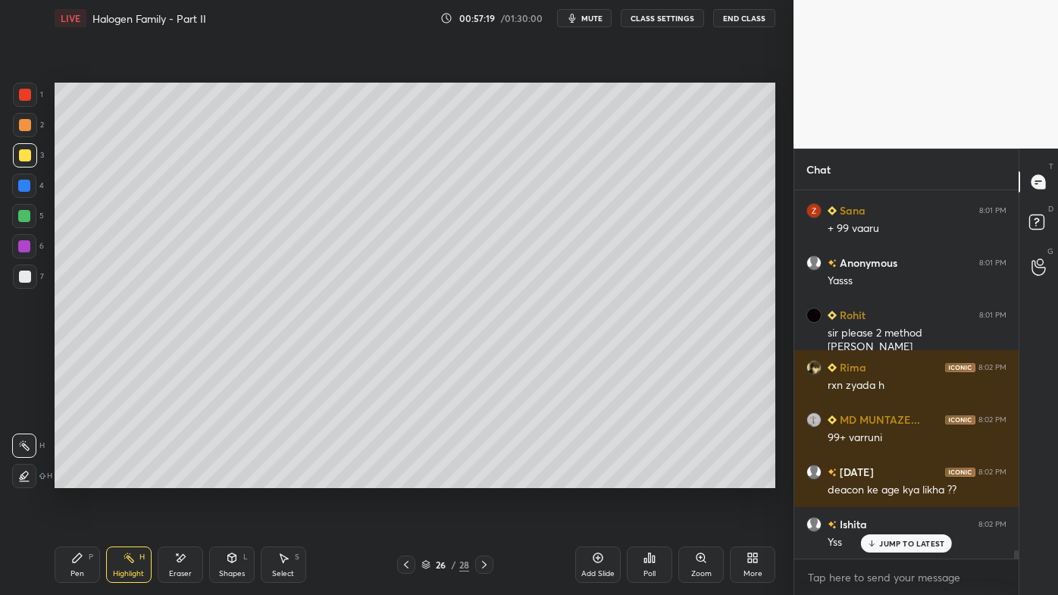
click at [483, 478] on icon at bounding box center [484, 565] width 12 height 12
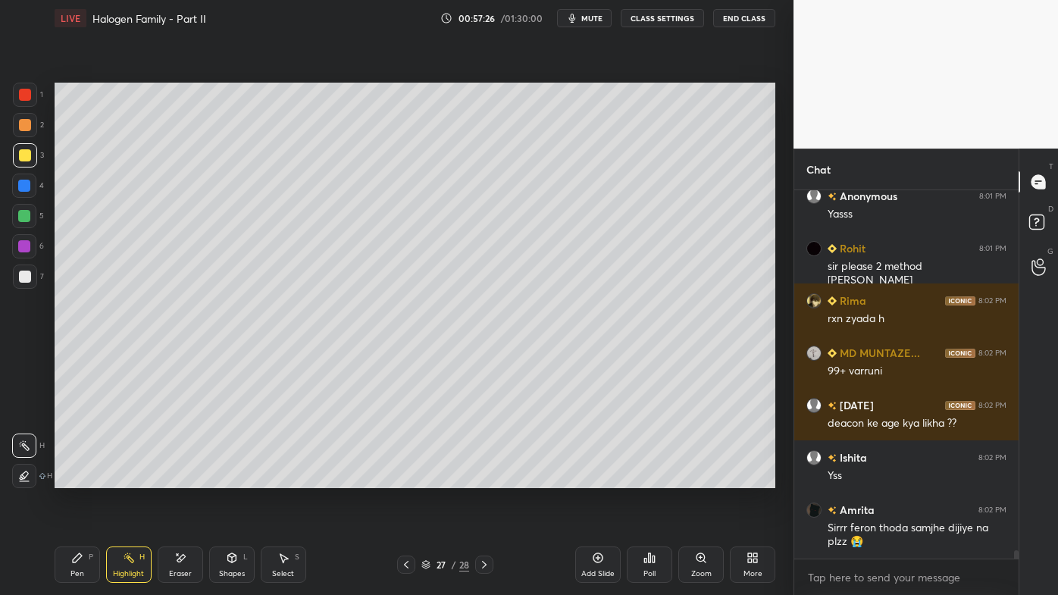
drag, startPoint x: 76, startPoint y: 569, endPoint x: 58, endPoint y: 574, distance: 18.8
click at [75, 478] on div "Pen" at bounding box center [78, 574] width 14 height 8
click at [406, 478] on icon at bounding box center [406, 565] width 5 height 8
click at [123, 478] on icon at bounding box center [129, 558] width 12 height 12
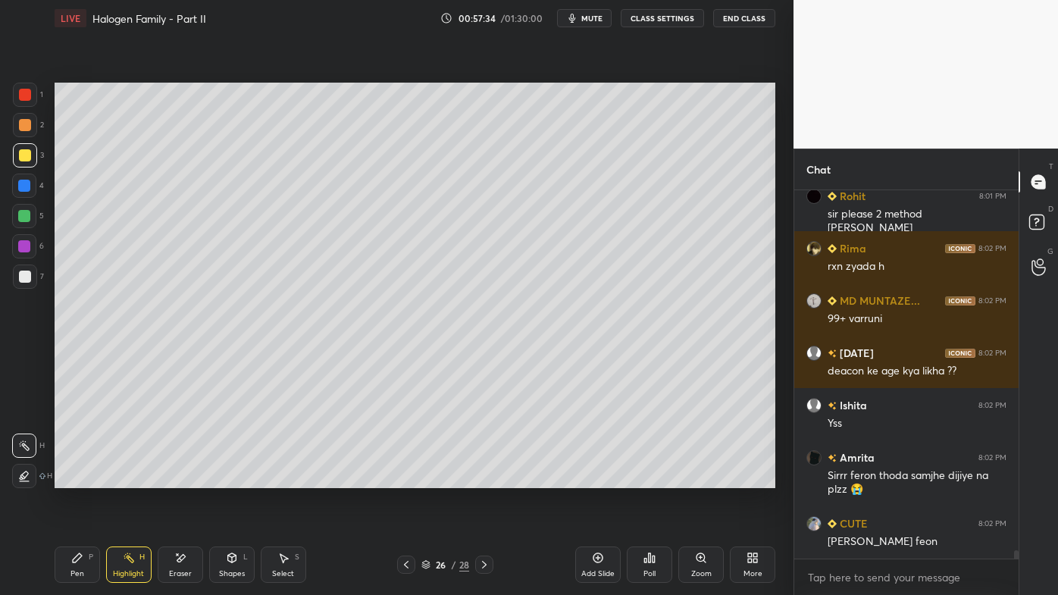
scroll to position [16350, 0]
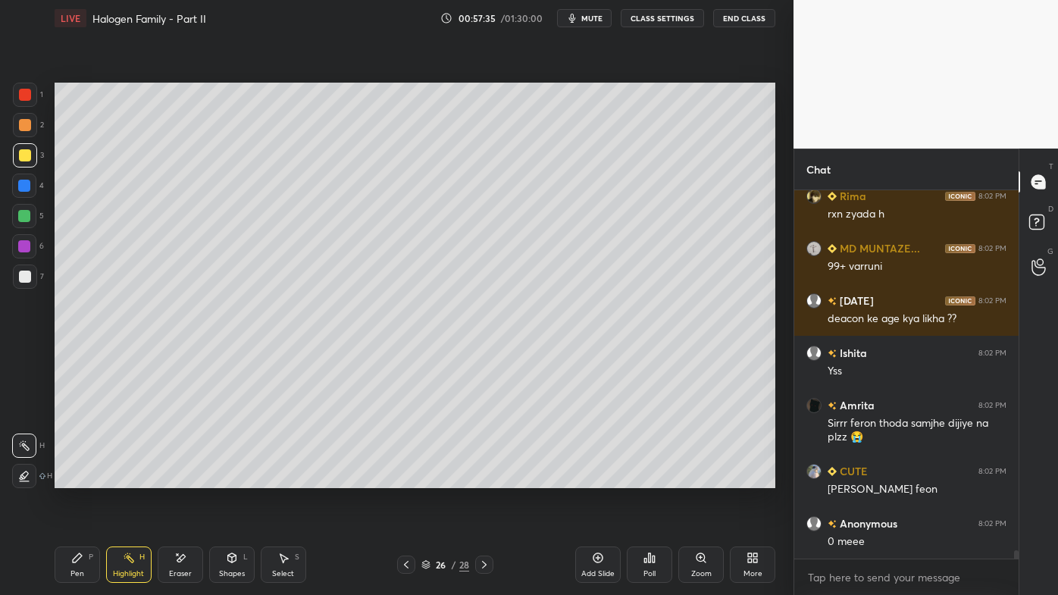
drag, startPoint x: 182, startPoint y: 559, endPoint x: 234, endPoint y: 491, distance: 85.5
click at [180, 478] on icon at bounding box center [181, 558] width 8 height 8
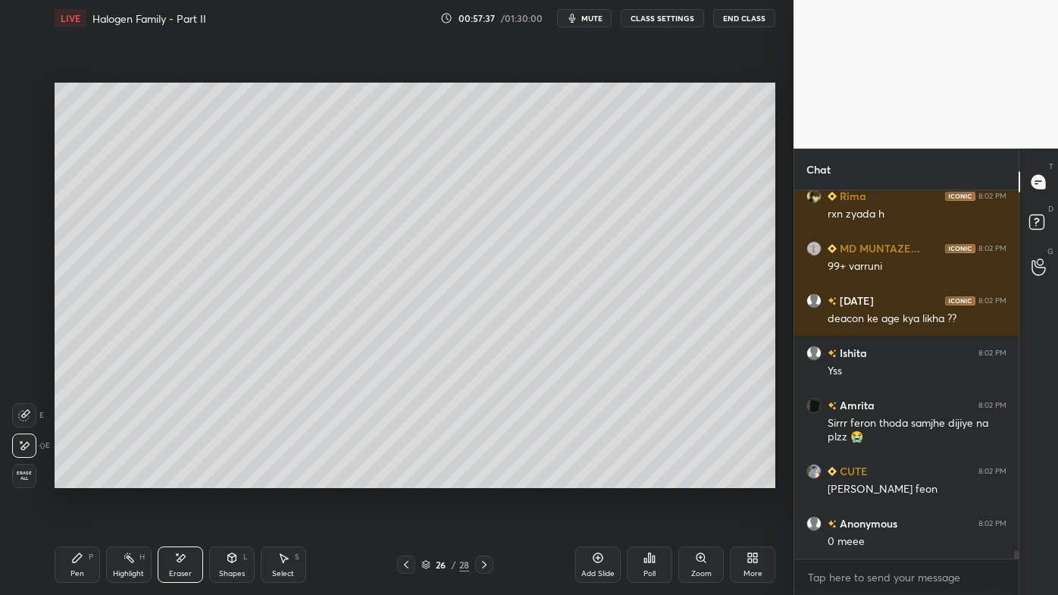
click at [71, 478] on icon at bounding box center [77, 558] width 12 height 12
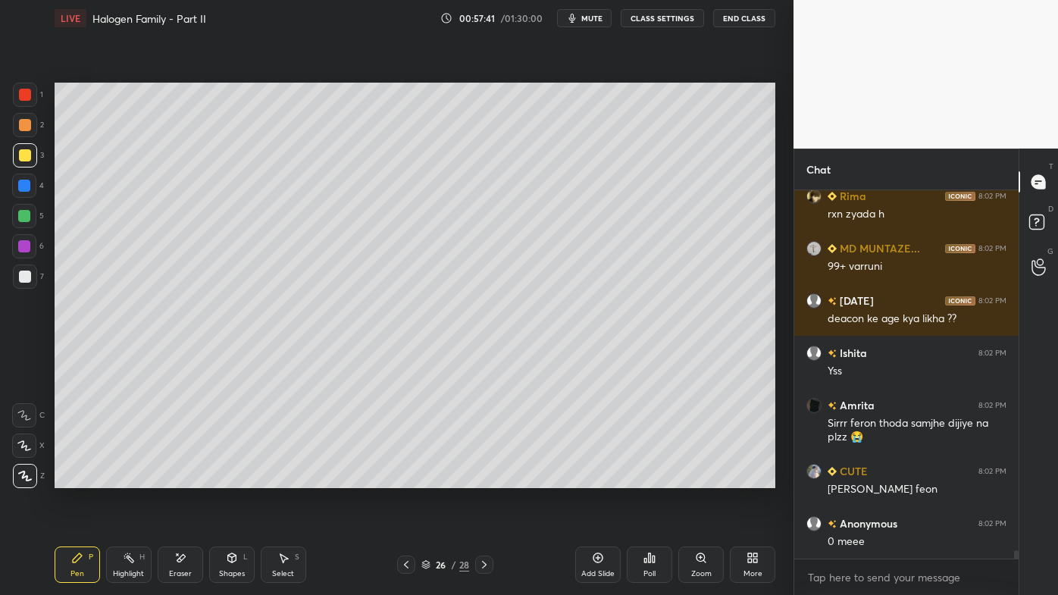
drag, startPoint x: 122, startPoint y: 557, endPoint x: 175, endPoint y: 503, distance: 76.1
click at [125, 478] on icon at bounding box center [129, 558] width 12 height 12
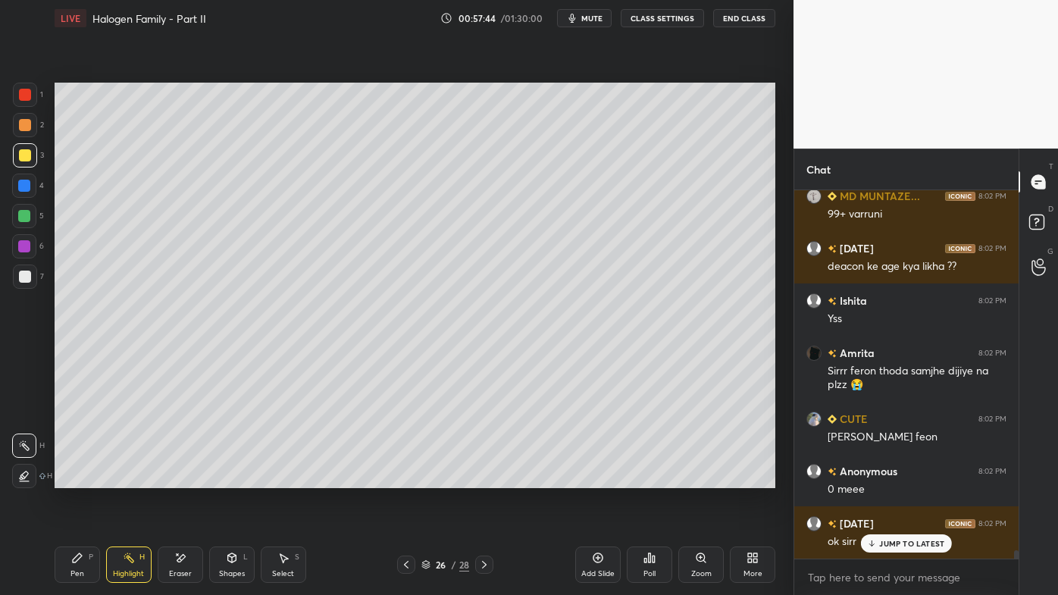
scroll to position [16454, 0]
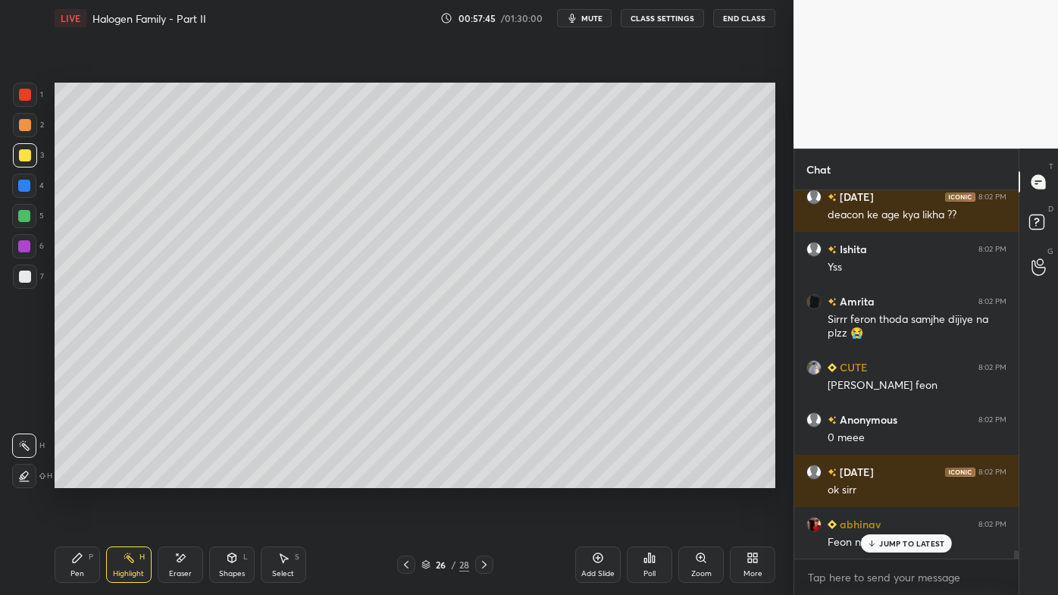
click at [481, 478] on icon at bounding box center [484, 565] width 12 height 12
drag, startPoint x: 79, startPoint y: 560, endPoint x: 82, endPoint y: 546, distance: 14.7
click at [77, 478] on icon at bounding box center [77, 558] width 12 height 12
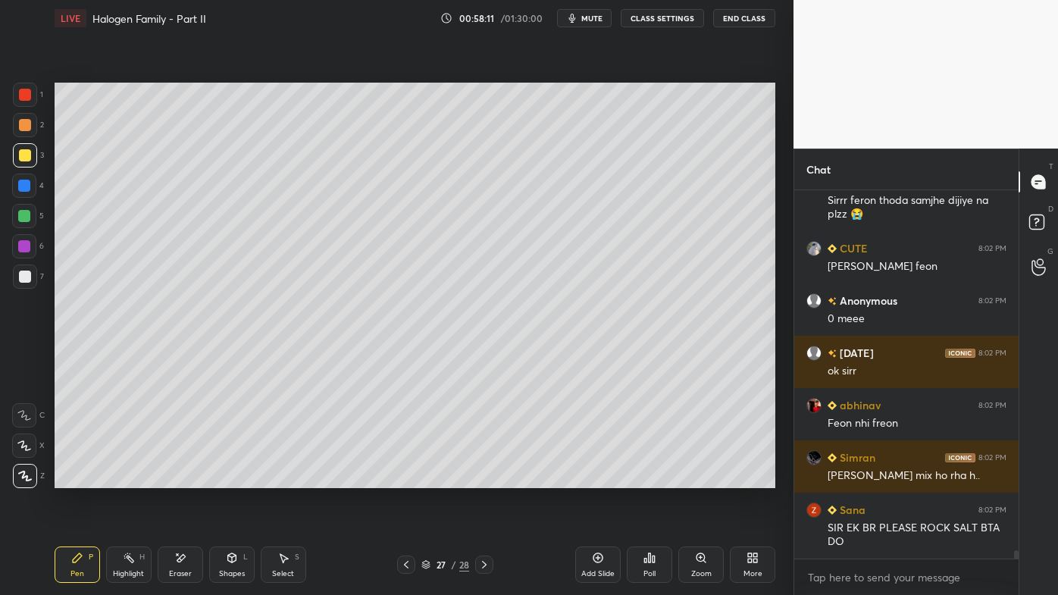
scroll to position [16626, 0]
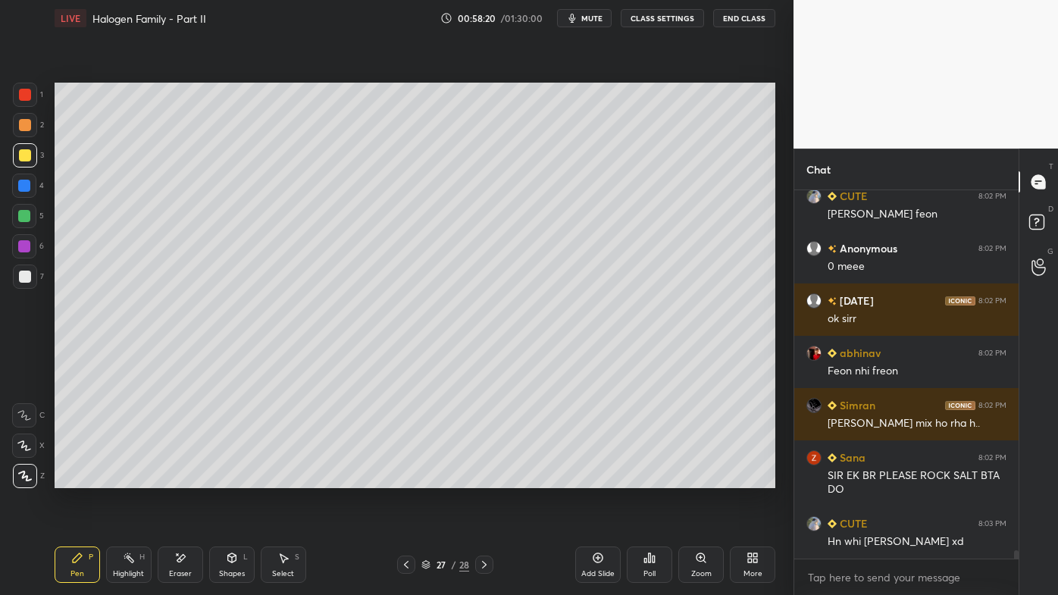
click at [26, 275] on div at bounding box center [25, 277] width 12 height 12
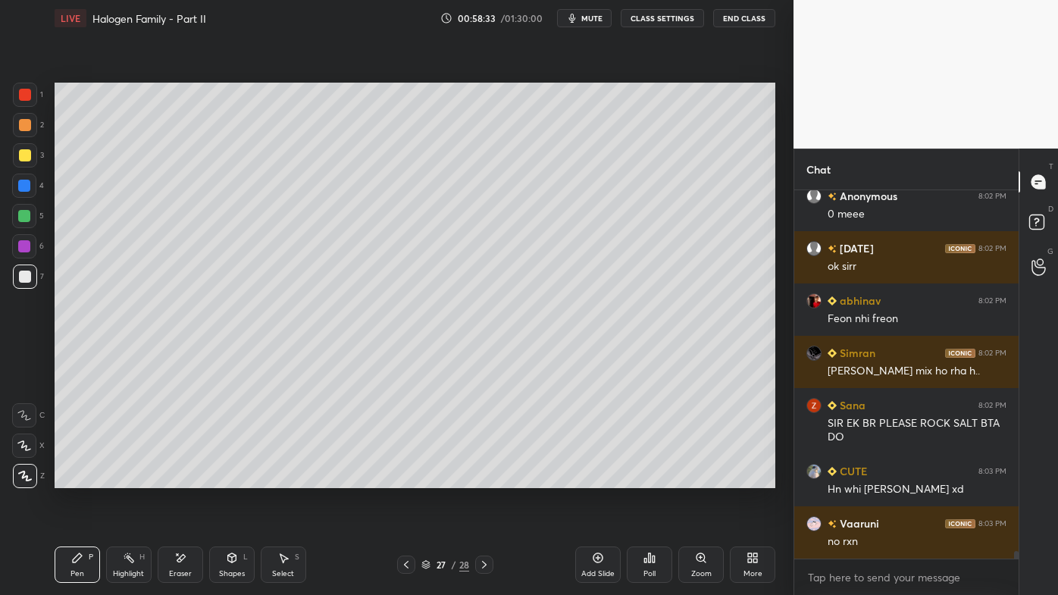
drag, startPoint x: 118, startPoint y: 553, endPoint x: 135, endPoint y: 540, distance: 21.5
click at [121, 478] on div "Highlight H" at bounding box center [128, 565] width 45 height 36
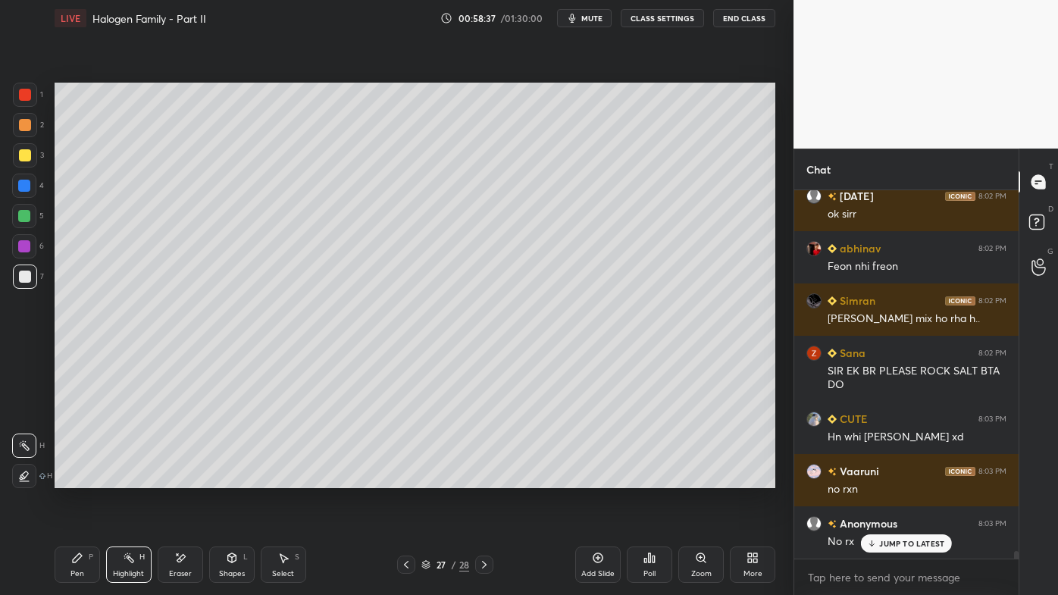
scroll to position [16782, 0]
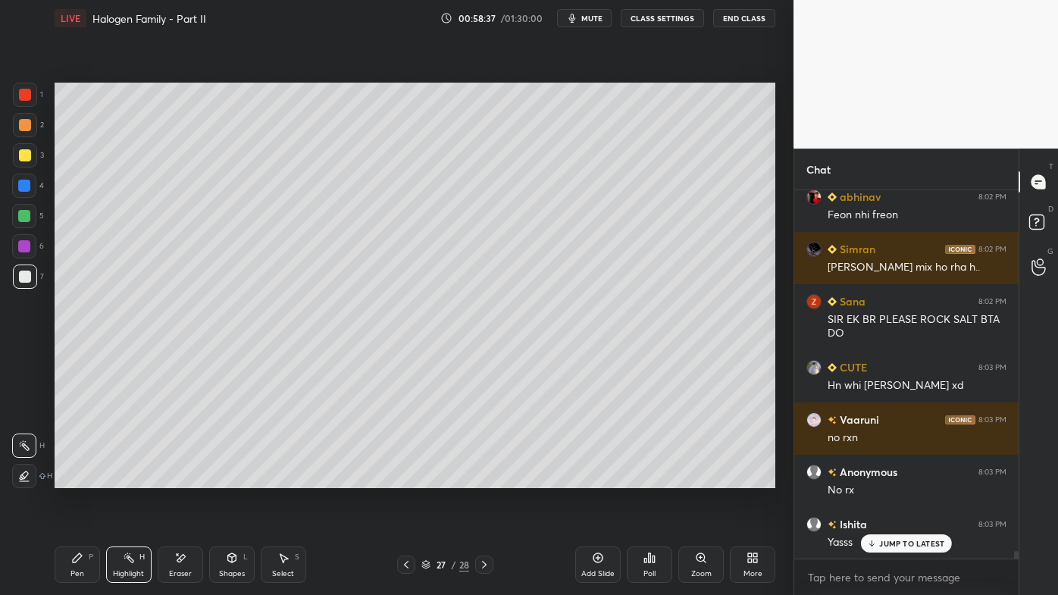
click at [402, 478] on icon at bounding box center [406, 565] width 12 height 12
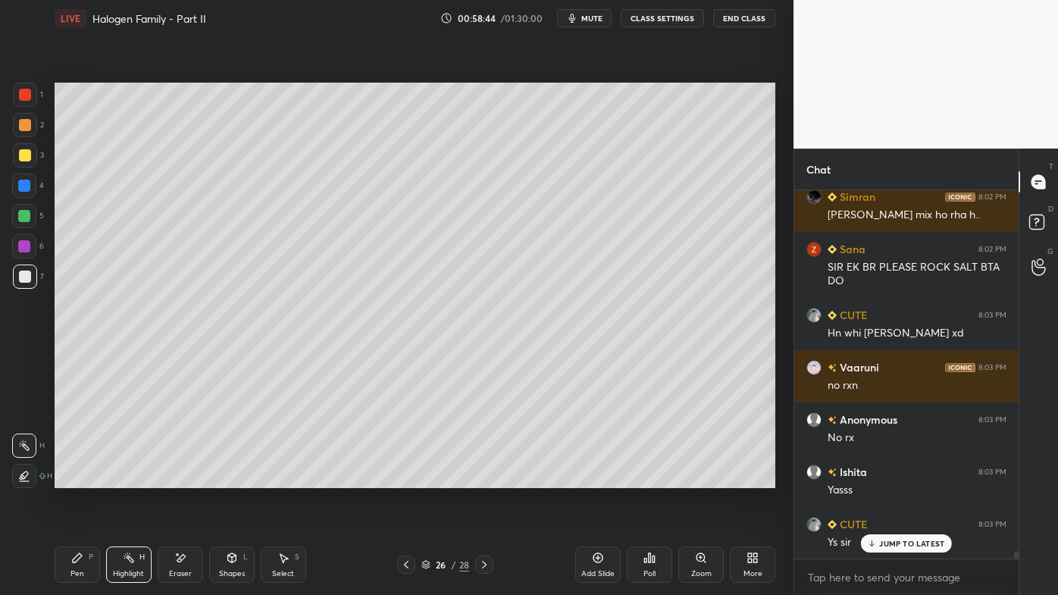
drag, startPoint x: 483, startPoint y: 563, endPoint x: 472, endPoint y: 554, distance: 14.1
click at [483, 478] on icon at bounding box center [484, 565] width 12 height 12
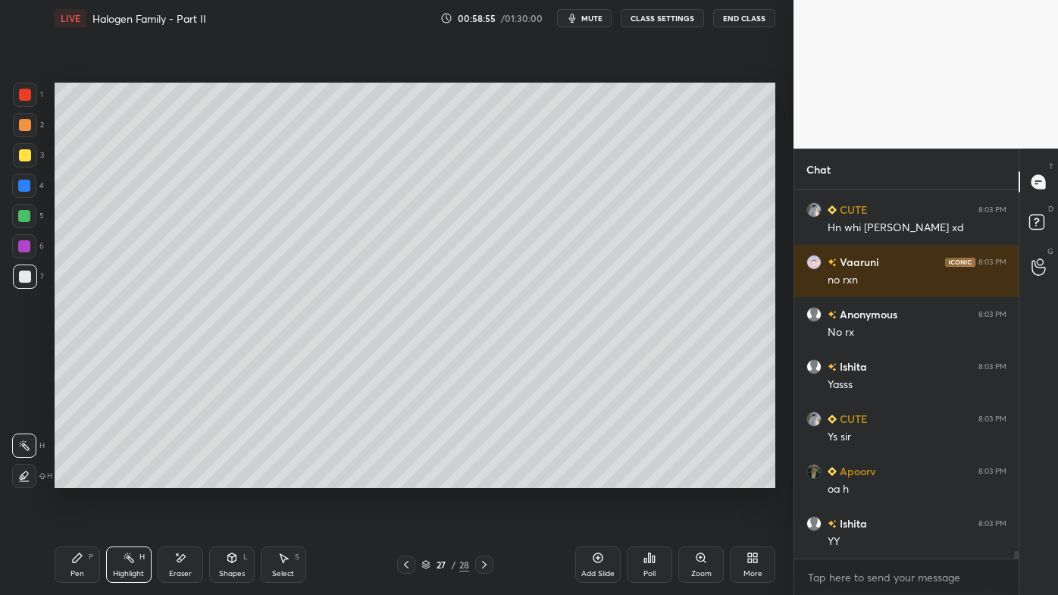
scroll to position [16992, 0]
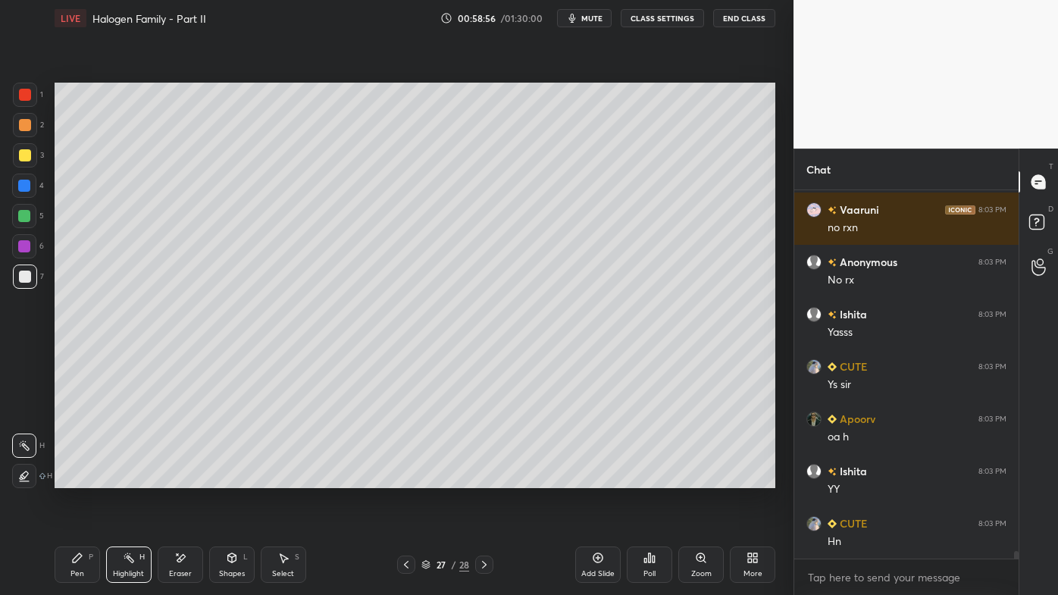
drag, startPoint x: 406, startPoint y: 562, endPoint x: 402, endPoint y: 552, distance: 10.9
click at [406, 478] on icon at bounding box center [406, 565] width 12 height 12
drag, startPoint x: 486, startPoint y: 566, endPoint x: 481, endPoint y: 550, distance: 15.8
click at [486, 478] on icon at bounding box center [484, 565] width 5 height 8
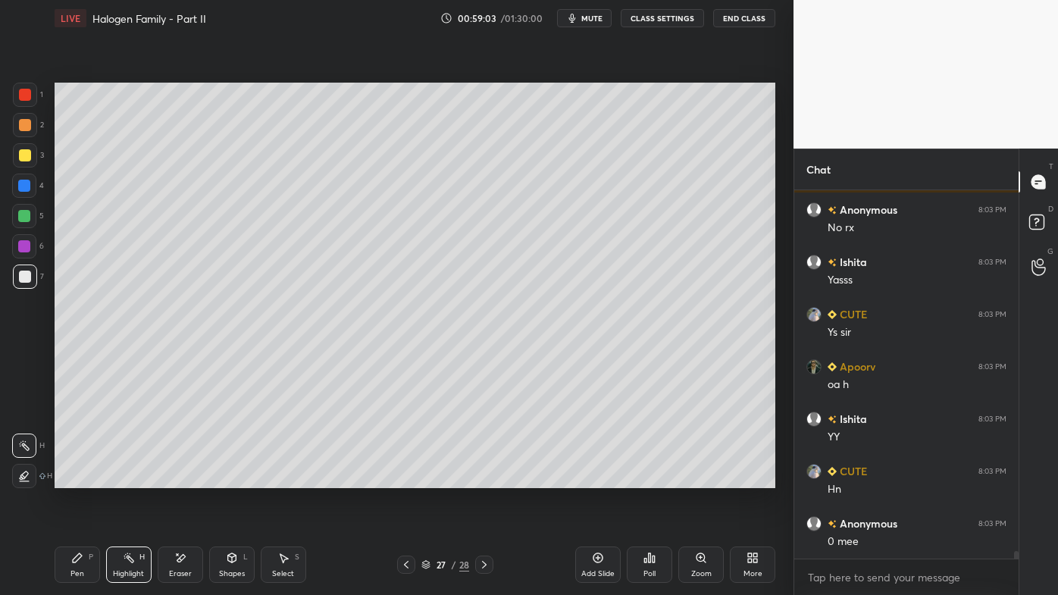
click at [601, 478] on icon at bounding box center [598, 558] width 12 height 12
drag, startPoint x: 25, startPoint y: 125, endPoint x: 50, endPoint y: 127, distance: 25.1
click at [27, 125] on div at bounding box center [25, 125] width 12 height 12
drag, startPoint x: 79, startPoint y: 546, endPoint x: 80, endPoint y: 517, distance: 28.8
click at [77, 478] on div "Pen P Highlight H Eraser Shapes L Select S 28 / 29 Add Slide Poll Zoom More" at bounding box center [415, 564] width 721 height 61
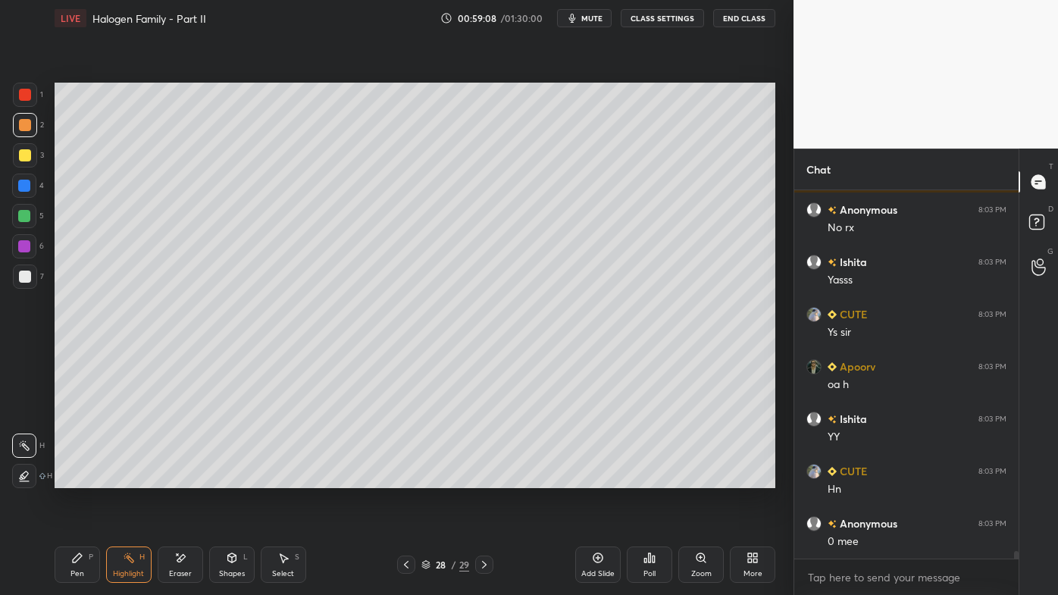
click at [74, 478] on icon at bounding box center [77, 558] width 12 height 12
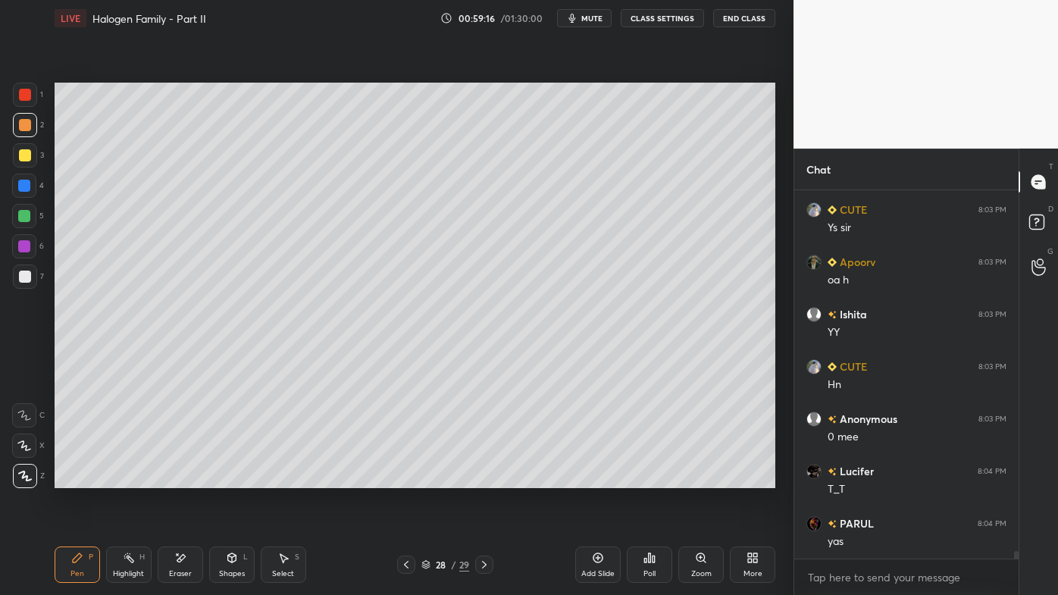
click at [27, 163] on div at bounding box center [25, 155] width 24 height 24
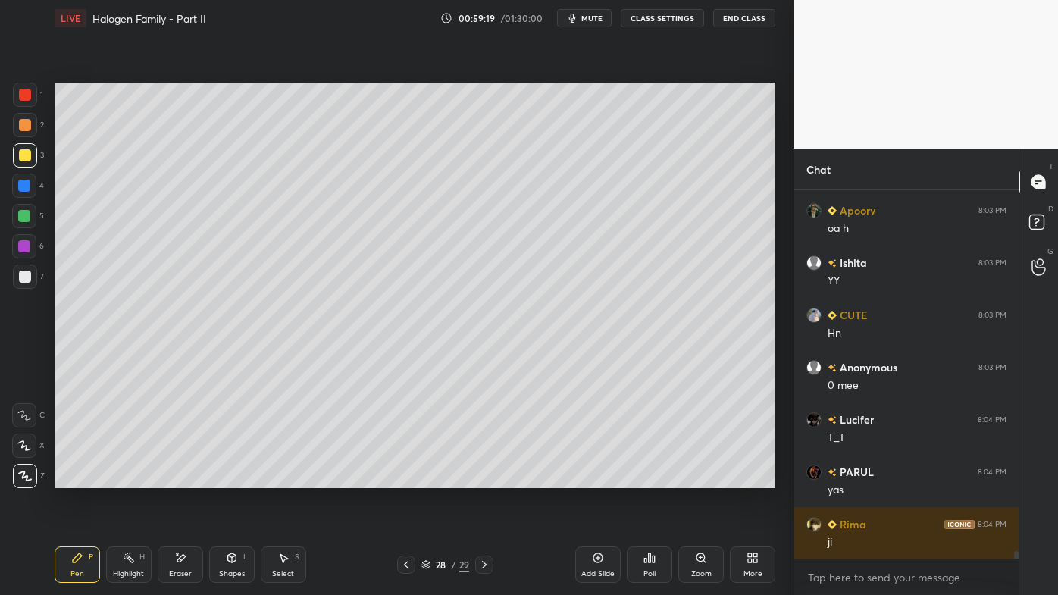
scroll to position [17253, 0]
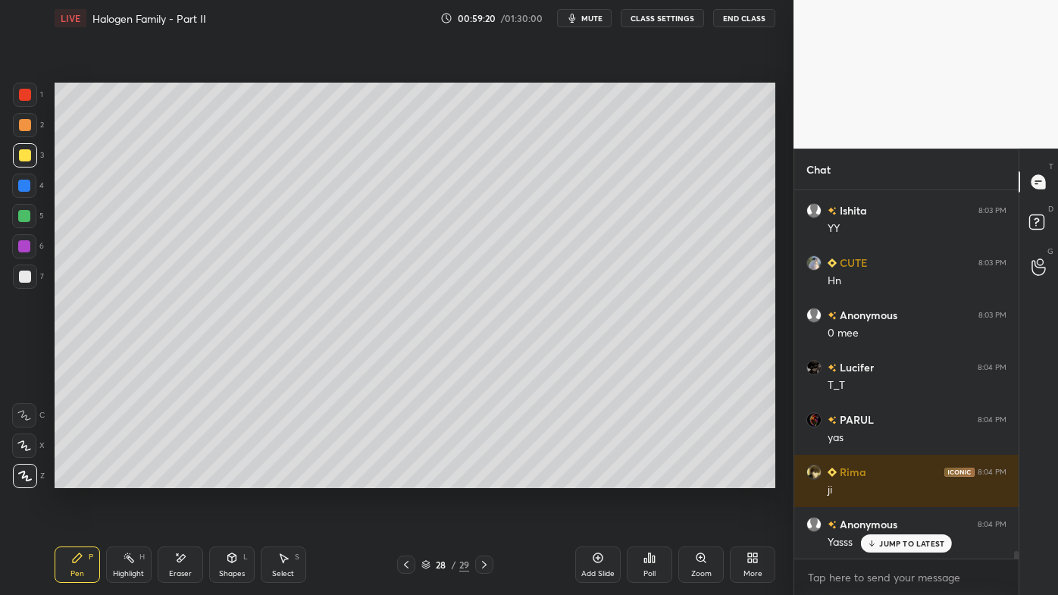
drag, startPoint x: 133, startPoint y: 547, endPoint x: 126, endPoint y: 525, distance: 23.3
click at [127, 478] on div "Highlight H" at bounding box center [128, 565] width 45 height 36
drag, startPoint x: 76, startPoint y: 556, endPoint x: 93, endPoint y: 495, distance: 63.8
click at [74, 478] on icon at bounding box center [77, 557] width 9 height 9
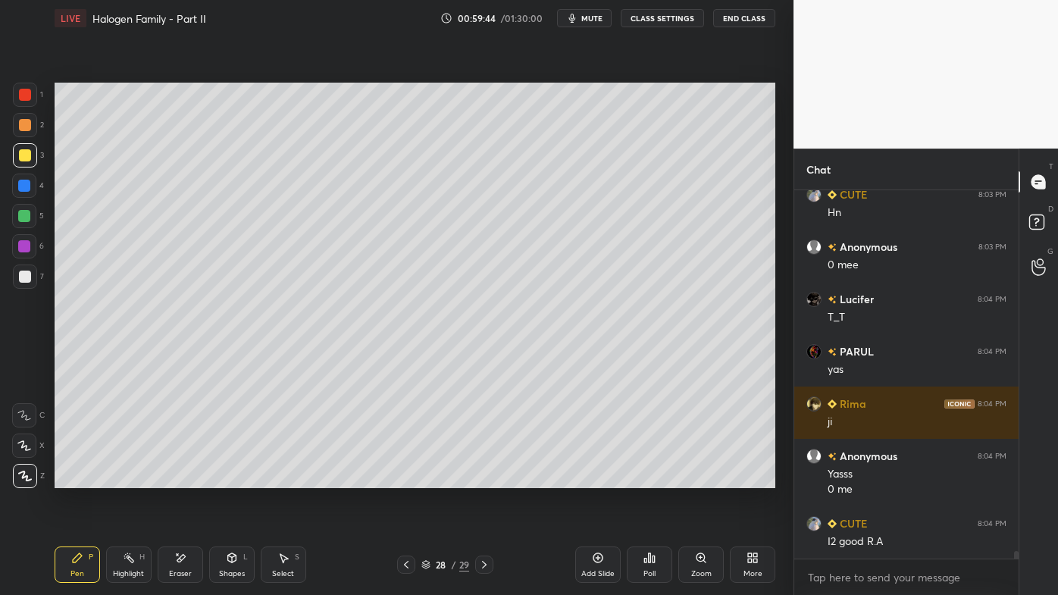
scroll to position [17373, 0]
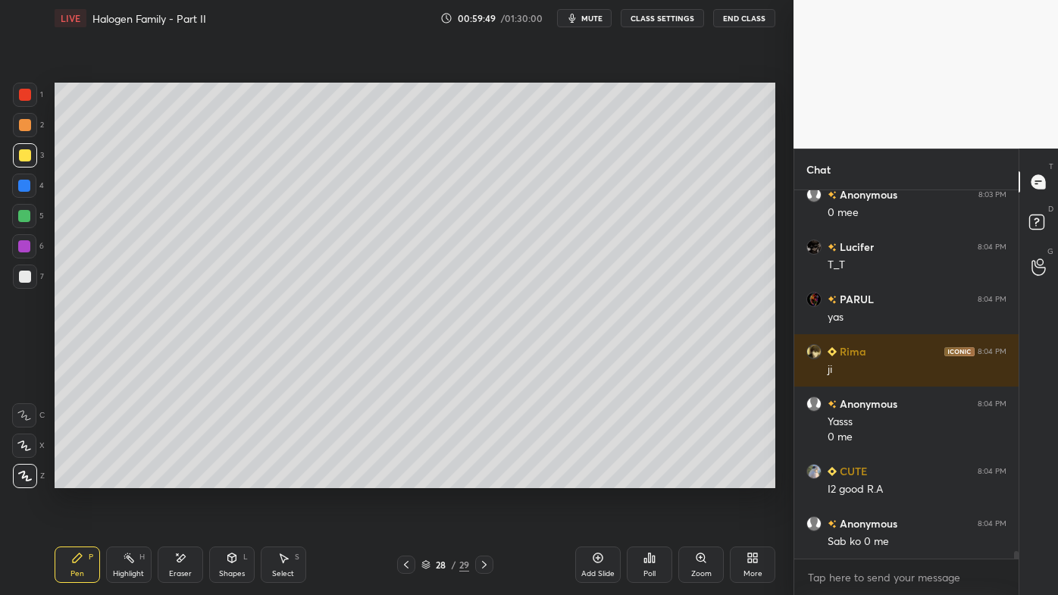
drag, startPoint x: 127, startPoint y: 559, endPoint x: 128, endPoint y: 540, distance: 19.7
click at [127, 478] on rect at bounding box center [131, 560] width 8 height 8
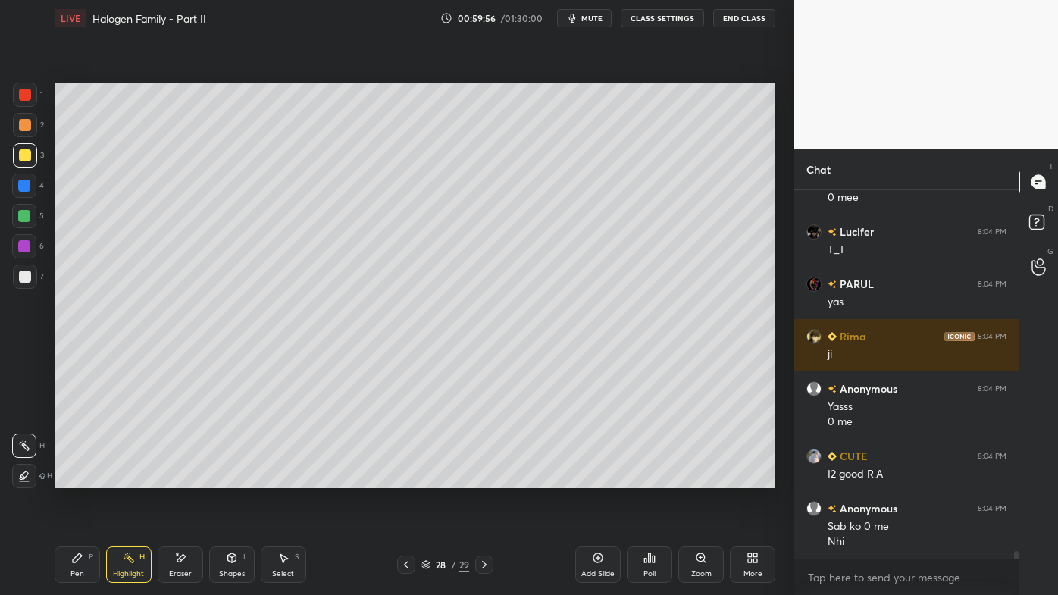
scroll to position [17441, 0]
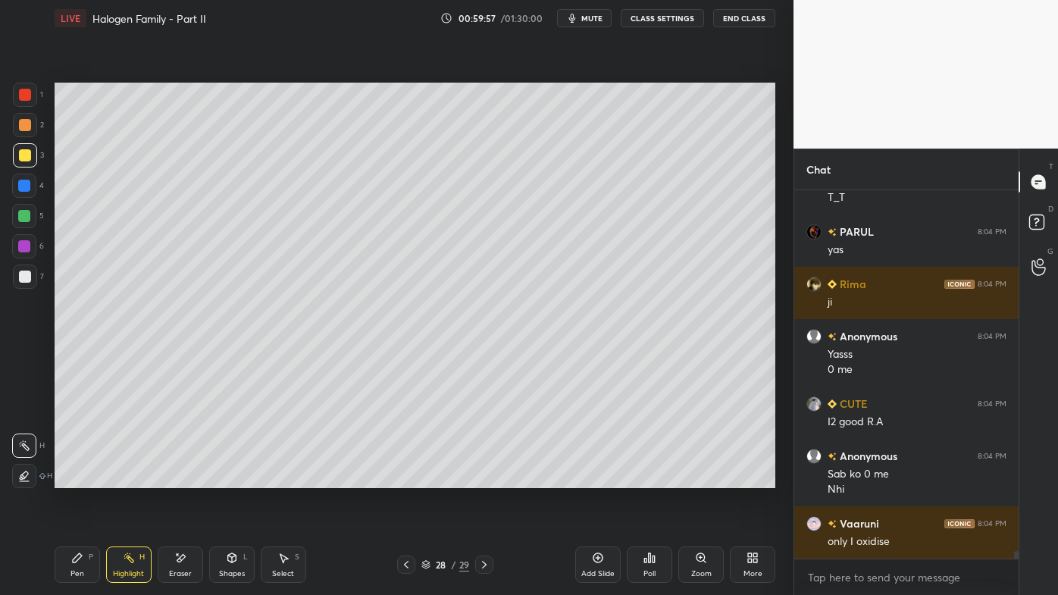
drag, startPoint x: 73, startPoint y: 551, endPoint x: 99, endPoint y: 524, distance: 38.1
click at [74, 478] on div "Pen P" at bounding box center [77, 565] width 45 height 36
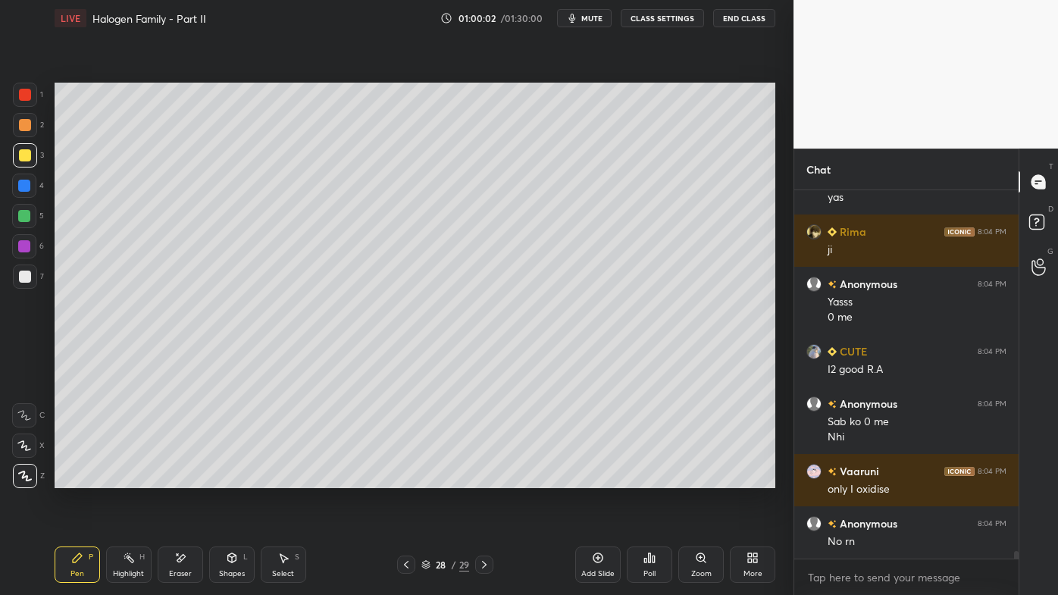
click at [127, 478] on div "Highlight H" at bounding box center [128, 565] width 45 height 36
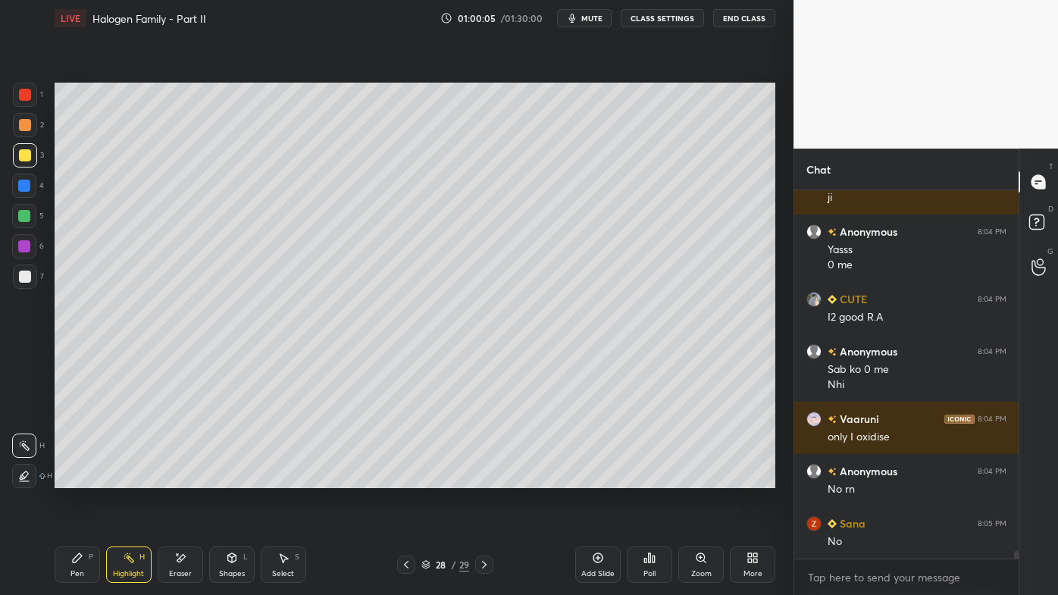
scroll to position [17597, 0]
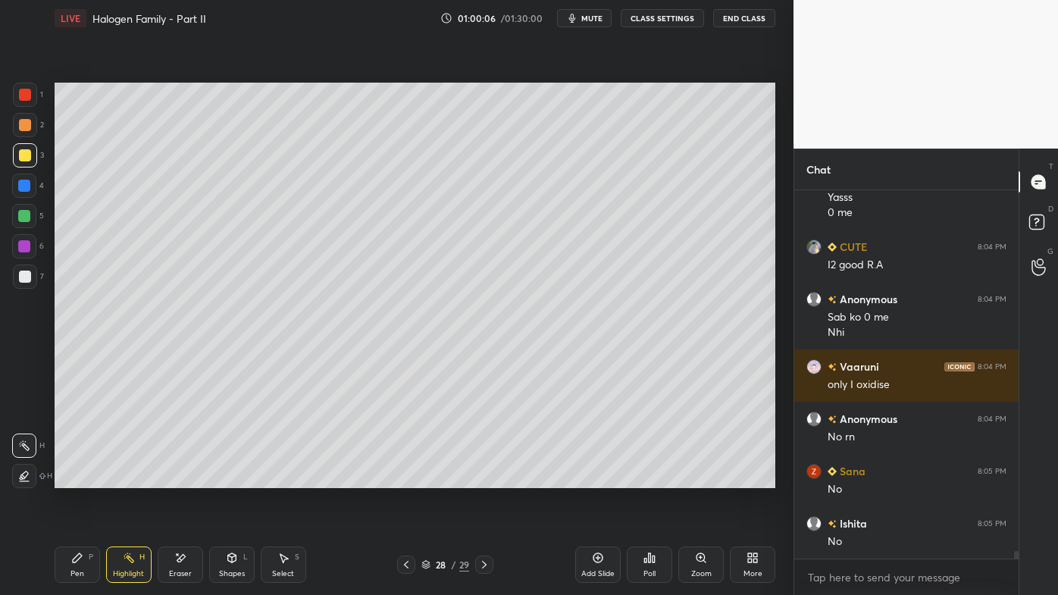
drag, startPoint x: 71, startPoint y: 556, endPoint x: 85, endPoint y: 519, distance: 39.8
click at [71, 478] on div "Pen P" at bounding box center [77, 565] width 45 height 36
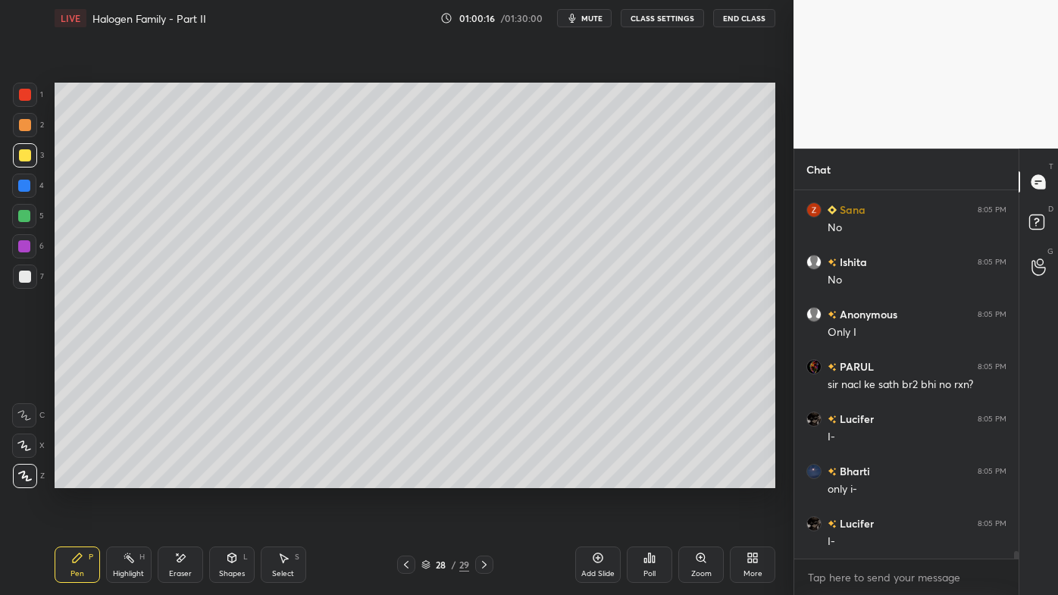
scroll to position [17911, 0]
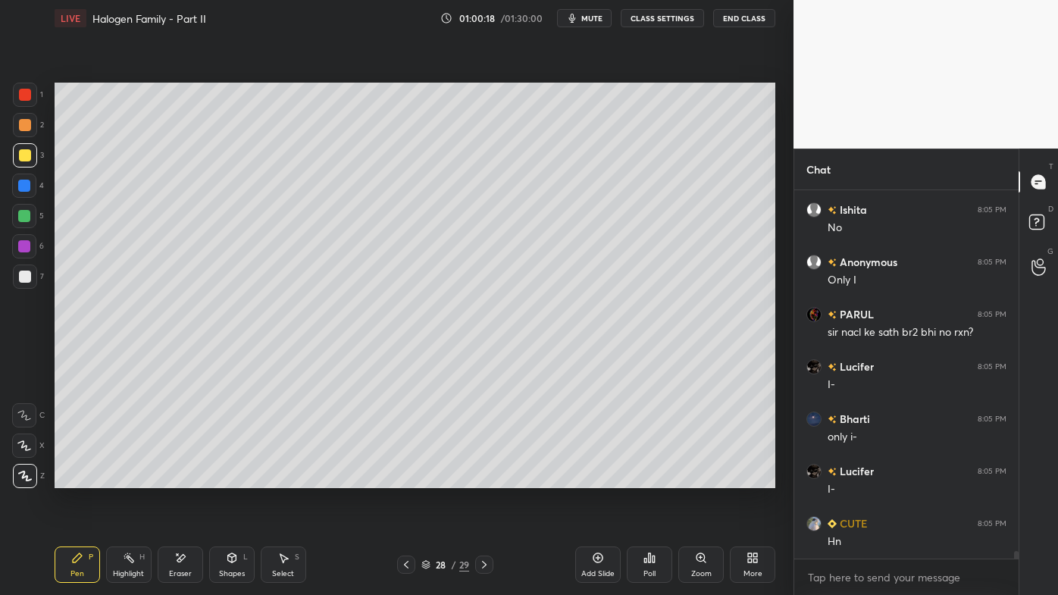
click at [141, 478] on div "H" at bounding box center [141, 557] width 5 height 8
click at [397, 478] on div at bounding box center [406, 565] width 18 height 18
click at [77, 478] on icon at bounding box center [77, 557] width 9 height 9
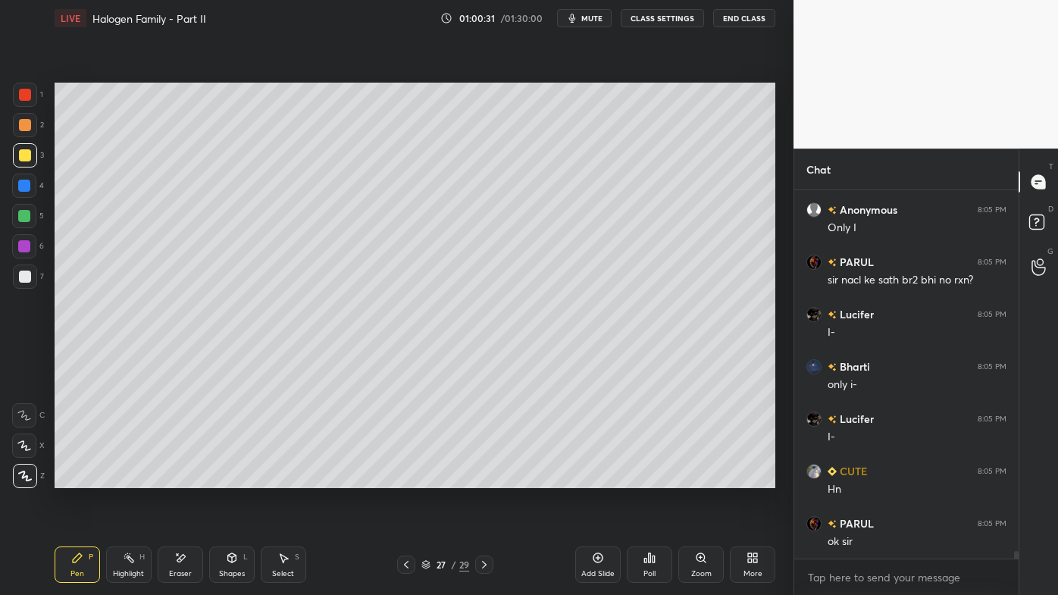
click at [487, 478] on icon at bounding box center [484, 565] width 12 height 12
click at [179, 478] on div "Pen P Highlight H Eraser Shapes L Select S 28 / 29 Add Slide Poll Zoom More" at bounding box center [415, 564] width 721 height 61
click at [166, 478] on div "Eraser" at bounding box center [180, 565] width 45 height 36
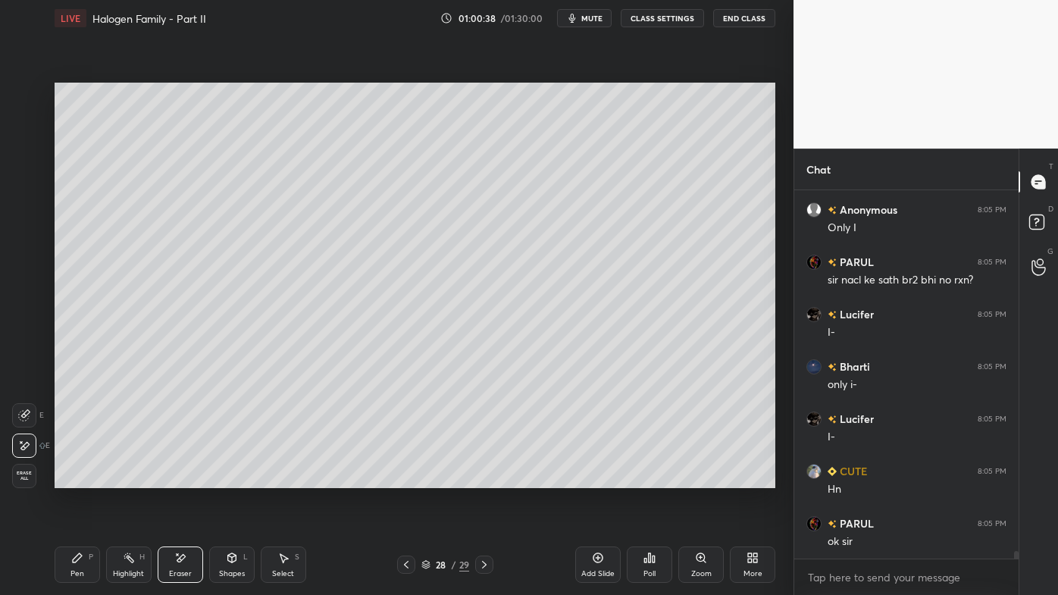
drag, startPoint x: 67, startPoint y: 556, endPoint x: 96, endPoint y: 525, distance: 42.4
click at [69, 478] on div "Pen P" at bounding box center [77, 565] width 45 height 36
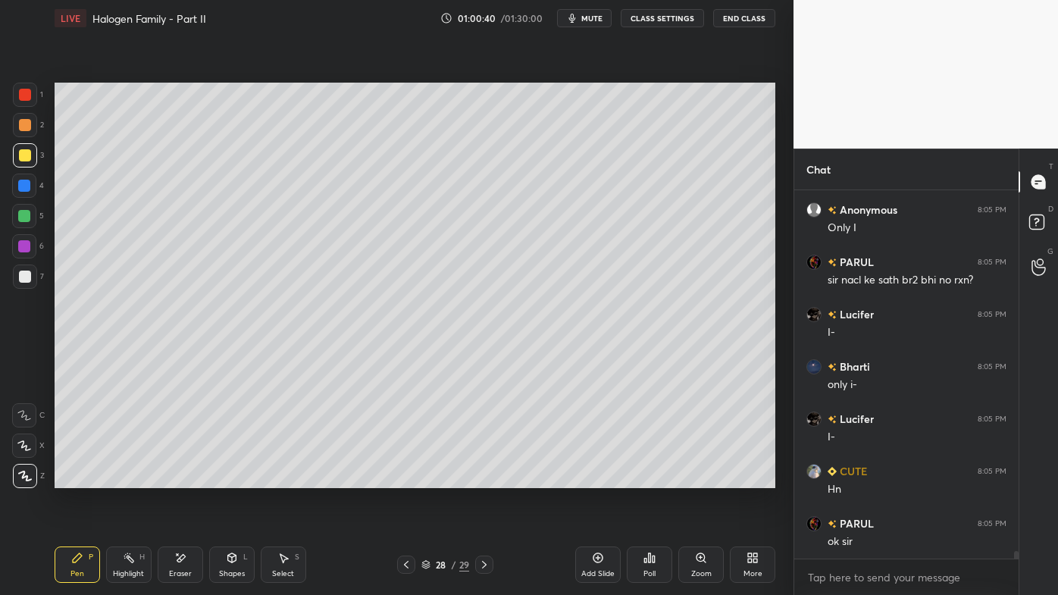
click at [136, 478] on div "Setting up your live class Poll for secs No correct answer Start poll" at bounding box center [415, 285] width 733 height 498
click at [131, 478] on div "Highlight H" at bounding box center [128, 565] width 45 height 36
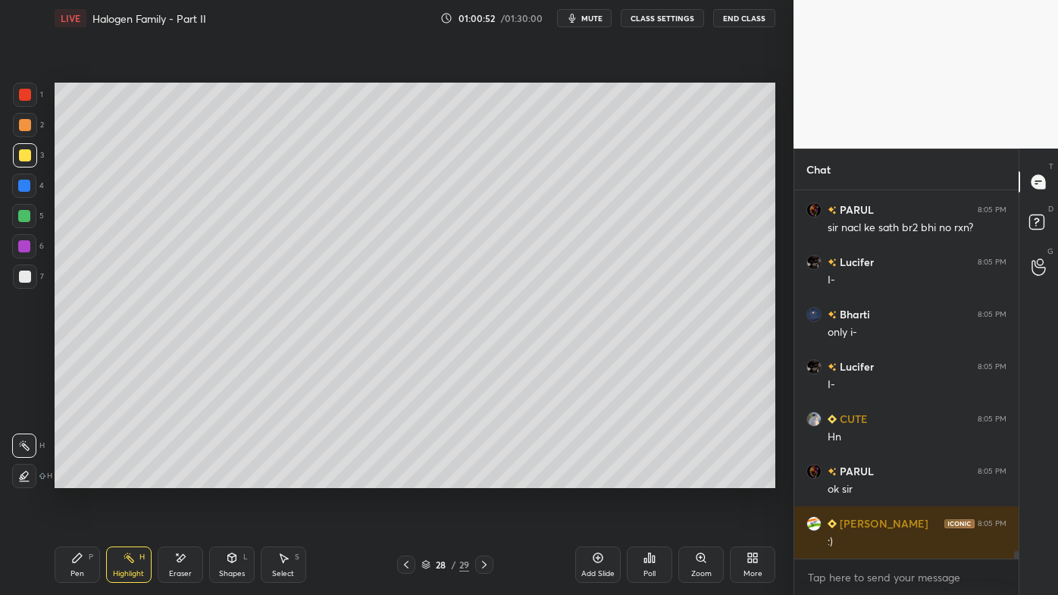
scroll to position [18068, 0]
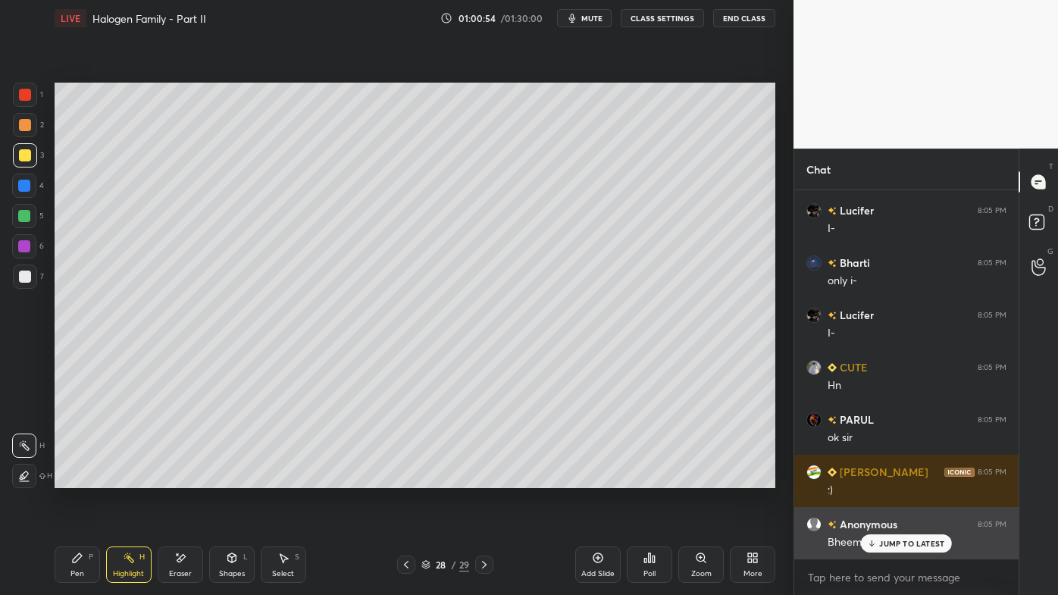
drag, startPoint x: 880, startPoint y: 537, endPoint x: 824, endPoint y: 552, distance: 58.1
click at [877, 478] on div "JUMP TO LATEST" at bounding box center [906, 543] width 91 height 18
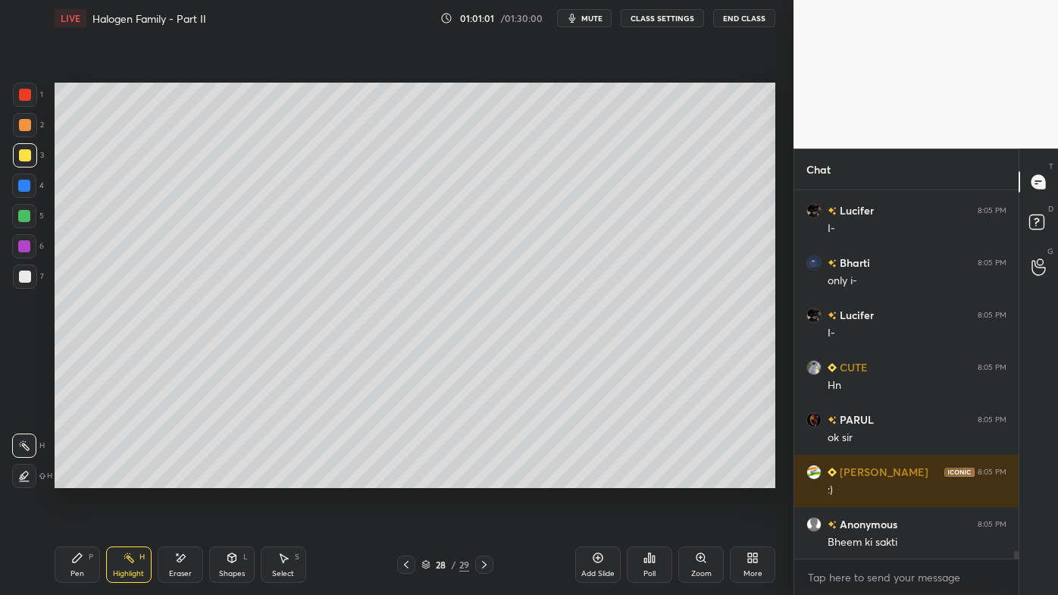
drag, startPoint x: 77, startPoint y: 555, endPoint x: 112, endPoint y: 505, distance: 61.0
click at [77, 478] on icon at bounding box center [77, 558] width 12 height 12
drag, startPoint x: 601, startPoint y: 555, endPoint x: 598, endPoint y: 540, distance: 15.5
click at [600, 478] on icon at bounding box center [598, 558] width 12 height 12
click at [28, 128] on div at bounding box center [25, 125] width 12 height 12
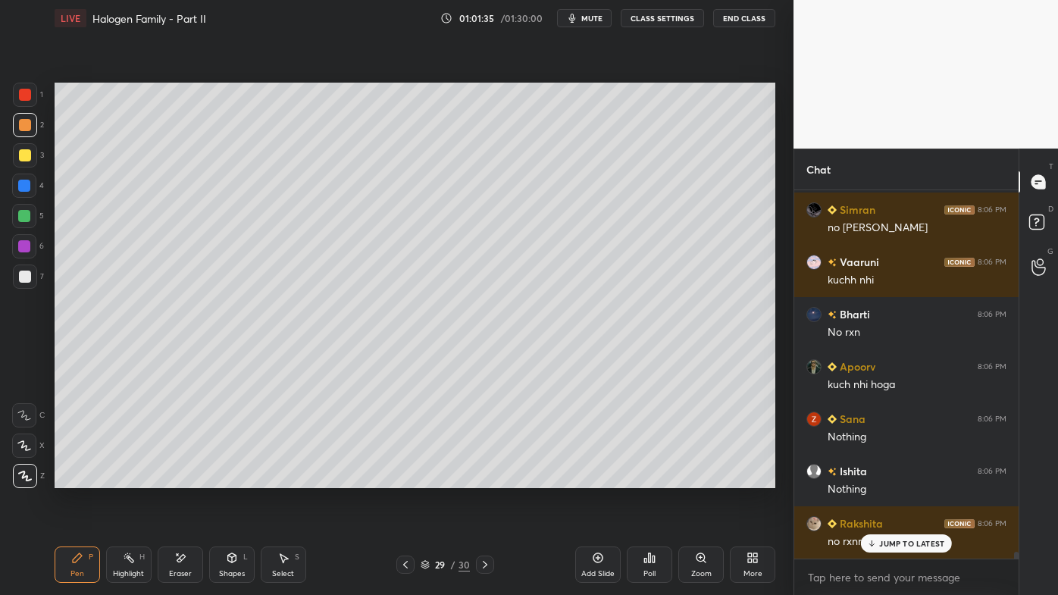
scroll to position [19009, 0]
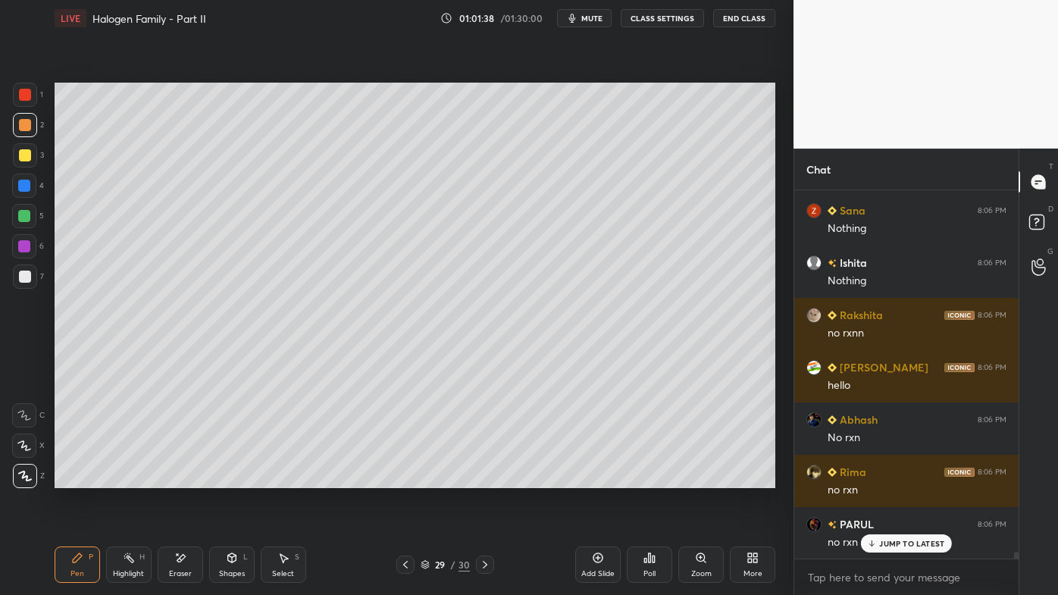
click at [27, 277] on div at bounding box center [25, 277] width 12 height 12
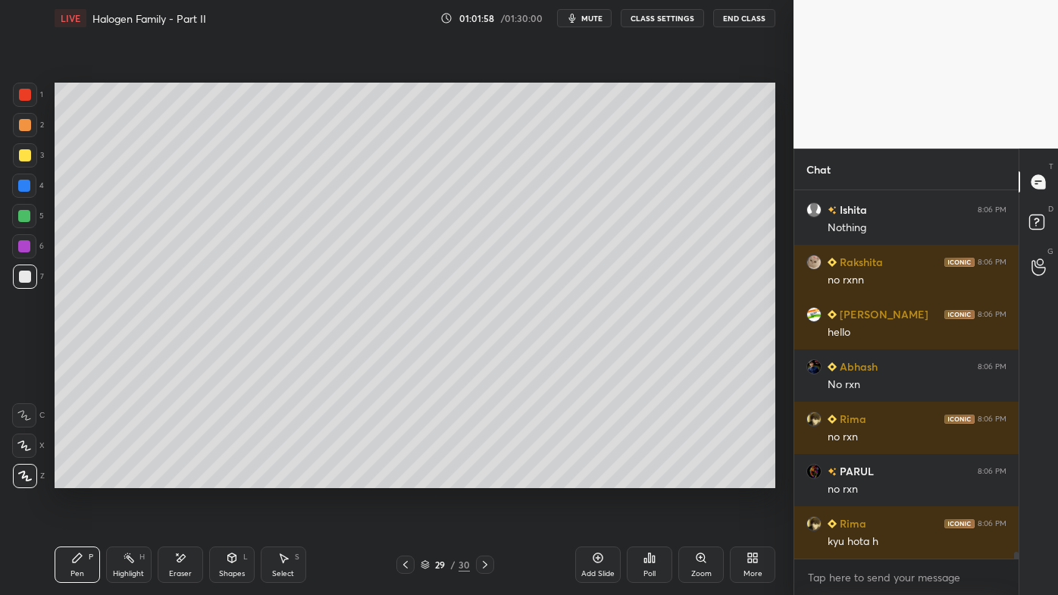
click at [24, 278] on div at bounding box center [25, 277] width 12 height 12
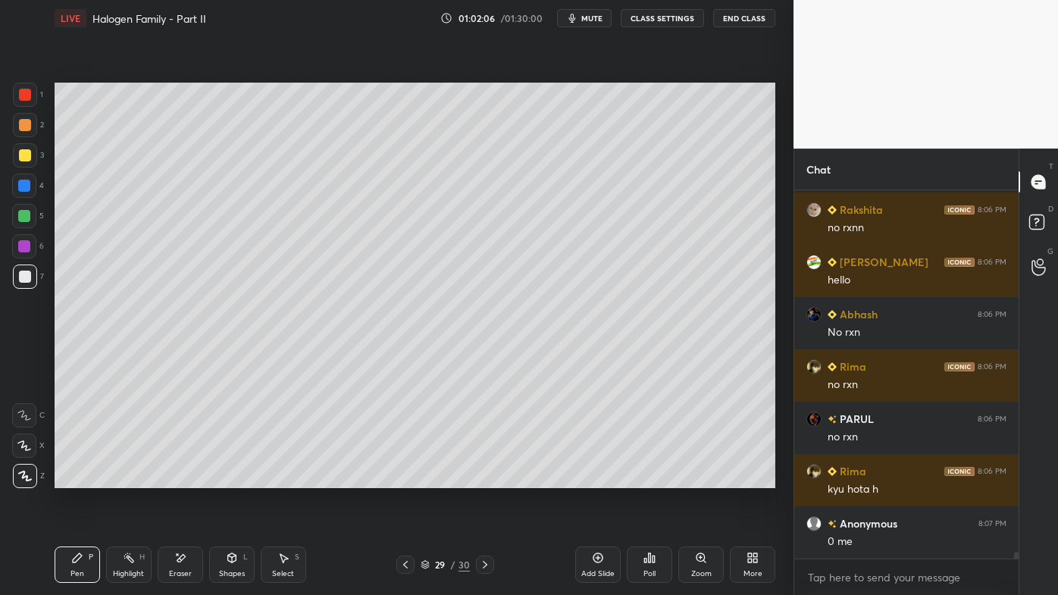
drag, startPoint x: 133, startPoint y: 566, endPoint x: 137, endPoint y: 520, distance: 45.7
click at [132, 478] on div "Highlight H" at bounding box center [128, 565] width 45 height 36
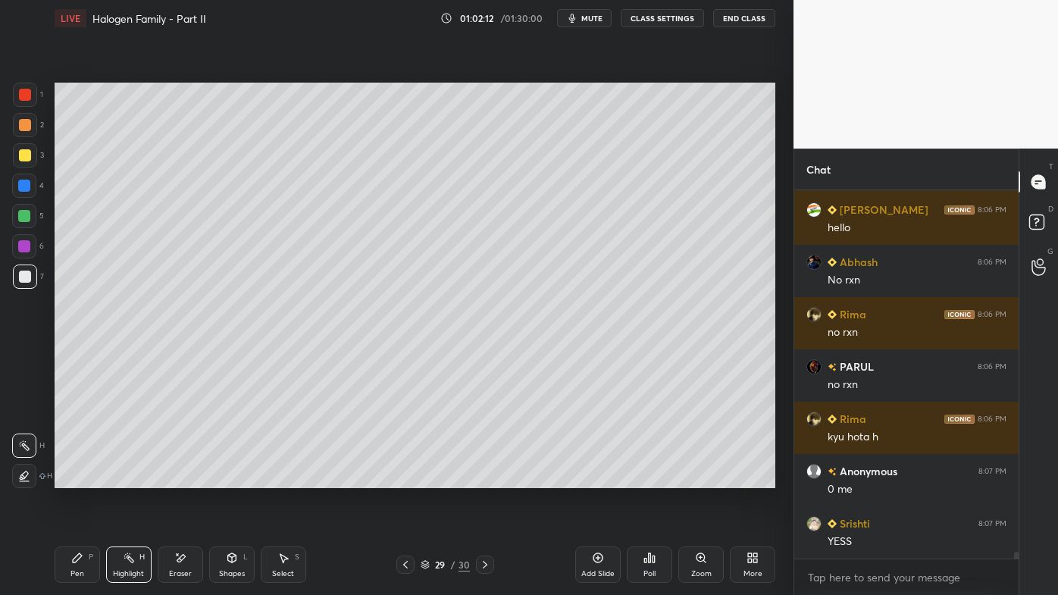
click at [406, 478] on icon at bounding box center [405, 565] width 5 height 8
click at [484, 478] on icon at bounding box center [485, 565] width 12 height 12
click at [403, 478] on icon at bounding box center [406, 565] width 12 height 12
click at [481, 478] on icon at bounding box center [485, 565] width 12 height 12
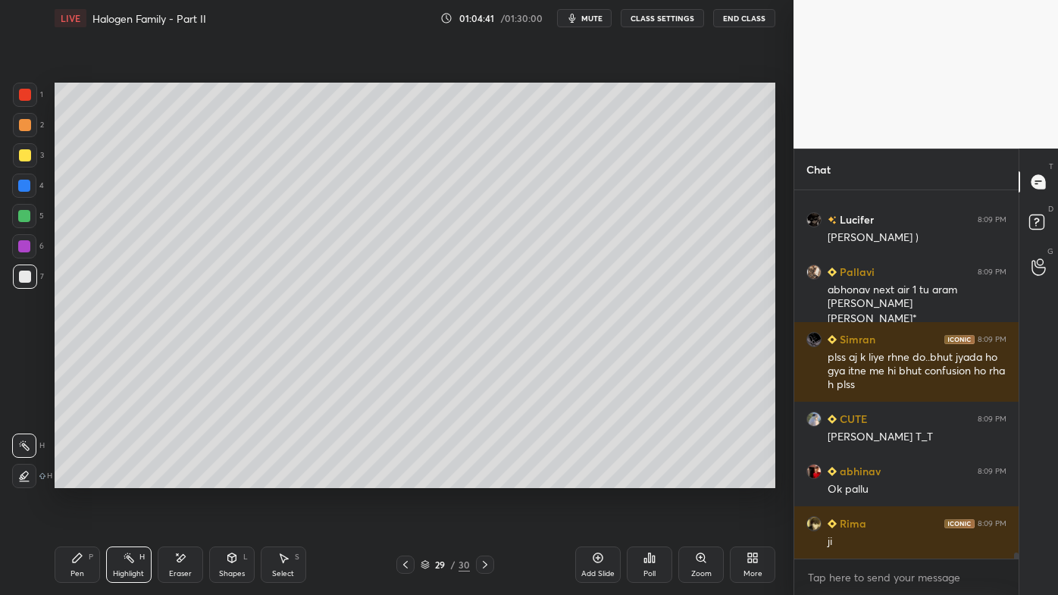
scroll to position [21924, 0]
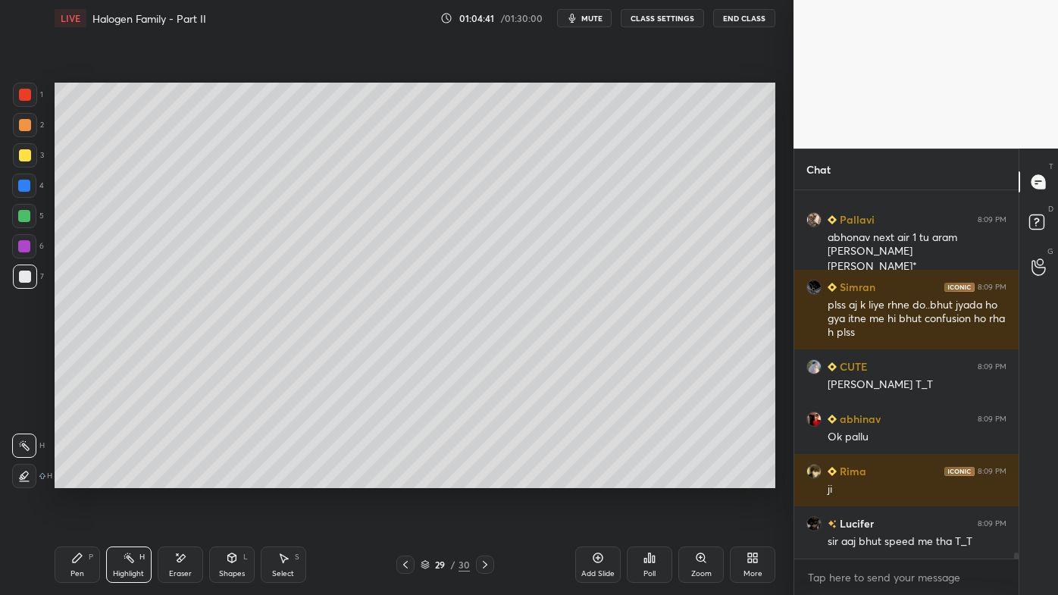
click at [86, 478] on div "Pen P" at bounding box center [77, 565] width 45 height 36
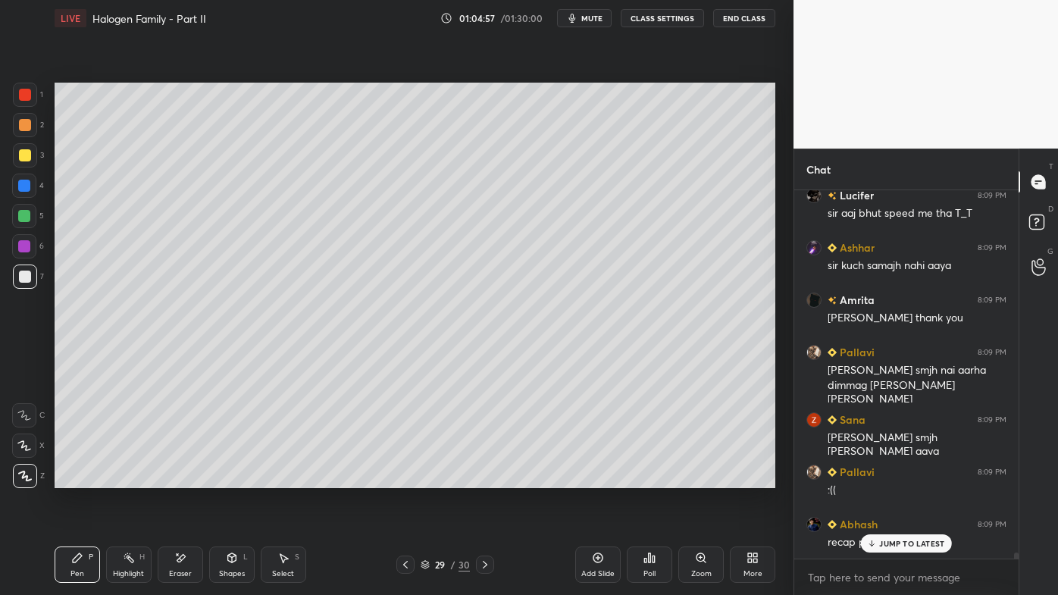
scroll to position [22305, 0]
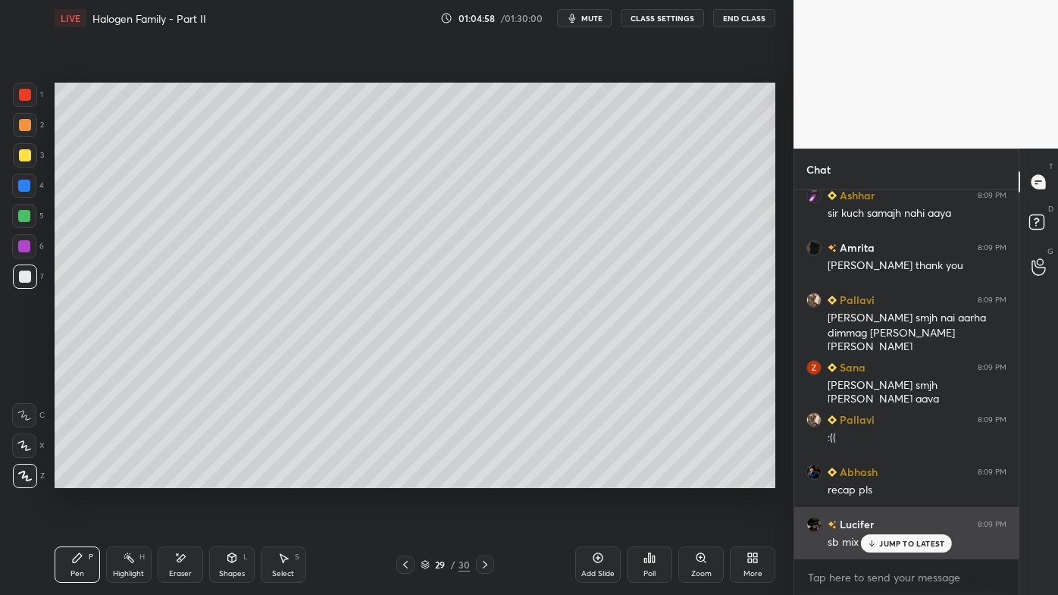
drag, startPoint x: 890, startPoint y: 538, endPoint x: 853, endPoint y: 552, distance: 39.6
click at [889, 478] on p "JUMP TO LATEST" at bounding box center [911, 543] width 65 height 9
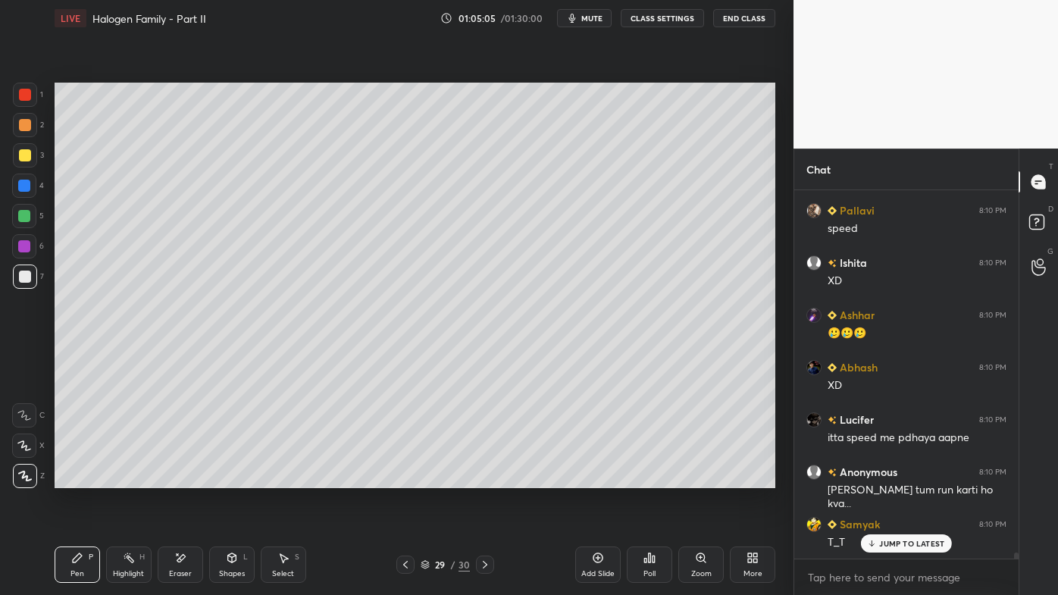
scroll to position [22723, 0]
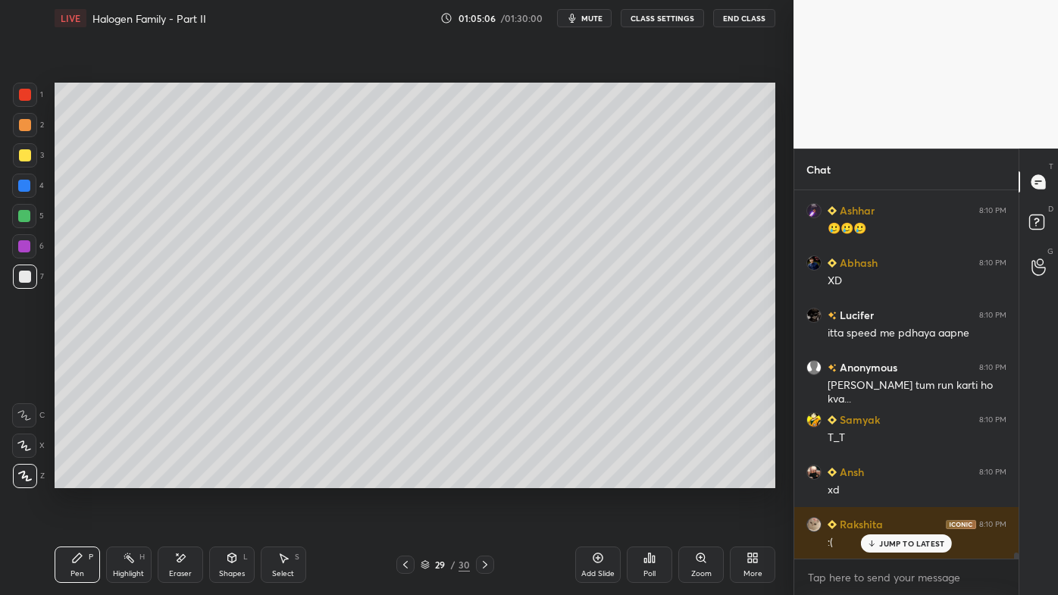
click at [402, 478] on div "Pen P Highlight H Eraser Shapes L Select S 29 / 30 Add Slide Poll Zoom More" at bounding box center [415, 564] width 721 height 61
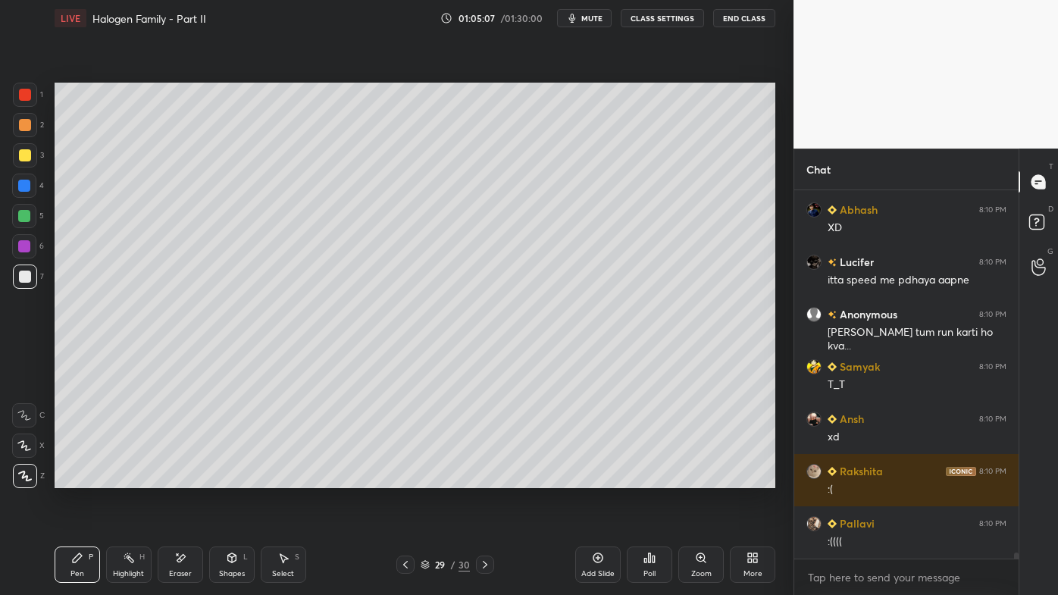
click at [403, 478] on icon at bounding box center [406, 565] width 12 height 12
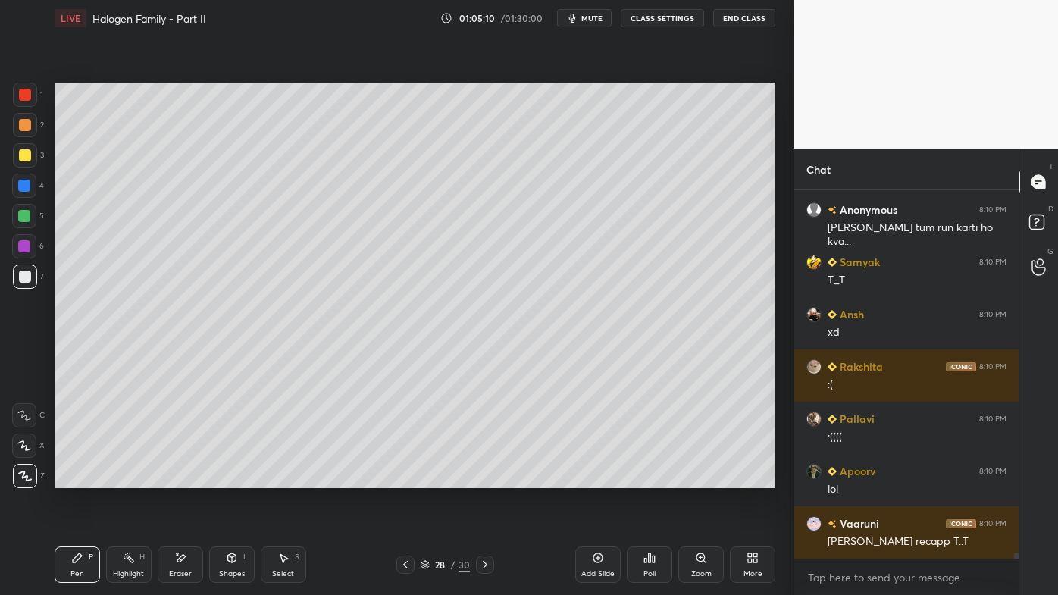
scroll to position [22985, 0]
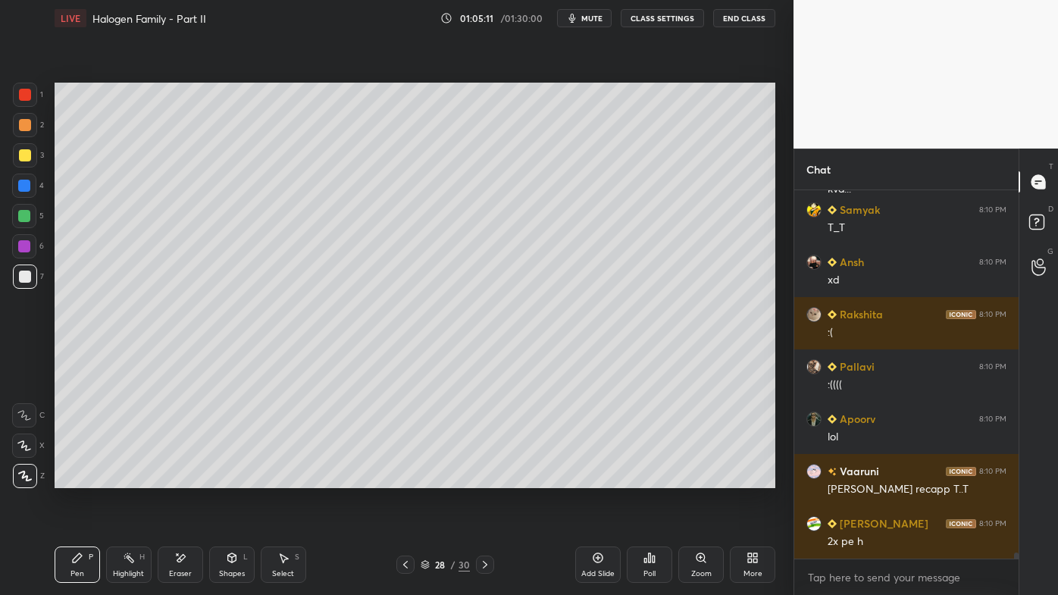
drag, startPoint x: 129, startPoint y: 558, endPoint x: 123, endPoint y: 551, distance: 9.1
click at [126, 478] on icon at bounding box center [129, 558] width 12 height 12
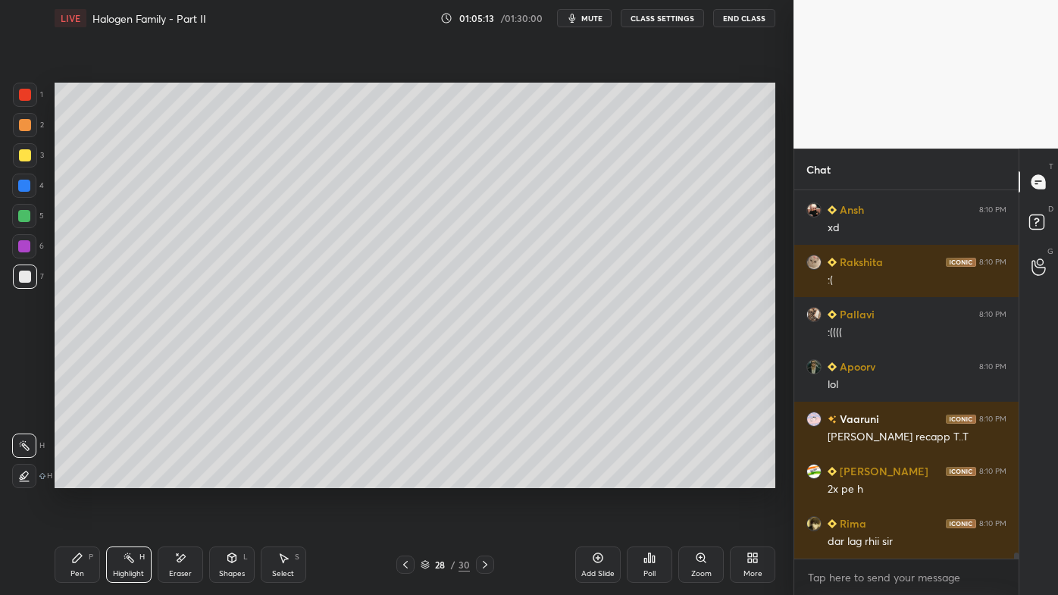
click at [170, 478] on div "Eraser" at bounding box center [180, 565] width 45 height 36
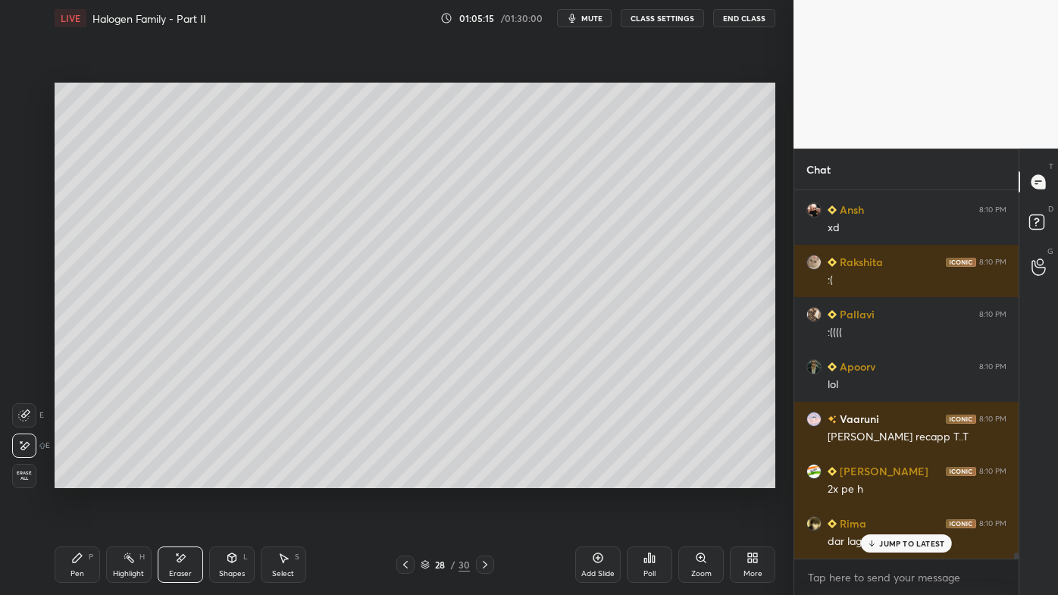
scroll to position [23089, 0]
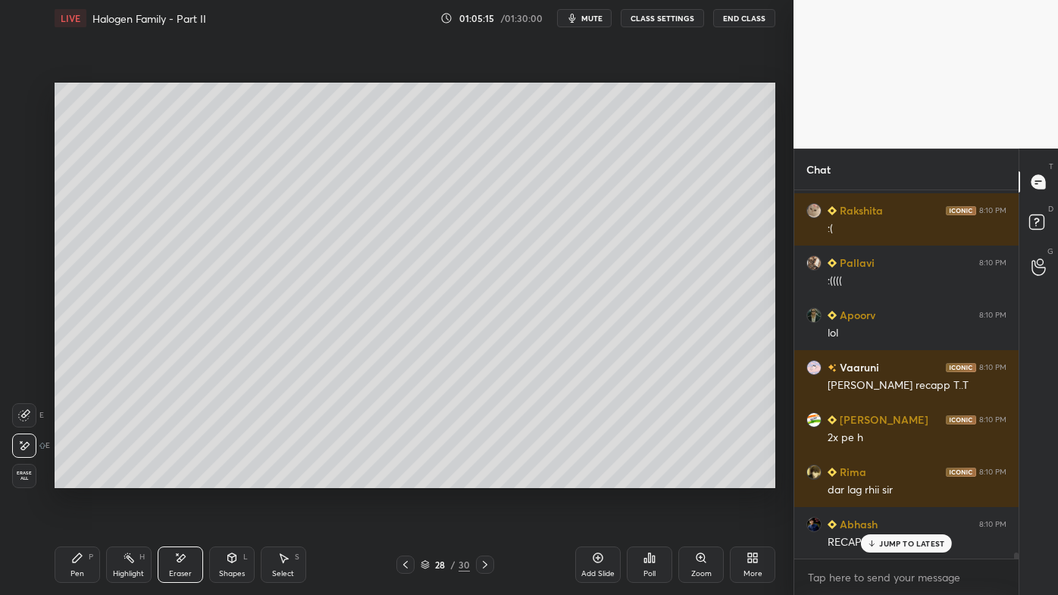
drag, startPoint x: 75, startPoint y: 563, endPoint x: 114, endPoint y: 501, distance: 73.6
click at [74, 478] on icon at bounding box center [77, 558] width 12 height 12
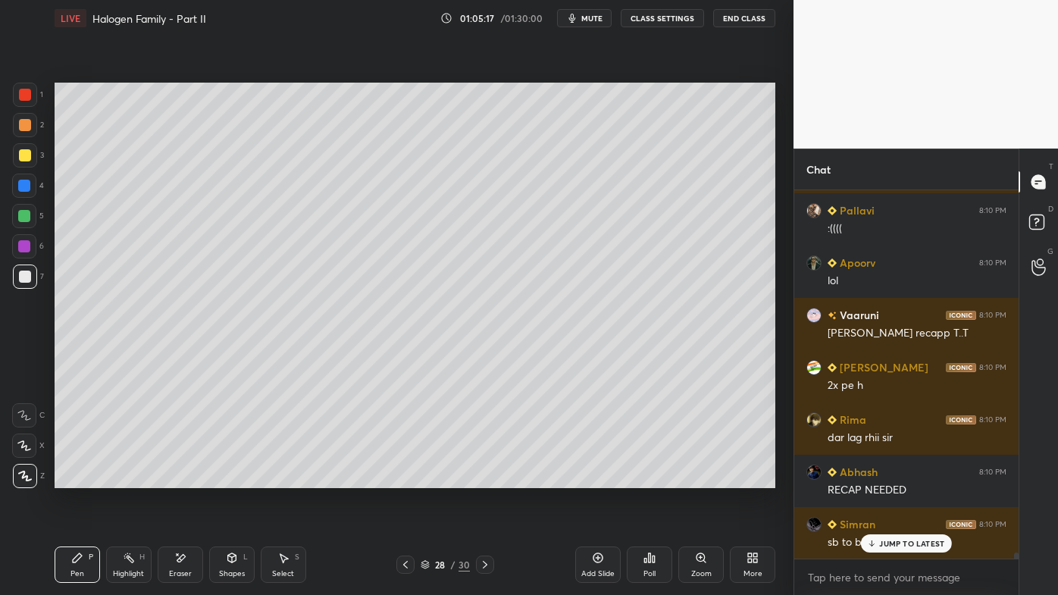
drag, startPoint x: 129, startPoint y: 556, endPoint x: 127, endPoint y: 515, distance: 41.7
click at [126, 478] on div "Highlight H" at bounding box center [128, 565] width 45 height 36
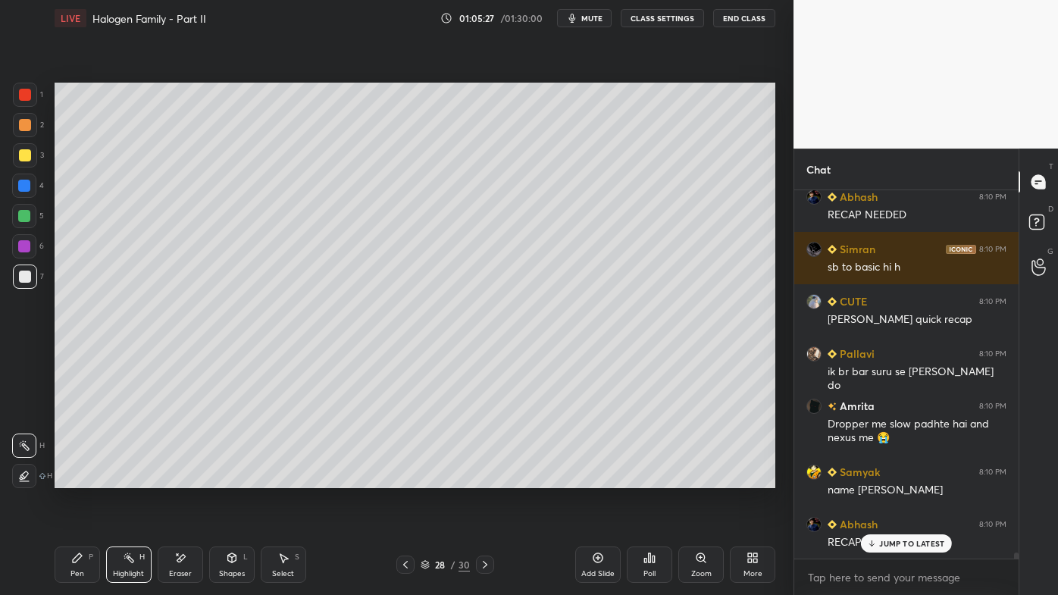
scroll to position [23469, 0]
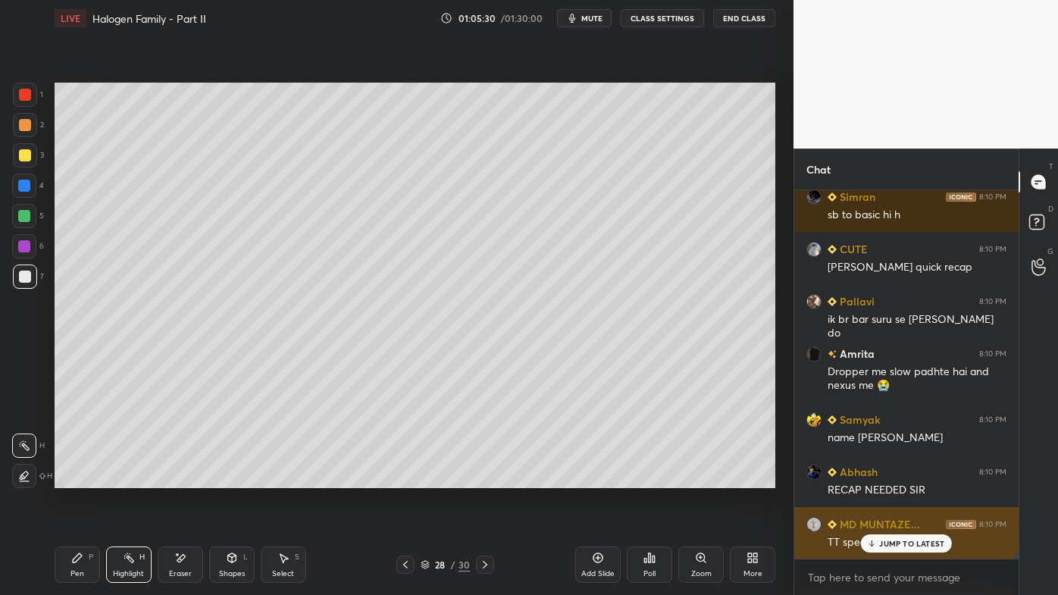
click at [888, 478] on div "JUMP TO LATEST" at bounding box center [906, 543] width 91 height 18
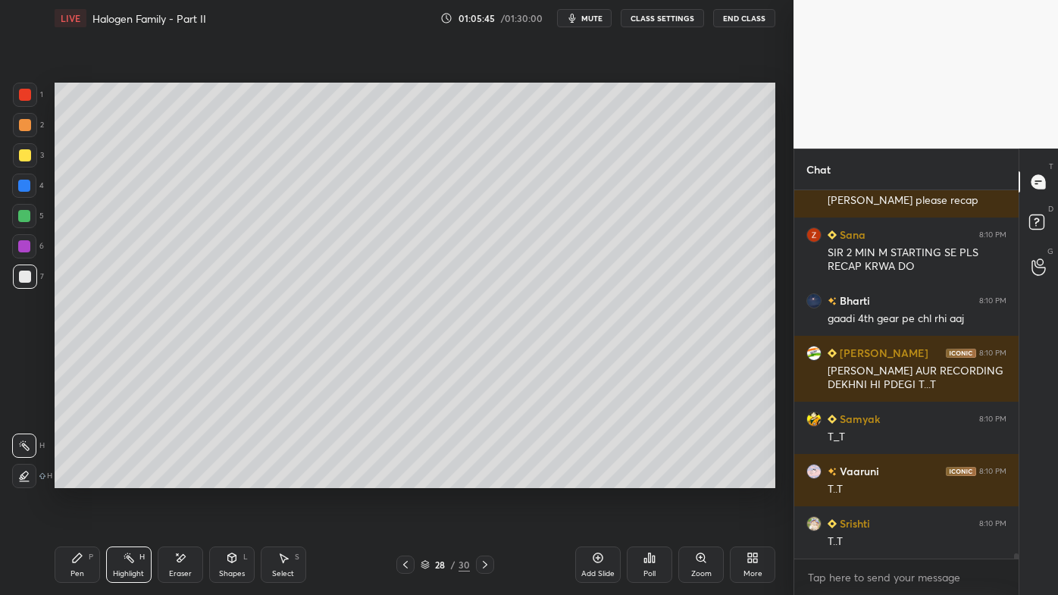
scroll to position [23916, 0]
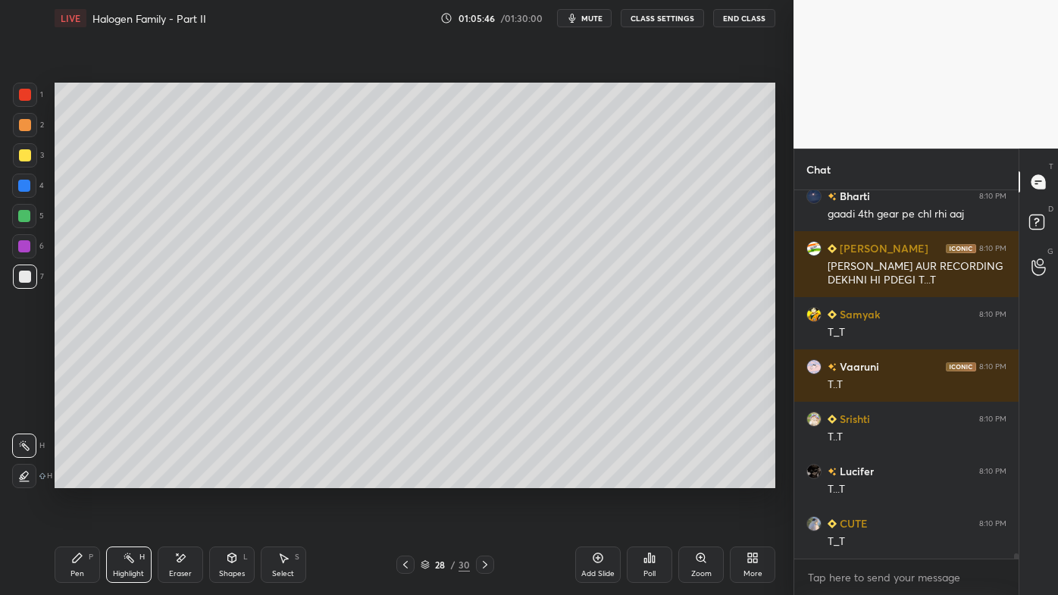
click at [482, 478] on icon at bounding box center [485, 565] width 12 height 12
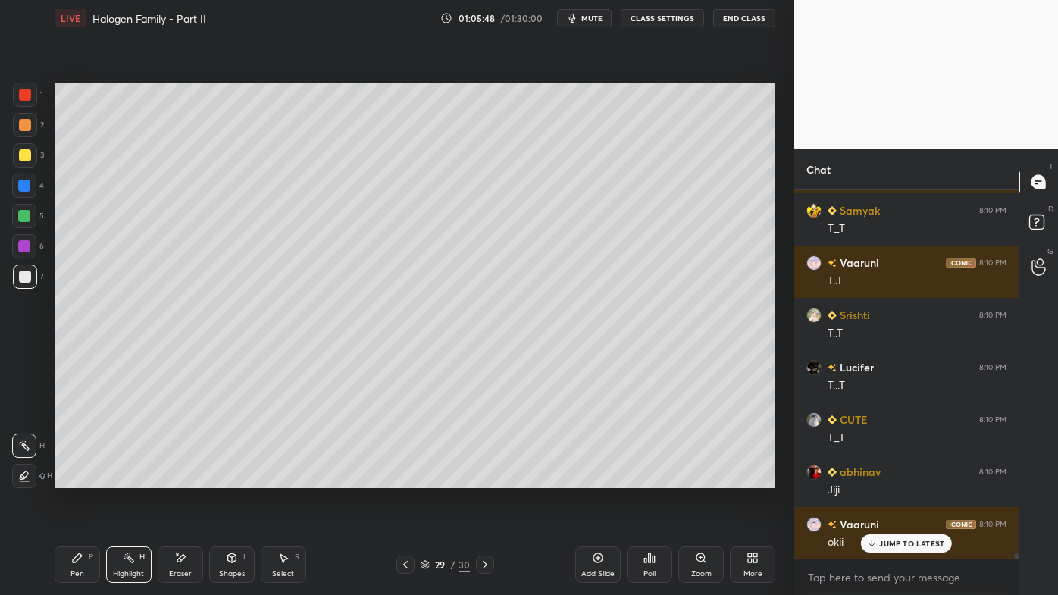
scroll to position [24124, 0]
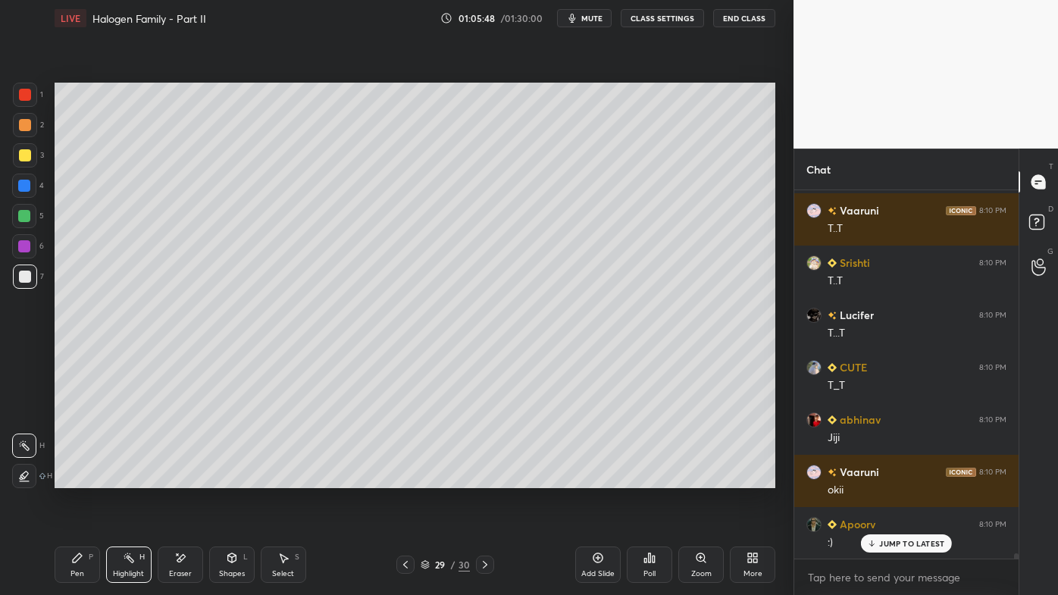
click at [479, 478] on icon at bounding box center [485, 565] width 12 height 12
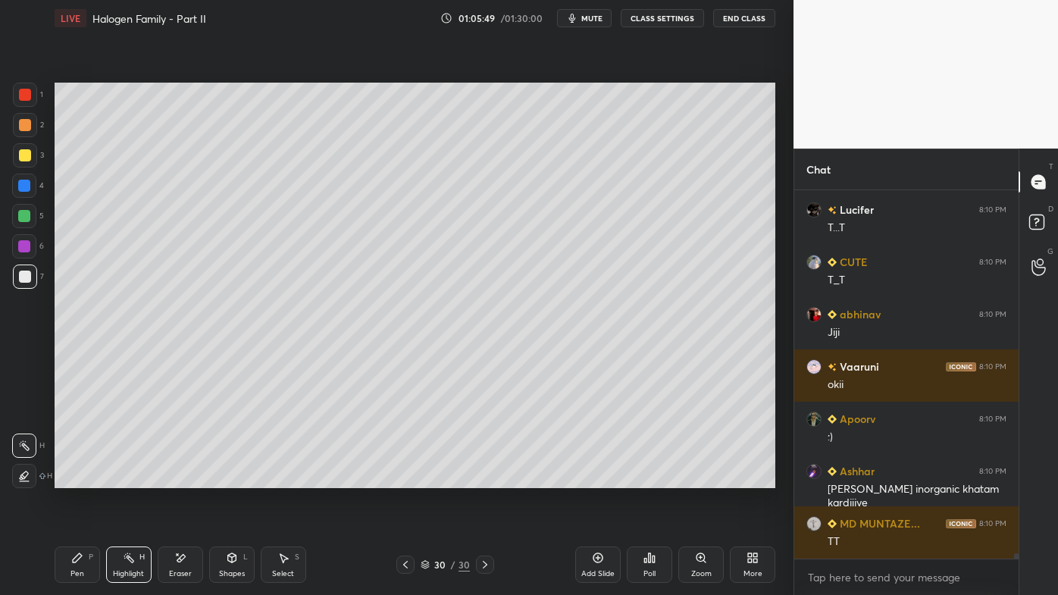
click at [406, 478] on icon at bounding box center [406, 565] width 12 height 12
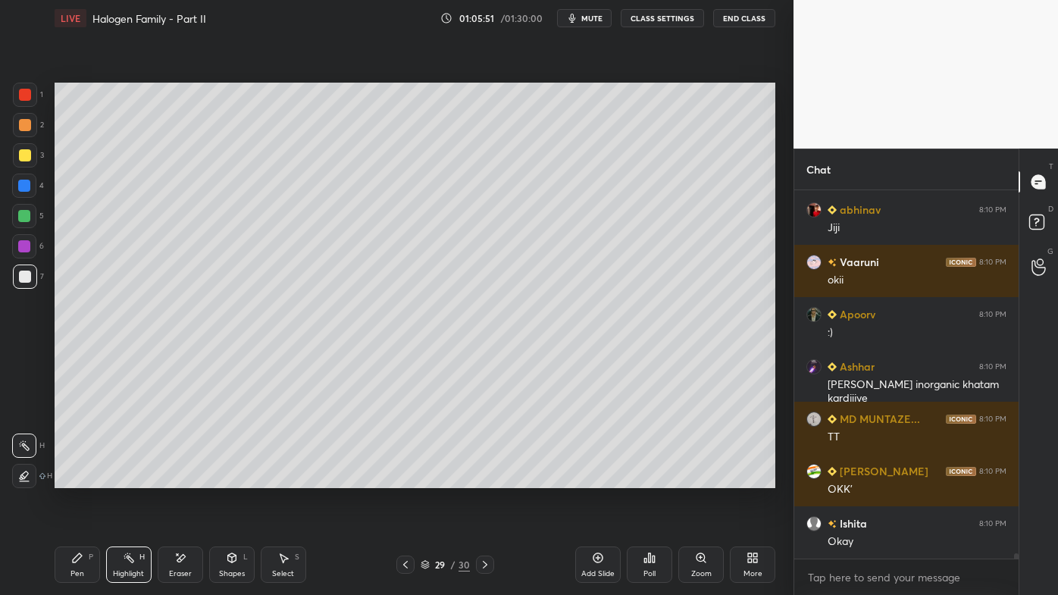
click at [601, 478] on icon at bounding box center [598, 558] width 12 height 12
drag, startPoint x: 68, startPoint y: 556, endPoint x: 64, endPoint y: 525, distance: 31.3
click at [66, 478] on div "Pen P" at bounding box center [77, 565] width 45 height 36
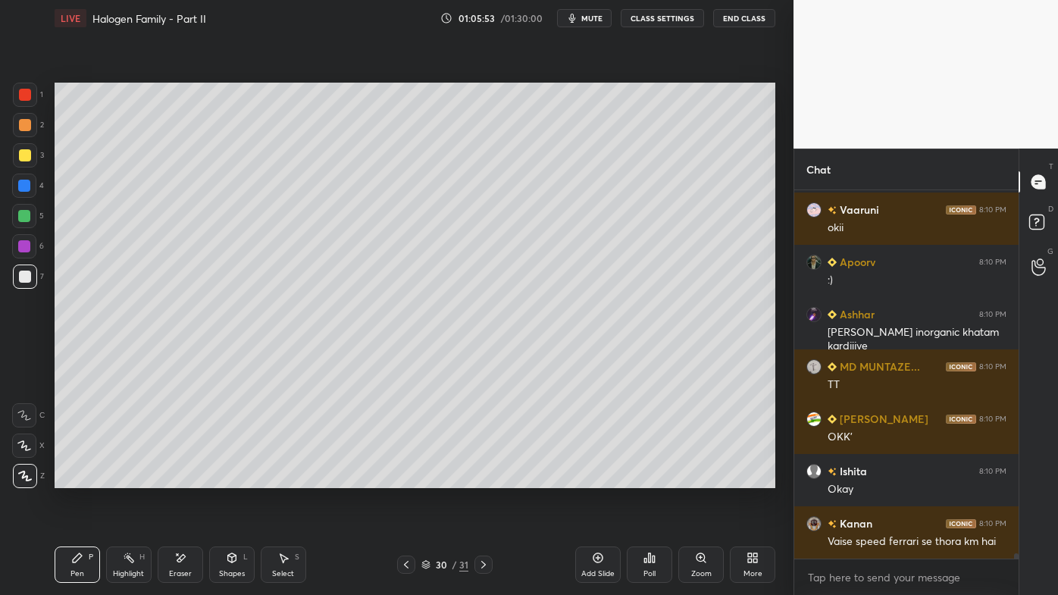
drag, startPoint x: 22, startPoint y: 128, endPoint x: 50, endPoint y: 127, distance: 28.1
click at [24, 129] on div at bounding box center [25, 125] width 12 height 12
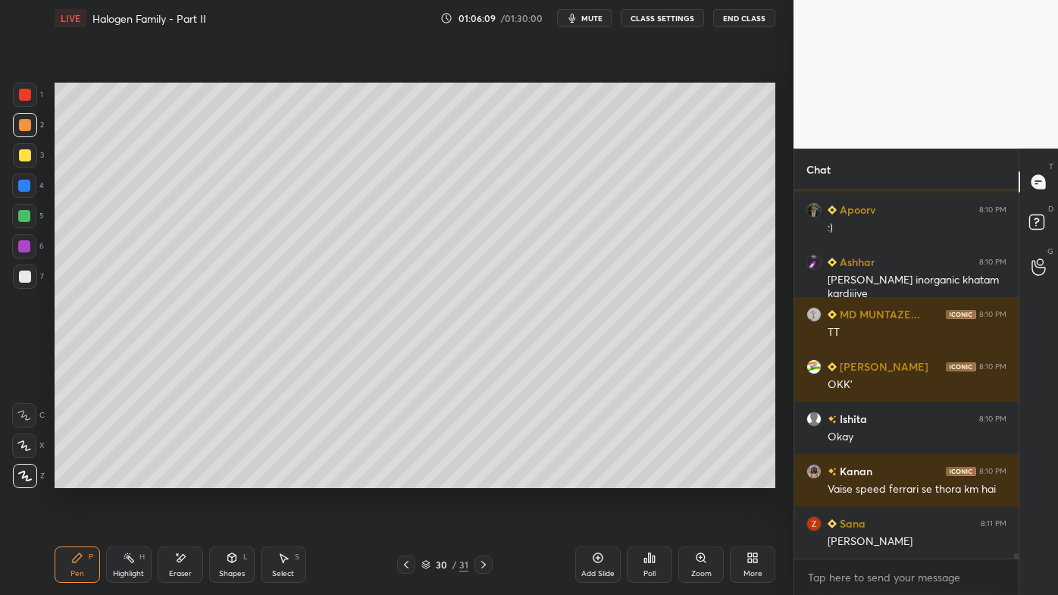
drag, startPoint x: 186, startPoint y: 559, endPoint x: 205, endPoint y: 506, distance: 56.4
click at [188, 478] on div "Eraser" at bounding box center [180, 565] width 45 height 36
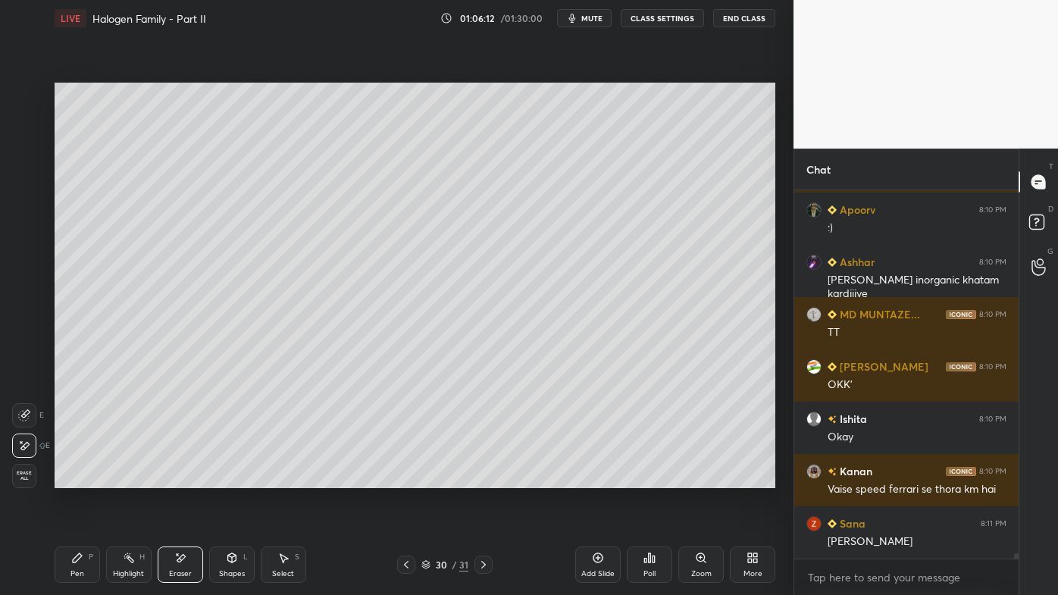
click at [79, 478] on icon at bounding box center [77, 557] width 9 height 9
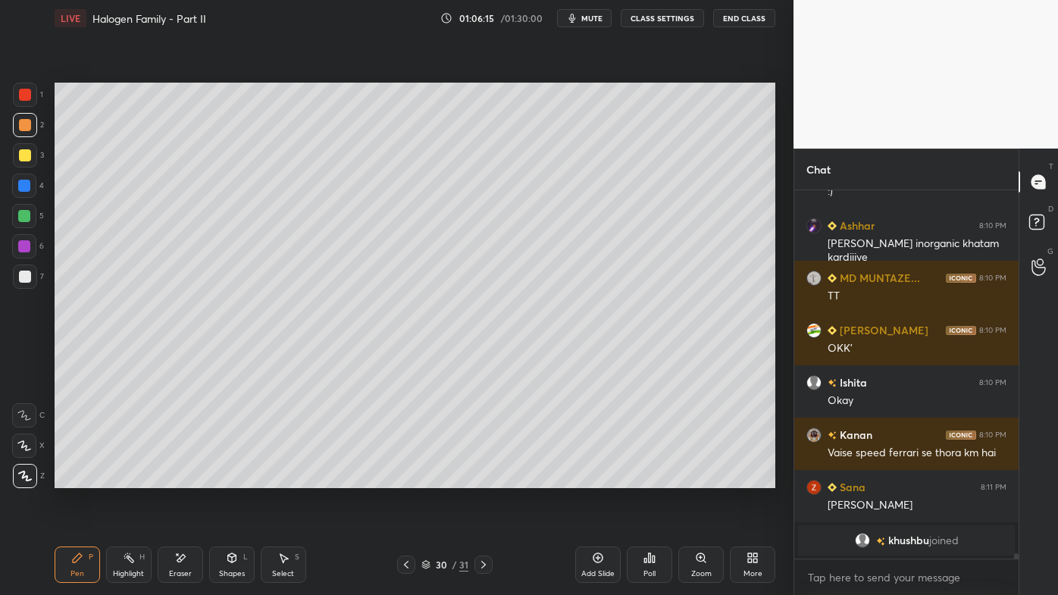
scroll to position [24493, 0]
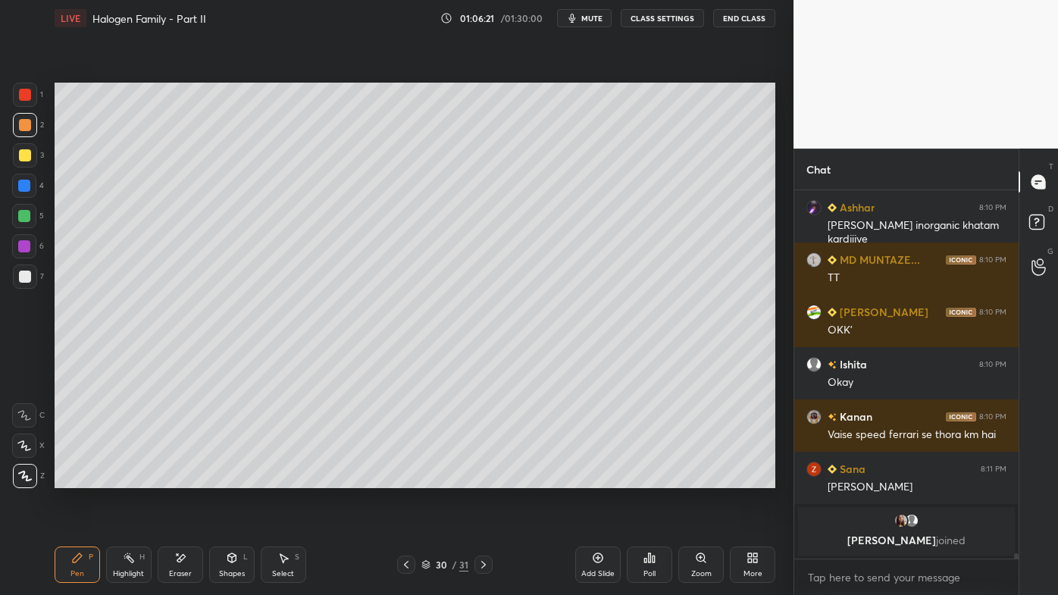
click at [28, 155] on div at bounding box center [25, 155] width 12 height 12
click at [648, 478] on icon at bounding box center [650, 558] width 12 height 12
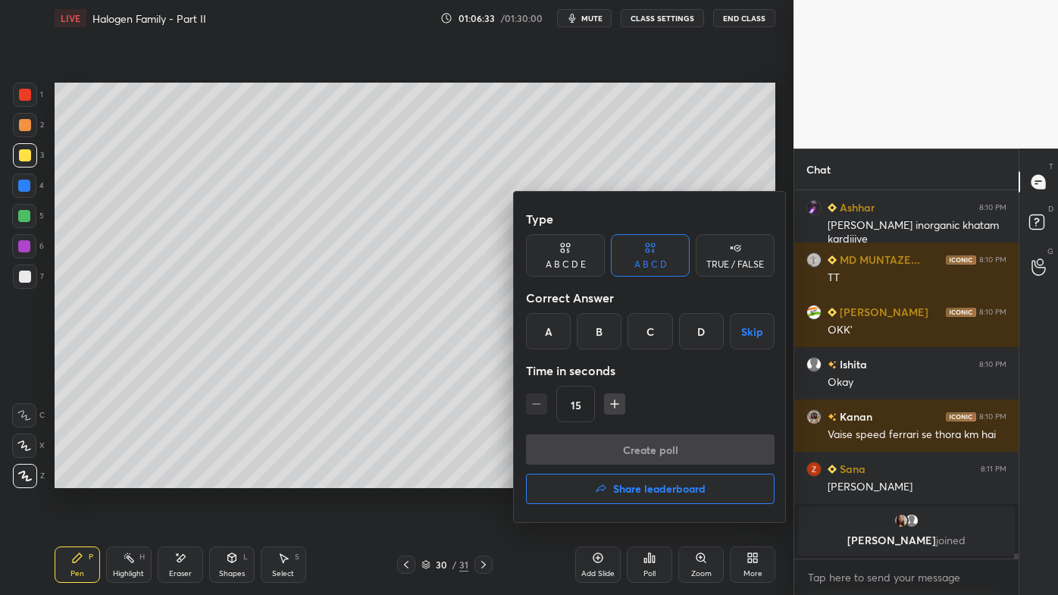
click at [603, 331] on div "B" at bounding box center [599, 331] width 45 height 36
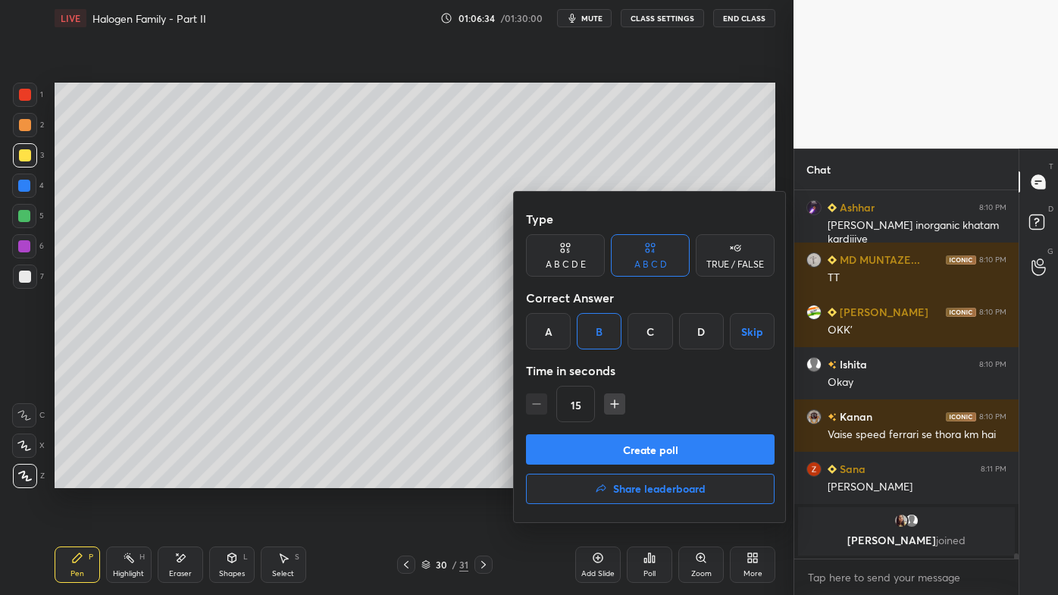
click at [610, 449] on button "Create poll" at bounding box center [650, 449] width 249 height 30
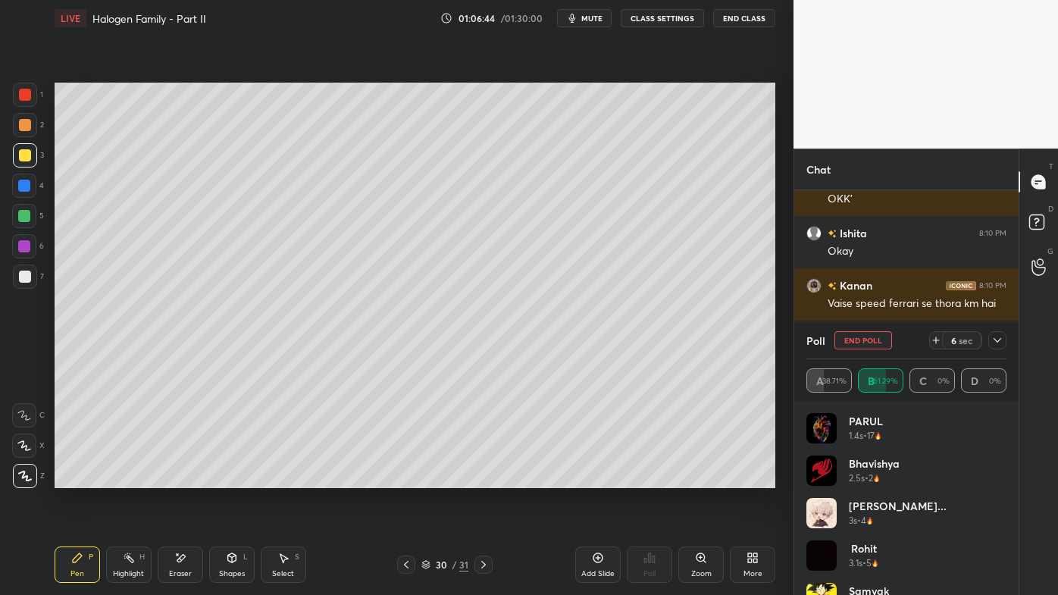
scroll to position [21506, 0]
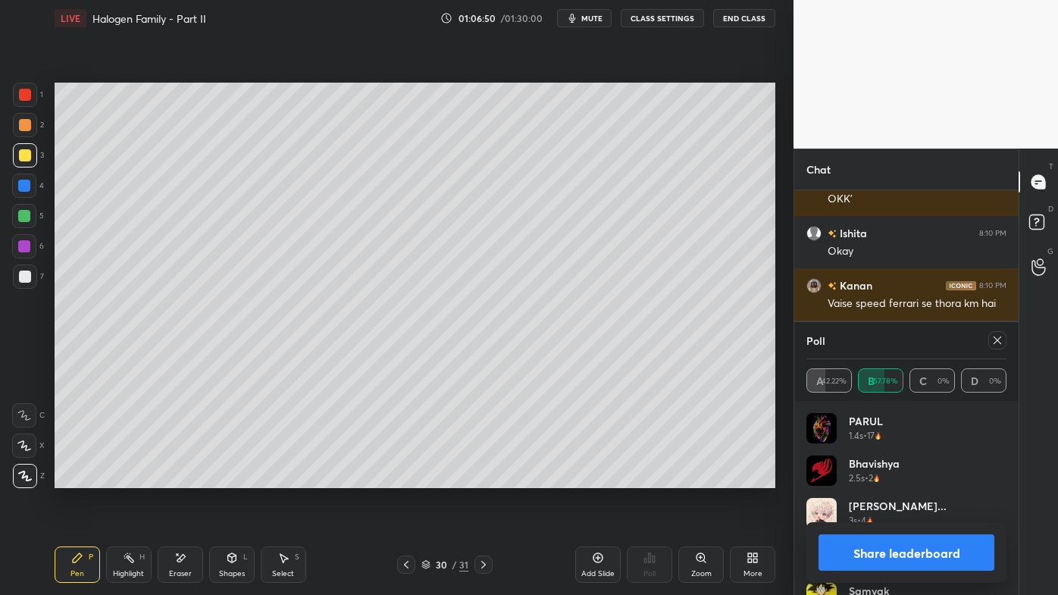
drag, startPoint x: 1000, startPoint y: 338, endPoint x: 993, endPoint y: 343, distance: 8.6
click at [1001, 340] on icon at bounding box center [998, 340] width 12 height 12
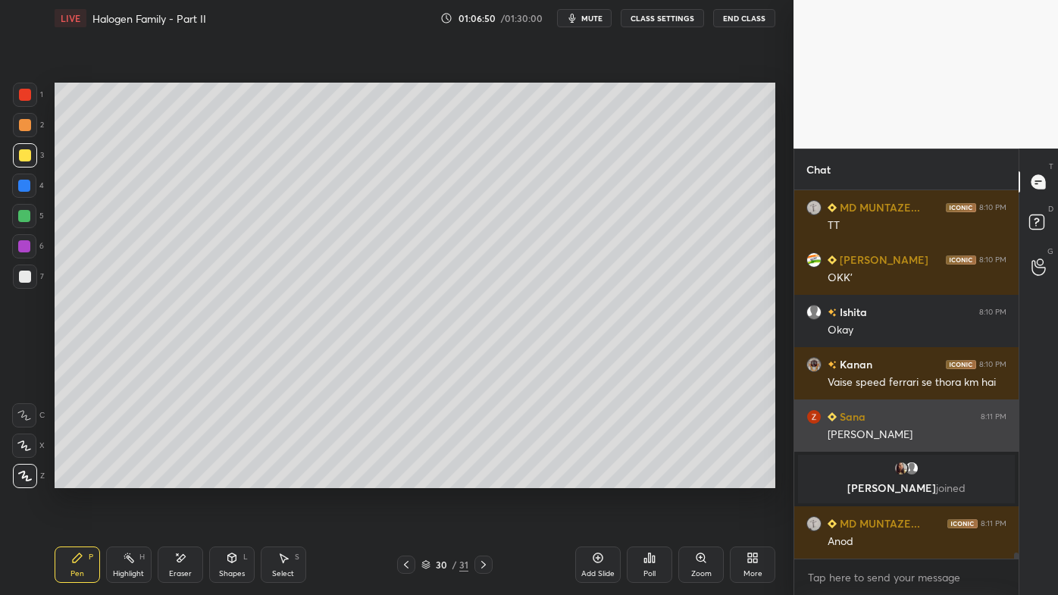
scroll to position [364, 220]
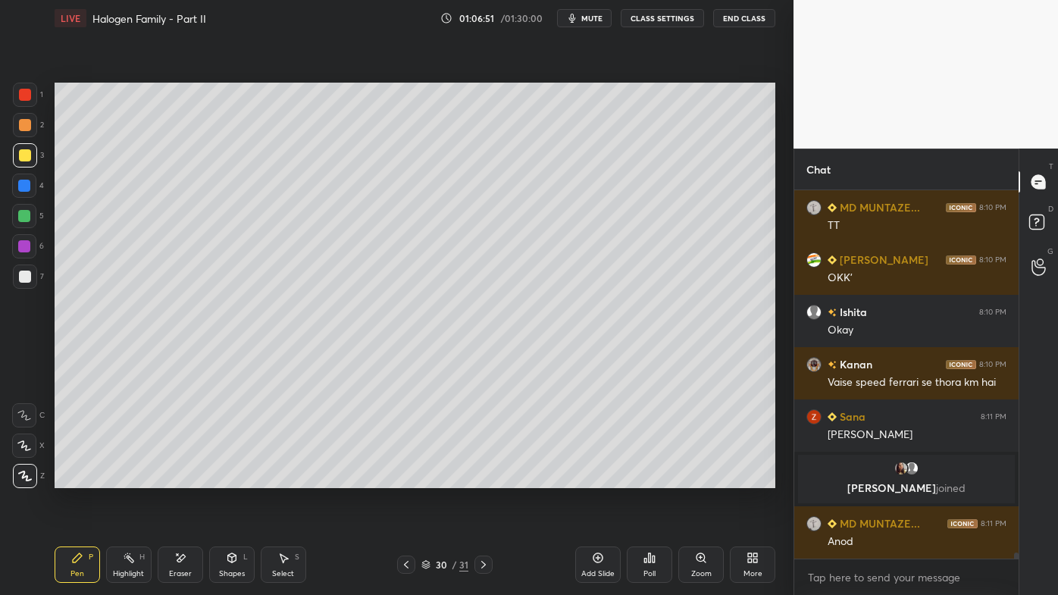
drag, startPoint x: 71, startPoint y: 568, endPoint x: 165, endPoint y: 491, distance: 120.7
click at [71, 478] on div "Pen P" at bounding box center [77, 565] width 45 height 36
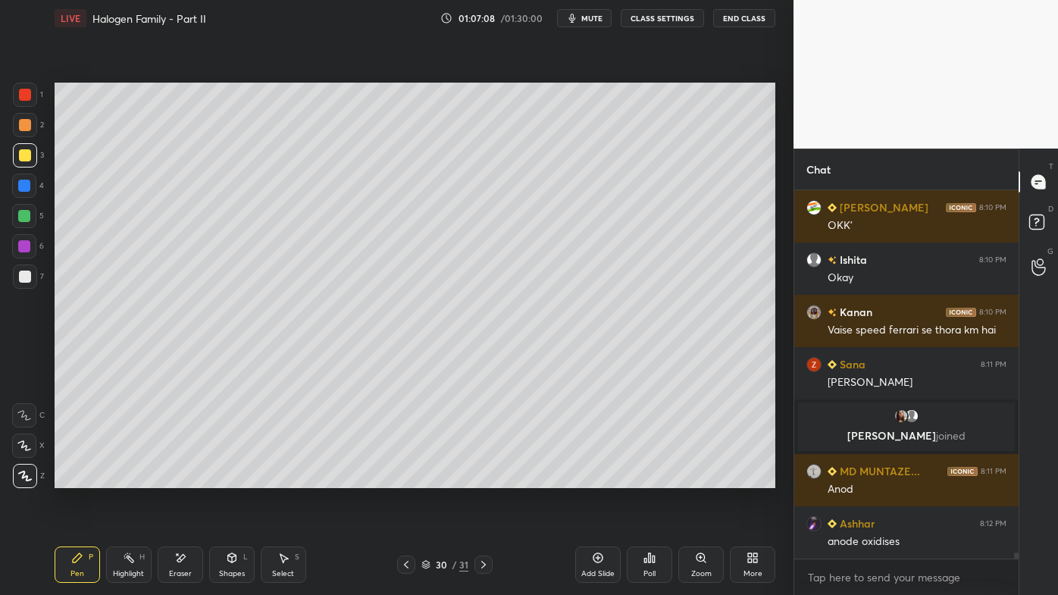
drag, startPoint x: 131, startPoint y: 564, endPoint x: 152, endPoint y: 500, distance: 67.6
click at [127, 478] on icon at bounding box center [129, 558] width 12 height 12
click at [70, 478] on div "Pen P" at bounding box center [77, 565] width 45 height 36
drag, startPoint x: 77, startPoint y: 550, endPoint x: 77, endPoint y: 494, distance: 55.3
click at [74, 478] on div "Pen P" at bounding box center [77, 565] width 45 height 36
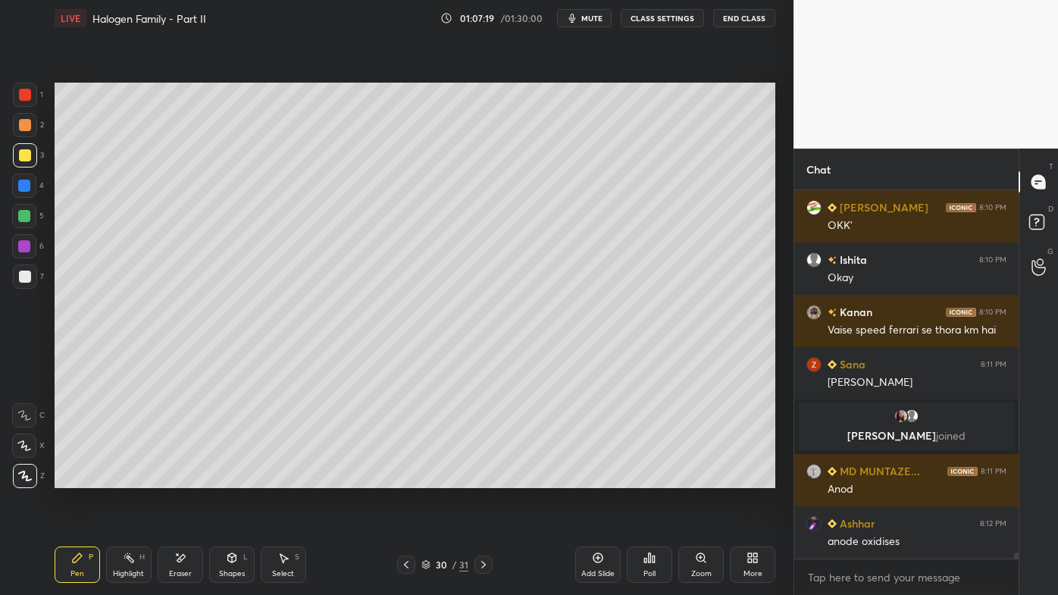
click at [25, 288] on div at bounding box center [25, 277] width 24 height 24
click at [558, 478] on div "Setting up your live class Poll for secs No correct answer Start poll" at bounding box center [415, 285] width 733 height 498
click at [584, 478] on div "Setting up your live class Poll for secs No correct answer Start poll" at bounding box center [415, 285] width 733 height 498
click at [566, 478] on div "Setting up your live class Poll for secs No correct answer Start poll" at bounding box center [415, 285] width 733 height 498
click at [578, 478] on div "Setting up your live class Poll for secs No correct answer Start poll" at bounding box center [415, 285] width 733 height 498
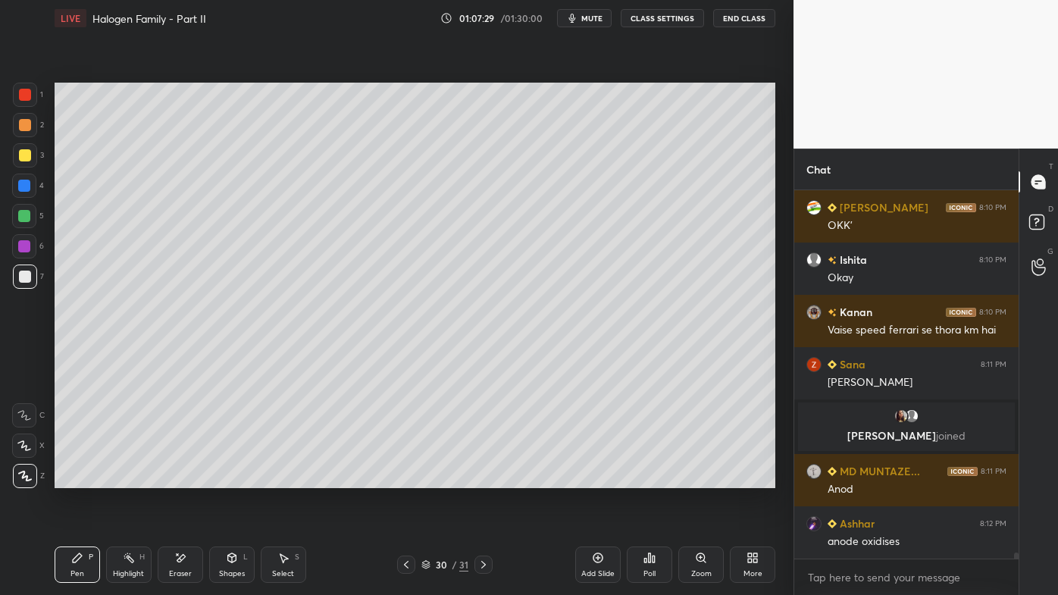
click at [188, 478] on div "Eraser" at bounding box center [180, 565] width 45 height 36
click at [76, 478] on div "Pen P" at bounding box center [77, 565] width 45 height 36
click at [584, 478] on div "Setting up your live class Poll for secs No correct answer Start poll" at bounding box center [415, 285] width 733 height 498
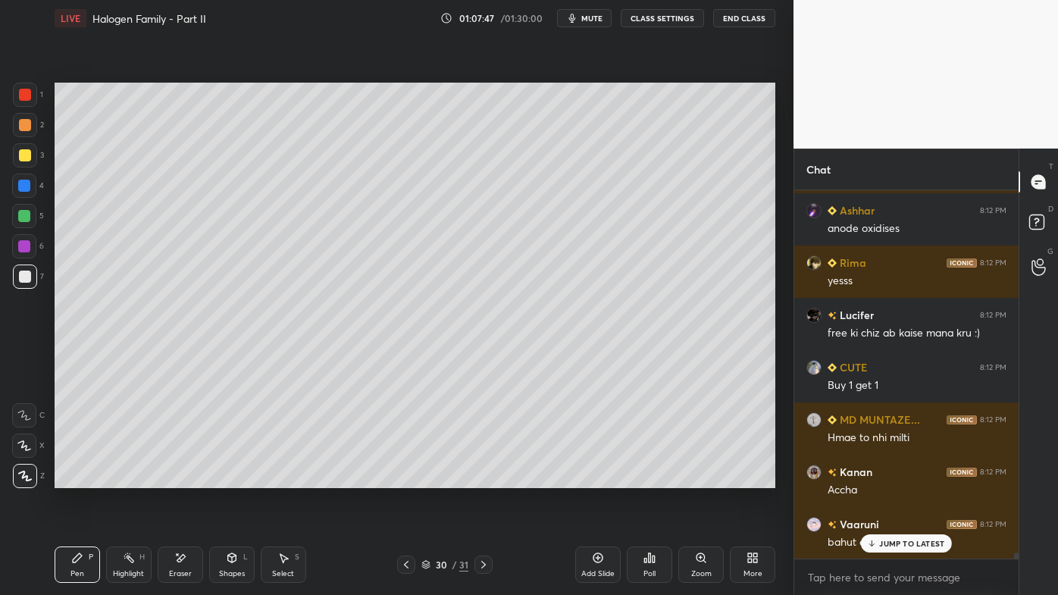
scroll to position [21846, 0]
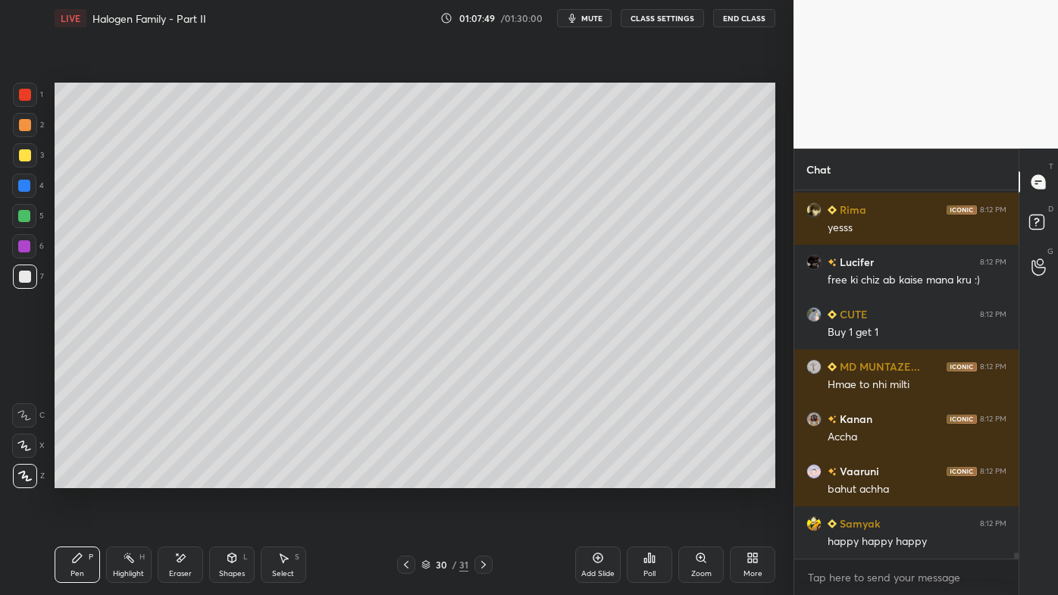
drag, startPoint x: 126, startPoint y: 554, endPoint x: 127, endPoint y: 533, distance: 21.2
click at [123, 478] on icon at bounding box center [129, 558] width 12 height 12
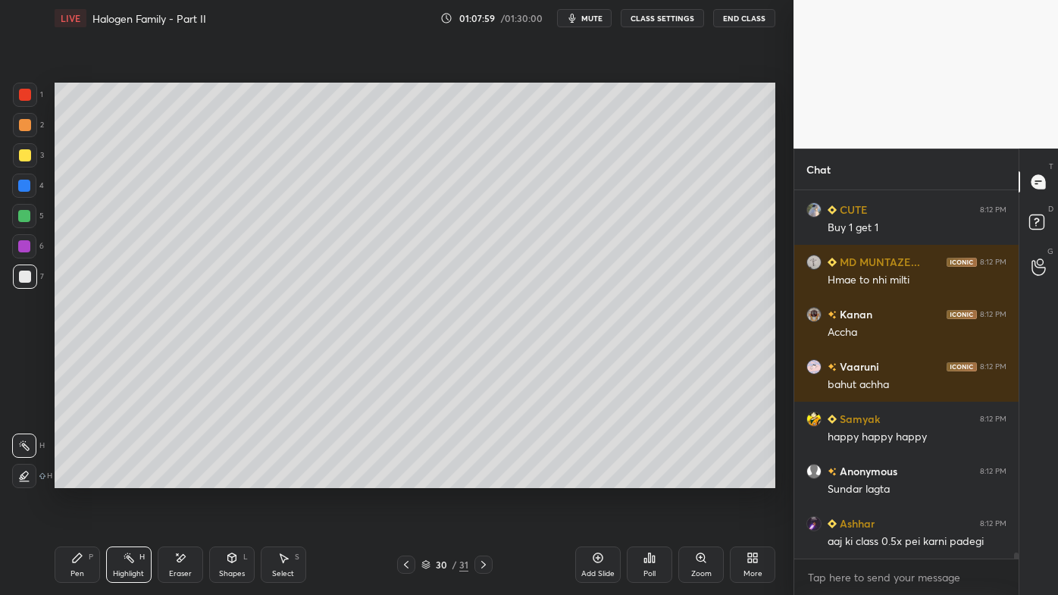
scroll to position [22003, 0]
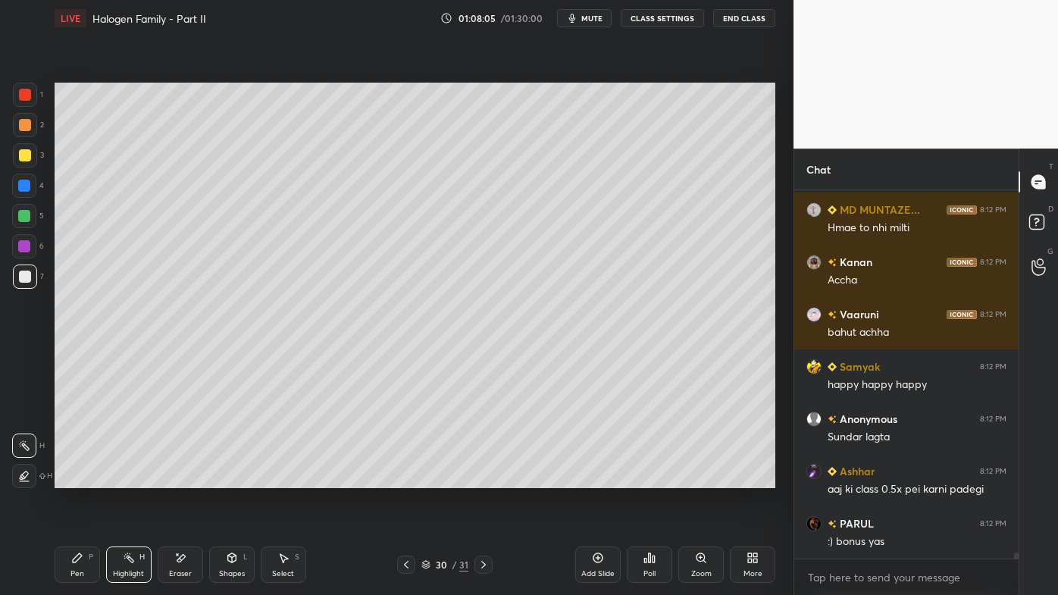
click at [598, 478] on icon at bounding box center [598, 558] width 12 height 12
drag, startPoint x: 26, startPoint y: 117, endPoint x: 17, endPoint y: 127, distance: 13.5
click at [25, 119] on div at bounding box center [25, 125] width 24 height 24
click at [80, 478] on div "Pen P" at bounding box center [77, 565] width 45 height 36
drag, startPoint x: 170, startPoint y: 559, endPoint x: 186, endPoint y: 516, distance: 46.1
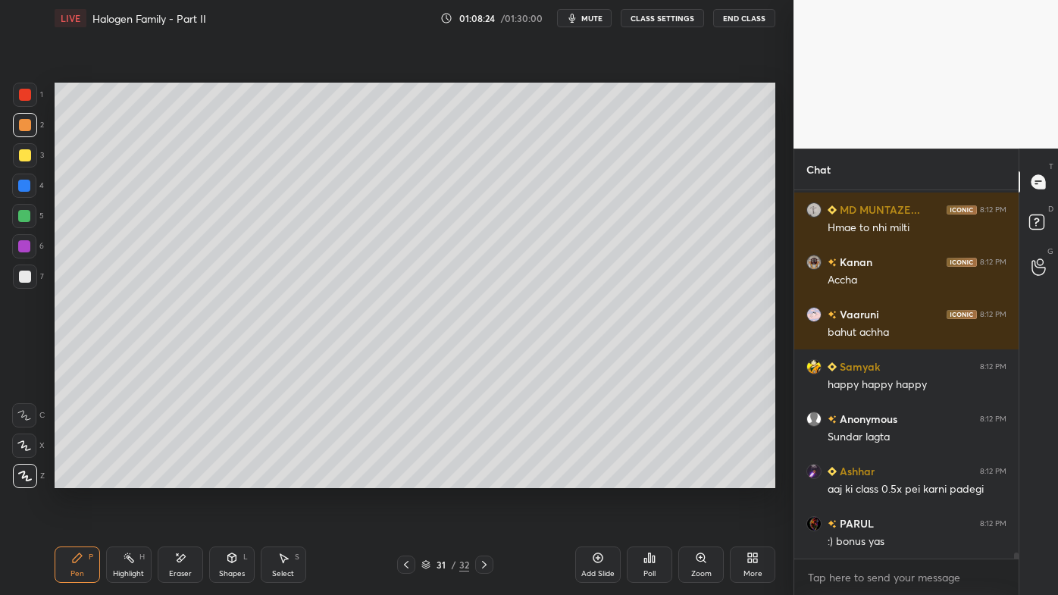
click at [171, 478] on div "Eraser" at bounding box center [180, 565] width 45 height 36
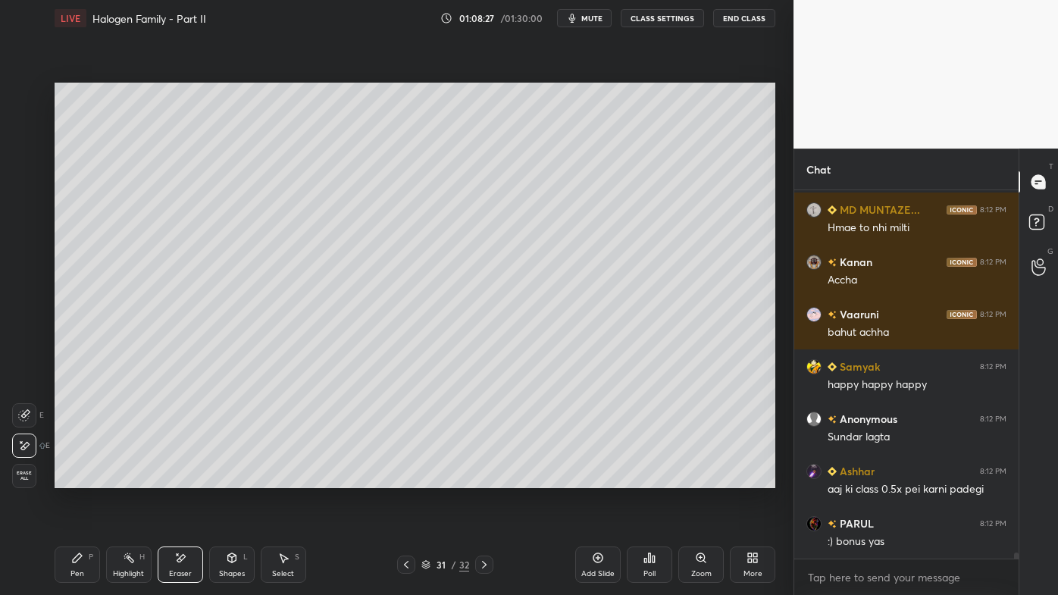
drag, startPoint x: 74, startPoint y: 558, endPoint x: 85, endPoint y: 512, distance: 46.9
click at [74, 478] on icon at bounding box center [77, 558] width 12 height 12
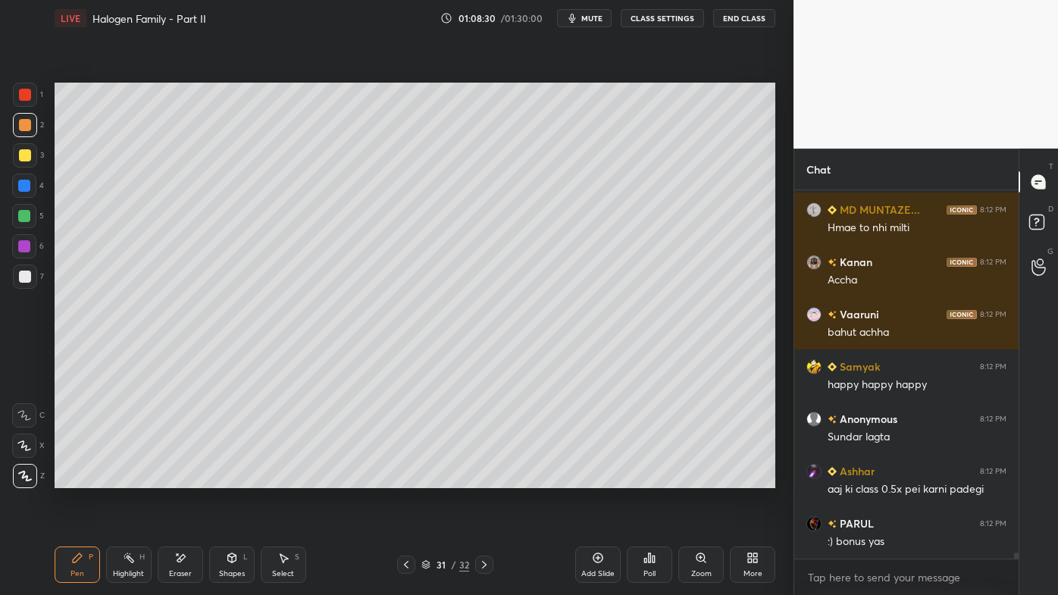
click at [181, 478] on icon at bounding box center [180, 558] width 12 height 13
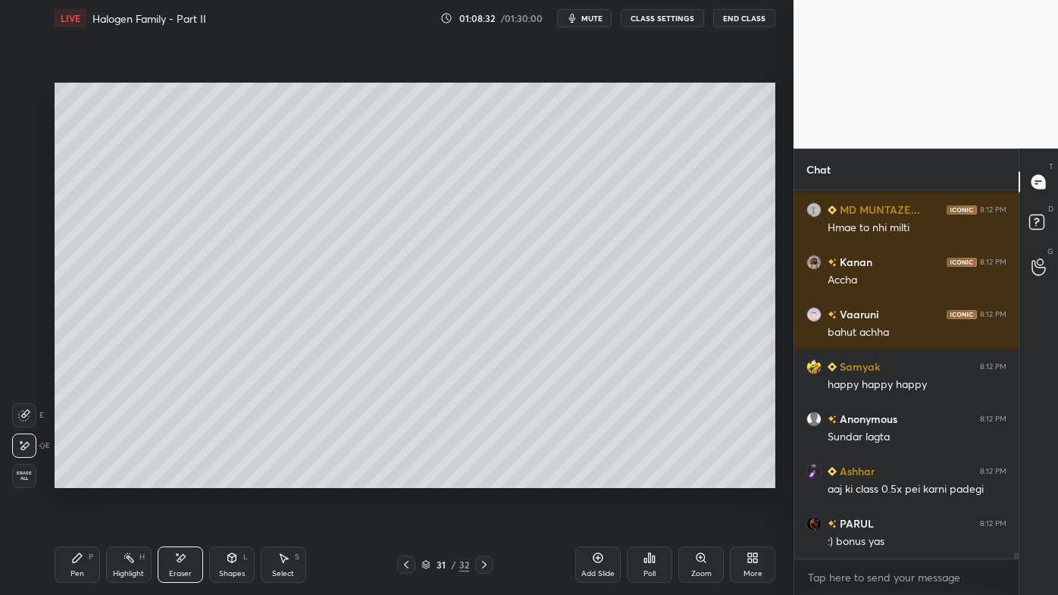
drag, startPoint x: 78, startPoint y: 562, endPoint x: 96, endPoint y: 510, distance: 54.4
click at [79, 478] on div "Pen P" at bounding box center [77, 565] width 45 height 36
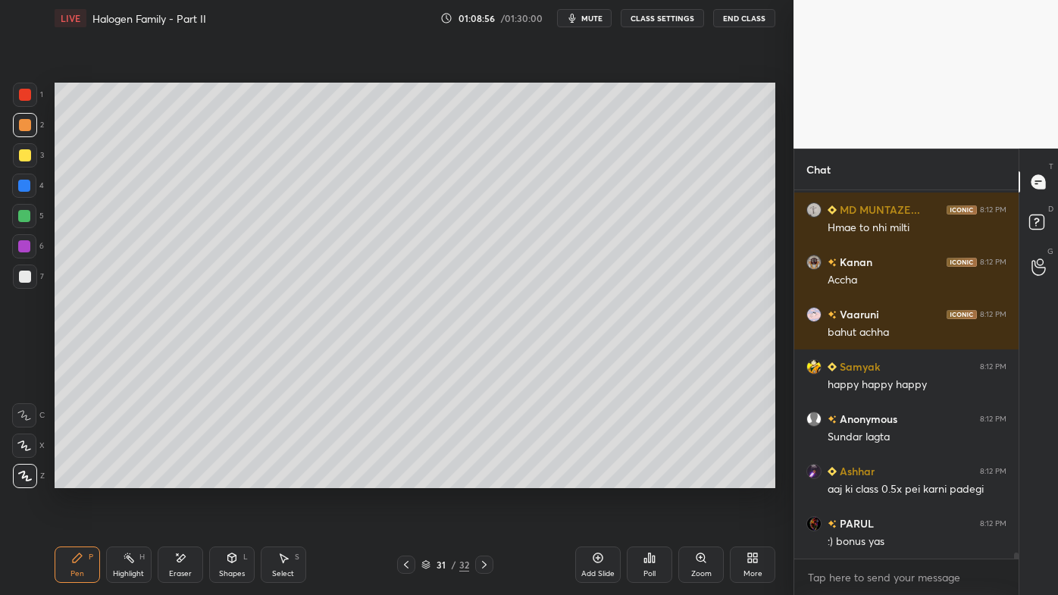
scroll to position [22055, 0]
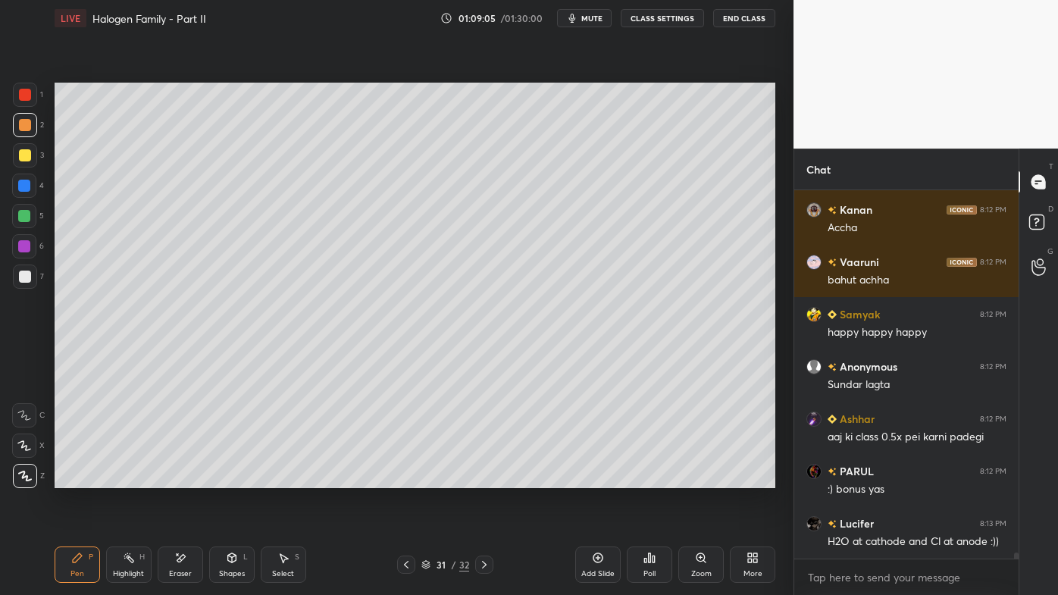
drag, startPoint x: 27, startPoint y: 154, endPoint x: 52, endPoint y: 180, distance: 35.9
click at [27, 155] on div at bounding box center [25, 155] width 12 height 12
click at [185, 478] on div "Eraser" at bounding box center [180, 565] width 45 height 36
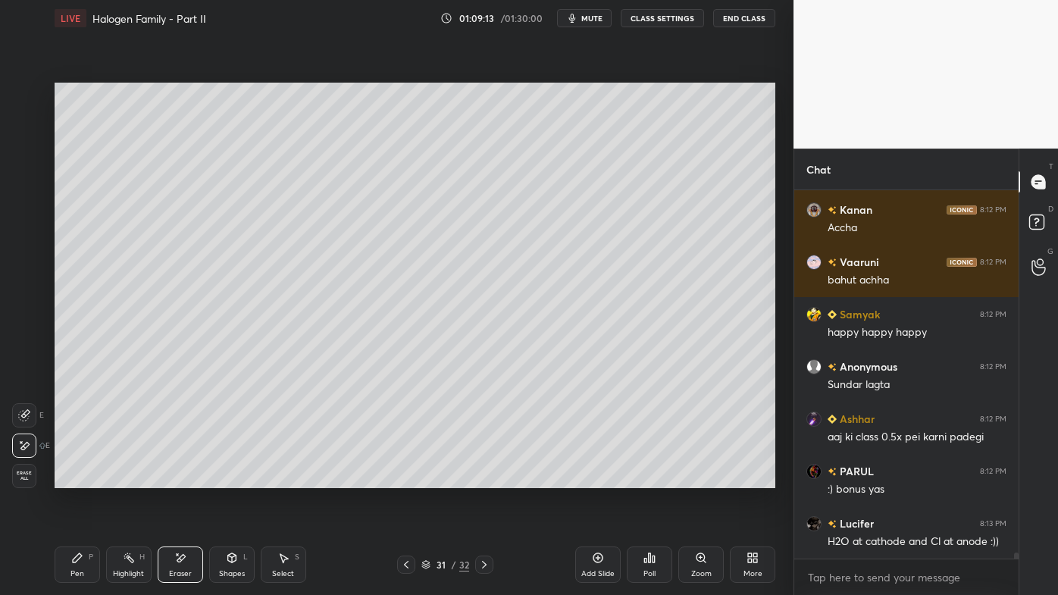
click at [62, 478] on div "Pen P" at bounding box center [77, 565] width 45 height 36
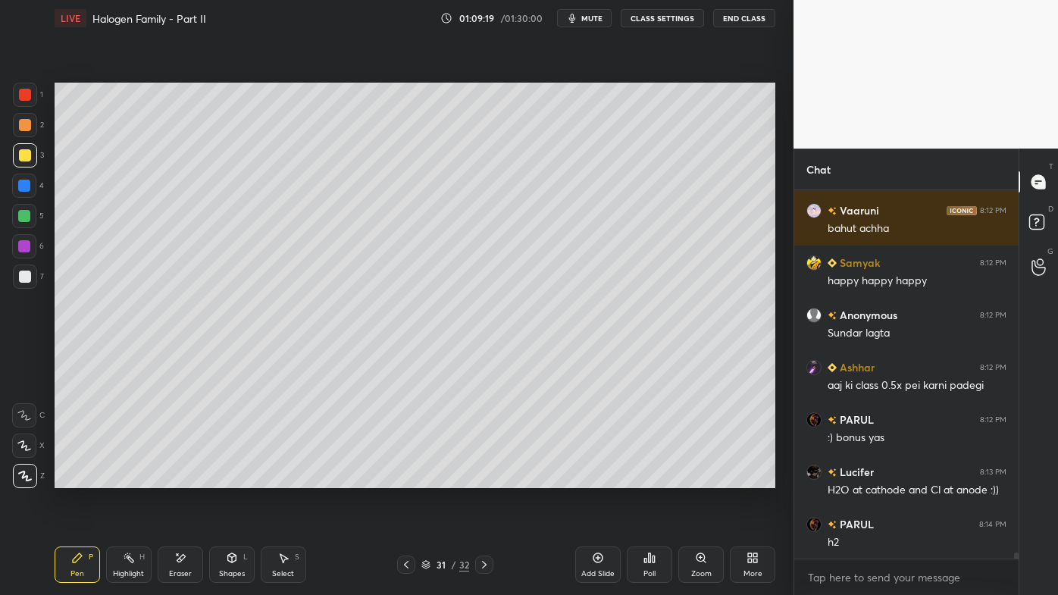
scroll to position [22159, 0]
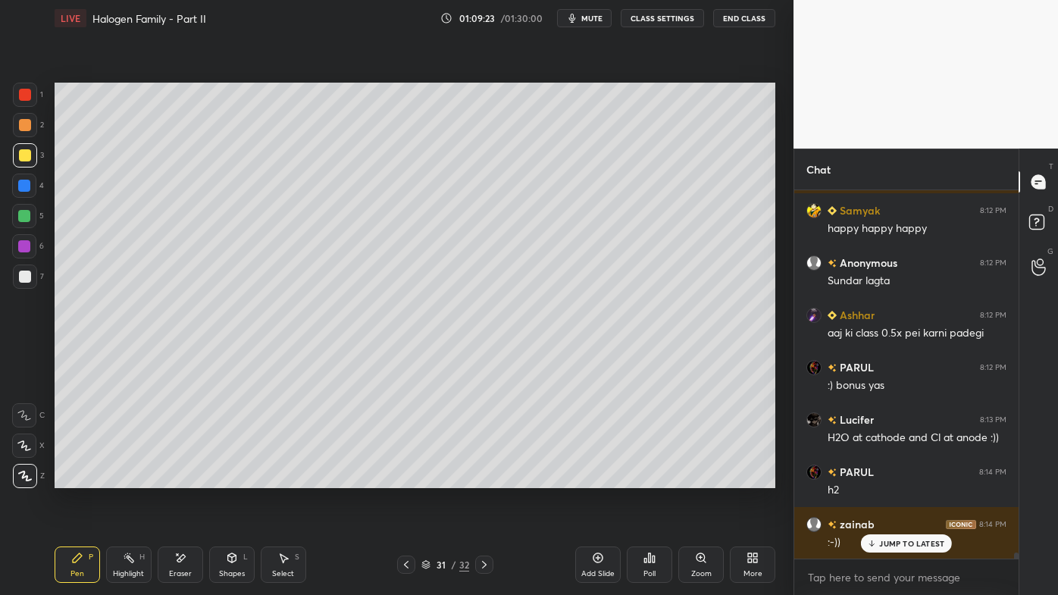
click at [404, 478] on icon at bounding box center [406, 565] width 12 height 12
drag, startPoint x: 177, startPoint y: 563, endPoint x: 165, endPoint y: 503, distance: 61.1
click at [174, 478] on icon at bounding box center [180, 558] width 12 height 13
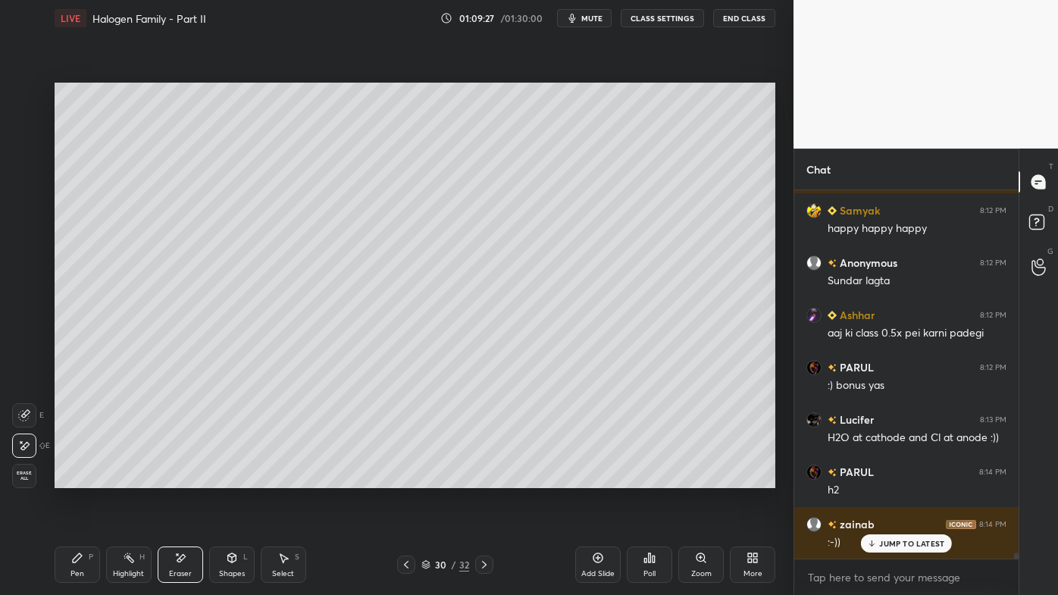
click at [130, 478] on rect at bounding box center [131, 560] width 8 height 8
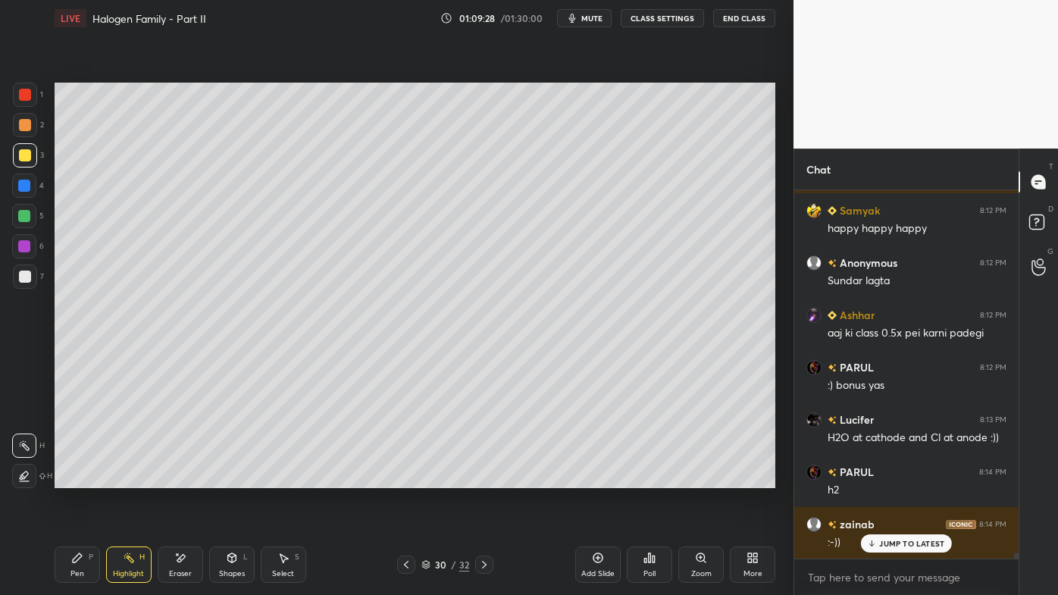
scroll to position [22211, 0]
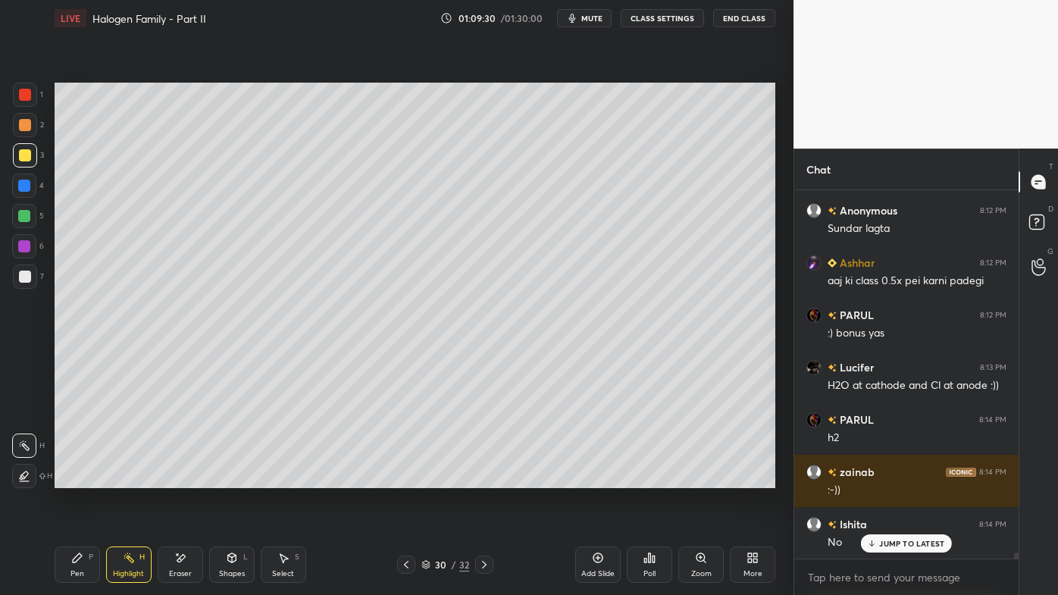
drag, startPoint x: 475, startPoint y: 562, endPoint x: 467, endPoint y: 553, distance: 12.3
click at [476, 478] on div at bounding box center [484, 565] width 18 height 18
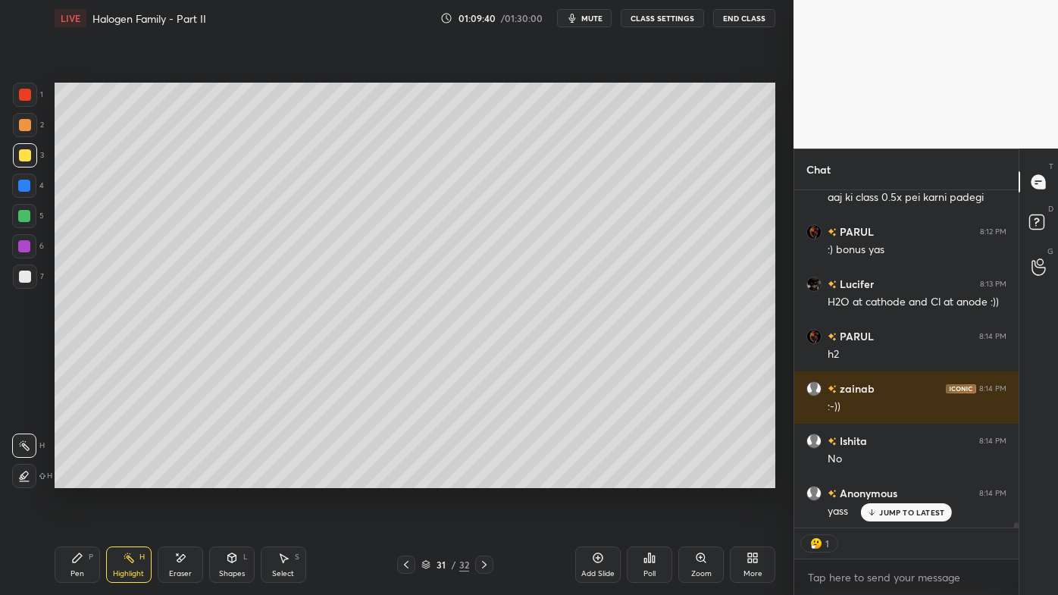
drag, startPoint x: 403, startPoint y: 558, endPoint x: 416, endPoint y: 535, distance: 26.5
click at [403, 478] on div at bounding box center [406, 565] width 18 height 18
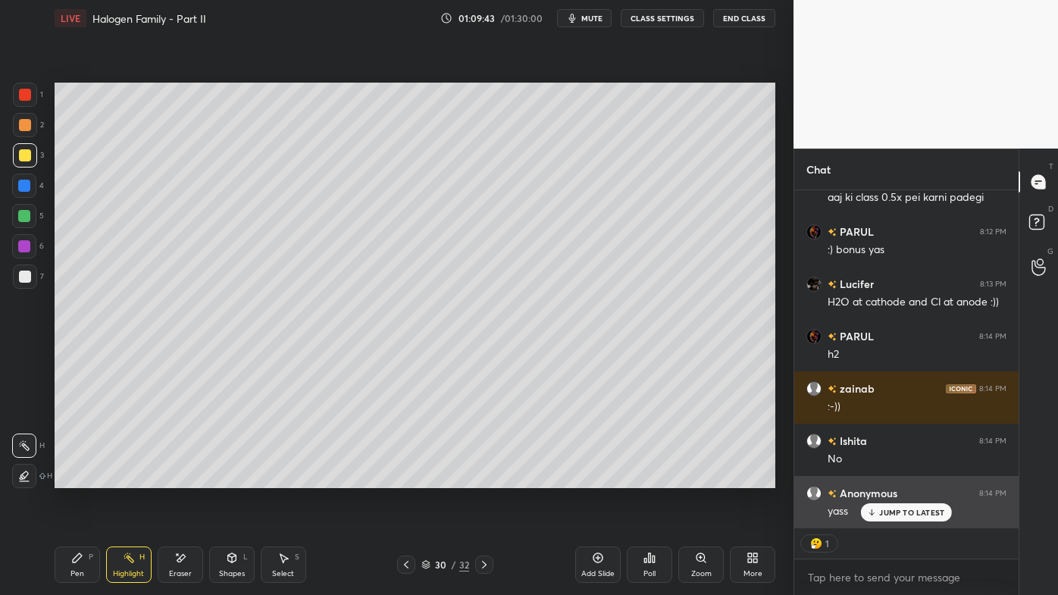
click at [883, 478] on p "JUMP TO LATEST" at bounding box center [911, 512] width 65 height 9
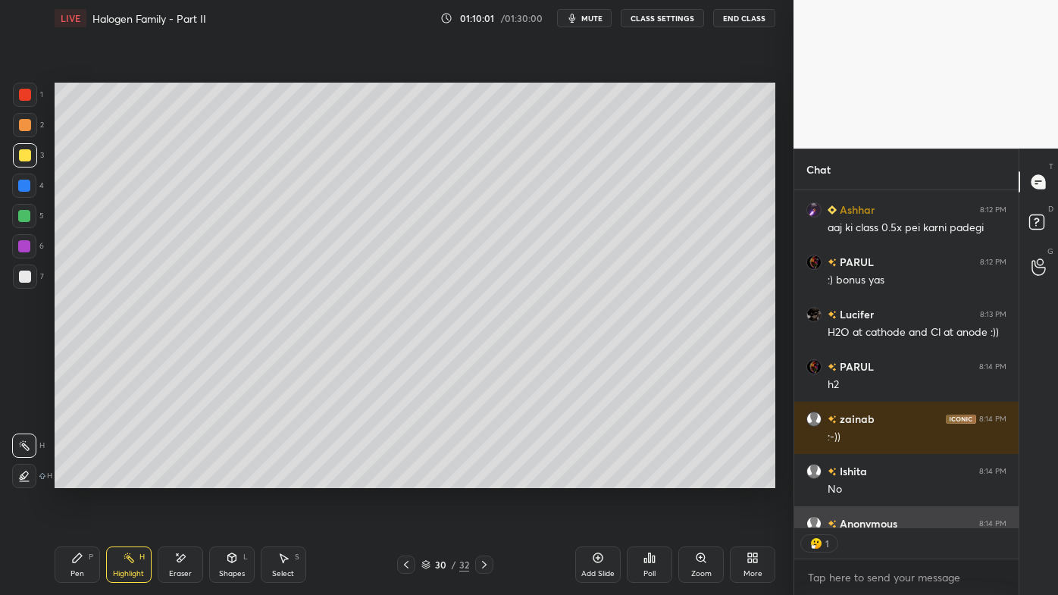
scroll to position [22347, 0]
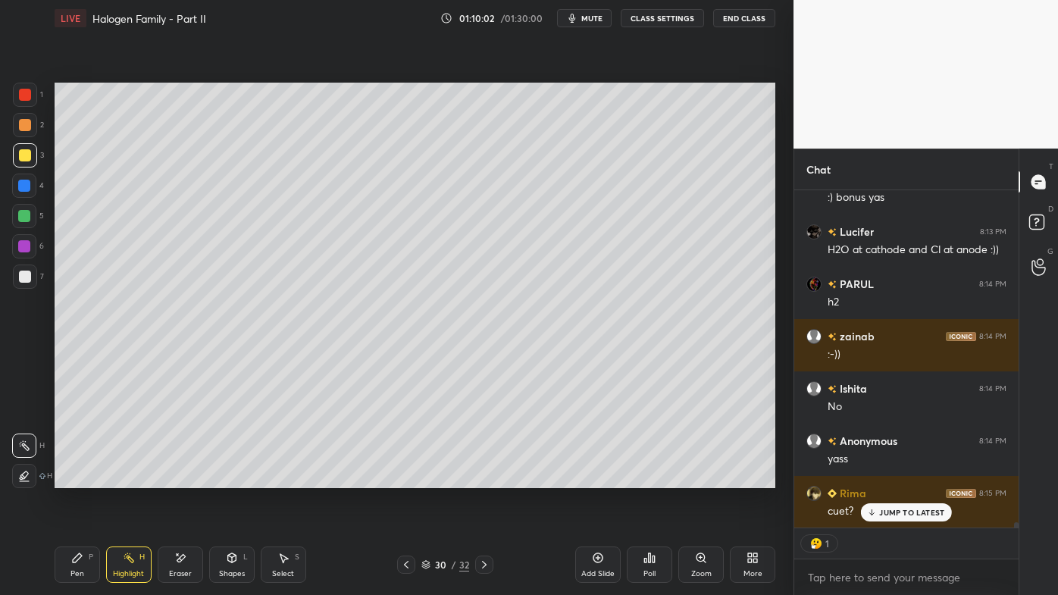
click at [485, 478] on icon at bounding box center [484, 565] width 12 height 12
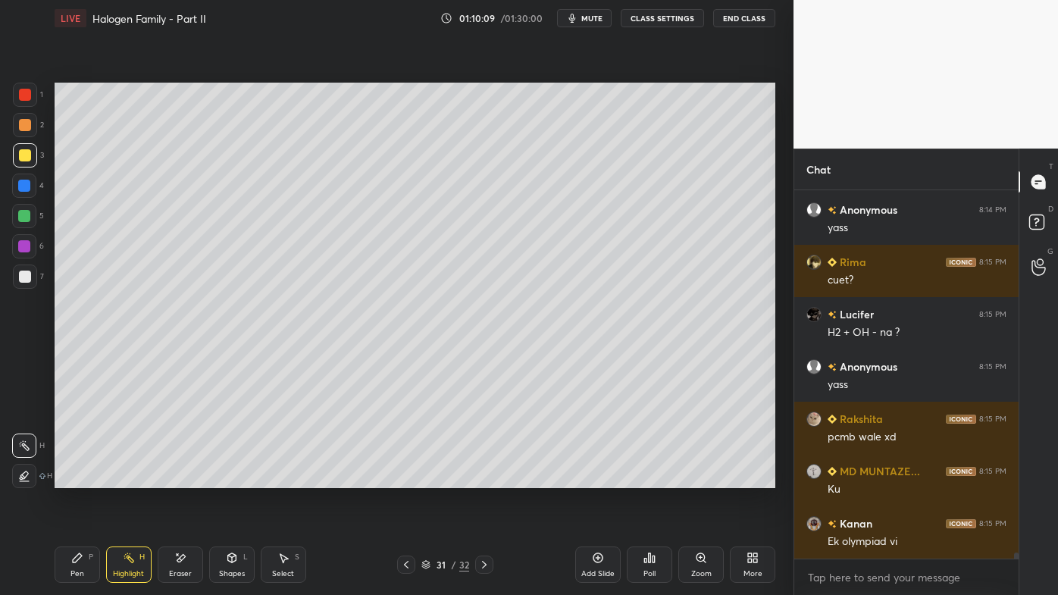
scroll to position [22578, 0]
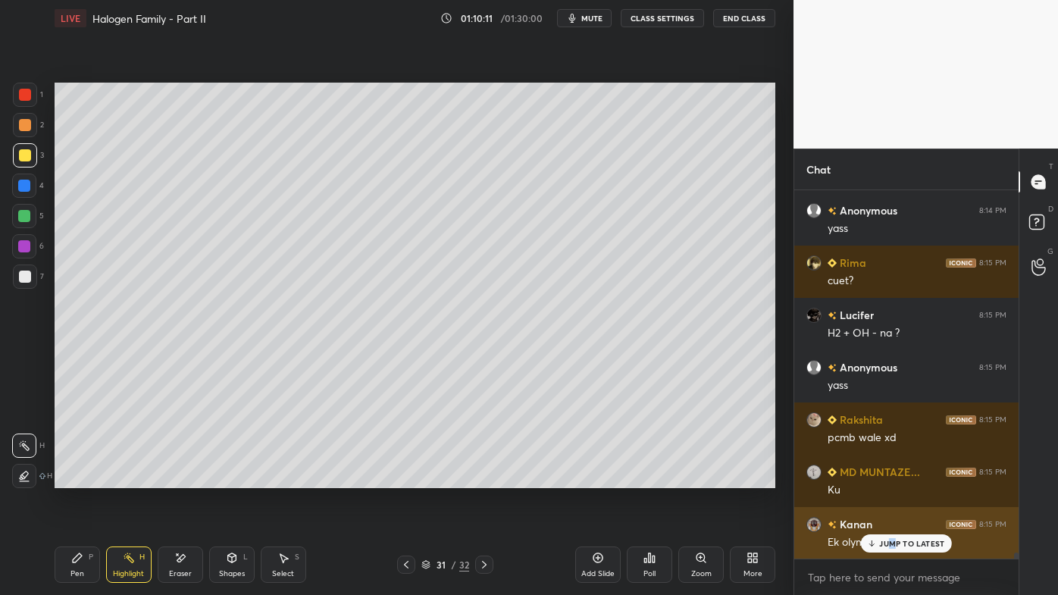
drag, startPoint x: 894, startPoint y: 538, endPoint x: 866, endPoint y: 541, distance: 28.3
click at [891, 478] on div "JUMP TO LATEST" at bounding box center [906, 543] width 91 height 18
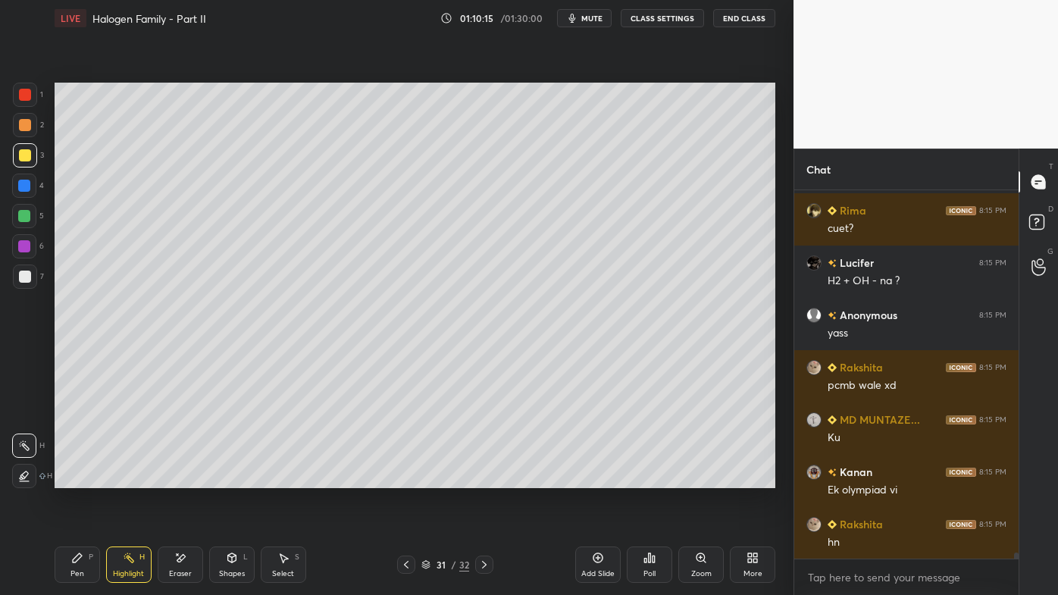
scroll to position [22683, 0]
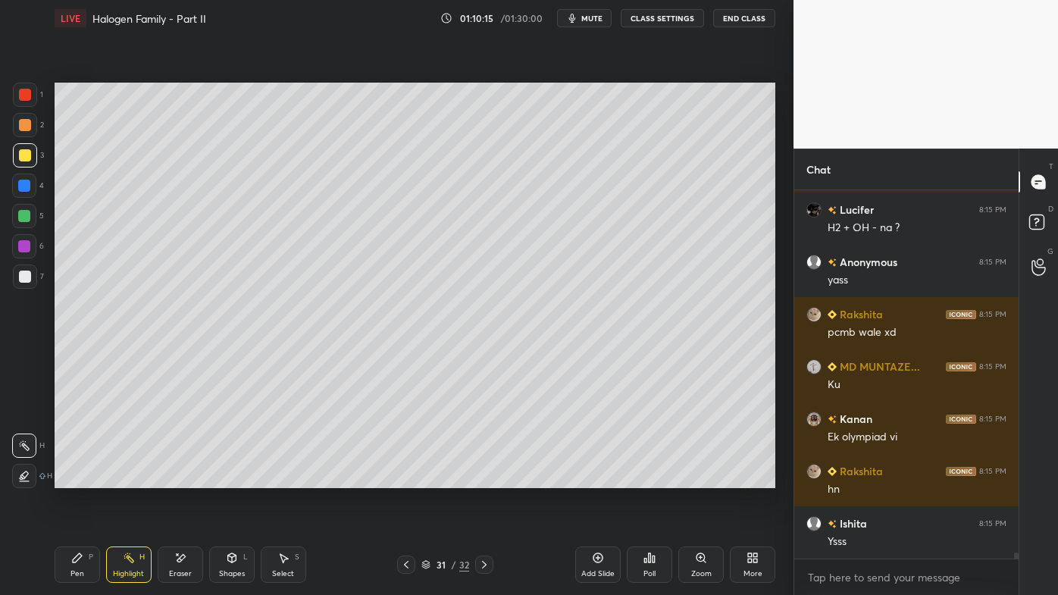
drag, startPoint x: 79, startPoint y: 550, endPoint x: 61, endPoint y: 556, distance: 18.5
click at [77, 478] on div "Pen P" at bounding box center [77, 565] width 45 height 36
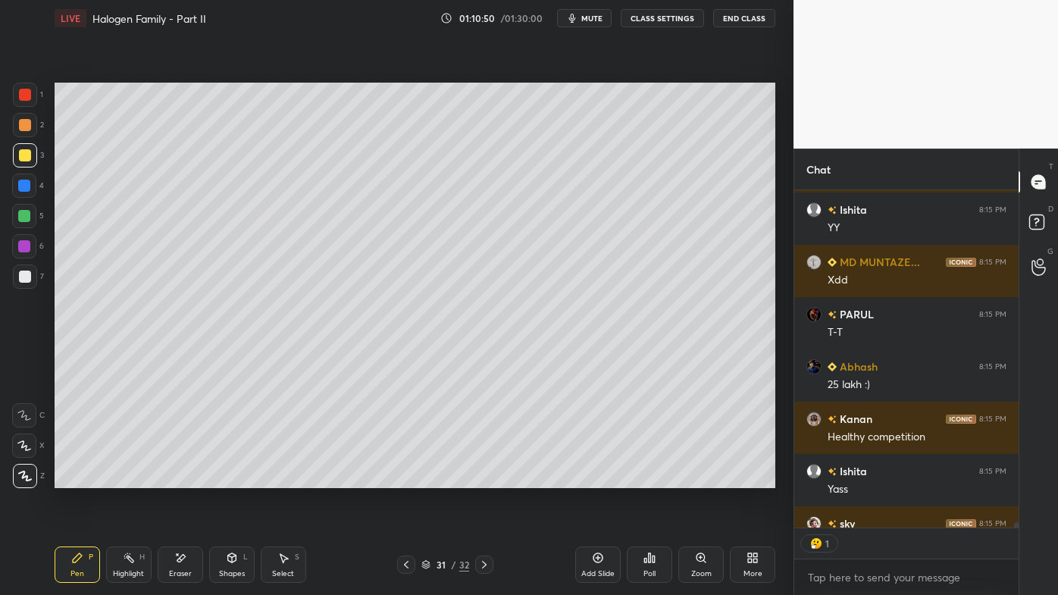
scroll to position [23184, 0]
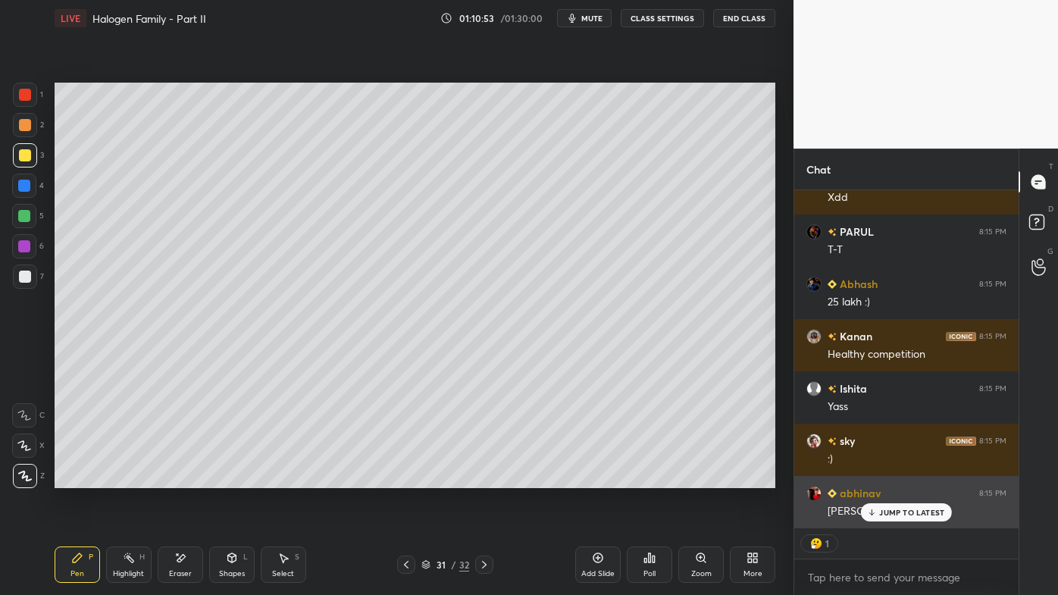
drag, startPoint x: 909, startPoint y: 511, endPoint x: 873, endPoint y: 525, distance: 38.9
click at [906, 478] on p "JUMP TO LATEST" at bounding box center [911, 512] width 65 height 9
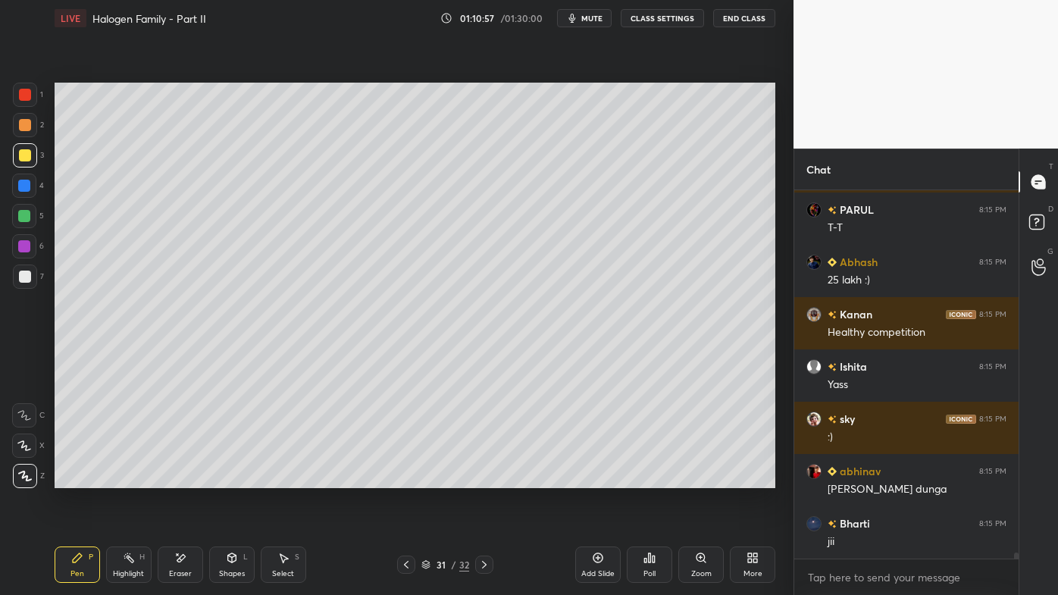
scroll to position [23258, 0]
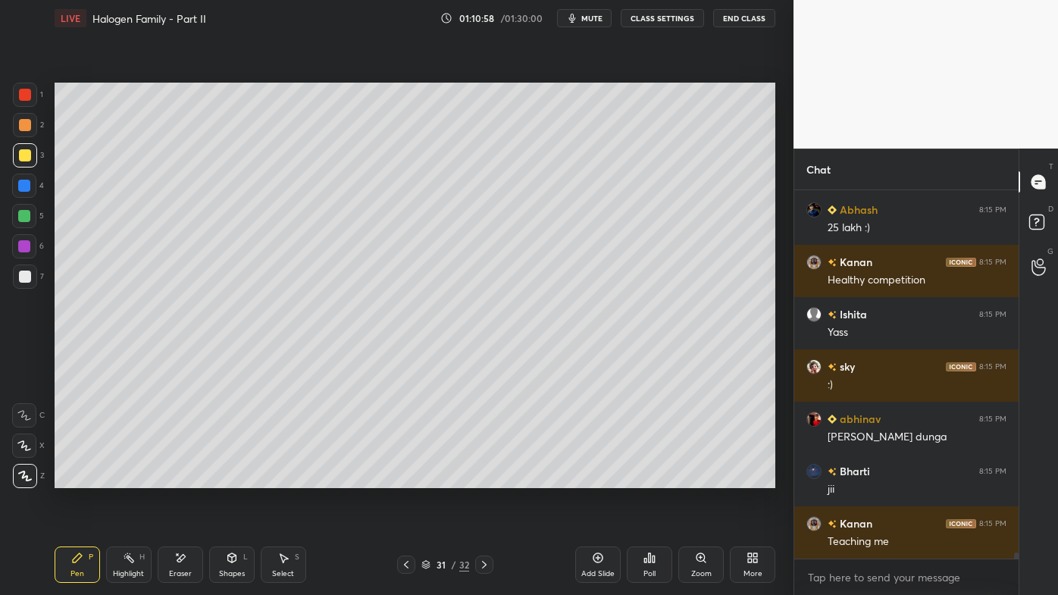
drag, startPoint x: 601, startPoint y: 556, endPoint x: 586, endPoint y: 547, distance: 17.3
click at [598, 478] on icon at bounding box center [598, 558] width 12 height 12
drag, startPoint x: 84, startPoint y: 557, endPoint x: 135, endPoint y: 491, distance: 83.2
click at [79, 478] on div "Pen P" at bounding box center [77, 565] width 45 height 36
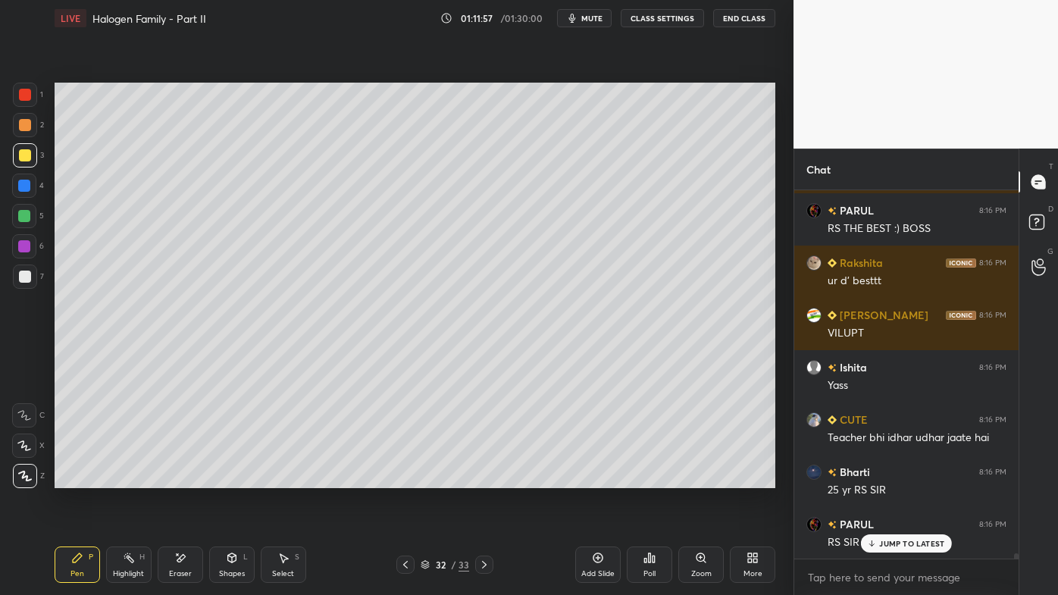
scroll to position [23869, 0]
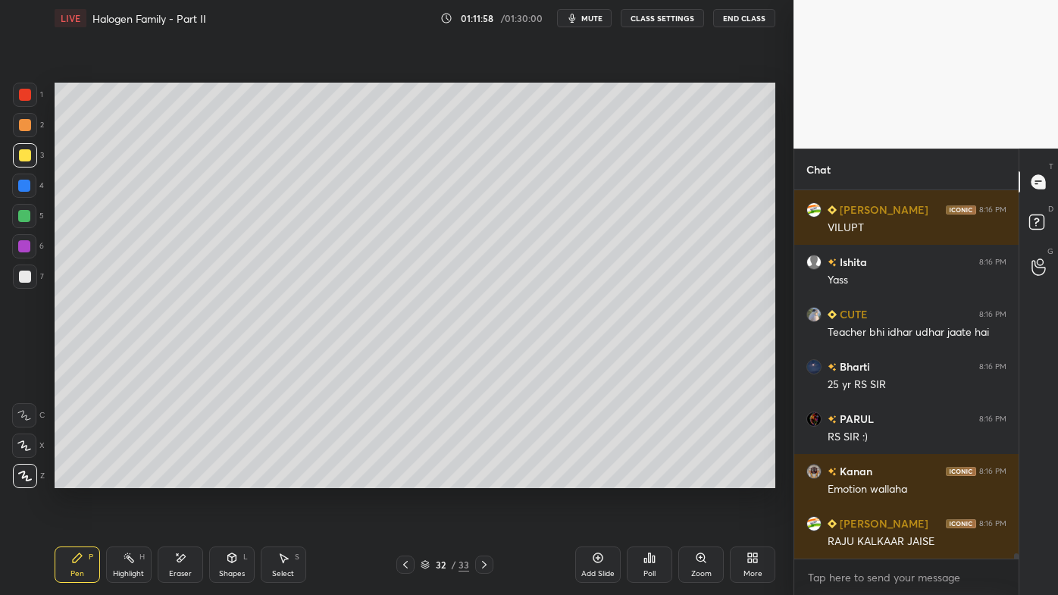
click at [614, 478] on div "Setting up your live class Poll for secs No correct answer Start poll" at bounding box center [415, 285] width 733 height 498
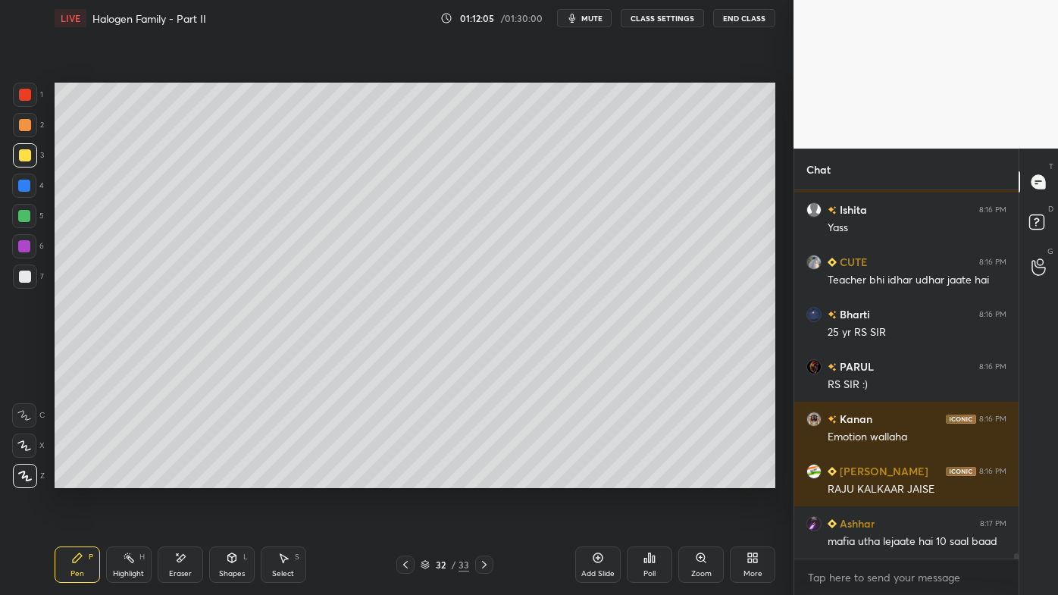
click at [406, 478] on icon at bounding box center [406, 565] width 12 height 12
click at [86, 478] on div "Pen P" at bounding box center [77, 565] width 45 height 36
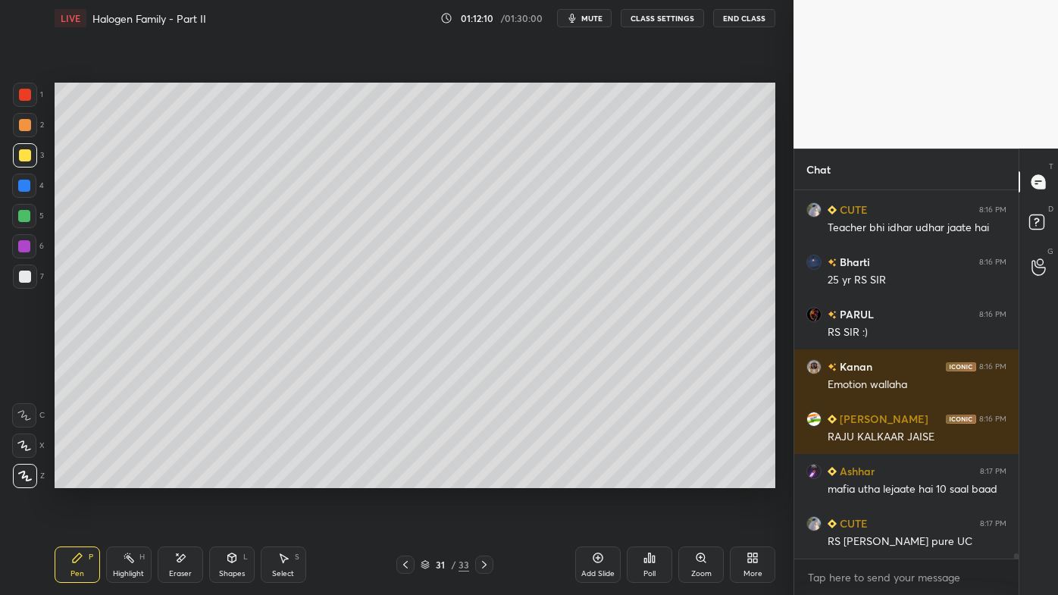
click at [78, 478] on icon at bounding box center [77, 557] width 9 height 9
drag, startPoint x: 121, startPoint y: 558, endPoint x: 167, endPoint y: 495, distance: 78.1
click at [121, 478] on div "Highlight H" at bounding box center [128, 565] width 45 height 36
click at [83, 478] on div "Pen P" at bounding box center [77, 565] width 45 height 36
click at [125, 478] on icon at bounding box center [129, 558] width 12 height 12
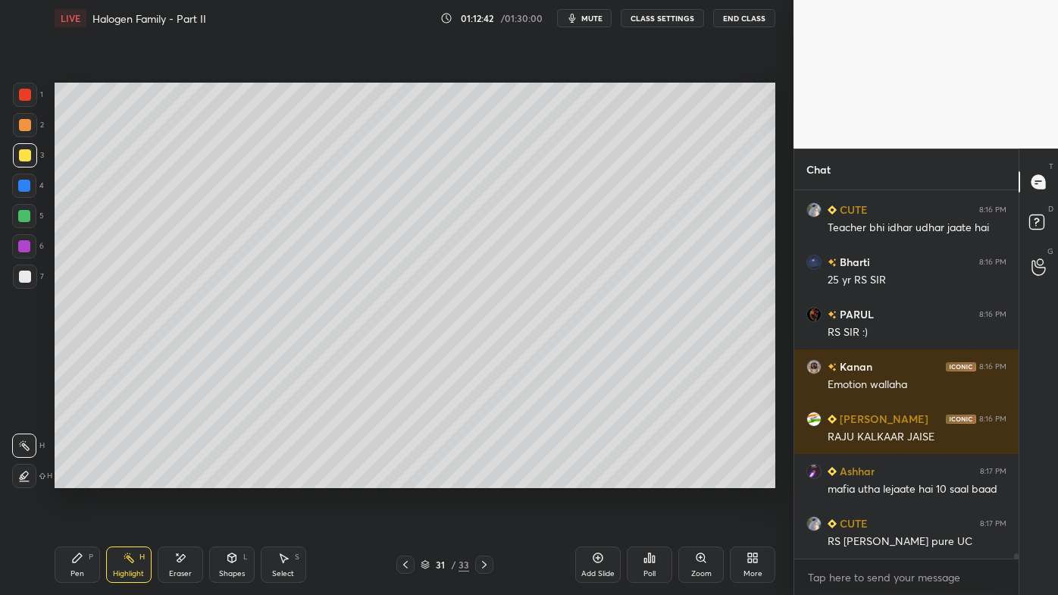
scroll to position [24026, 0]
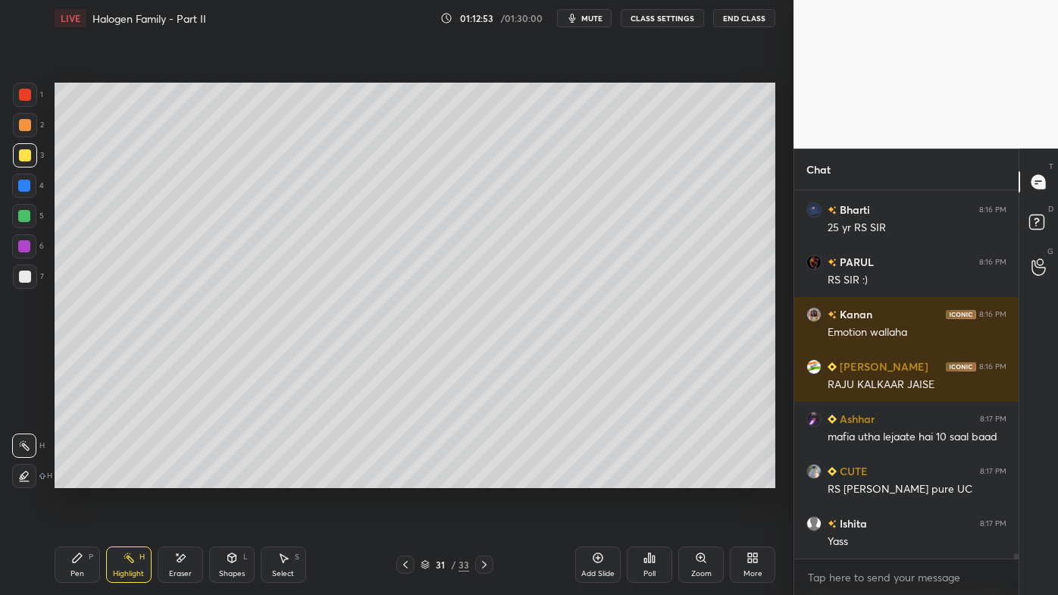
click at [411, 478] on div at bounding box center [405, 565] width 18 height 18
drag, startPoint x: 487, startPoint y: 567, endPoint x: 491, endPoint y: 558, distance: 9.9
click at [486, 478] on icon at bounding box center [484, 565] width 12 height 12
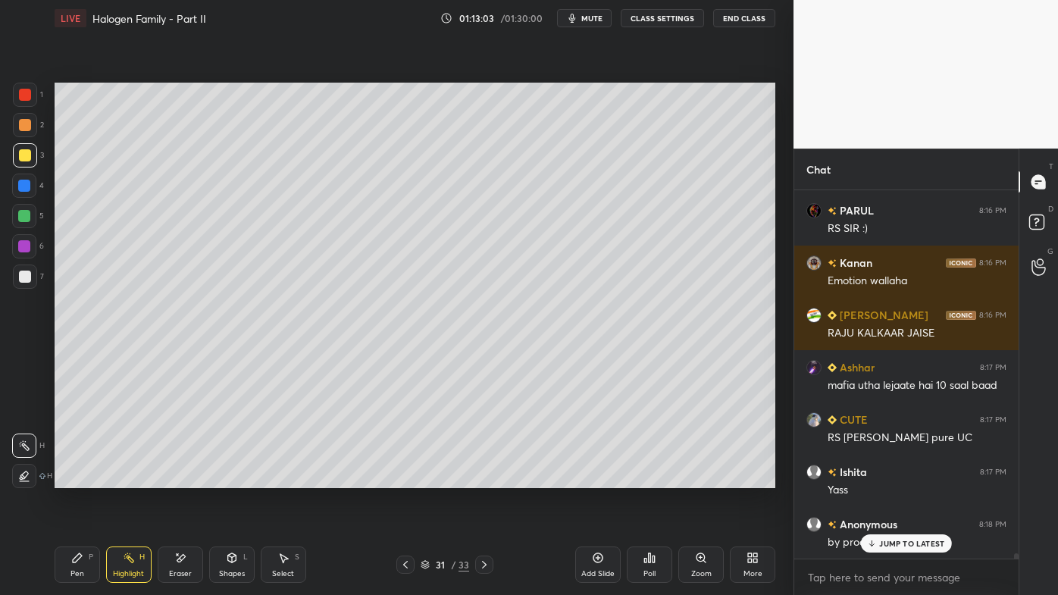
scroll to position [334, 220]
click at [73, 478] on icon at bounding box center [77, 558] width 12 height 12
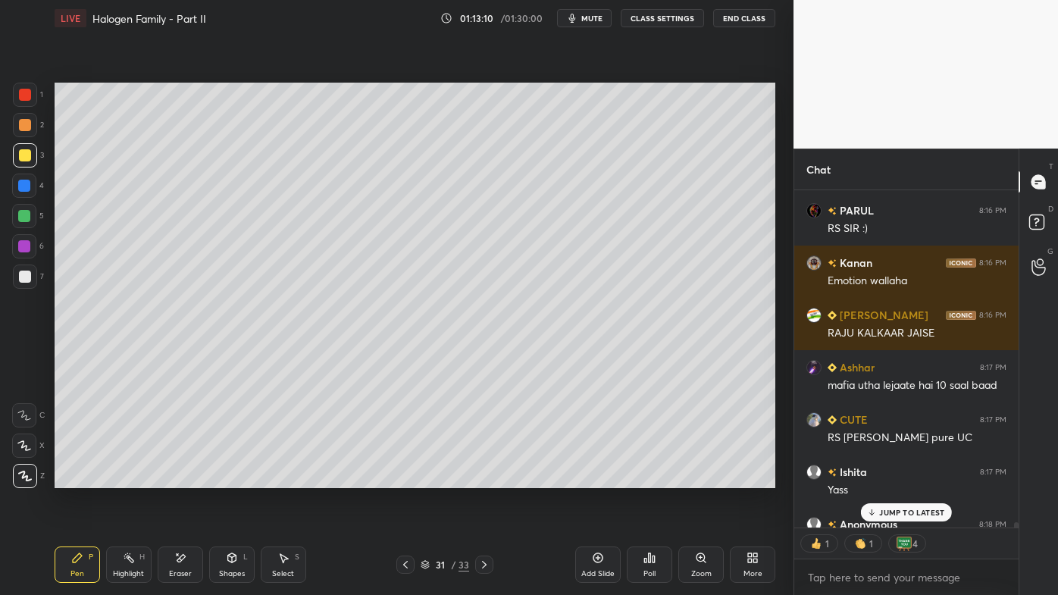
click at [887, 478] on p "JUMP TO LATEST" at bounding box center [911, 512] width 65 height 9
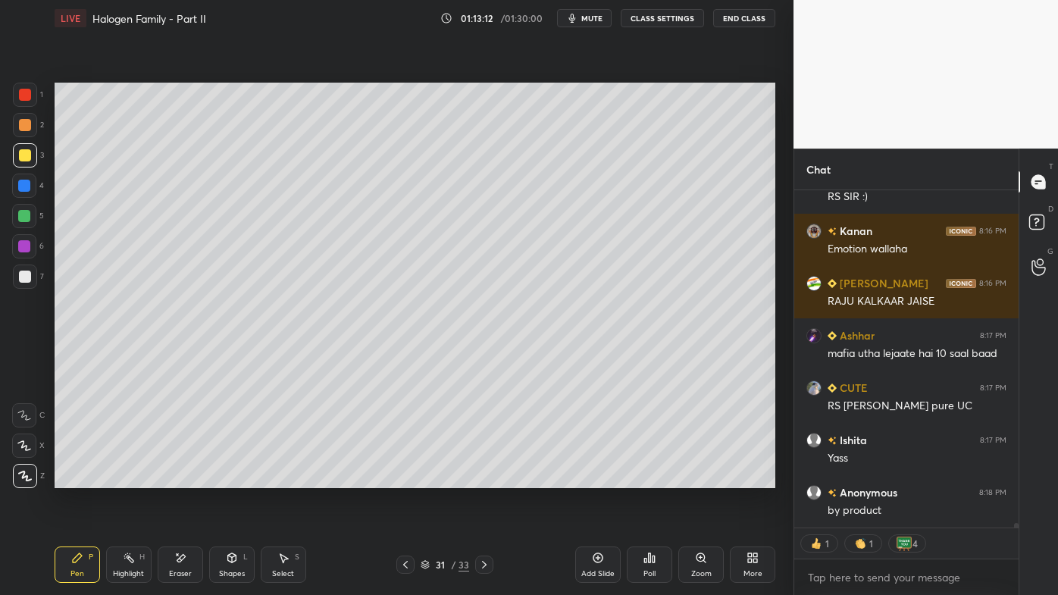
click at [127, 478] on icon at bounding box center [129, 558] width 12 height 12
click at [597, 478] on icon at bounding box center [598, 558] width 12 height 12
drag, startPoint x: 76, startPoint y: 557, endPoint x: 76, endPoint y: 488, distance: 69.0
click at [74, 478] on icon at bounding box center [77, 558] width 12 height 12
click at [28, 130] on div at bounding box center [25, 125] width 12 height 12
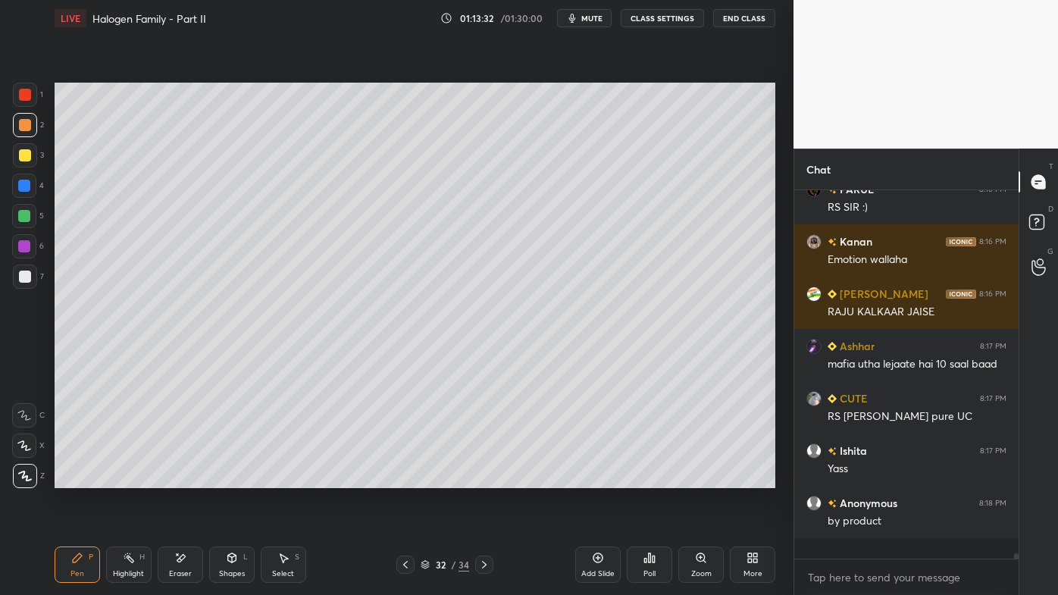
scroll to position [24078, 0]
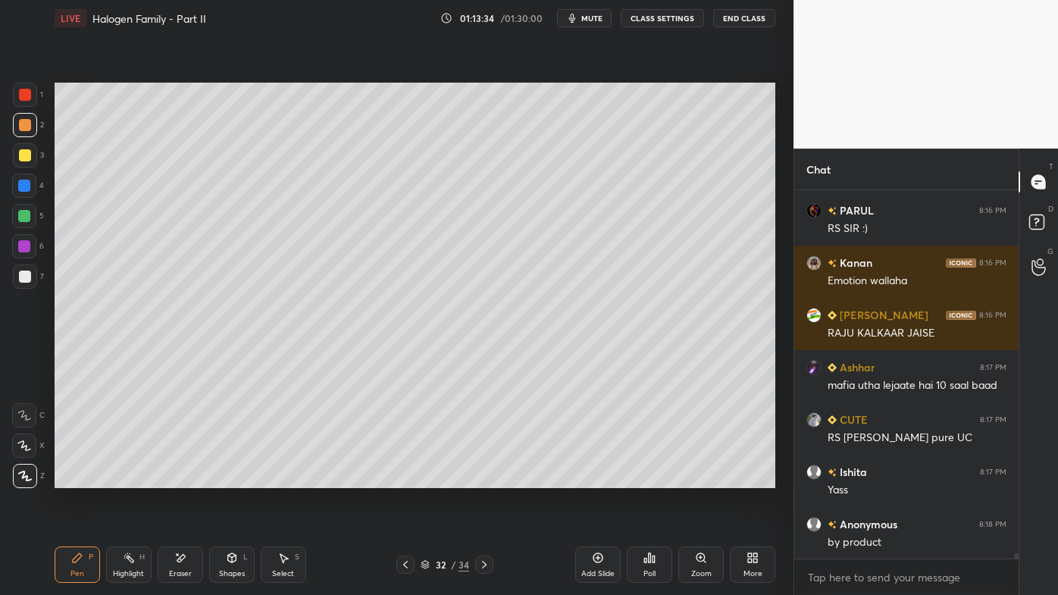
drag, startPoint x: 27, startPoint y: 160, endPoint x: 47, endPoint y: 160, distance: 19.7
click at [30, 161] on div at bounding box center [25, 155] width 24 height 24
drag, startPoint x: 26, startPoint y: 277, endPoint x: 30, endPoint y: 270, distance: 8.2
click at [28, 277] on div at bounding box center [25, 277] width 12 height 12
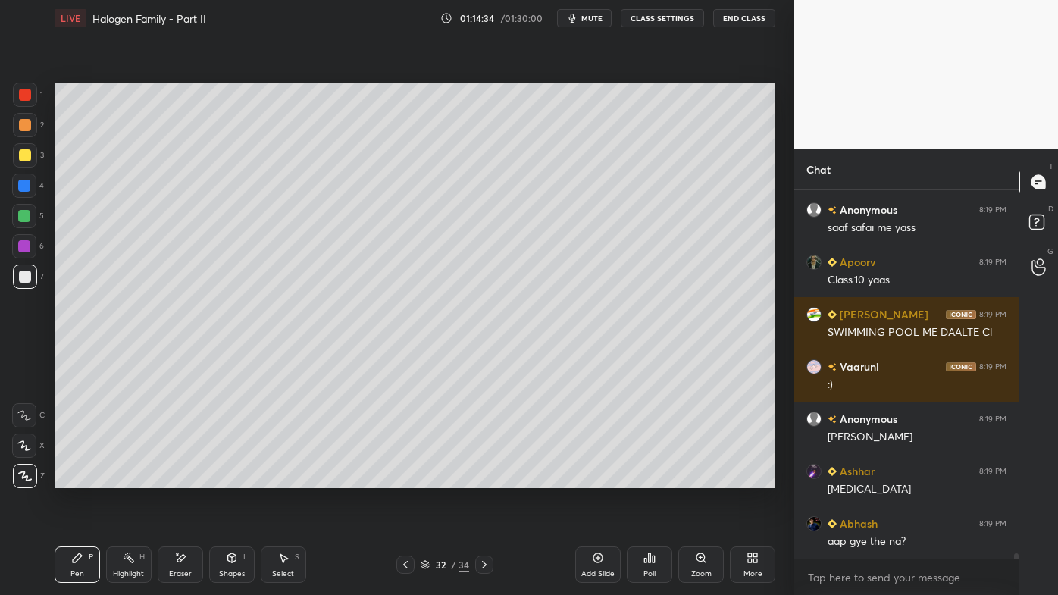
scroll to position [24496, 0]
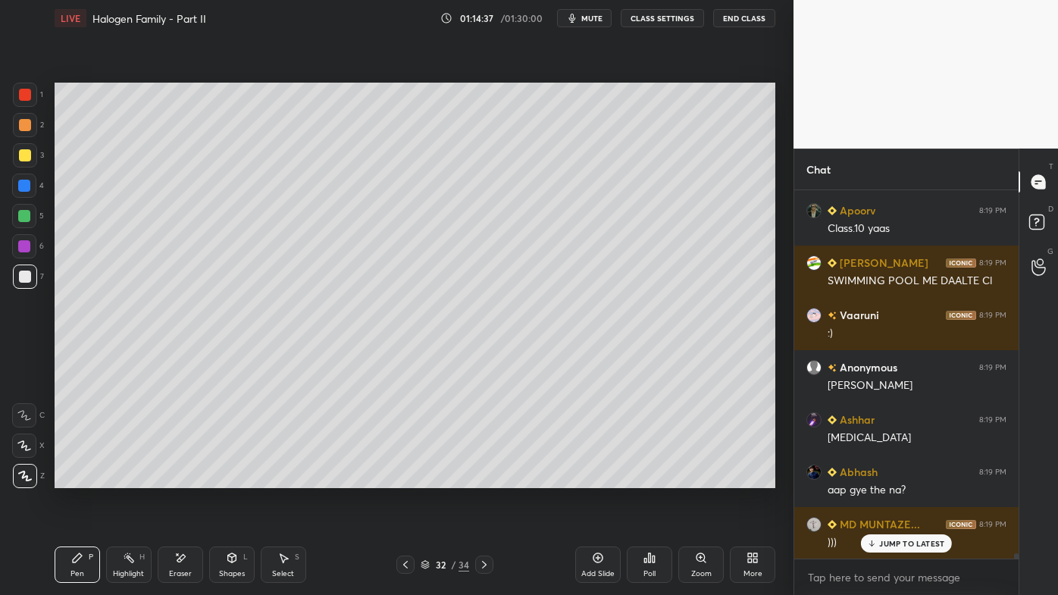
drag, startPoint x: 78, startPoint y: 555, endPoint x: 115, endPoint y: 527, distance: 46.5
click at [77, 478] on icon at bounding box center [77, 558] width 12 height 12
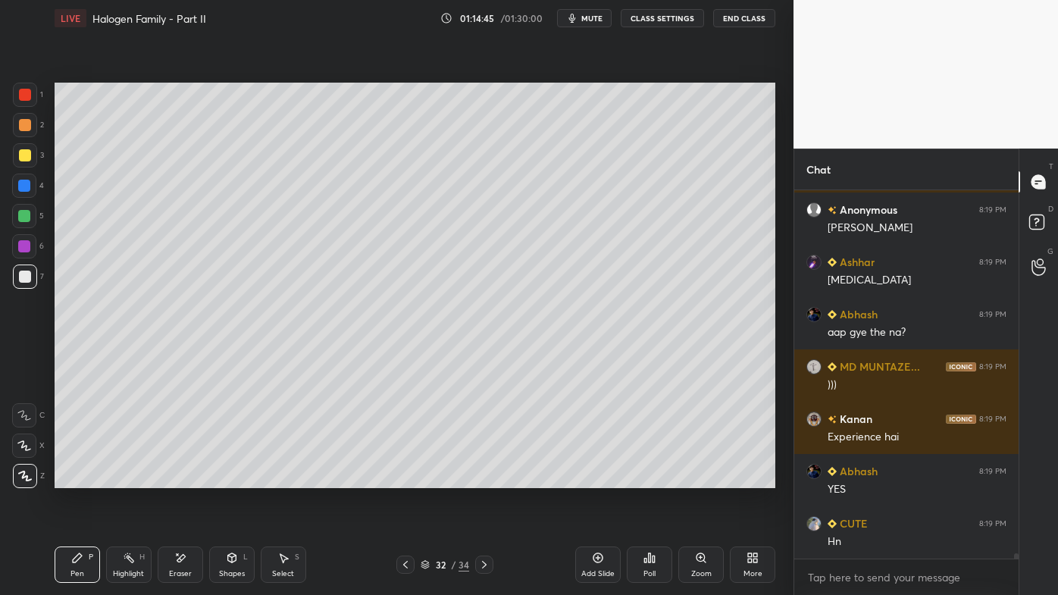
scroll to position [24706, 0]
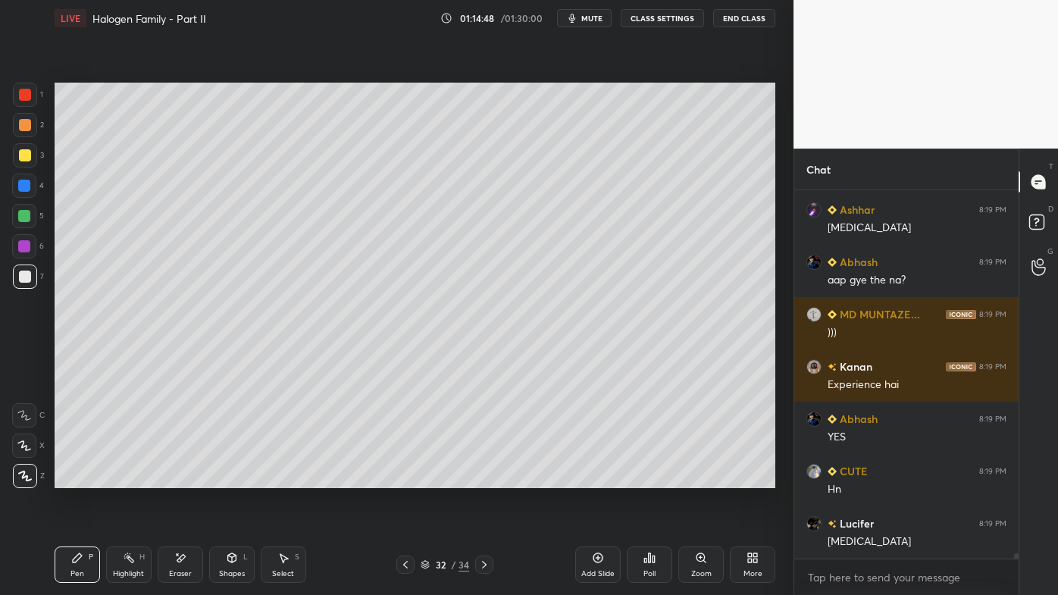
drag, startPoint x: 130, startPoint y: 550, endPoint x: 138, endPoint y: 497, distance: 53.6
click at [130, 478] on div "Highlight H" at bounding box center [128, 565] width 45 height 36
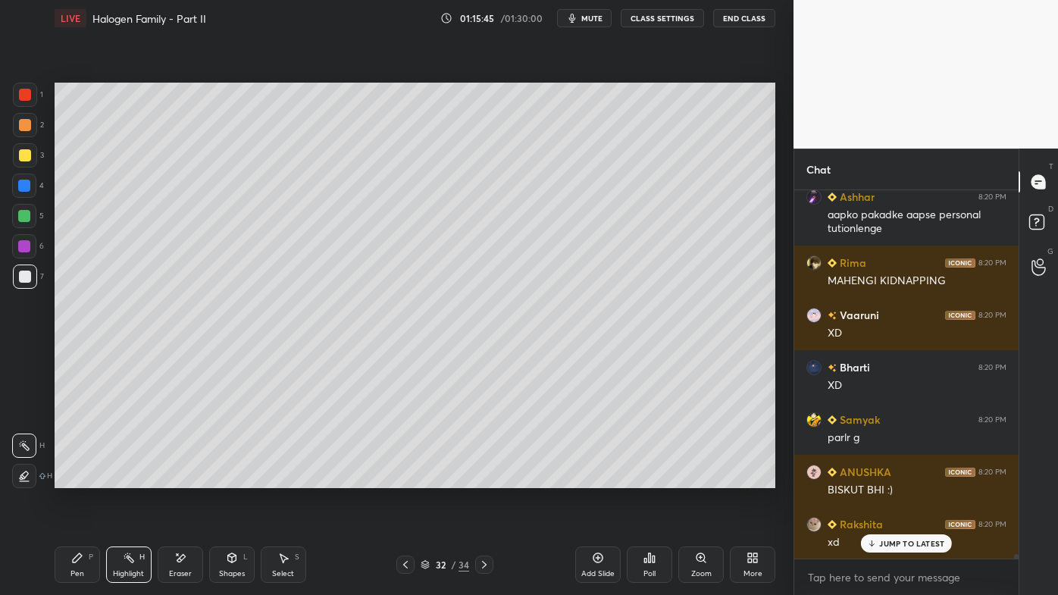
scroll to position [27624, 0]
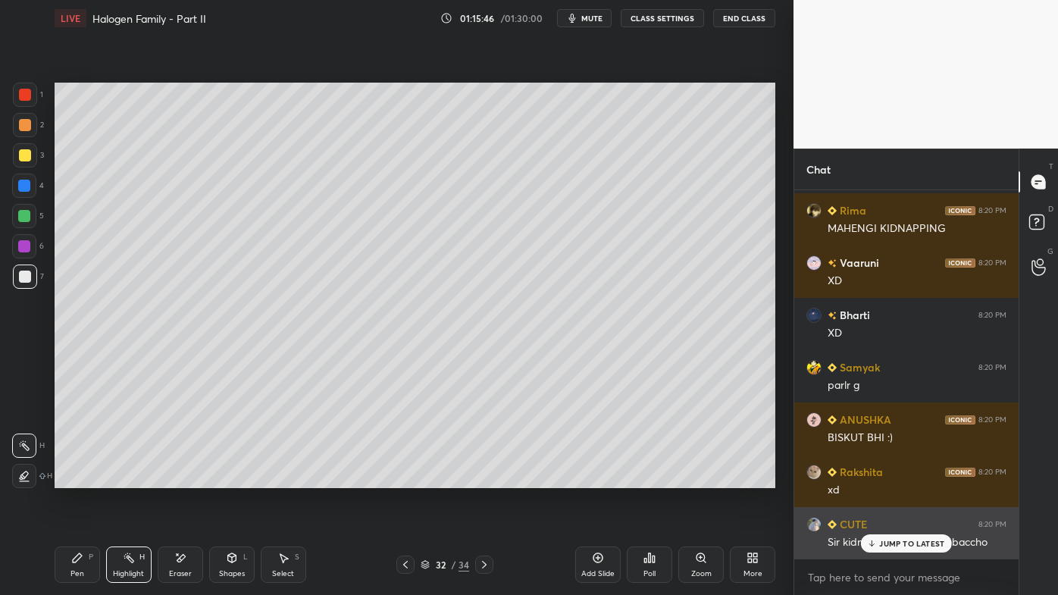
drag, startPoint x: 893, startPoint y: 547, endPoint x: 838, endPoint y: 556, distance: 55.3
click at [893, 478] on p "JUMP TO LATEST" at bounding box center [911, 543] width 65 height 9
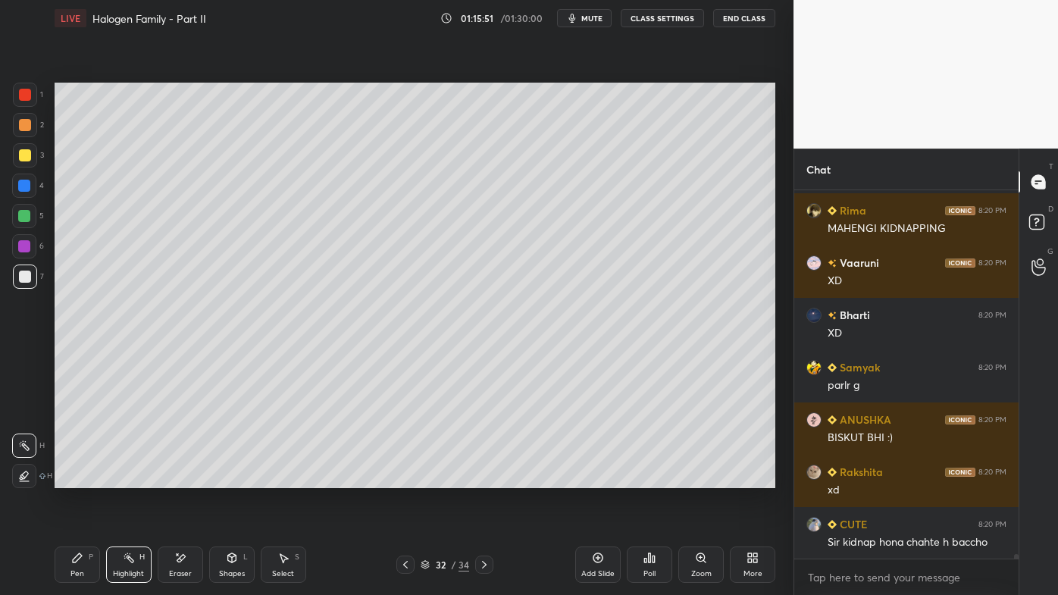
click at [485, 478] on div "Pen P Highlight H Eraser Shapes L Select S 32 / 34 Add Slide Poll Zoom More" at bounding box center [415, 564] width 721 height 61
click at [486, 478] on icon at bounding box center [484, 565] width 12 height 12
click at [406, 478] on icon at bounding box center [405, 565] width 5 height 8
click at [599, 478] on icon at bounding box center [598, 558] width 5 height 5
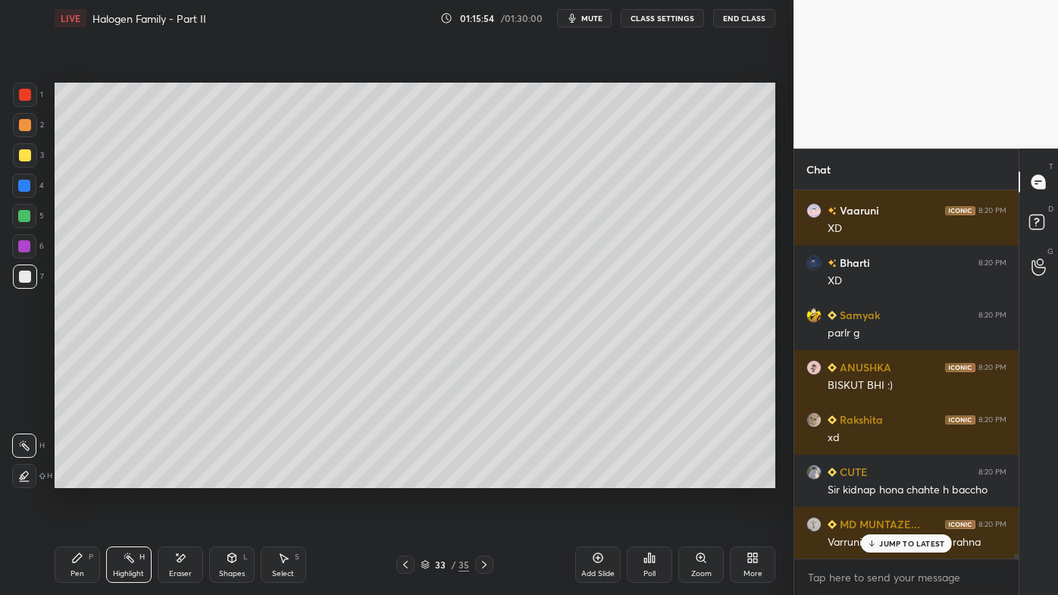
click at [71, 478] on icon at bounding box center [77, 558] width 12 height 12
click at [22, 121] on div at bounding box center [25, 125] width 12 height 12
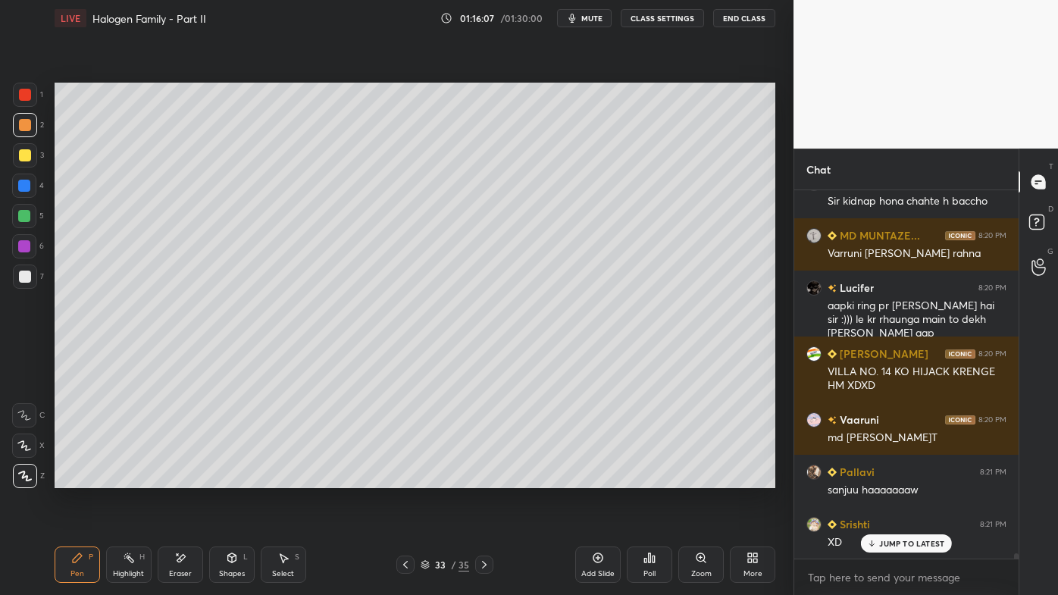
scroll to position [26651, 0]
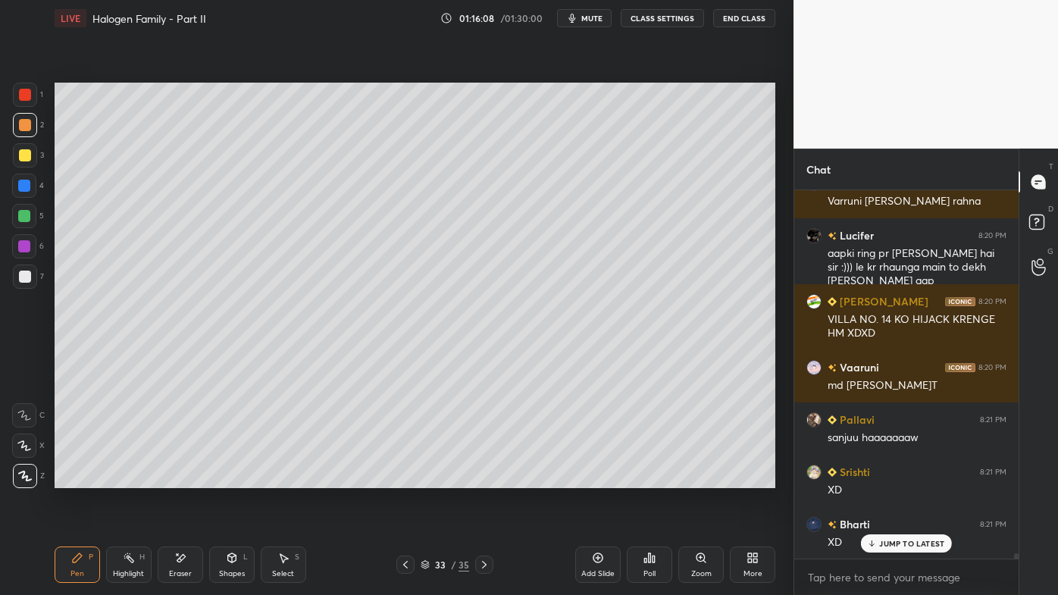
drag, startPoint x: 32, startPoint y: 155, endPoint x: 52, endPoint y: 157, distance: 19.8
click at [30, 155] on div at bounding box center [25, 155] width 24 height 24
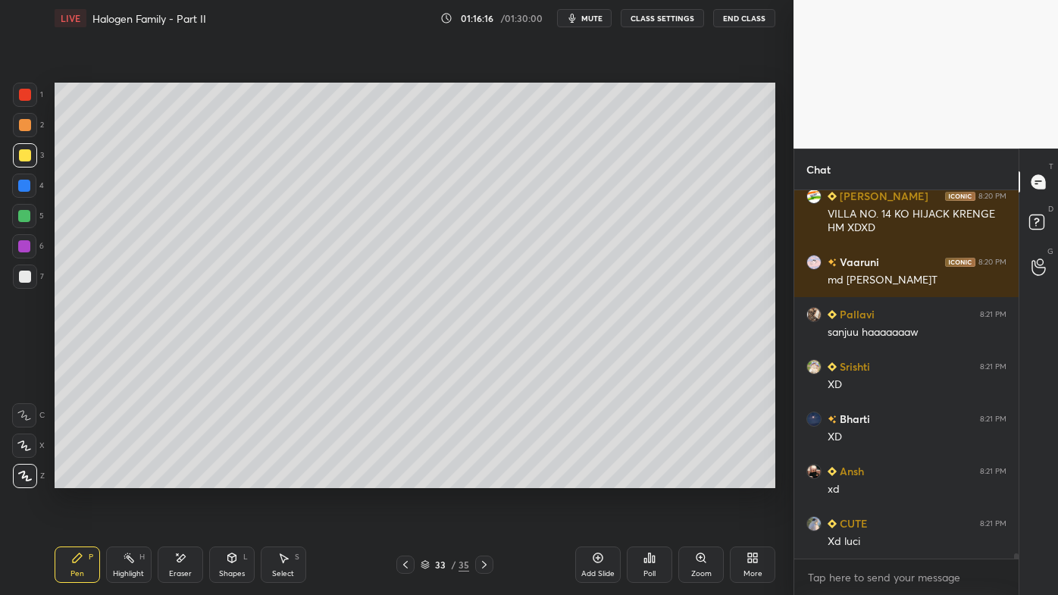
scroll to position [26809, 0]
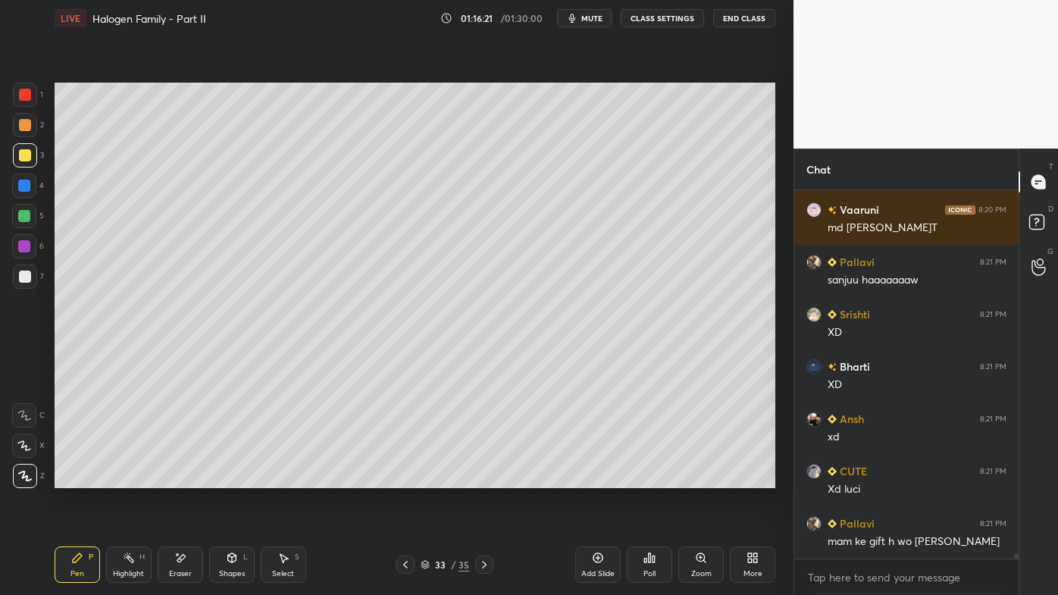
click at [183, 478] on div "Eraser" at bounding box center [180, 565] width 45 height 36
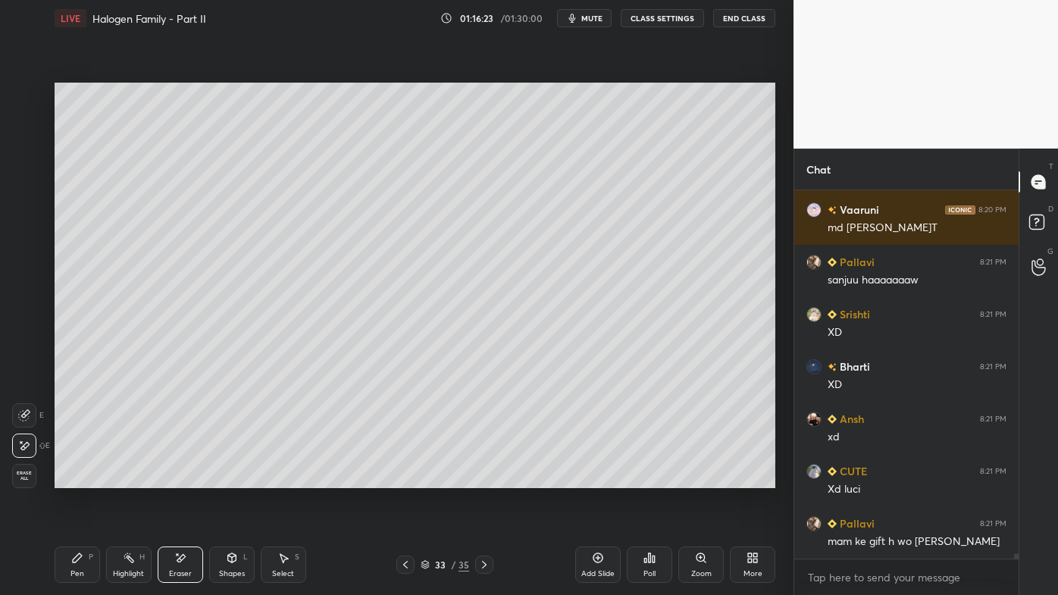
click at [83, 478] on icon at bounding box center [77, 558] width 12 height 12
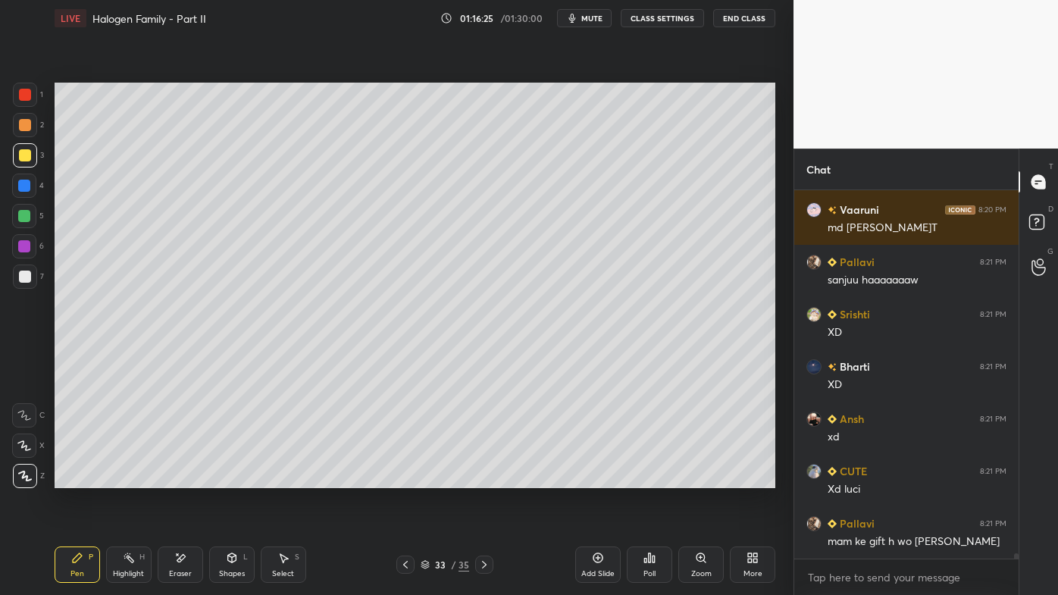
click at [650, 478] on icon at bounding box center [650, 558] width 12 height 12
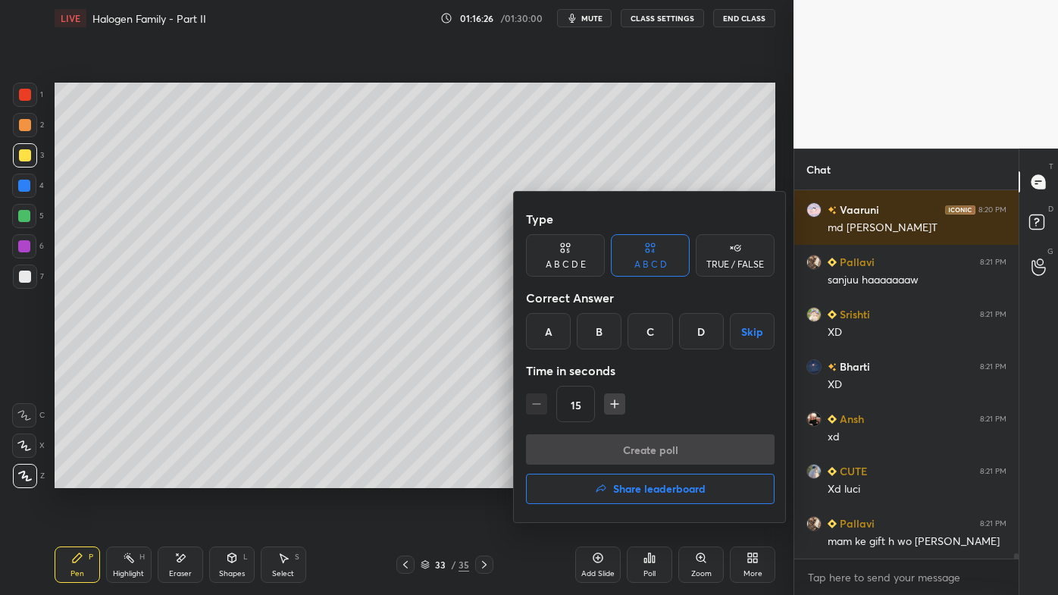
click at [719, 271] on div "TRUE / FALSE" at bounding box center [735, 255] width 79 height 42
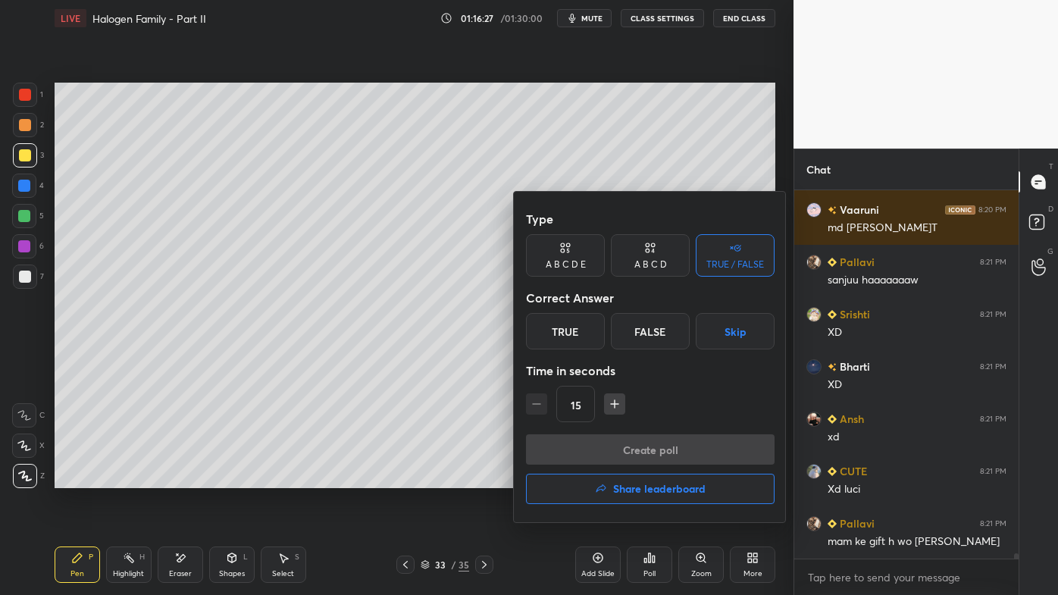
click at [564, 334] on div "True" at bounding box center [565, 331] width 79 height 36
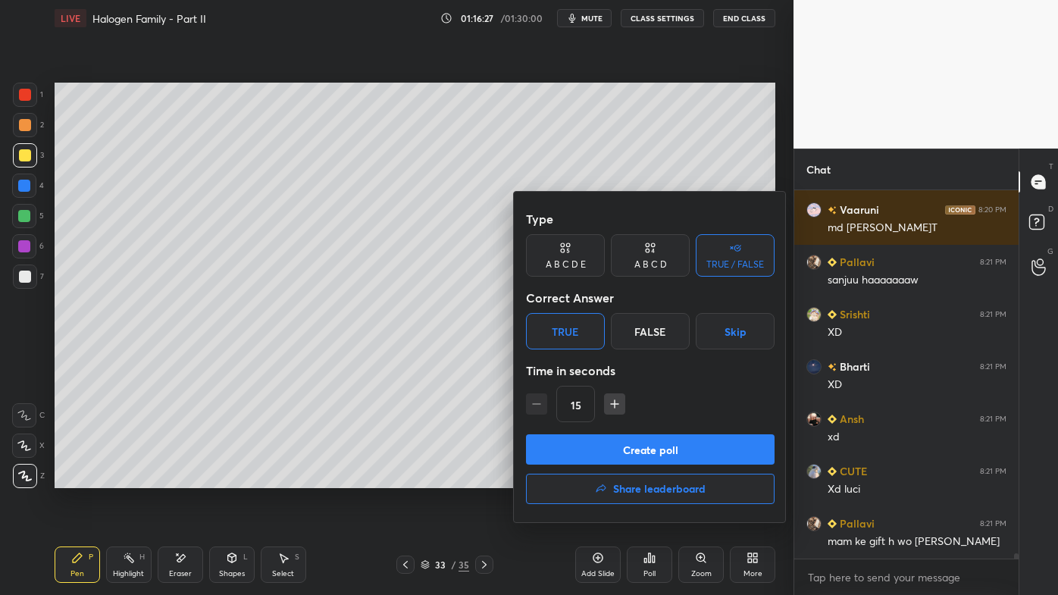
click at [585, 450] on button "Create poll" at bounding box center [650, 449] width 249 height 30
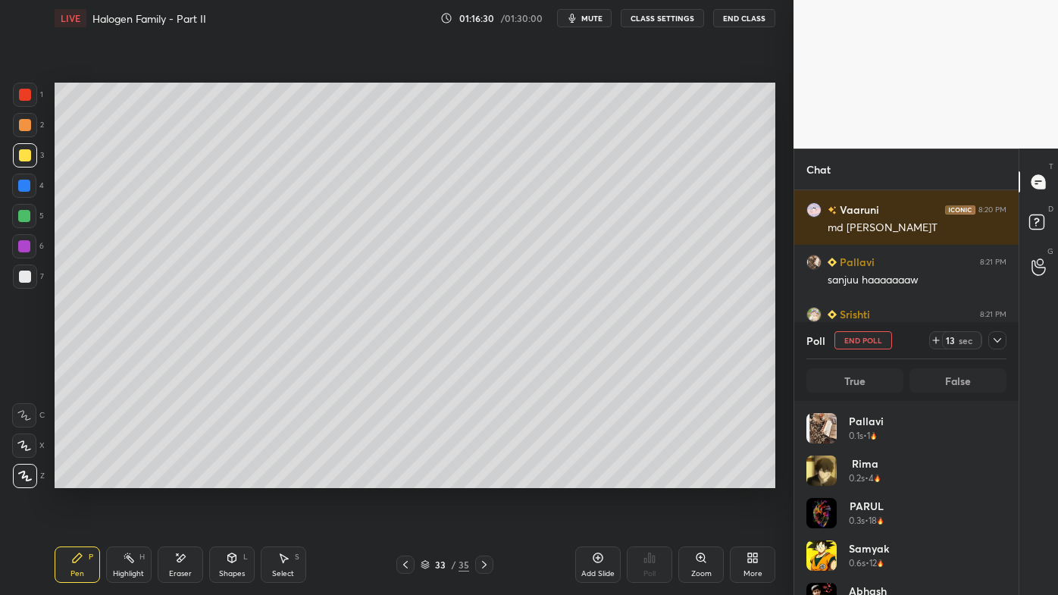
scroll to position [177, 196]
drag, startPoint x: 31, startPoint y: 270, endPoint x: 48, endPoint y: 256, distance: 21.5
click at [31, 271] on div at bounding box center [25, 277] width 24 height 24
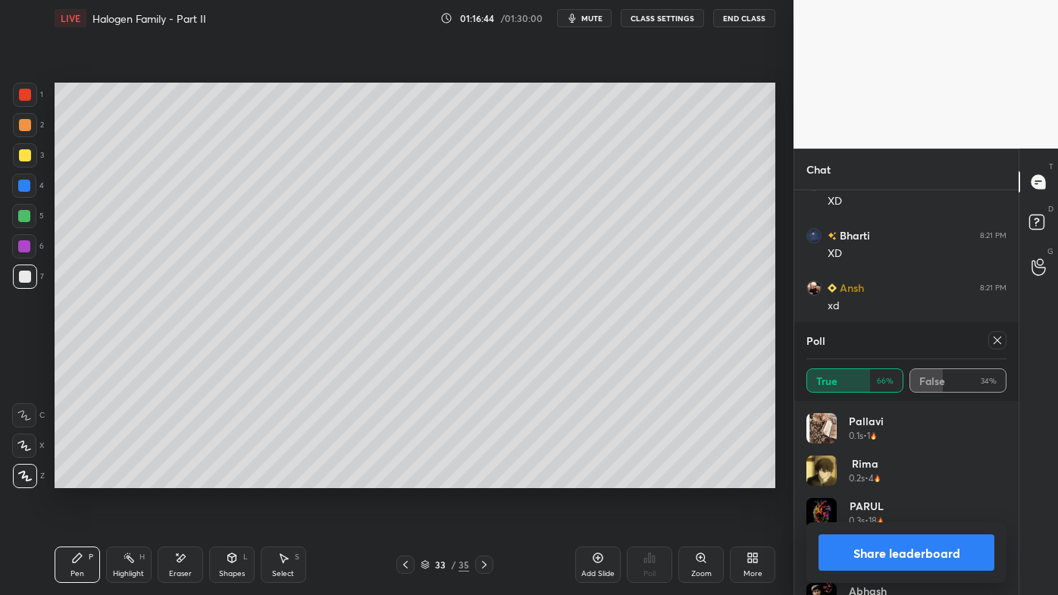
click at [997, 343] on icon at bounding box center [998, 340] width 12 height 12
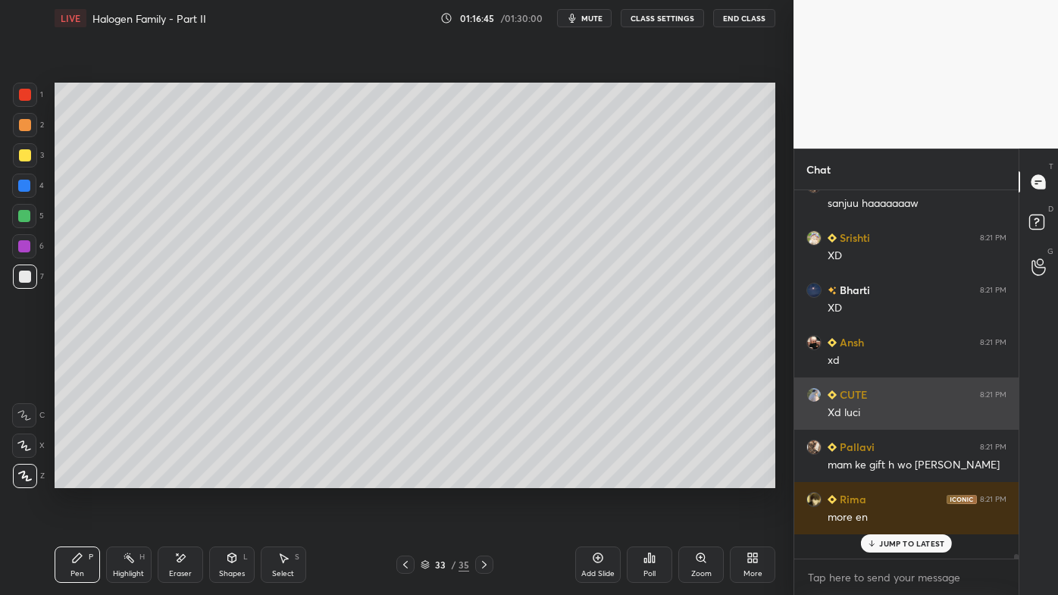
scroll to position [356, 220]
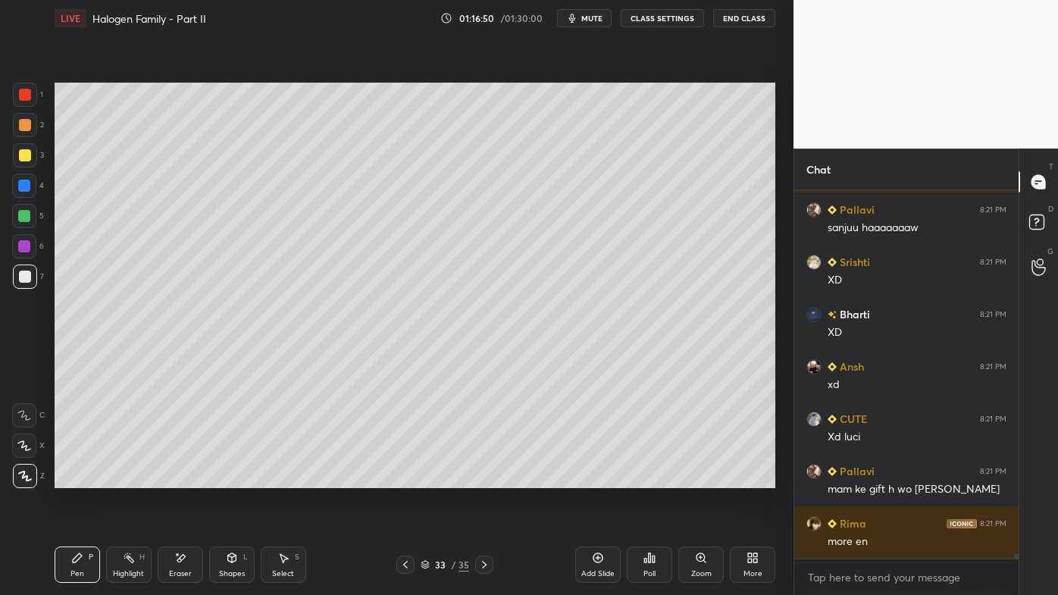
click at [780, 196] on div "Setting up your live class Poll for secs No correct answer Start poll" at bounding box center [415, 285] width 733 height 498
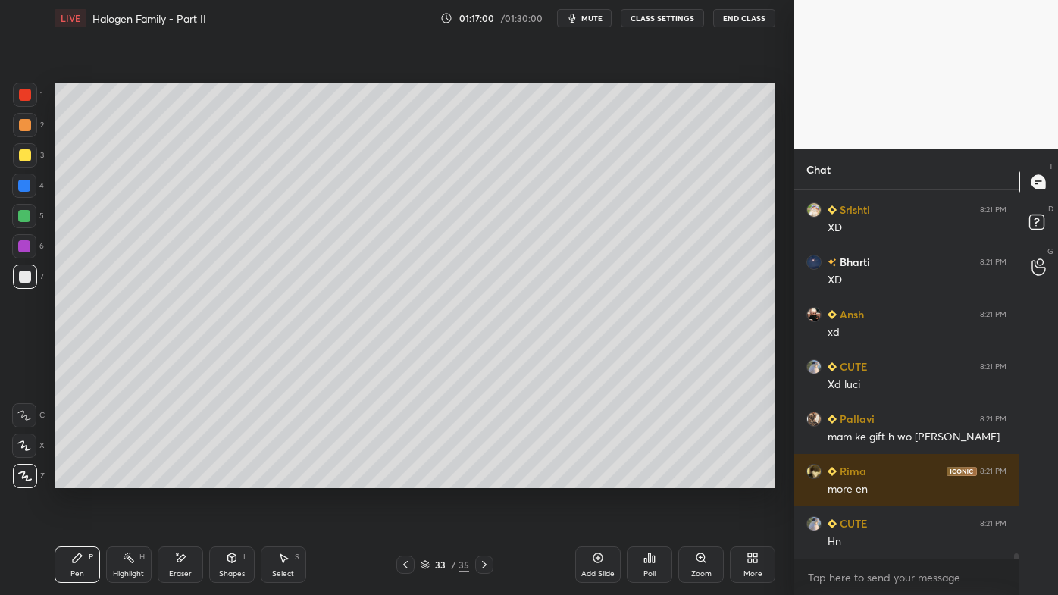
click at [31, 152] on div at bounding box center [25, 155] width 24 height 24
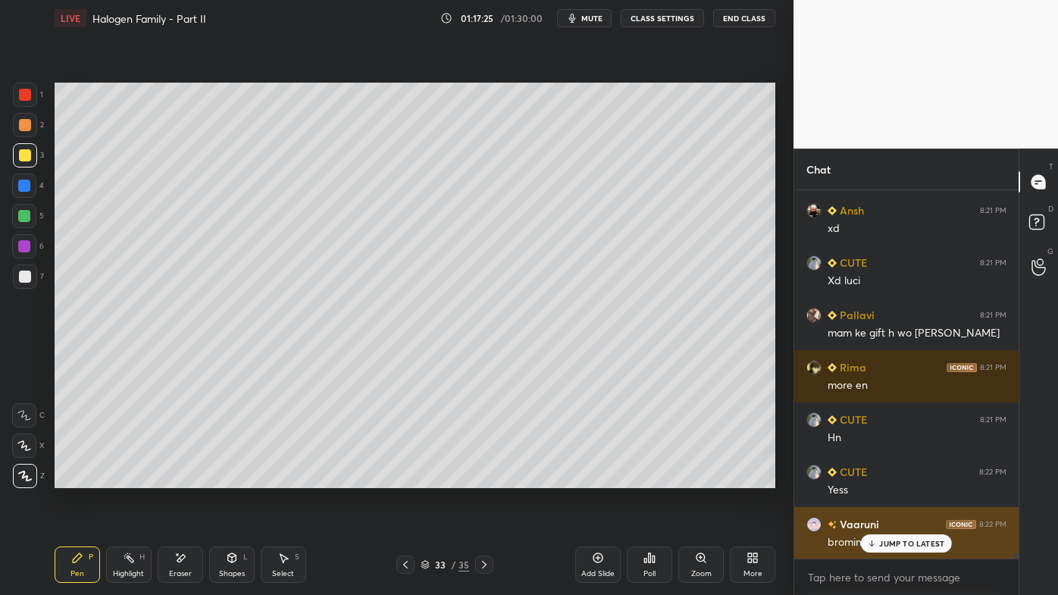
click at [879, 478] on div "JUMP TO LATEST" at bounding box center [906, 543] width 91 height 18
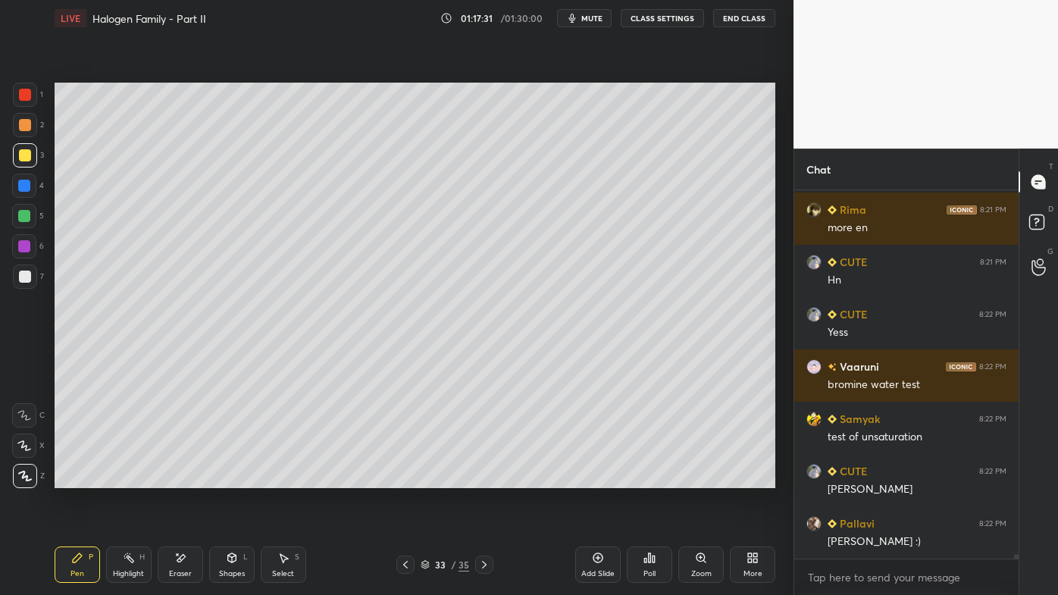
drag, startPoint x: 590, startPoint y: 553, endPoint x: 578, endPoint y: 548, distance: 13.2
click at [588, 478] on div "Add Slide" at bounding box center [597, 565] width 45 height 36
click at [31, 129] on div at bounding box center [25, 125] width 24 height 24
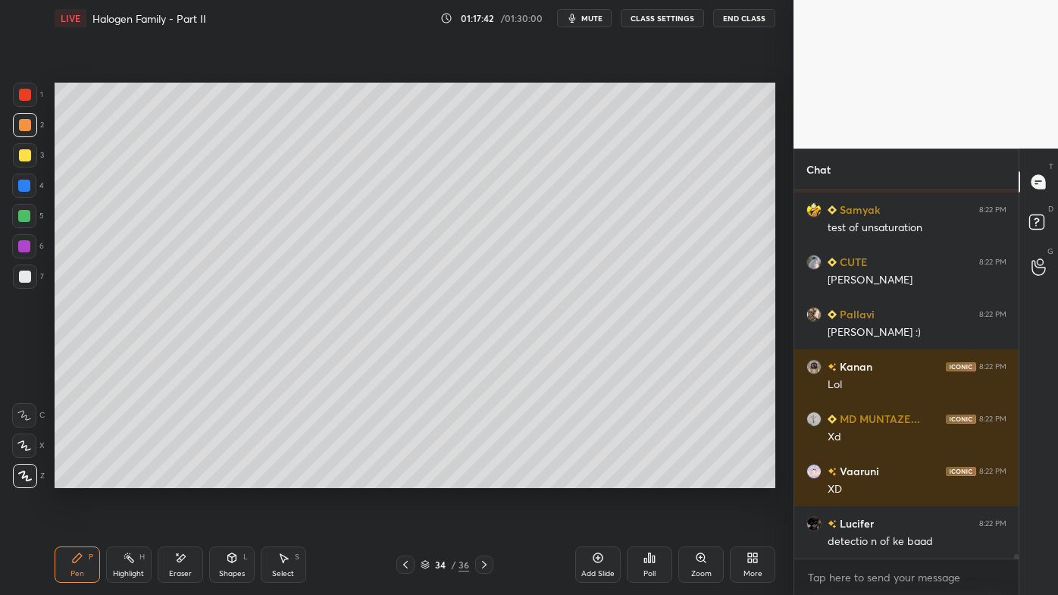
click at [401, 478] on icon at bounding box center [406, 565] width 12 height 12
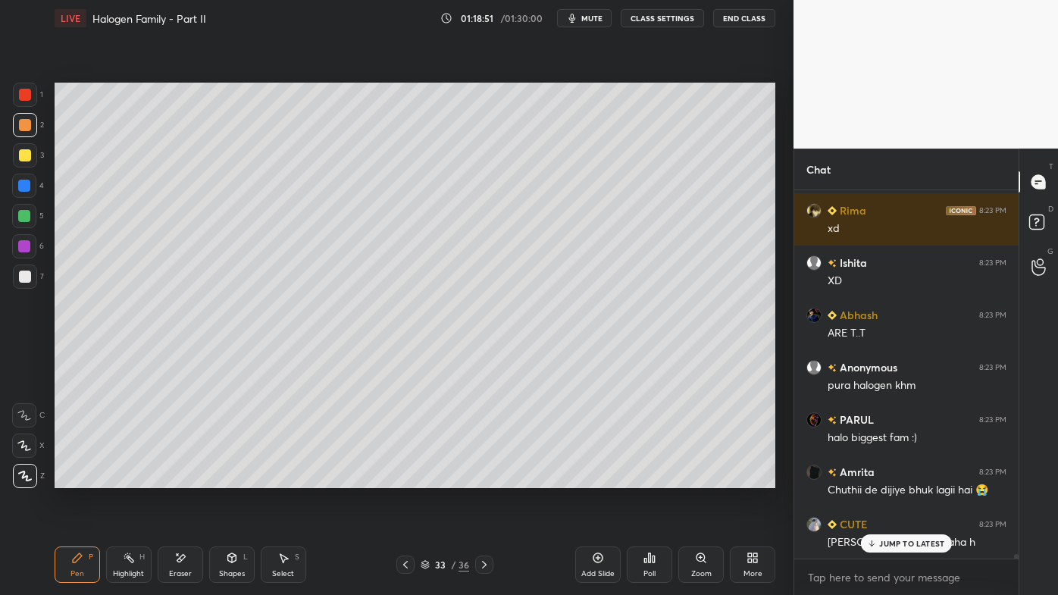
scroll to position [27648, 0]
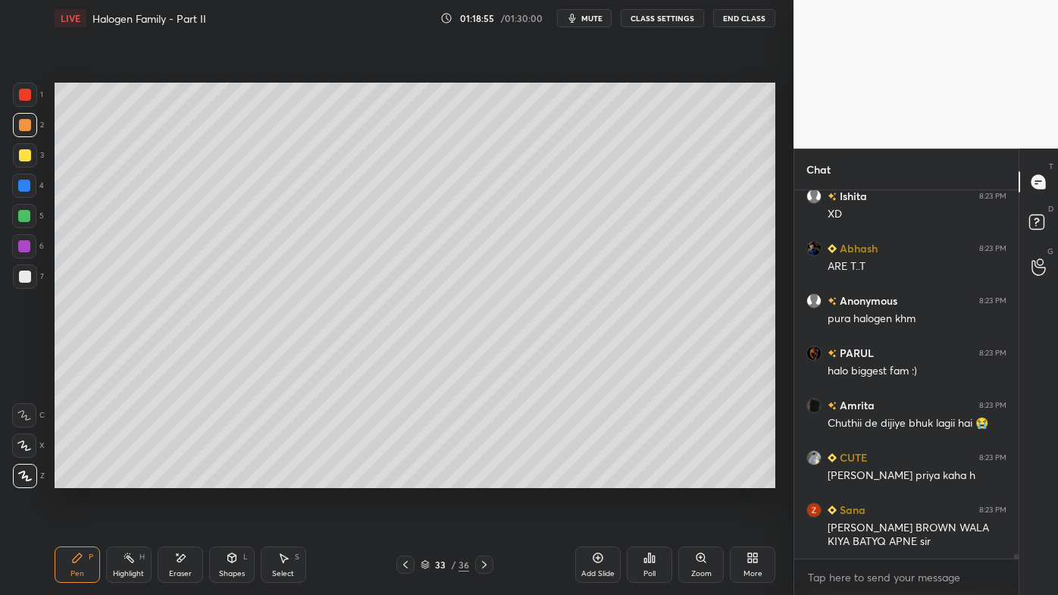
click at [125, 478] on icon at bounding box center [129, 558] width 12 height 12
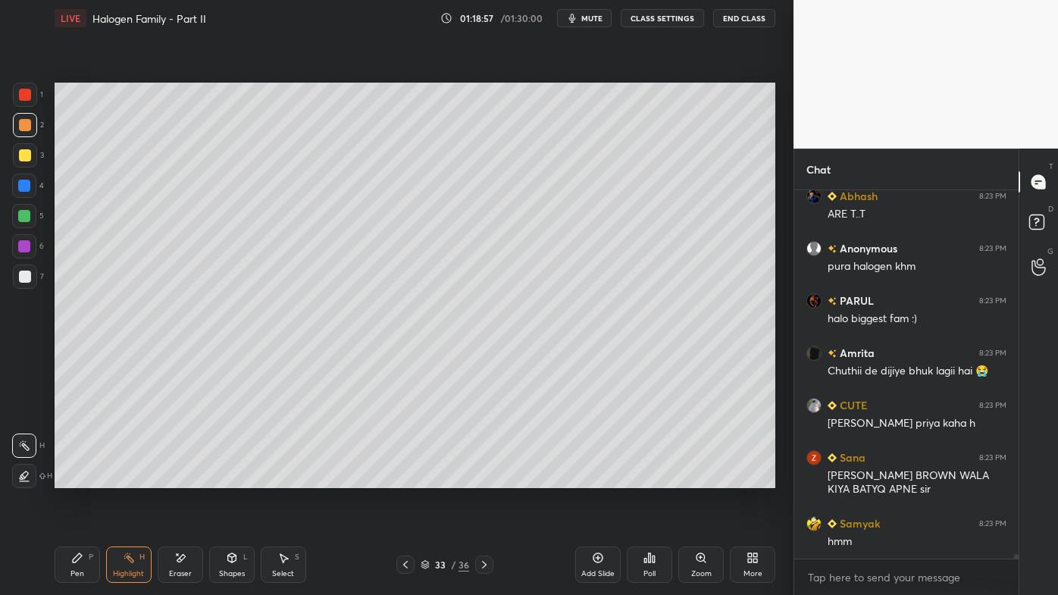
click at [604, 478] on div "Add Slide" at bounding box center [597, 565] width 45 height 36
drag, startPoint x: 70, startPoint y: 560, endPoint x: 103, endPoint y: 499, distance: 69.9
click at [68, 478] on div "Pen P" at bounding box center [77, 565] width 45 height 36
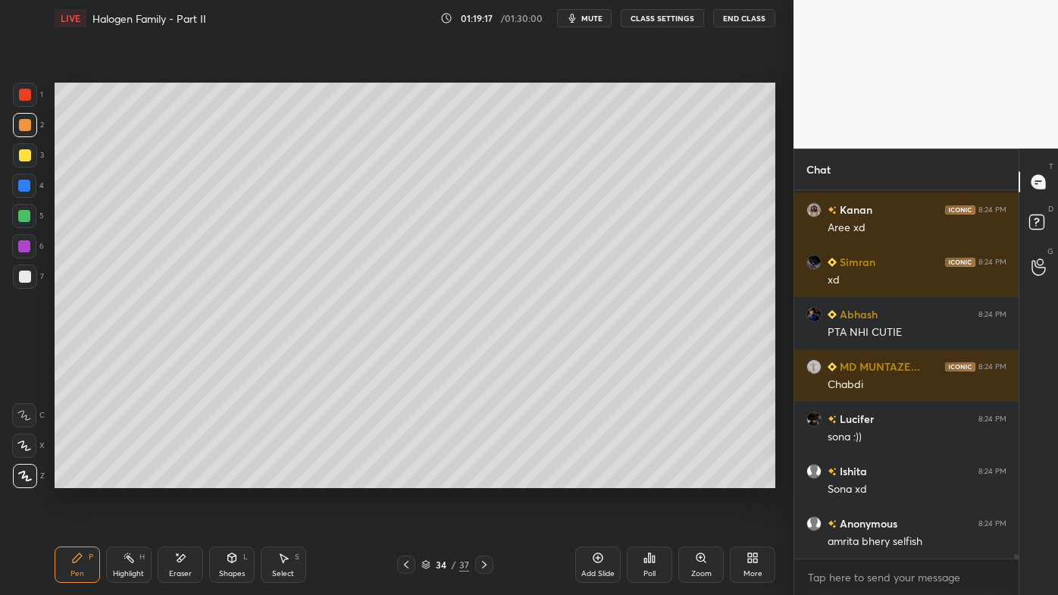
scroll to position [28119, 0]
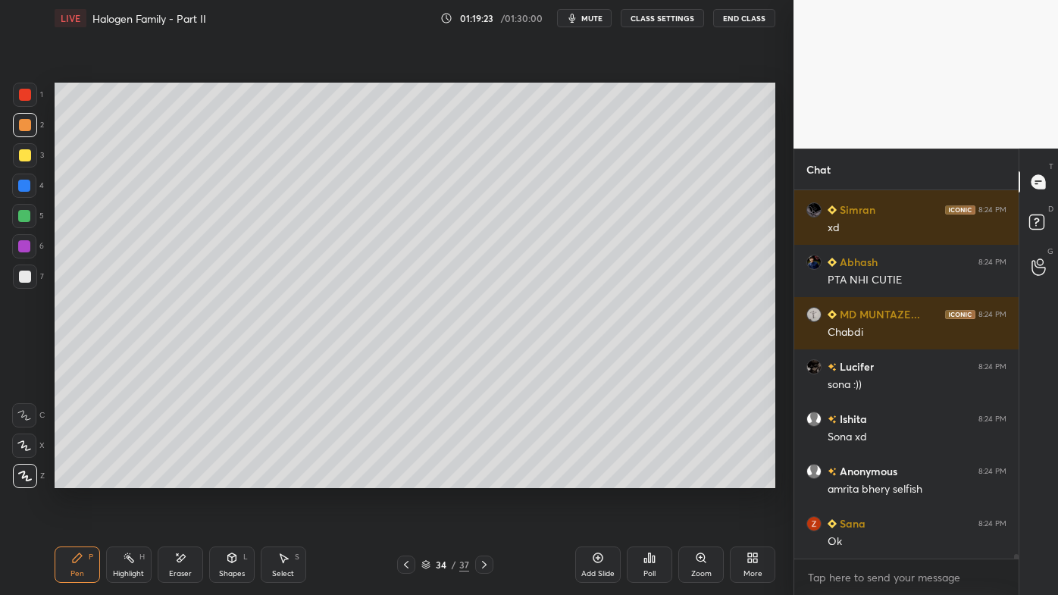
click at [753, 478] on icon at bounding box center [753, 558] width 12 height 12
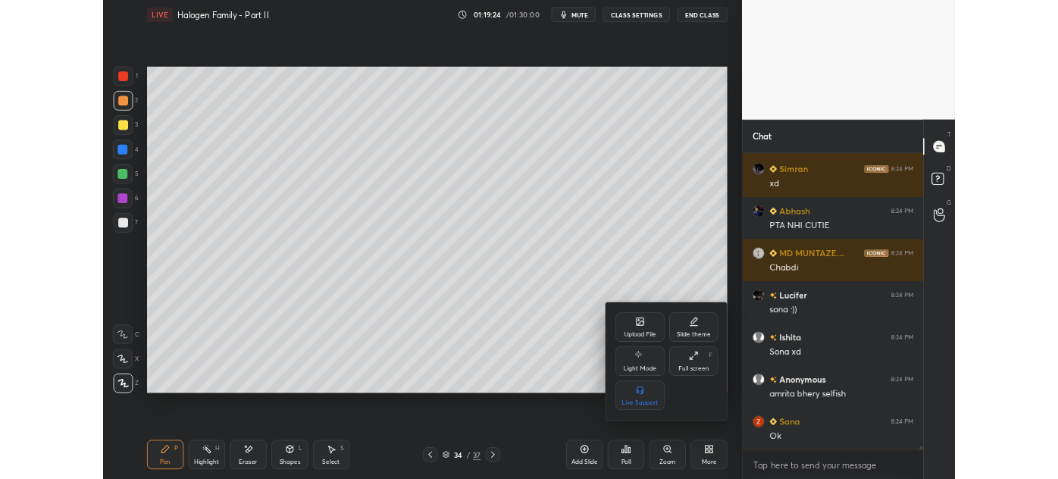
scroll to position [28171, 0]
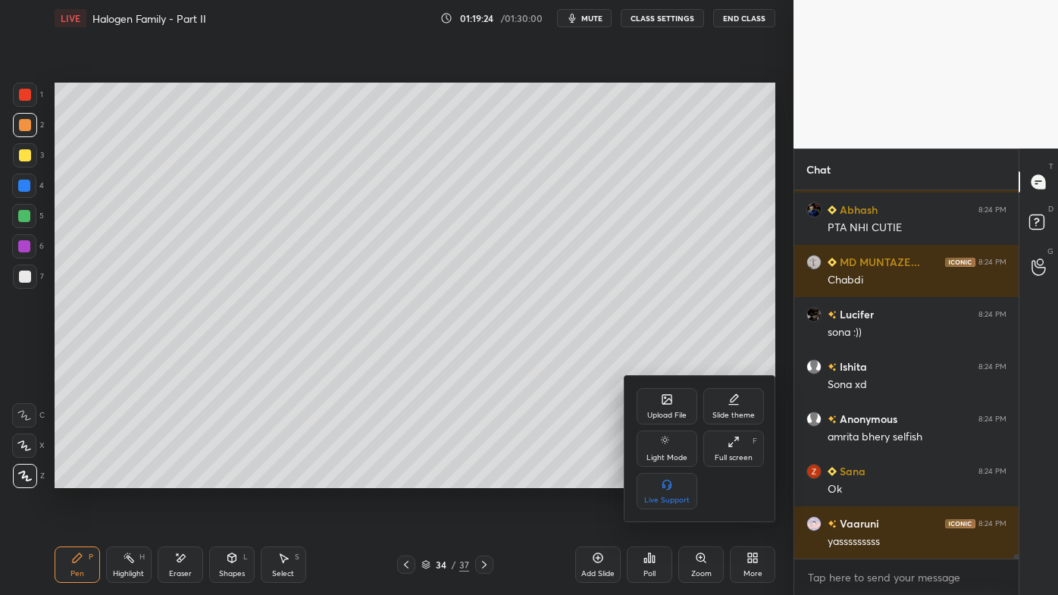
click at [663, 412] on div "Upload File" at bounding box center [666, 416] width 39 height 8
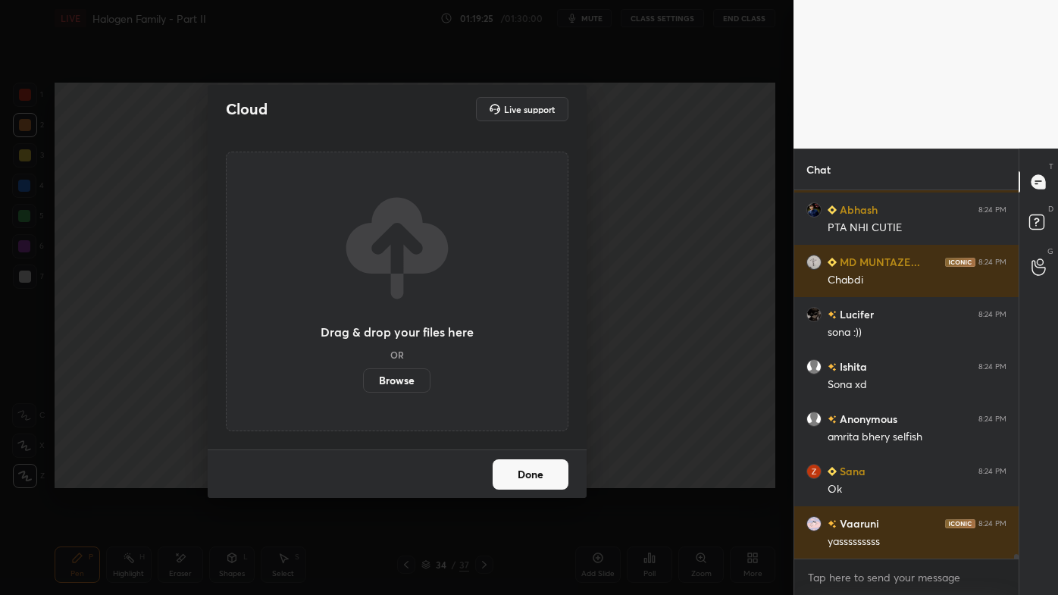
click at [405, 391] on label "Browse" at bounding box center [396, 380] width 67 height 24
click at [363, 391] on input "Browse" at bounding box center [363, 380] width 0 height 24
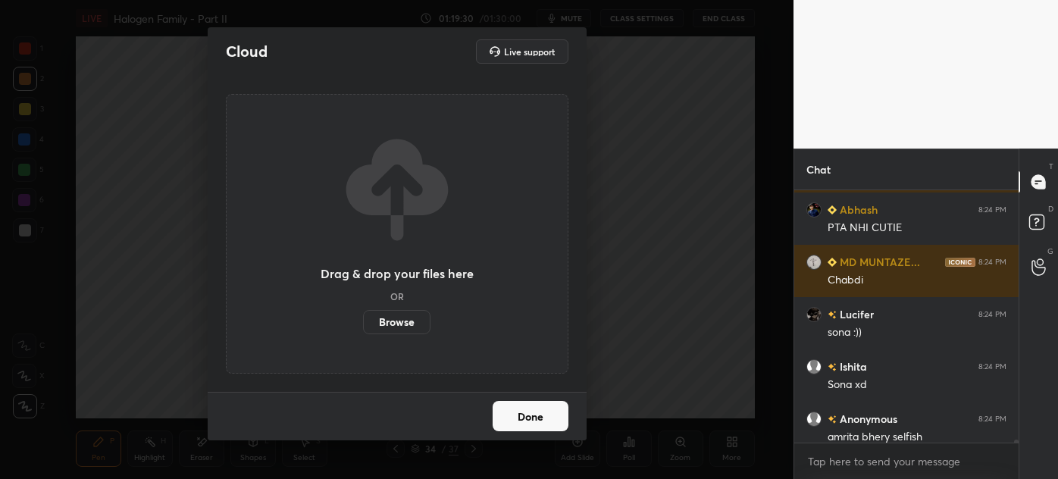
scroll to position [28339, 0]
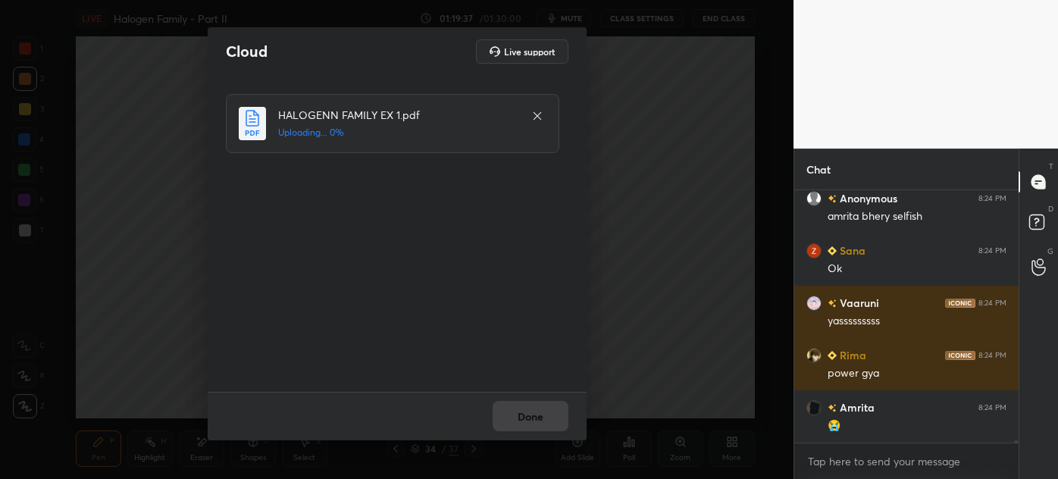
click at [539, 436] on div "Done" at bounding box center [397, 416] width 379 height 49
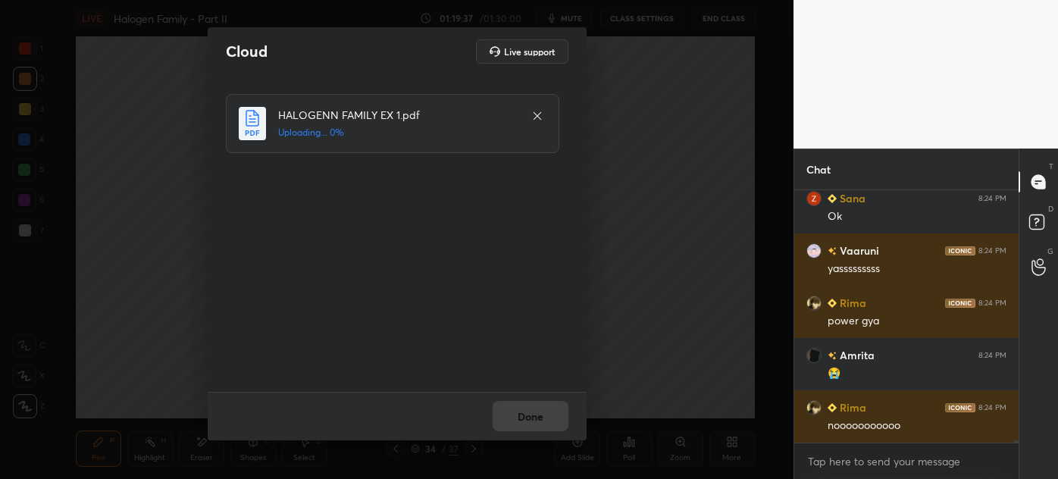
click at [520, 427] on div "Done" at bounding box center [397, 416] width 379 height 49
click at [516, 426] on div "Done" at bounding box center [397, 416] width 379 height 49
click at [511, 428] on div "Done" at bounding box center [397, 416] width 379 height 49
click at [510, 428] on div "Done" at bounding box center [397, 416] width 379 height 49
click at [511, 428] on div "Done" at bounding box center [397, 416] width 379 height 49
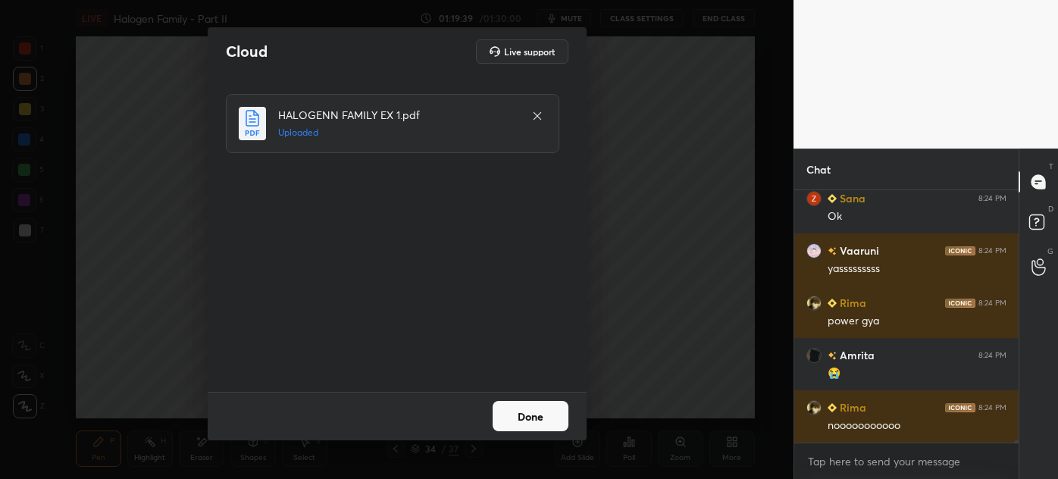
click at [512, 434] on div "Done" at bounding box center [397, 416] width 379 height 49
click at [520, 420] on button "Done" at bounding box center [531, 416] width 76 height 30
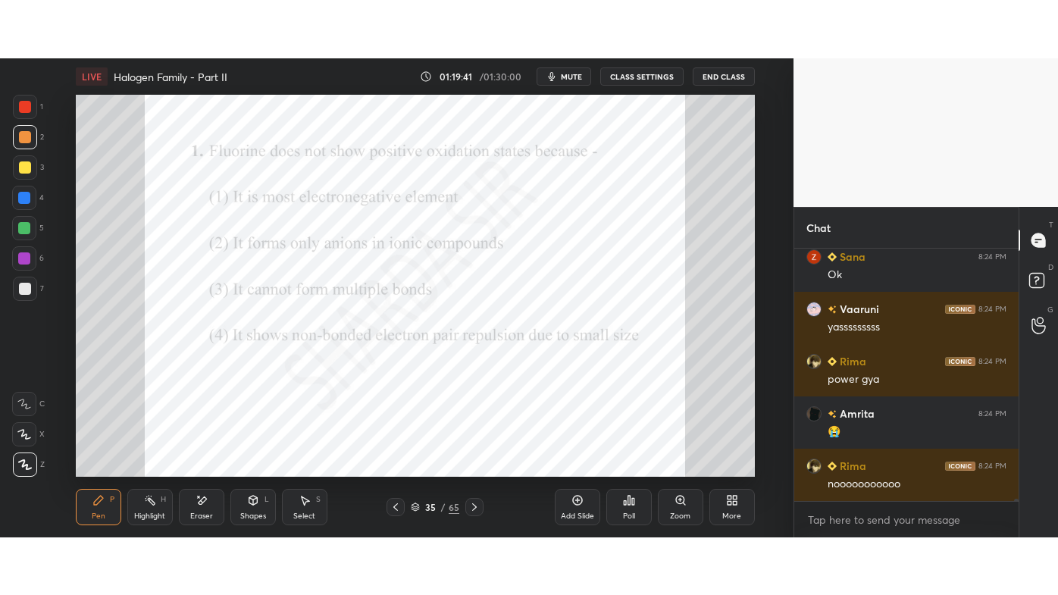
scroll to position [28495, 0]
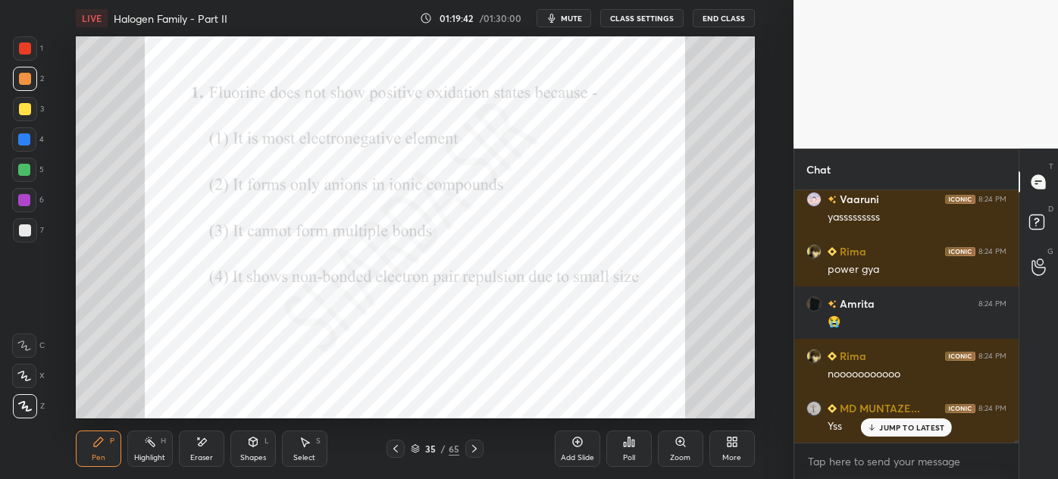
click at [738, 449] on div "More" at bounding box center [732, 449] width 45 height 36
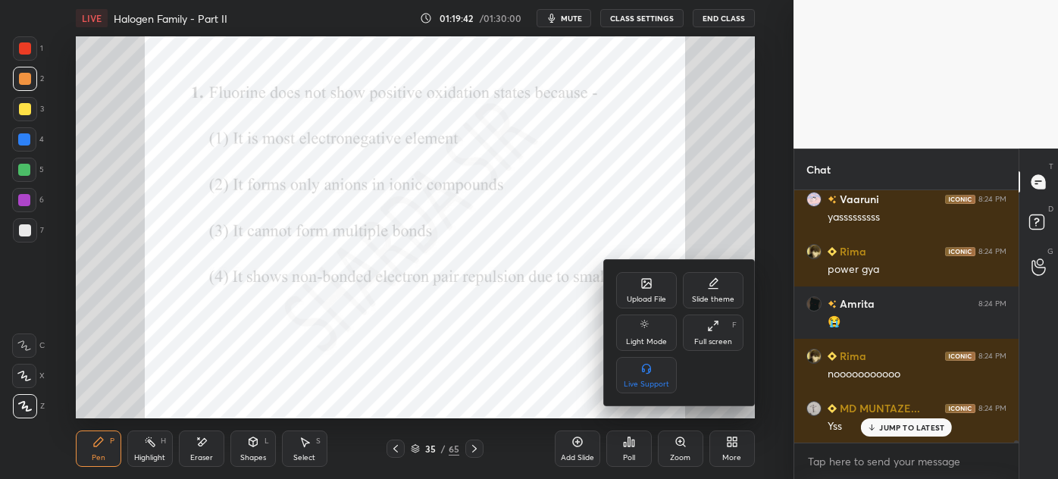
drag, startPoint x: 715, startPoint y: 345, endPoint x: 704, endPoint y: 445, distance: 100.7
click at [715, 345] on div "Full screen" at bounding box center [713, 342] width 38 height 8
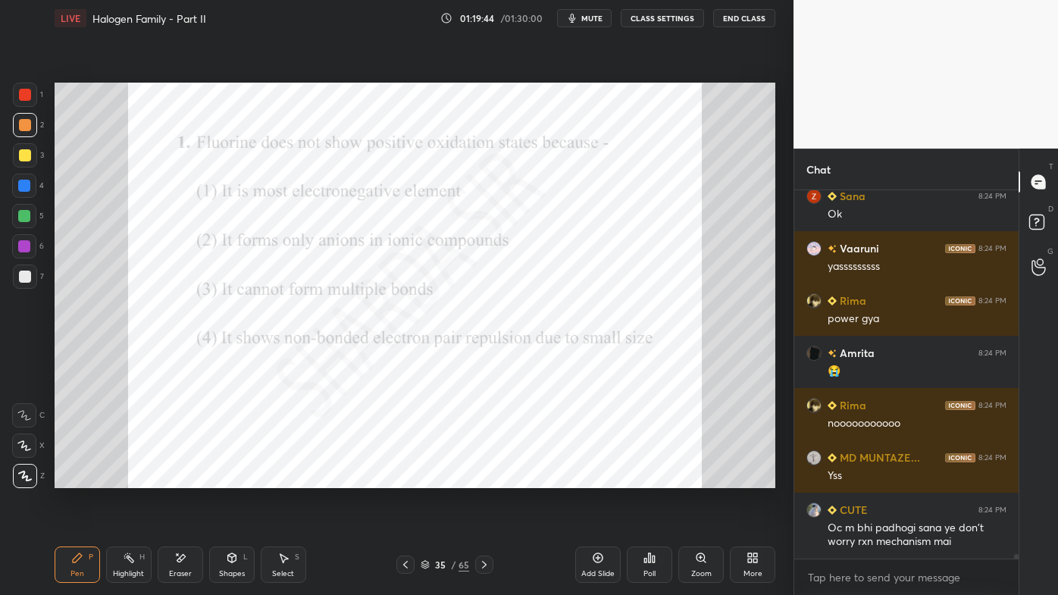
scroll to position [28499, 0]
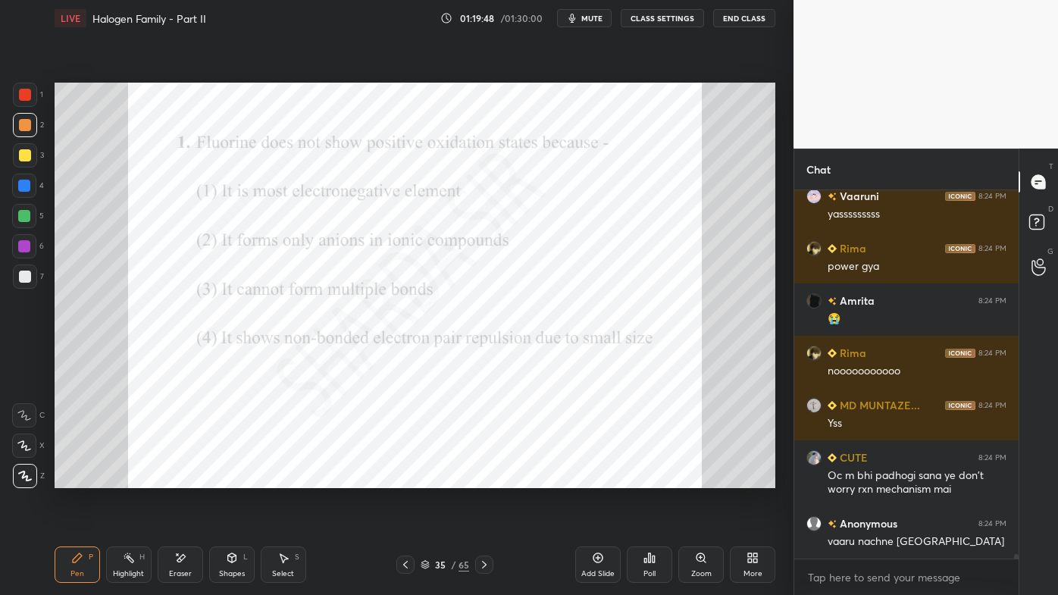
click at [487, 478] on icon at bounding box center [484, 565] width 12 height 12
click at [483, 478] on icon at bounding box center [484, 565] width 12 height 12
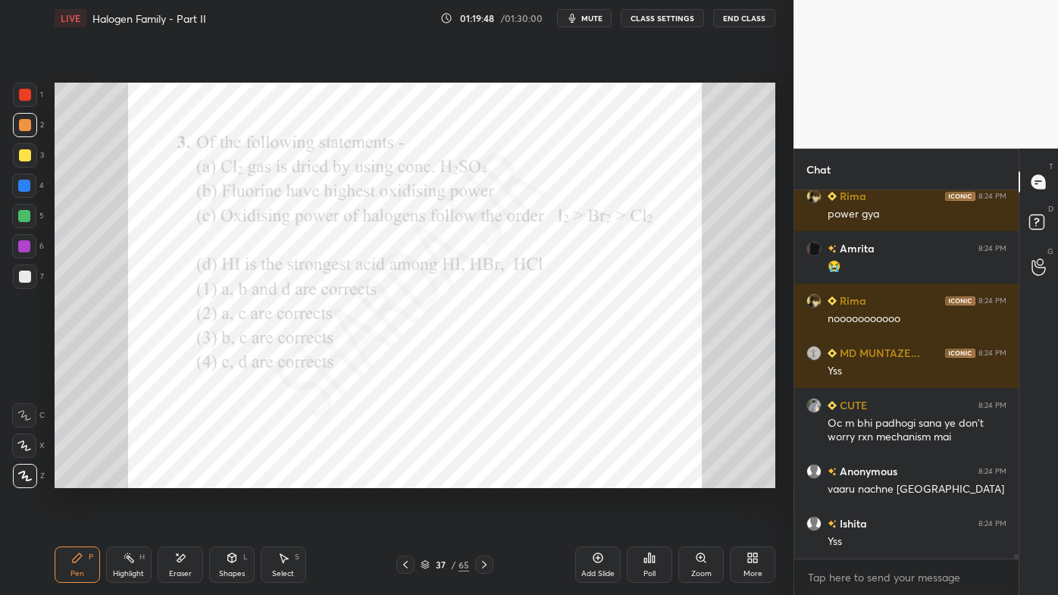
click at [481, 478] on icon at bounding box center [484, 565] width 12 height 12
click at [484, 478] on icon at bounding box center [484, 565] width 12 height 12
click at [484, 478] on div at bounding box center [484, 565] width 18 height 18
click at [485, 478] on div at bounding box center [484, 565] width 18 height 18
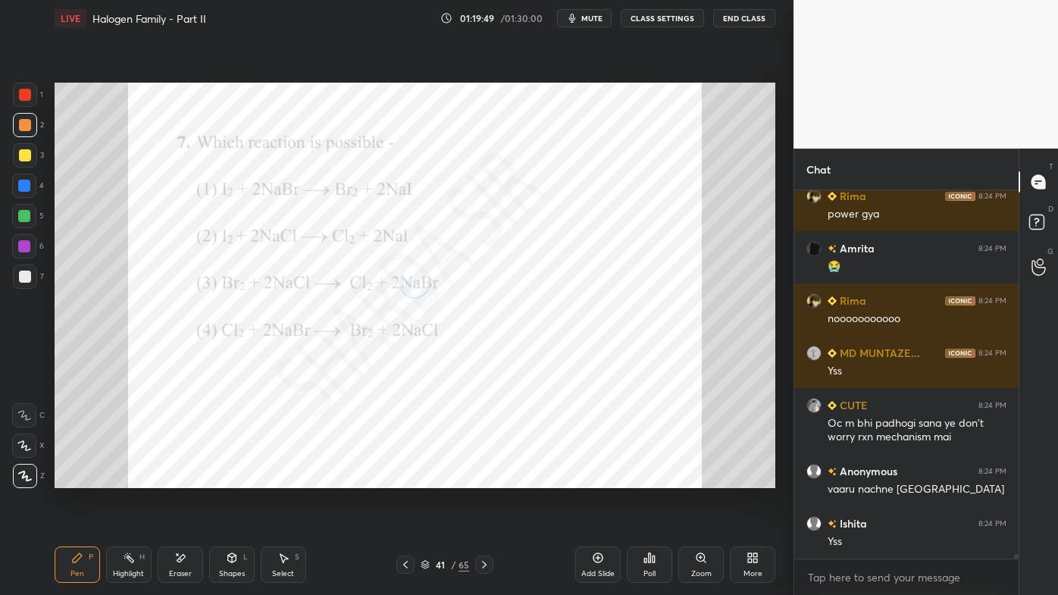
scroll to position [28602, 0]
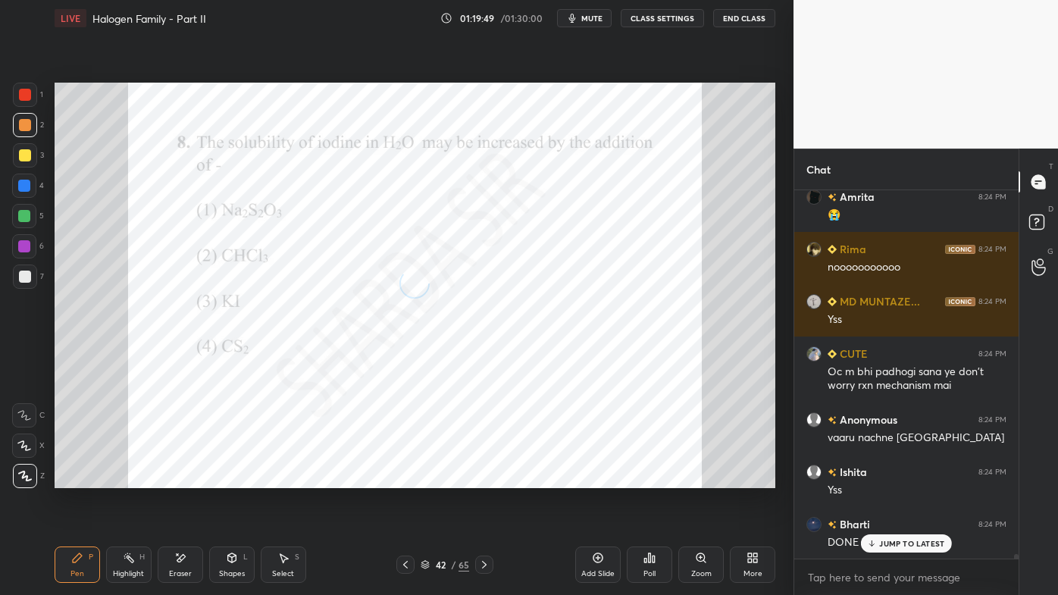
click at [485, 478] on div at bounding box center [484, 565] width 18 height 18
click at [487, 478] on div at bounding box center [484, 565] width 18 height 18
click at [487, 478] on icon at bounding box center [484, 565] width 12 height 12
click at [490, 478] on icon at bounding box center [484, 565] width 12 height 12
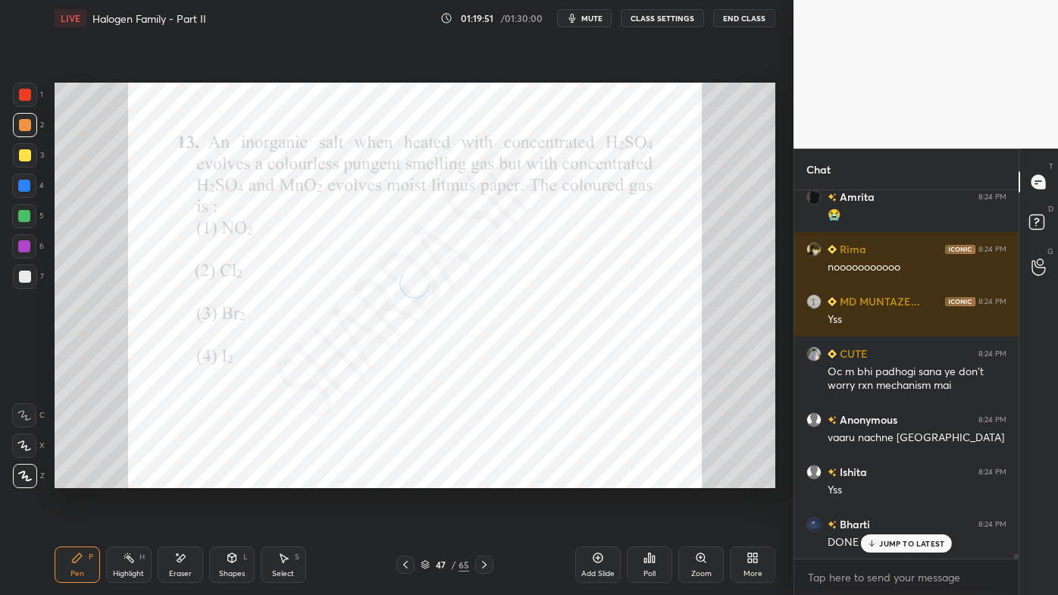
click at [491, 478] on div at bounding box center [484, 565] width 18 height 18
click at [399, 478] on div at bounding box center [405, 565] width 18 height 18
click at [397, 478] on div at bounding box center [405, 565] width 18 height 18
click at [398, 478] on div at bounding box center [405, 565] width 18 height 18
drag, startPoint x: 885, startPoint y: 546, endPoint x: 768, endPoint y: 541, distance: 117.6
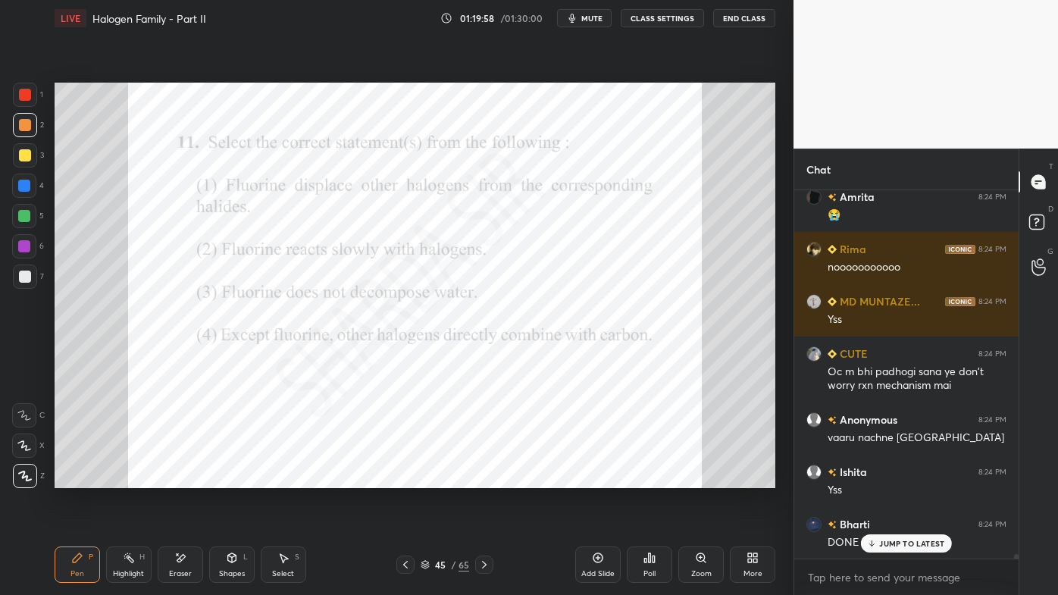
click at [883, 478] on p "JUMP TO LATEST" at bounding box center [911, 543] width 65 height 9
drag, startPoint x: 131, startPoint y: 551, endPoint x: 143, endPoint y: 506, distance: 46.9
click at [130, 478] on div "Highlight H" at bounding box center [128, 565] width 45 height 36
click at [24, 101] on div at bounding box center [25, 95] width 24 height 24
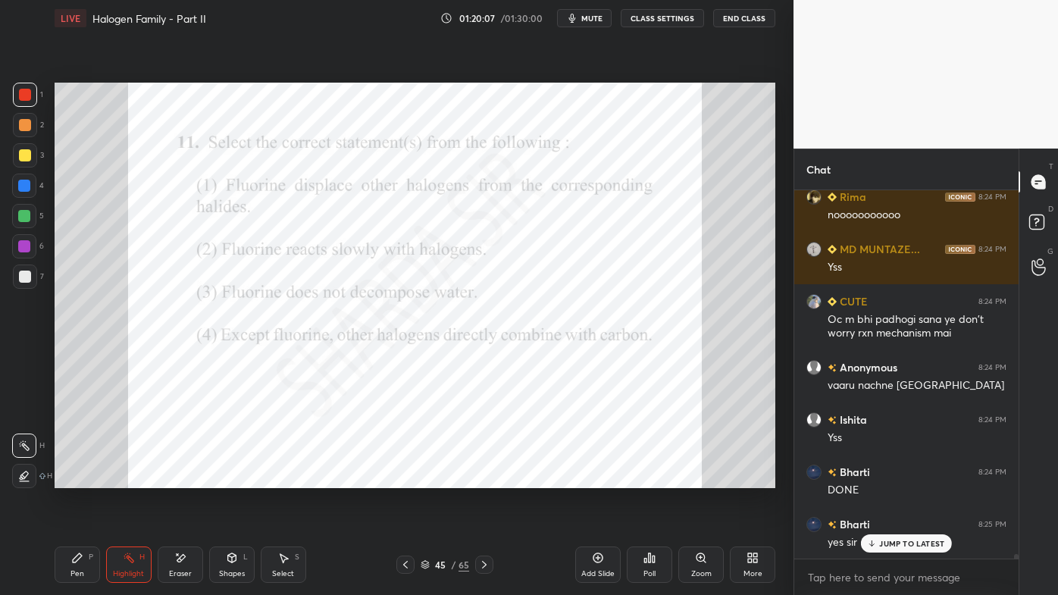
scroll to position [28760, 0]
click at [402, 478] on icon at bounding box center [406, 565] width 12 height 12
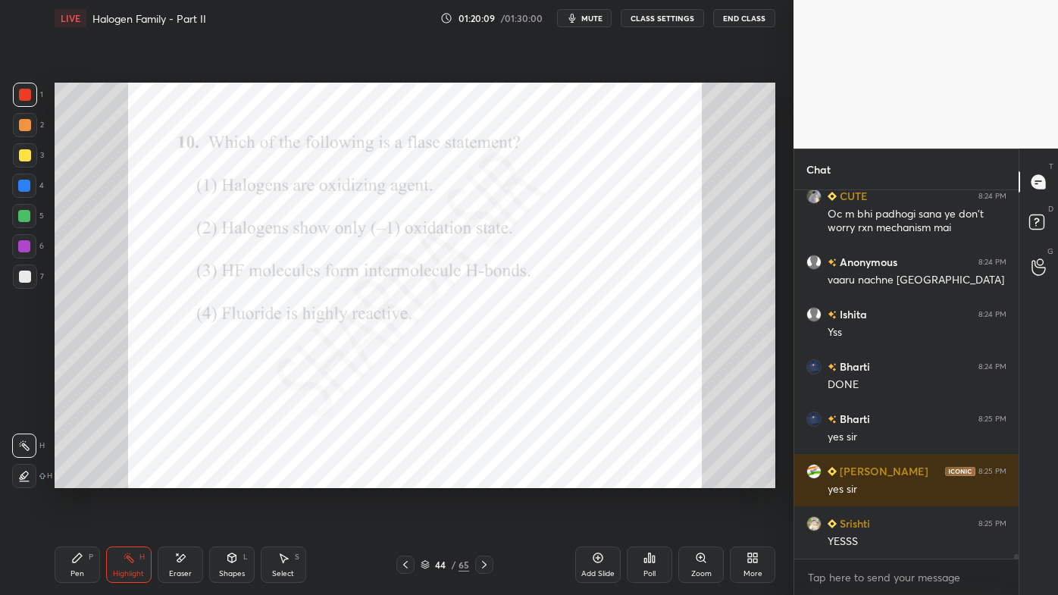
click at [487, 478] on icon at bounding box center [484, 565] width 5 height 8
click at [487, 478] on icon at bounding box center [484, 565] width 12 height 12
click at [489, 478] on icon at bounding box center [484, 565] width 12 height 12
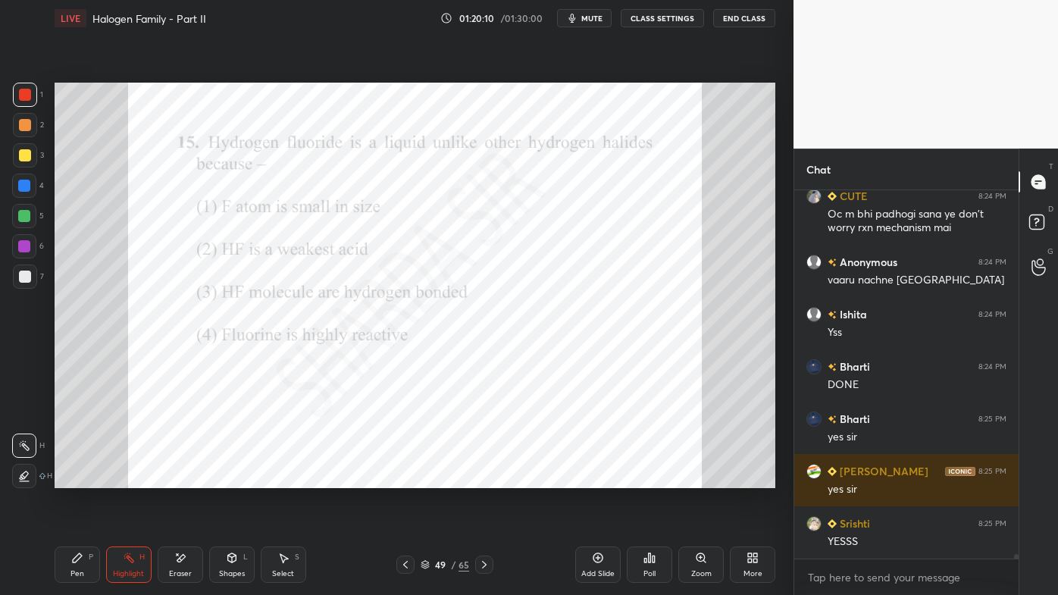
click at [493, 478] on div at bounding box center [484, 565] width 18 height 18
click at [494, 478] on div "50 / 65" at bounding box center [445, 565] width 261 height 18
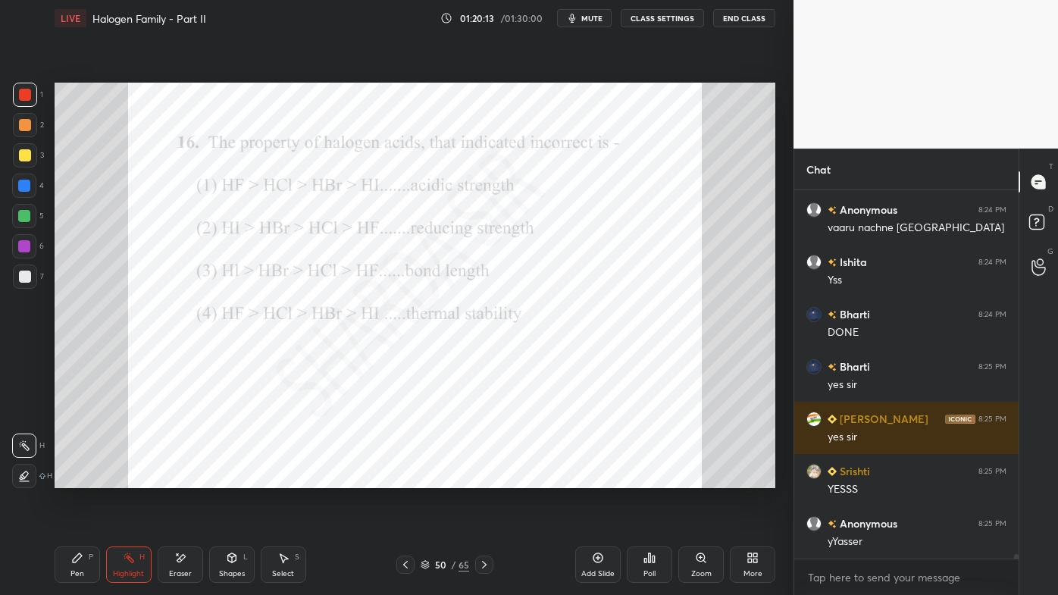
click at [485, 478] on icon at bounding box center [484, 565] width 12 height 12
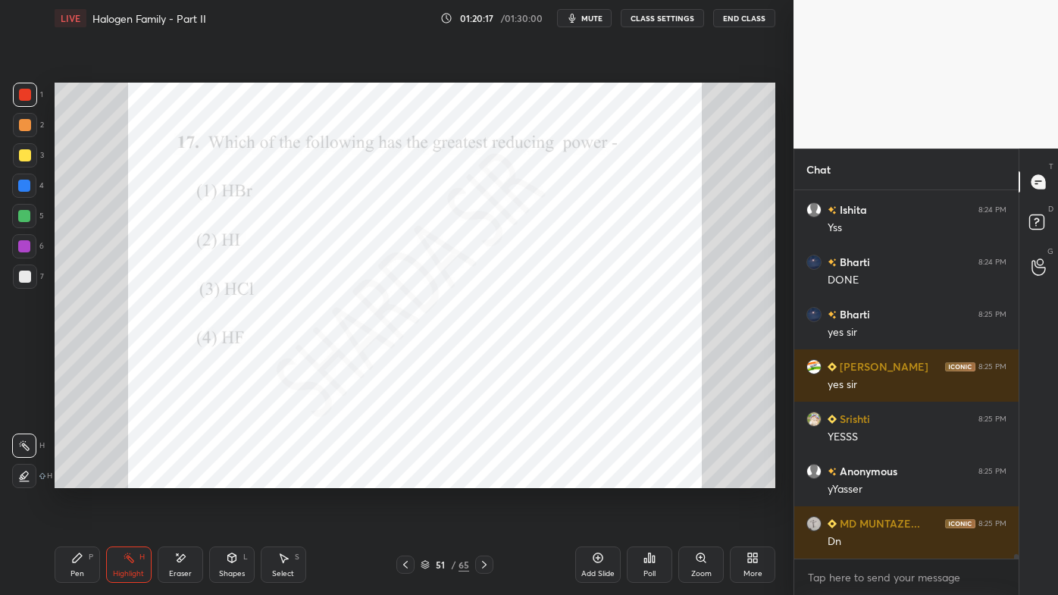
click at [649, 478] on icon at bounding box center [650, 558] width 12 height 12
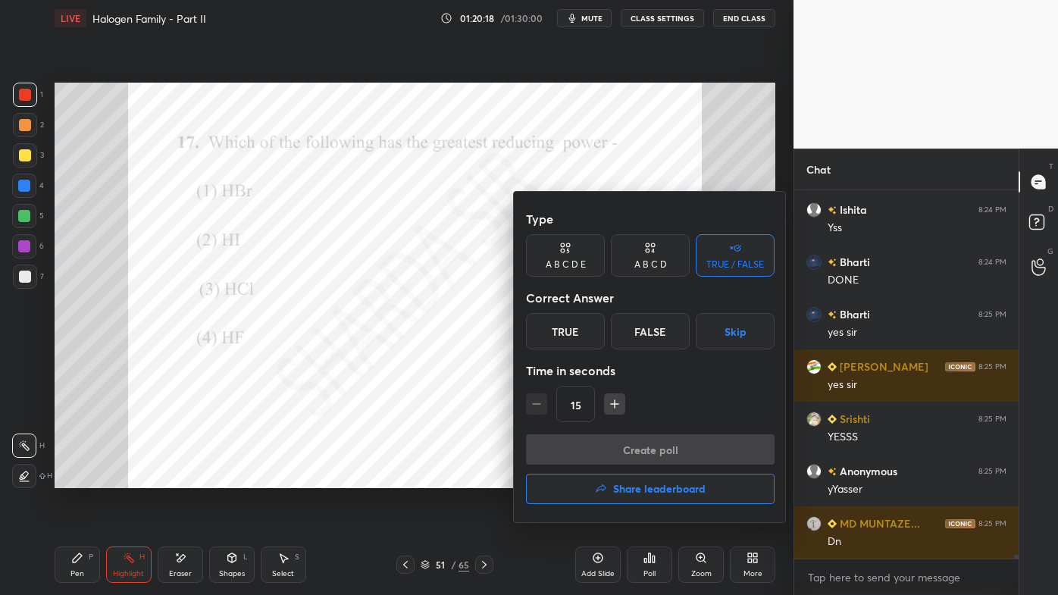
click at [658, 259] on div "A B C D" at bounding box center [650, 255] width 79 height 42
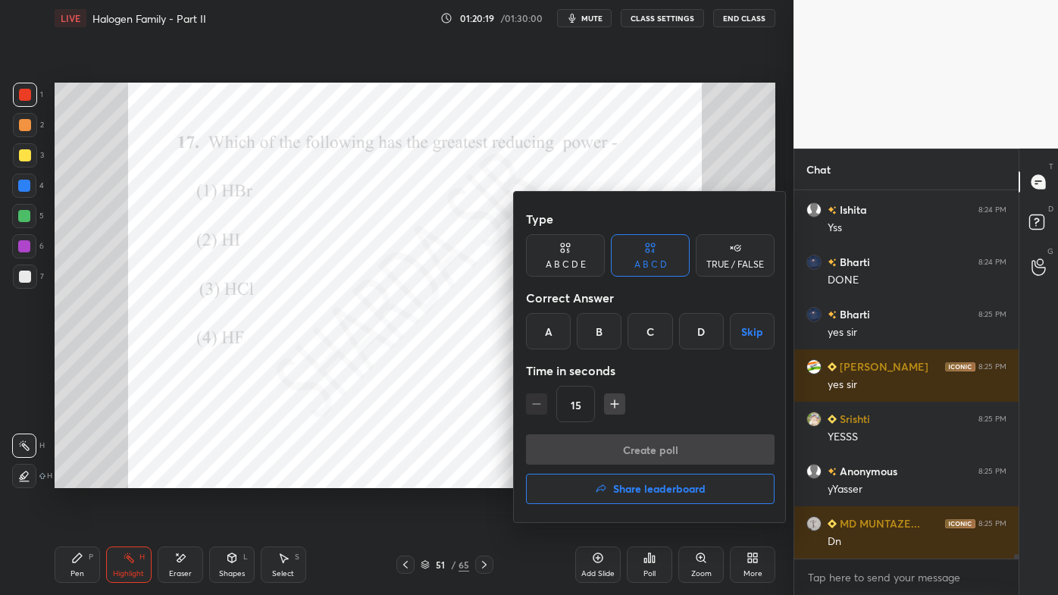
drag, startPoint x: 600, startPoint y: 328, endPoint x: 603, endPoint y: 365, distance: 38.0
click at [599, 330] on div "B" at bounding box center [599, 331] width 45 height 36
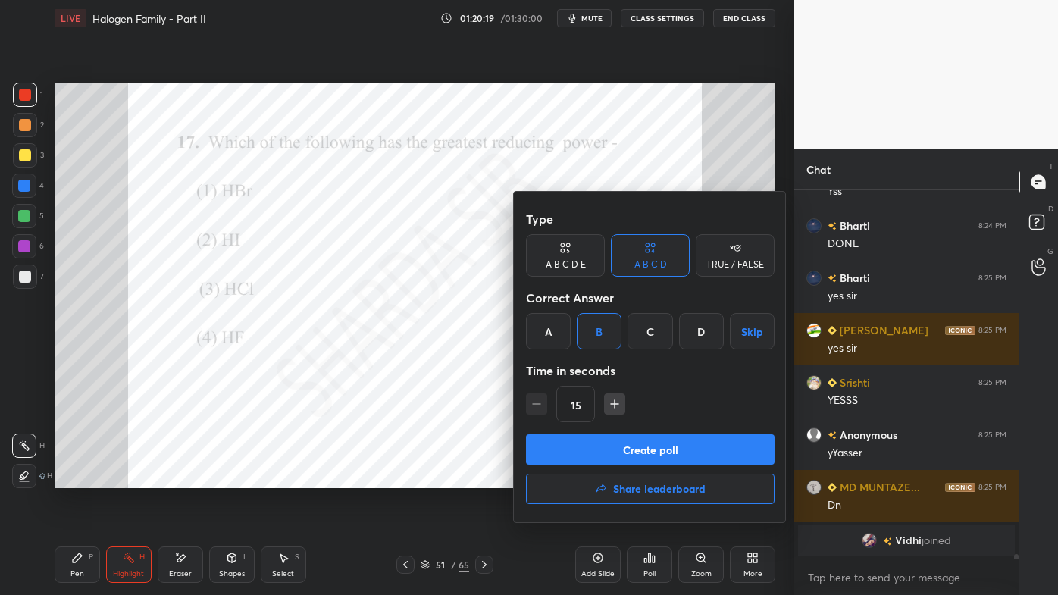
click at [608, 449] on button "Create poll" at bounding box center [650, 449] width 249 height 30
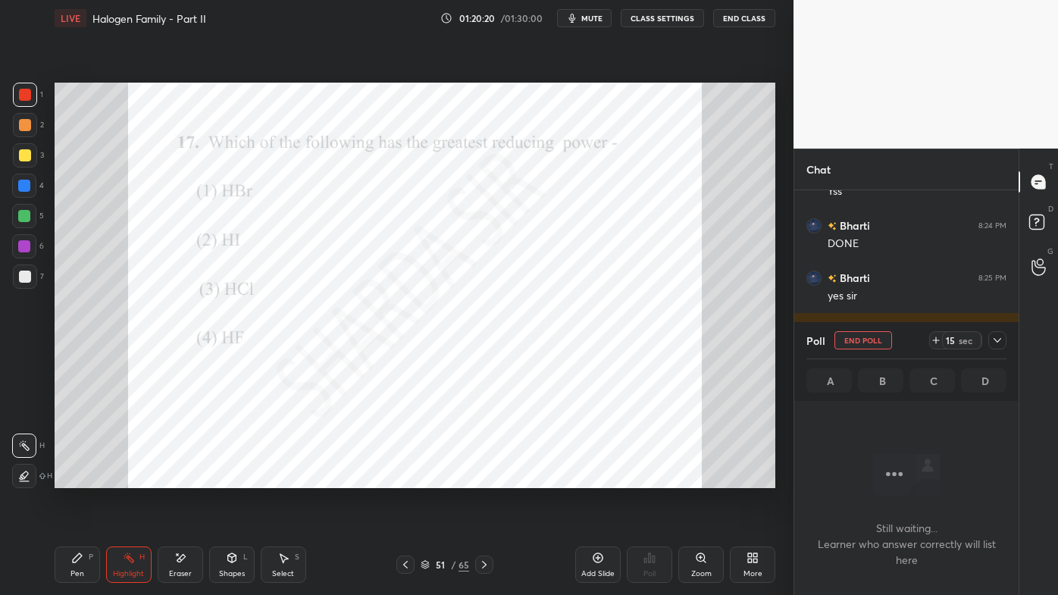
scroll to position [329, 220]
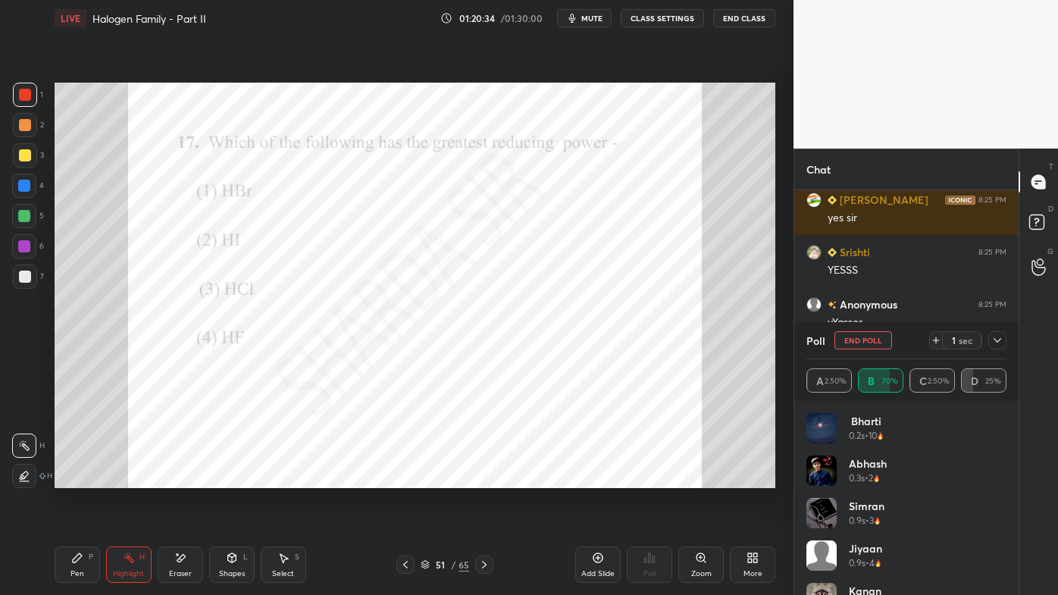
click at [998, 341] on icon at bounding box center [998, 340] width 12 height 12
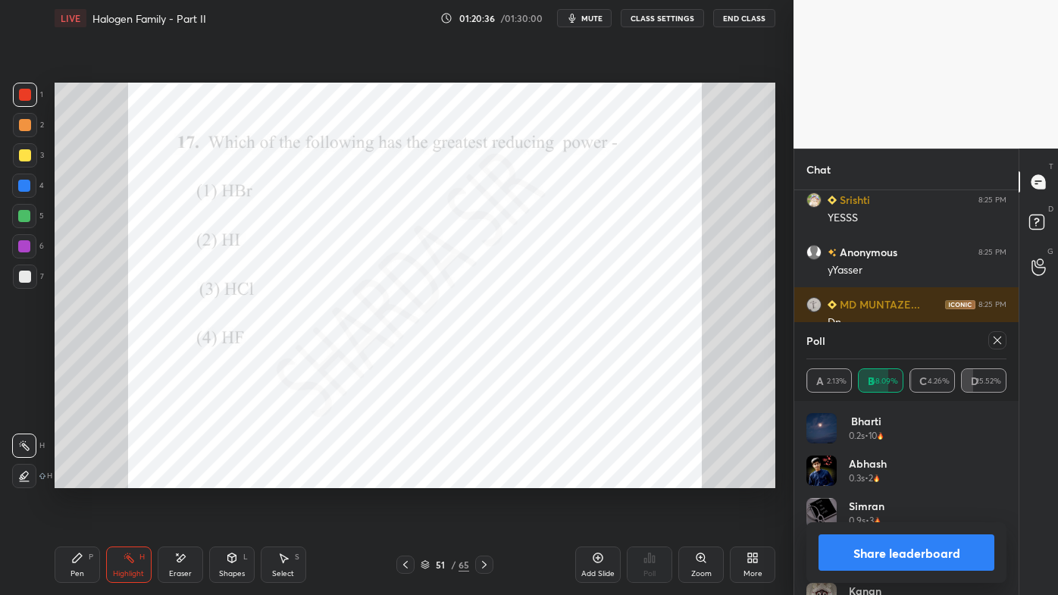
click at [999, 334] on div at bounding box center [998, 340] width 18 height 18
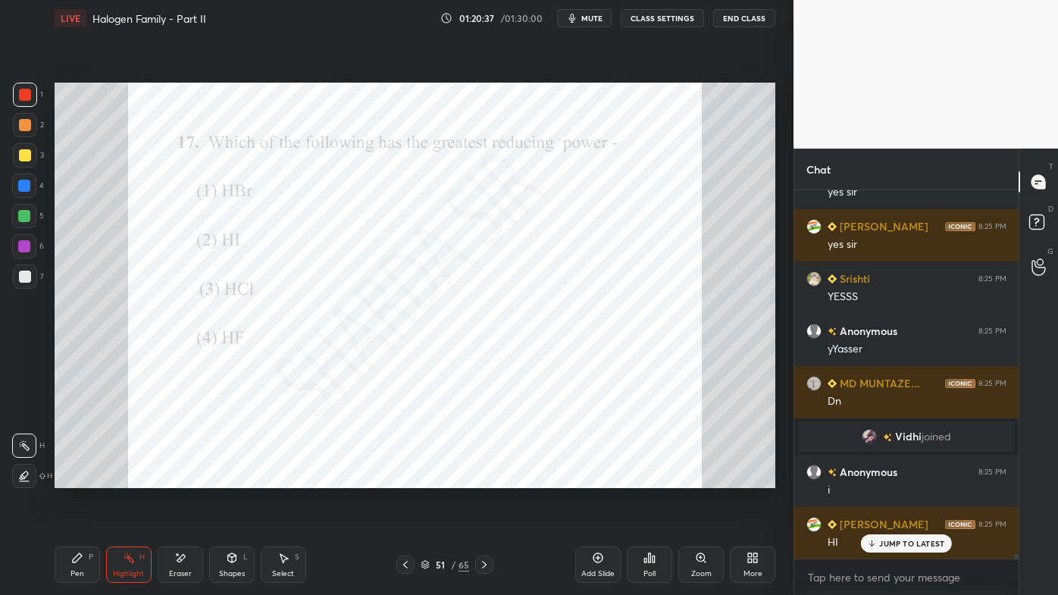
drag, startPoint x: 67, startPoint y: 568, endPoint x: 99, endPoint y: 534, distance: 46.2
click at [74, 478] on div "Pen P" at bounding box center [77, 565] width 45 height 36
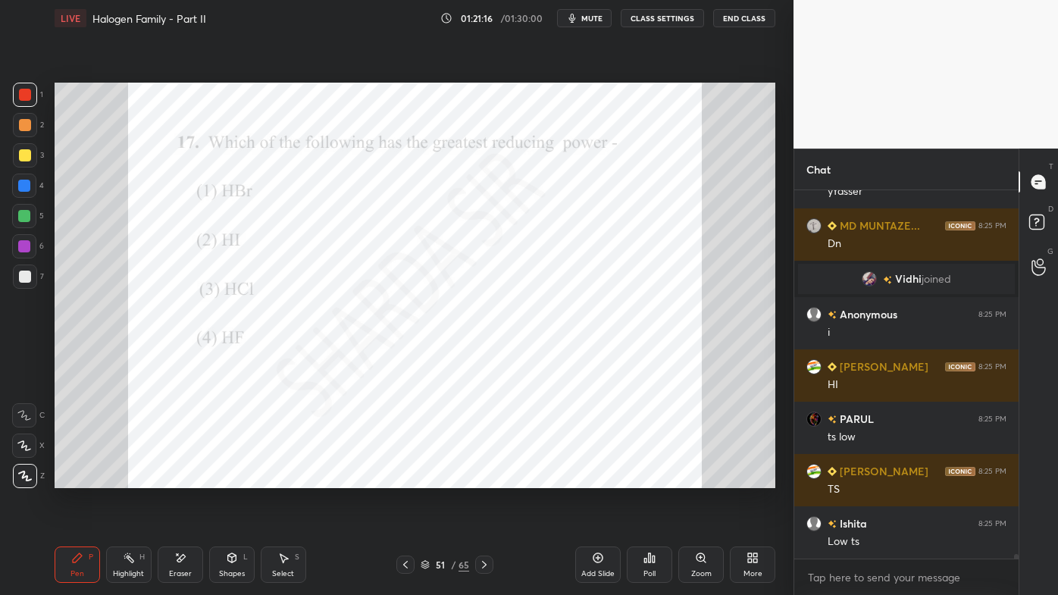
click at [483, 478] on icon at bounding box center [484, 565] width 12 height 12
click at [647, 478] on icon at bounding box center [650, 558] width 12 height 12
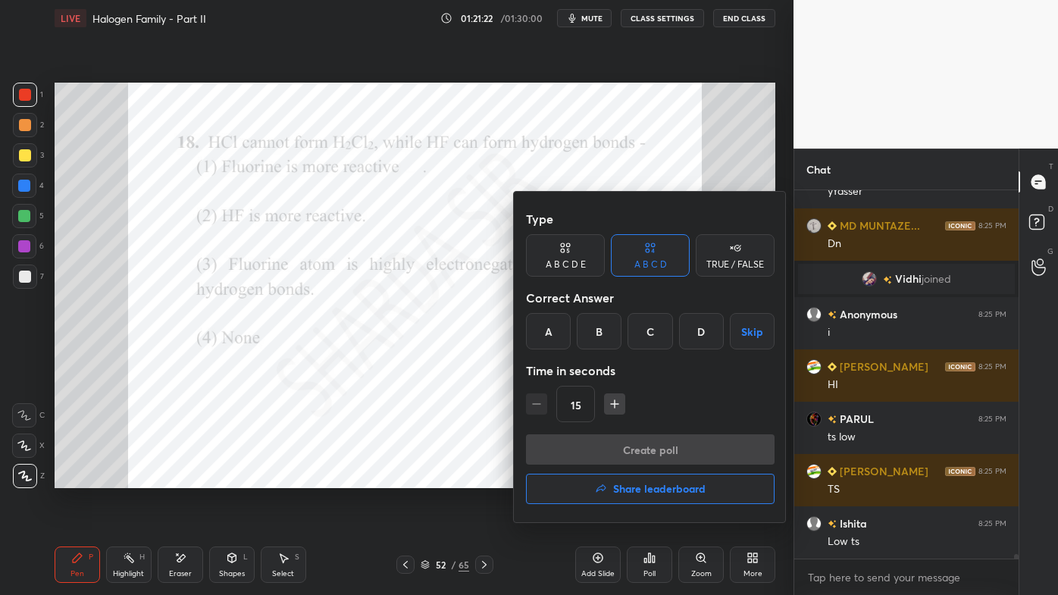
click at [651, 340] on div "C" at bounding box center [650, 331] width 45 height 36
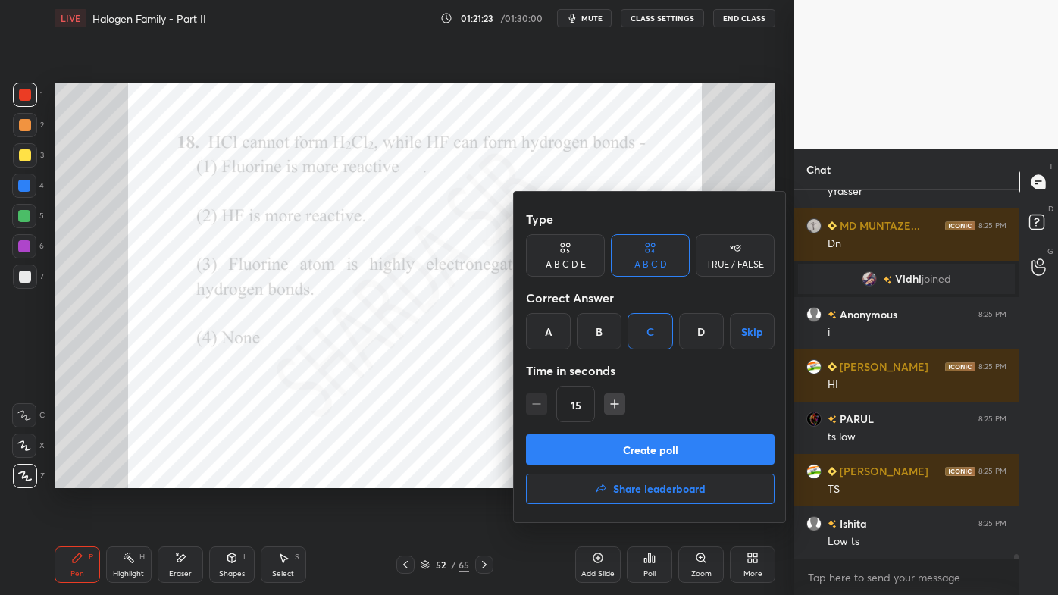
click at [601, 462] on button "Create poll" at bounding box center [650, 449] width 249 height 30
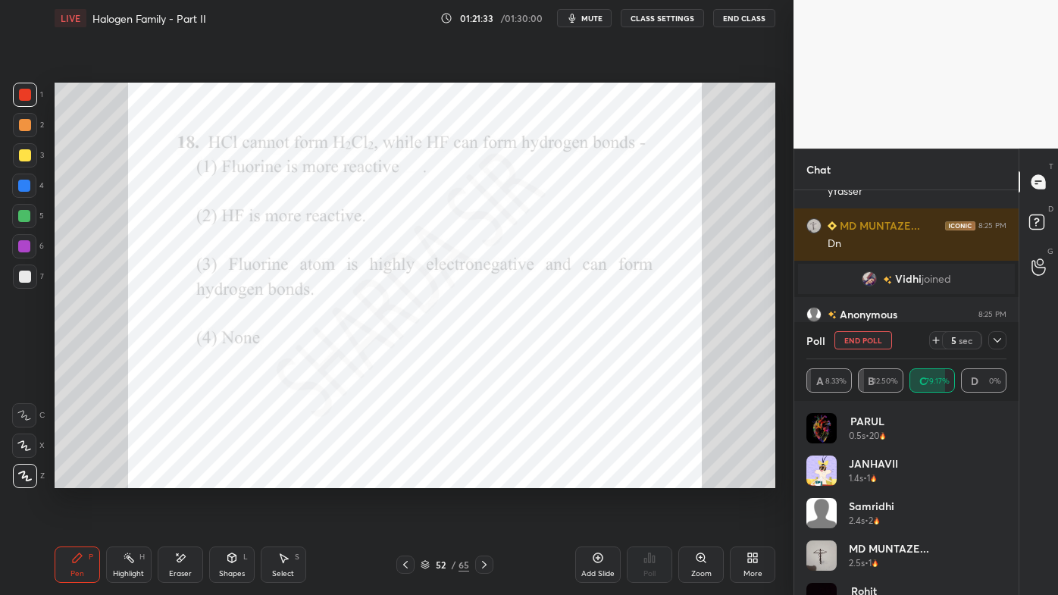
click at [1003, 341] on icon at bounding box center [998, 340] width 12 height 12
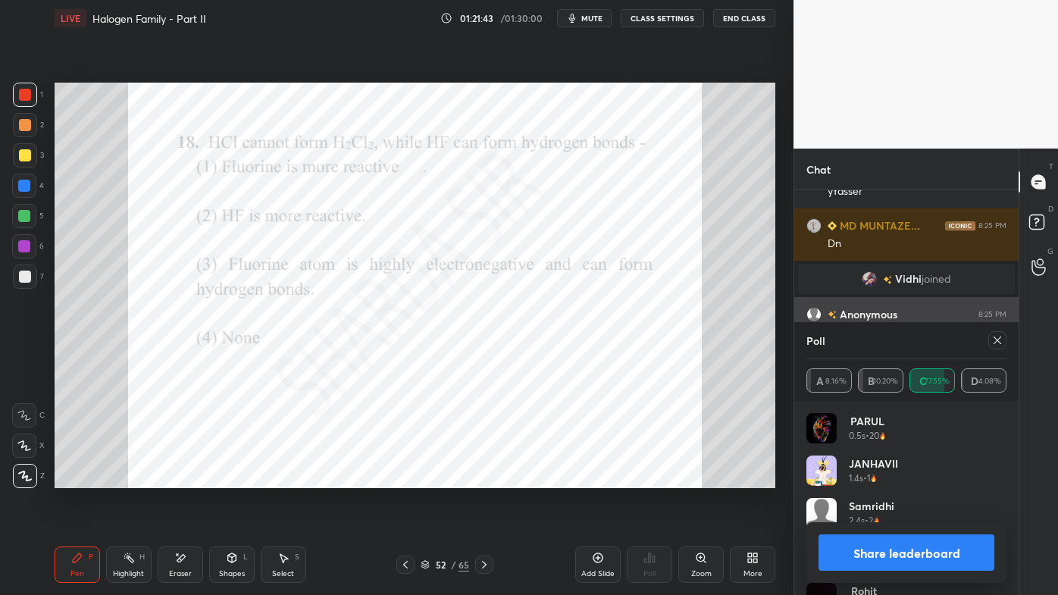
scroll to position [28862, 0]
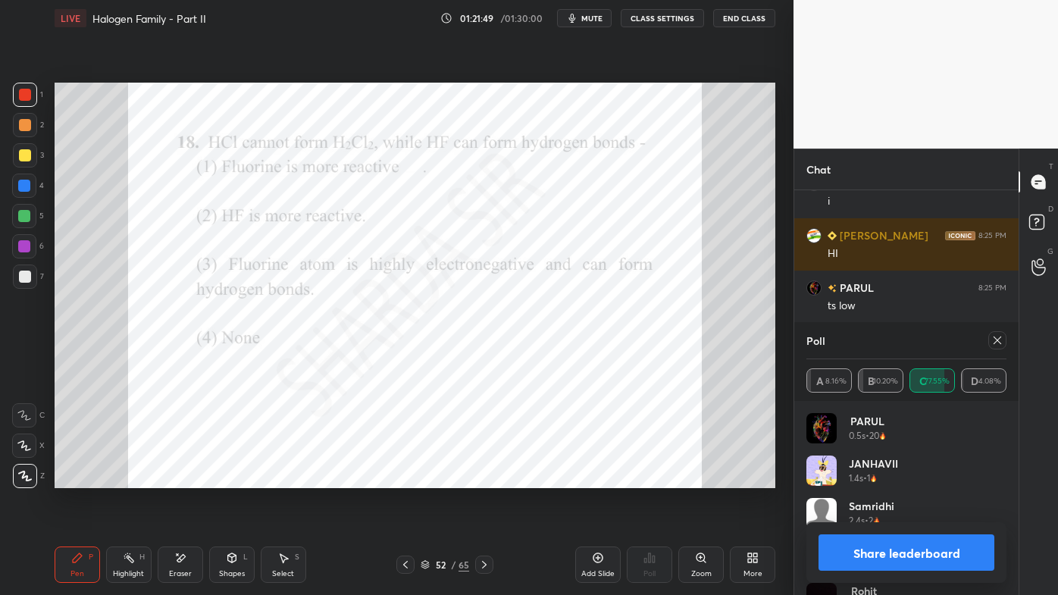
click at [998, 344] on icon at bounding box center [998, 340] width 12 height 12
type textarea "x"
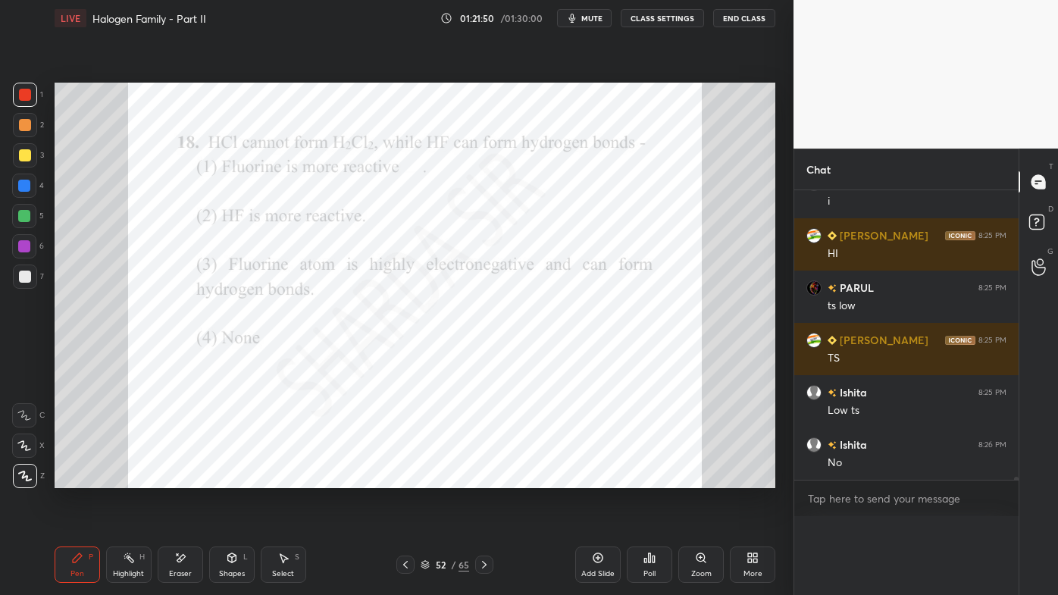
scroll to position [5, 4]
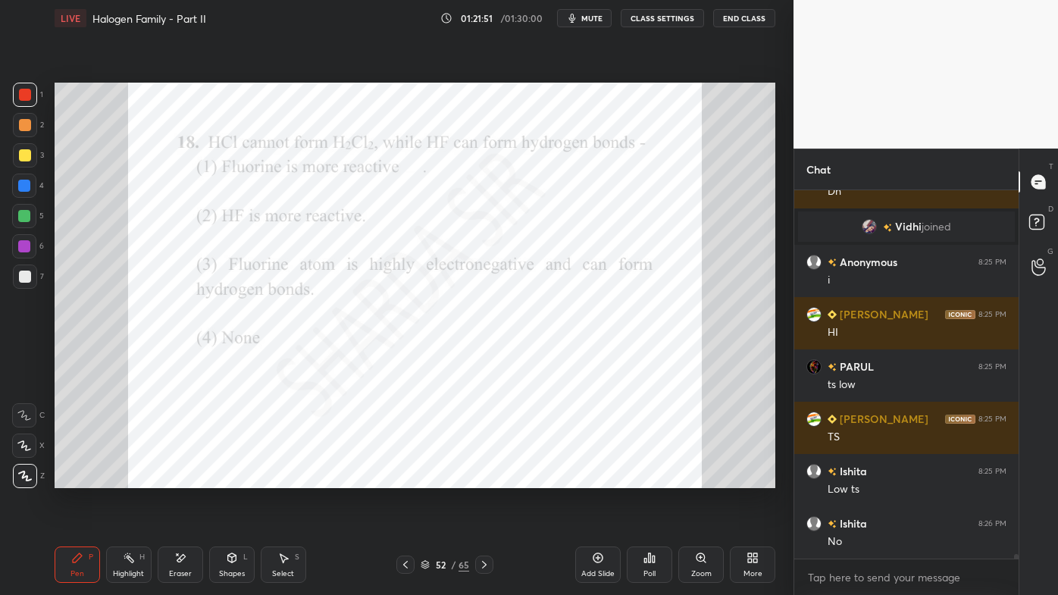
click at [476, 478] on div at bounding box center [484, 565] width 18 height 18
click at [660, 478] on div "Poll" at bounding box center [649, 565] width 45 height 36
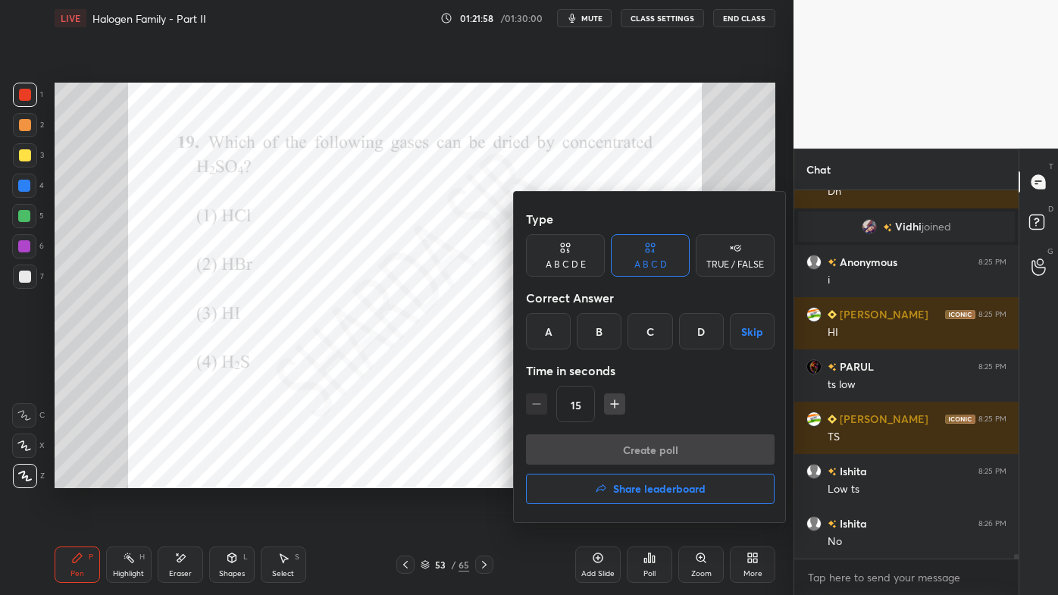
drag, startPoint x: 548, startPoint y: 339, endPoint x: 552, endPoint y: 347, distance: 9.2
click at [549, 340] on div "A" at bounding box center [548, 331] width 45 height 36
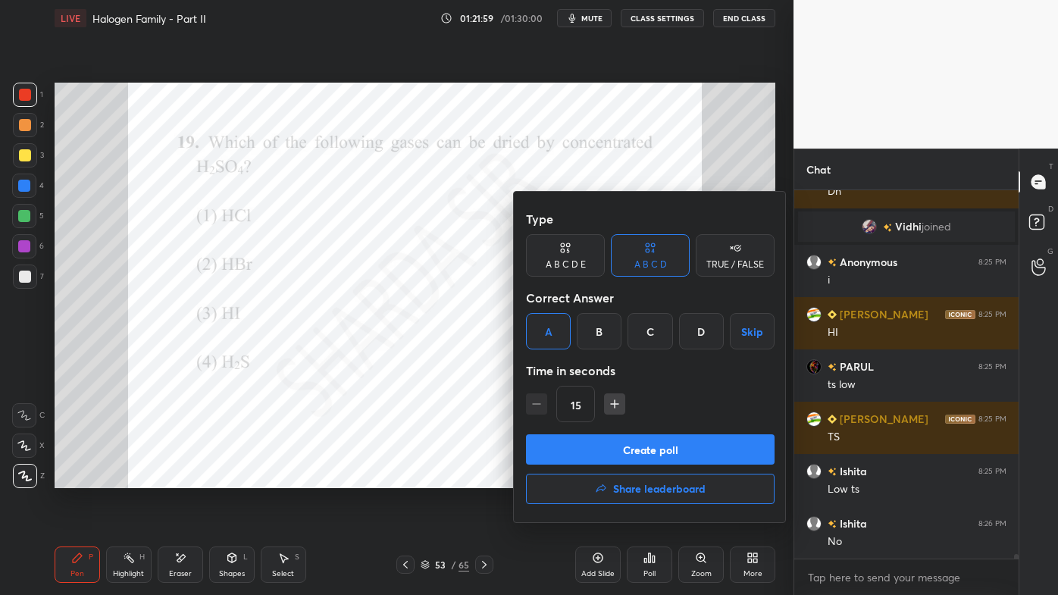
click at [613, 406] on icon "button" at bounding box center [614, 403] width 15 height 15
type input "30"
click at [600, 453] on button "Create poll" at bounding box center [650, 449] width 249 height 30
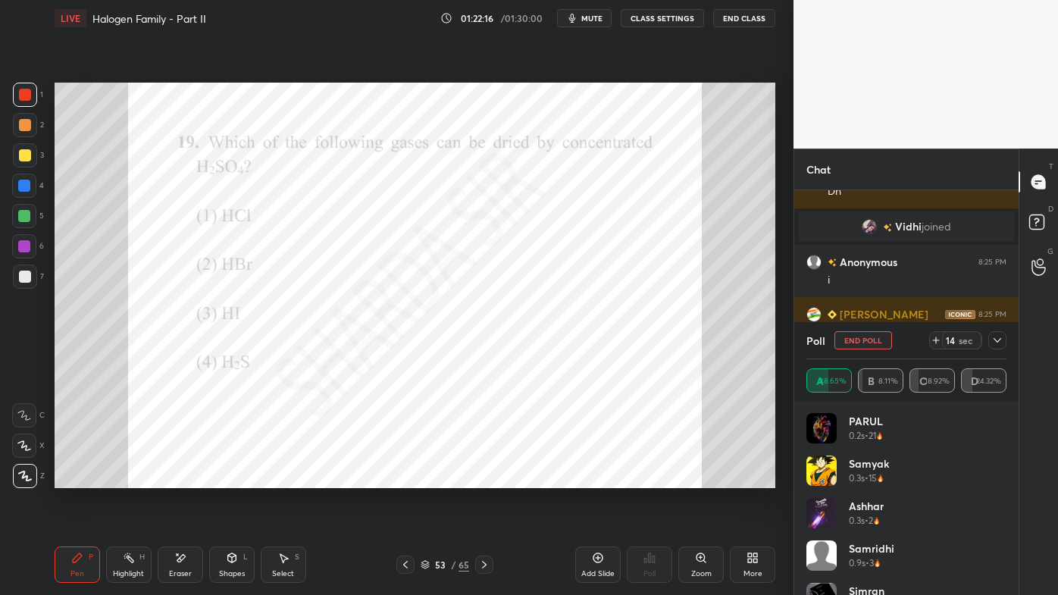
click at [1001, 344] on icon at bounding box center [998, 340] width 12 height 12
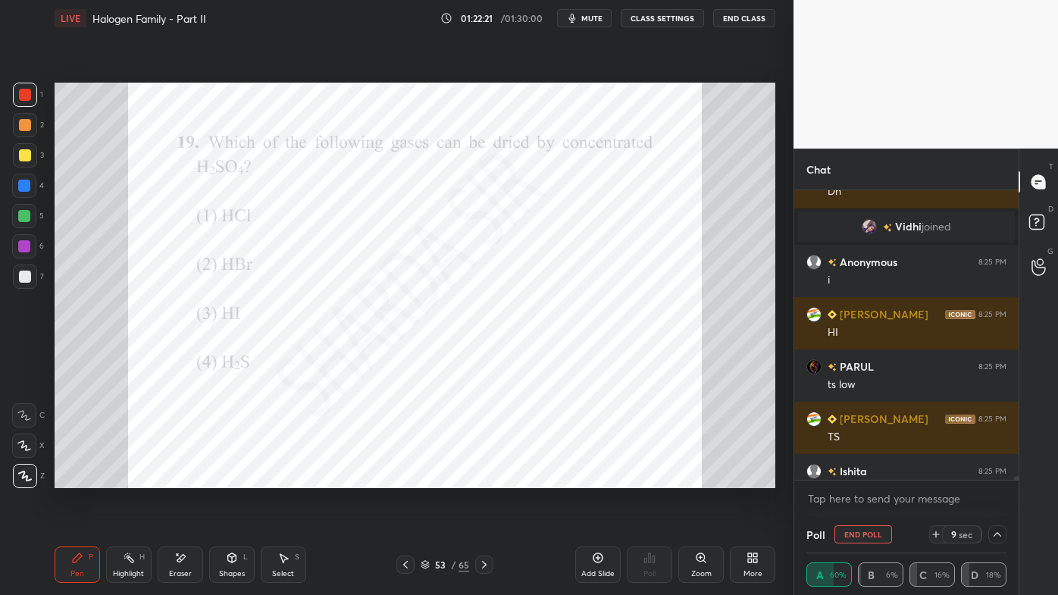
drag, startPoint x: 132, startPoint y: 561, endPoint x: 156, endPoint y: 500, distance: 65.3
click at [131, 478] on icon at bounding box center [129, 558] width 12 height 12
drag, startPoint x: 73, startPoint y: 561, endPoint x: 121, endPoint y: 495, distance: 81.9
click at [73, 478] on icon at bounding box center [77, 557] width 9 height 9
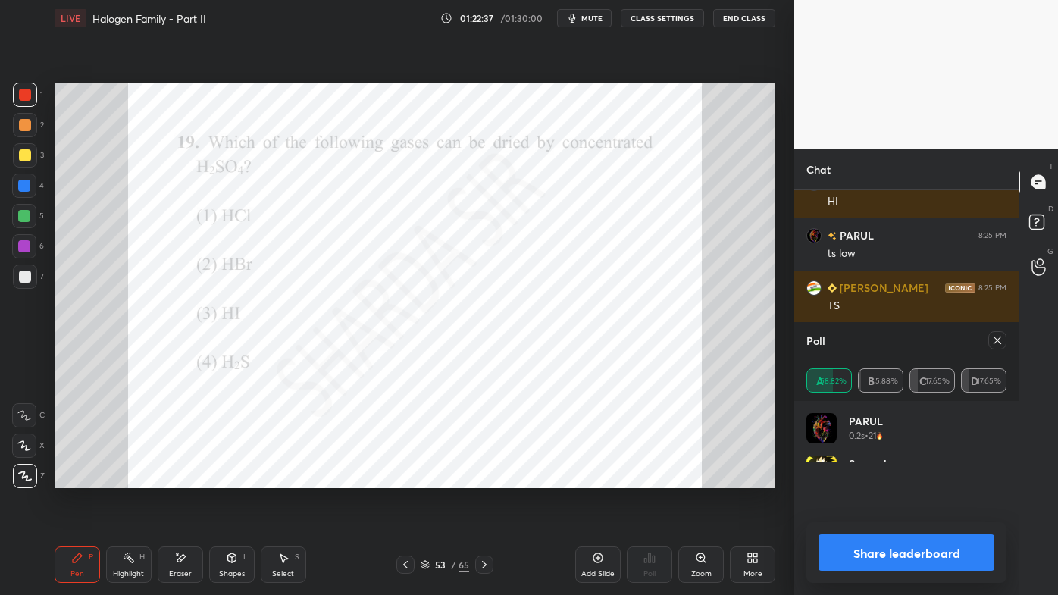
click at [998, 337] on icon at bounding box center [998, 340] width 12 height 12
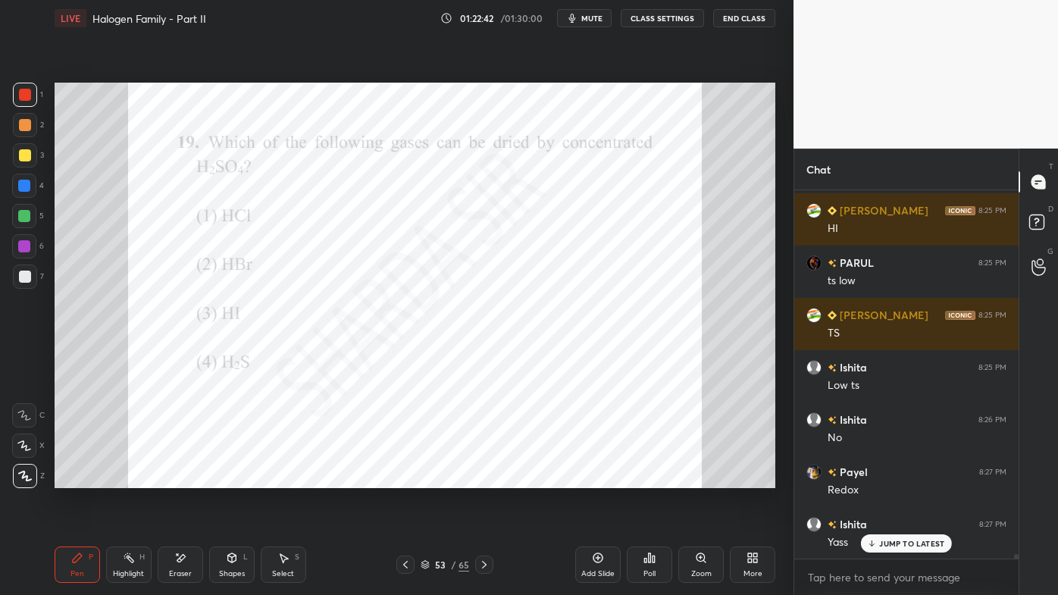
drag, startPoint x: 130, startPoint y: 558, endPoint x: 174, endPoint y: 503, distance: 70.6
click at [132, 478] on icon at bounding box center [129, 558] width 12 height 12
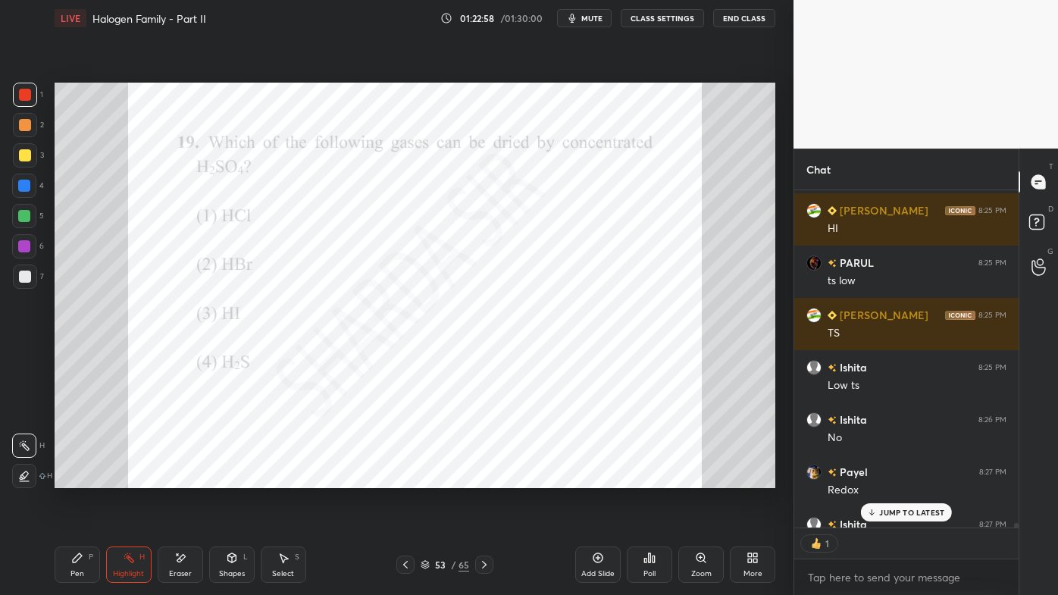
drag, startPoint x: 72, startPoint y: 555, endPoint x: 60, endPoint y: 556, distance: 12.2
click at [71, 478] on div "Pen P" at bounding box center [77, 565] width 45 height 36
click at [905, 478] on div "JUMP TO LATEST" at bounding box center [906, 512] width 91 height 18
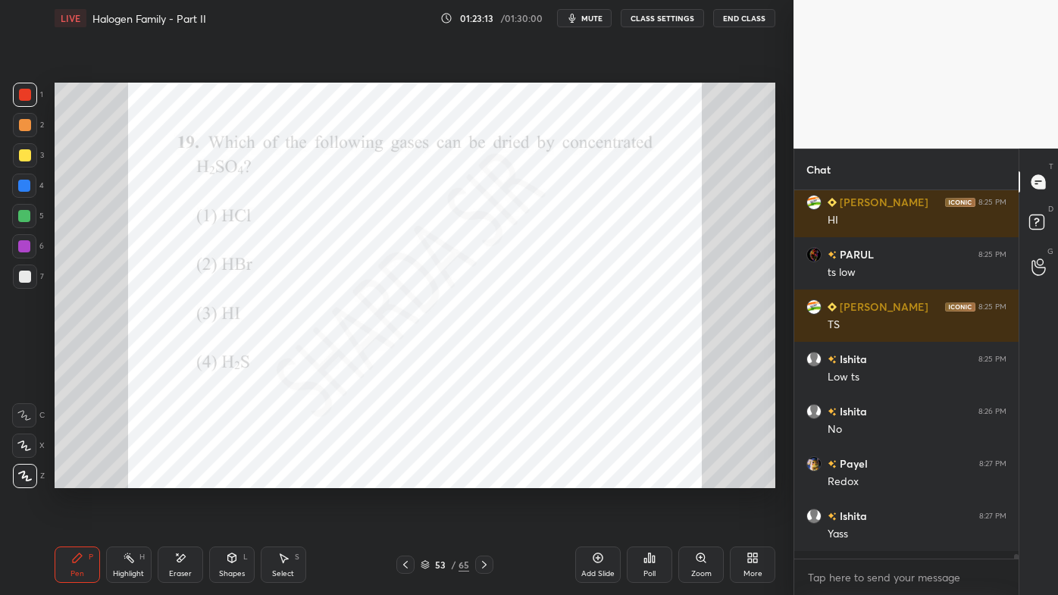
scroll to position [364, 220]
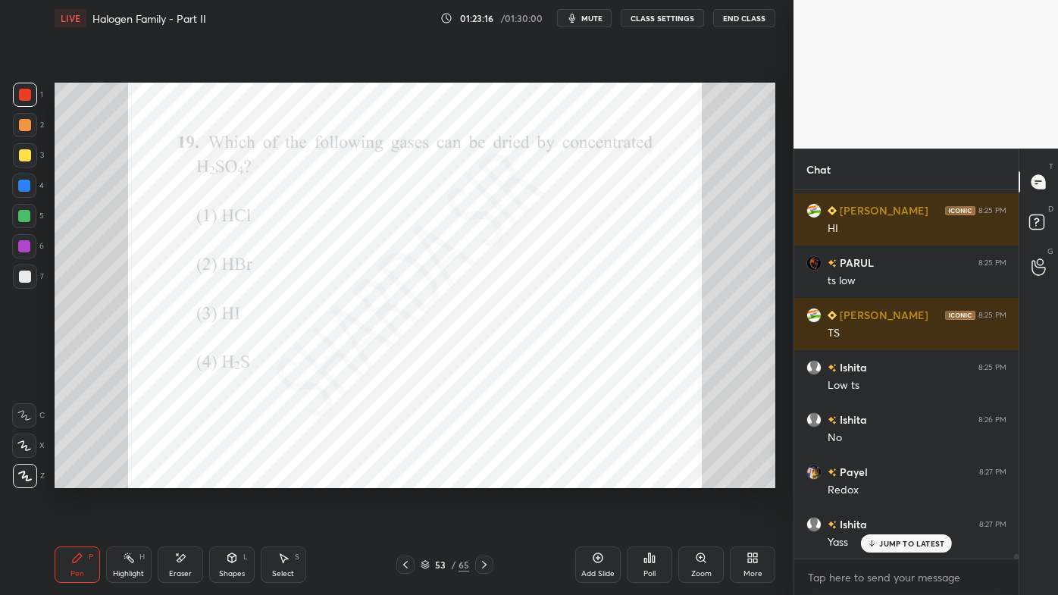
drag, startPoint x: 129, startPoint y: 554, endPoint x: 205, endPoint y: 490, distance: 100.1
click at [133, 478] on div "Highlight H" at bounding box center [128, 565] width 45 height 36
drag, startPoint x: 892, startPoint y: 548, endPoint x: 880, endPoint y: 540, distance: 14.1
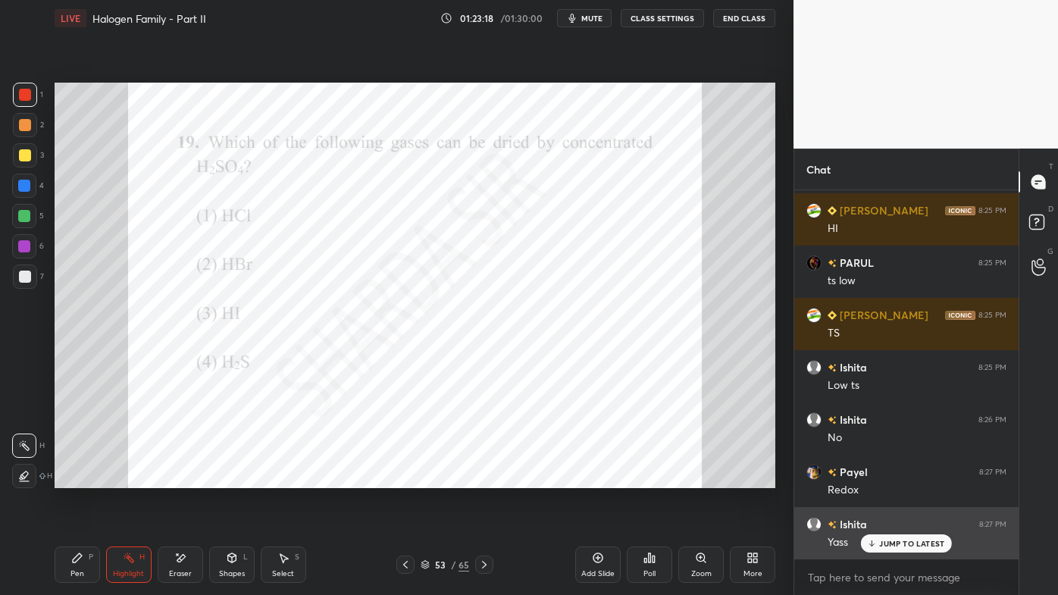
click at [889, 478] on div "JUMP TO LATEST" at bounding box center [906, 543] width 91 height 18
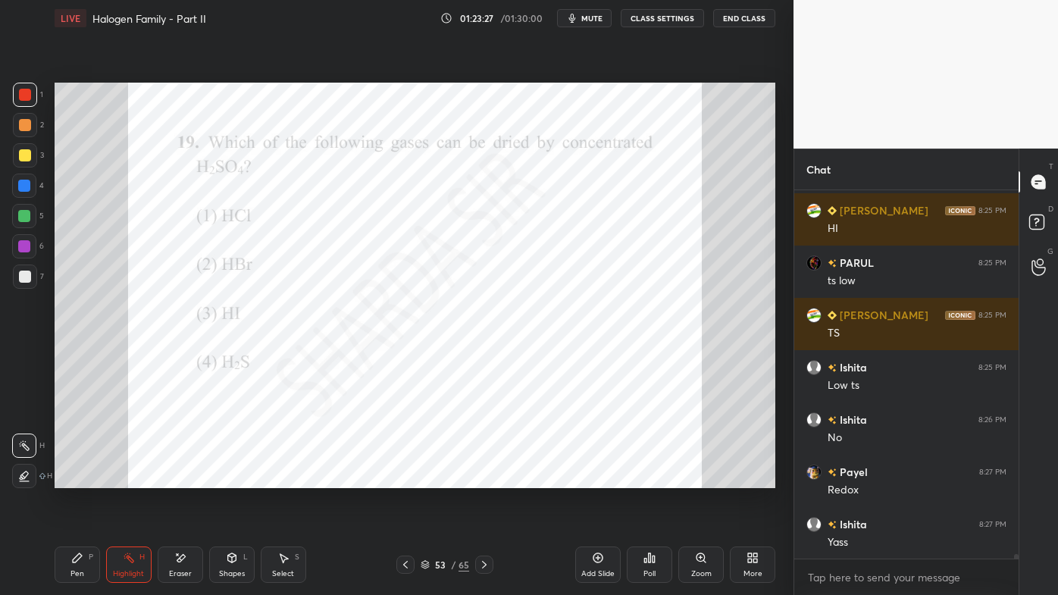
click at [485, 478] on icon at bounding box center [484, 565] width 12 height 12
click at [649, 478] on icon at bounding box center [650, 558] width 12 height 12
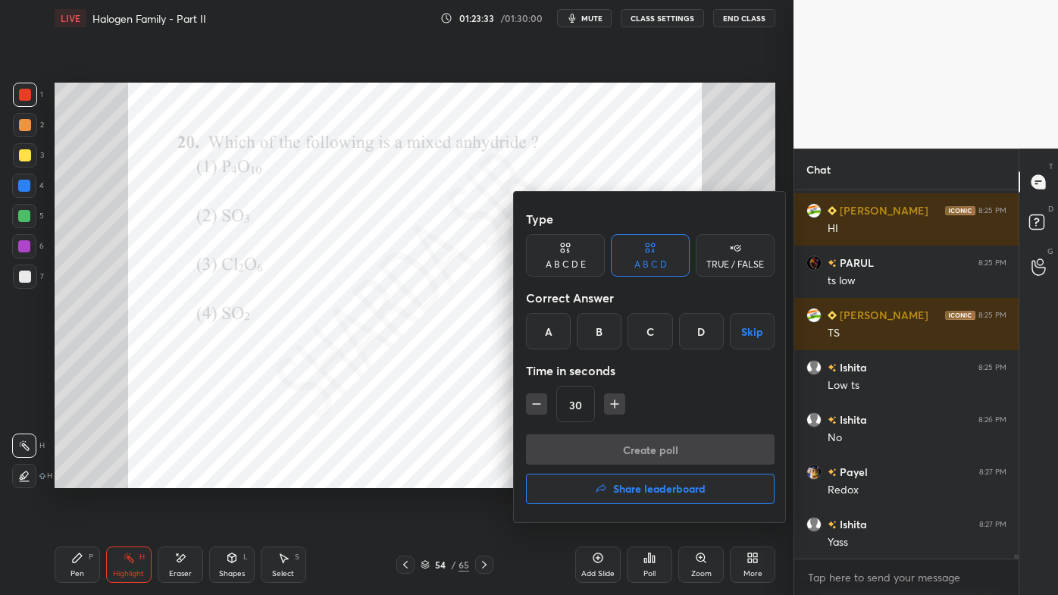
click at [650, 335] on div "C" at bounding box center [650, 331] width 45 height 36
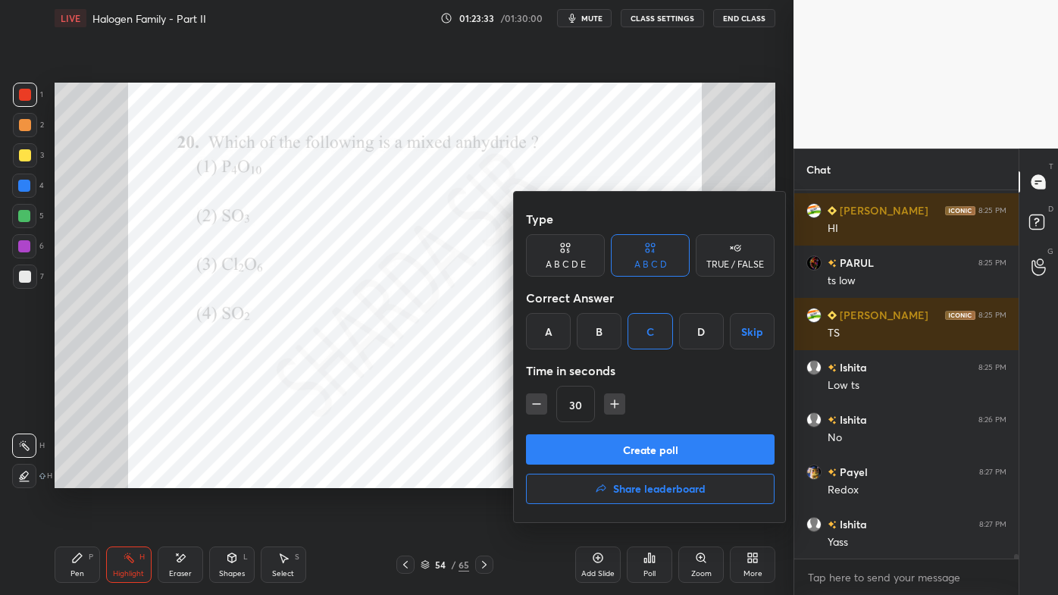
click at [614, 449] on button "Create poll" at bounding box center [650, 449] width 249 height 30
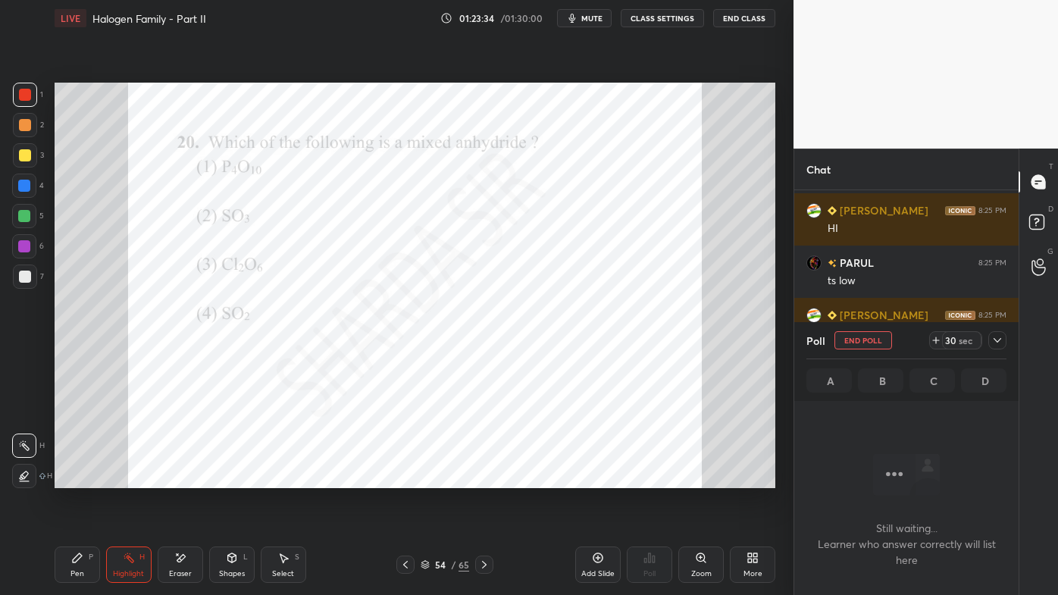
scroll to position [329, 220]
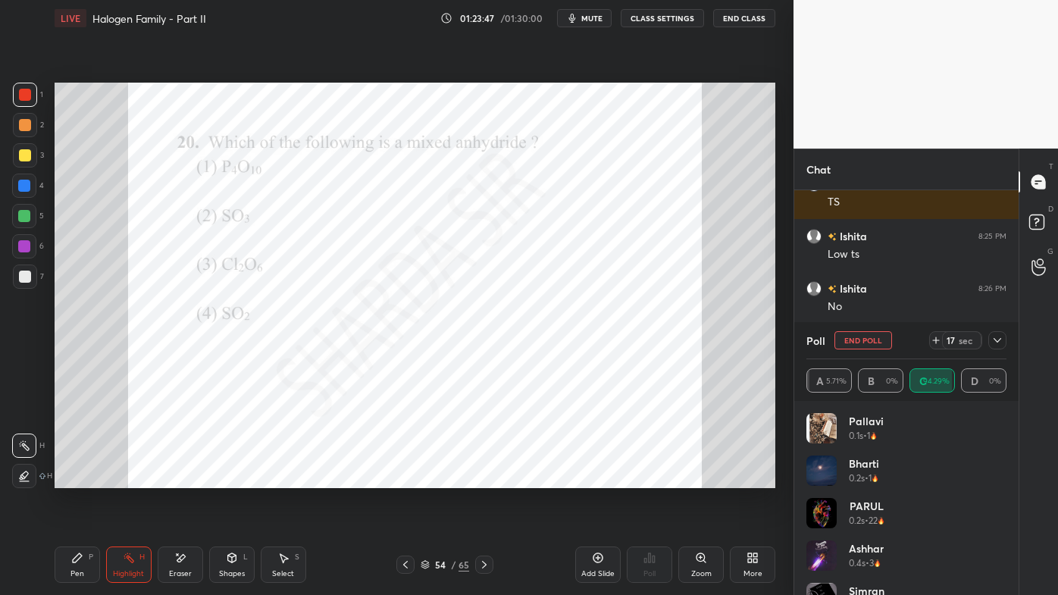
click at [999, 337] on icon at bounding box center [998, 340] width 12 height 12
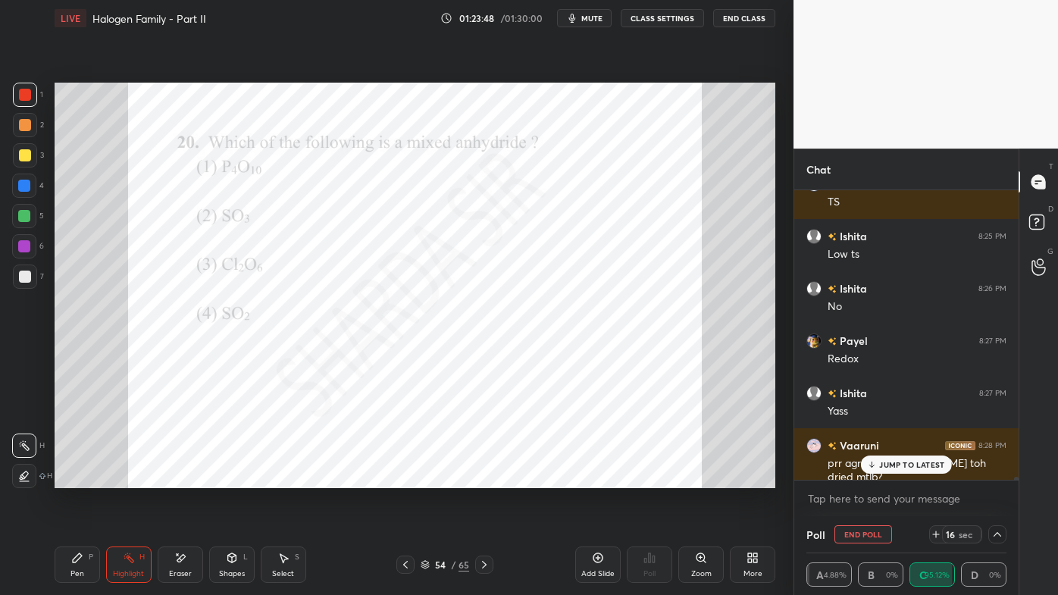
scroll to position [0, 0]
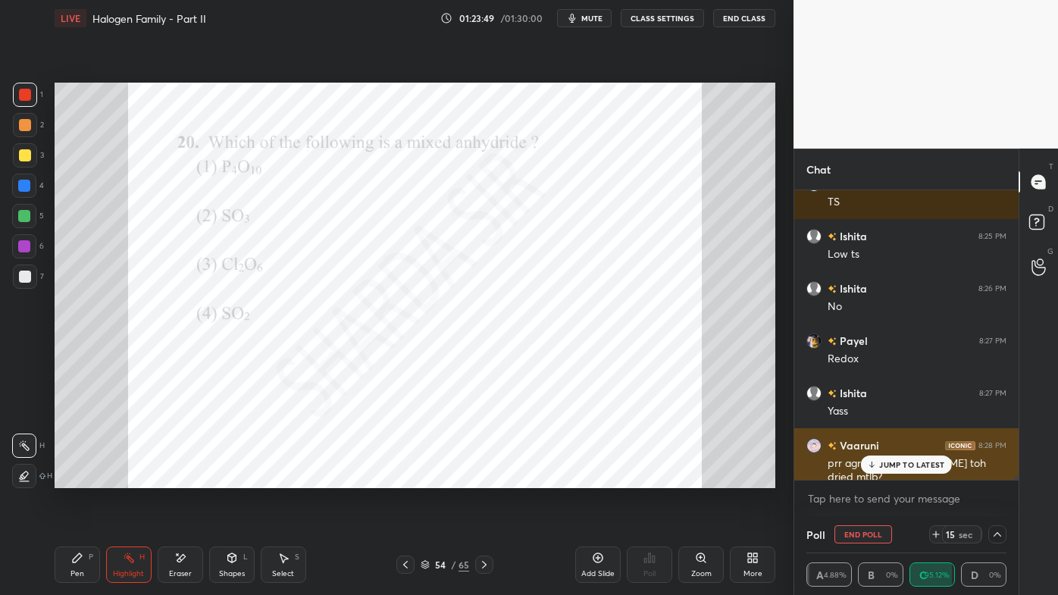
drag, startPoint x: 882, startPoint y: 467, endPoint x: 869, endPoint y: 477, distance: 16.2
click at [880, 469] on div "JUMP TO LATEST" at bounding box center [906, 465] width 91 height 18
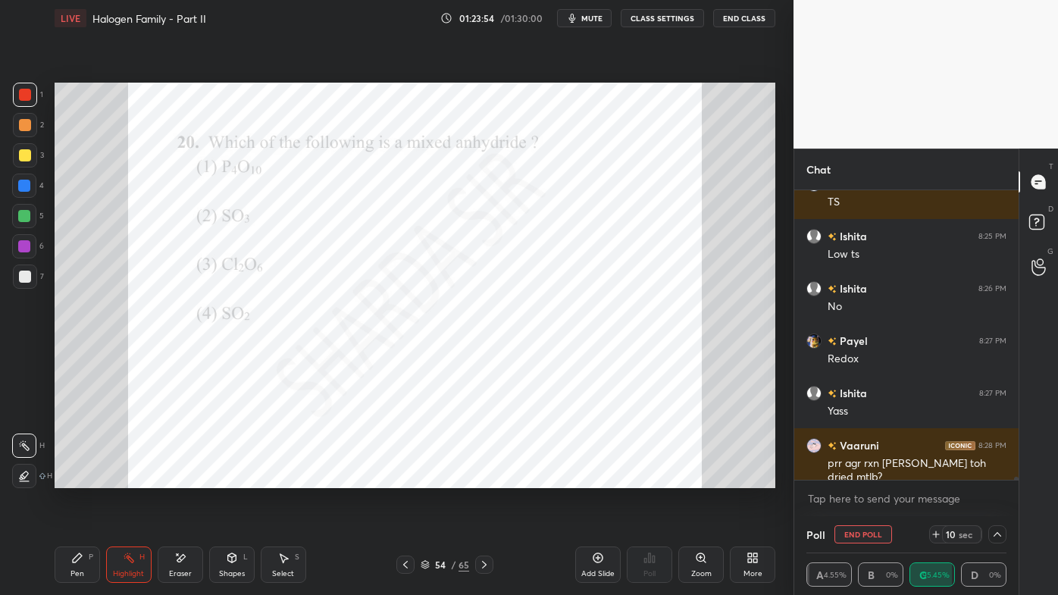
click at [75, 478] on icon at bounding box center [77, 557] width 9 height 9
click at [991, 478] on div at bounding box center [998, 534] width 18 height 18
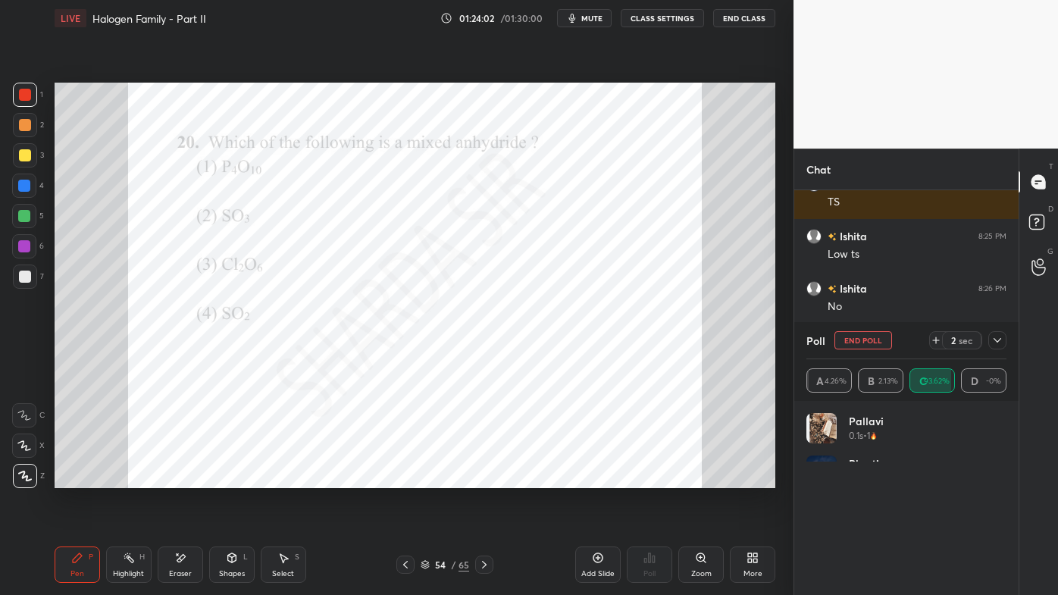
click at [1001, 339] on icon at bounding box center [998, 340] width 12 height 12
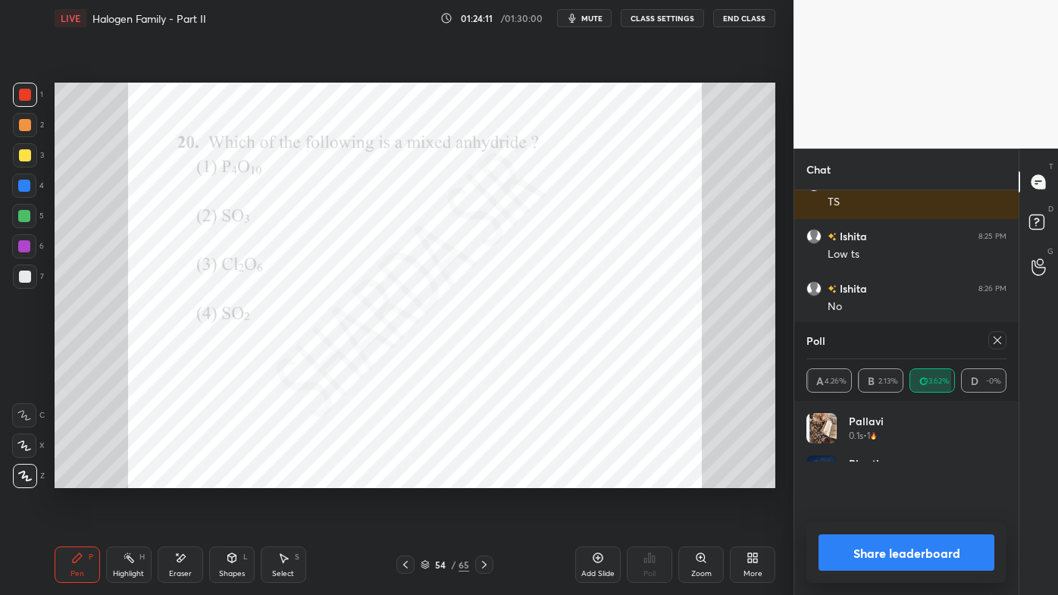
click at [1001, 334] on div at bounding box center [998, 340] width 18 height 18
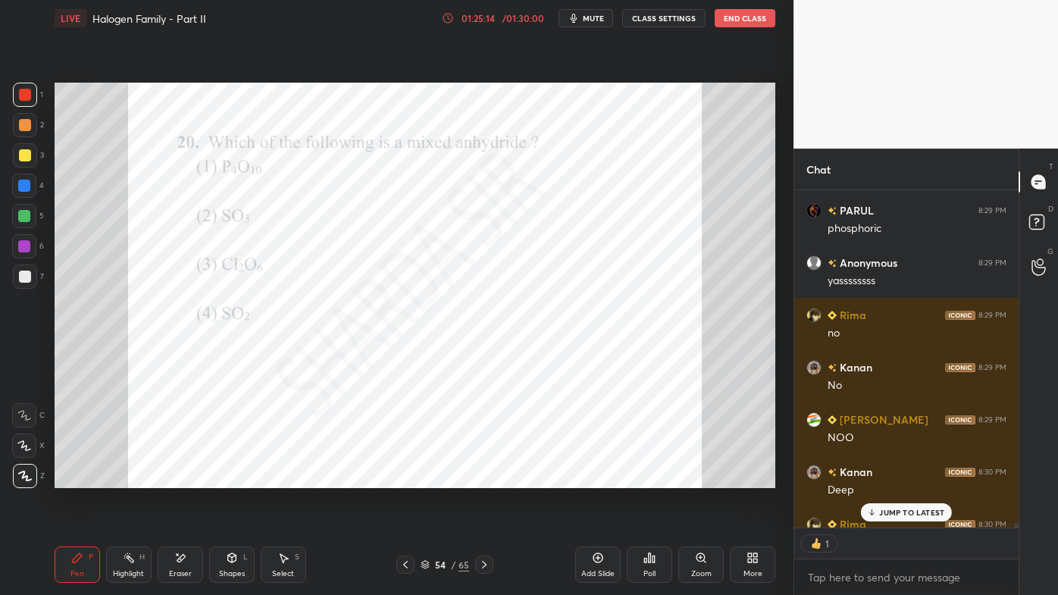
scroll to position [5, 4]
click at [904, 478] on p "JUMP TO LATEST" at bounding box center [911, 512] width 65 height 9
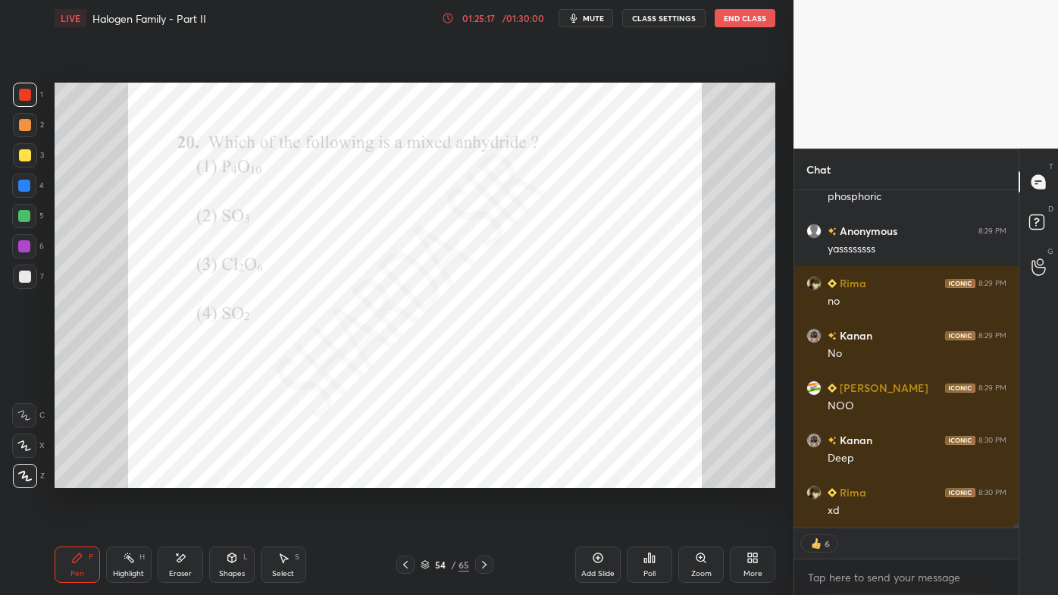
drag, startPoint x: 127, startPoint y: 555, endPoint x: 123, endPoint y: 531, distance: 24.7
click at [125, 478] on icon at bounding box center [129, 558] width 12 height 12
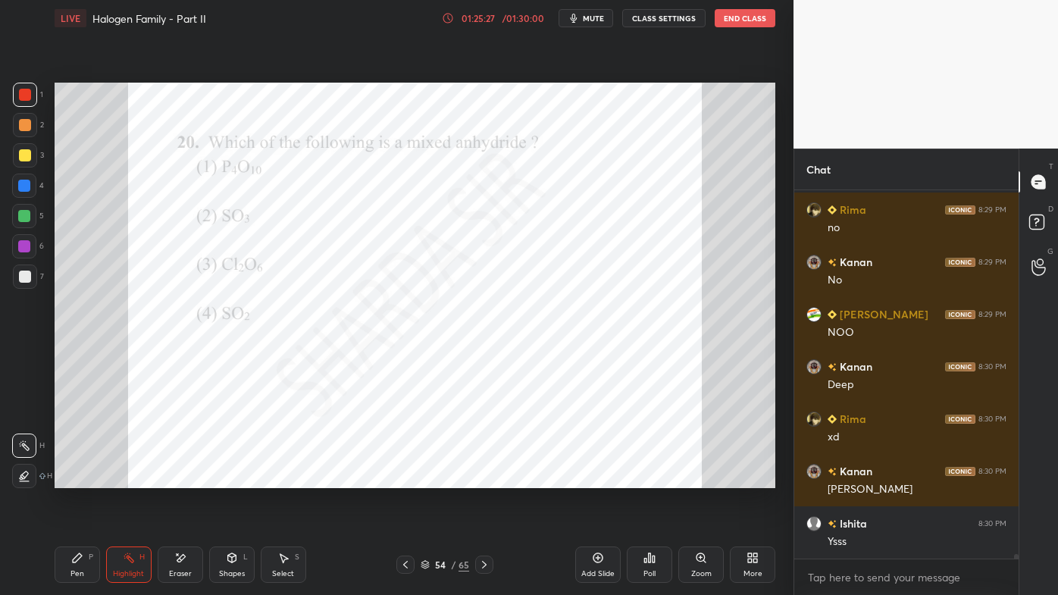
scroll to position [29373, 0]
click at [484, 478] on icon at bounding box center [484, 565] width 12 height 12
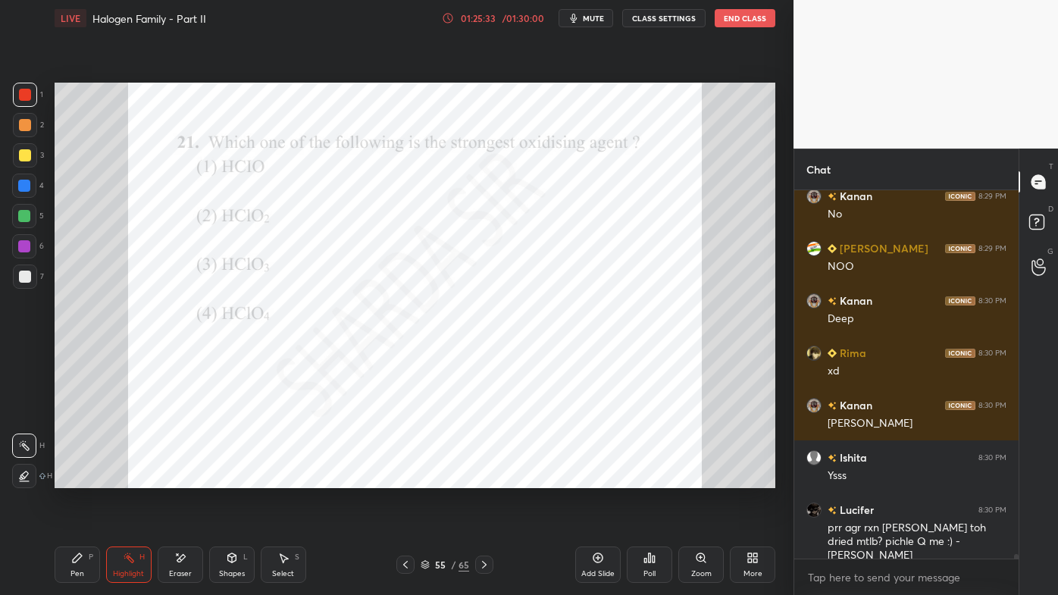
scroll to position [29491, 0]
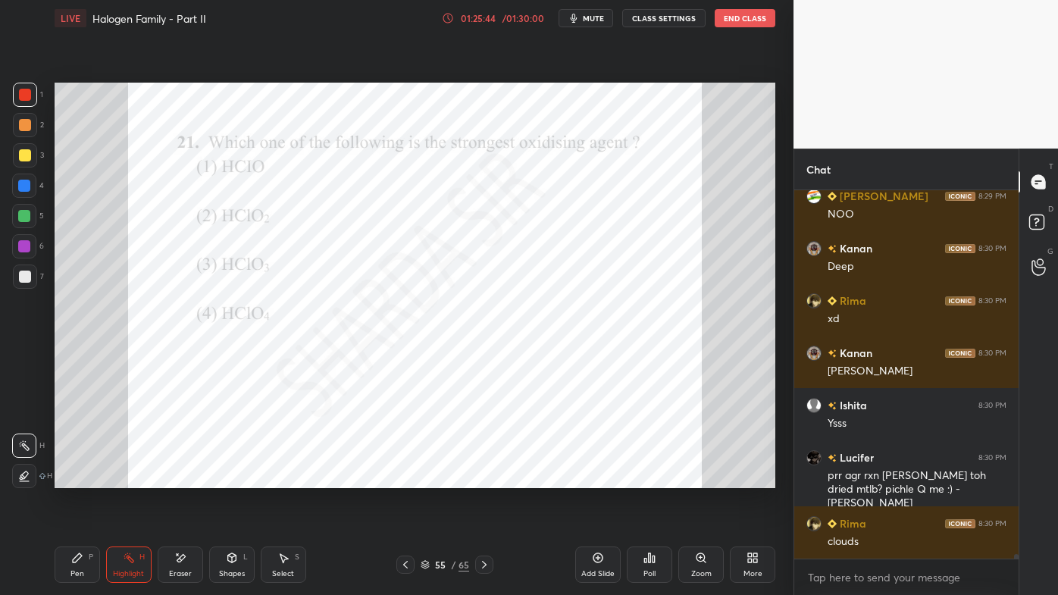
click at [657, 478] on div "Poll" at bounding box center [649, 565] width 45 height 36
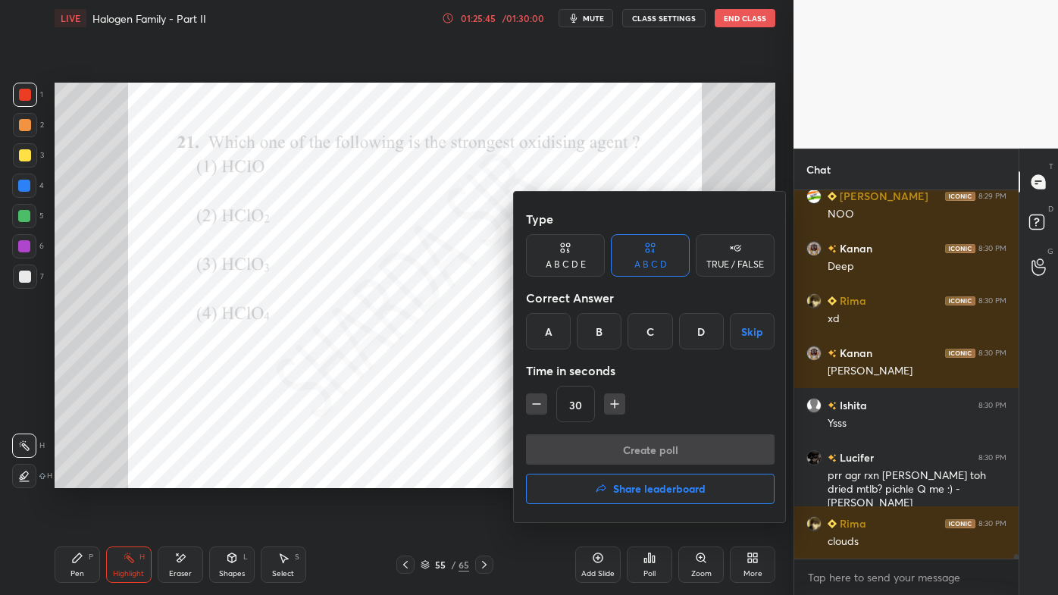
drag, startPoint x: 553, startPoint y: 330, endPoint x: 570, endPoint y: 364, distance: 38.3
click at [553, 331] on div "A" at bounding box center [548, 331] width 45 height 36
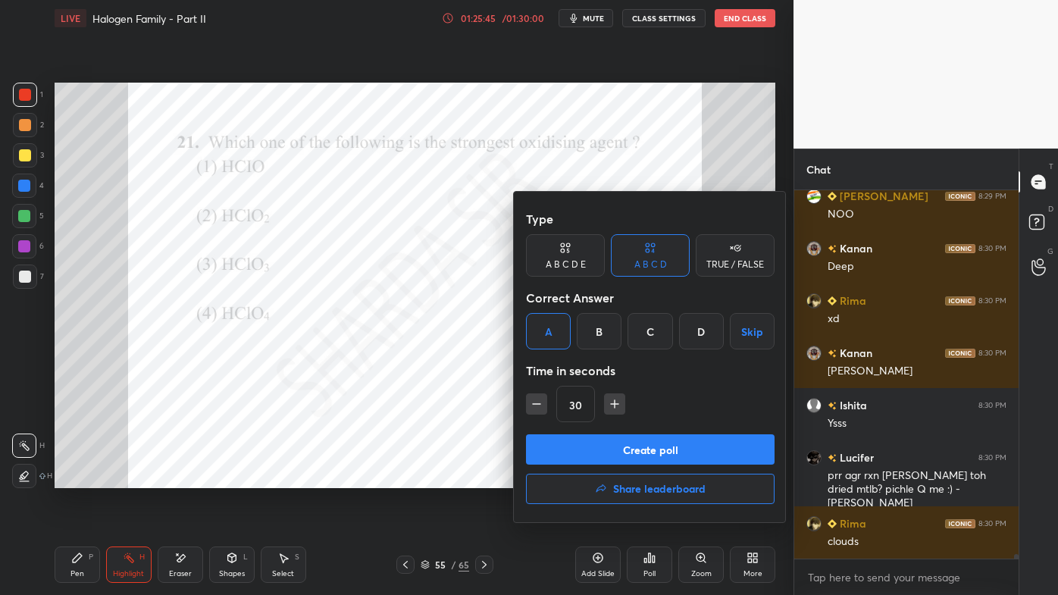
click at [598, 443] on button "Create poll" at bounding box center [650, 449] width 249 height 30
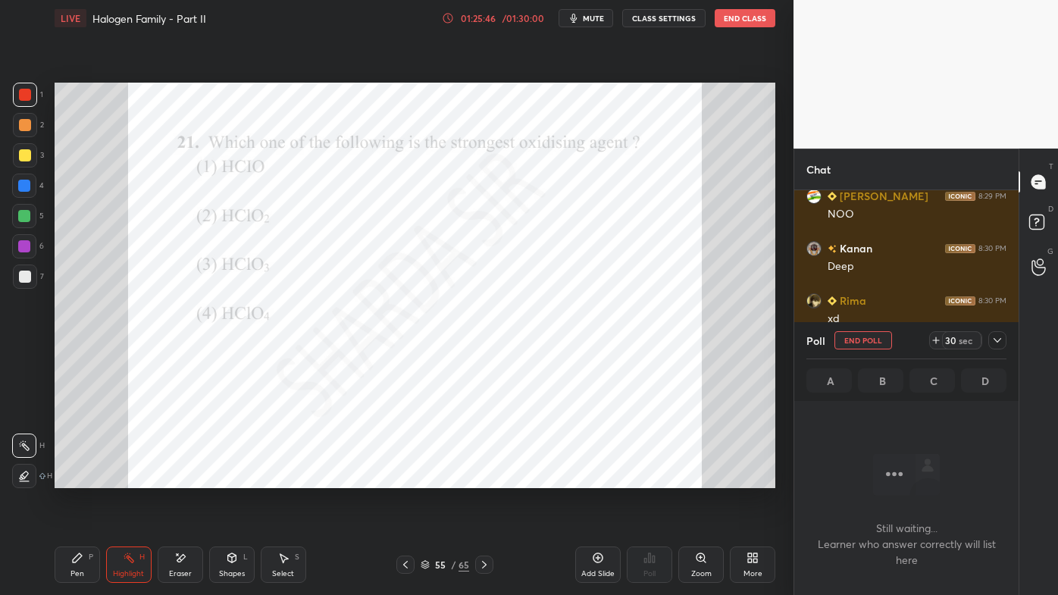
scroll to position [5, 4]
drag, startPoint x: 22, startPoint y: 94, endPoint x: 31, endPoint y: 174, distance: 80.1
click at [26, 92] on div at bounding box center [25, 95] width 12 height 12
drag, startPoint x: 83, startPoint y: 565, endPoint x: 71, endPoint y: 506, distance: 59.6
click at [77, 478] on div "Pen P" at bounding box center [77, 565] width 45 height 36
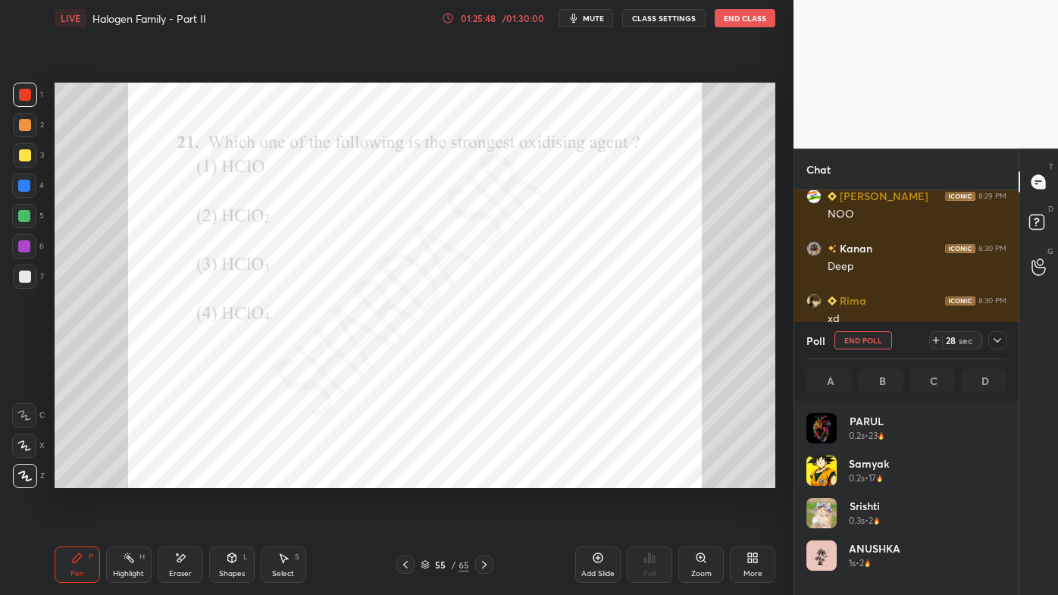
scroll to position [177, 196]
click at [998, 340] on icon at bounding box center [998, 340] width 12 height 12
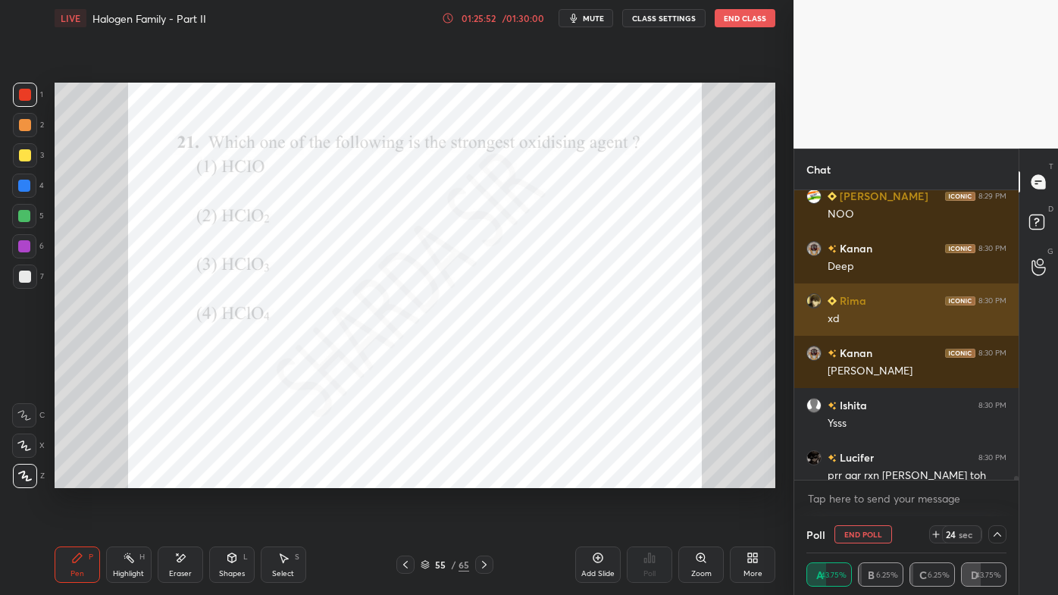
scroll to position [0, 4]
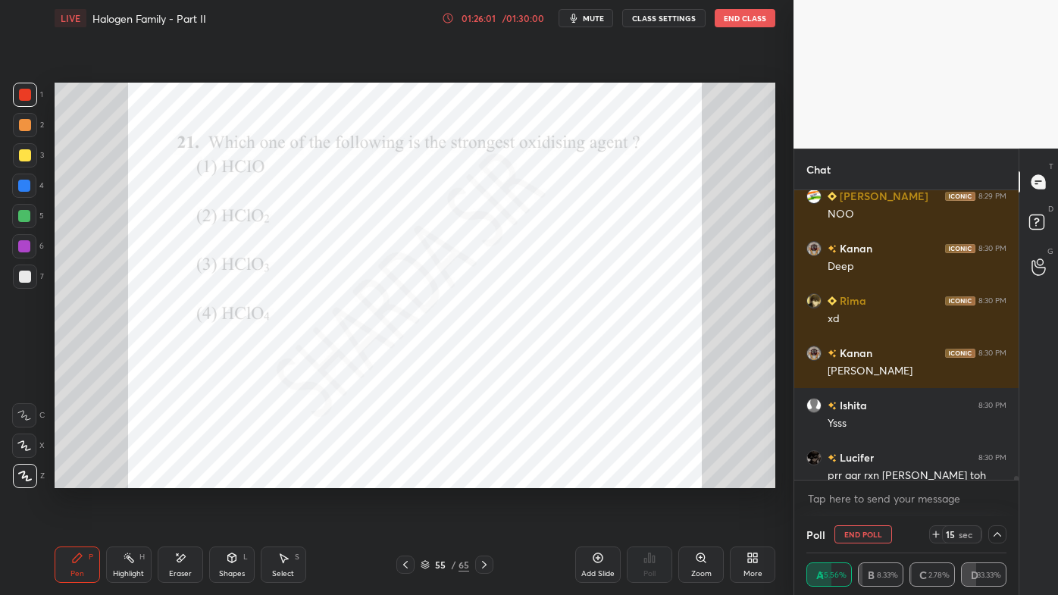
drag, startPoint x: 997, startPoint y: 532, endPoint x: 989, endPoint y: 536, distance: 9.2
click at [997, 478] on icon at bounding box center [998, 534] width 12 height 12
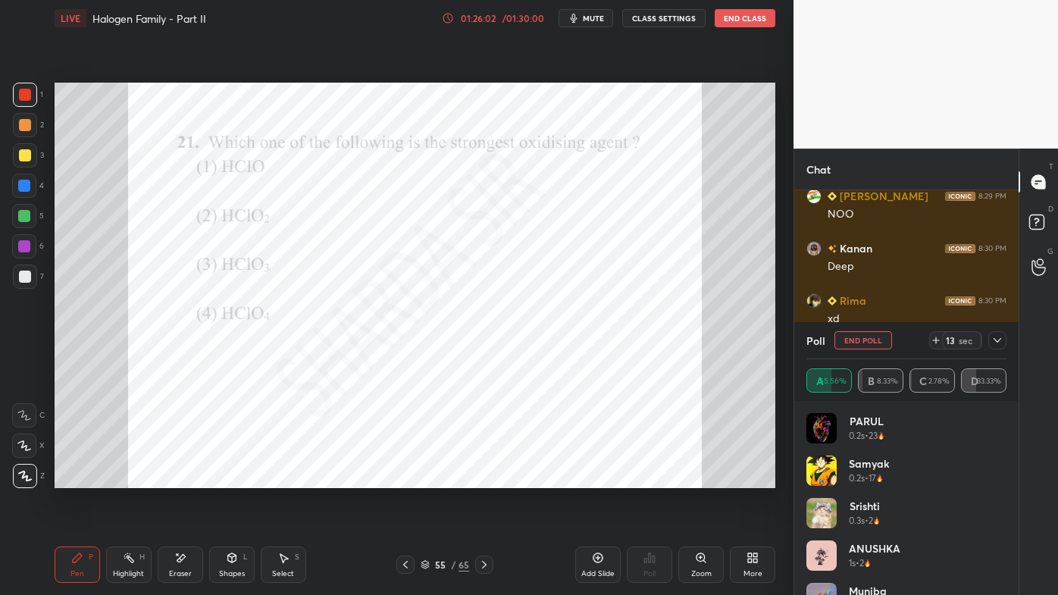
click at [998, 340] on icon at bounding box center [998, 340] width 12 height 12
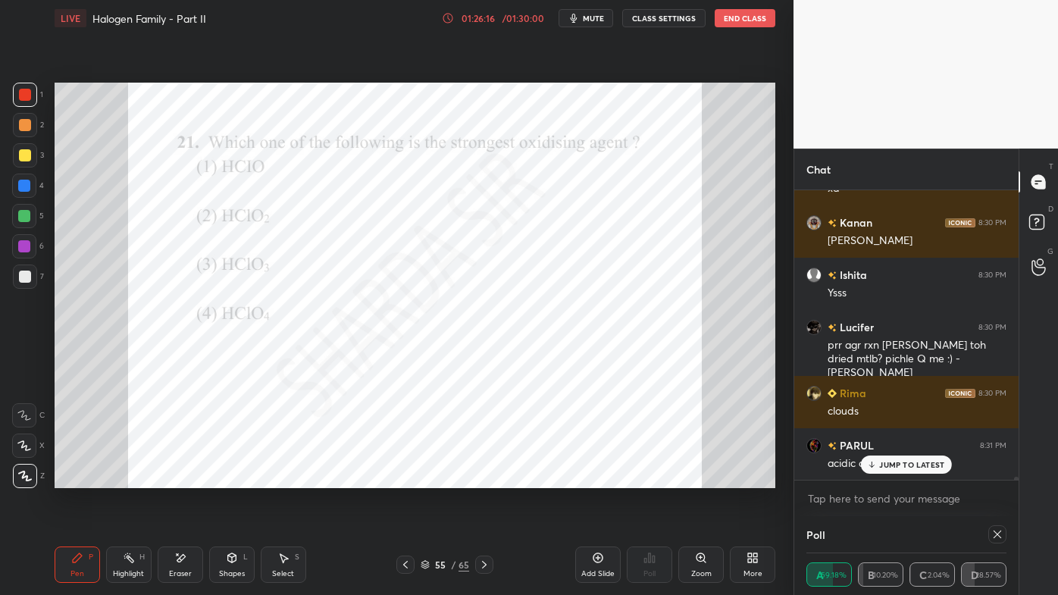
click at [904, 467] on div "Chat [PERSON_NAME] 8:27 PM [PERSON_NAME] 8:28 PM prr agr rxn [PERSON_NAME] toh …" at bounding box center [906, 372] width 225 height 447
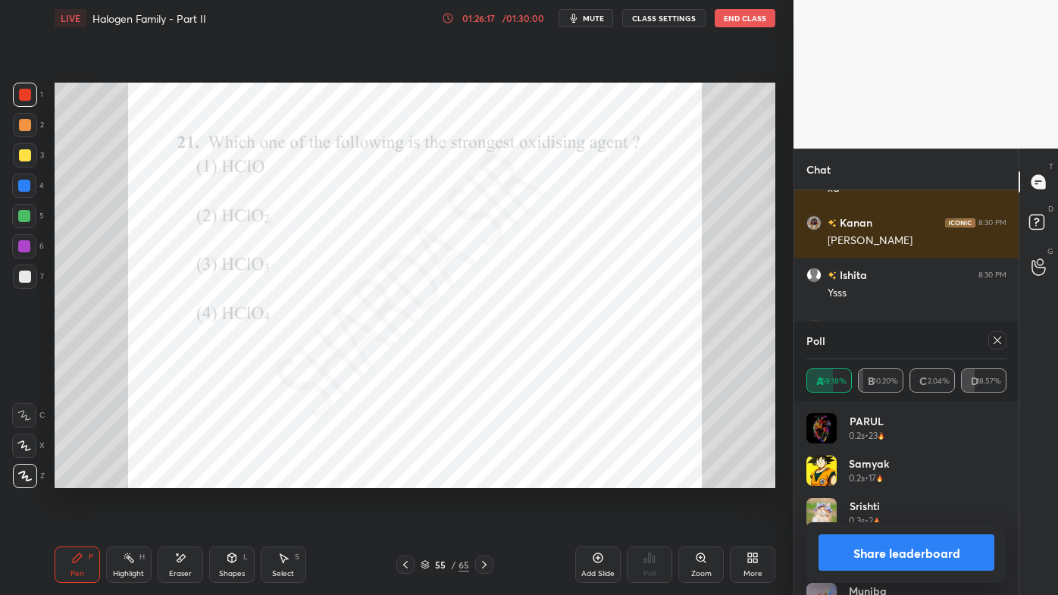
click at [995, 339] on icon at bounding box center [998, 340] width 12 height 12
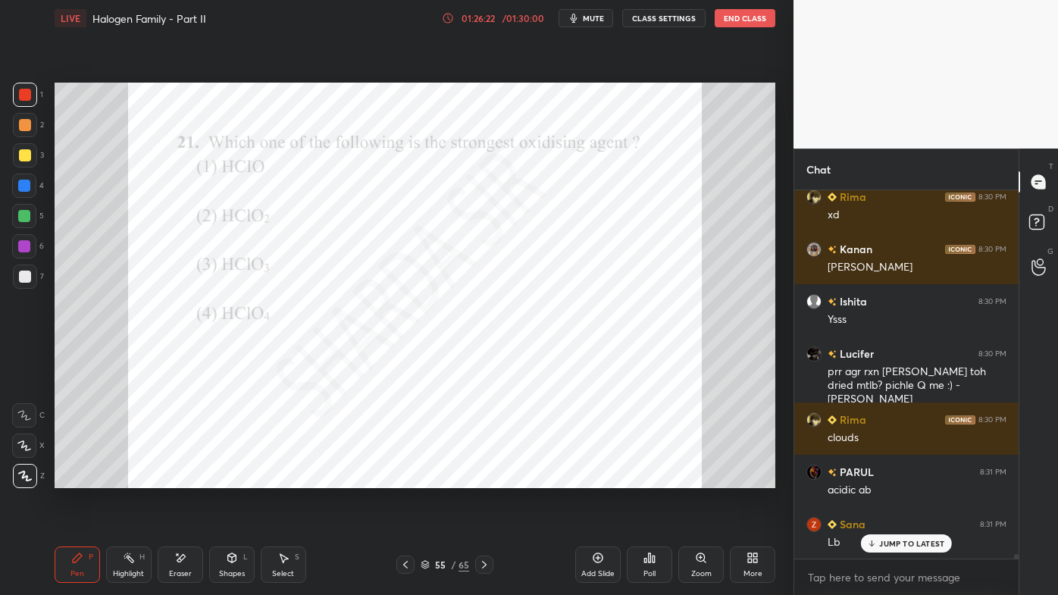
drag, startPoint x: 117, startPoint y: 556, endPoint x: 120, endPoint y: 511, distance: 45.6
click at [117, 478] on div "Highlight H" at bounding box center [128, 565] width 45 height 36
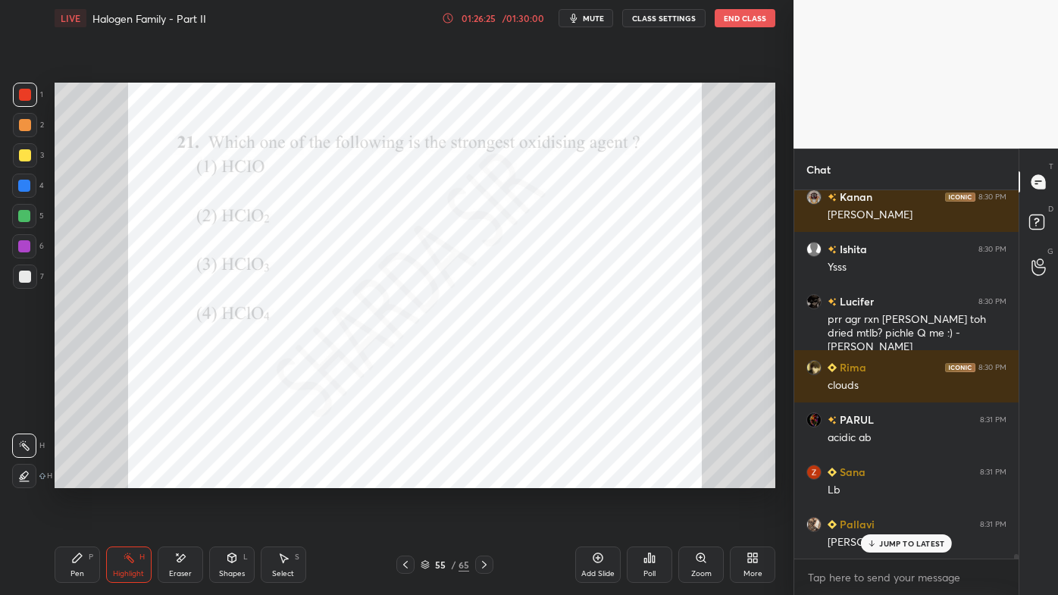
click at [878, 478] on div "[PERSON_NAME] 8:28 PM prr agr rxn [PERSON_NAME] toh dried mtlb? [PERSON_NAME] 8…" at bounding box center [907, 374] width 224 height 368
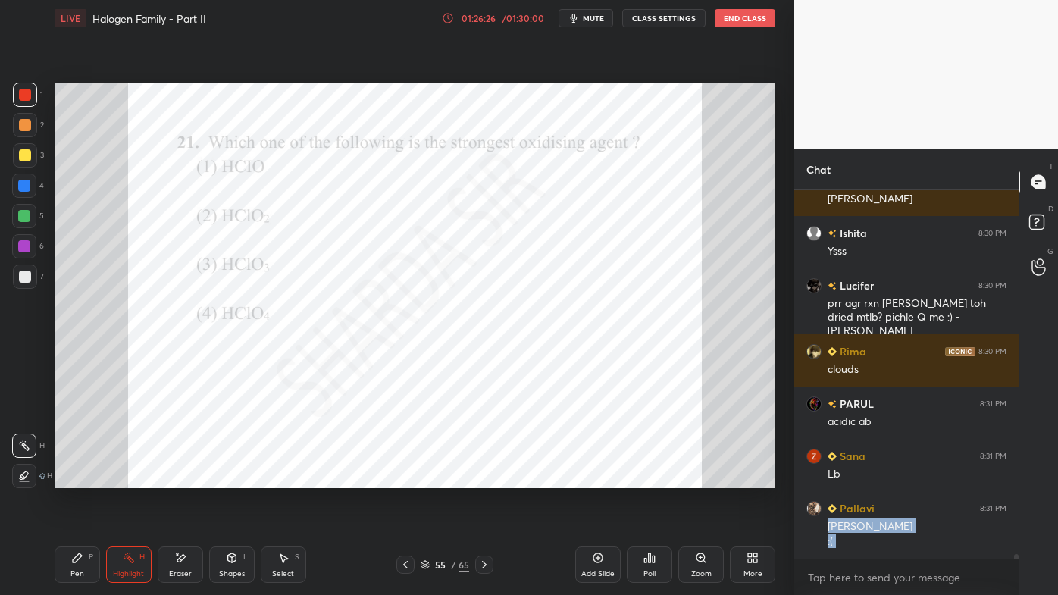
click at [483, 478] on icon at bounding box center [484, 565] width 12 height 12
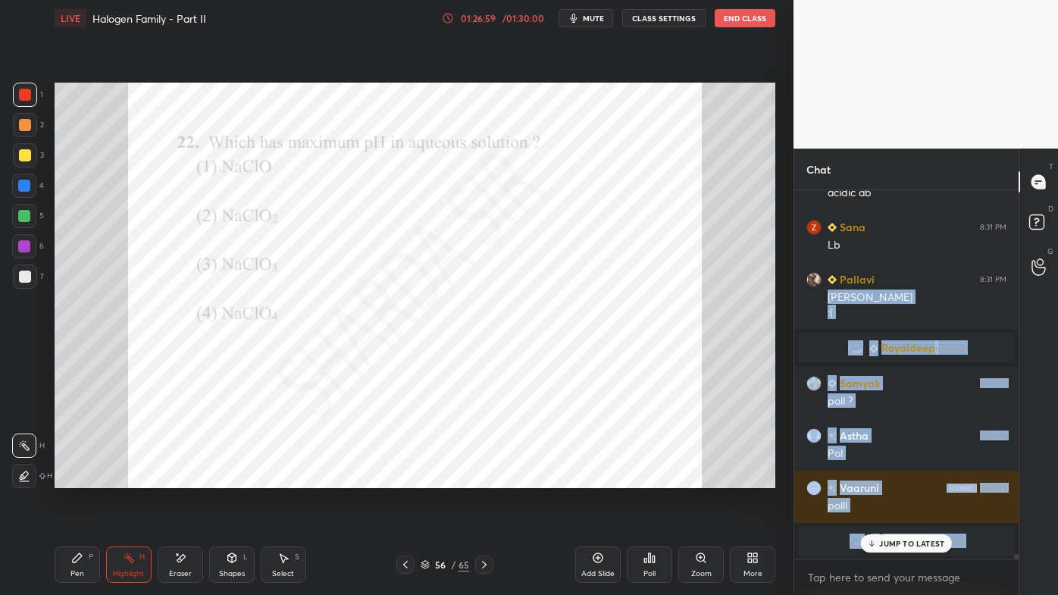
click at [649, 478] on icon at bounding box center [650, 557] width 2 height 9
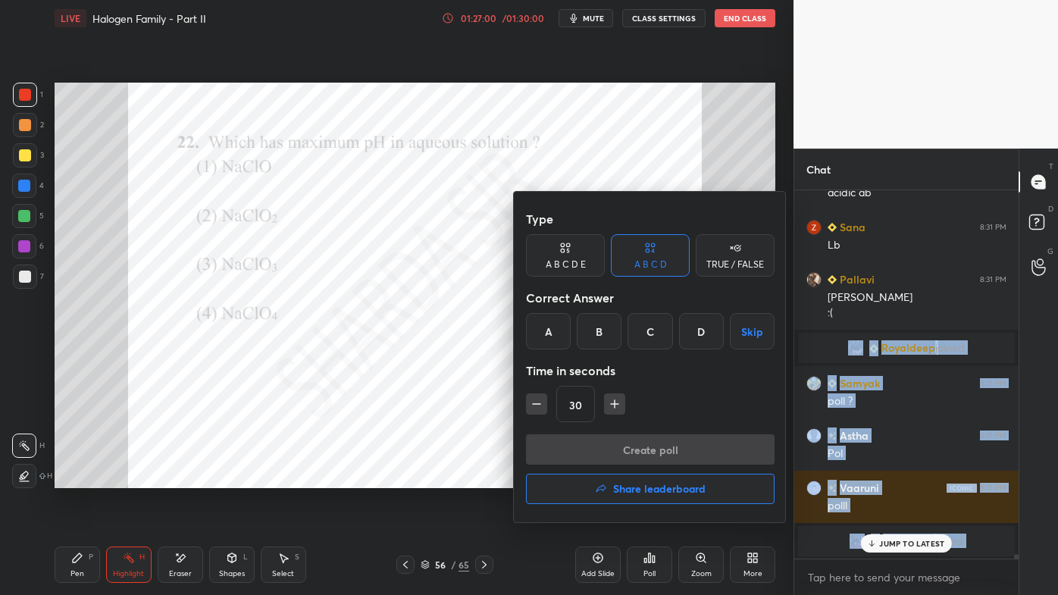
click at [701, 338] on div "D" at bounding box center [701, 331] width 45 height 36
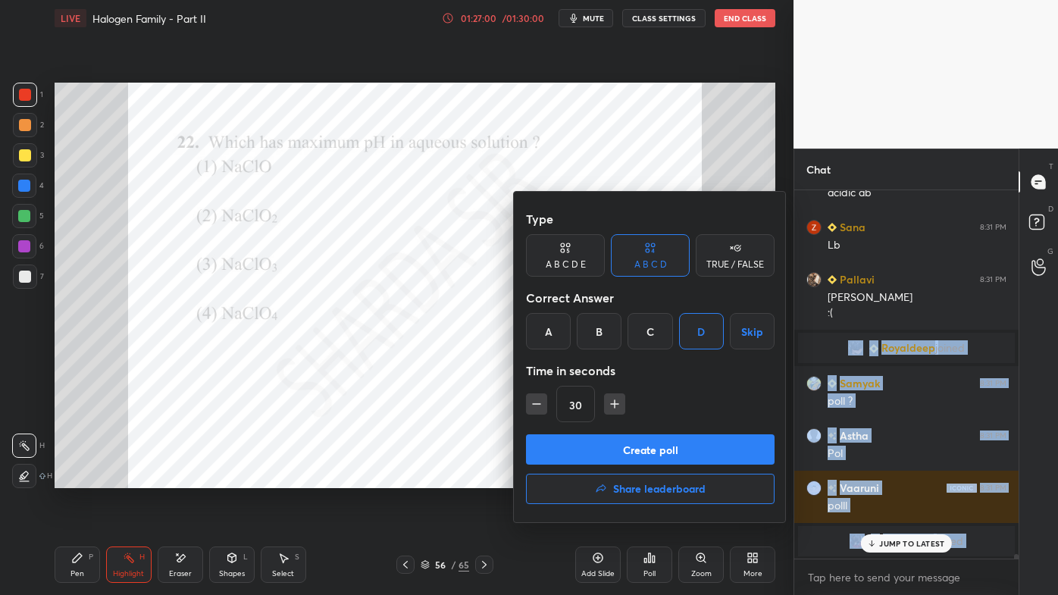
drag, startPoint x: 623, startPoint y: 444, endPoint x: 614, endPoint y: 450, distance: 10.9
click at [624, 447] on button "Create poll" at bounding box center [650, 449] width 249 height 30
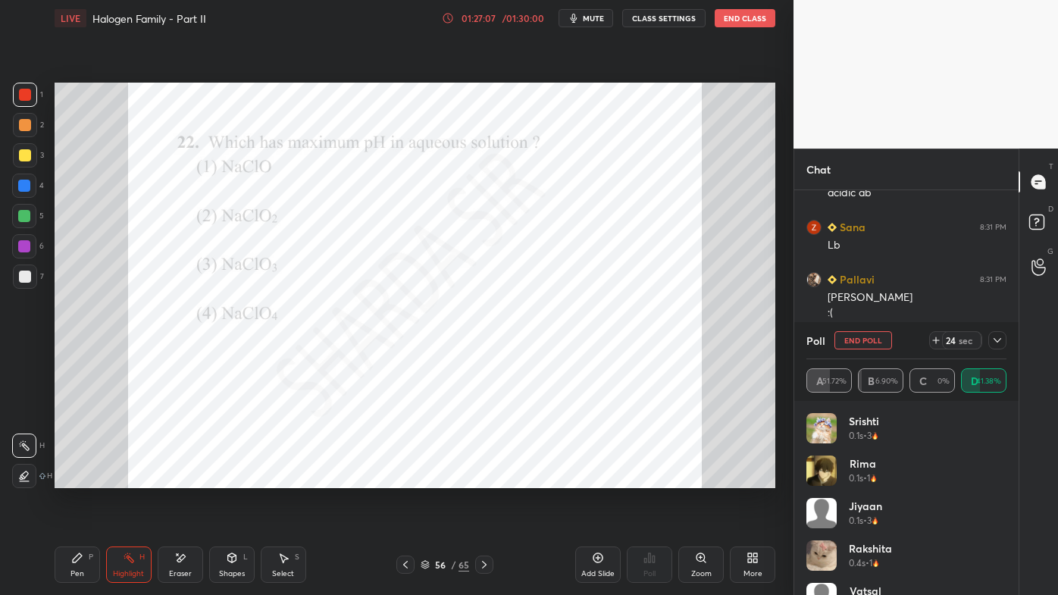
drag, startPoint x: 1004, startPoint y: 337, endPoint x: 966, endPoint y: 347, distance: 39.2
click at [1002, 337] on icon at bounding box center [998, 340] width 12 height 12
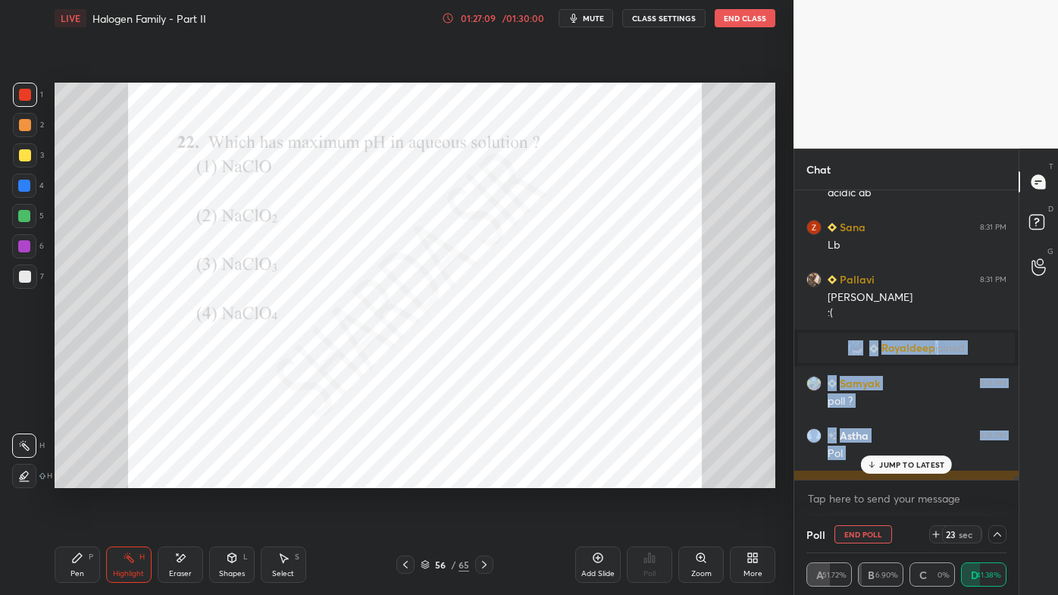
click at [897, 478] on div "[PERSON_NAME] 8:31 PM polll" at bounding box center [907, 497] width 224 height 52
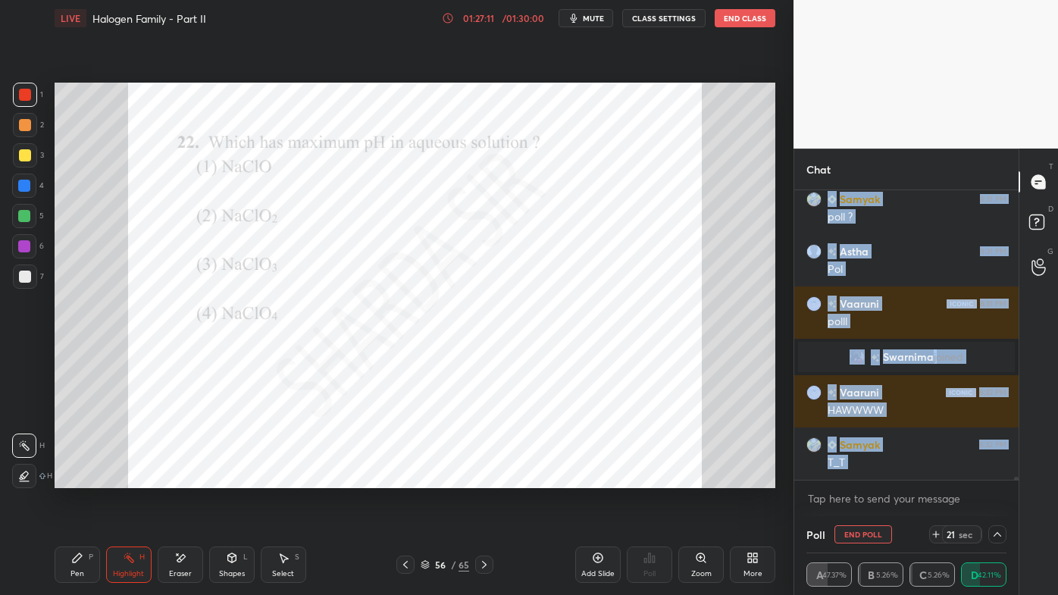
click at [868, 478] on button "End Poll" at bounding box center [864, 534] width 58 height 18
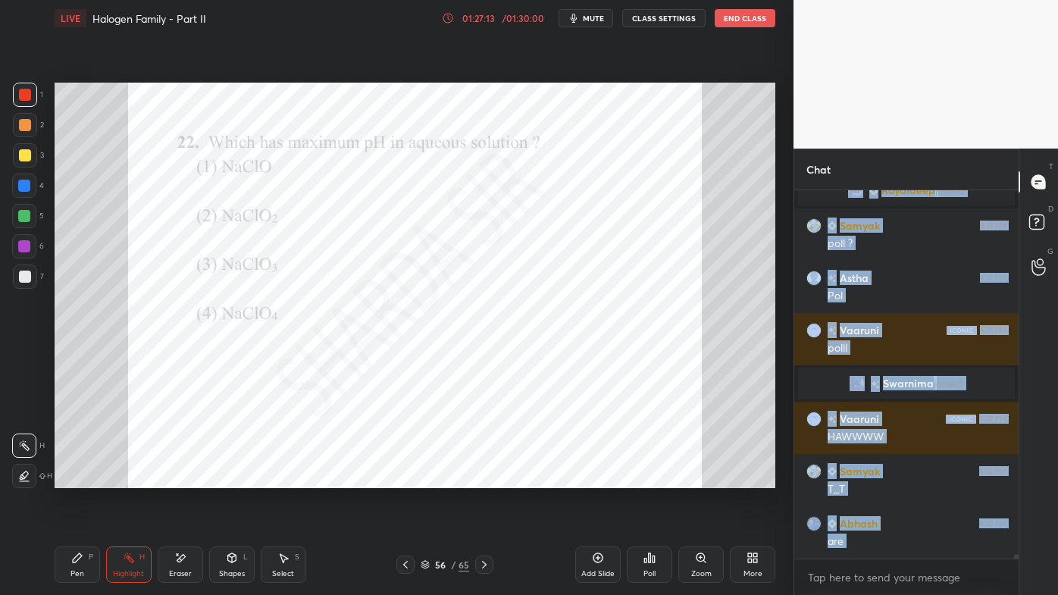
click at [68, 478] on div "Pen P" at bounding box center [77, 565] width 45 height 36
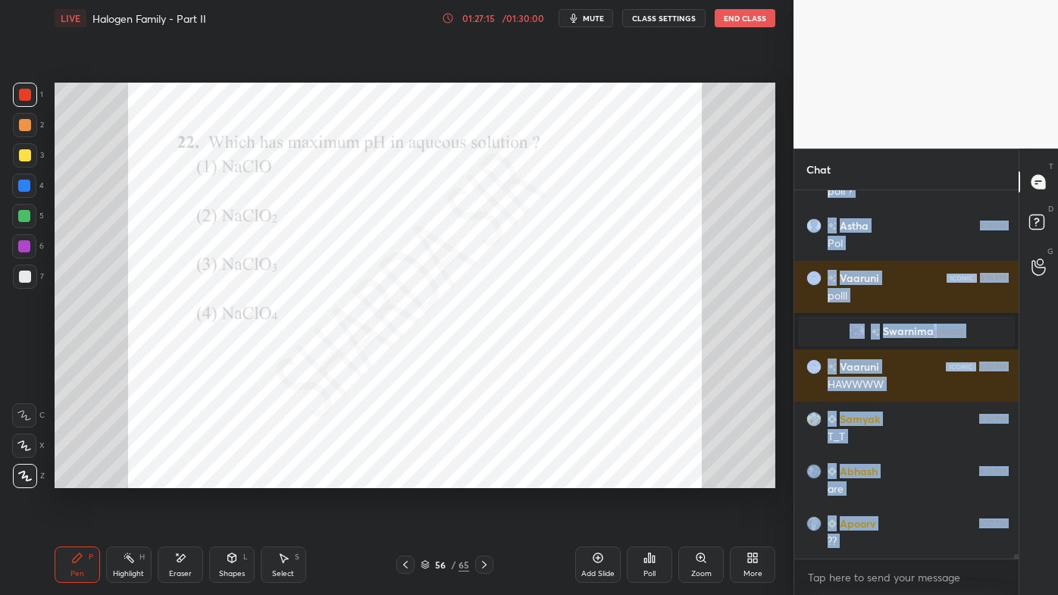
click at [79, 478] on div "Pen P" at bounding box center [77, 565] width 45 height 36
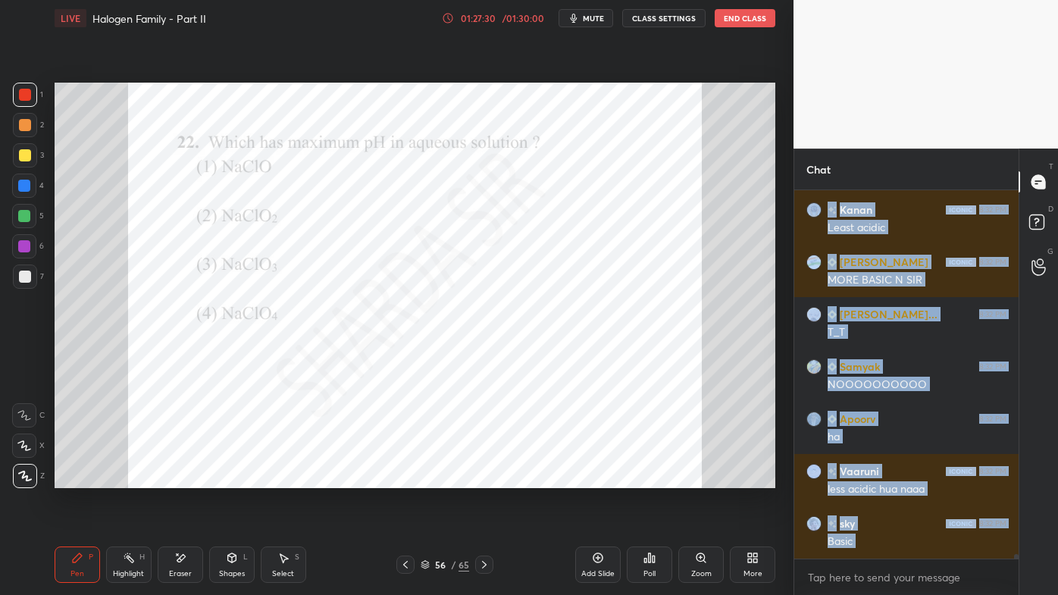
drag, startPoint x: 177, startPoint y: 563, endPoint x: 208, endPoint y: 504, distance: 65.8
click at [180, 478] on icon at bounding box center [180, 558] width 12 height 13
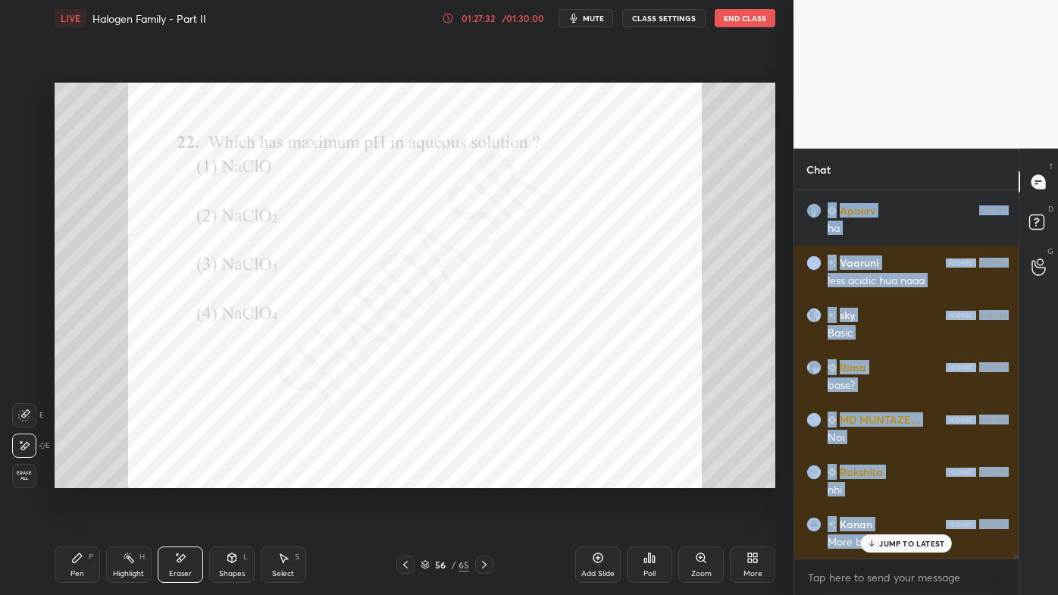
drag, startPoint x: 77, startPoint y: 566, endPoint x: 86, endPoint y: 534, distance: 34.1
click at [77, 478] on div "Pen P" at bounding box center [77, 565] width 45 height 36
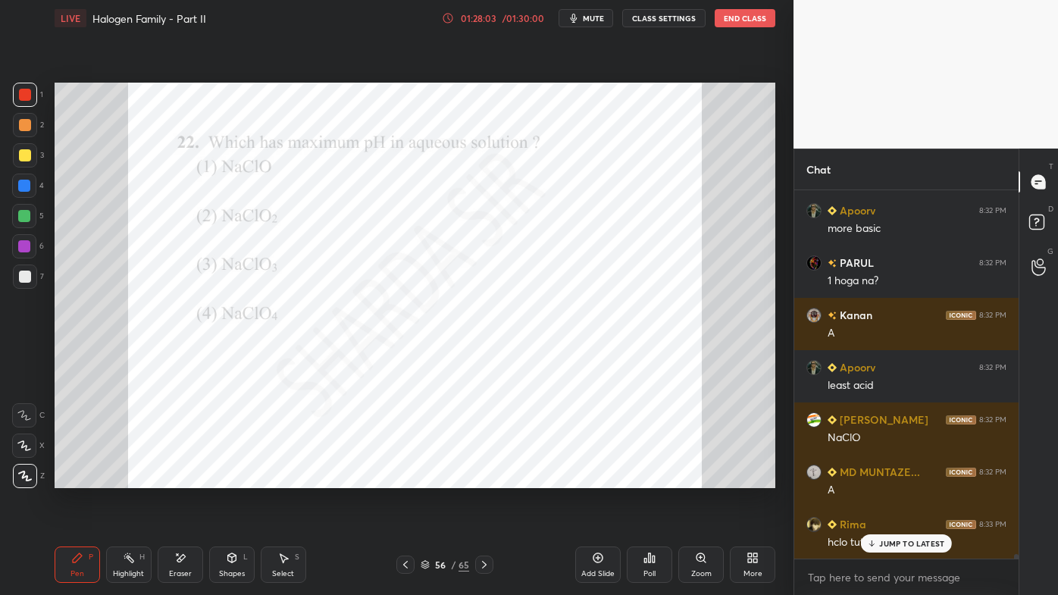
drag, startPoint x: 885, startPoint y: 540, endPoint x: 847, endPoint y: 572, distance: 50.6
click at [882, 478] on p "JUMP TO LATEST" at bounding box center [911, 543] width 65 height 9
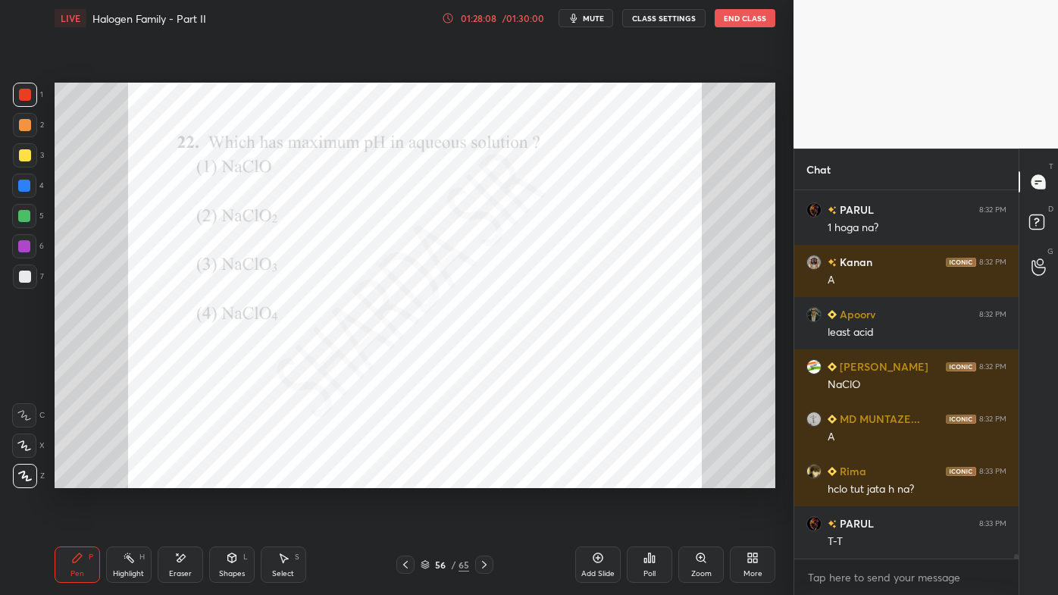
click at [139, 478] on div "Highlight H" at bounding box center [128, 565] width 45 height 36
drag, startPoint x: 487, startPoint y: 563, endPoint x: 471, endPoint y: 569, distance: 17.0
click at [487, 478] on icon at bounding box center [484, 565] width 12 height 12
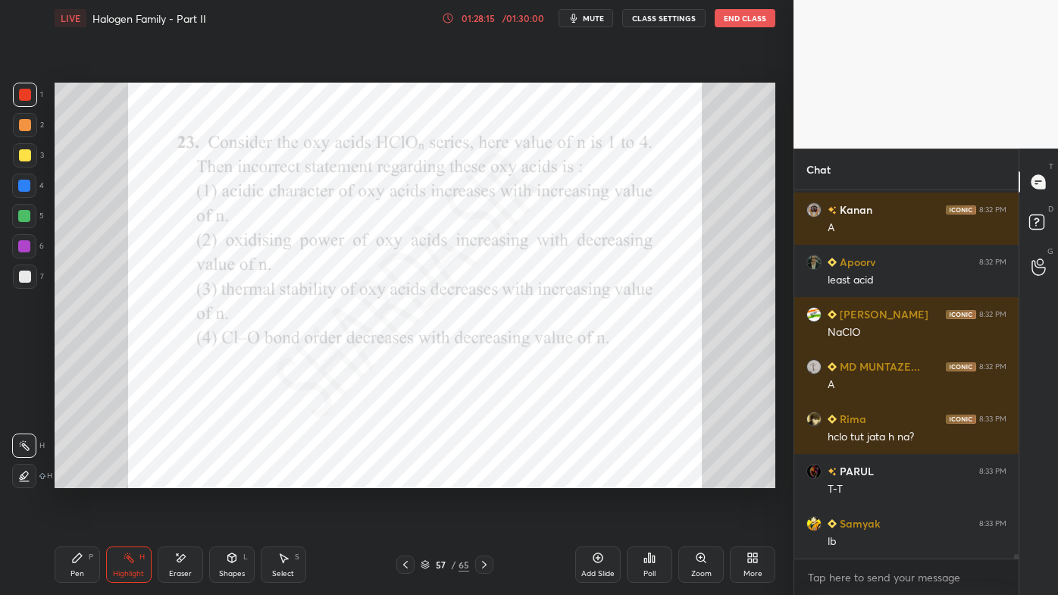
scroll to position [31509, 0]
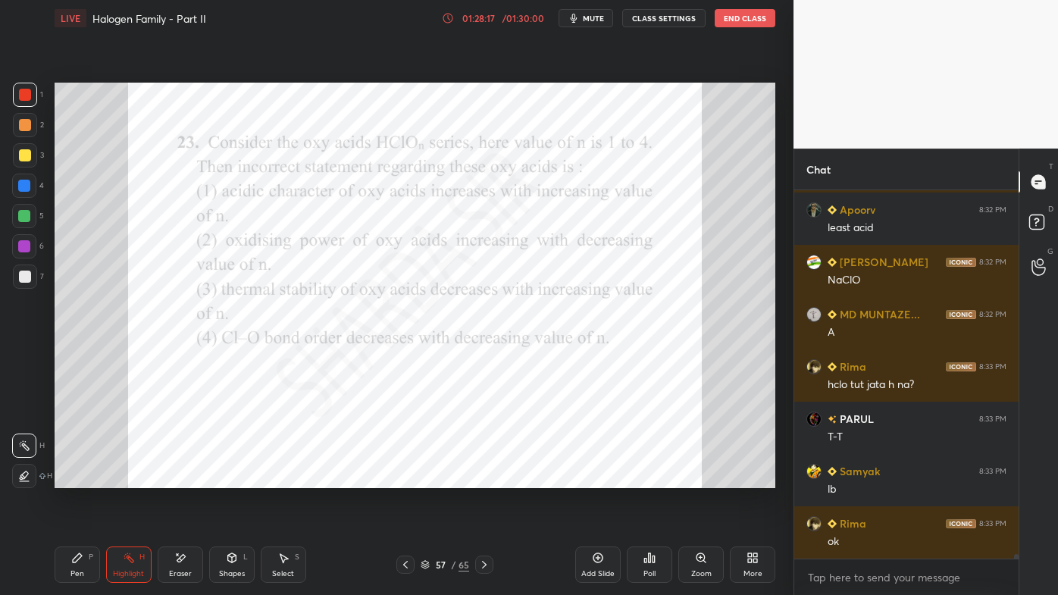
drag, startPoint x: 487, startPoint y: 564, endPoint x: 472, endPoint y: 572, distance: 17.0
click at [484, 478] on icon at bounding box center [484, 565] width 12 height 12
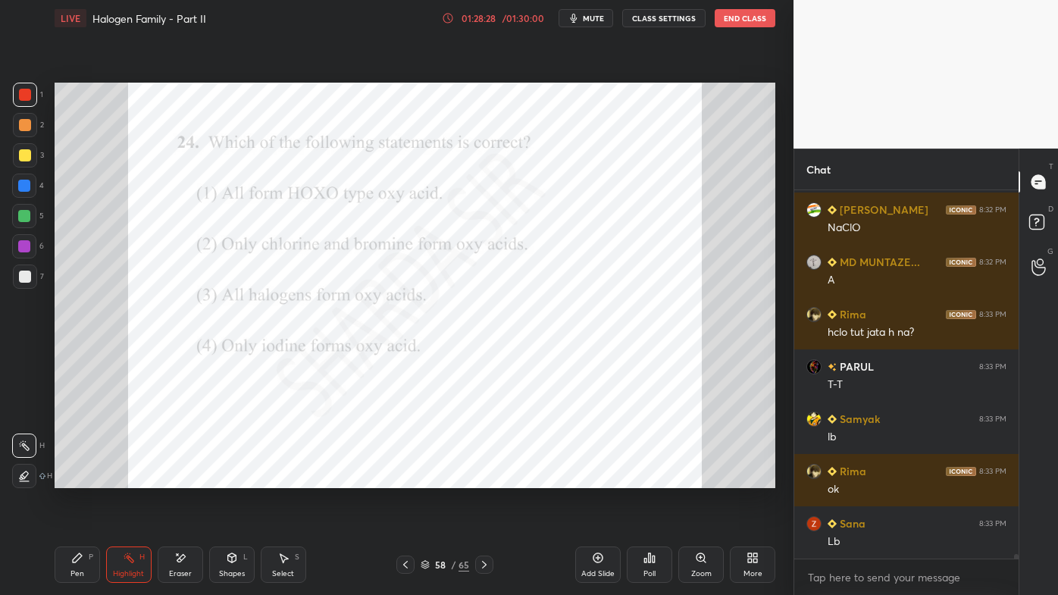
click at [652, 478] on div "Poll" at bounding box center [649, 565] width 45 height 36
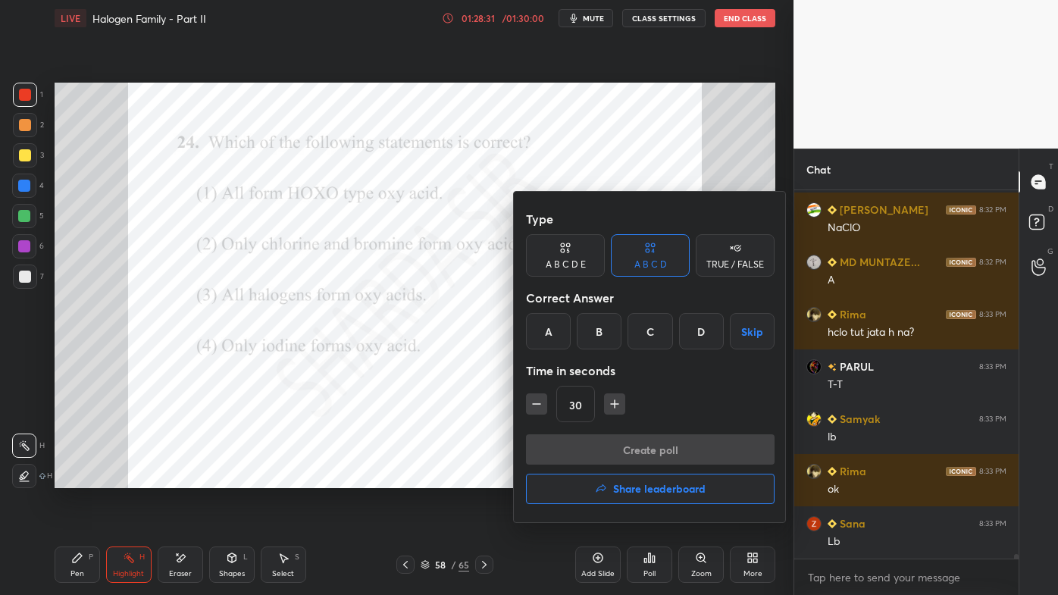
click at [647, 335] on div "C" at bounding box center [650, 331] width 45 height 36
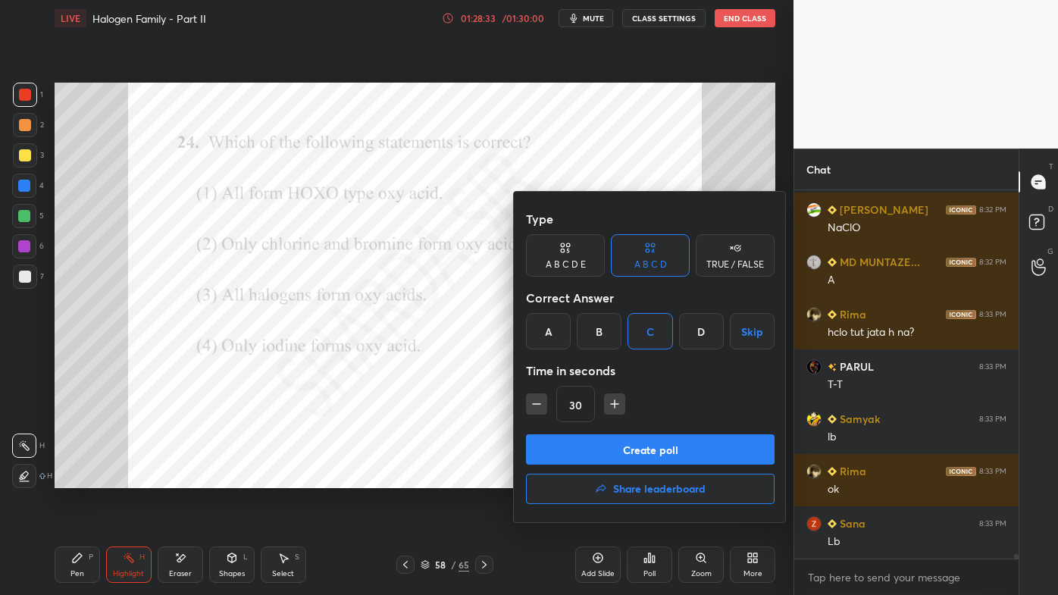
click at [604, 457] on button "Create poll" at bounding box center [650, 449] width 249 height 30
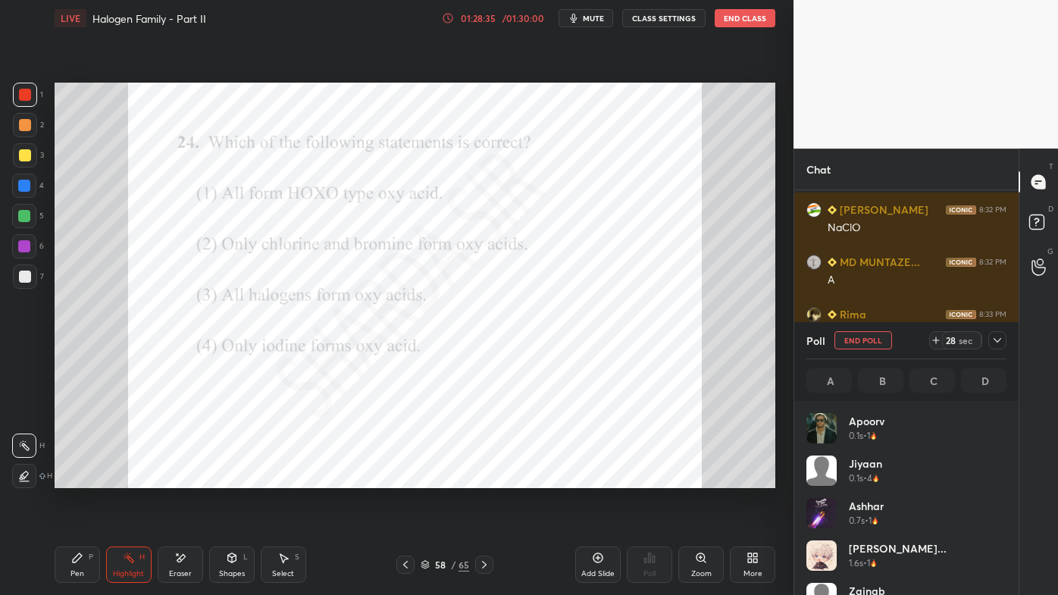
scroll to position [177, 196]
click at [997, 341] on icon at bounding box center [998, 340] width 12 height 12
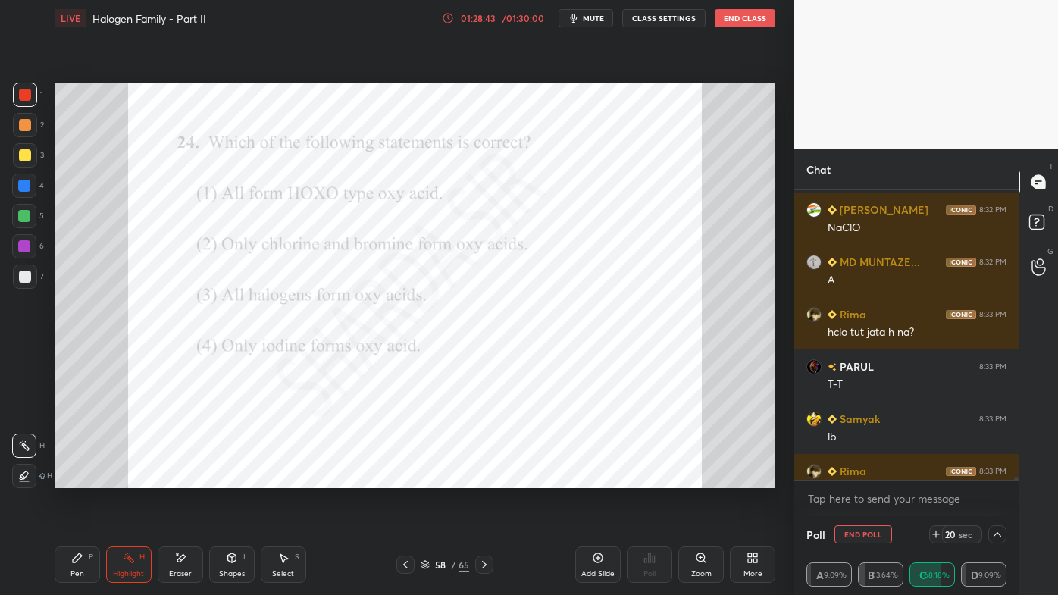
scroll to position [0, 4]
drag, startPoint x: 998, startPoint y: 531, endPoint x: 964, endPoint y: 544, distance: 36.9
click at [997, 478] on icon at bounding box center [998, 534] width 12 height 12
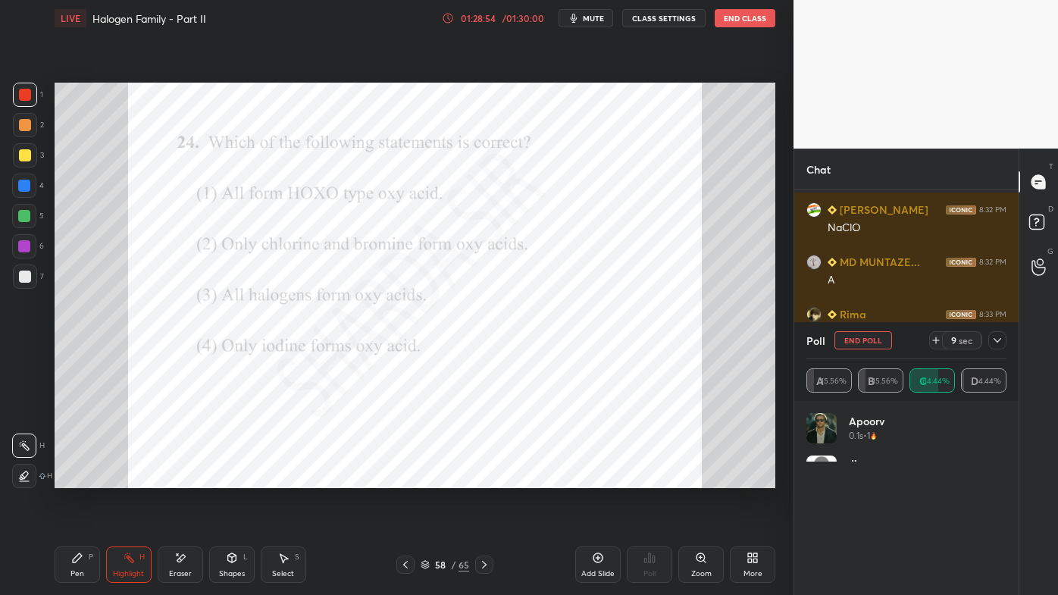
click at [998, 334] on div at bounding box center [998, 340] width 18 height 18
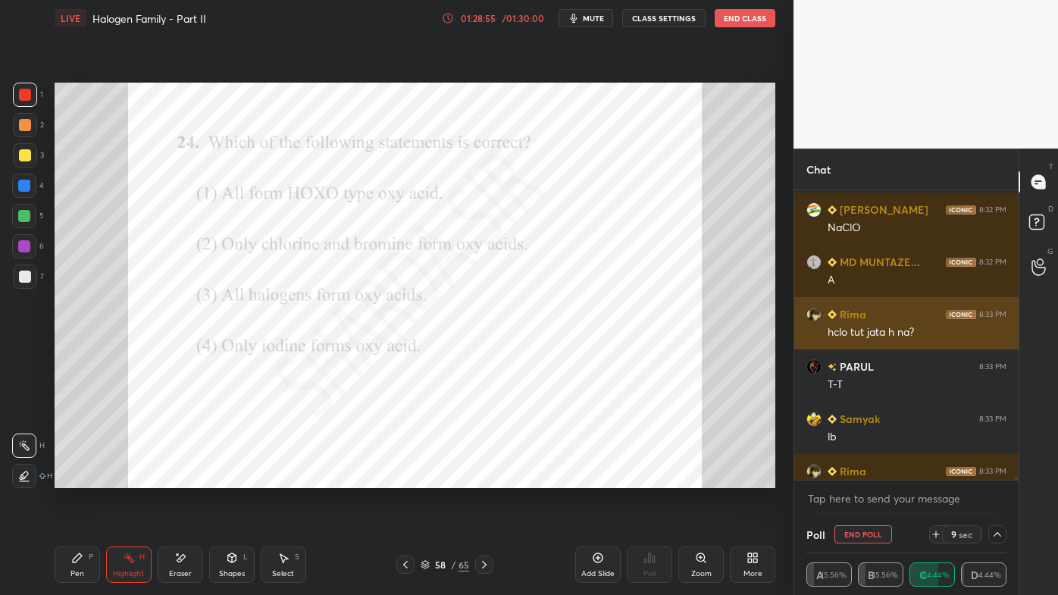
scroll to position [0, 4]
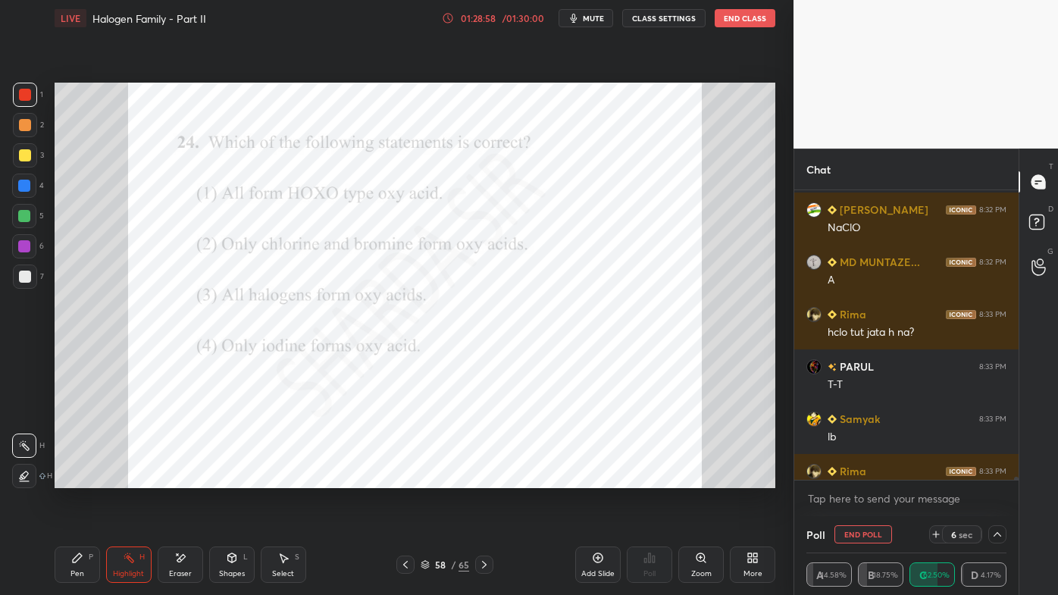
drag, startPoint x: 68, startPoint y: 559, endPoint x: 71, endPoint y: 545, distance: 14.7
click at [66, 478] on div "Pen P" at bounding box center [77, 565] width 45 height 36
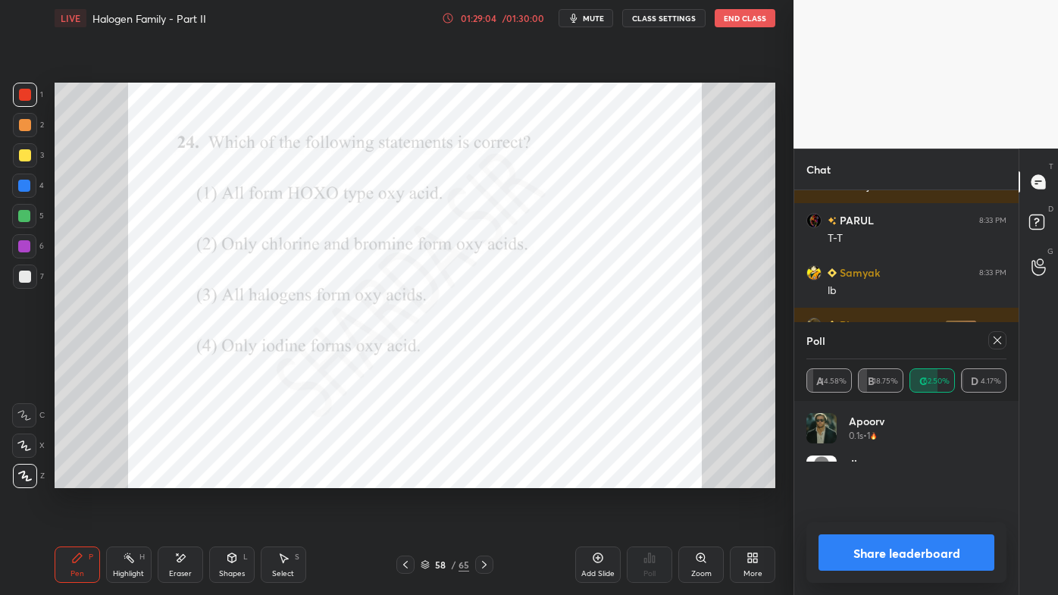
scroll to position [44, 196]
drag, startPoint x: 994, startPoint y: 337, endPoint x: 1000, endPoint y: 329, distance: 9.7
click at [995, 337] on icon at bounding box center [998, 340] width 12 height 12
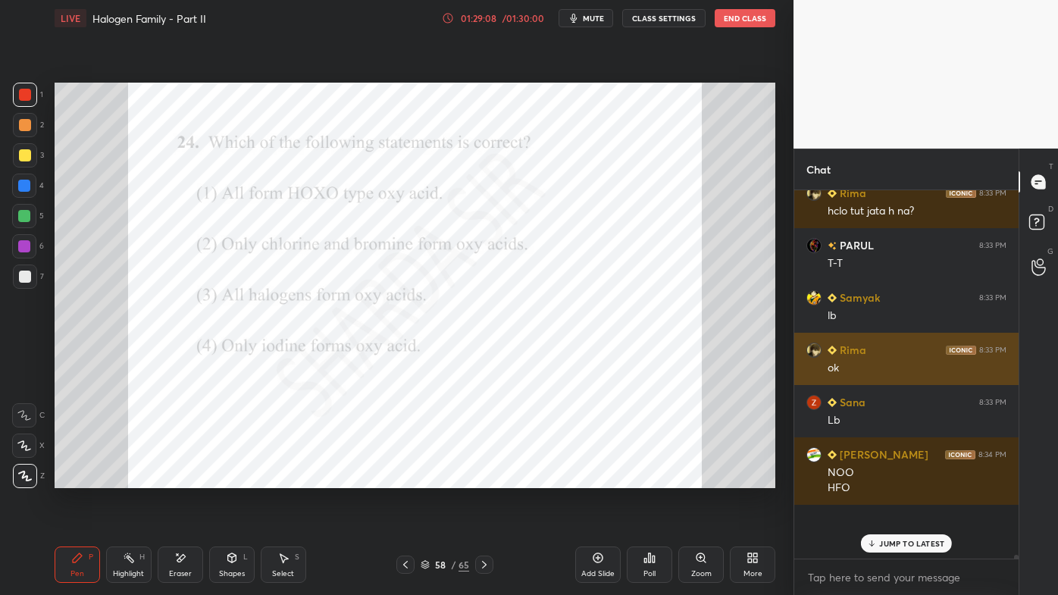
scroll to position [31633, 0]
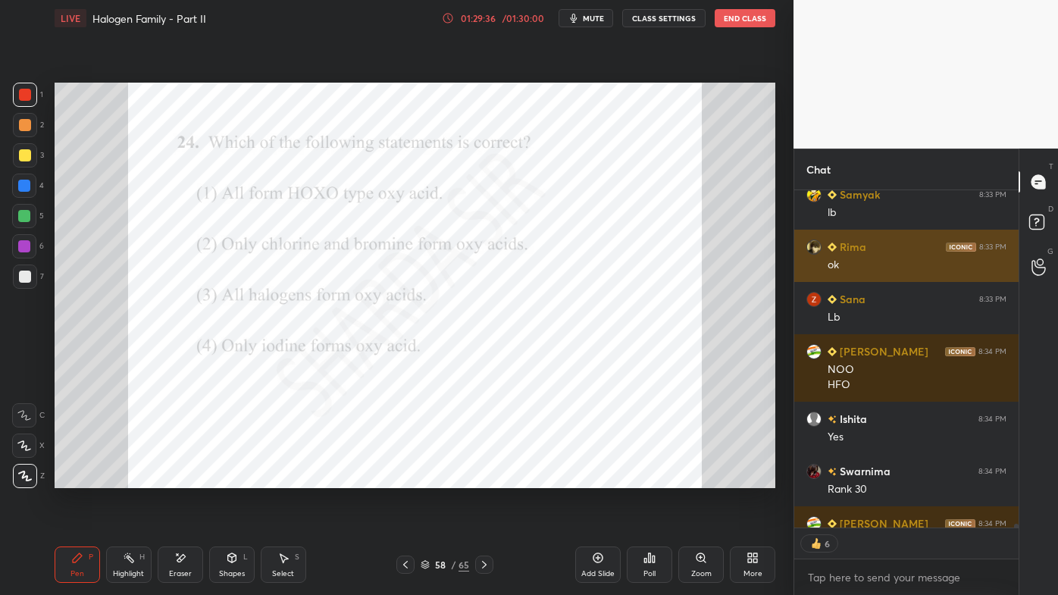
type textarea "x"
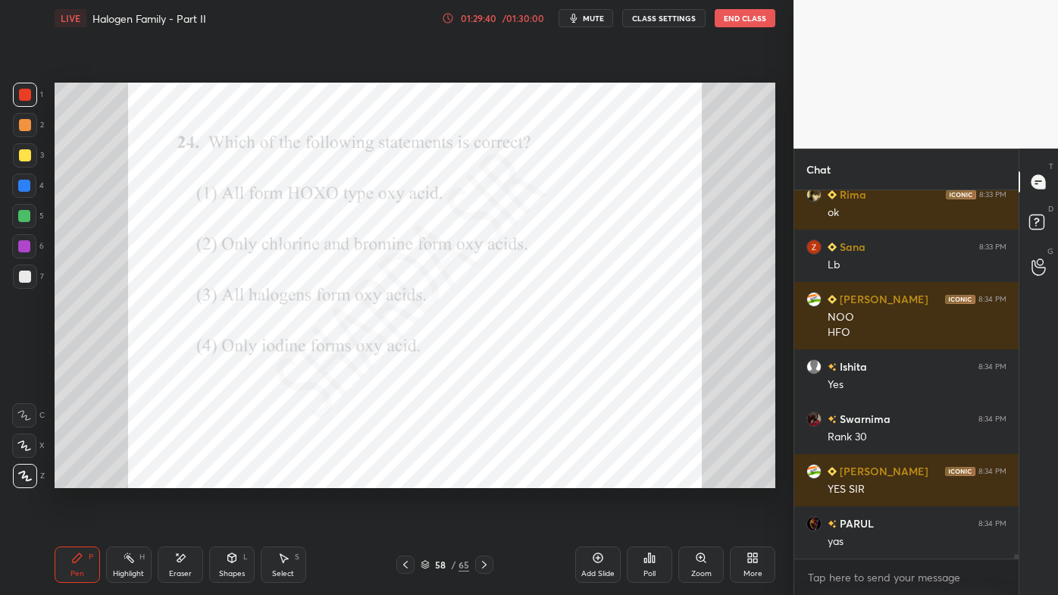
click at [483, 478] on icon at bounding box center [484, 565] width 12 height 12
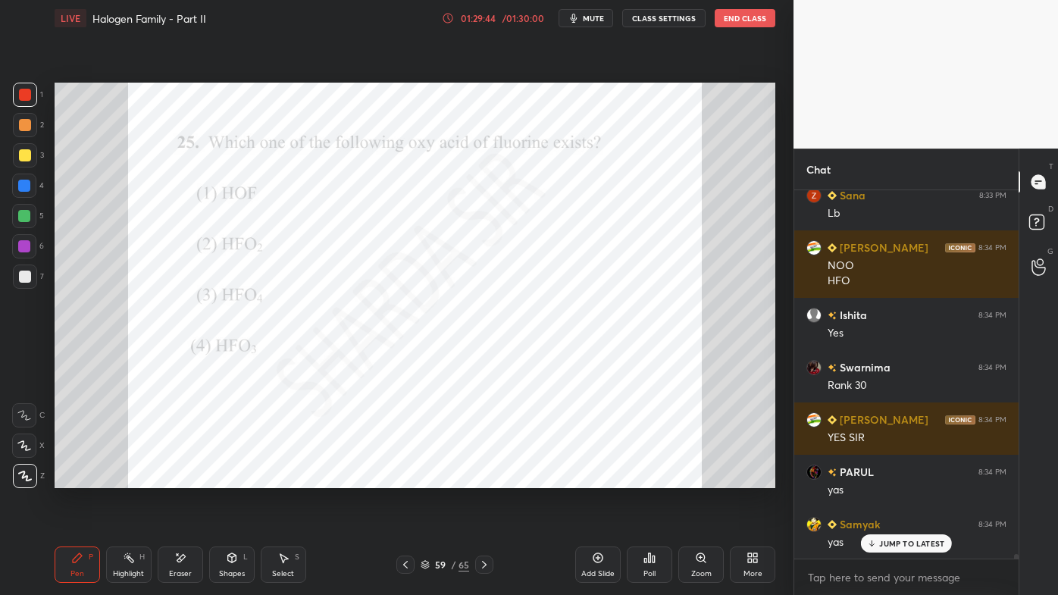
click at [647, 478] on icon at bounding box center [650, 558] width 12 height 12
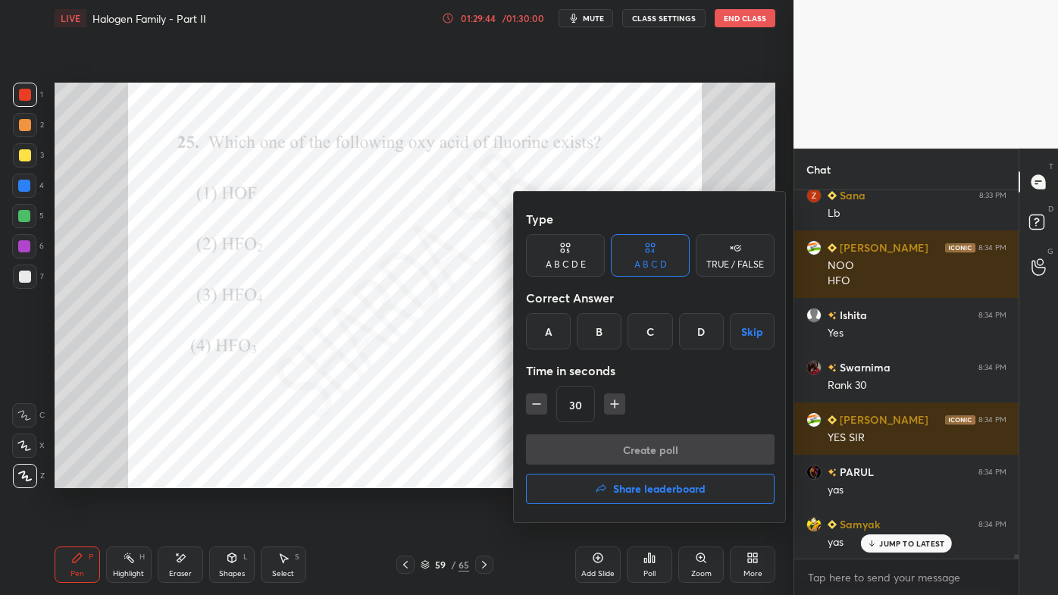
click at [550, 329] on div "A" at bounding box center [548, 331] width 45 height 36
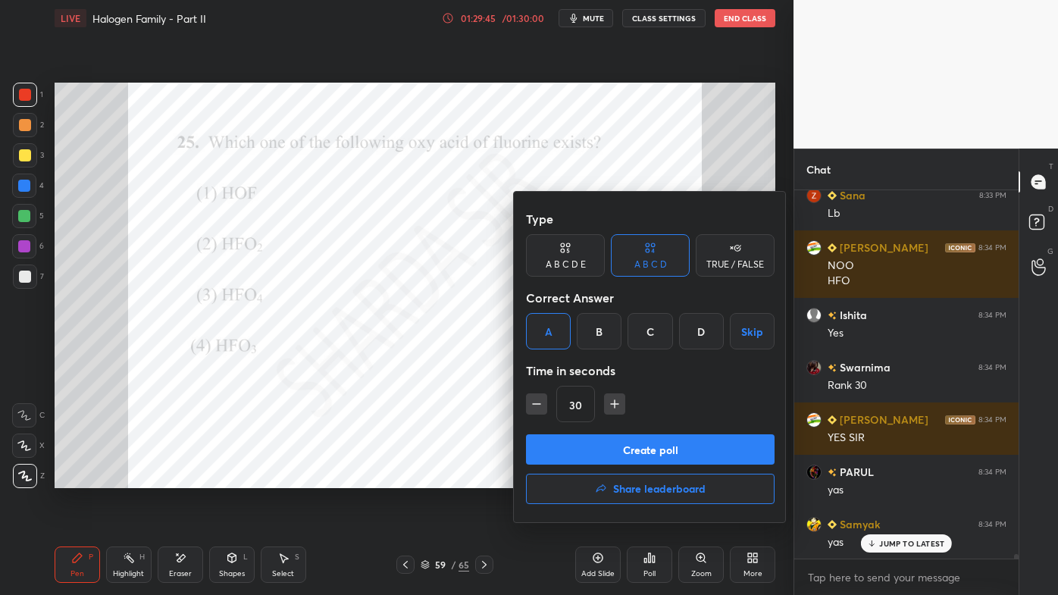
drag, startPoint x: 540, startPoint y: 404, endPoint x: 548, endPoint y: 410, distance: 10.3
click at [540, 406] on icon "button" at bounding box center [536, 403] width 15 height 15
type input "15"
click at [588, 450] on button "Create poll" at bounding box center [650, 449] width 249 height 30
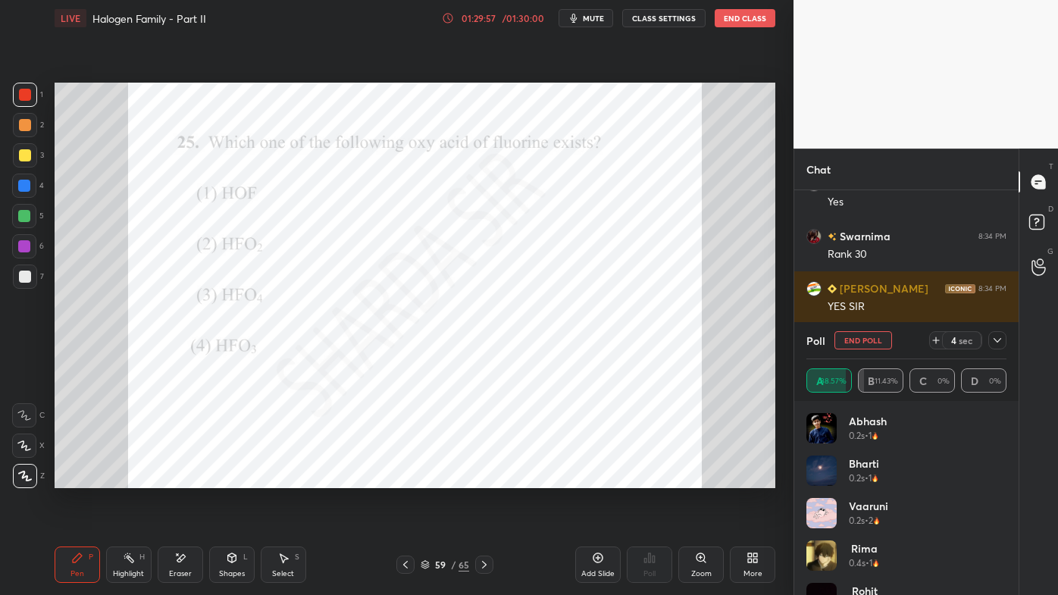
click at [33, 92] on div at bounding box center [25, 95] width 24 height 24
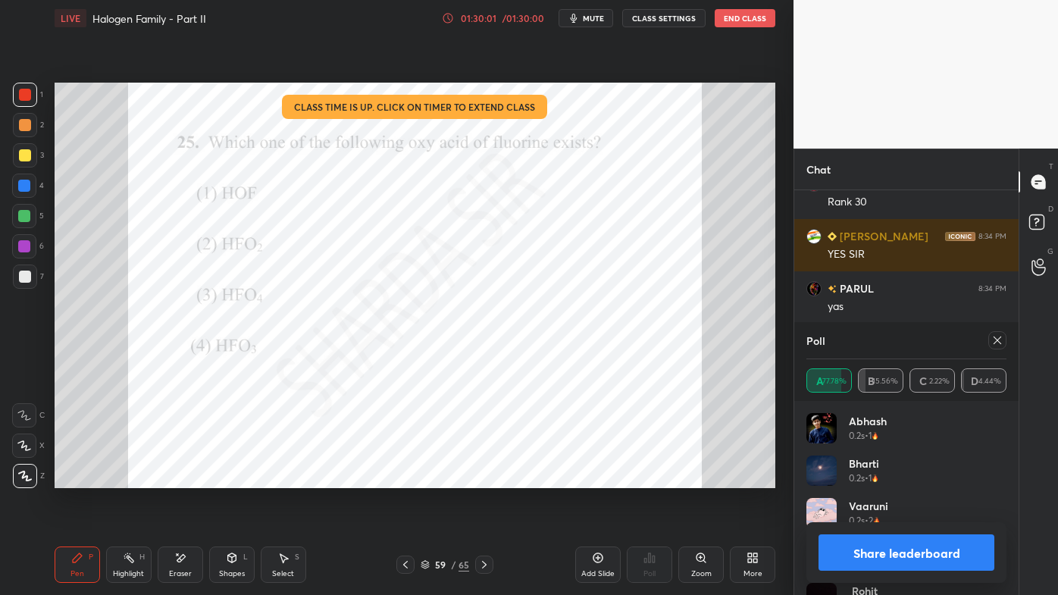
drag, startPoint x: 1000, startPoint y: 337, endPoint x: 988, endPoint y: 338, distance: 12.2
click at [999, 337] on icon at bounding box center [998, 340] width 12 height 12
type textarea "x"
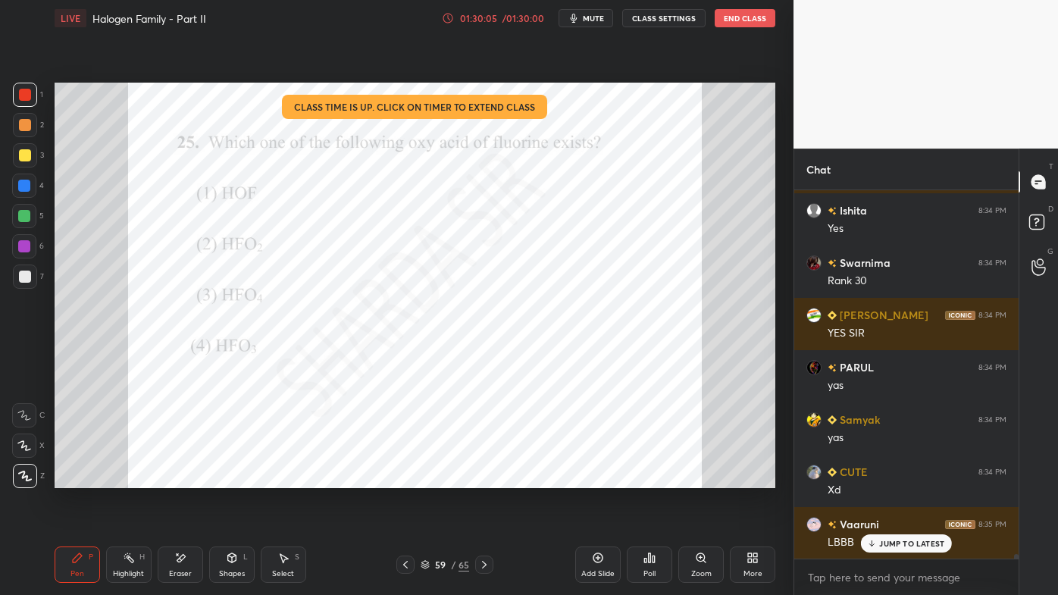
click at [487, 478] on icon at bounding box center [484, 565] width 12 height 12
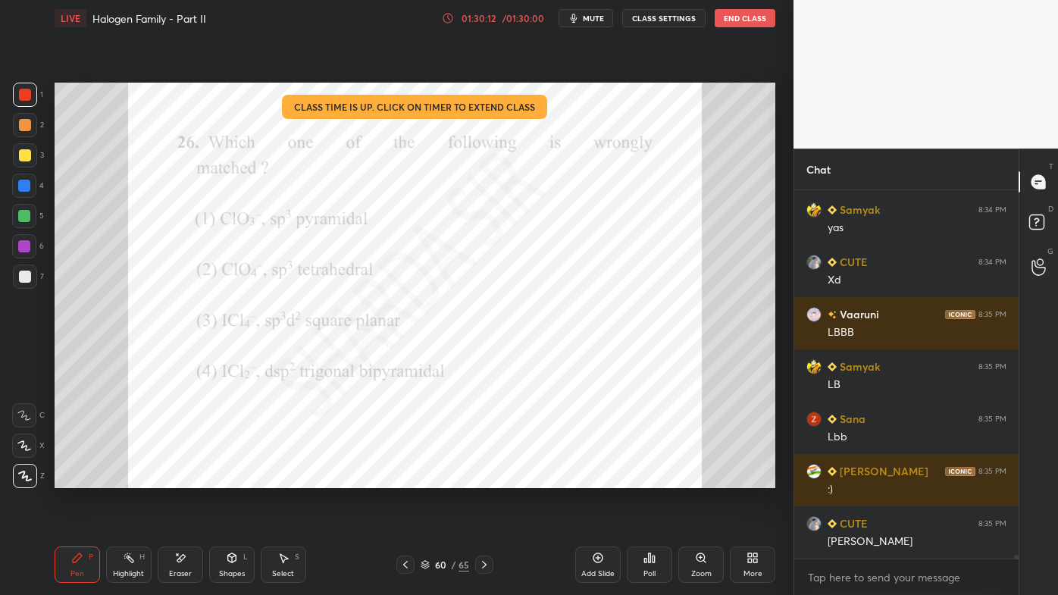
click at [644, 478] on div "Poll" at bounding box center [649, 565] width 45 height 36
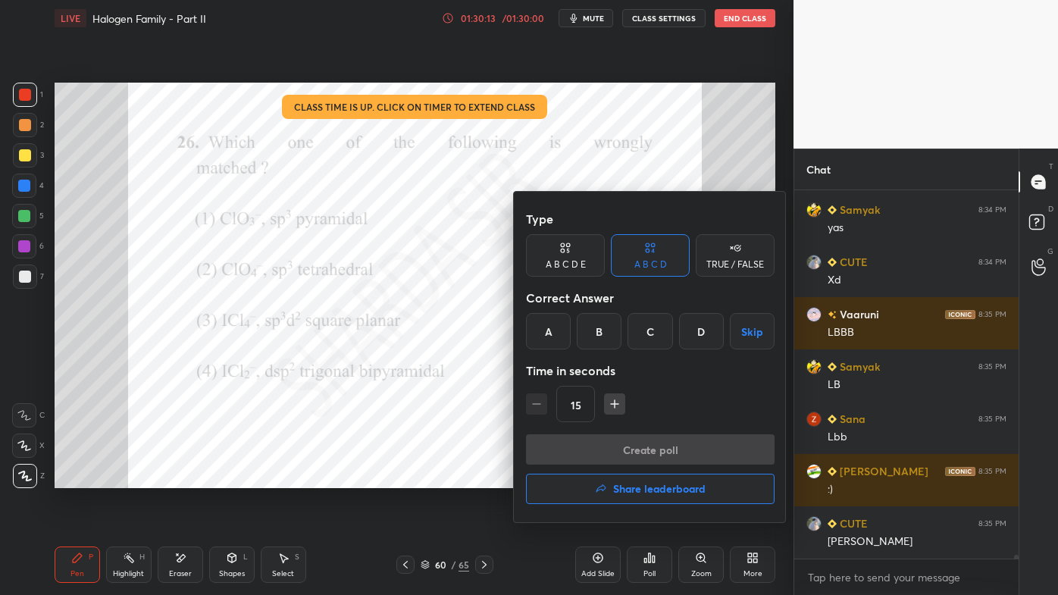
click at [702, 335] on div "D" at bounding box center [701, 331] width 45 height 36
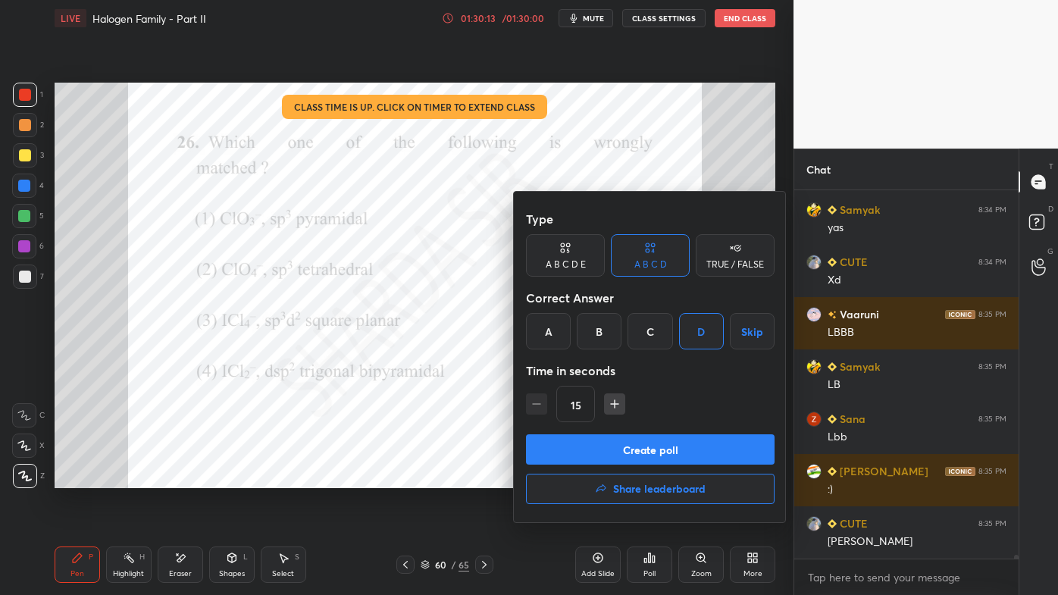
click at [614, 401] on icon "button" at bounding box center [614, 403] width 15 height 15
type input "30"
click at [603, 455] on button "Create poll" at bounding box center [650, 449] width 249 height 30
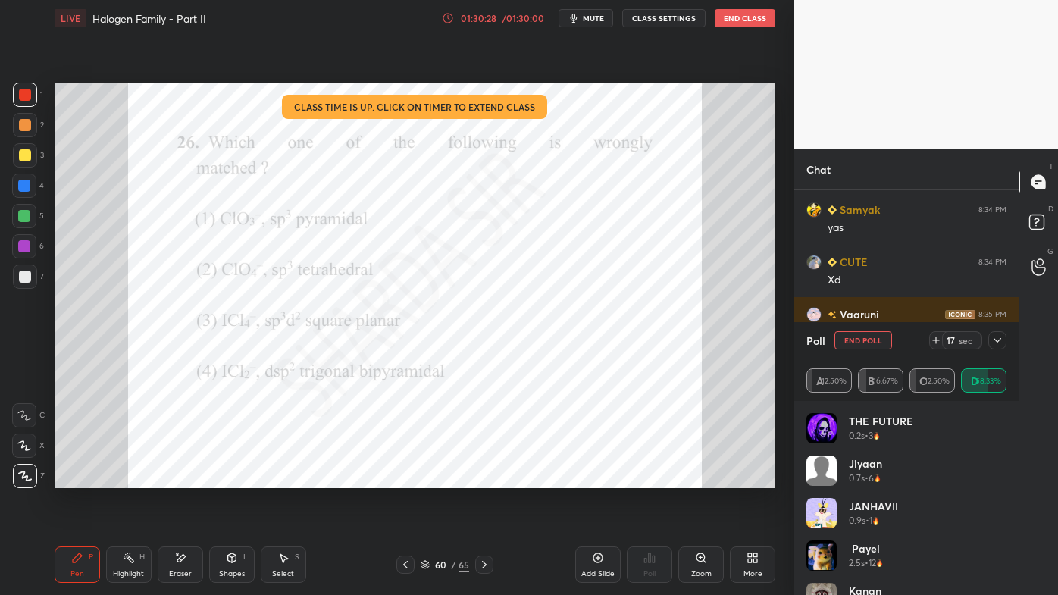
drag, startPoint x: 997, startPoint y: 336, endPoint x: 983, endPoint y: 350, distance: 20.4
click at [997, 337] on icon at bounding box center [998, 340] width 12 height 12
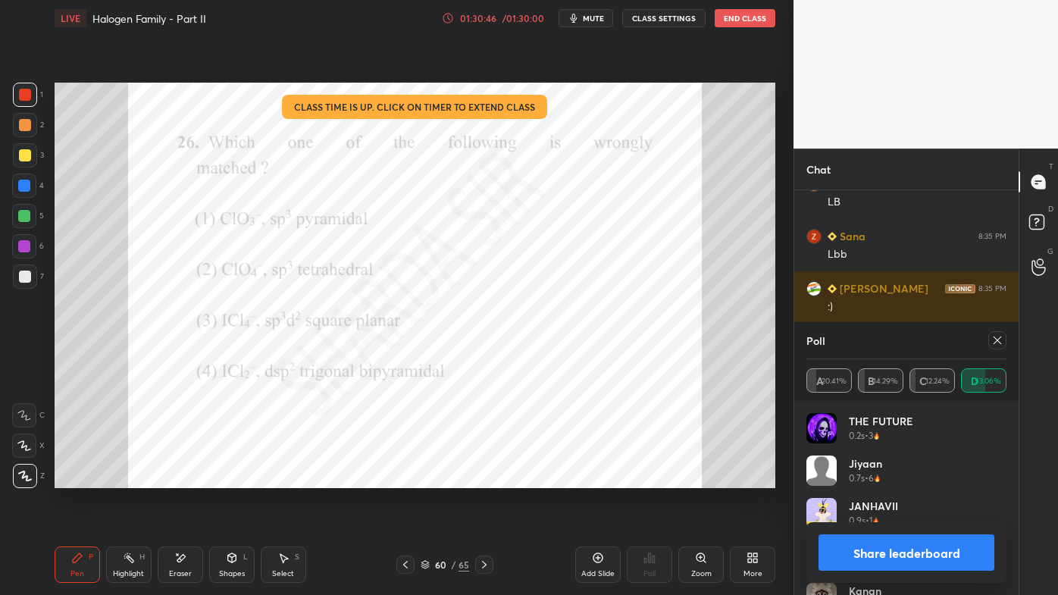
drag, startPoint x: 998, startPoint y: 337, endPoint x: 992, endPoint y: 343, distance: 8.1
click at [998, 339] on icon at bounding box center [998, 340] width 12 height 12
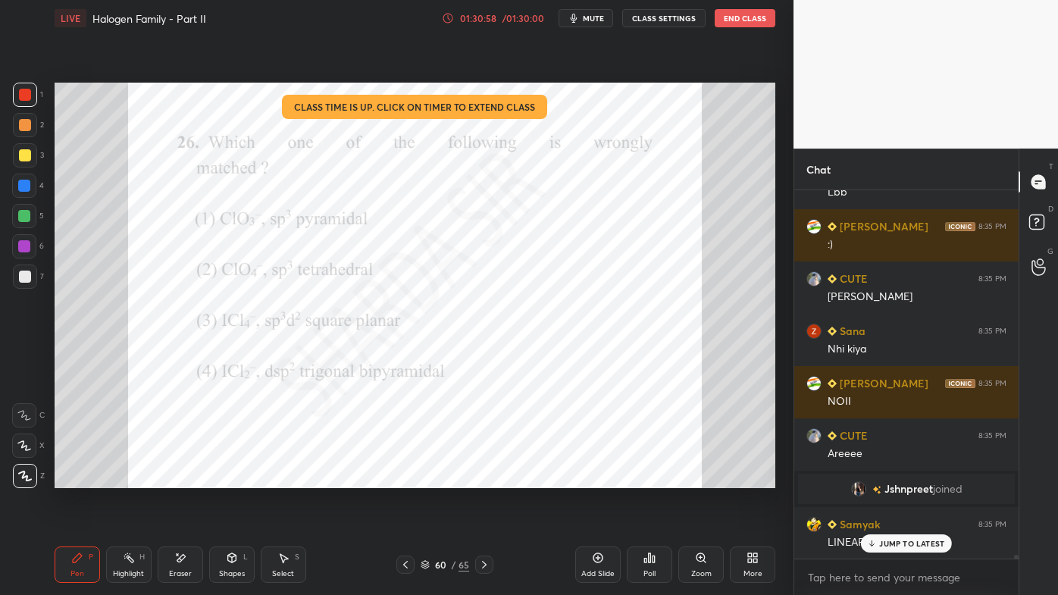
click at [139, 478] on div "Highlight H" at bounding box center [128, 565] width 45 height 36
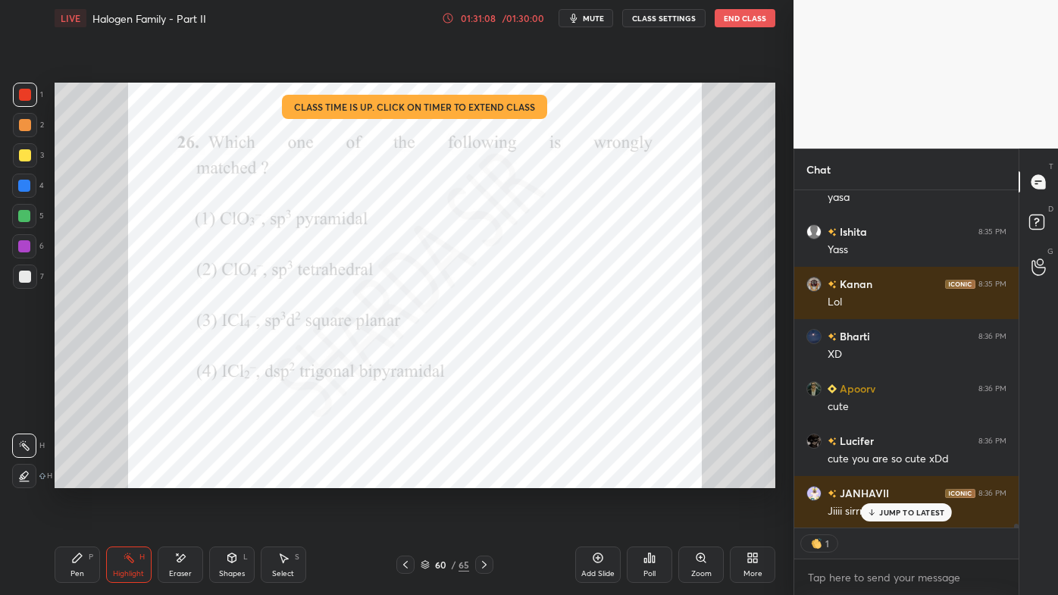
click at [67, 478] on div "Pen P" at bounding box center [77, 565] width 45 height 36
click at [135, 478] on div "Highlight H" at bounding box center [128, 565] width 45 height 36
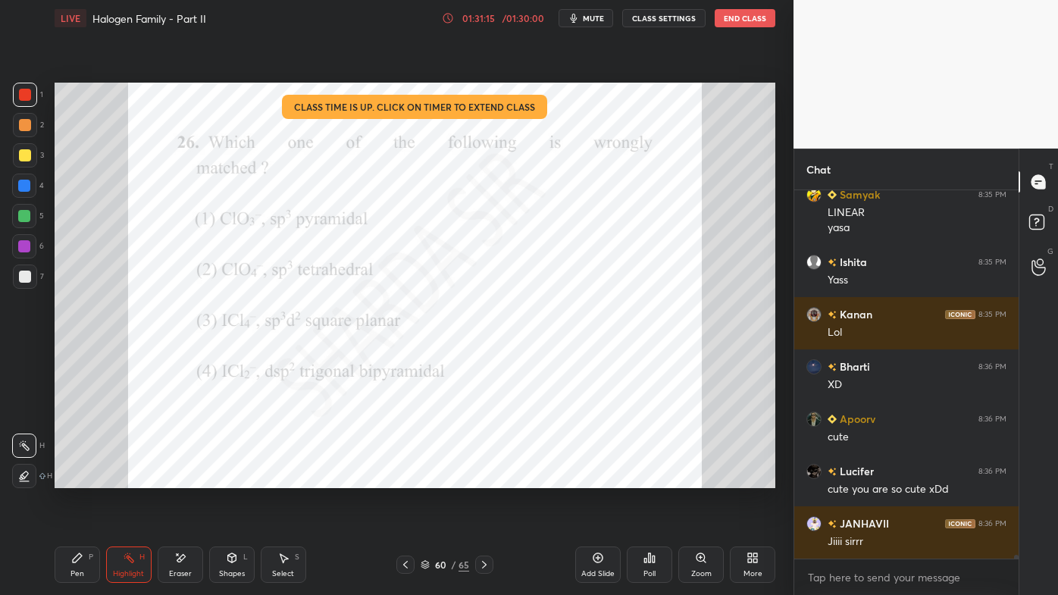
drag, startPoint x: 80, startPoint y: 559, endPoint x: 87, endPoint y: 531, distance: 28.9
click at [83, 478] on icon at bounding box center [77, 558] width 12 height 12
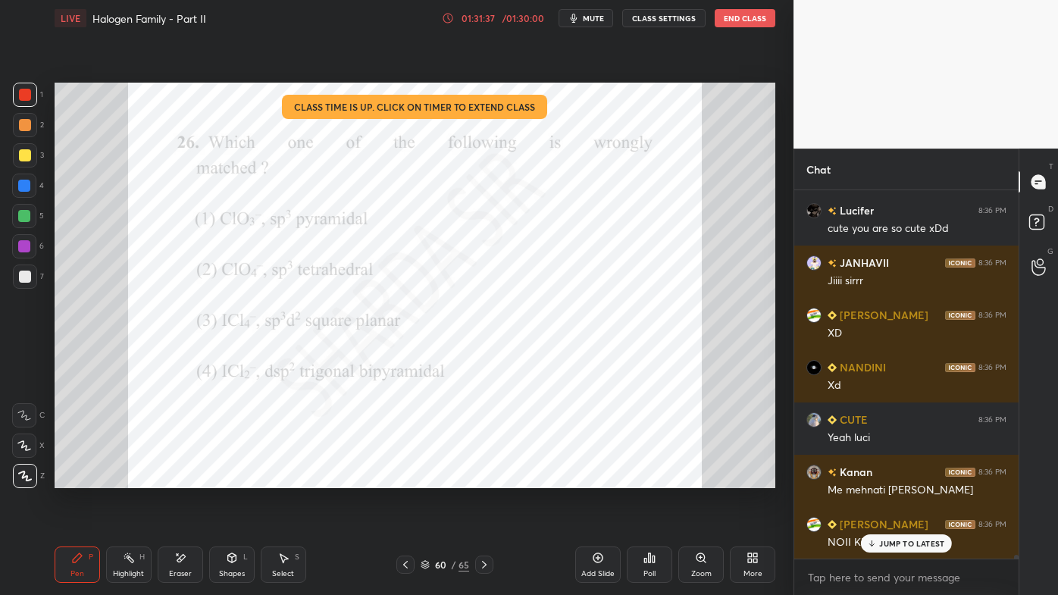
drag, startPoint x: 135, startPoint y: 561, endPoint x: 165, endPoint y: 503, distance: 65.1
click at [134, 478] on div "Highlight H" at bounding box center [128, 565] width 45 height 36
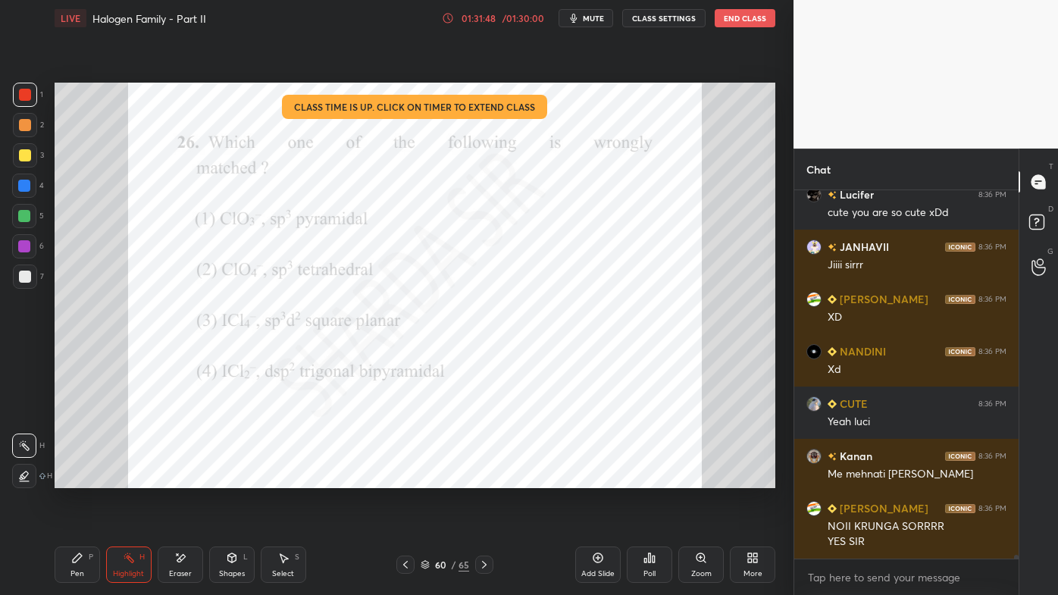
scroll to position [33108, 0]
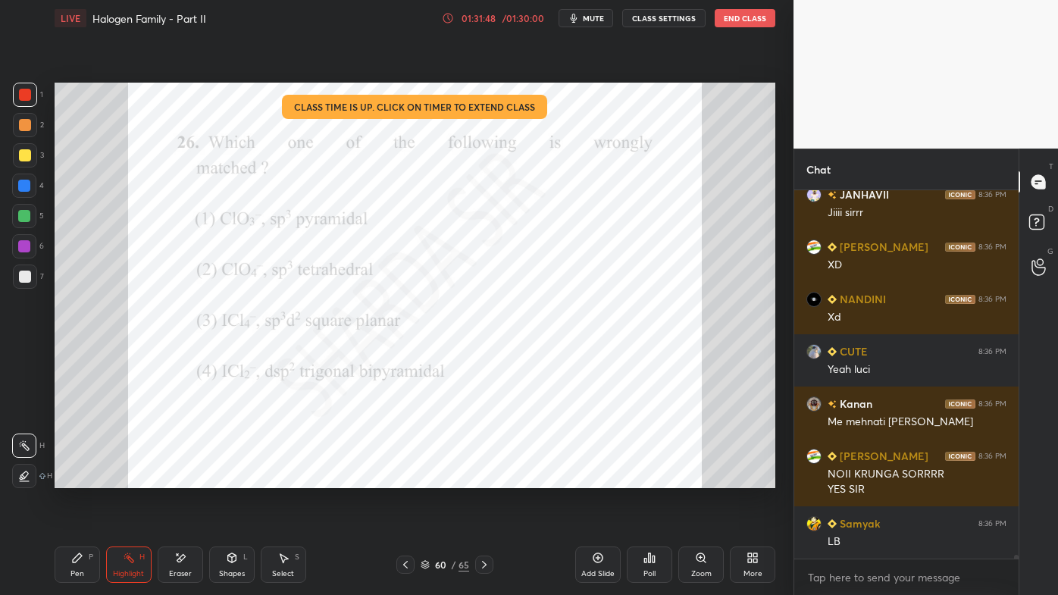
drag, startPoint x: 602, startPoint y: 559, endPoint x: 589, endPoint y: 535, distance: 26.8
click at [600, 478] on icon at bounding box center [598, 558] width 12 height 12
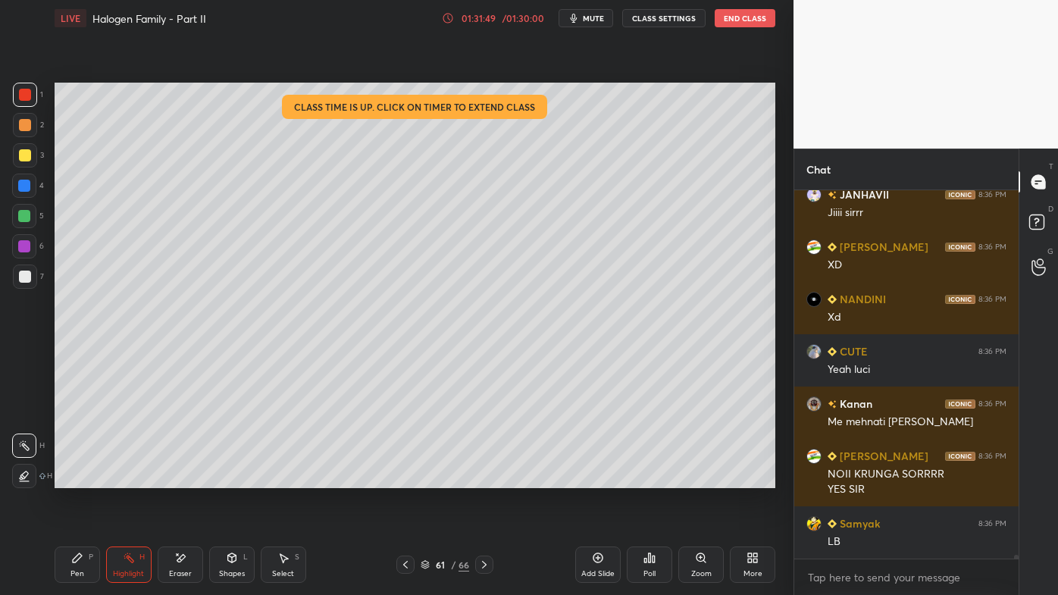
scroll to position [33160, 0]
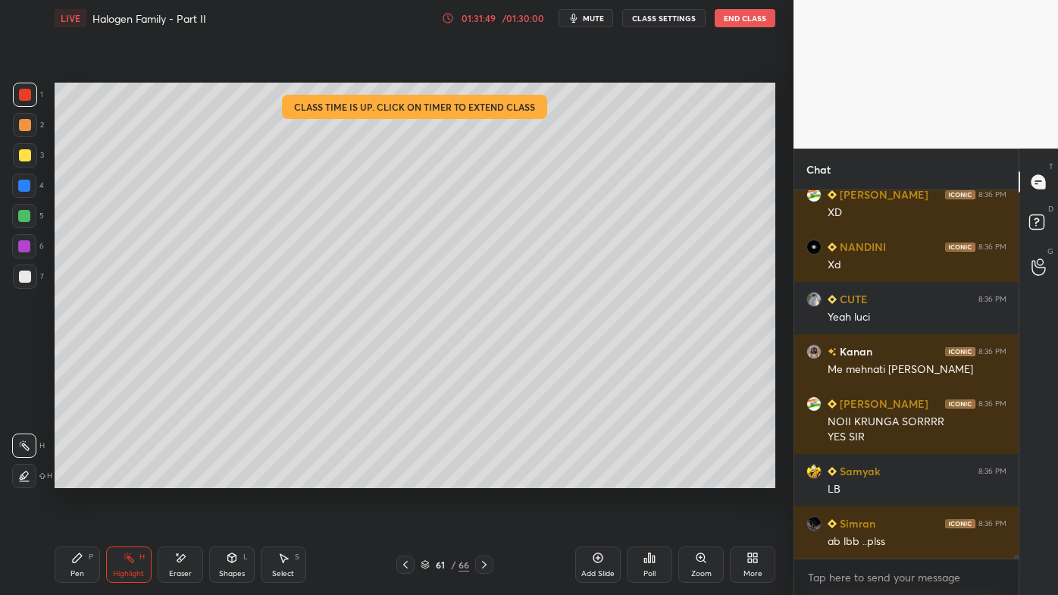
drag, startPoint x: 27, startPoint y: 124, endPoint x: 49, endPoint y: 125, distance: 22.0
click at [28, 124] on div at bounding box center [25, 125] width 12 height 12
click at [71, 478] on div "Pen P" at bounding box center [77, 565] width 45 height 36
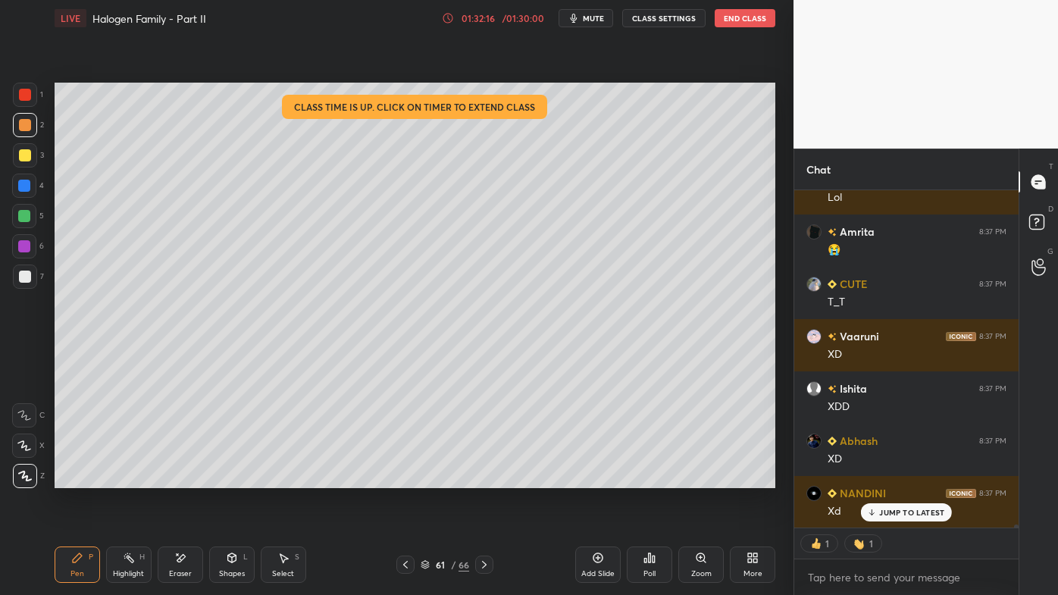
scroll to position [34237, 0]
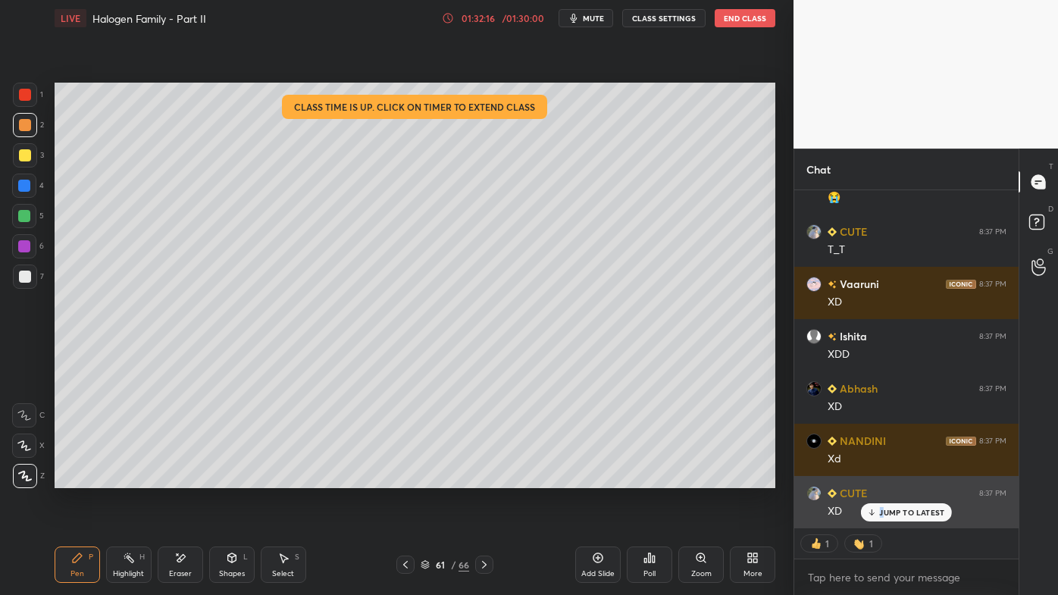
drag, startPoint x: 883, startPoint y: 514, endPoint x: 871, endPoint y: 517, distance: 12.5
click at [879, 478] on div "JUMP TO LATEST" at bounding box center [906, 512] width 91 height 18
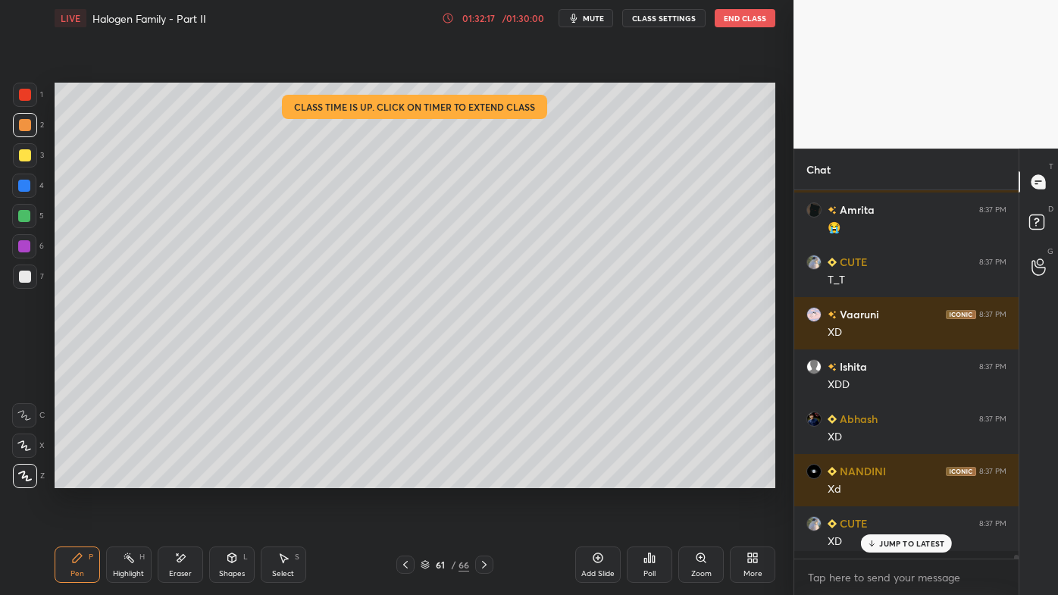
scroll to position [34206, 0]
click at [652, 478] on icon at bounding box center [650, 558] width 12 height 12
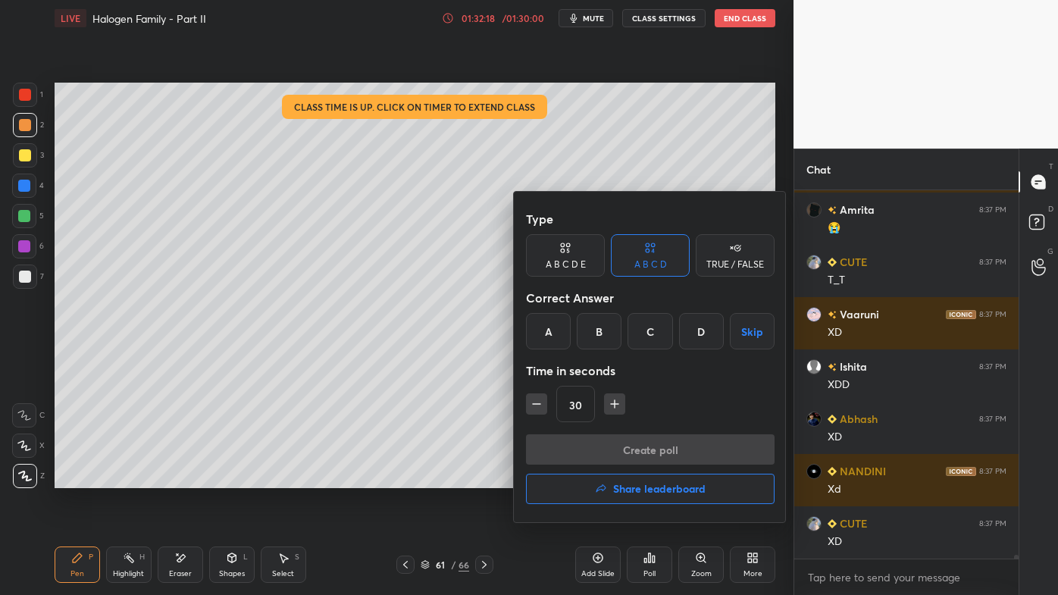
scroll to position [34259, 0]
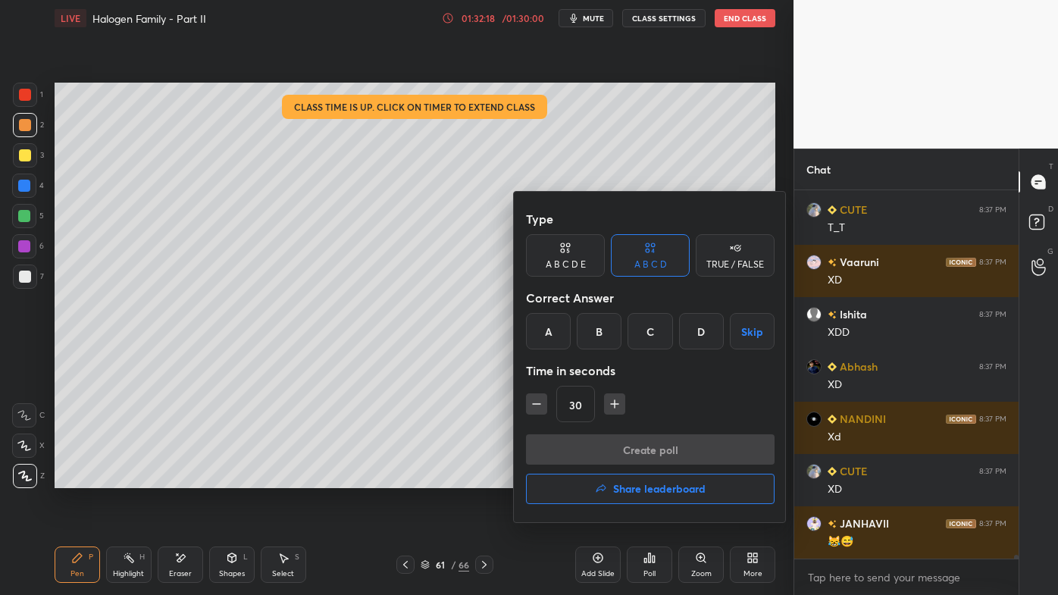
drag, startPoint x: 632, startPoint y: 487, endPoint x: 614, endPoint y: 491, distance: 17.8
click at [629, 478] on h4 "Share leaderboard" at bounding box center [659, 489] width 92 height 11
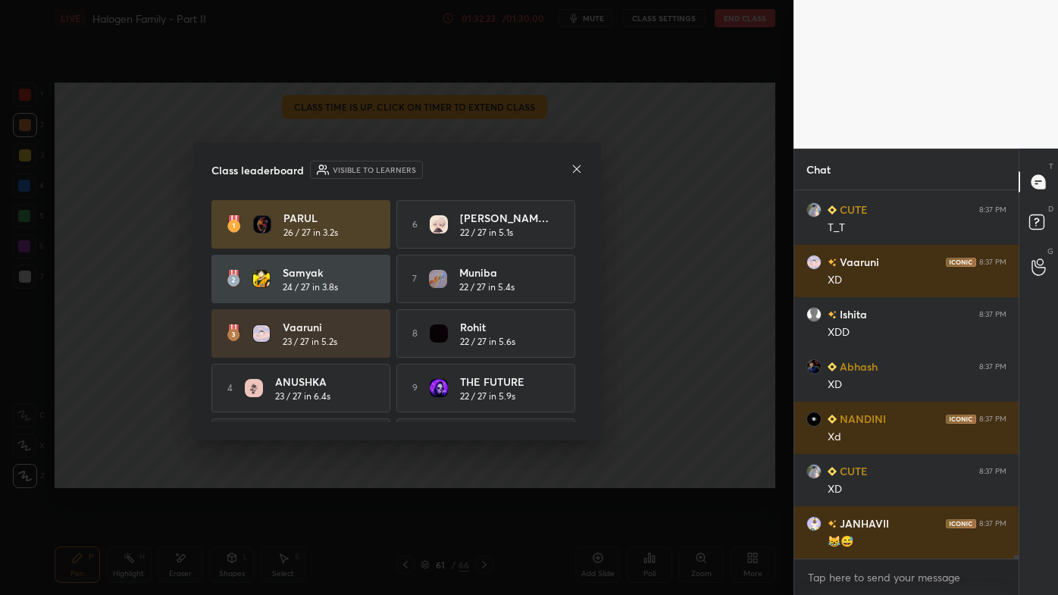
drag, startPoint x: 586, startPoint y: 288, endPoint x: 583, endPoint y: 355, distance: 66.8
click at [583, 355] on div "Class leaderboard Visible to learners [PERSON_NAME] 26 / 27 in 3.2s 6 [PERSON_N…" at bounding box center [397, 292] width 408 height 298
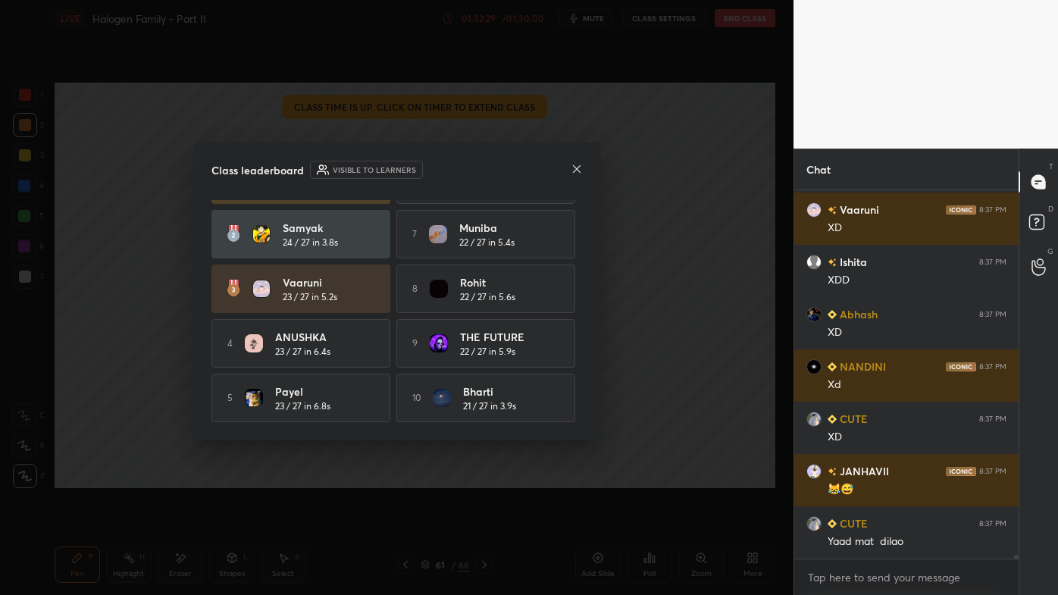
scroll to position [0, 0]
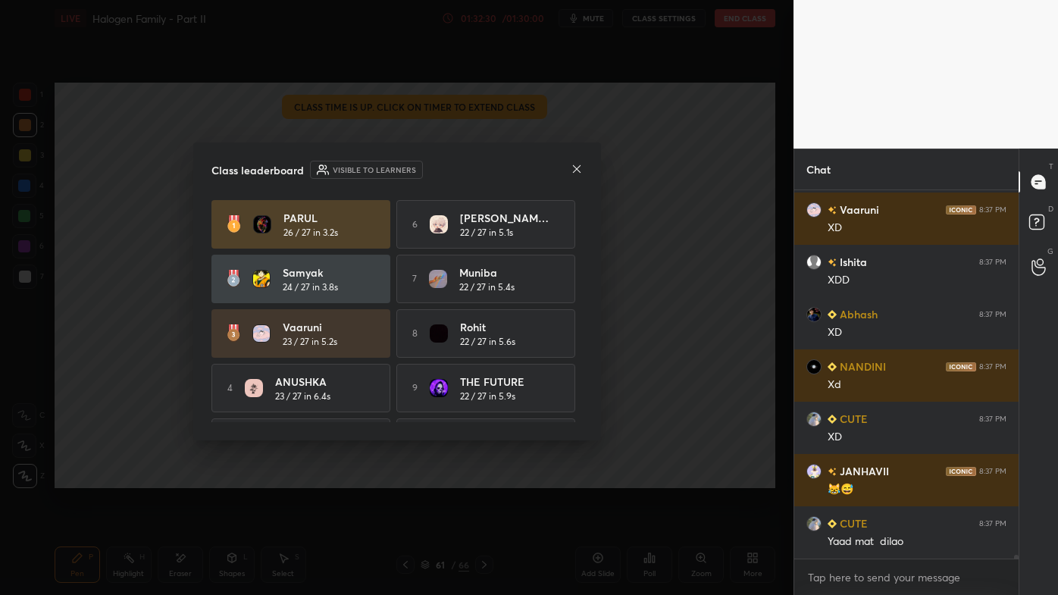
click at [572, 168] on icon at bounding box center [577, 169] width 12 height 12
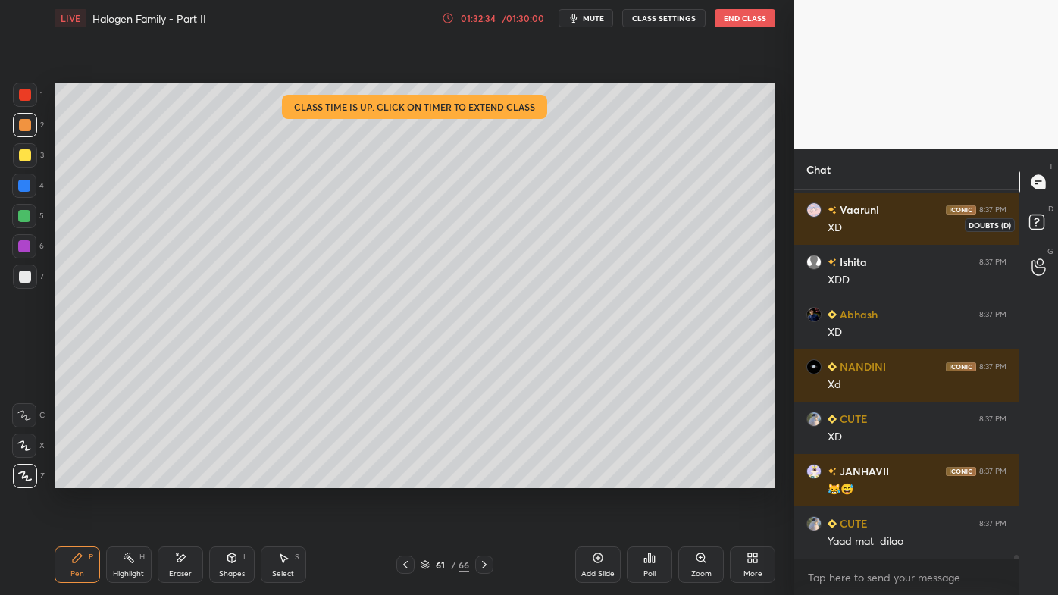
click at [1033, 220] on rect at bounding box center [1037, 222] width 14 height 14
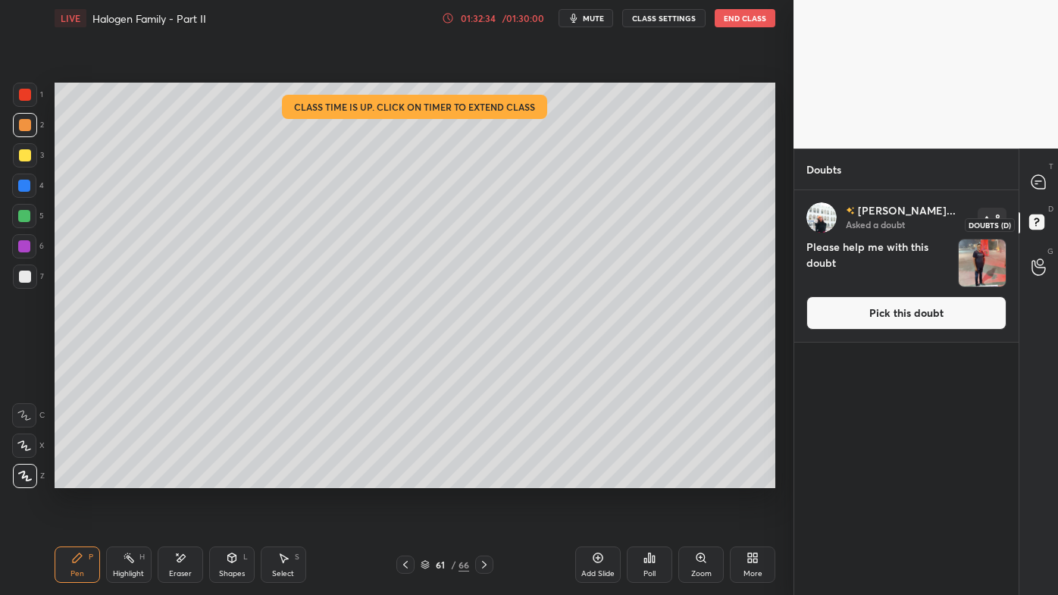
click at [1035, 220] on icon at bounding box center [1039, 224] width 27 height 27
click at [879, 311] on button "Pick this doubt" at bounding box center [907, 312] width 200 height 33
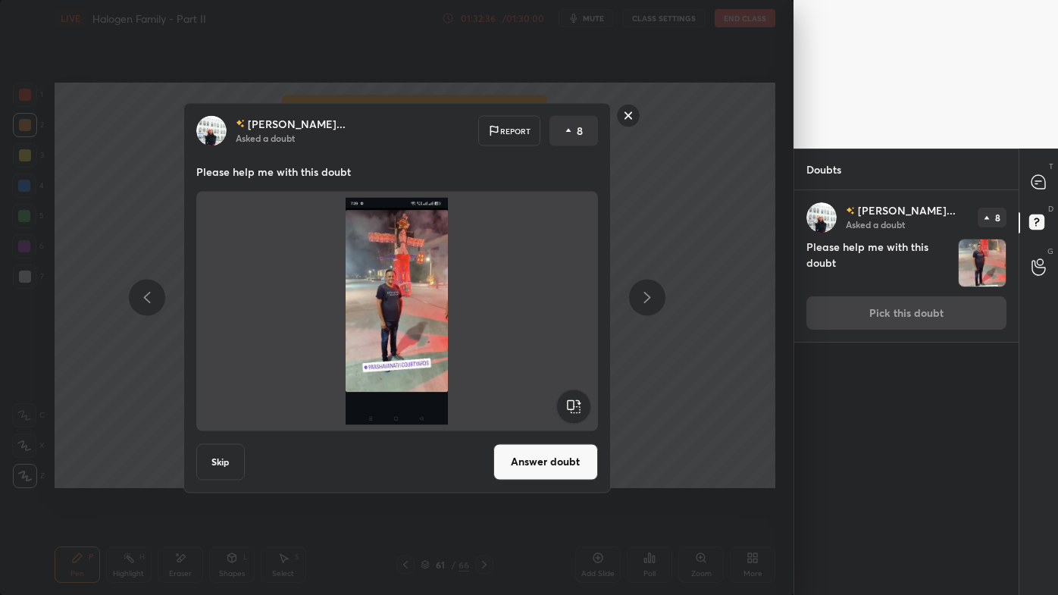
click at [520, 460] on button "Answer doubt" at bounding box center [546, 462] width 105 height 36
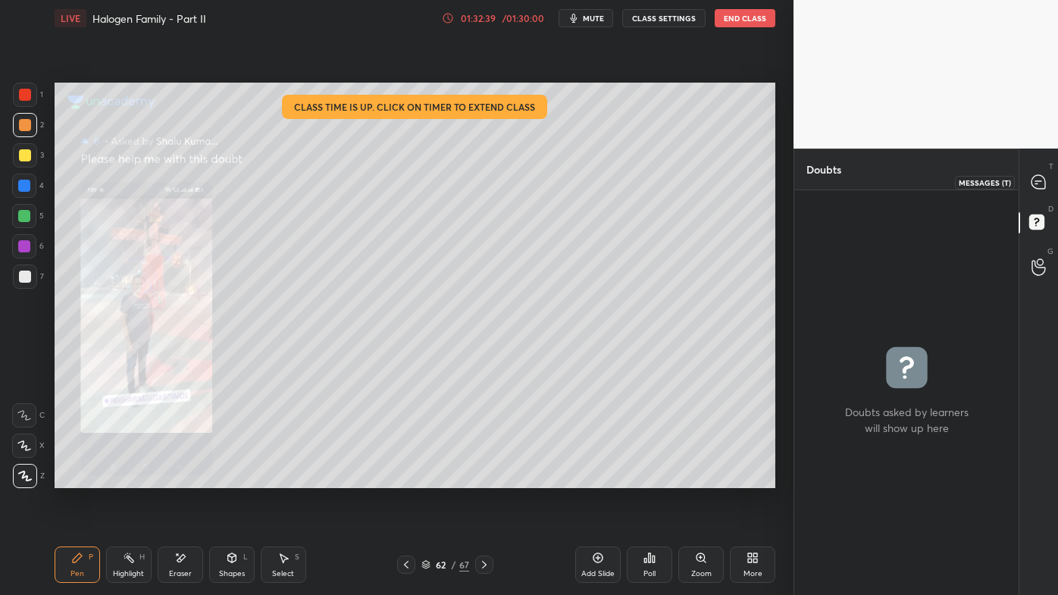
drag, startPoint x: 1035, startPoint y: 177, endPoint x: 1020, endPoint y: 198, distance: 25.5
click at [1036, 180] on icon at bounding box center [1039, 182] width 16 height 16
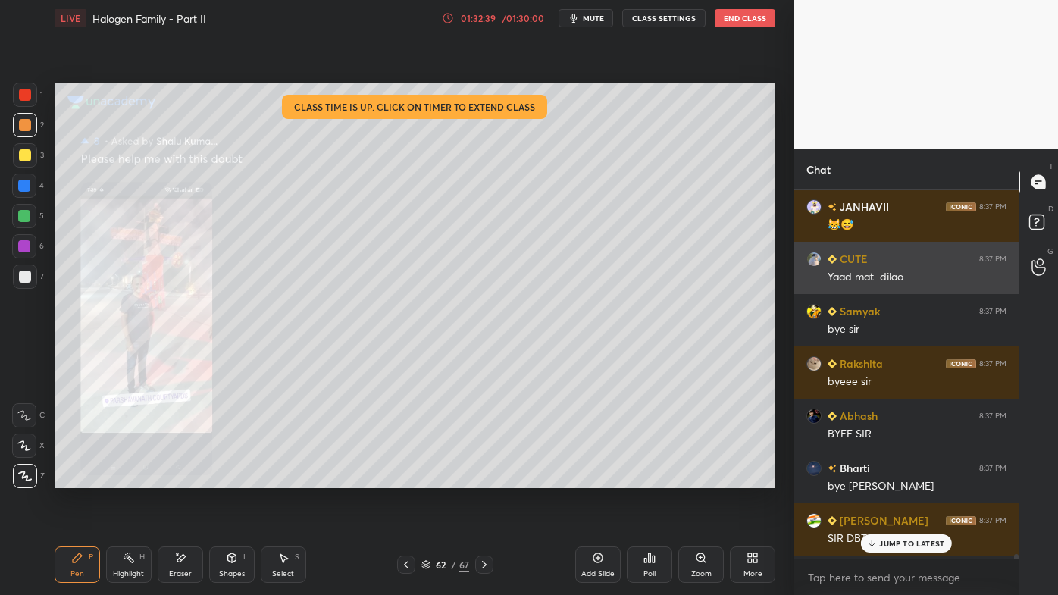
scroll to position [364, 220]
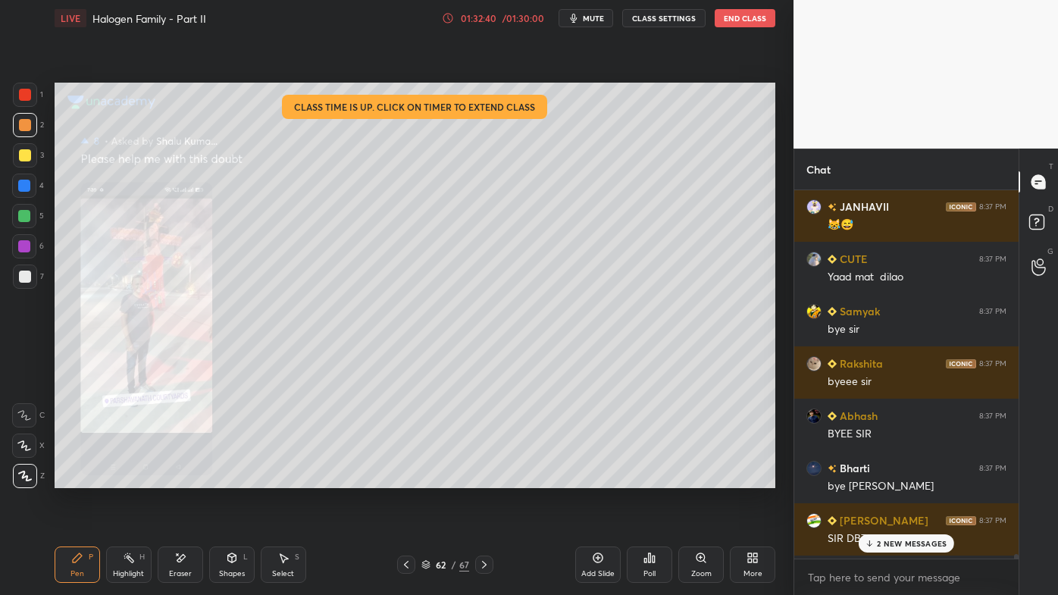
click at [876, 478] on div "2 NEW MESSAGES" at bounding box center [907, 543] width 96 height 18
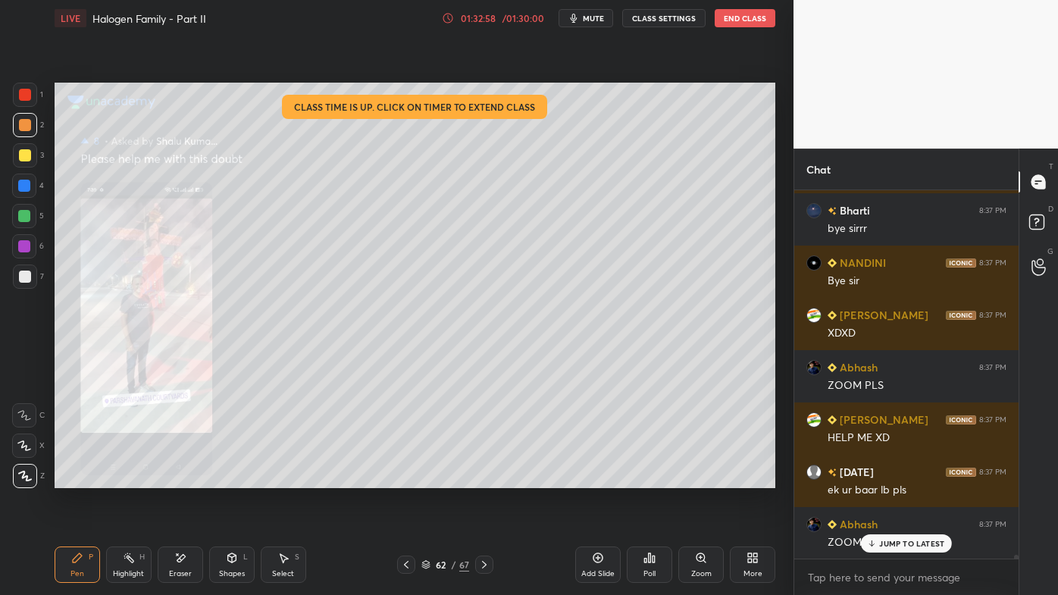
scroll to position [35684, 0]
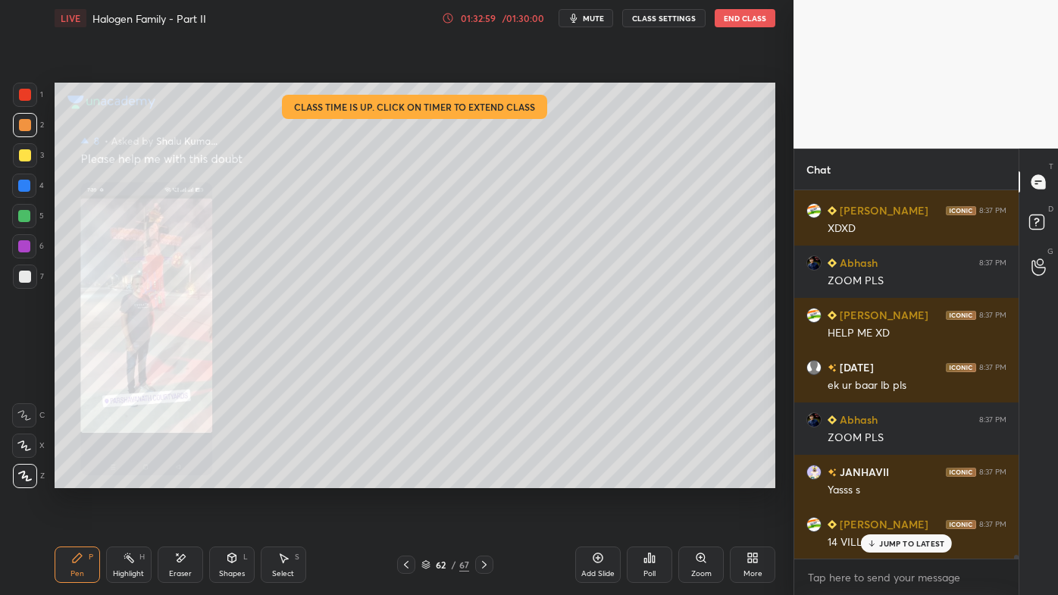
click at [701, 478] on icon at bounding box center [701, 557] width 0 height 3
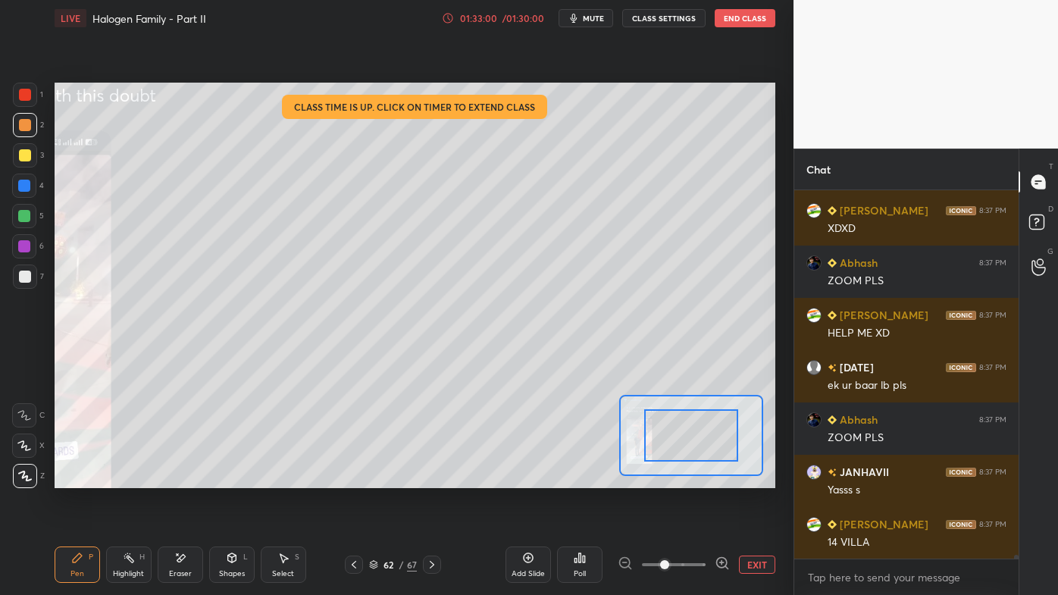
scroll to position [35789, 0]
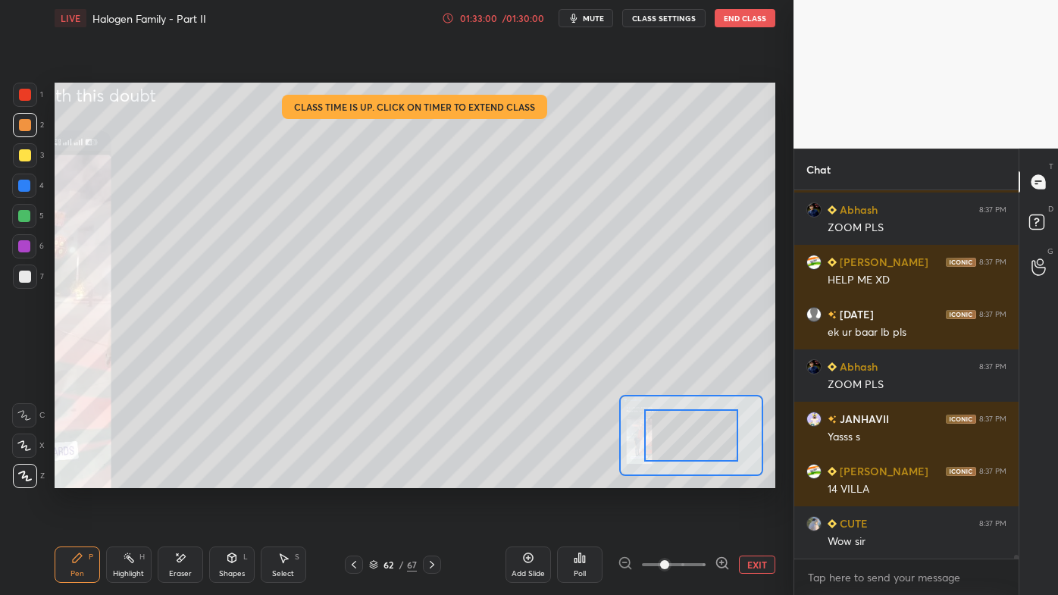
click at [691, 478] on span at bounding box center [674, 564] width 64 height 23
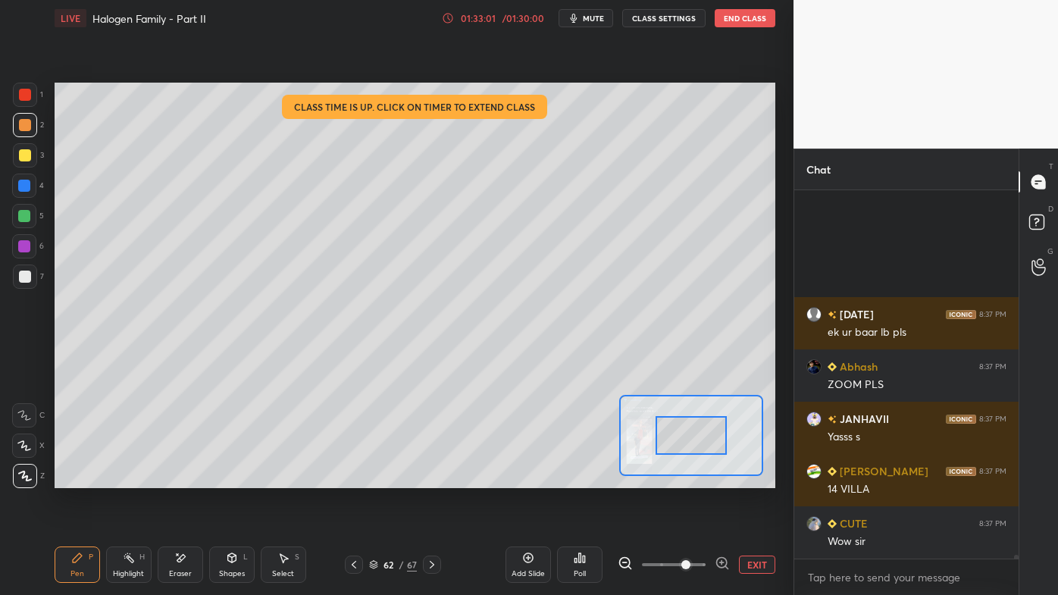
click at [602, 454] on div "Setting up your live class Class time is up. Click on timer to extend class Pol…" at bounding box center [415, 286] width 721 height 406
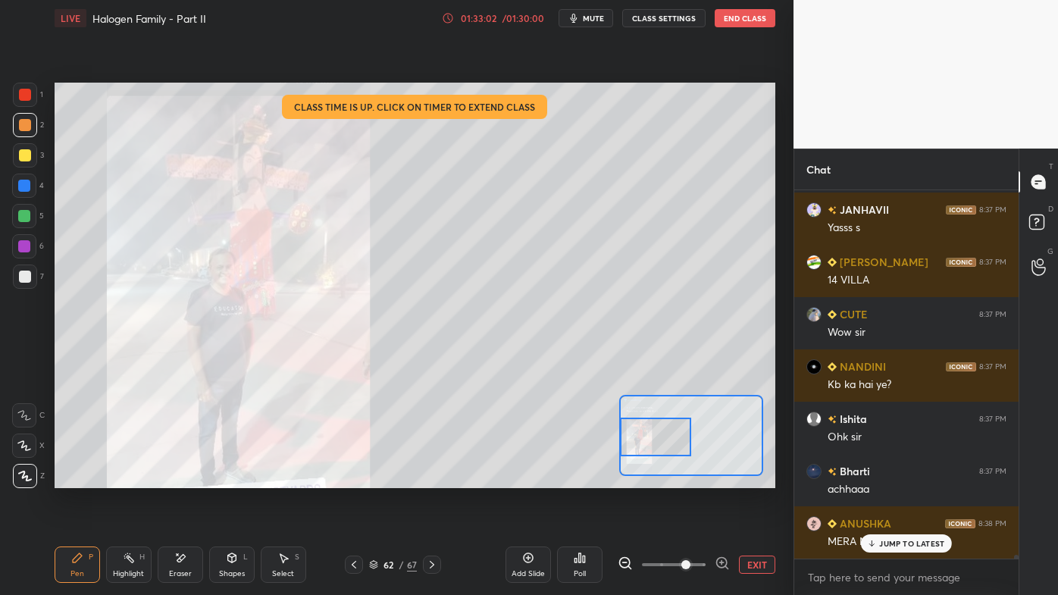
scroll to position [36050, 0]
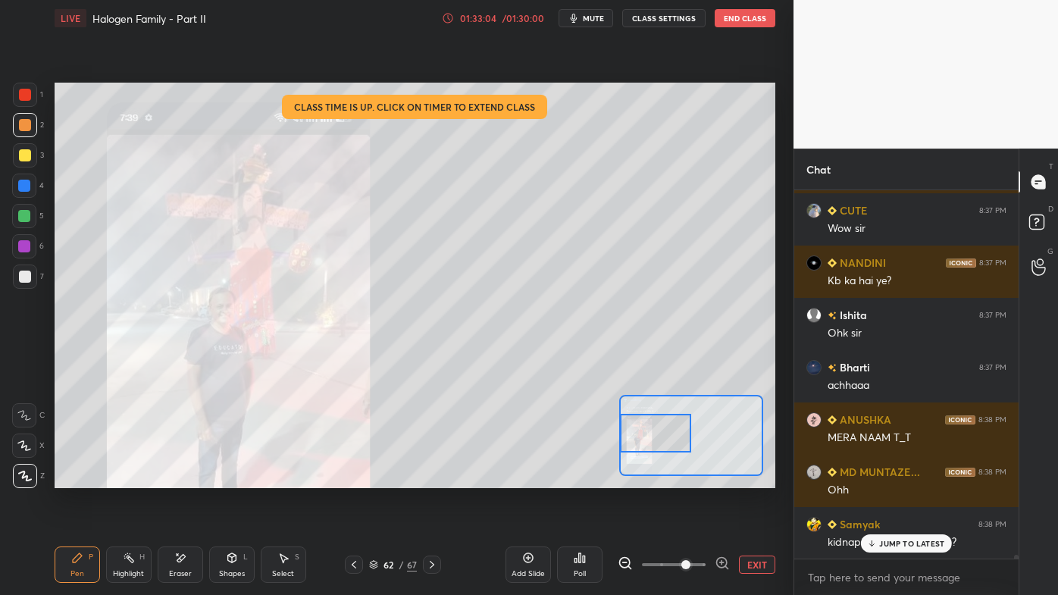
click at [584, 437] on div "Setting up your live class Class time is up. Click on timer to extend class Pol…" at bounding box center [415, 286] width 721 height 406
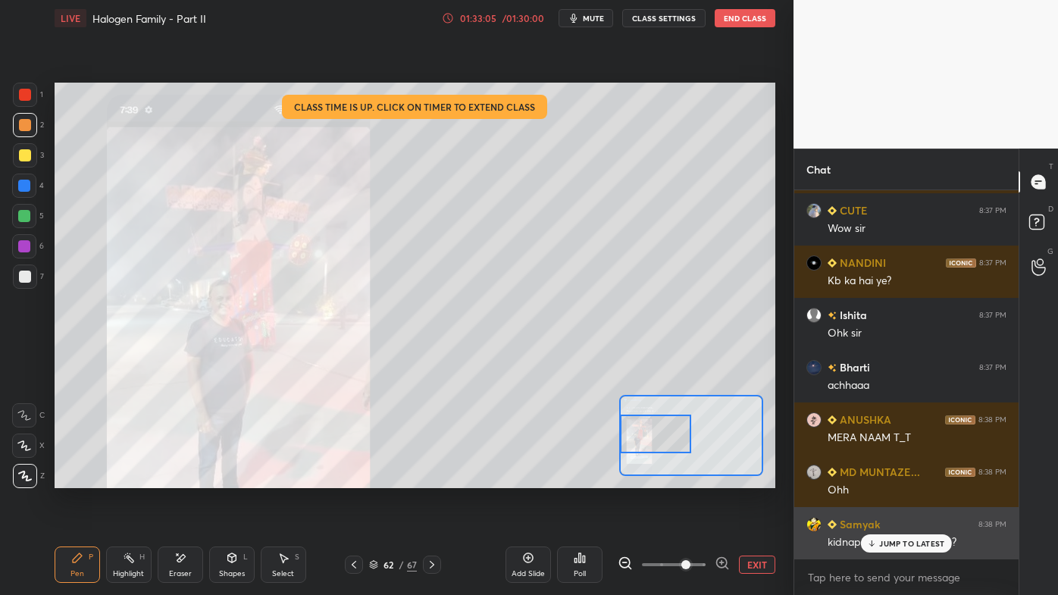
click at [889, 478] on div "JUMP TO LATEST" at bounding box center [906, 543] width 91 height 18
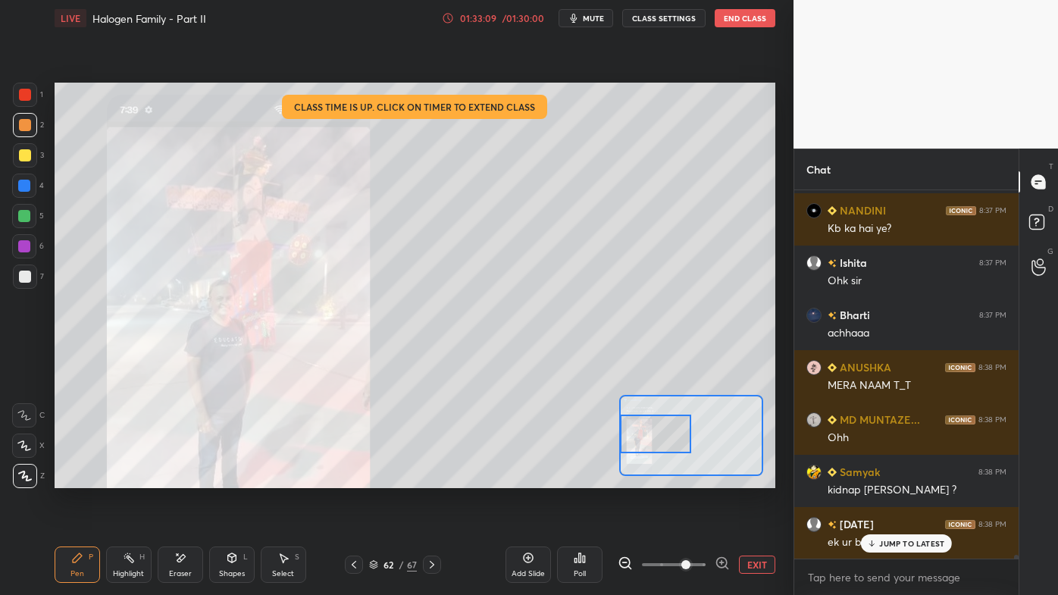
drag, startPoint x: 893, startPoint y: 535, endPoint x: 871, endPoint y: 567, distance: 38.7
click at [891, 478] on div "JUMP TO LATEST" at bounding box center [906, 543] width 91 height 18
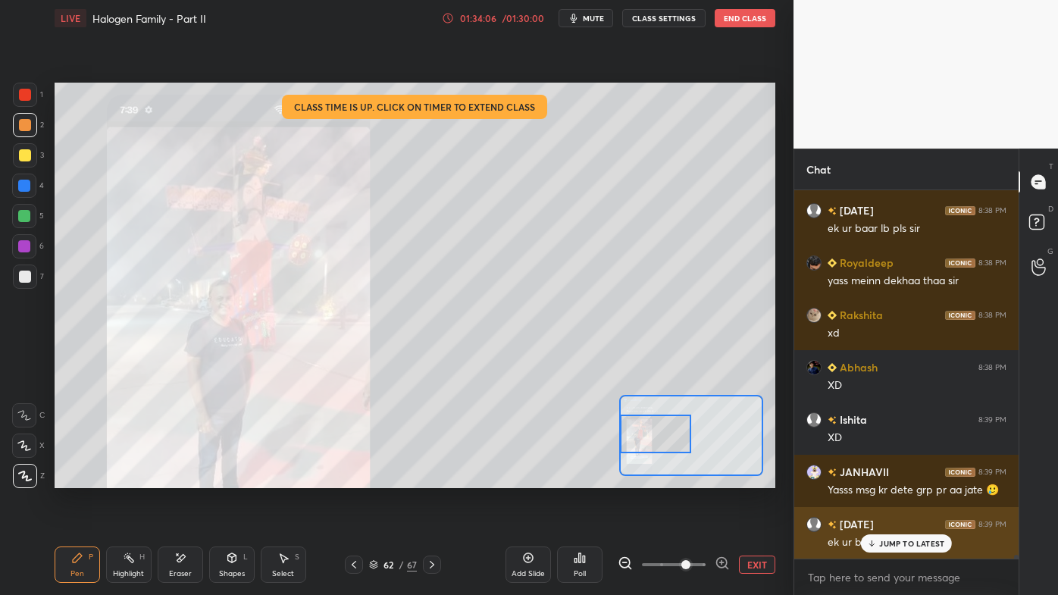
scroll to position [38446, 0]
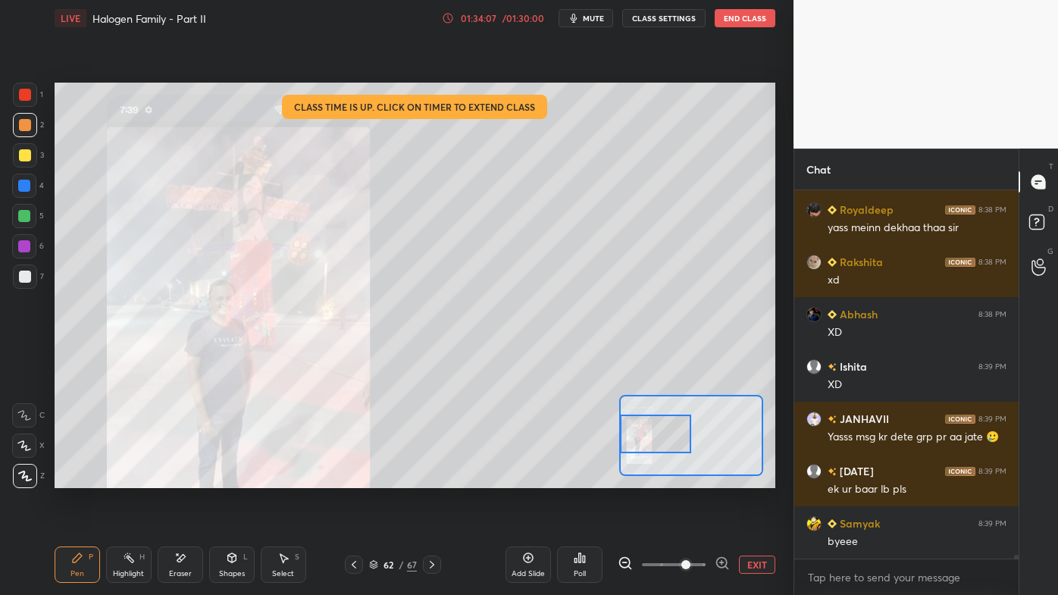
click at [559, 478] on div "Add Slide Poll EXIT" at bounding box center [641, 564] width 270 height 85
click at [580, 478] on icon at bounding box center [580, 558] width 12 height 12
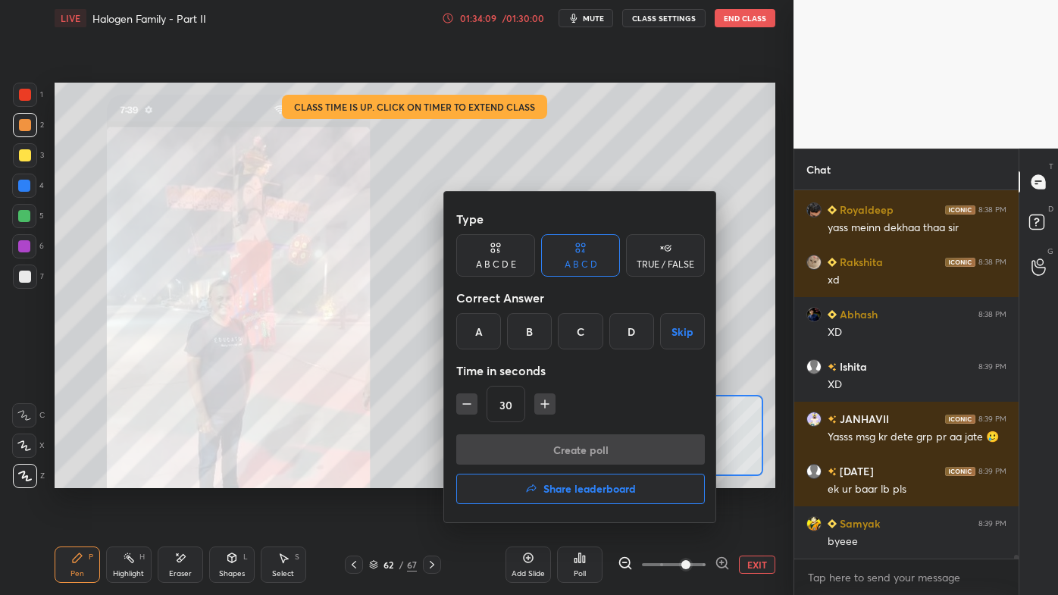
click at [584, 478] on h4 "Share leaderboard" at bounding box center [590, 489] width 92 height 11
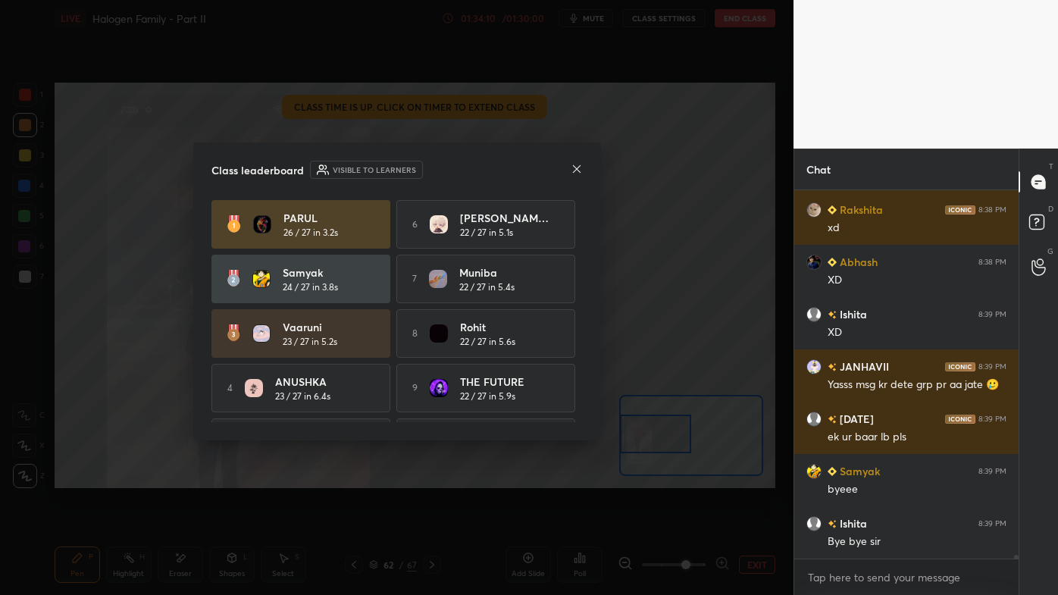
scroll to position [38550, 0]
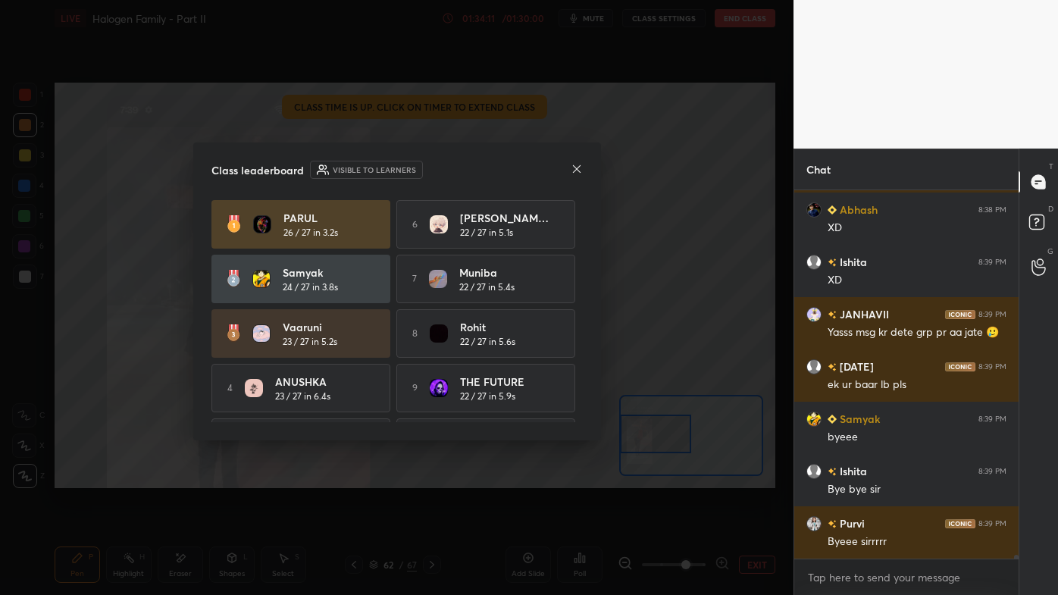
click at [578, 158] on div "Class leaderboard Visible to learners [PERSON_NAME] 26 / 27 in 3.2s 6 [PERSON_N…" at bounding box center [397, 292] width 408 height 298
click at [574, 171] on icon at bounding box center [577, 169] width 12 height 12
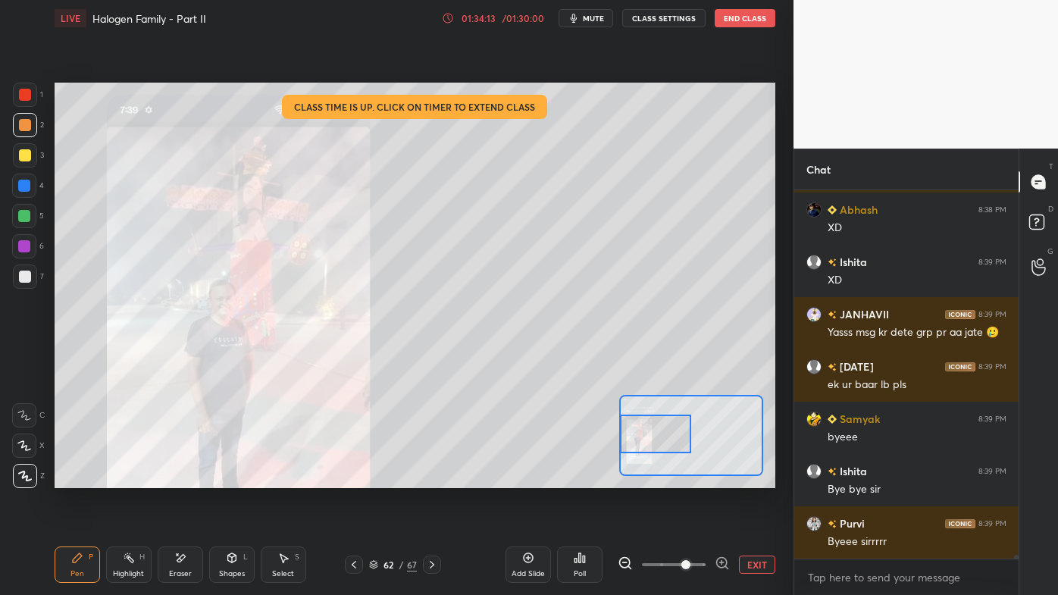
click at [749, 478] on button "EXIT" at bounding box center [757, 565] width 36 height 18
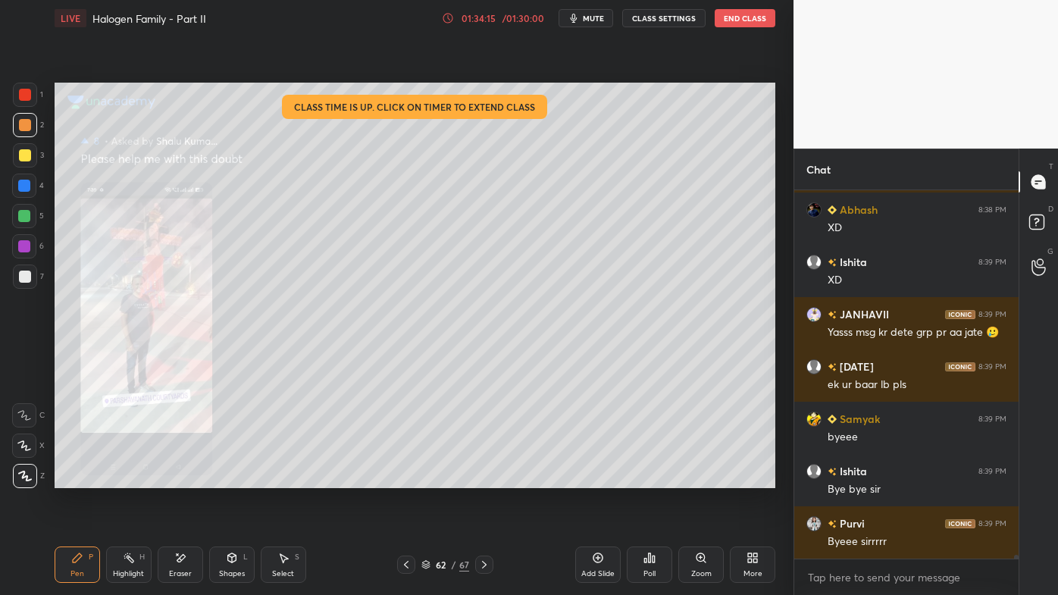
click at [653, 478] on icon at bounding box center [654, 559] width 2 height 7
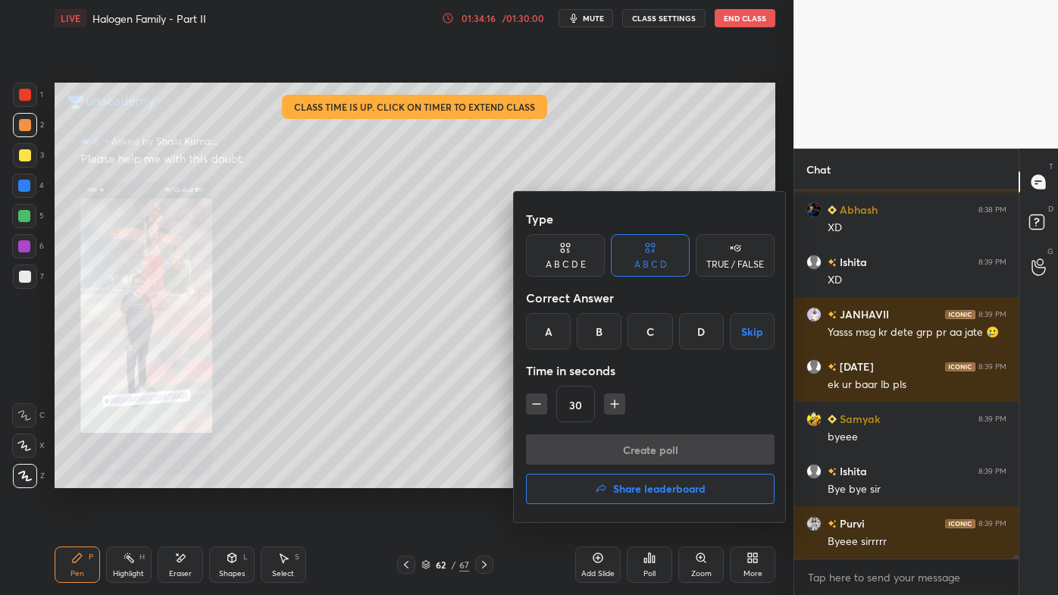
drag, startPoint x: 643, startPoint y: 487, endPoint x: 632, endPoint y: 489, distance: 10.7
click at [642, 478] on h4 "Share leaderboard" at bounding box center [659, 489] width 92 height 11
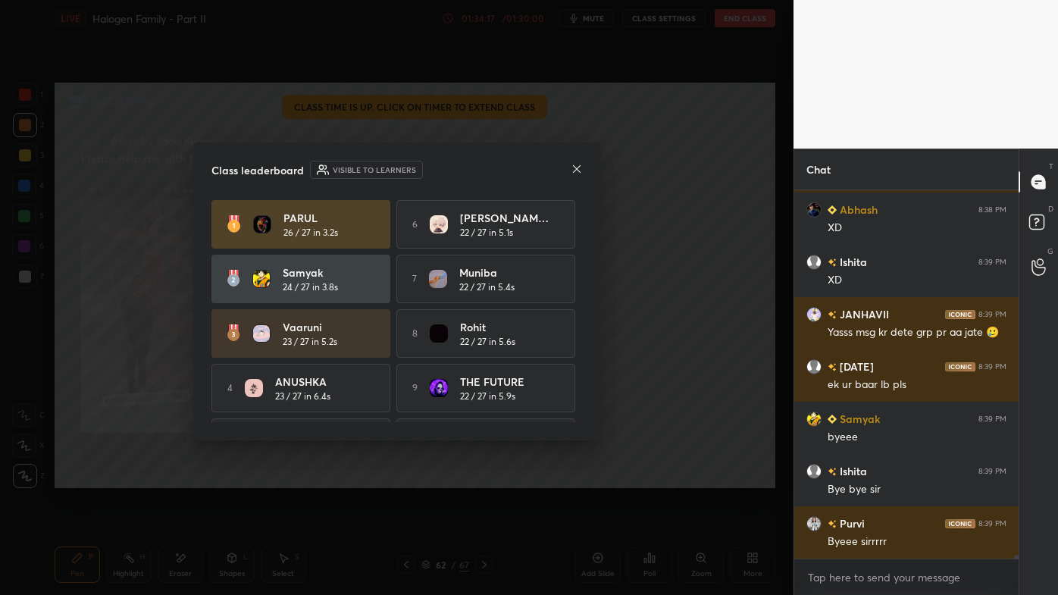
scroll to position [38603, 0]
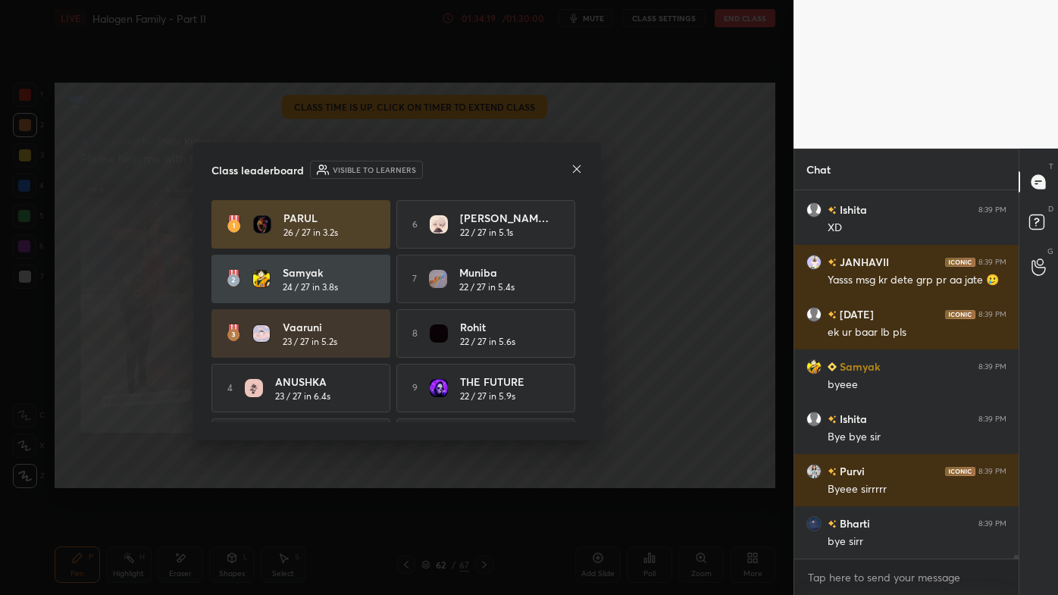
click at [578, 168] on icon at bounding box center [577, 169] width 12 height 12
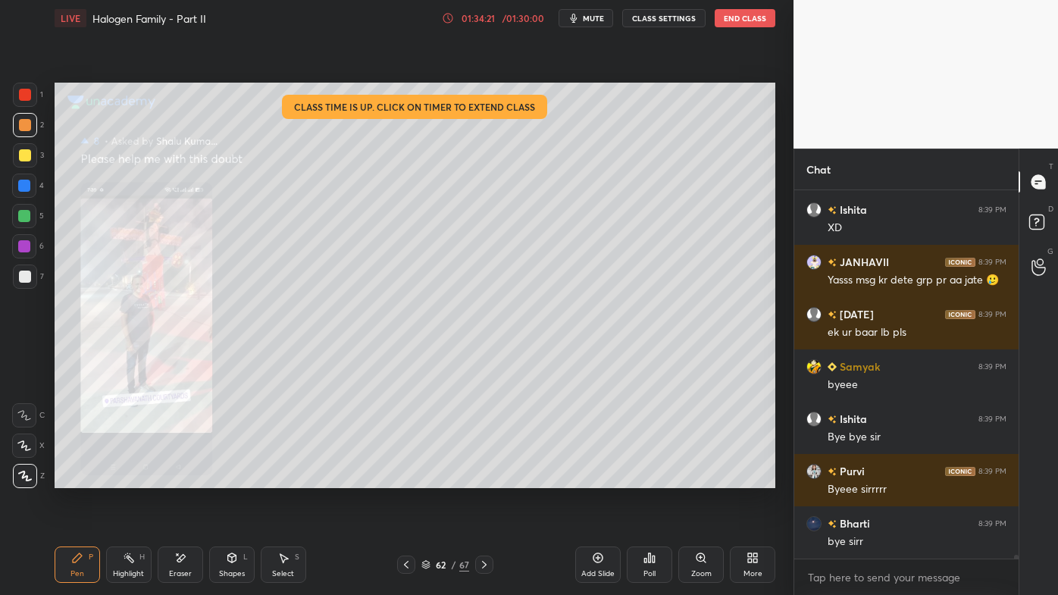
scroll to position [38655, 0]
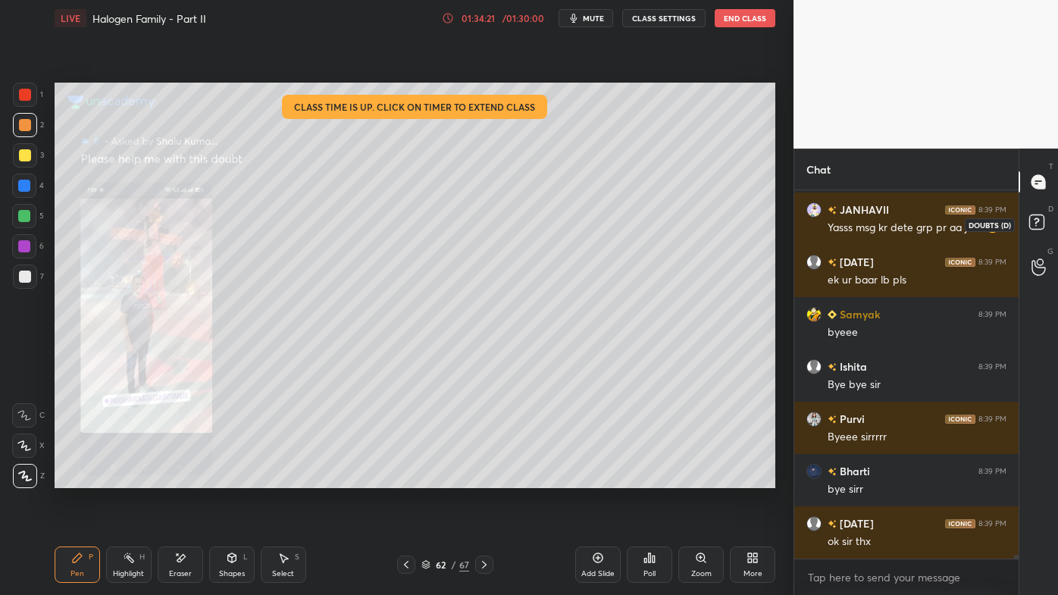
click at [1027, 219] on icon at bounding box center [1039, 224] width 27 height 27
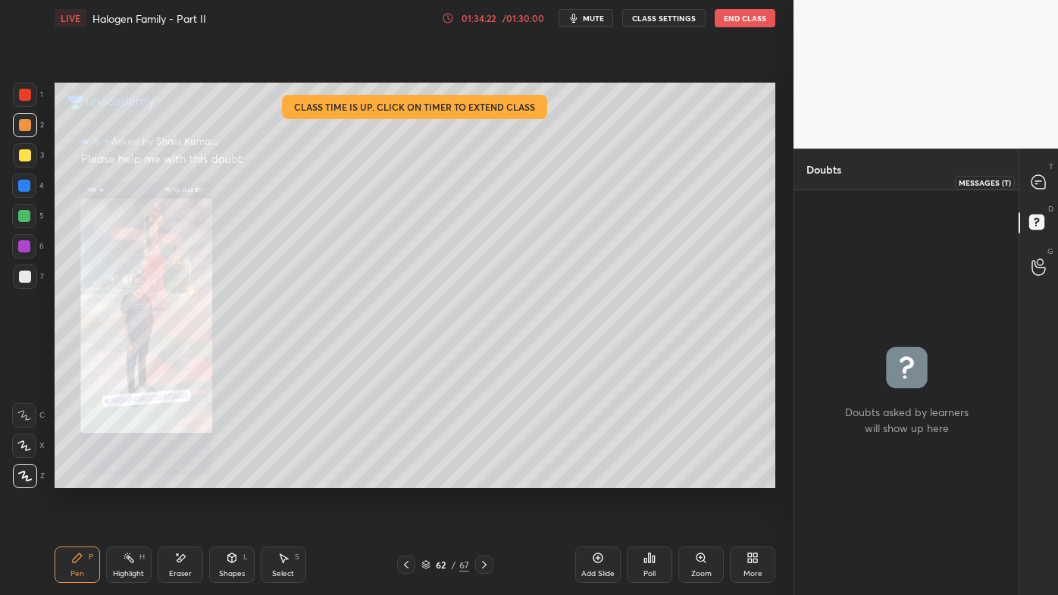
drag, startPoint x: 1039, startPoint y: 186, endPoint x: 1028, endPoint y: 215, distance: 30.7
click at [1039, 189] on icon at bounding box center [1039, 182] width 14 height 14
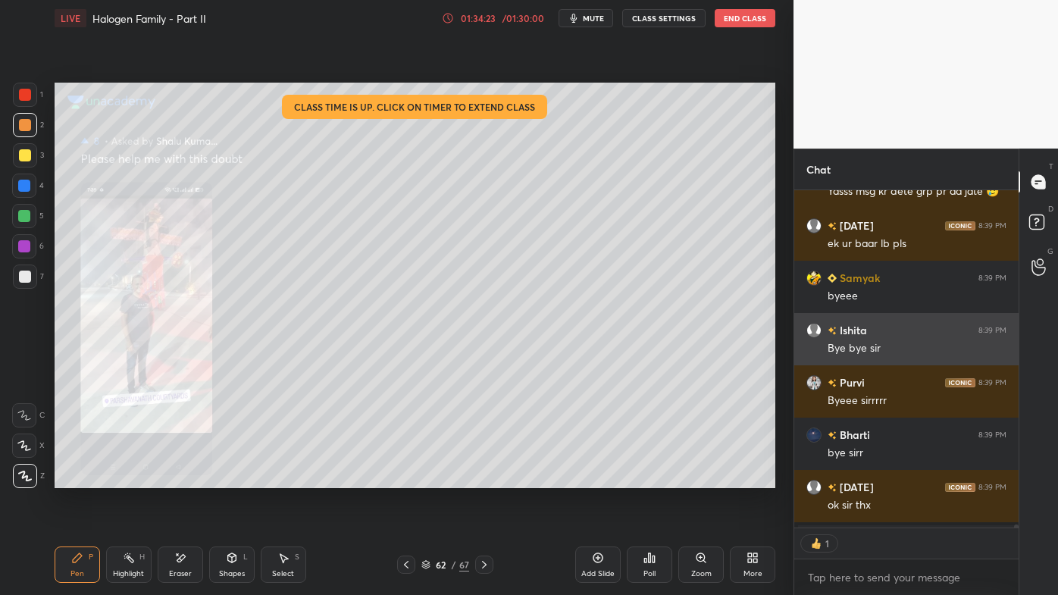
scroll to position [334, 220]
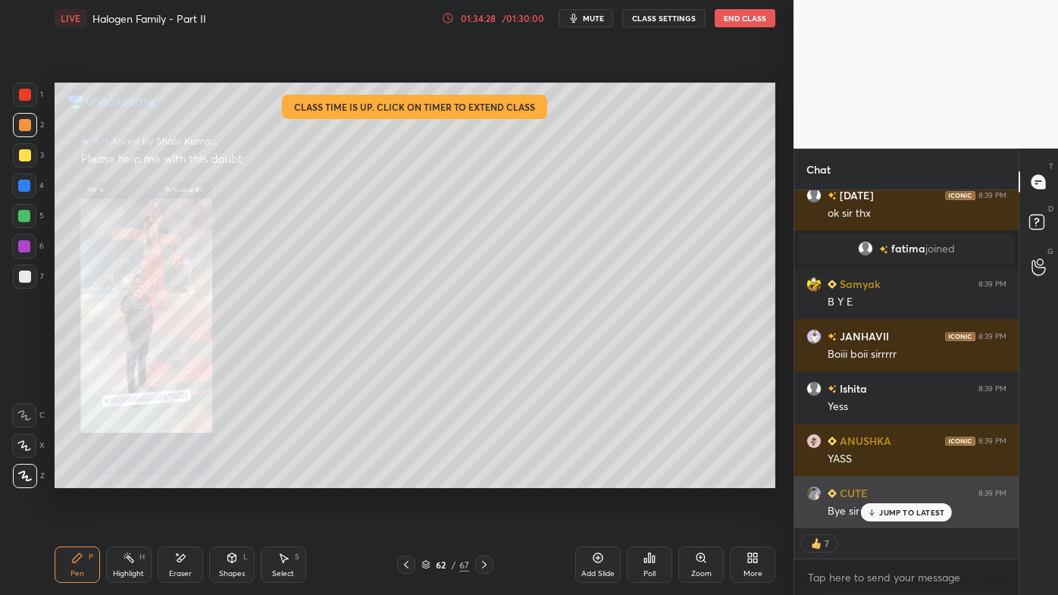
drag, startPoint x: 885, startPoint y: 511, endPoint x: 865, endPoint y: 521, distance: 22.0
click at [885, 478] on p "JUMP TO LATEST" at bounding box center [911, 512] width 65 height 9
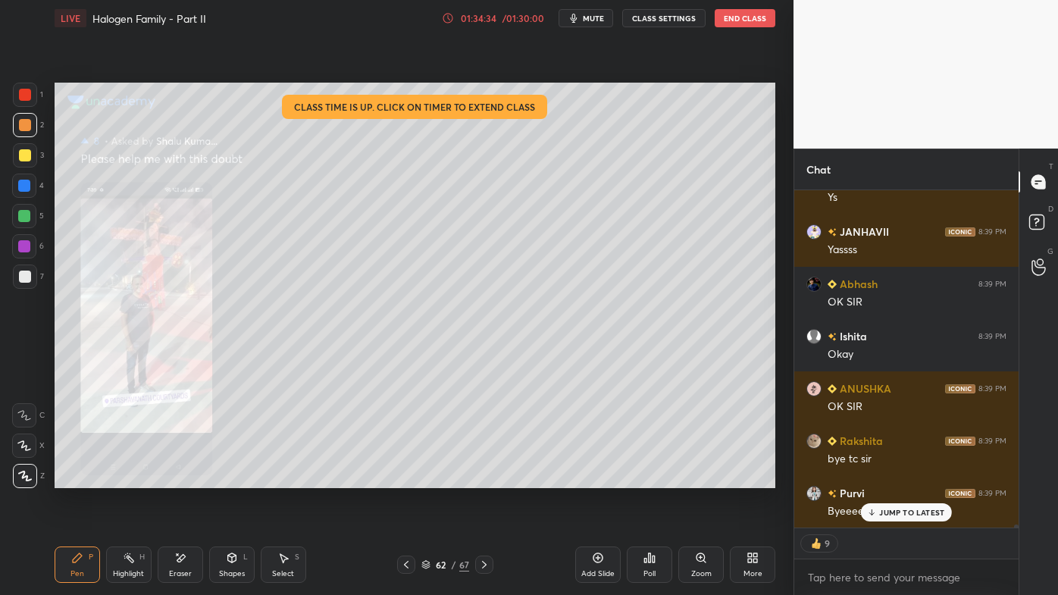
click at [731, 18] on button "End Class" at bounding box center [745, 18] width 61 height 18
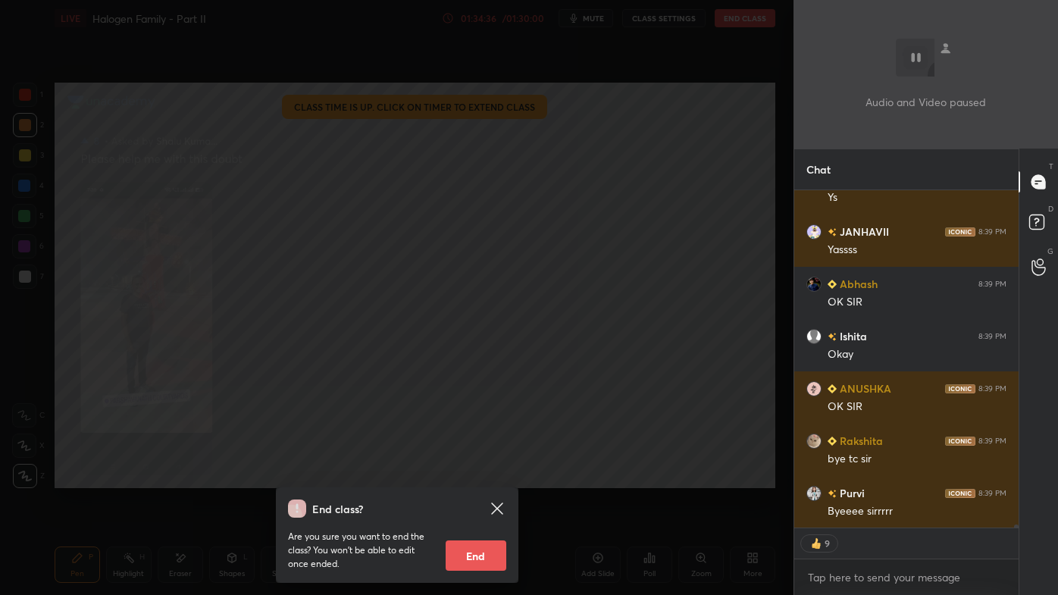
click at [482, 478] on button "End" at bounding box center [476, 556] width 61 height 30
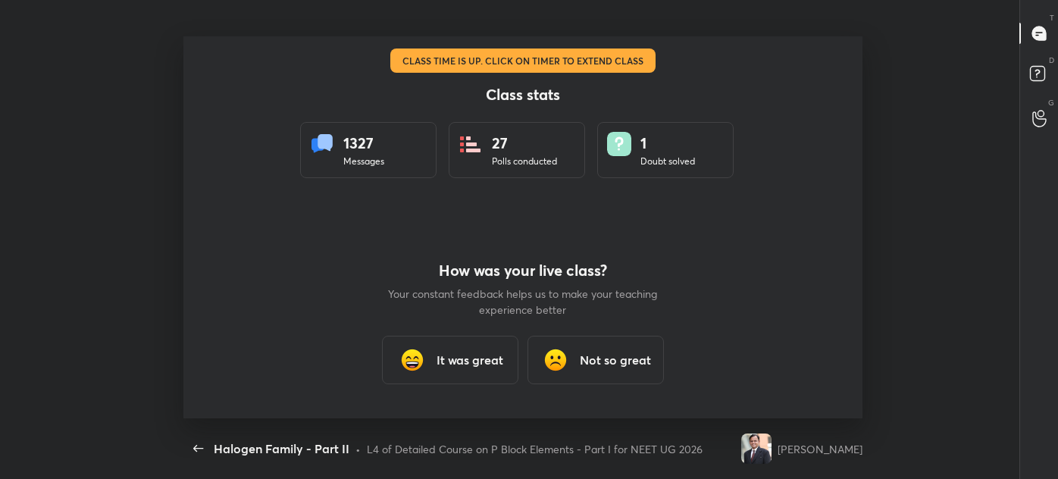
type textarea "x"
